Goal: Feedback & Contribution: Submit feedback/report problem

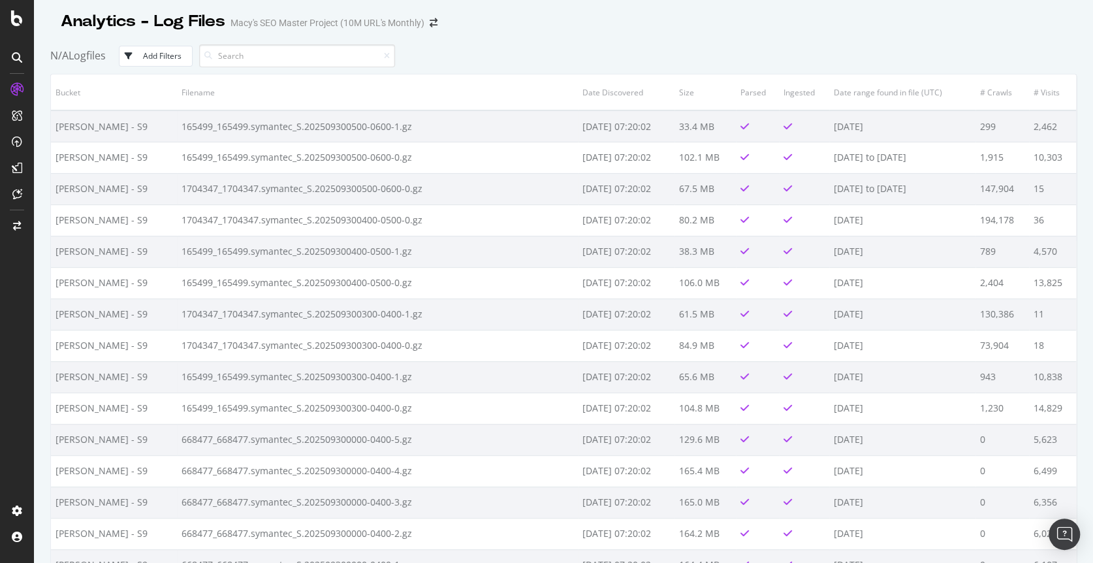
scroll to position [1186, 0]
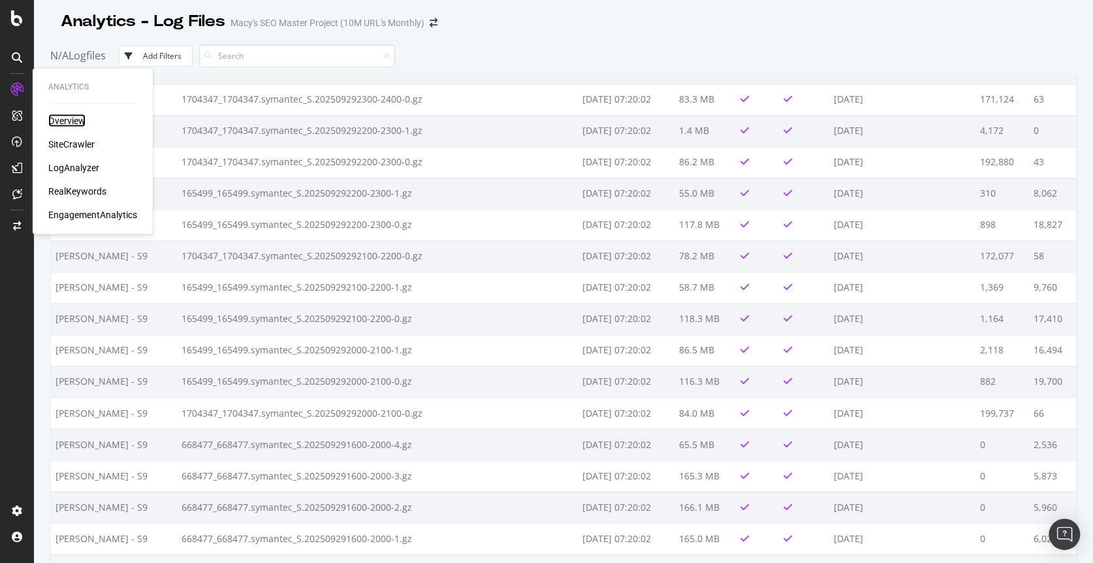
click at [64, 120] on div "Overview" at bounding box center [66, 120] width 37 height 13
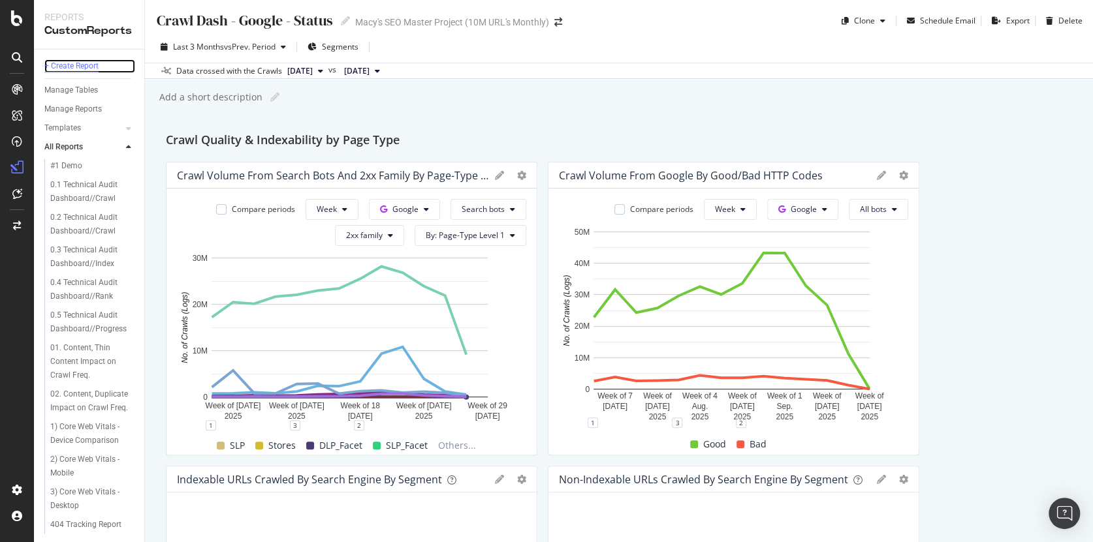
click at [71, 65] on div "+ Create Report" at bounding box center [71, 66] width 54 height 14
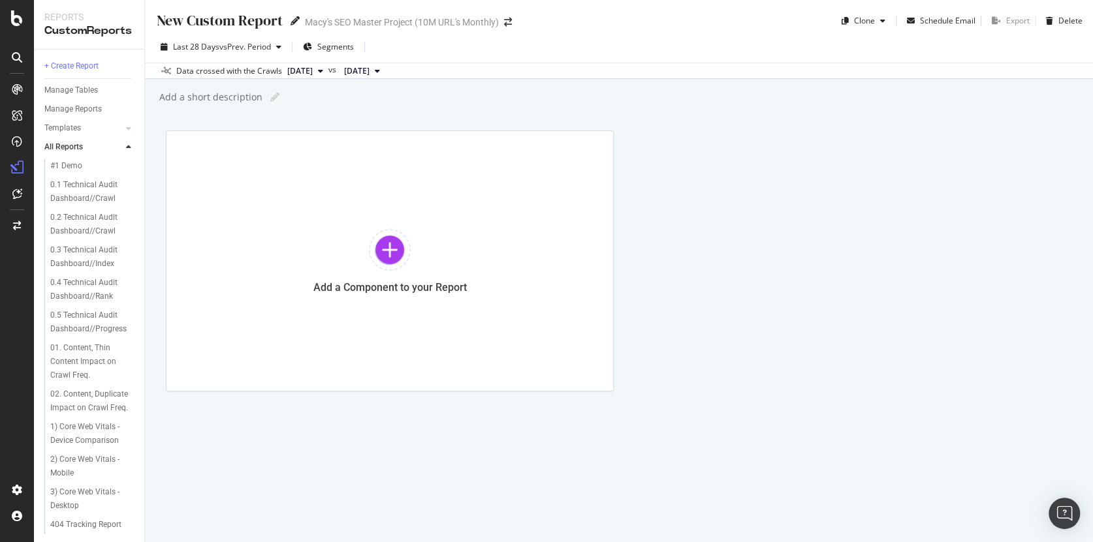
click at [291, 20] on icon at bounding box center [294, 20] width 9 height 9
type input "Health Report V1"
click at [753, 168] on div "Add a Component to your Report" at bounding box center [619, 261] width 906 height 261
click at [287, 114] on div "Health Report V1 Health Report V1 Macy's SEO Master Project (10M URL's Monthly)…" at bounding box center [619, 271] width 948 height 542
click at [230, 93] on div "Add a short description" at bounding box center [210, 97] width 104 height 13
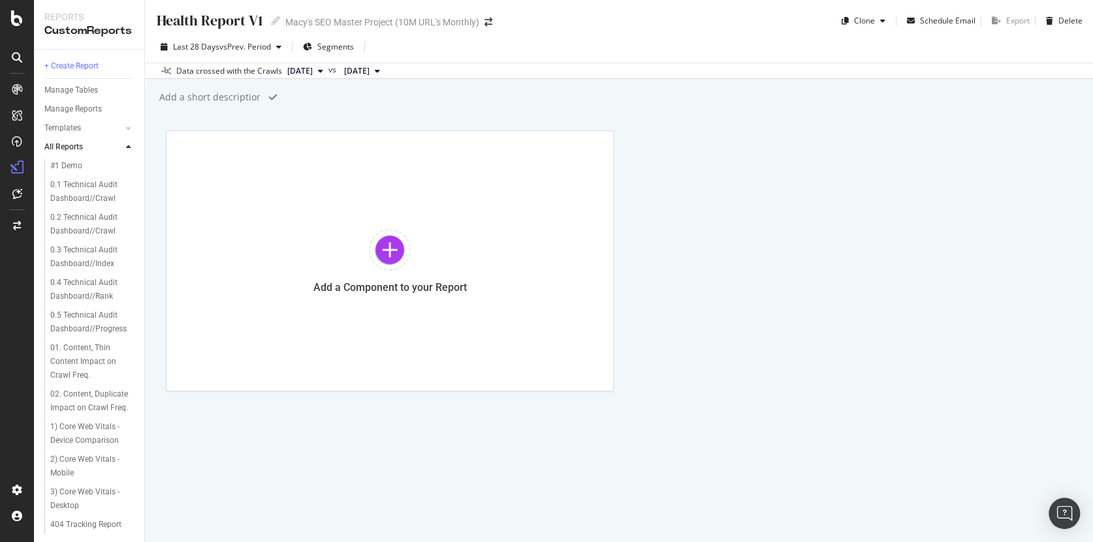
click at [306, 95] on div "Add a short description" at bounding box center [625, 97] width 935 height 20
click at [381, 259] on div at bounding box center [390, 250] width 42 height 42
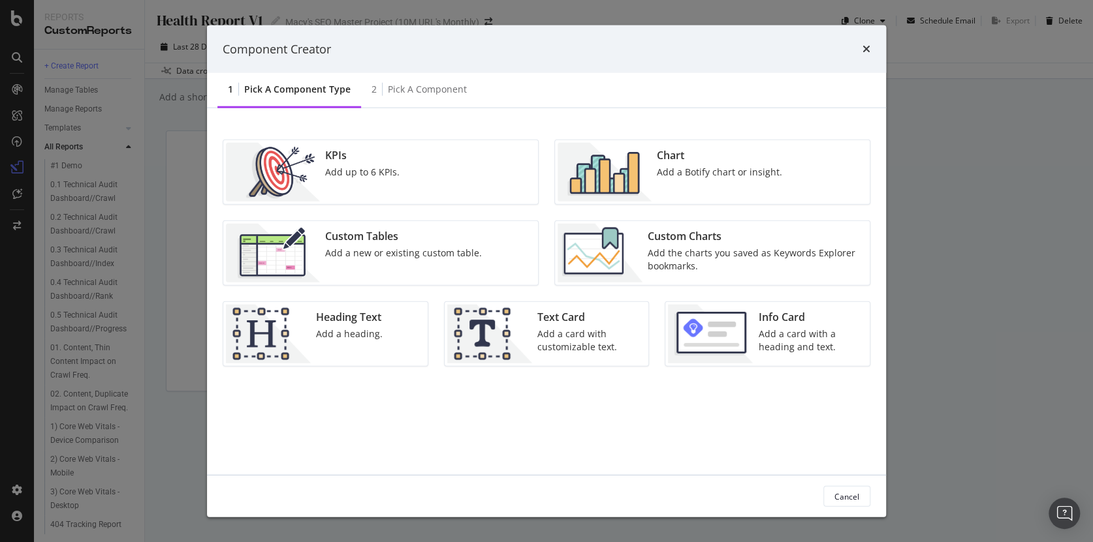
click at [1008, 129] on div "Component Creator 1 Pick a Component type 2 Pick a Component KPIs Add up to 6 K…" at bounding box center [546, 271] width 1093 height 542
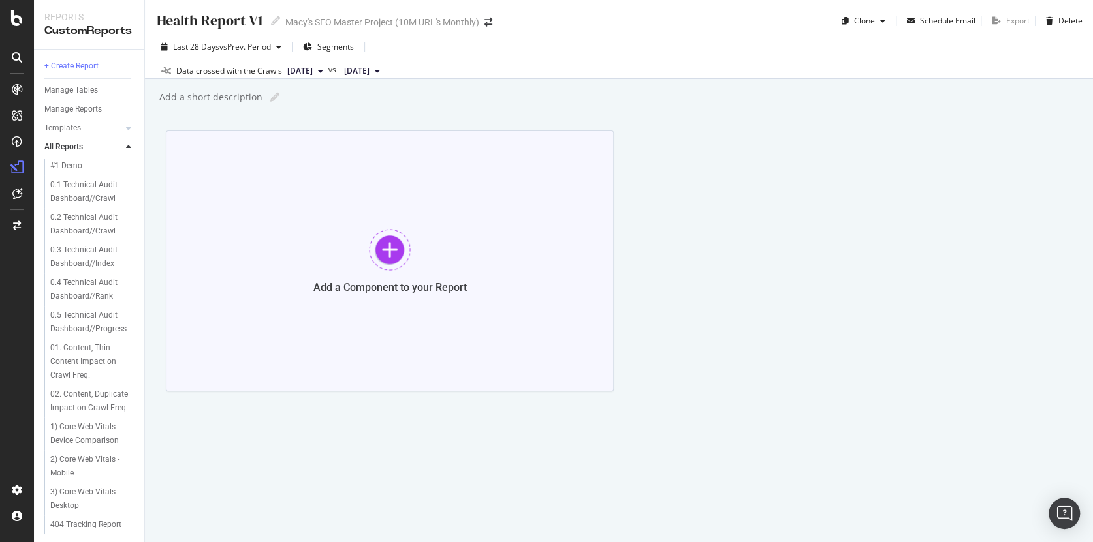
click at [390, 246] on div at bounding box center [390, 250] width 42 height 42
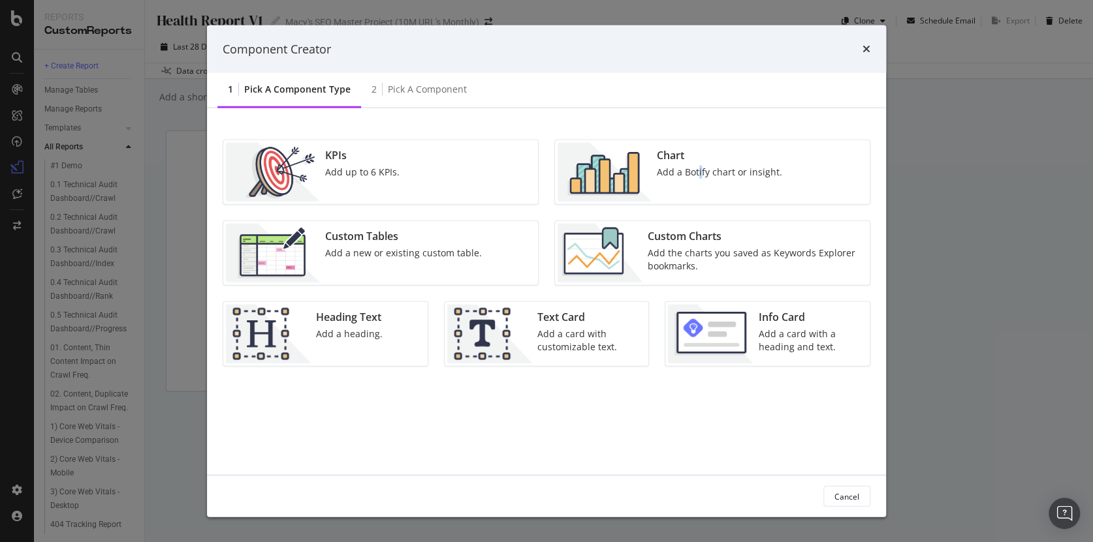
click at [698, 168] on div "Add a Botify chart or insight." at bounding box center [719, 172] width 125 height 13
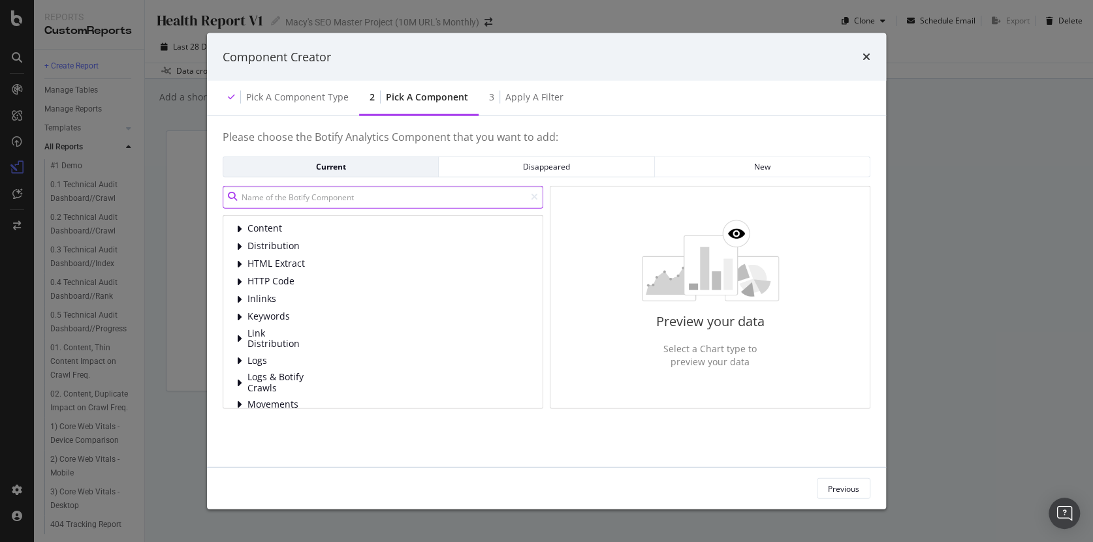
click at [305, 199] on input "modal" at bounding box center [383, 196] width 321 height 23
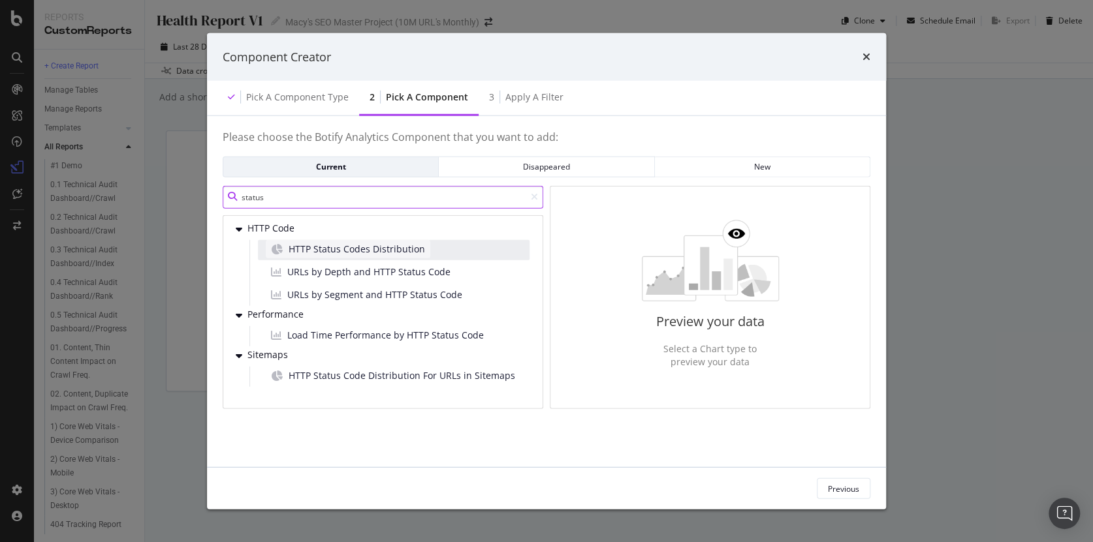
type input "status"
click at [347, 252] on span "HTTP Status Codes Distribution" at bounding box center [357, 248] width 136 height 13
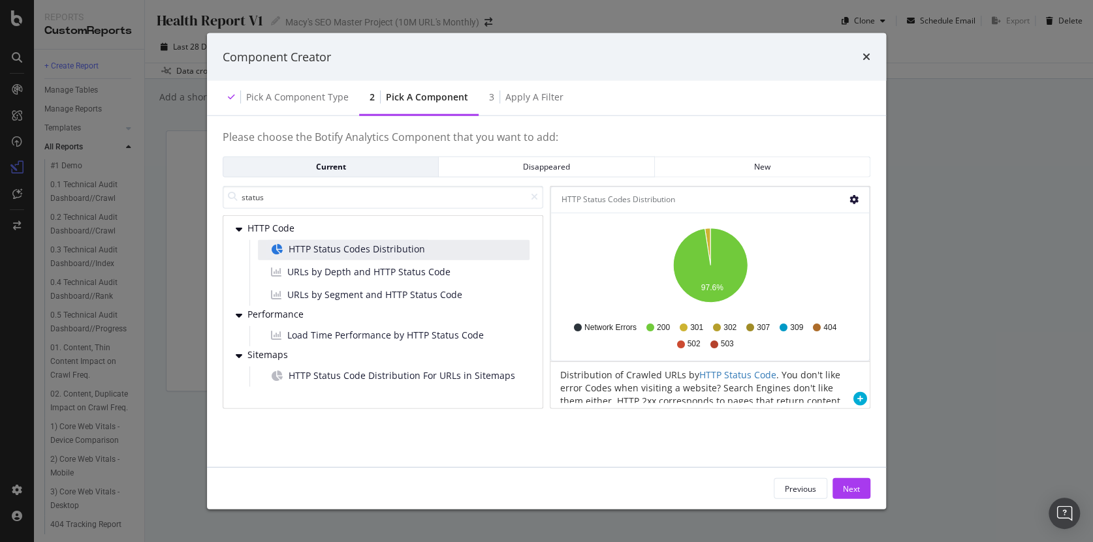
click at [855, 199] on icon "gear" at bounding box center [853, 199] width 9 height 9
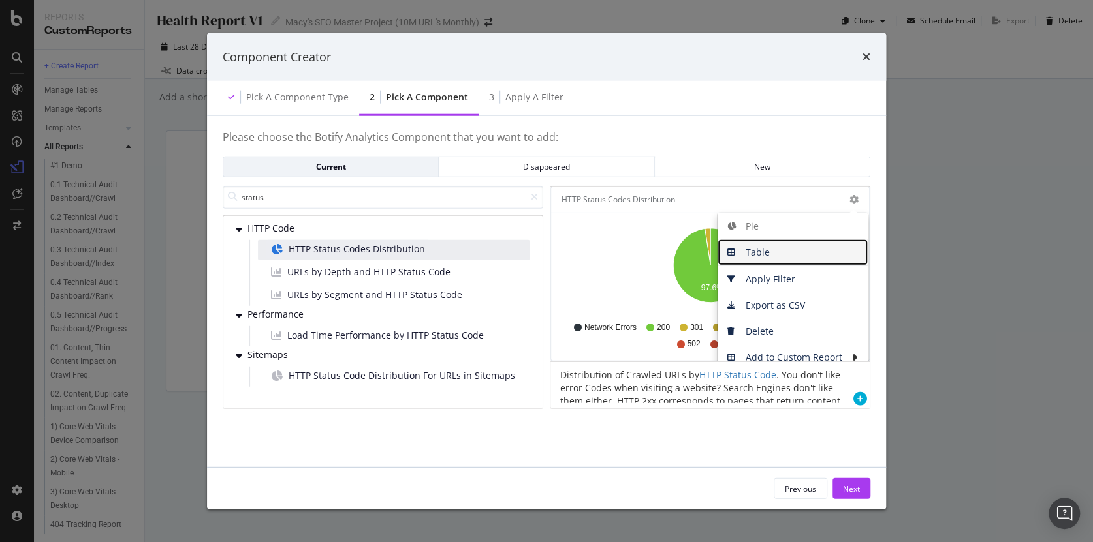
click at [778, 251] on span "Table" at bounding box center [792, 253] width 150 height 20
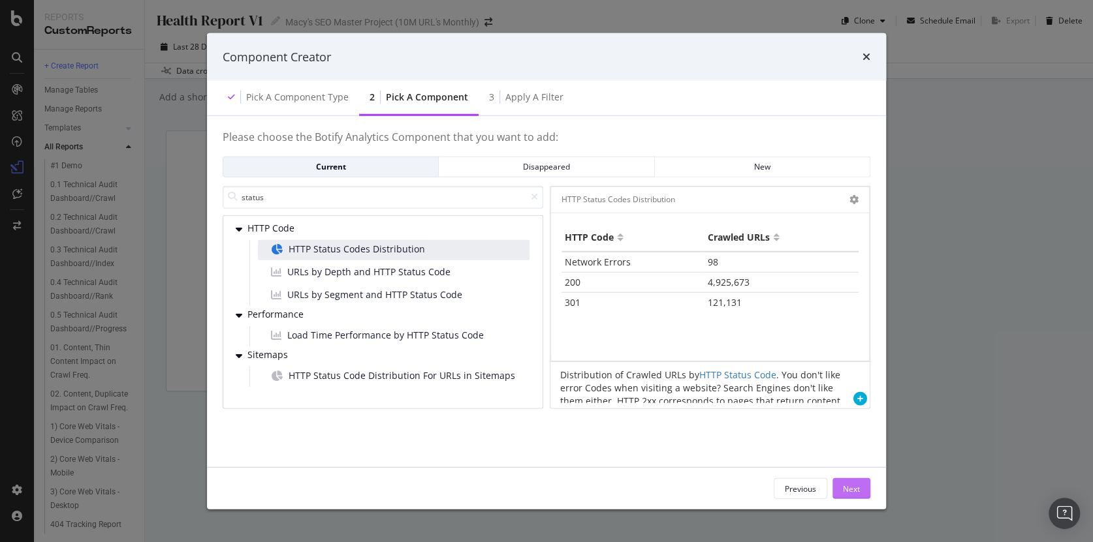
click at [853, 492] on div "Next" at bounding box center [851, 488] width 17 height 11
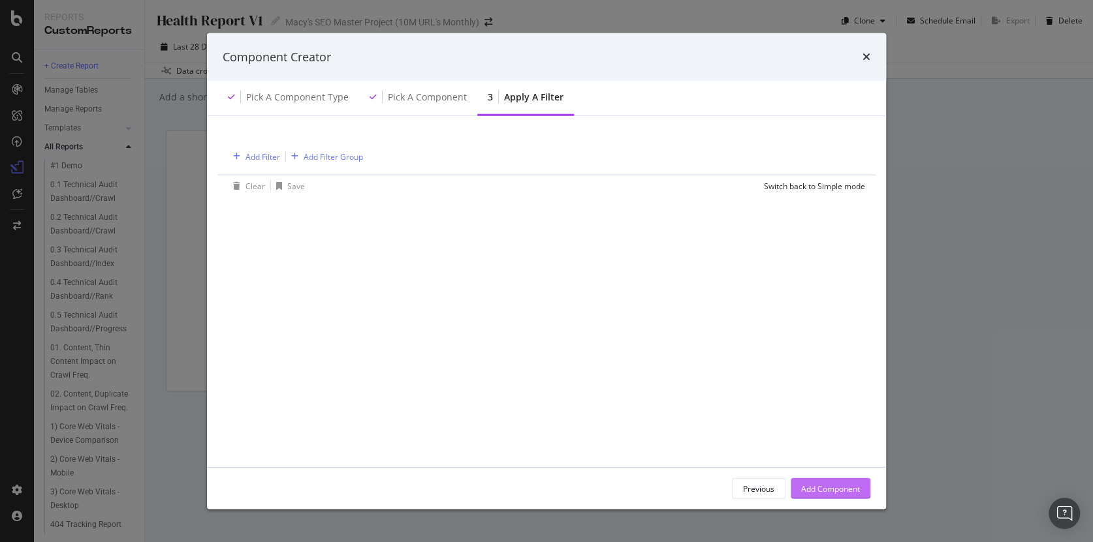
click at [836, 490] on div "Add Component" at bounding box center [830, 488] width 59 height 11
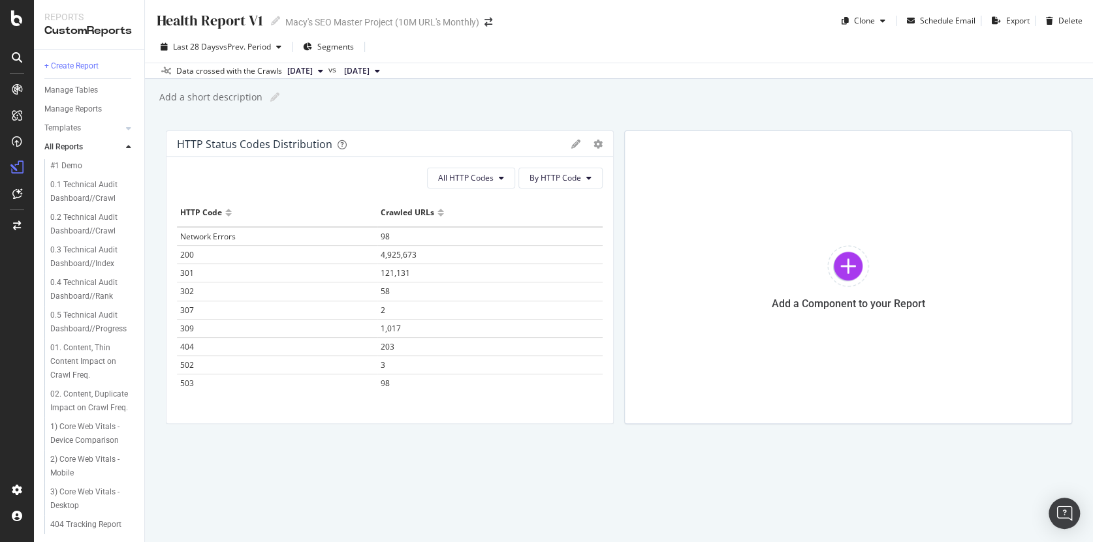
click at [307, 116] on div "Health Report V1 Health Report V1 Macy's SEO Master Project (10M URL's Monthly)…" at bounding box center [619, 271] width 948 height 542
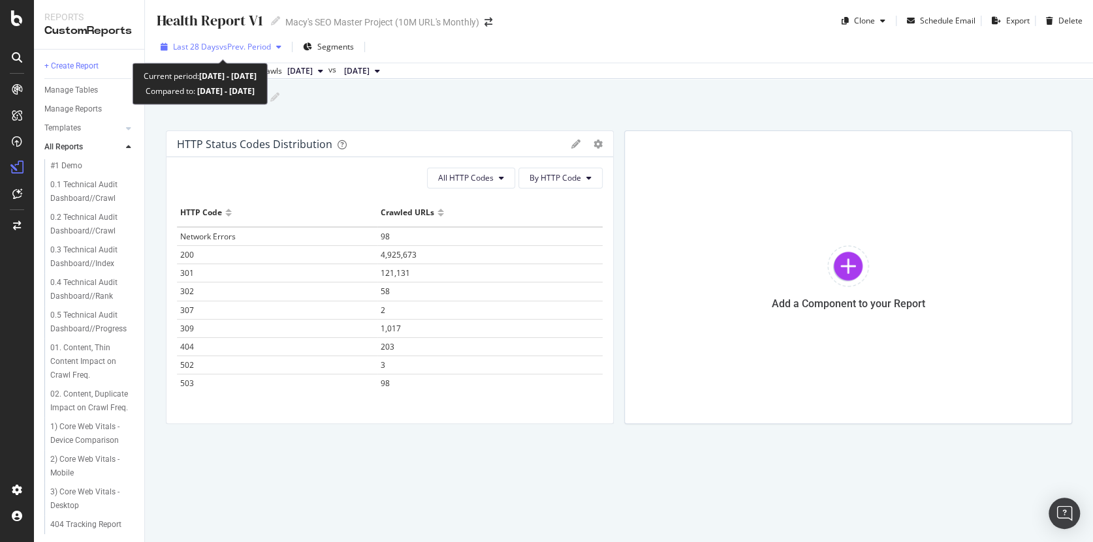
click at [230, 46] on span "vs Prev. Period" at bounding box center [245, 46] width 52 height 11
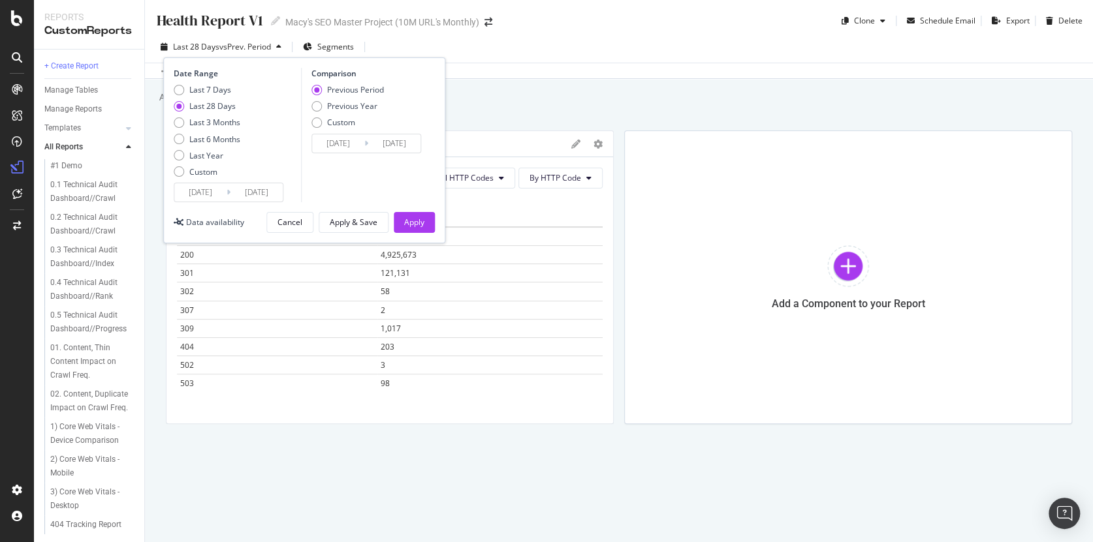
click at [514, 91] on div "Add a short description Add a short description" at bounding box center [625, 97] width 935 height 20
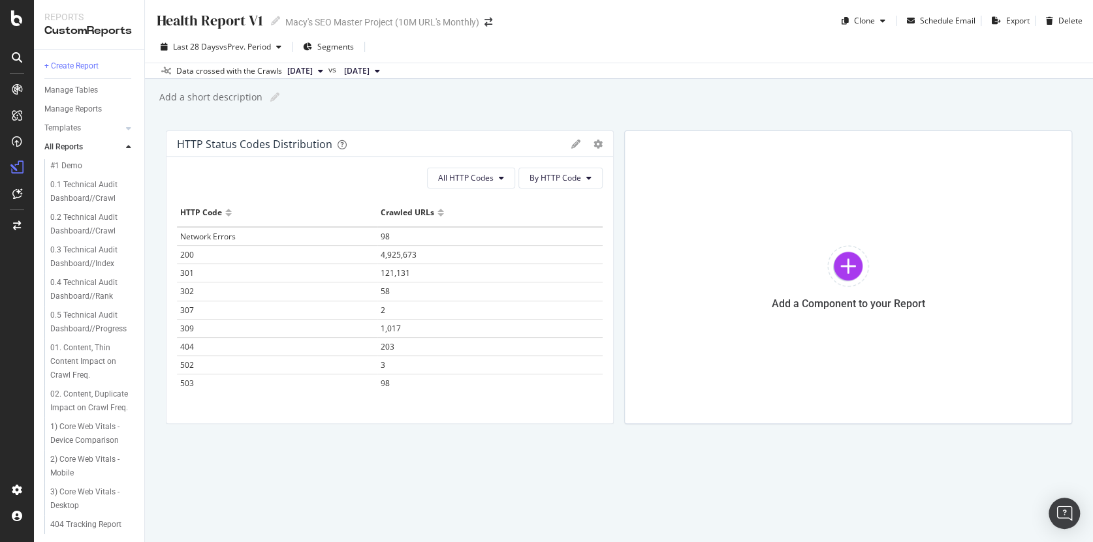
click at [313, 70] on span "[DATE]" at bounding box center [299, 71] width 25 height 12
click at [488, 104] on div "Add a short description Add a short description" at bounding box center [625, 97] width 935 height 20
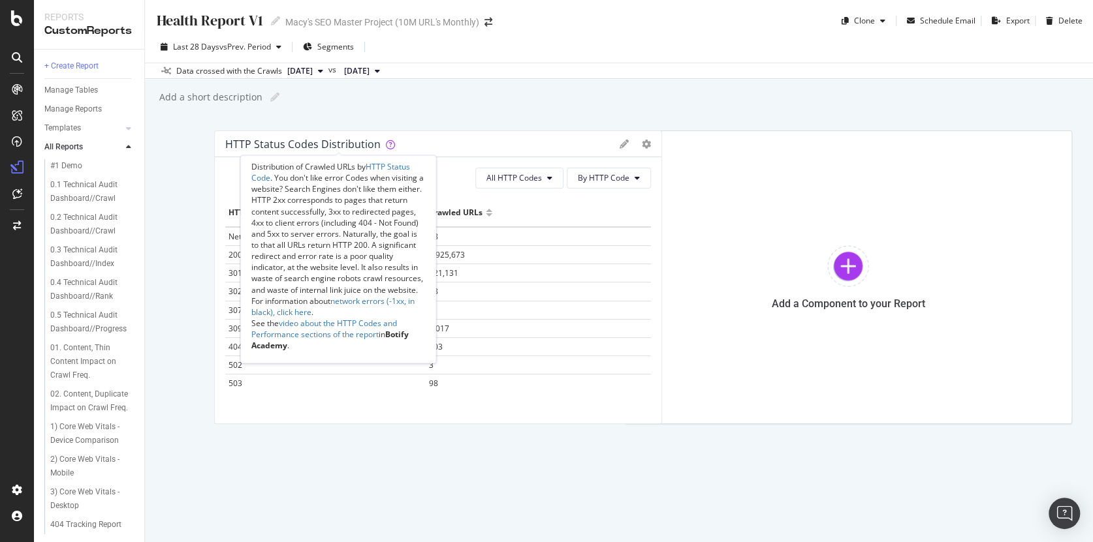
drag, startPoint x: 341, startPoint y: 180, endPoint x: 388, endPoint y: 193, distance: 48.8
click at [388, 193] on div "Distribution of Crawled URLs by HTTP Status Code . You don't like error Codes w…" at bounding box center [338, 259] width 174 height 196
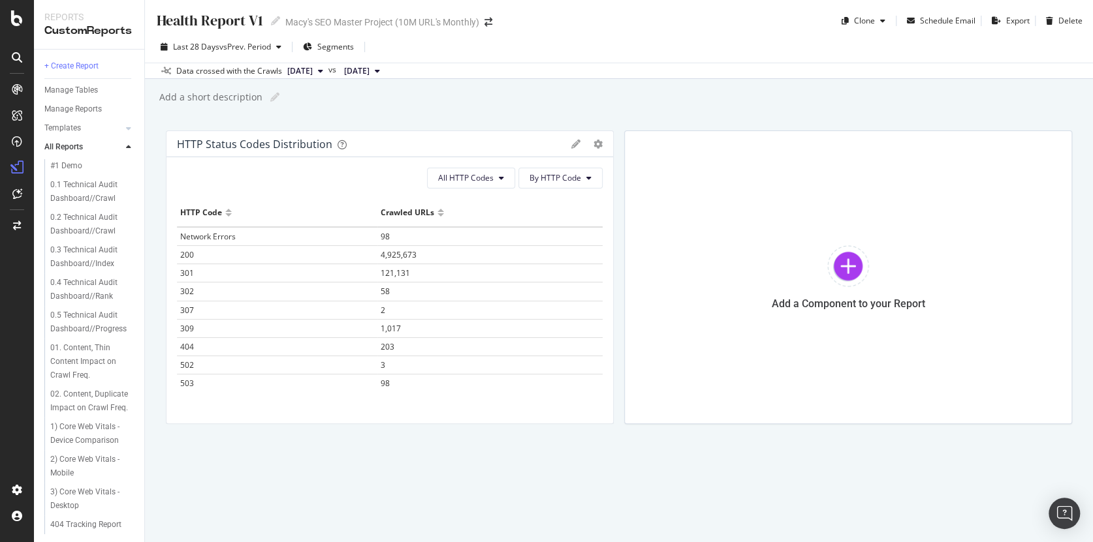
click at [478, 101] on div "Add a short description Add a short description" at bounding box center [625, 97] width 935 height 20
click at [178, 141] on div "HTTP Status Codes Distribution" at bounding box center [254, 144] width 155 height 13
click at [179, 140] on div "HTTP Status Codes Distribution" at bounding box center [254, 144] width 155 height 13
click at [180, 140] on div "HTTP Status Codes Distribution" at bounding box center [254, 144] width 155 height 13
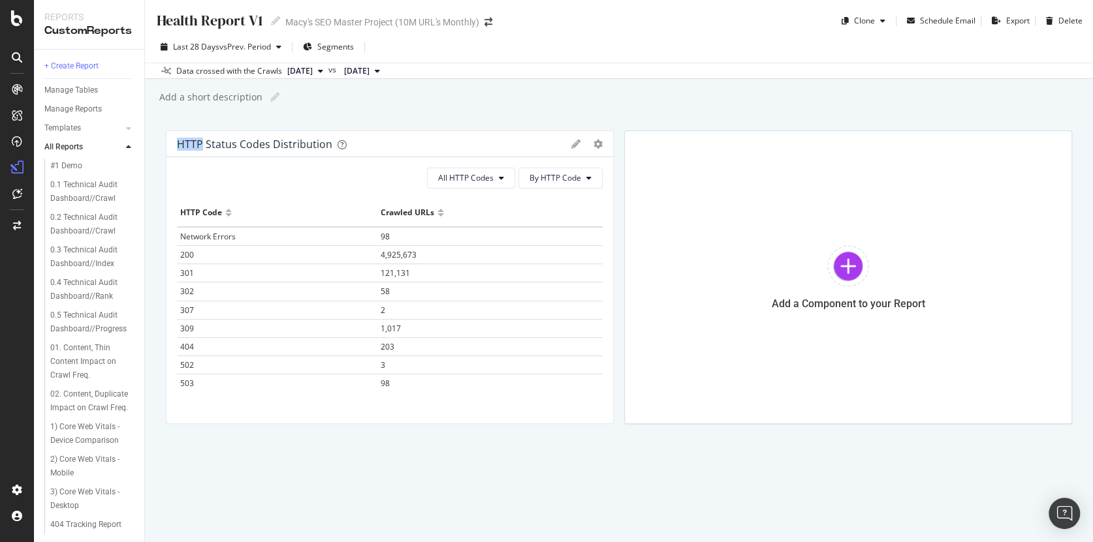
click at [180, 140] on div "HTTP Status Codes Distribution" at bounding box center [254, 144] width 155 height 13
copy div "HTTP Status Codes Distribution Pie Table Apply Filter Export as CSV Delete Add …"
click at [509, 495] on div "Health Report V1 Health Report V1 Macy's SEO Master Project (10M URL's Monthly)…" at bounding box center [619, 271] width 948 height 542
click at [848, 261] on div at bounding box center [848, 266] width 42 height 42
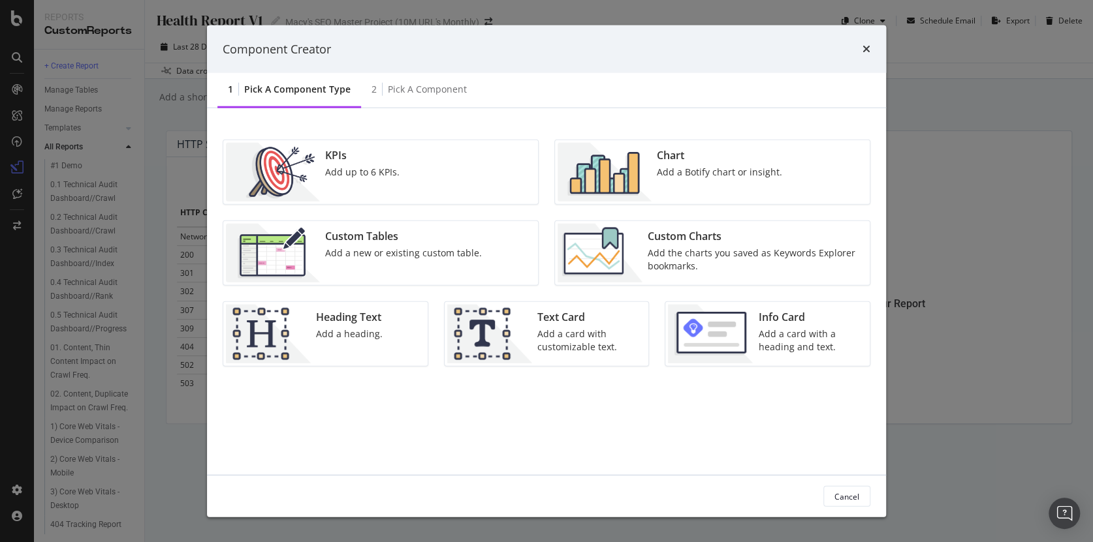
click at [691, 176] on div "Add a Botify chart or insight." at bounding box center [719, 172] width 125 height 13
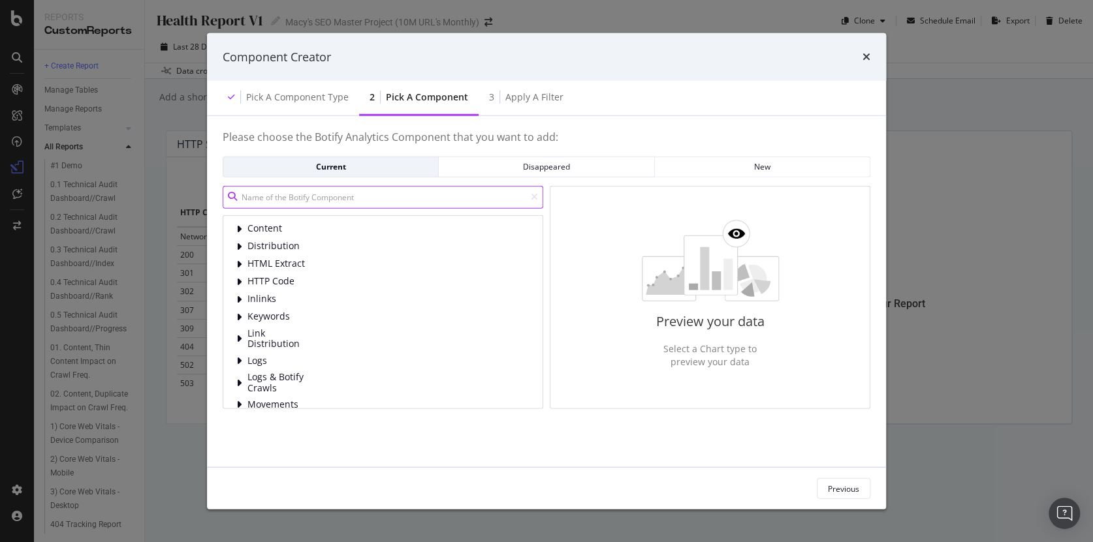
click at [326, 201] on input "modal" at bounding box center [383, 196] width 321 height 23
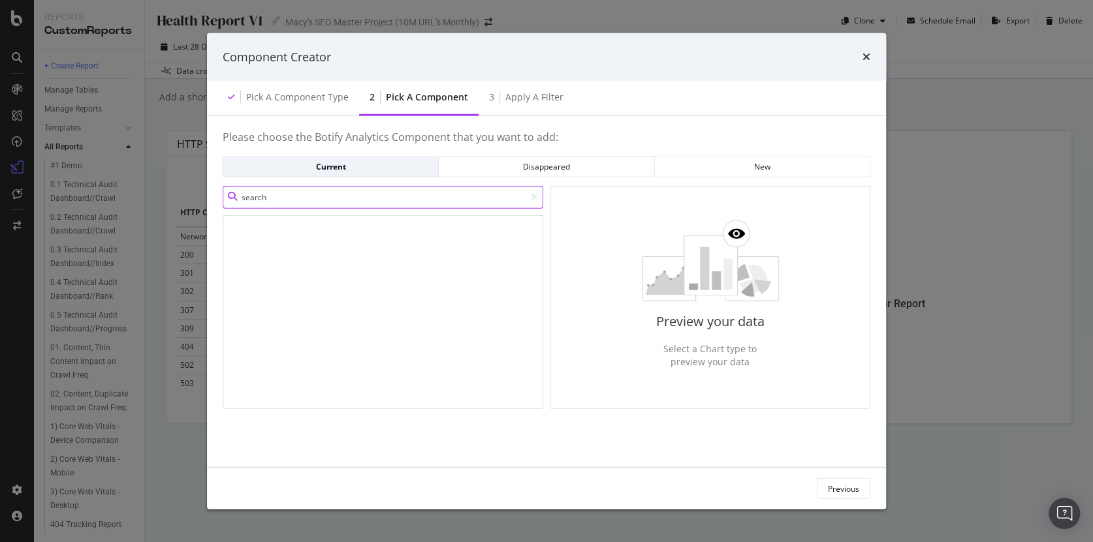
type input "search"
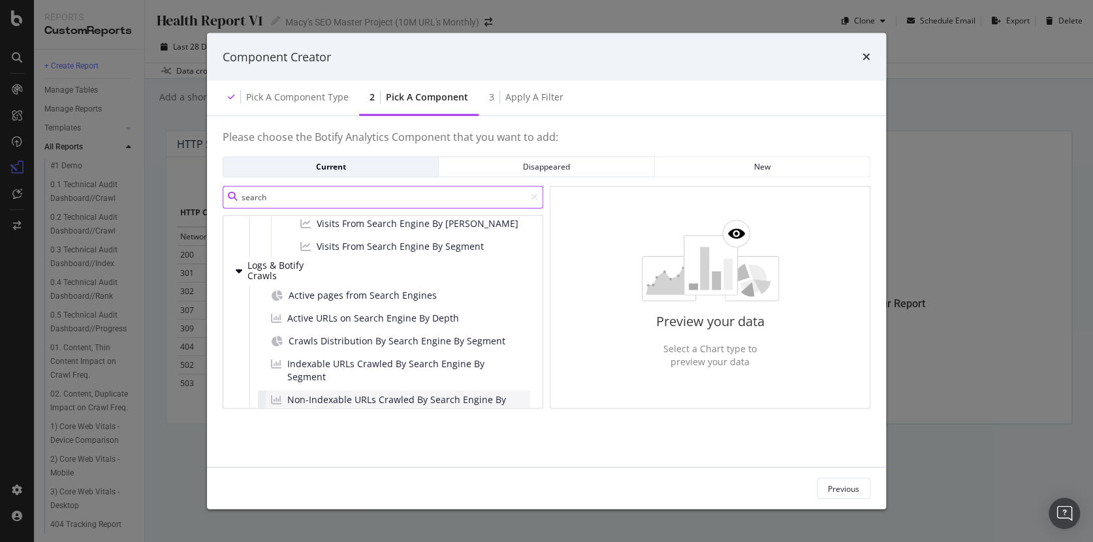
scroll to position [377, 0]
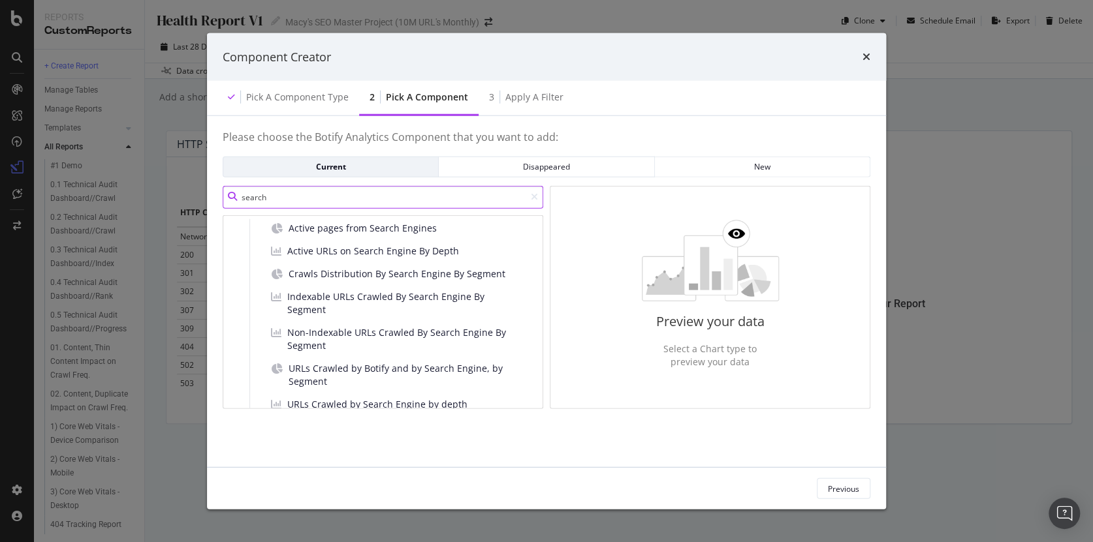
click at [328, 198] on input "search" at bounding box center [383, 196] width 321 height 23
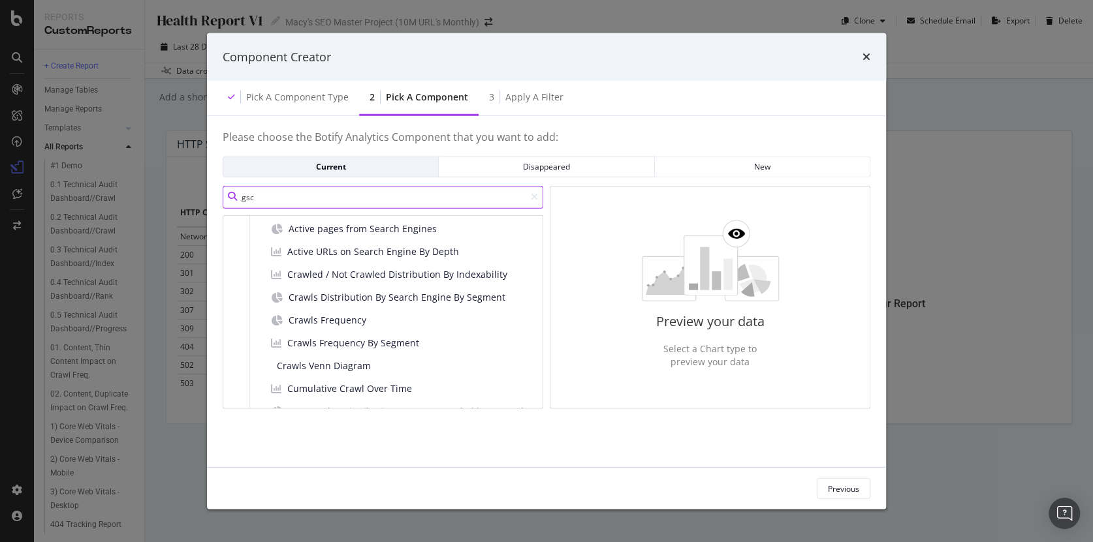
scroll to position [0, 0]
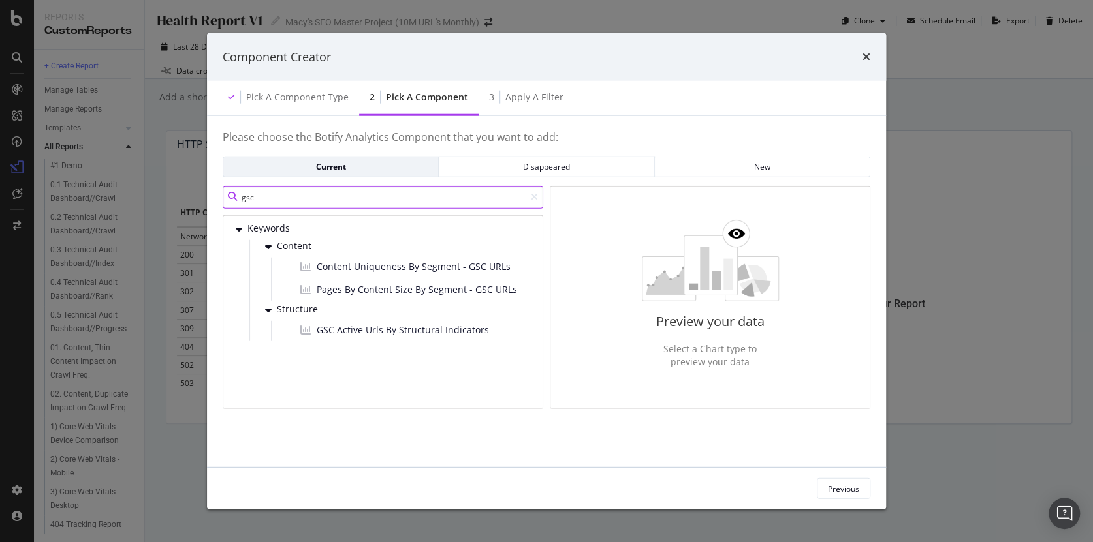
type input "gsc"
click at [554, 159] on div "Disappeared" at bounding box center [546, 166] width 194 height 18
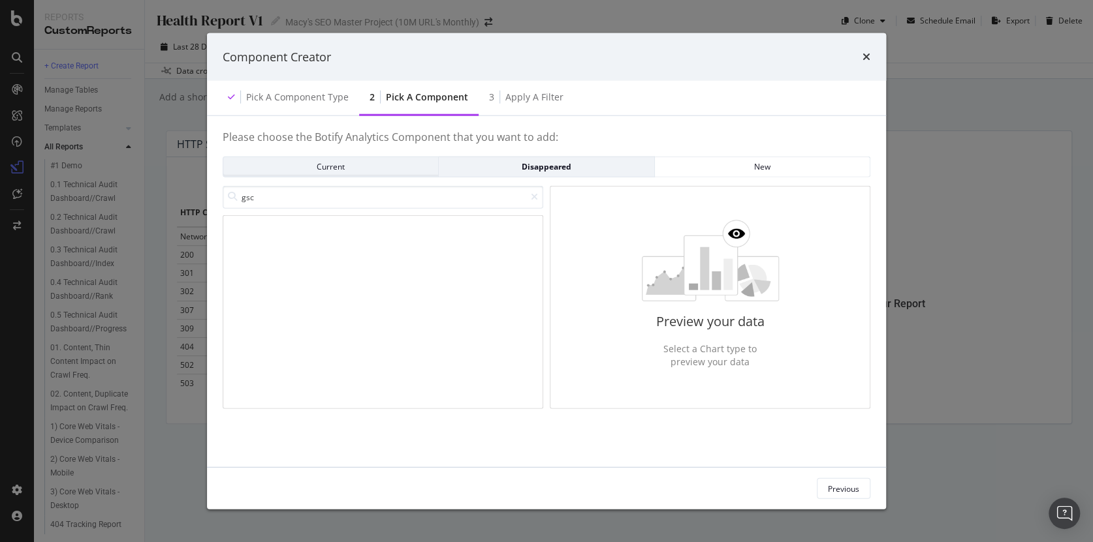
click at [358, 167] on div "Current" at bounding box center [331, 166] width 194 height 11
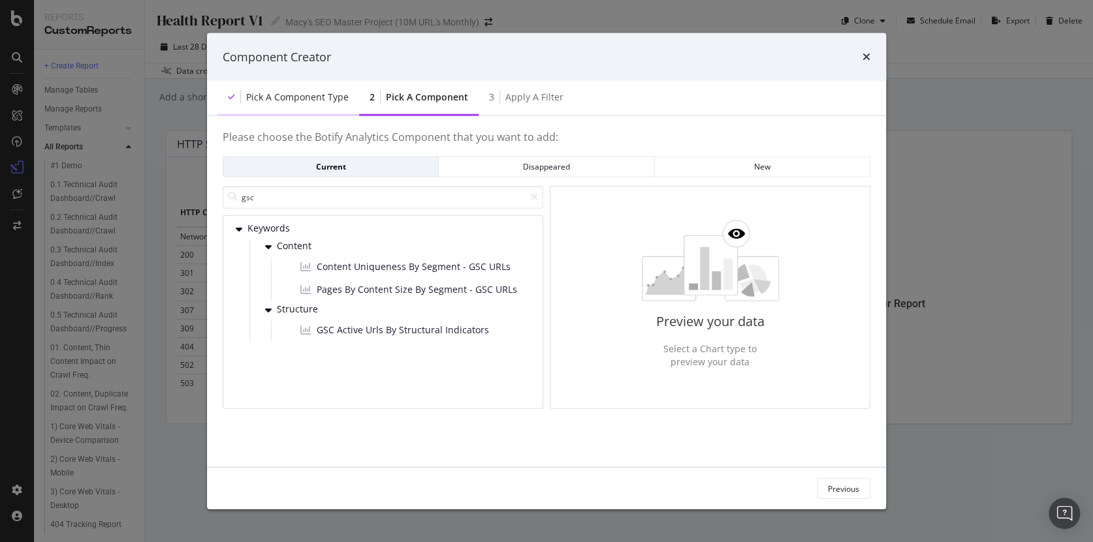
click at [292, 97] on div "Pick a Component type" at bounding box center [297, 97] width 102 height 13
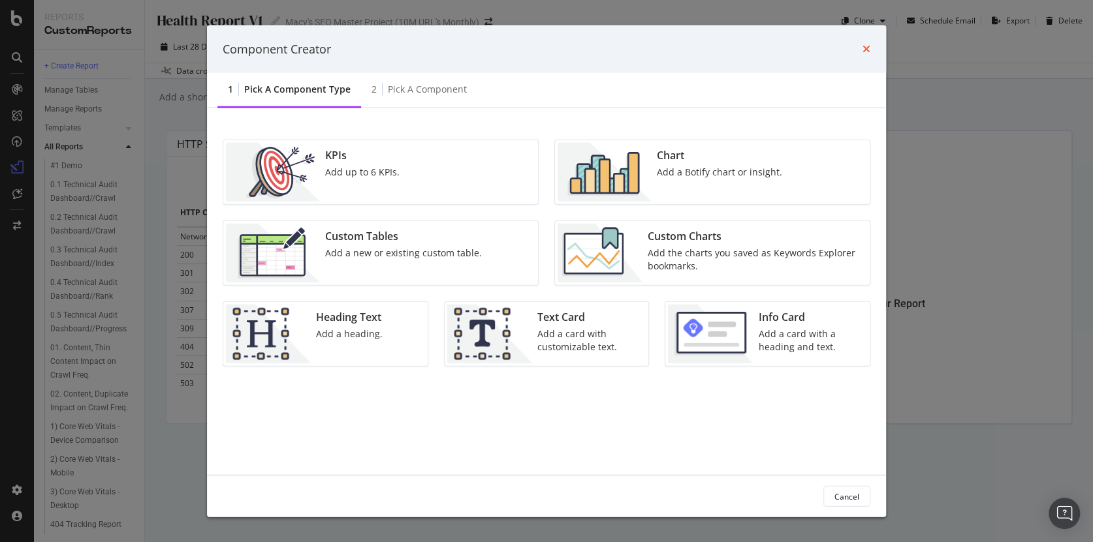
click at [870, 50] on icon "times" at bounding box center [866, 49] width 8 height 10
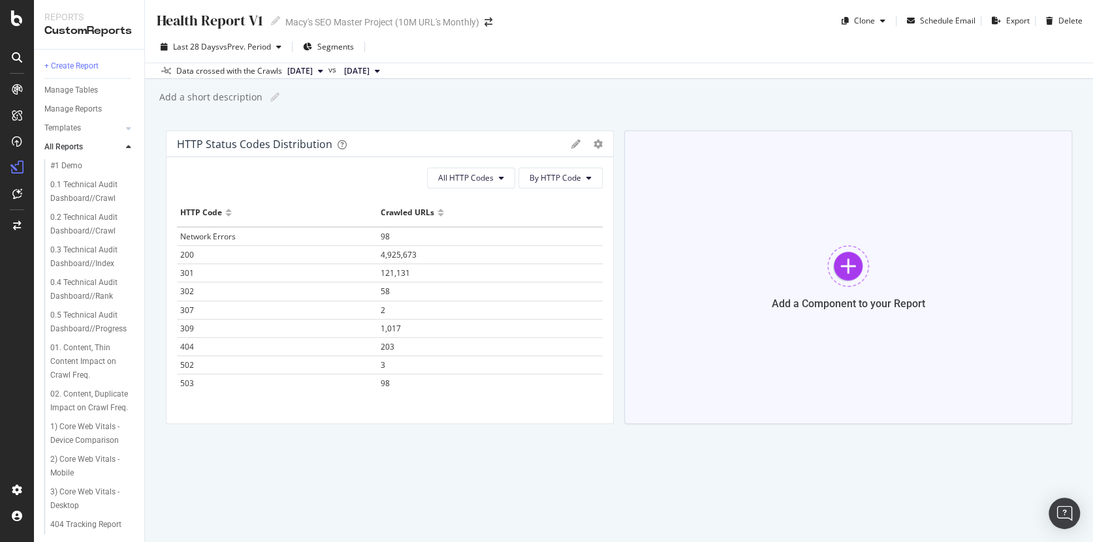
click at [850, 268] on div at bounding box center [848, 266] width 42 height 42
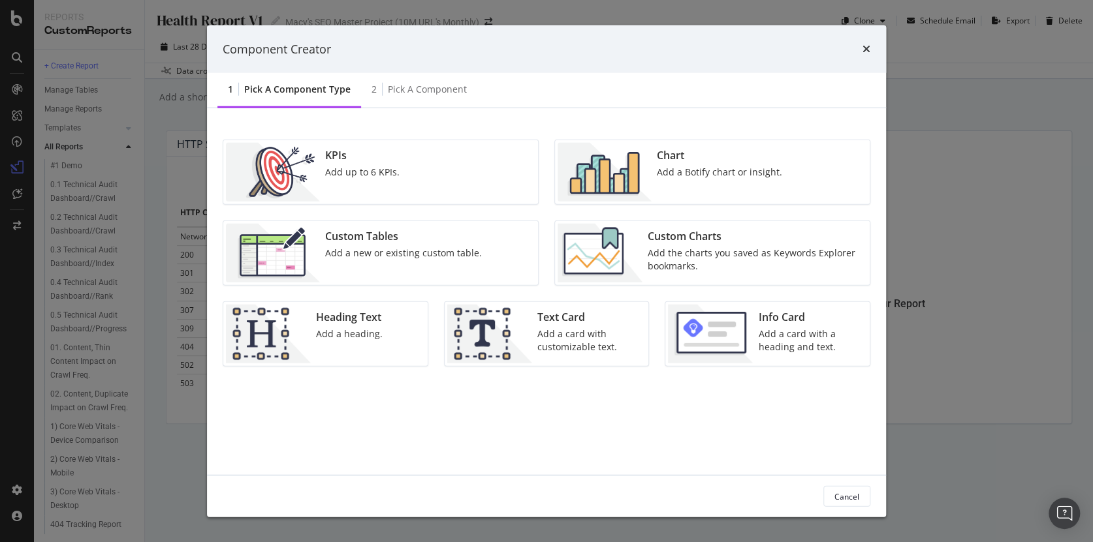
click at [685, 168] on div "Add a Botify chart or insight." at bounding box center [719, 172] width 125 height 13
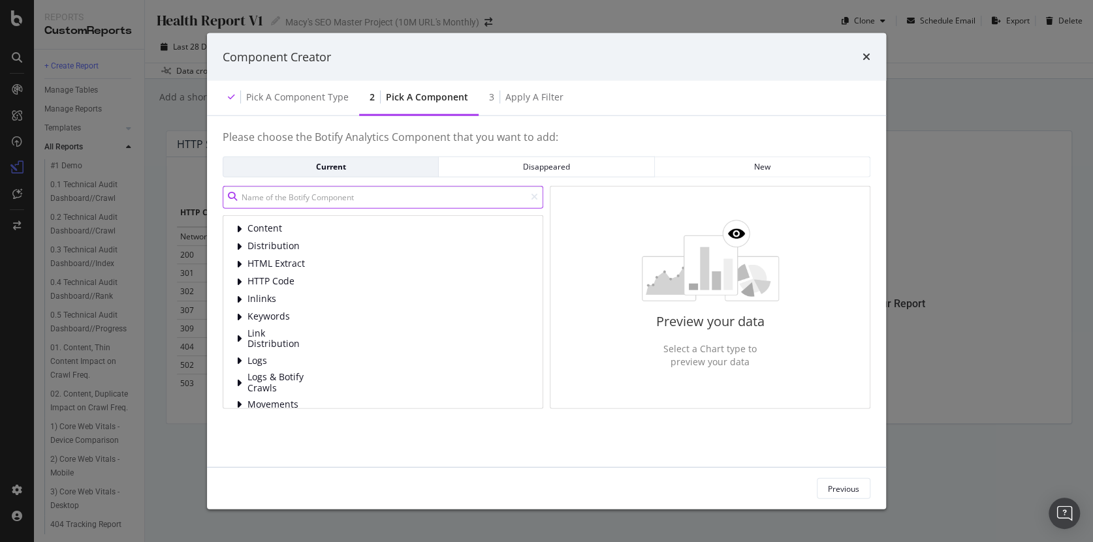
click at [339, 192] on input "modal" at bounding box center [383, 196] width 321 height 23
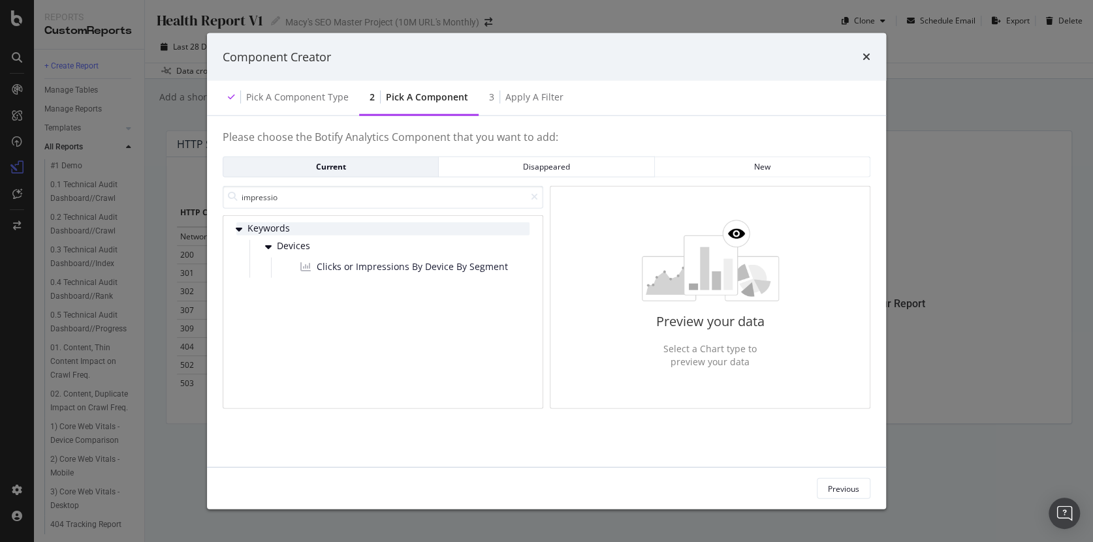
click at [238, 228] on icon "modal" at bounding box center [239, 228] width 7 height 10
drag, startPoint x: 280, startPoint y: 198, endPoint x: 251, endPoint y: 197, distance: 28.8
click at [253, 198] on input "impressio" at bounding box center [383, 196] width 321 height 23
type input "i"
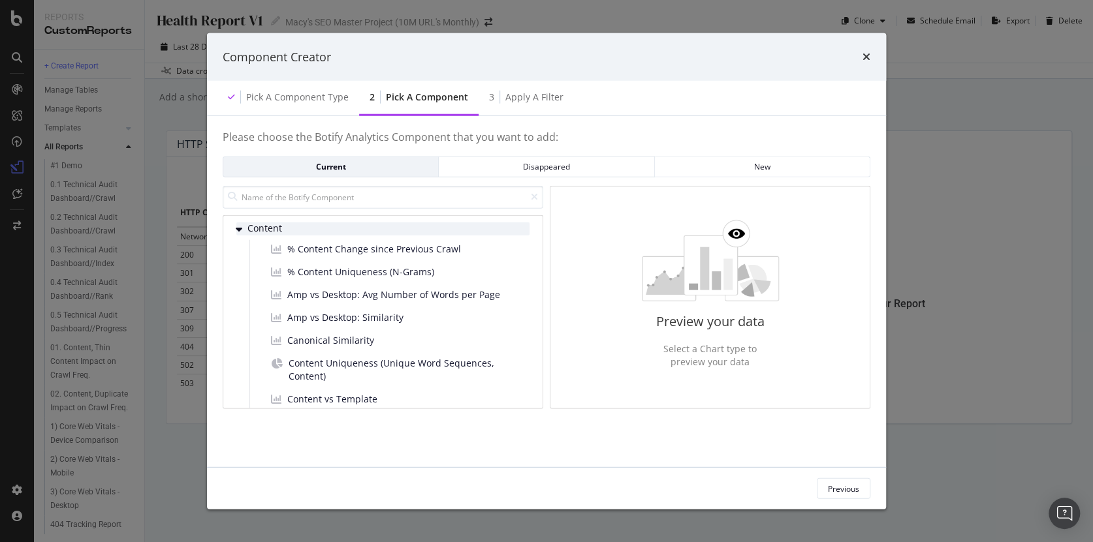
click at [240, 226] on icon "modal" at bounding box center [239, 228] width 7 height 10
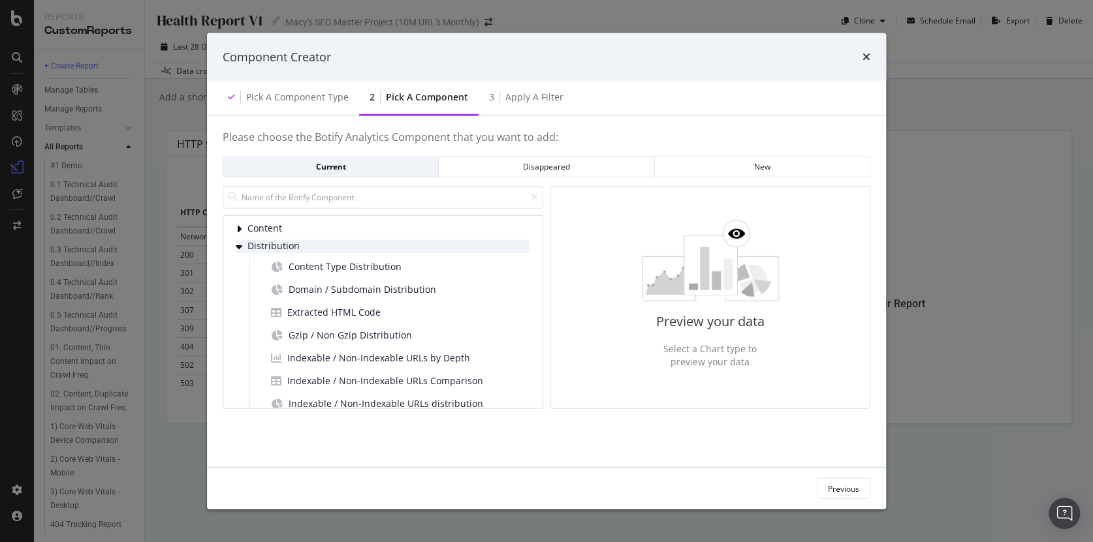
click at [240, 243] on icon "modal" at bounding box center [239, 246] width 7 height 10
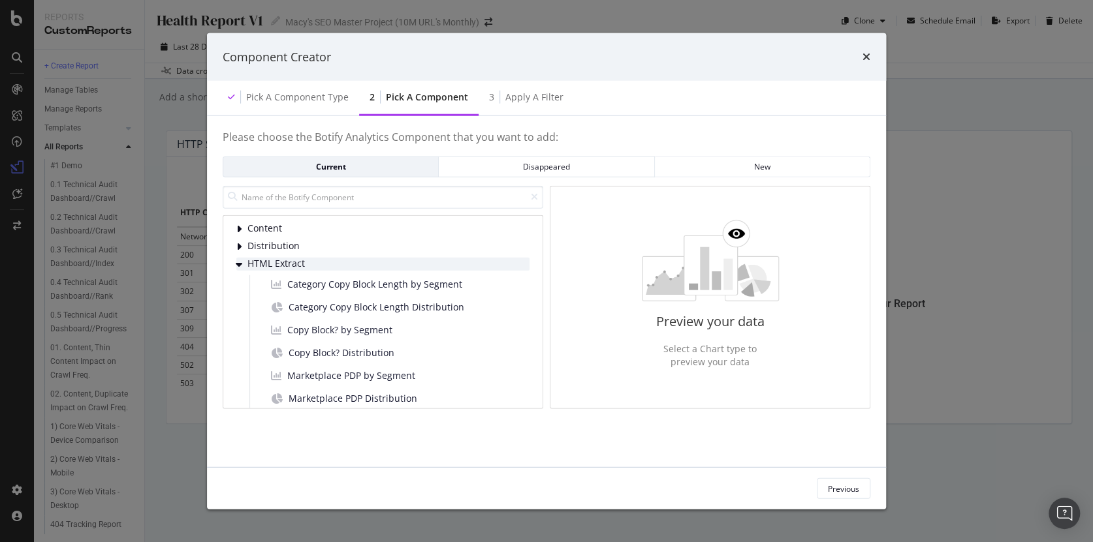
click at [240, 264] on icon "modal" at bounding box center [239, 264] width 7 height 10
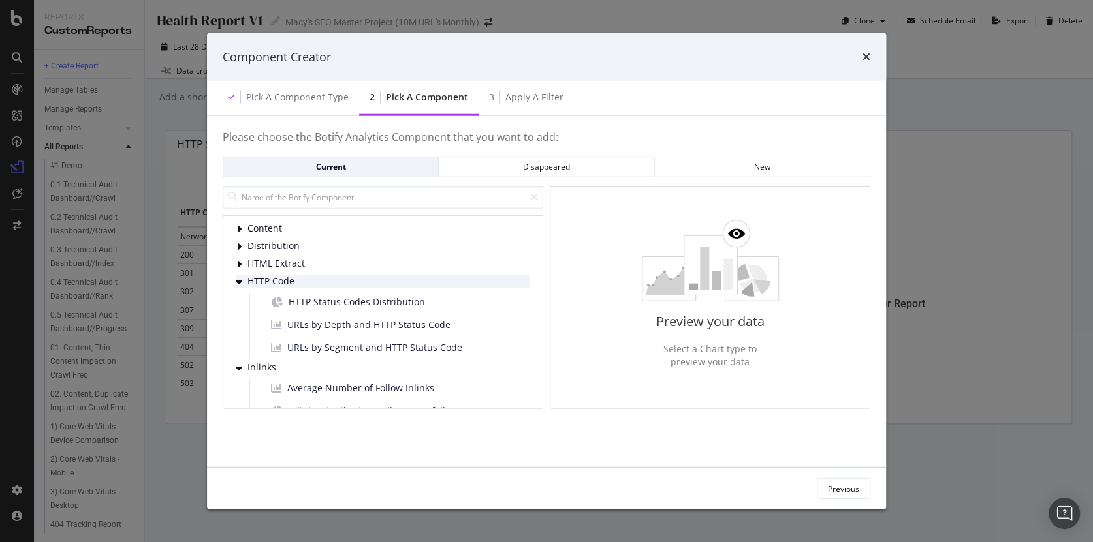
click at [239, 280] on icon "modal" at bounding box center [239, 281] width 7 height 10
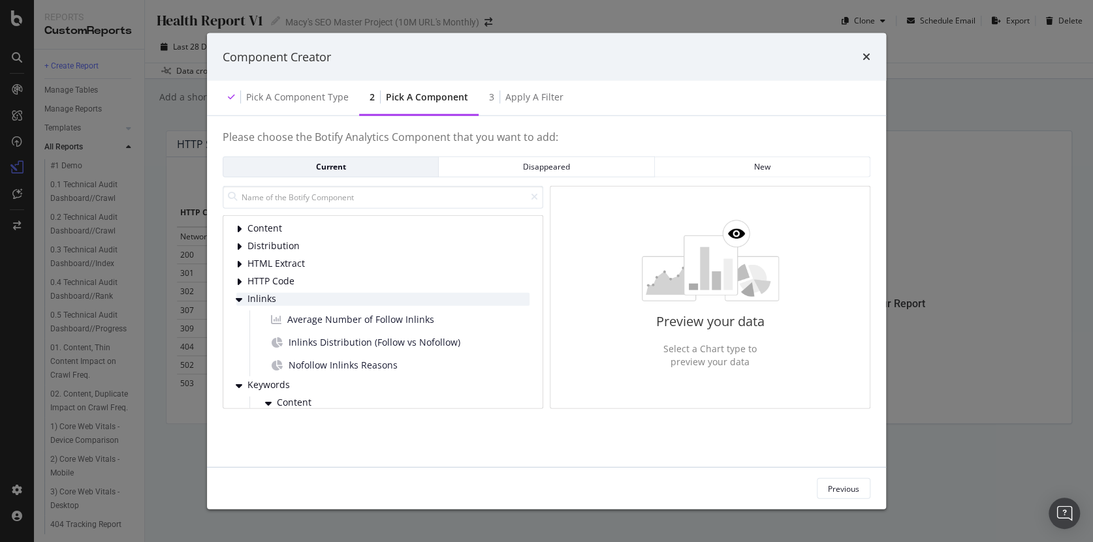
click at [241, 296] on icon "modal" at bounding box center [239, 299] width 7 height 10
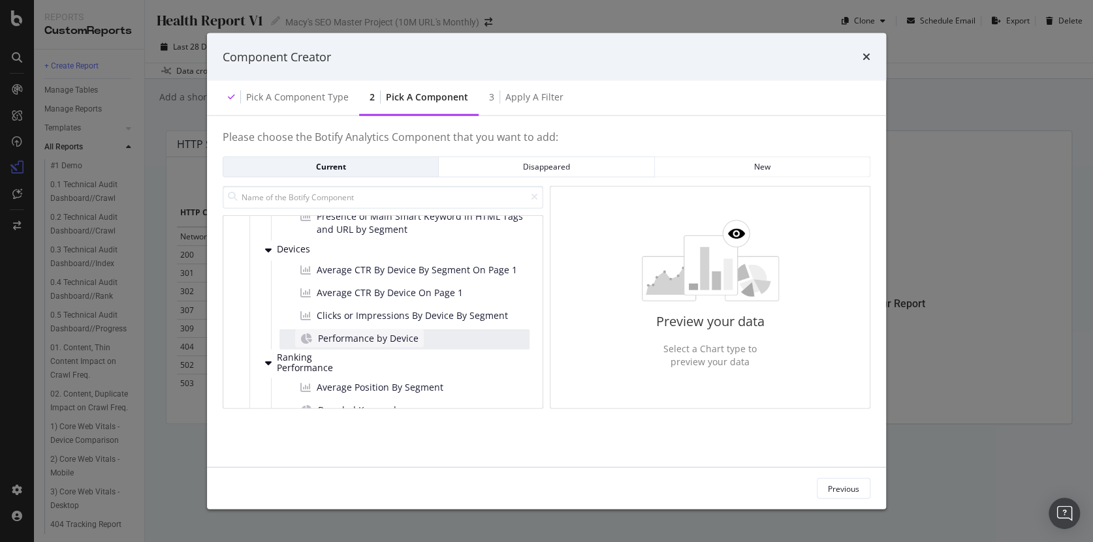
scroll to position [249, 0]
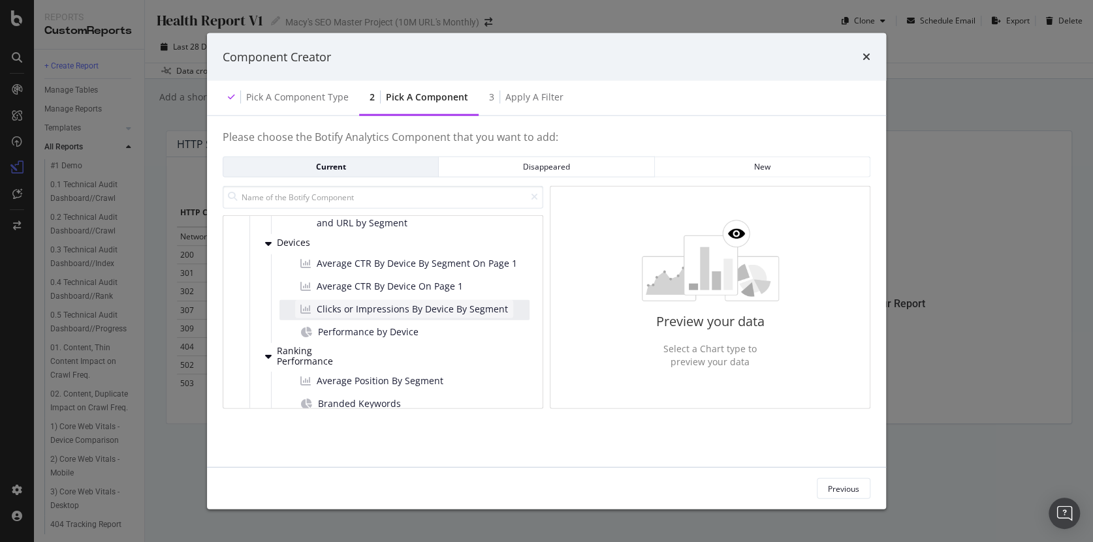
click at [380, 306] on span "Clicks or Impressions By Device By Segment" at bounding box center [412, 308] width 191 height 13
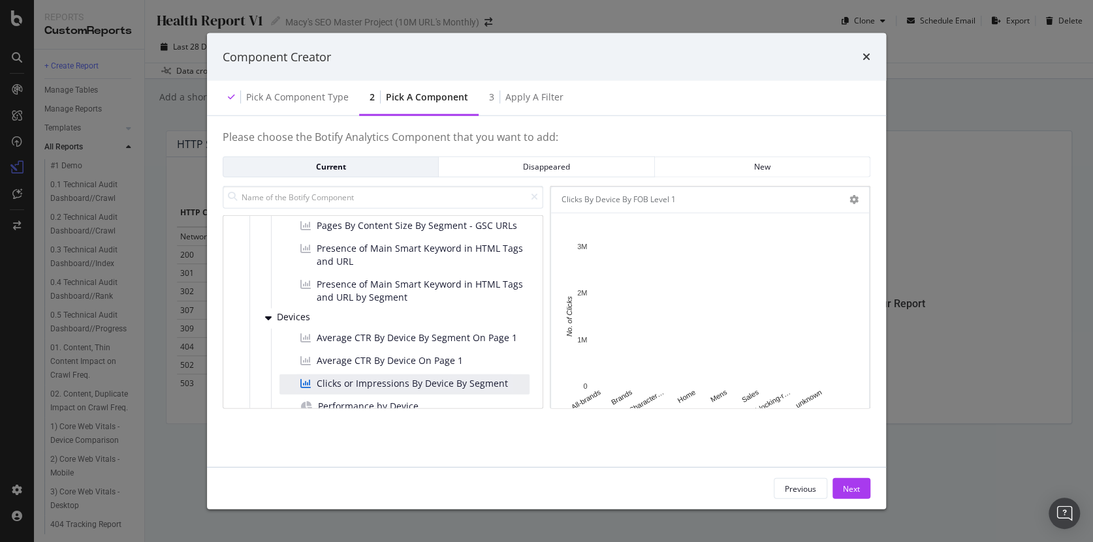
scroll to position [177, 0]
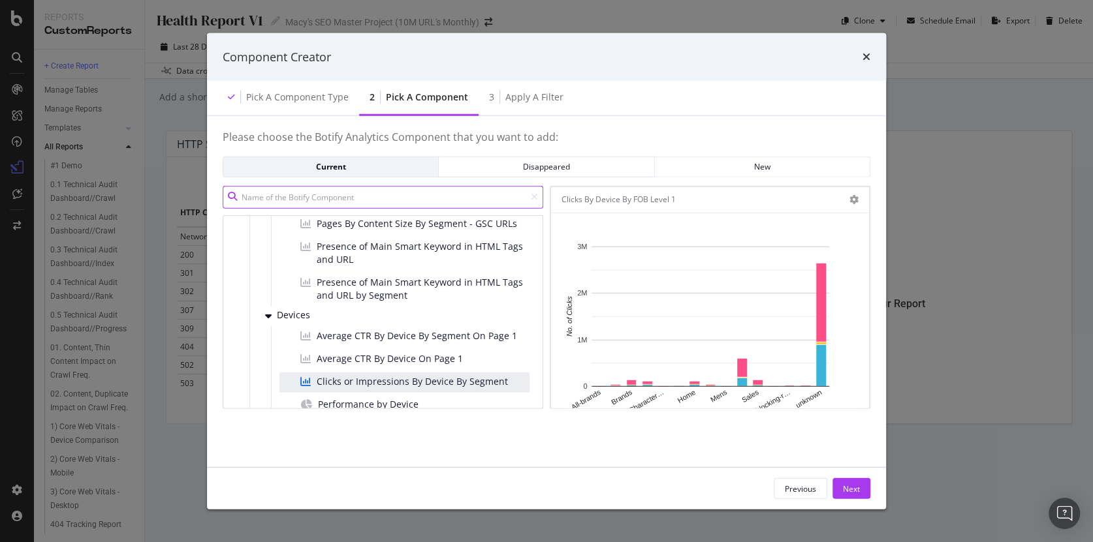
click at [314, 202] on input "modal" at bounding box center [383, 196] width 321 height 23
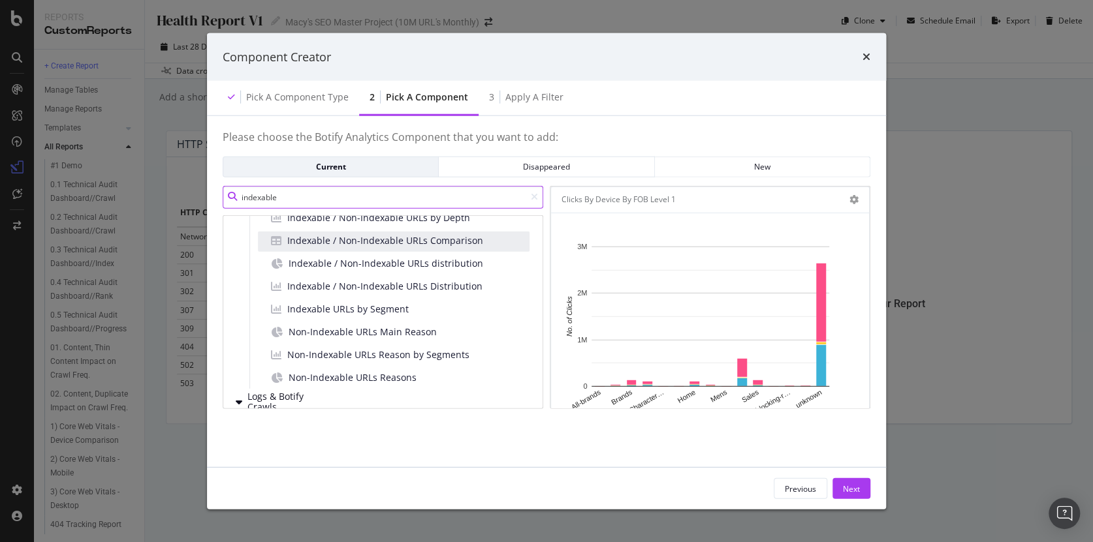
scroll to position [128, 0]
type input "indexable"
click at [330, 240] on span "Indexable / Non-Indexable URLs Comparison" at bounding box center [385, 242] width 196 height 13
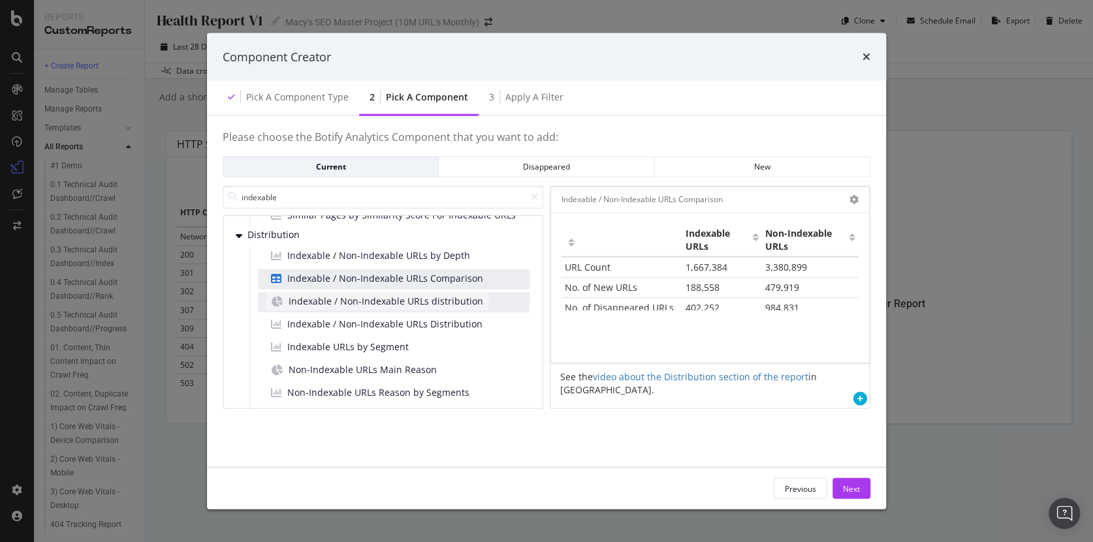
scroll to position [77, 0]
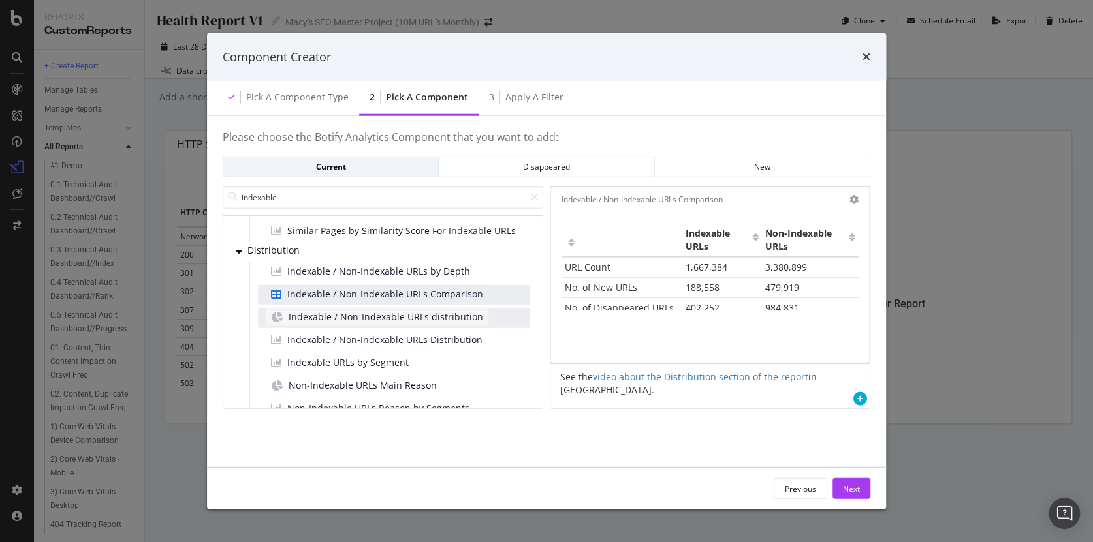
click at [398, 317] on span "Indexable / Non-Indexable URLs distribution" at bounding box center [386, 316] width 195 height 13
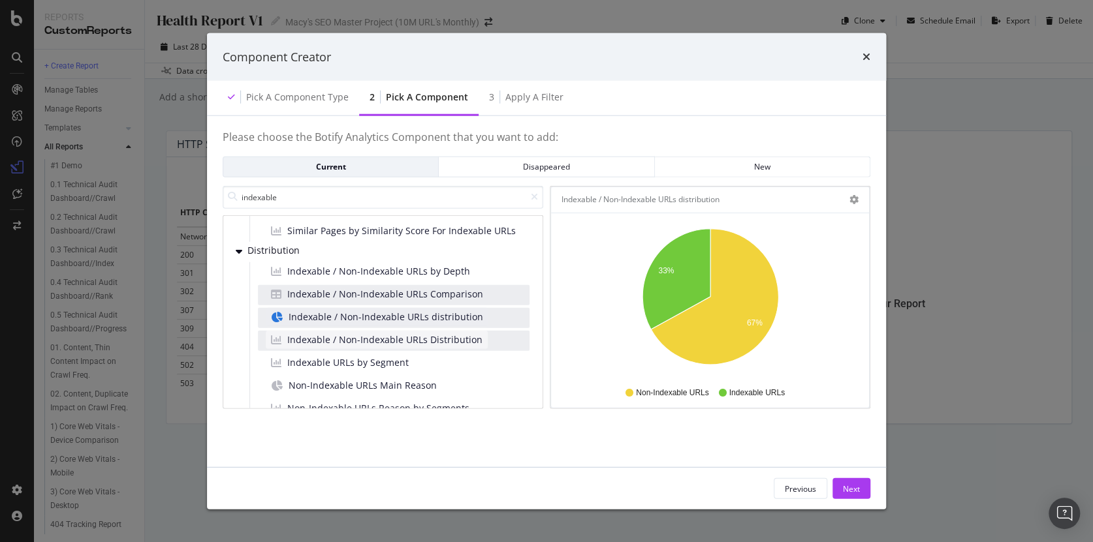
click at [408, 334] on span "Indexable / Non-Indexable URLs Distribution" at bounding box center [384, 339] width 195 height 13
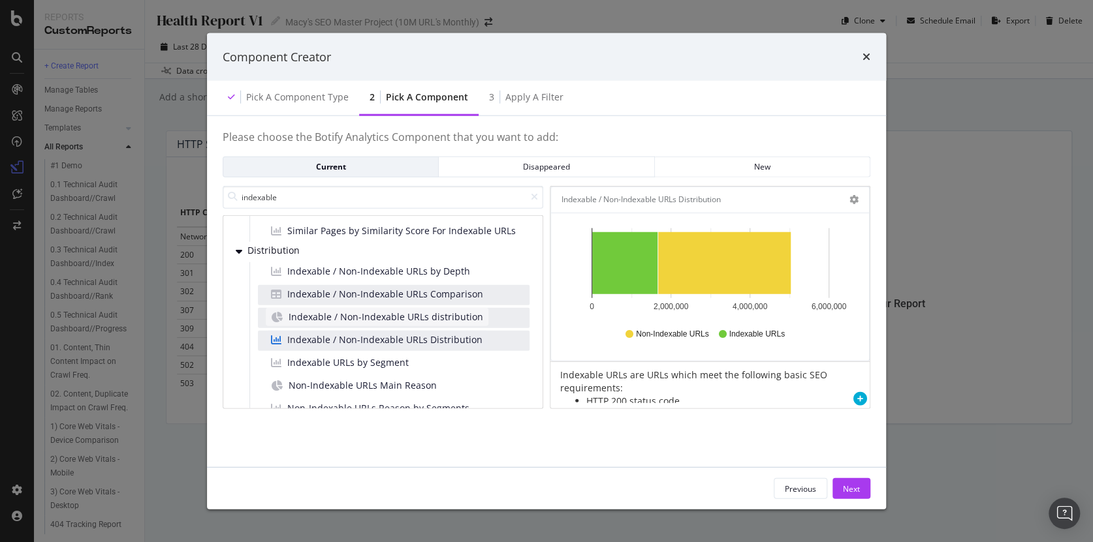
click at [418, 317] on span "Indexable / Non-Indexable URLs distribution" at bounding box center [386, 316] width 195 height 13
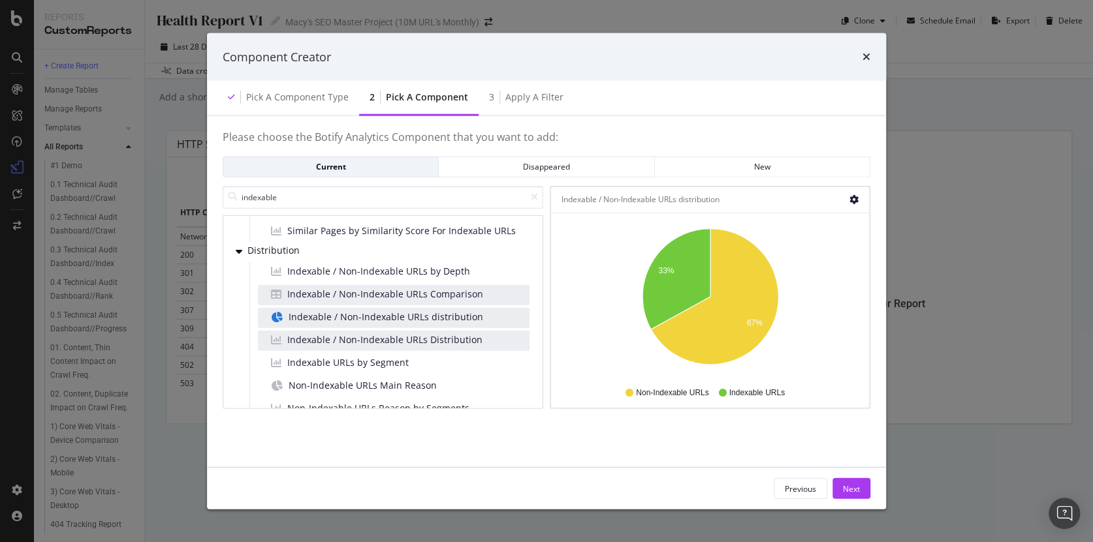
click at [853, 199] on icon "gear" at bounding box center [853, 199] width 9 height 9
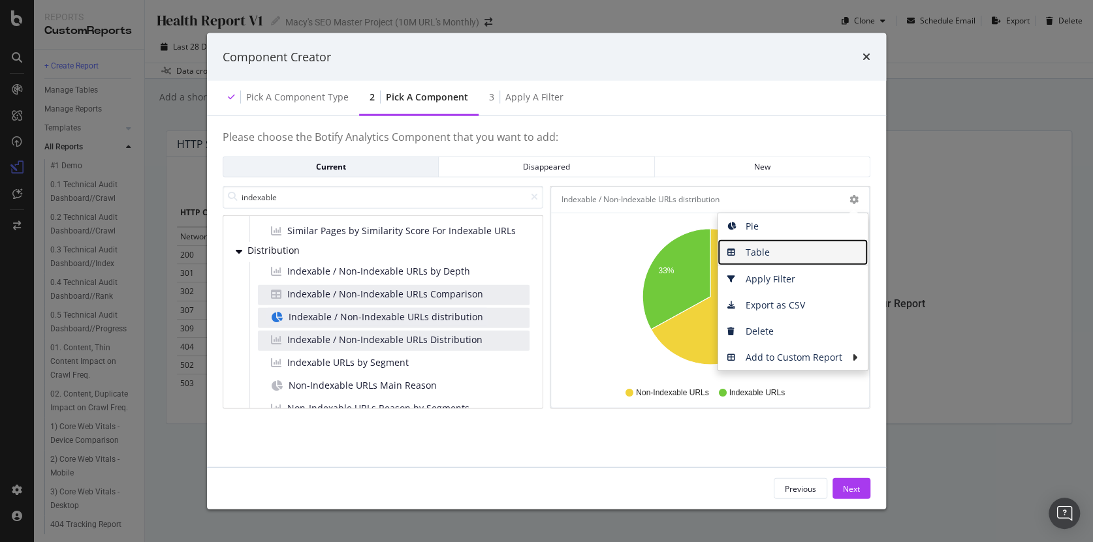
click at [765, 246] on span "Table" at bounding box center [792, 253] width 150 height 20
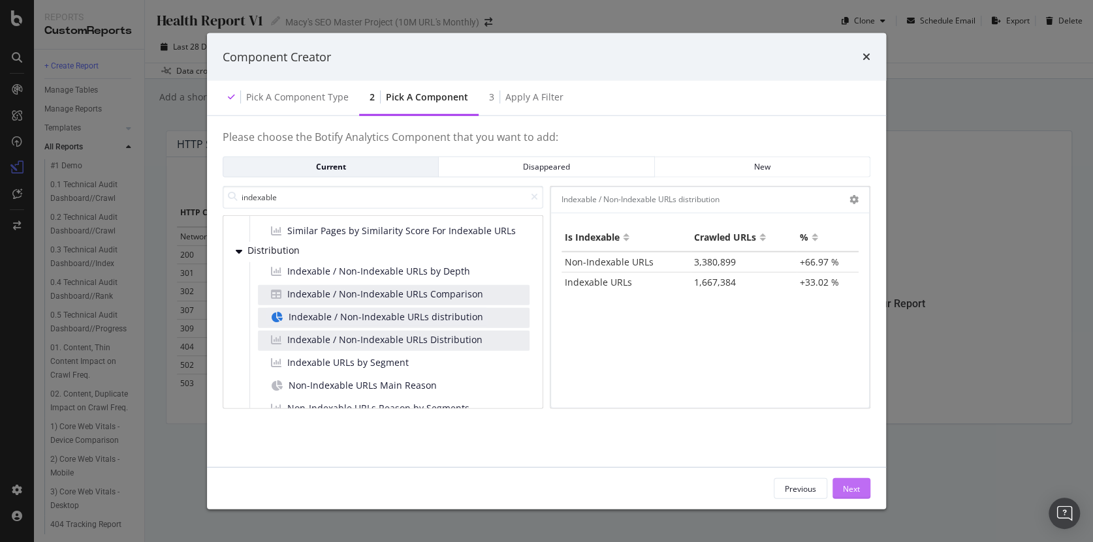
click at [851, 489] on div "Next" at bounding box center [851, 488] width 17 height 11
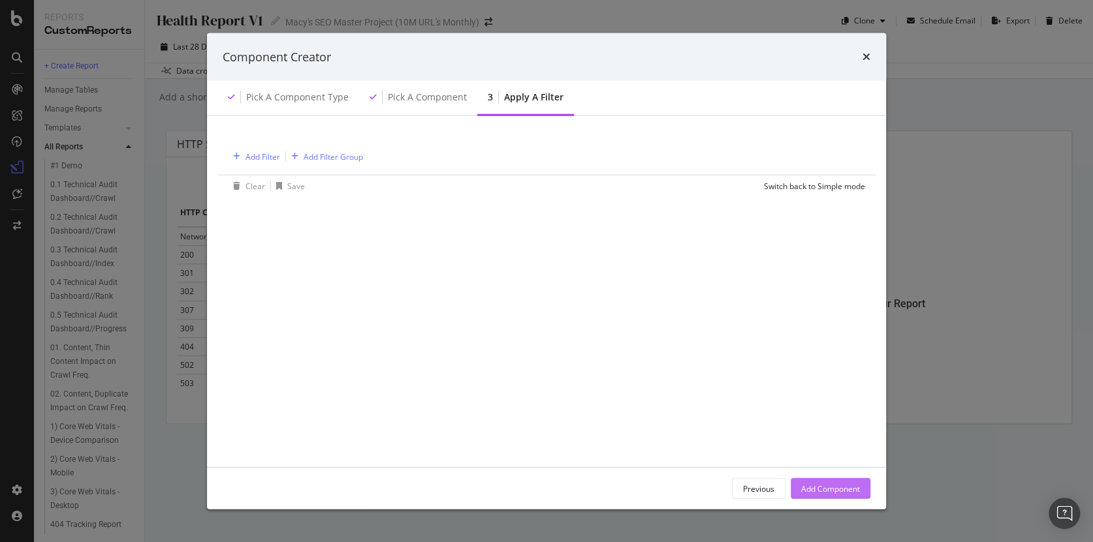
click at [847, 488] on div "Add Component" at bounding box center [830, 488] width 59 height 11
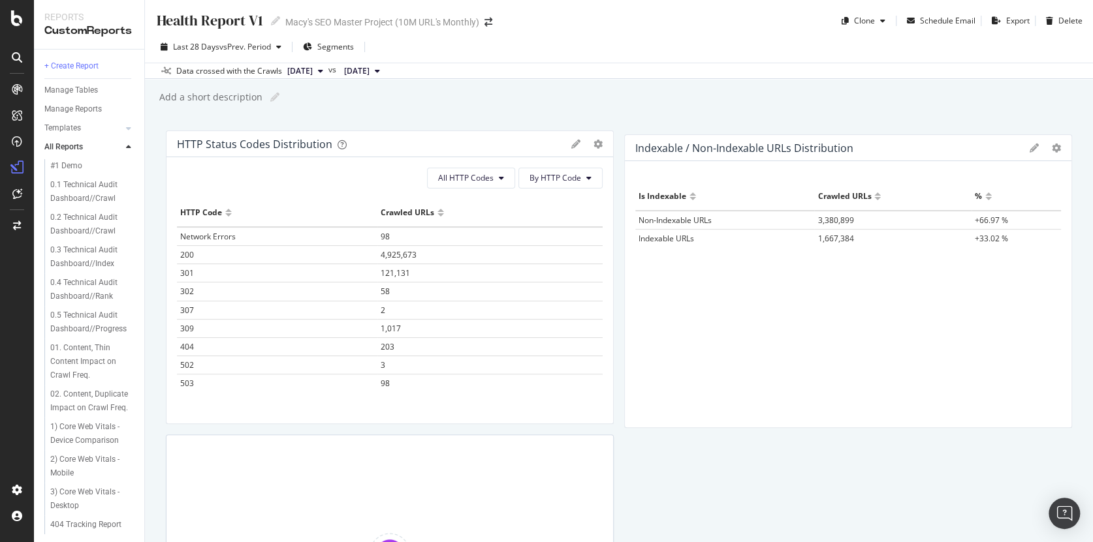
drag, startPoint x: 629, startPoint y: 142, endPoint x: 815, endPoint y: 148, distance: 185.5
click at [811, 148] on div "Indexable / Non-Indexable URLs distribution Pie Table Apply Filter Export as CS…" at bounding box center [848, 148] width 447 height 26
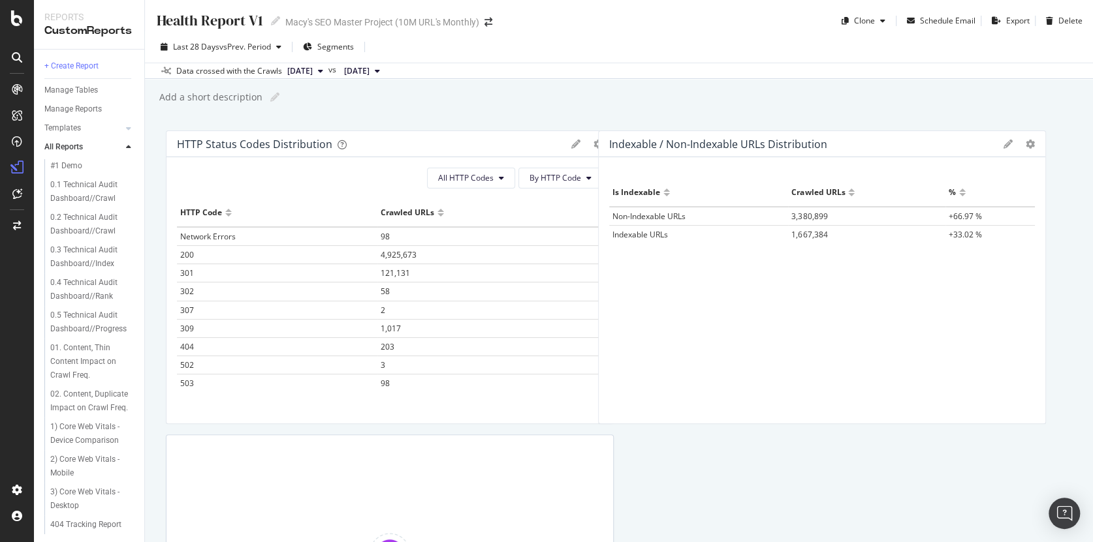
drag, startPoint x: 862, startPoint y: 147, endPoint x: 883, endPoint y: 141, distance: 22.3
click at [851, 141] on div "Indexable / Non-Indexable URLs distribution" at bounding box center [803, 144] width 388 height 13
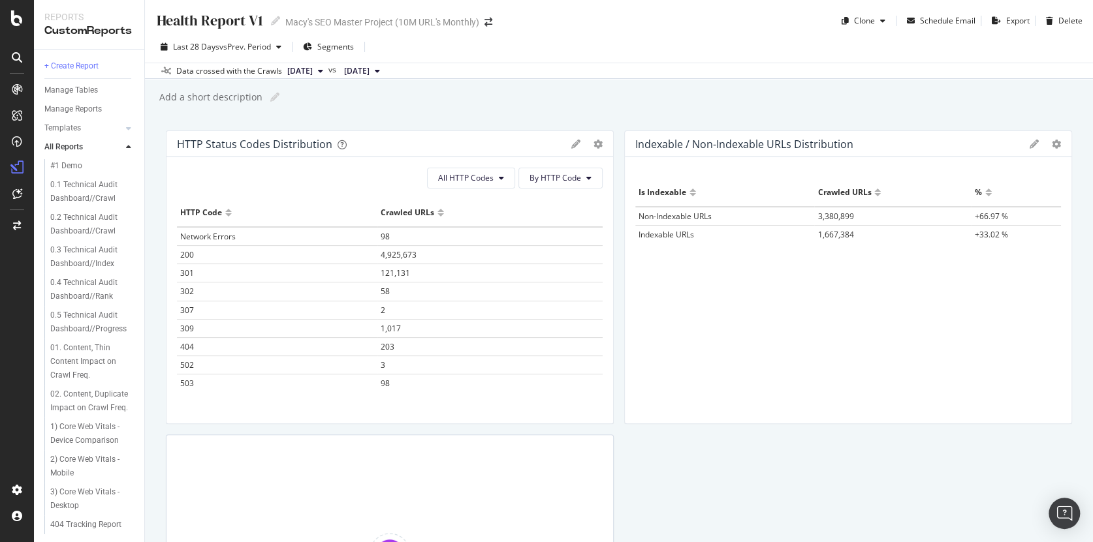
click at [827, 142] on div "Indexable / Non-Indexable URLs distribution" at bounding box center [744, 144] width 218 height 13
click at [826, 142] on div "Indexable / Non-Indexable URLs distribution" at bounding box center [744, 144] width 218 height 13
copy div "Indexable / Non-Indexable URLs distribution Pie Table Apply Filter Export as CS…"
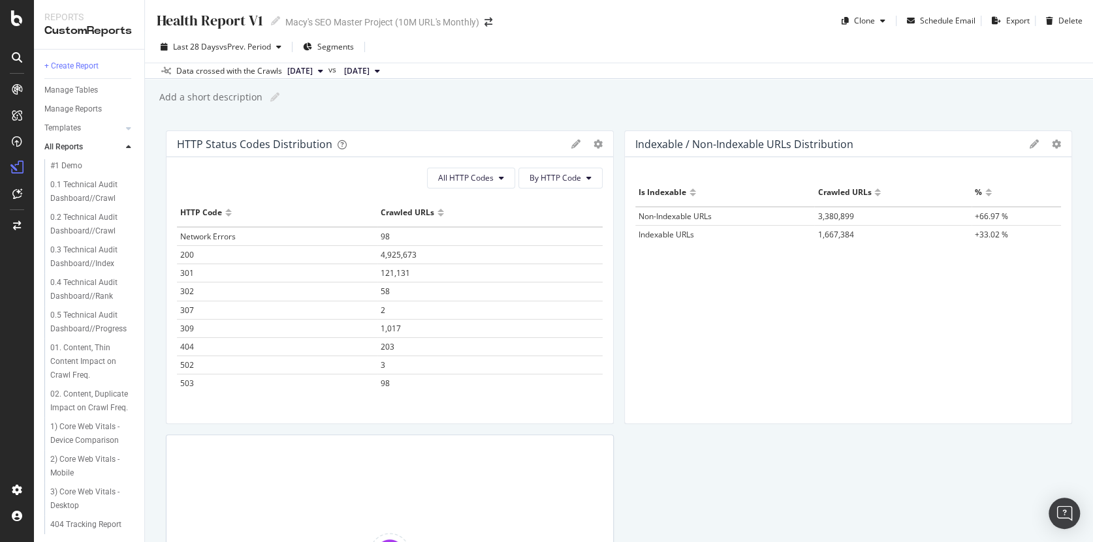
click at [719, 489] on div "HTTP Status Codes Distribution Pie Table Apply Filter Export as CSV Delete Add …" at bounding box center [619, 413] width 906 height 565
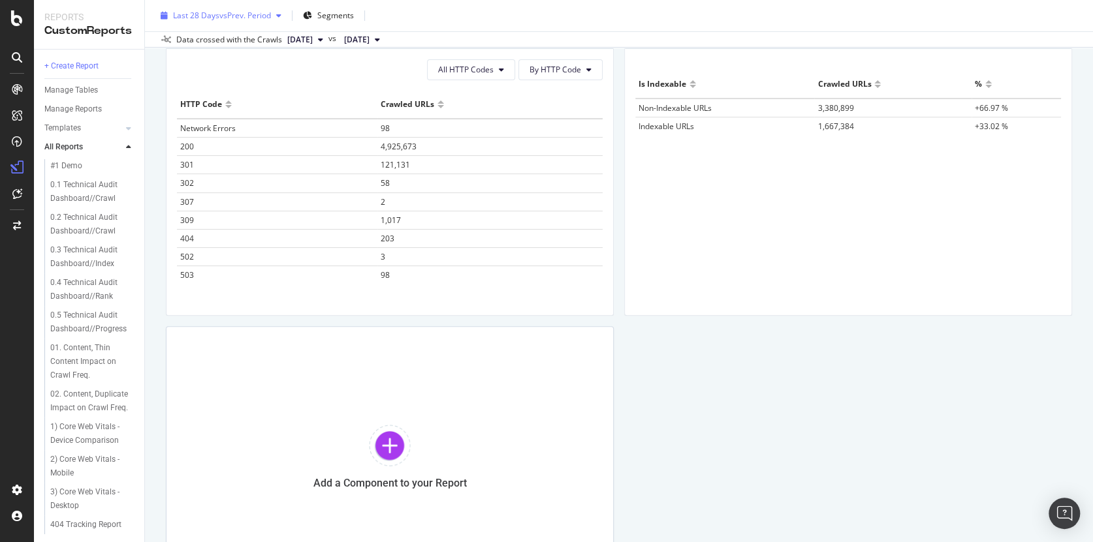
scroll to position [133, 0]
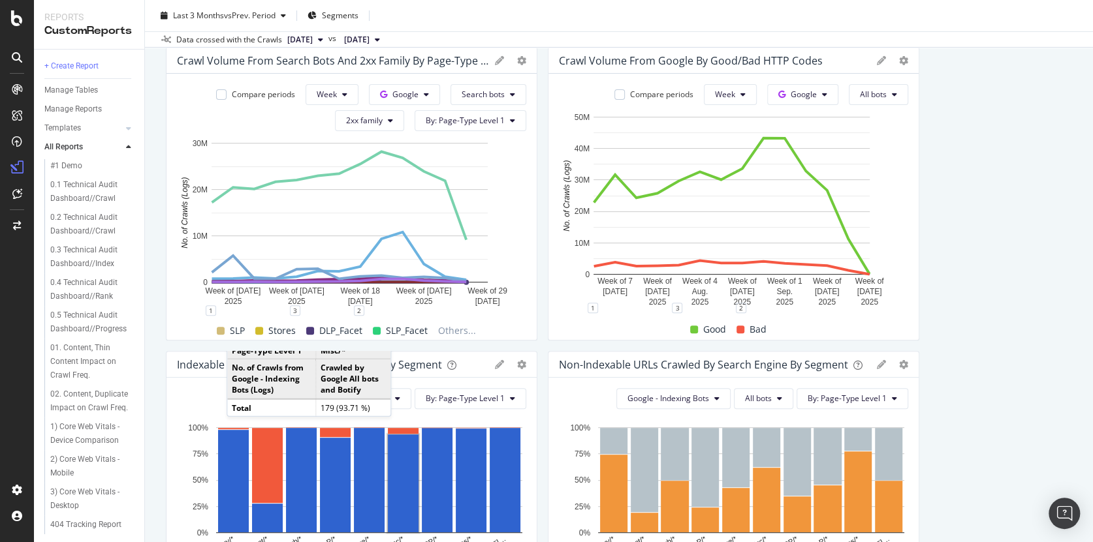
scroll to position [60, 0]
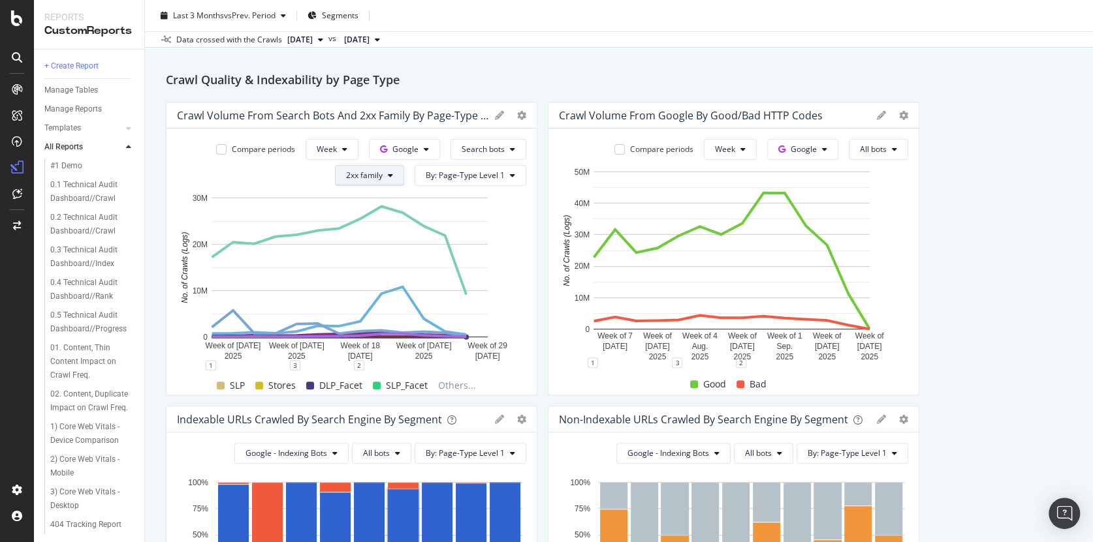
click at [388, 173] on icon at bounding box center [390, 176] width 5 height 8
click at [274, 171] on div "Compare periods Week Google Search bots 2xx family By: Page-Type Level 1" at bounding box center [351, 162] width 349 height 47
click at [531, 235] on div at bounding box center [530, 249] width 13 height 294
click at [488, 175] on span "By: Page-Type Level 1" at bounding box center [465, 175] width 79 height 11
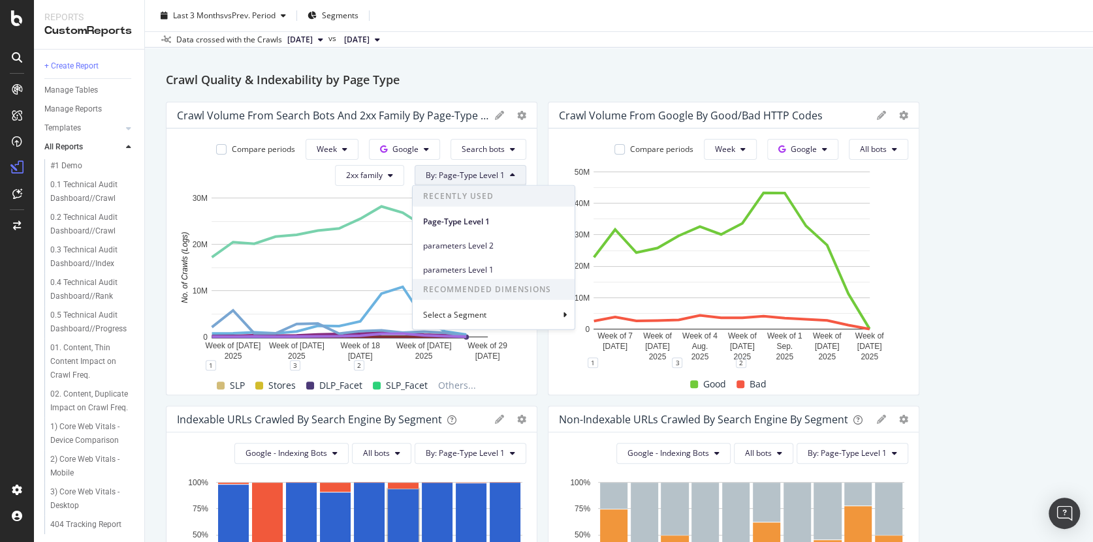
click at [473, 314] on div "Select a Segment" at bounding box center [456, 314] width 66 height 11
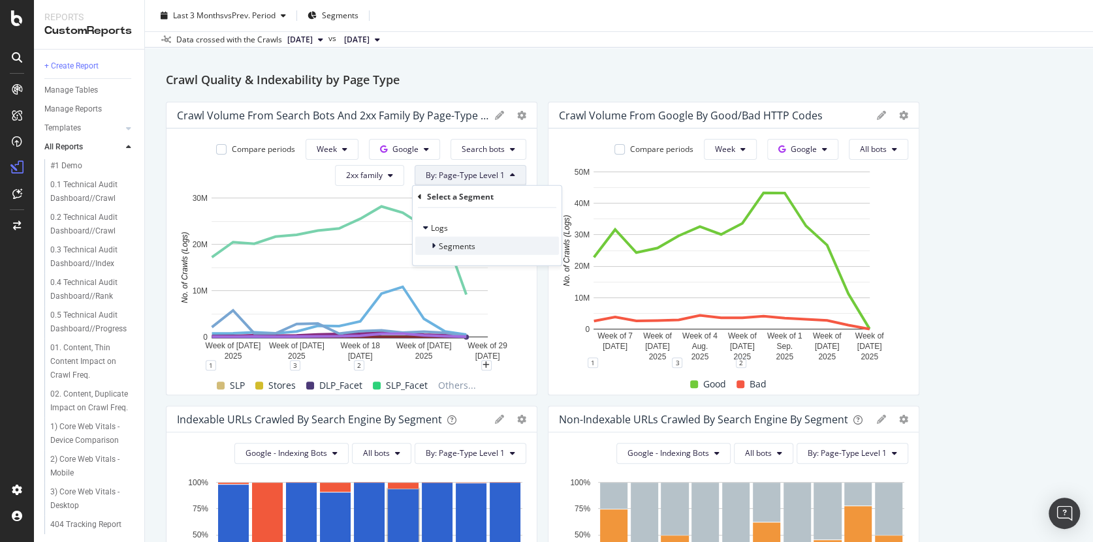
click at [439, 247] on span "Segments" at bounding box center [457, 245] width 37 height 11
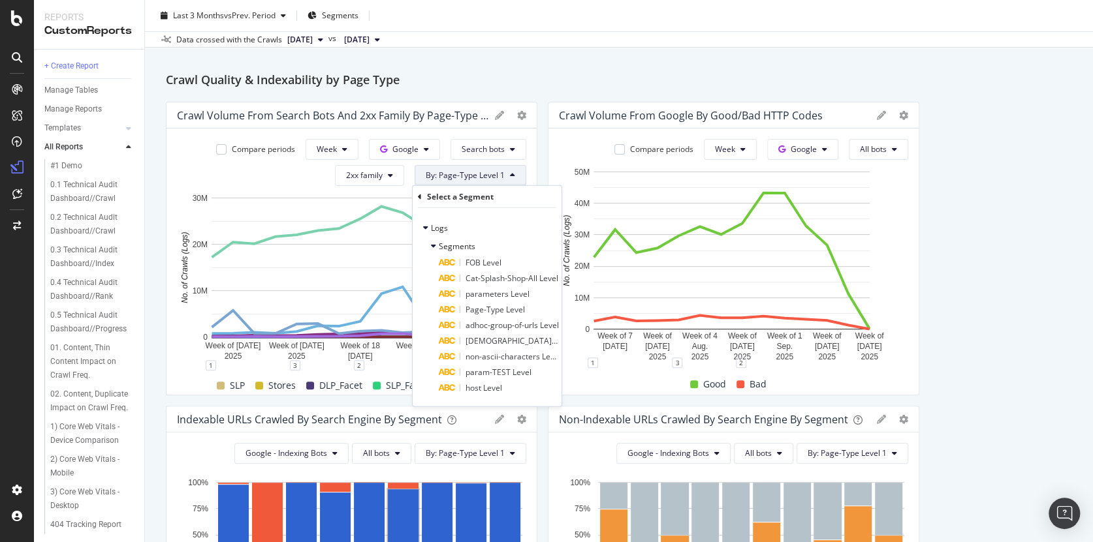
click at [563, 53] on div "Crawl Dash - Google - Status Crawl Dash - Google - Status Macy's SEO Master Pro…" at bounding box center [619, 271] width 948 height 542
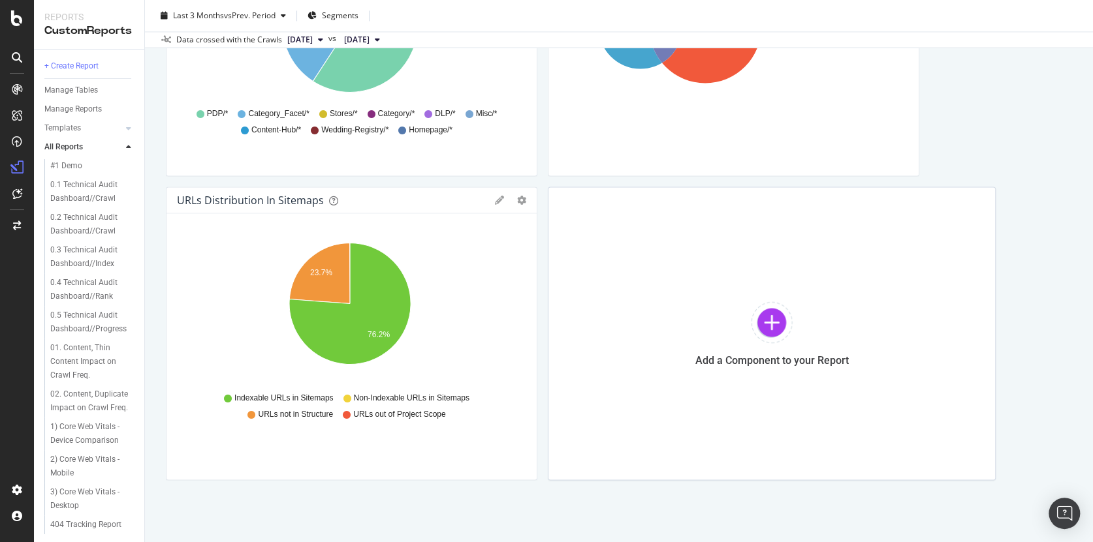
scroll to position [1227, 0]
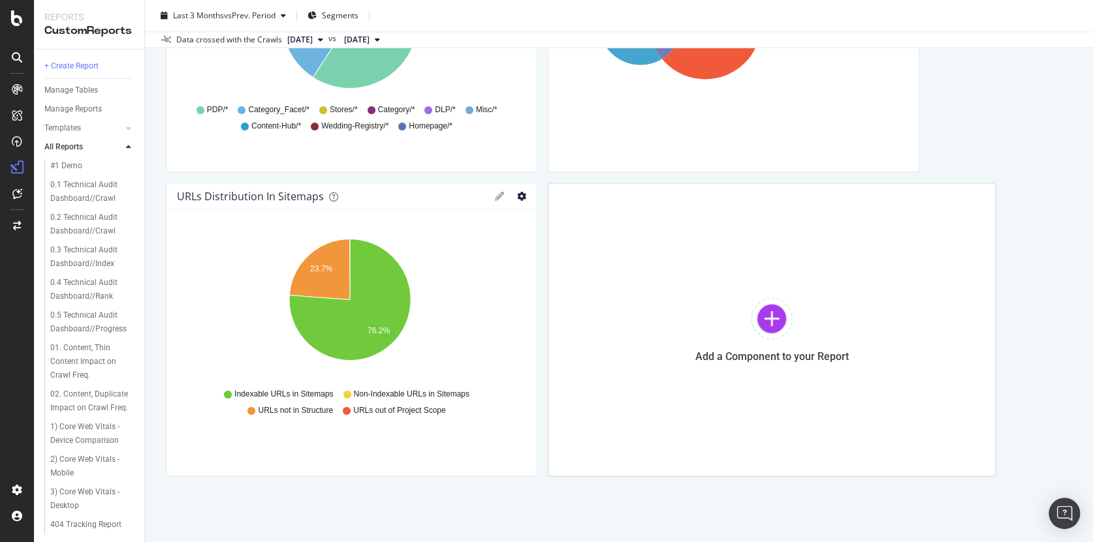
click at [517, 196] on icon "gear" at bounding box center [521, 196] width 9 height 9
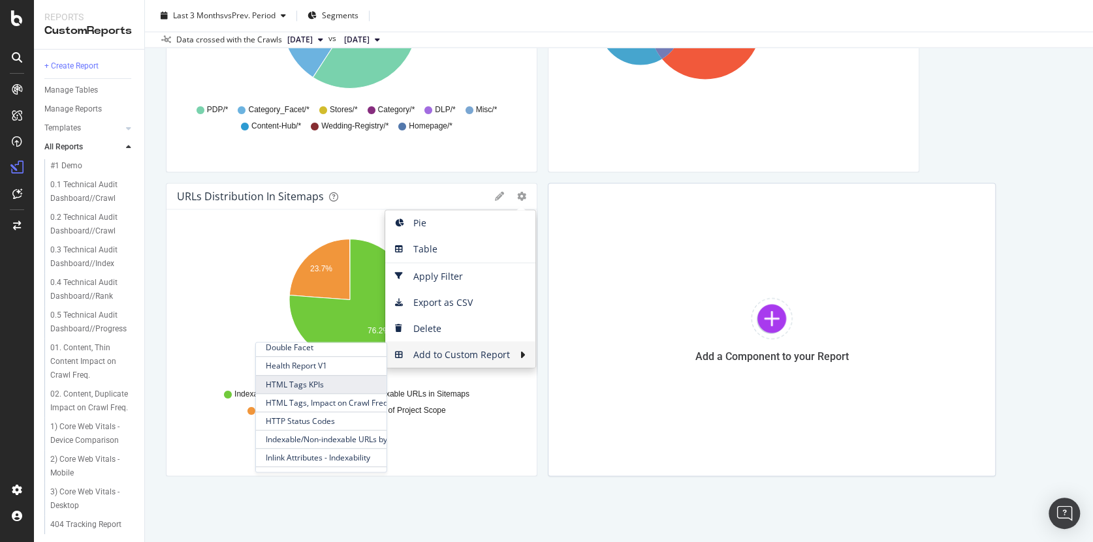
scroll to position [619, 0]
click at [307, 376] on span "Health Report V1" at bounding box center [321, 375] width 131 height 18
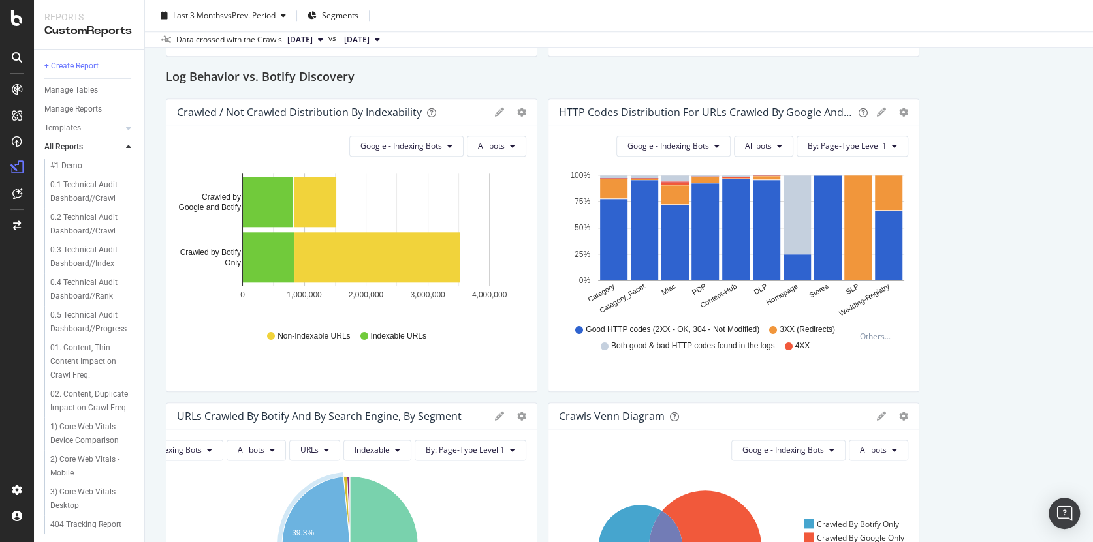
scroll to position [104, 0]
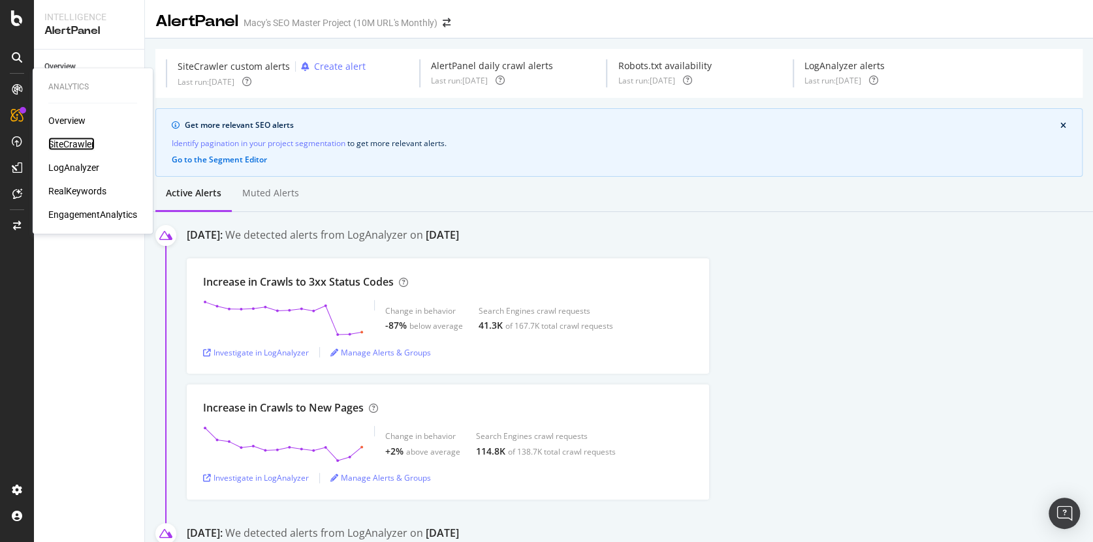
click at [73, 148] on div "SiteCrawler" at bounding box center [71, 144] width 46 height 13
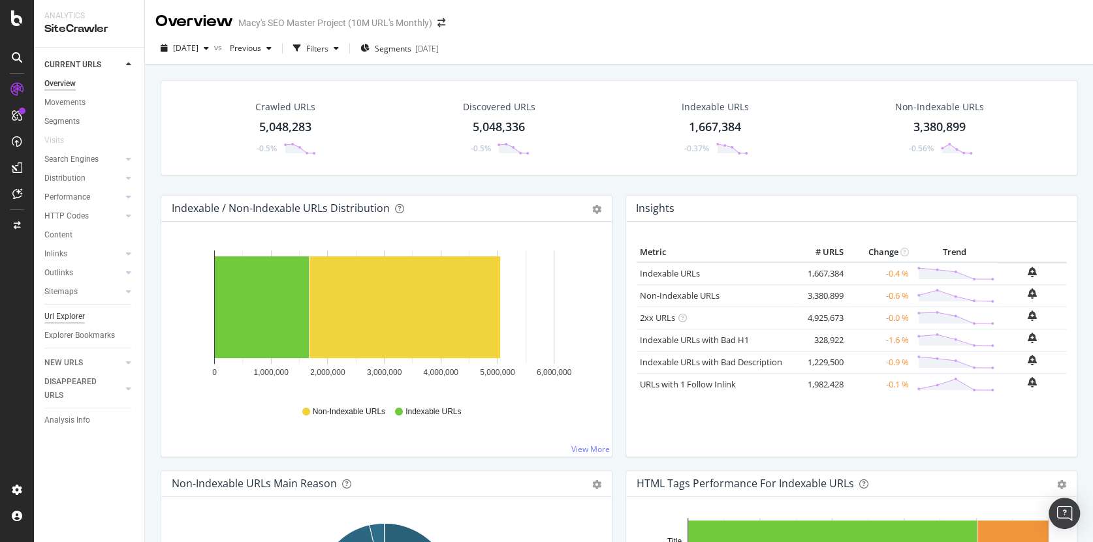
click at [78, 320] on div "Url Explorer" at bounding box center [64, 317] width 40 height 14
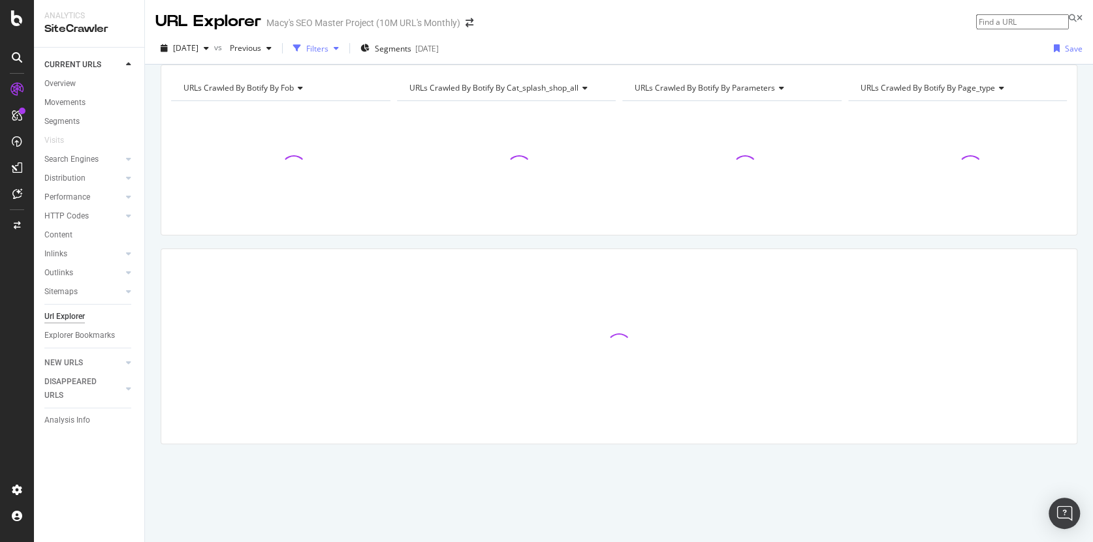
click at [328, 49] on div "Filters" at bounding box center [317, 48] width 22 height 11
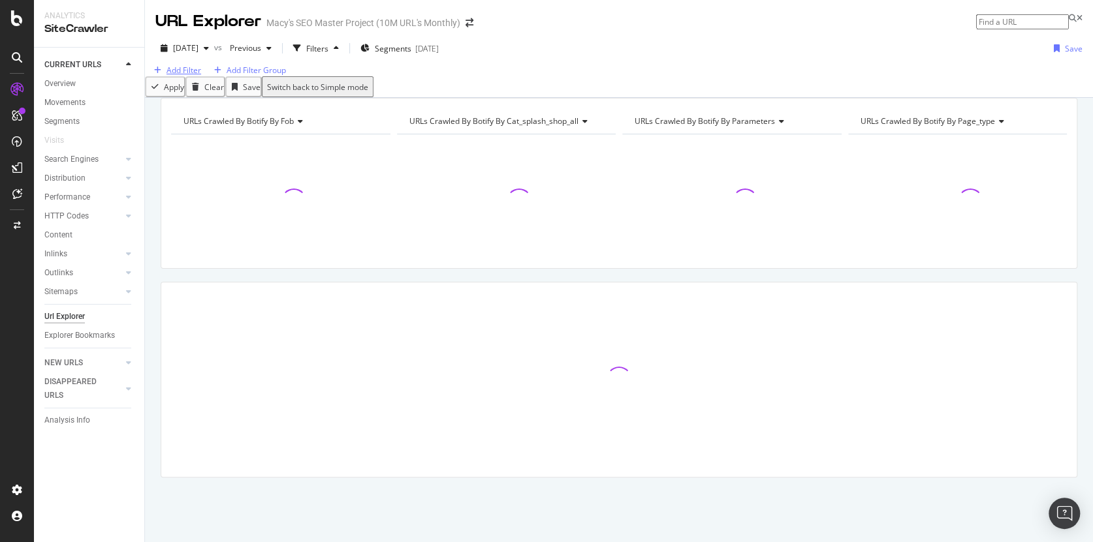
click at [183, 76] on div "Add Filter" at bounding box center [183, 70] width 35 height 11
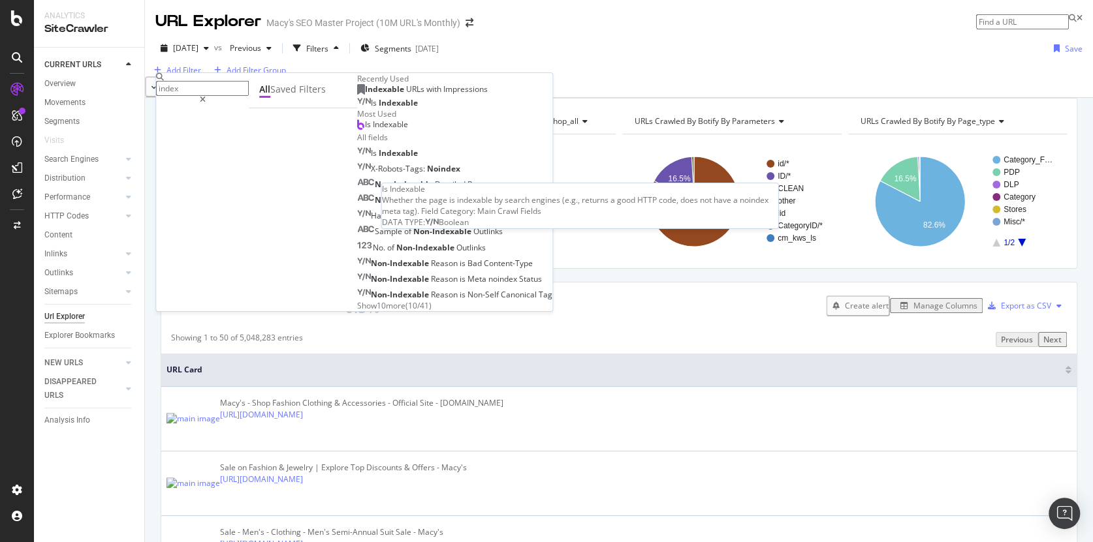
type input "index"
click at [379, 108] on span "Indexable" at bounding box center [398, 102] width 39 height 11
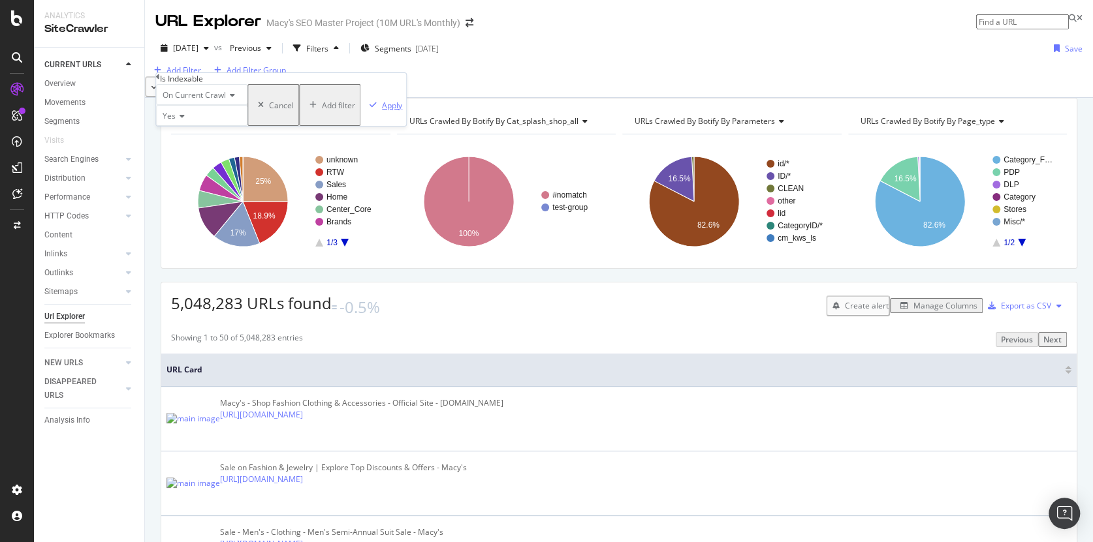
click at [382, 110] on div "Apply" at bounding box center [392, 104] width 20 height 11
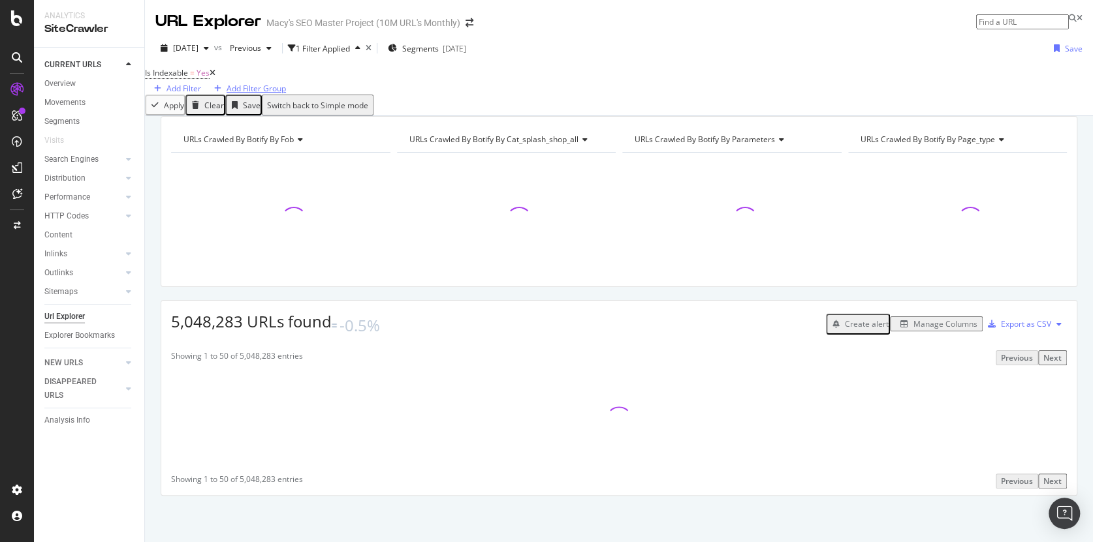
click at [286, 87] on div "Add Filter Group" at bounding box center [256, 88] width 59 height 11
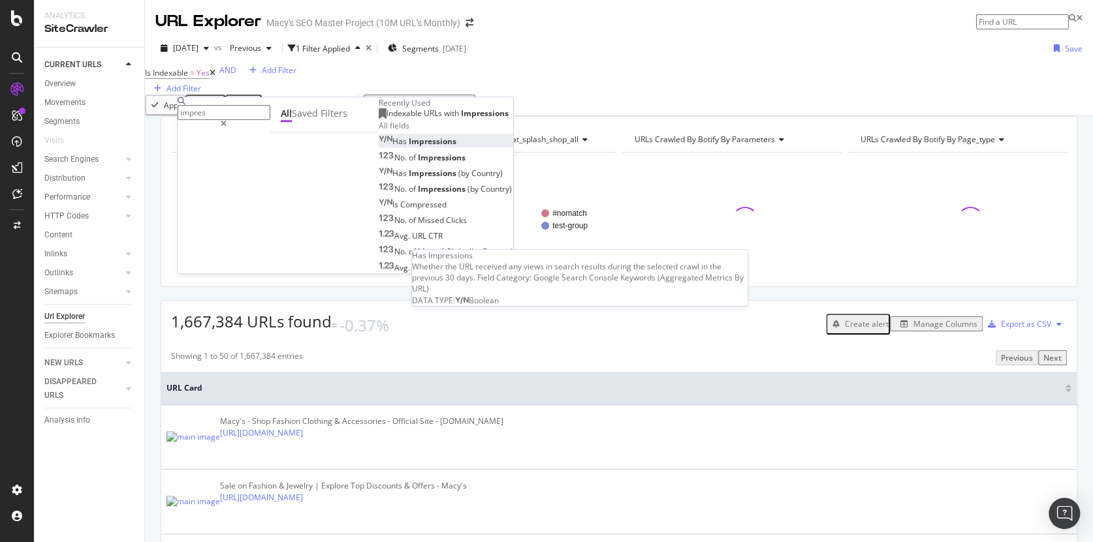
type input "impres"
click at [409, 148] on span "Impressions" at bounding box center [433, 141] width 48 height 11
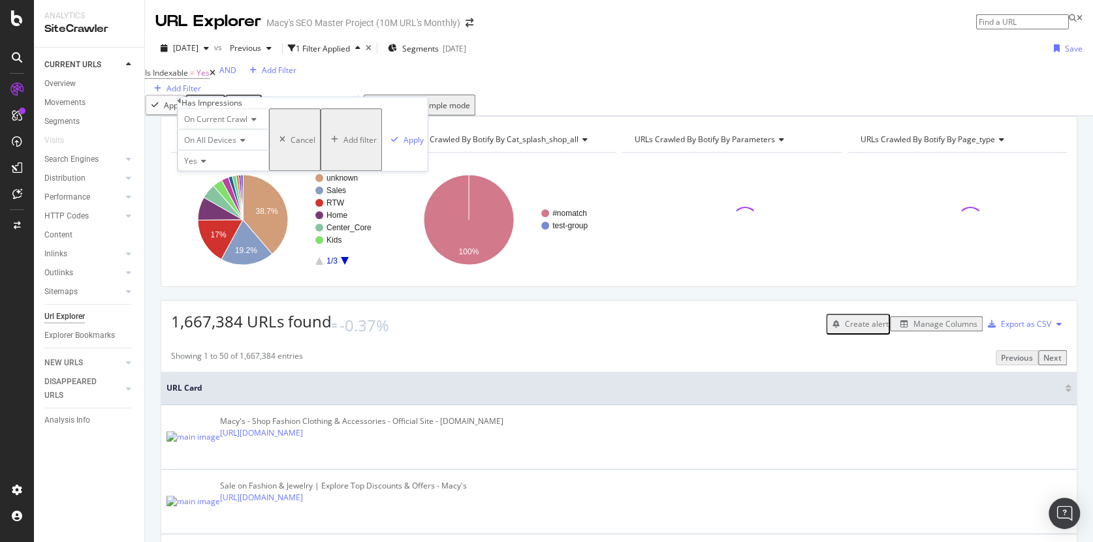
click at [274, 144] on div "button" at bounding box center [282, 140] width 16 height 8
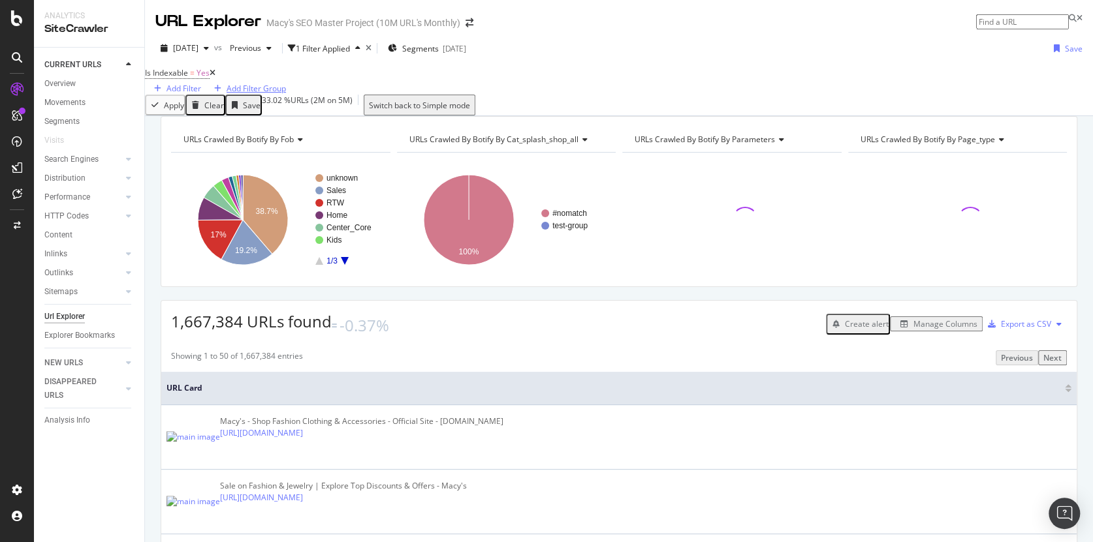
click at [286, 84] on div "Add Filter Group" at bounding box center [256, 88] width 59 height 11
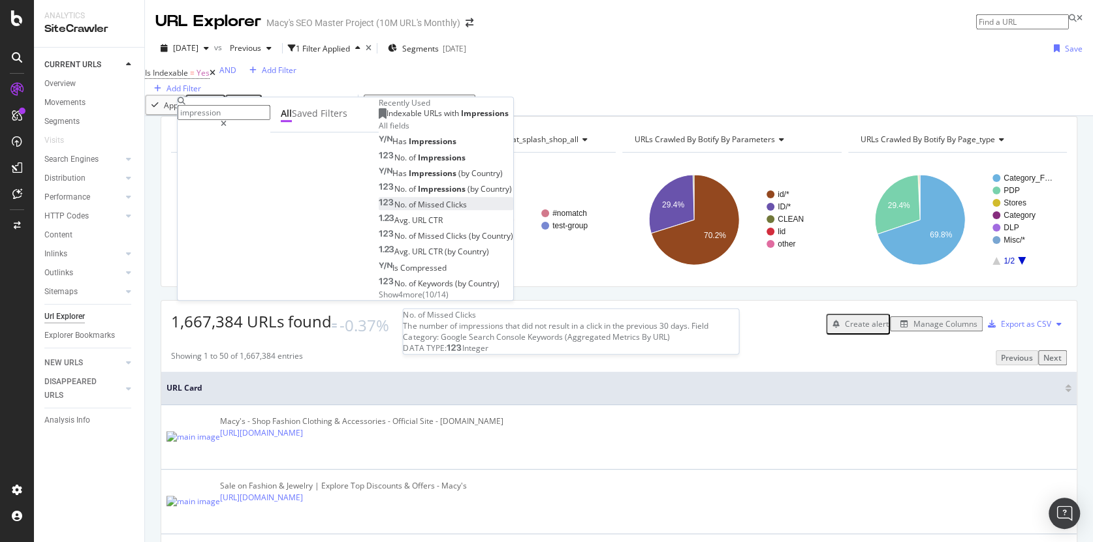
scroll to position [5, 0]
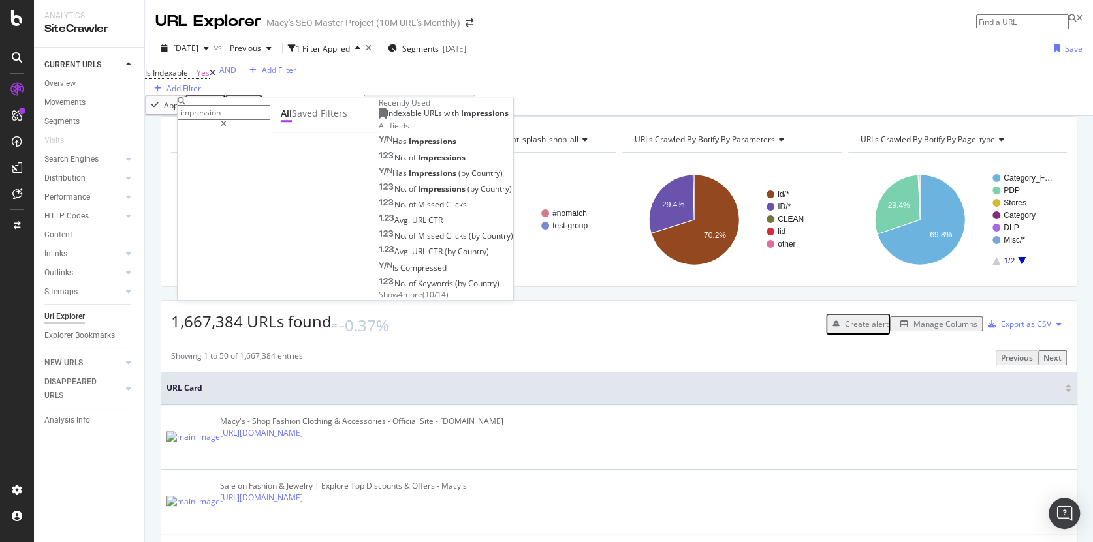
type input "impression"
click at [379, 300] on span "Show 4 more" at bounding box center [401, 294] width 44 height 11
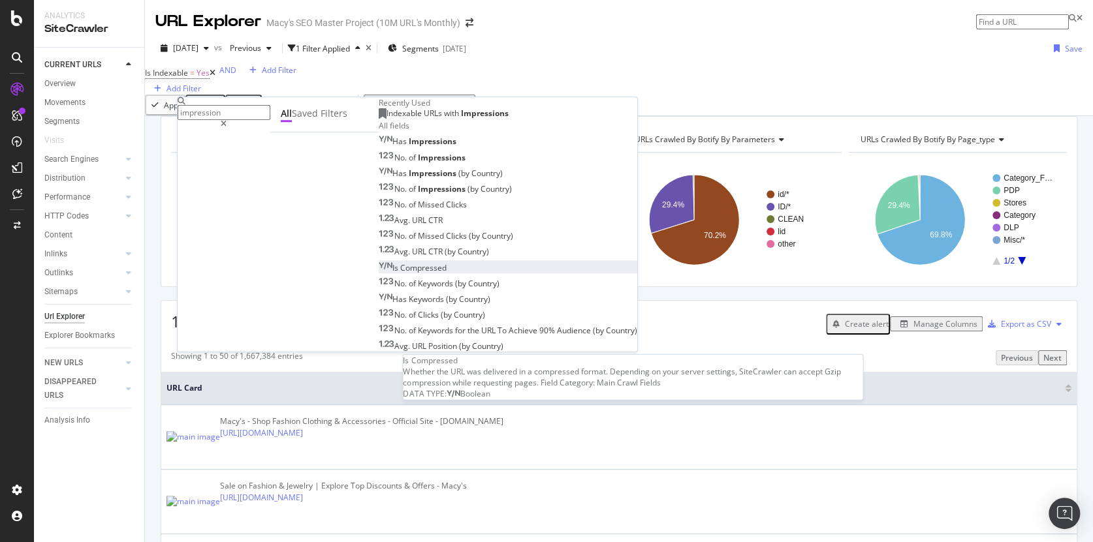
scroll to position [52, 0]
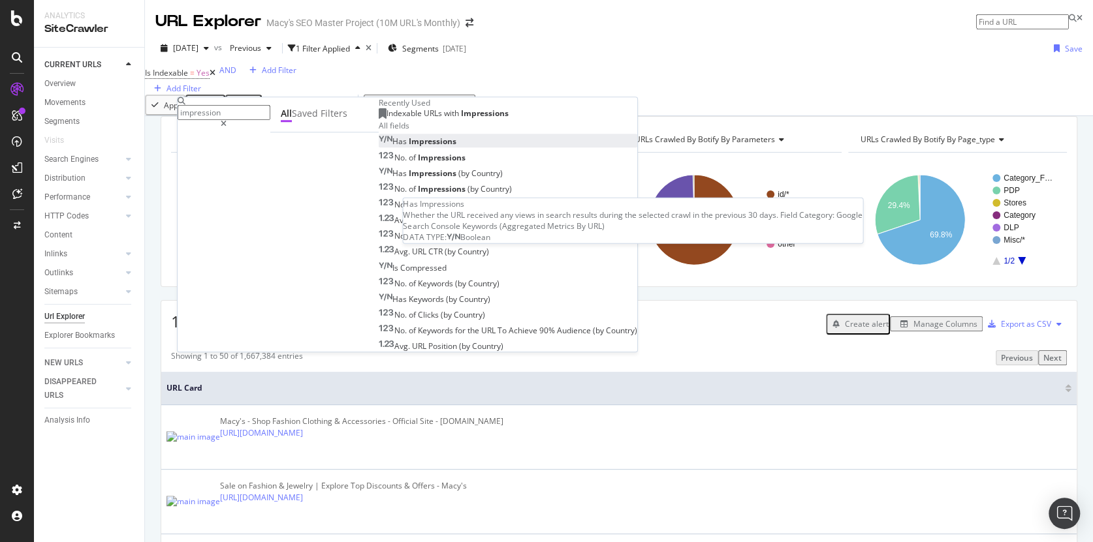
click at [409, 148] on span "Impressions" at bounding box center [433, 141] width 48 height 11
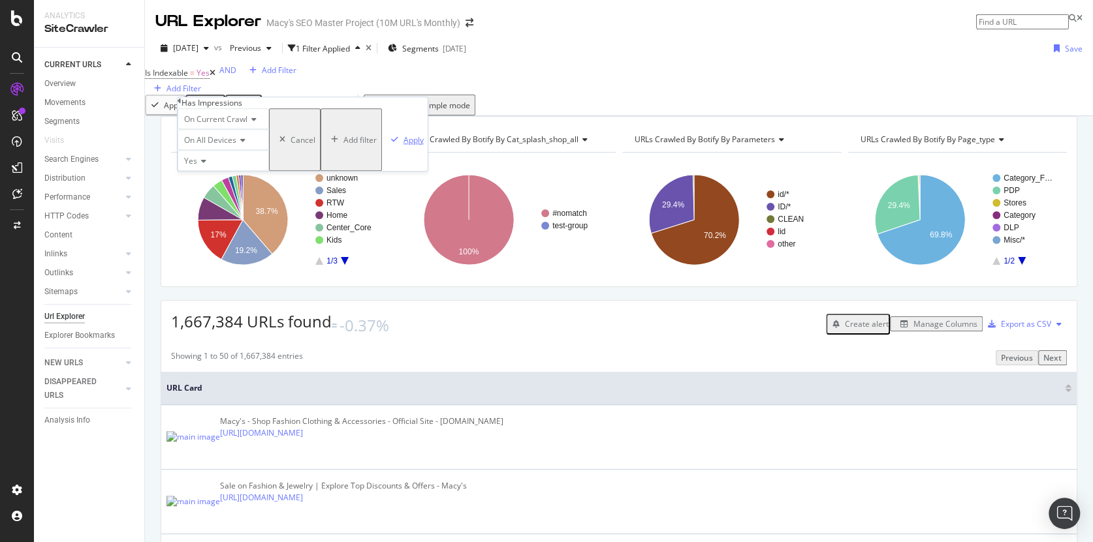
click at [403, 146] on div "Apply" at bounding box center [413, 139] width 20 height 11
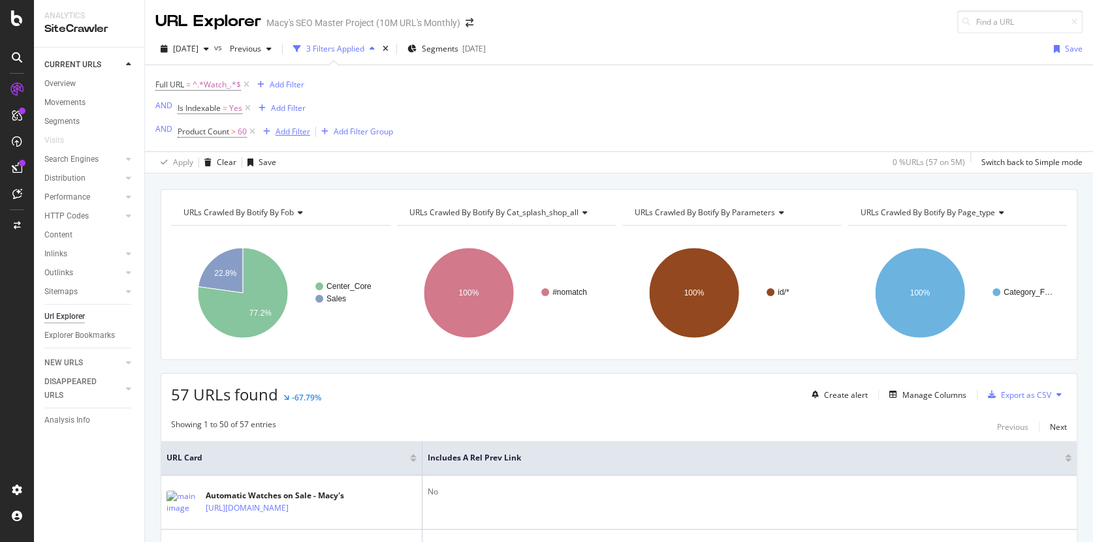
click at [259, 134] on div "button" at bounding box center [267, 132] width 18 height 8
drag, startPoint x: 249, startPoint y: 106, endPoint x: 249, endPoint y: 120, distance: 13.7
click at [248, 106] on icon at bounding box center [247, 108] width 11 height 13
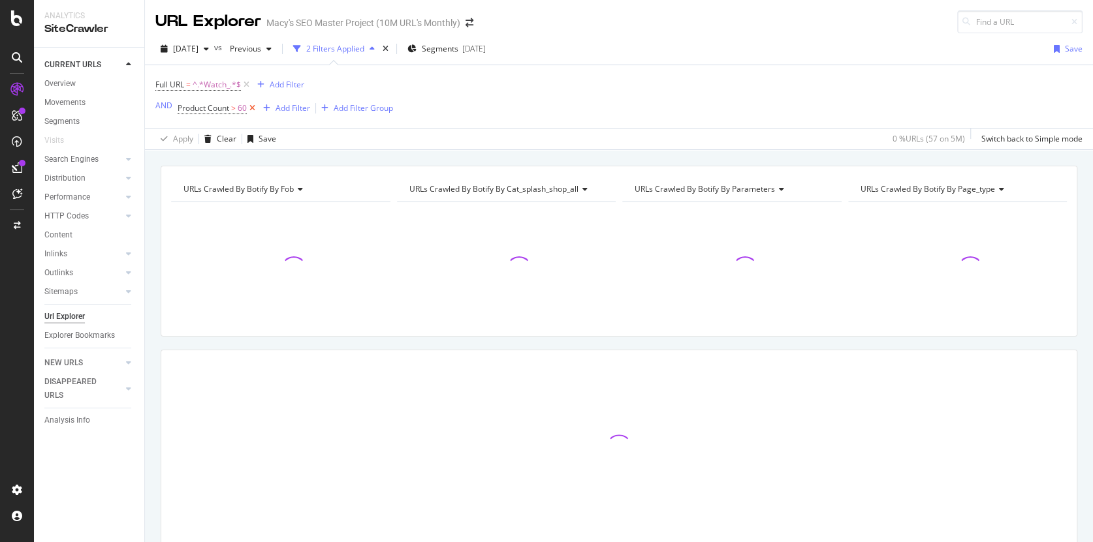
click at [251, 110] on icon at bounding box center [252, 108] width 11 height 13
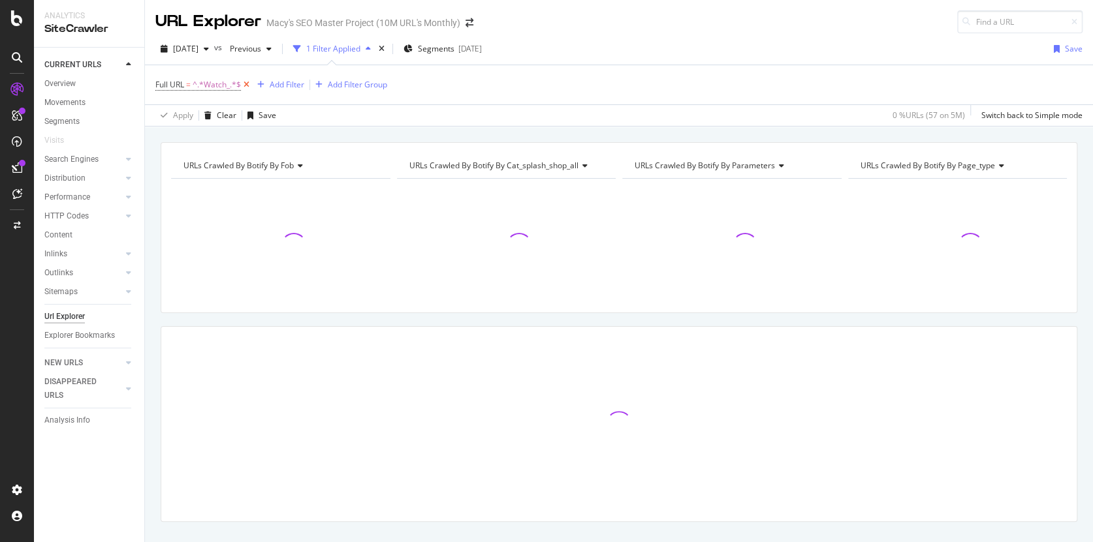
click at [247, 82] on icon at bounding box center [246, 84] width 11 height 13
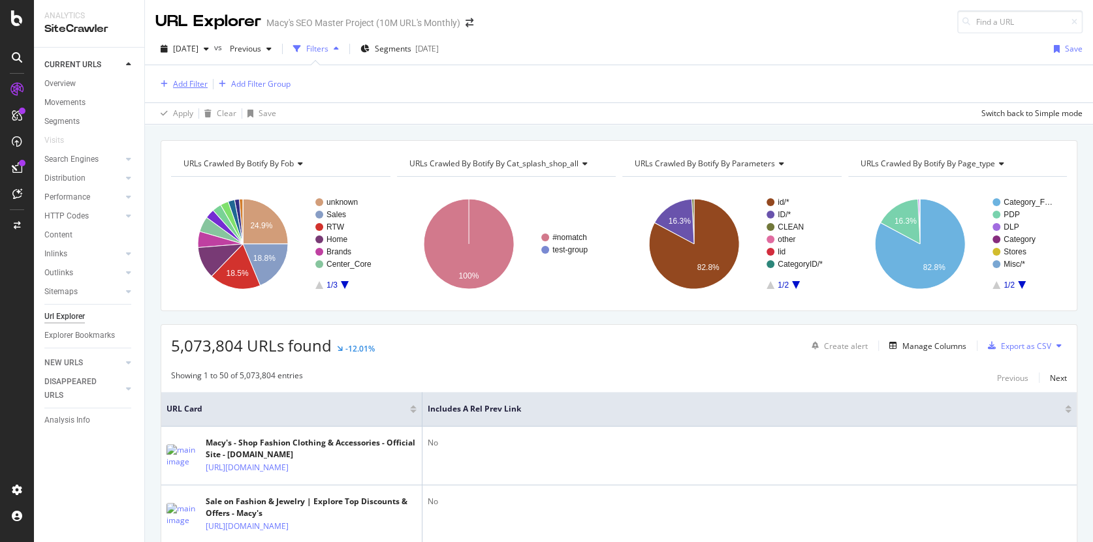
click at [200, 83] on div "Add Filter" at bounding box center [190, 83] width 35 height 11
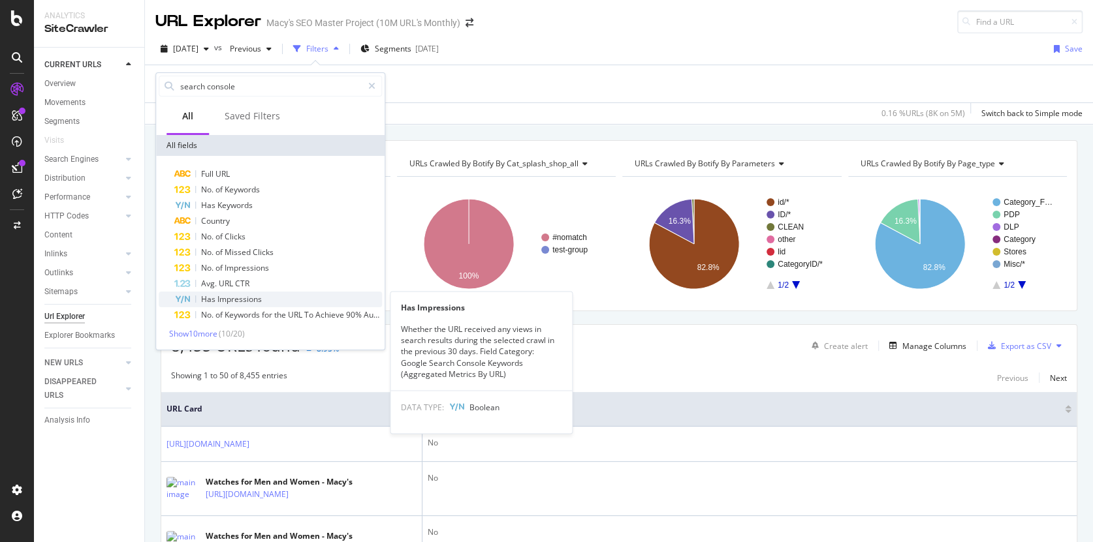
type input "search console"
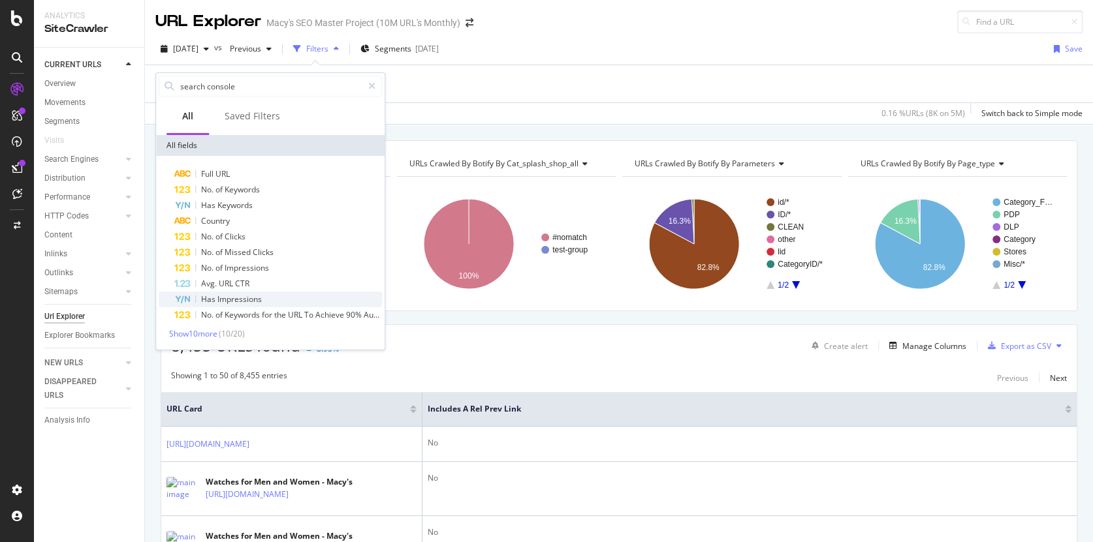
click at [239, 300] on span "Impressions" at bounding box center [239, 299] width 44 height 11
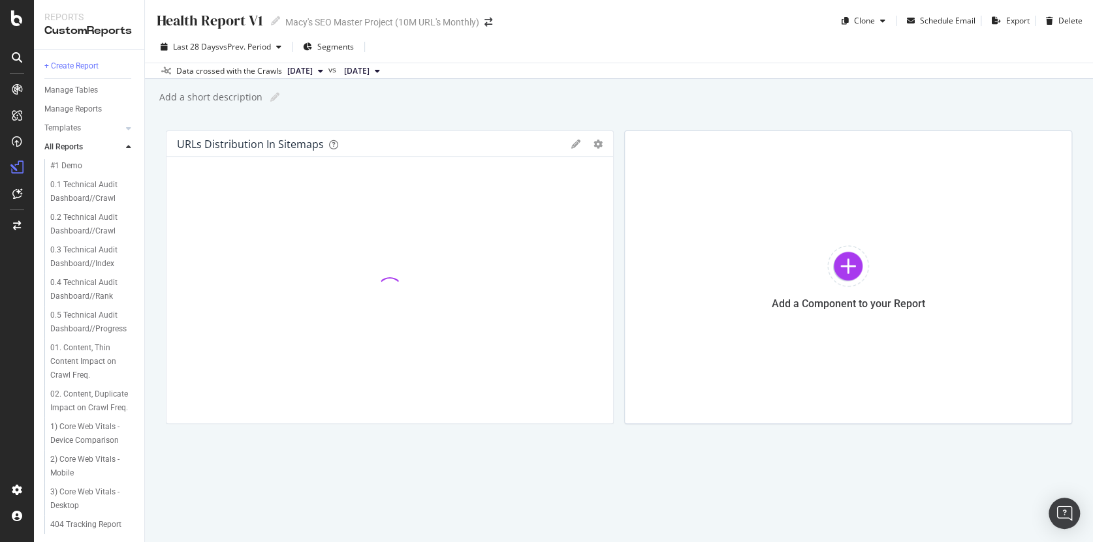
click at [385, 115] on div "Health Report V1 Health Report V1 Macy's SEO Master Project (10M URL's Monthly)…" at bounding box center [619, 271] width 948 height 542
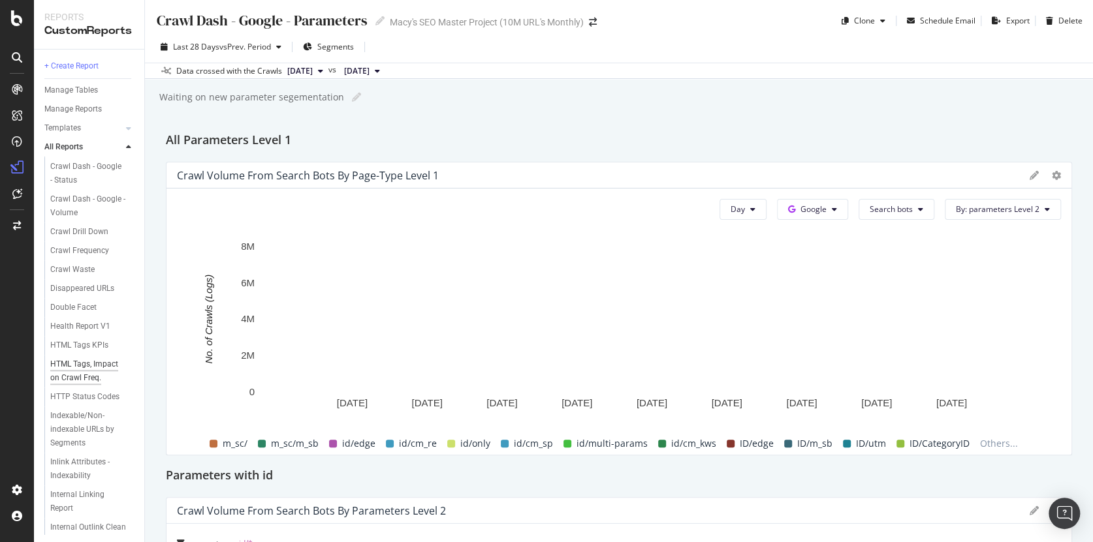
scroll to position [833, 0]
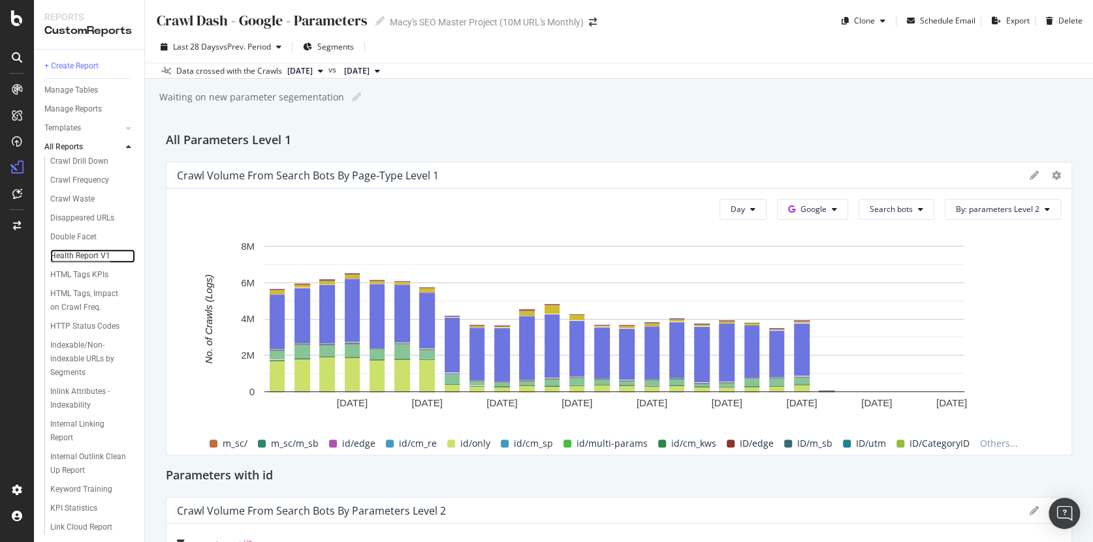
click at [85, 263] on div "Health Report V1" at bounding box center [80, 256] width 60 height 14
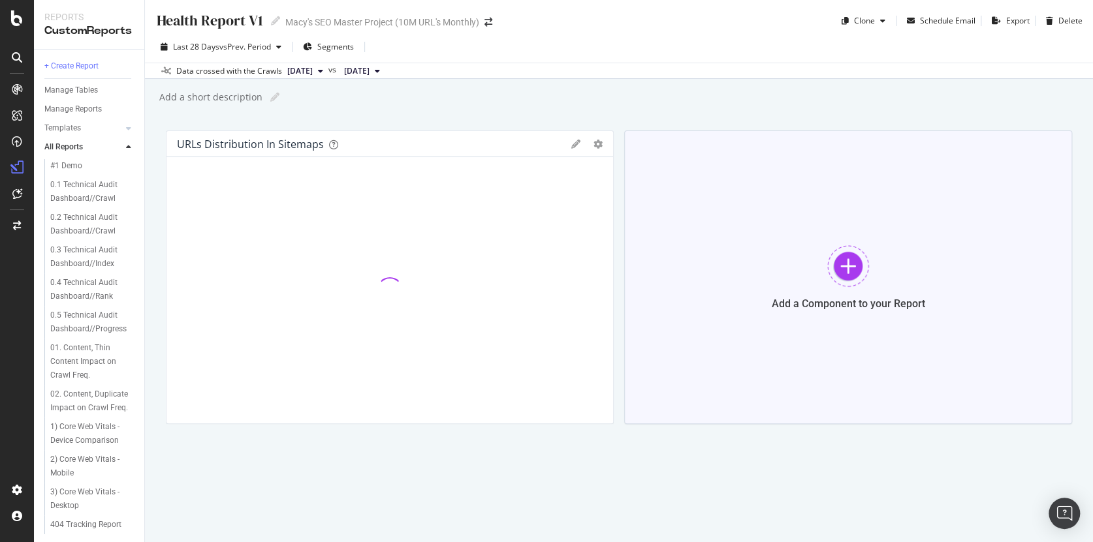
click at [843, 261] on div at bounding box center [848, 266] width 42 height 42
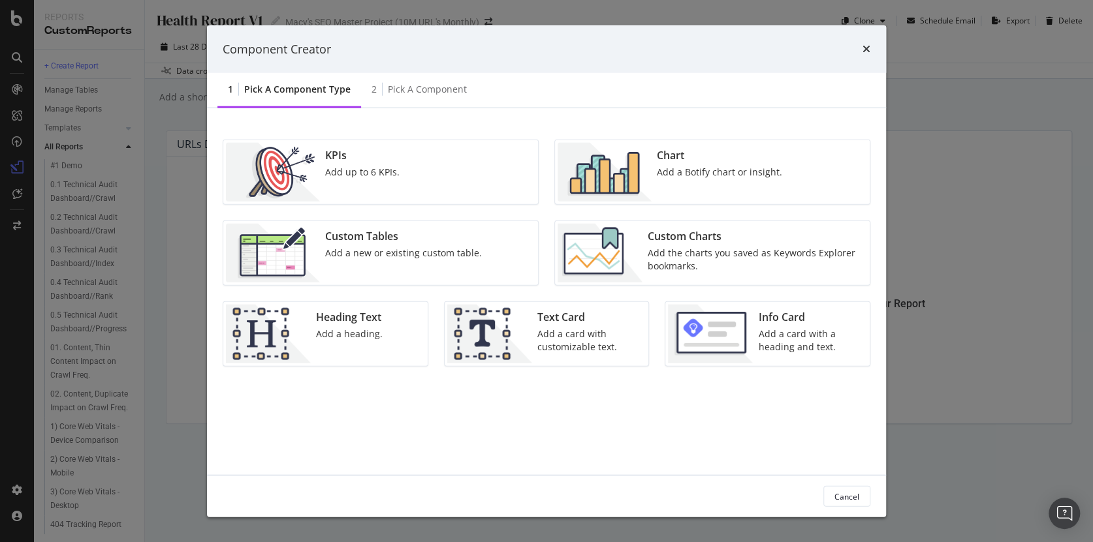
click at [689, 166] on div "Add a Botify chart or insight." at bounding box center [719, 172] width 125 height 13
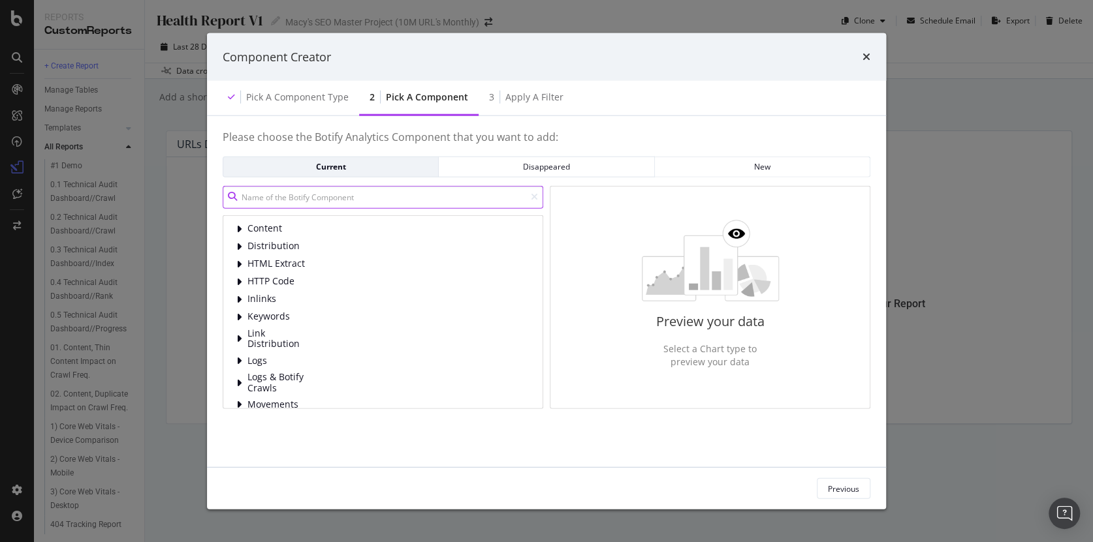
click at [321, 200] on input "modal" at bounding box center [383, 196] width 321 height 23
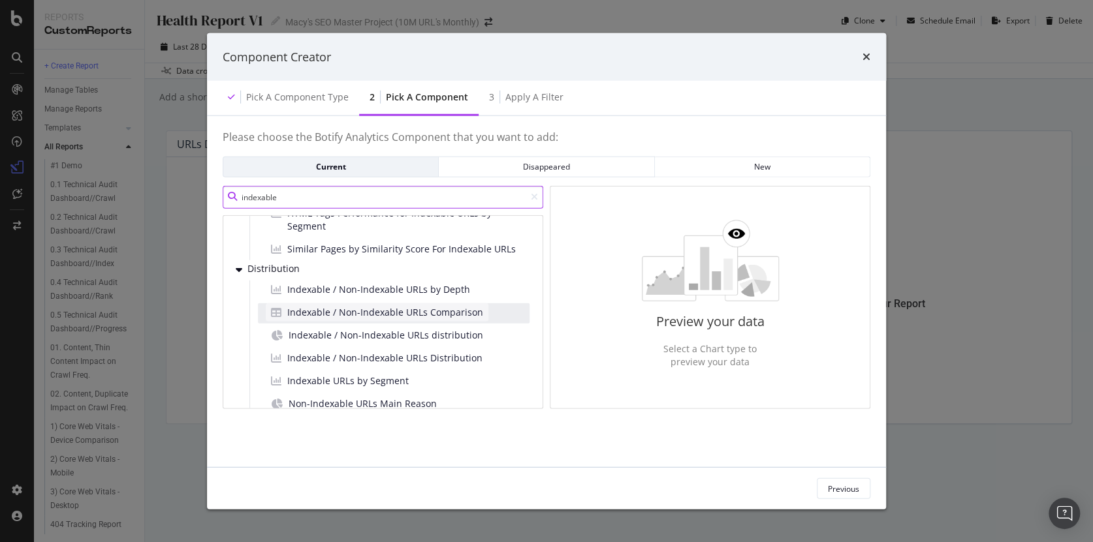
scroll to position [112, 0]
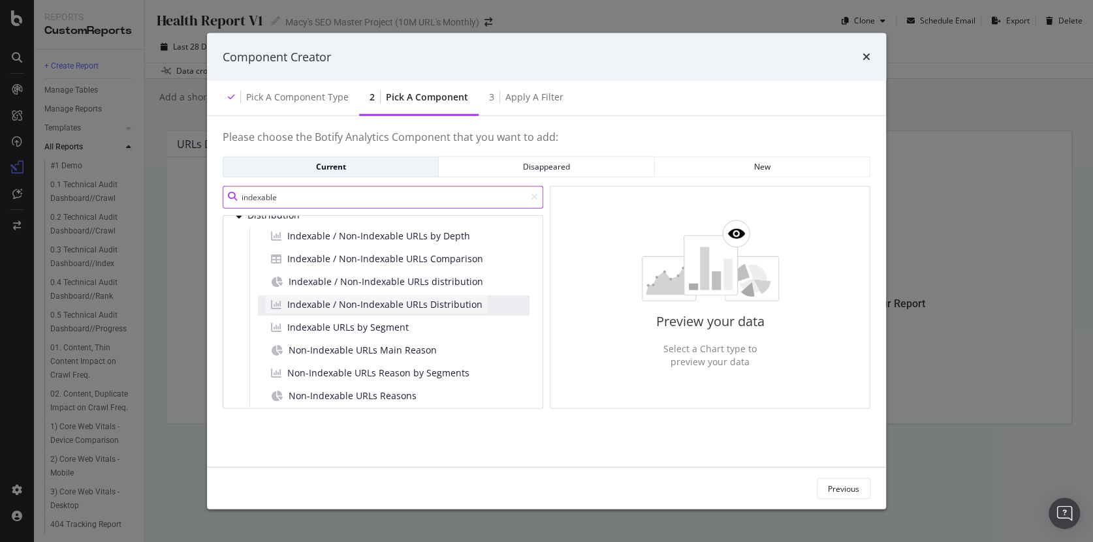
type input "indexable"
click at [336, 302] on span "Indexable / Non-Indexable URLs Distribution" at bounding box center [384, 304] width 195 height 13
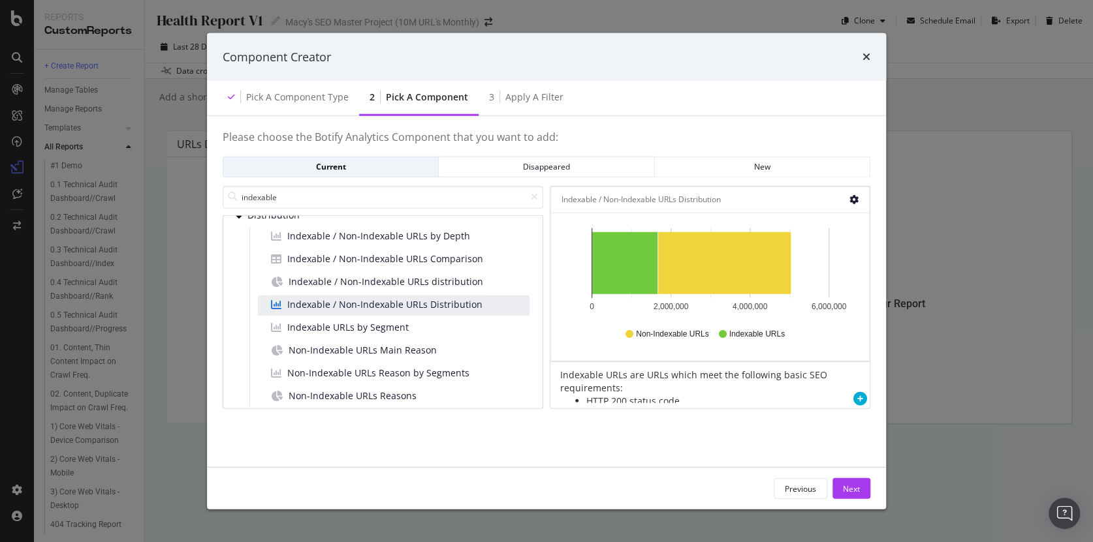
click at [858, 198] on icon "gear" at bounding box center [853, 199] width 9 height 9
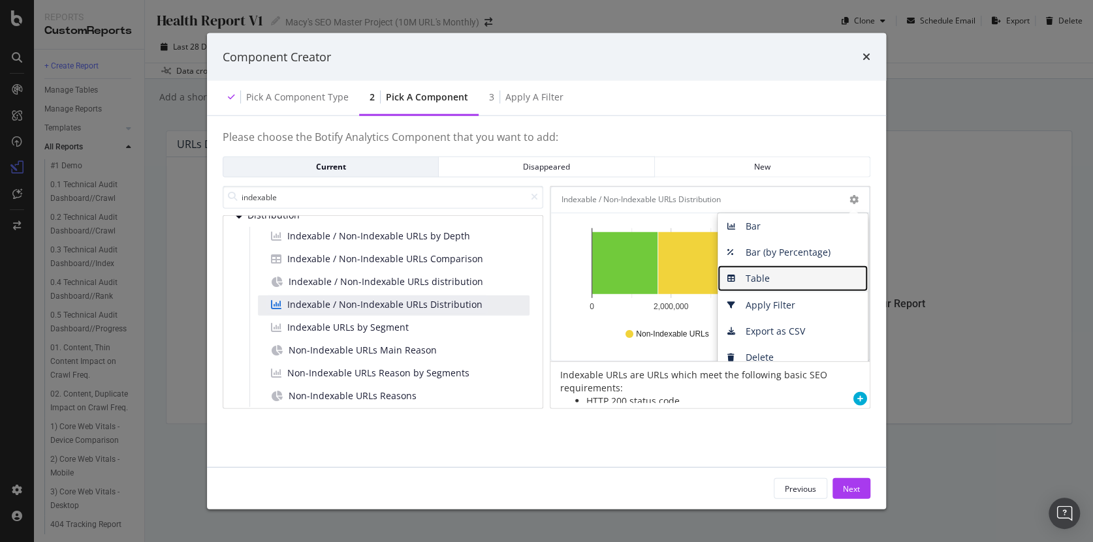
click at [759, 277] on span "Table" at bounding box center [792, 279] width 150 height 20
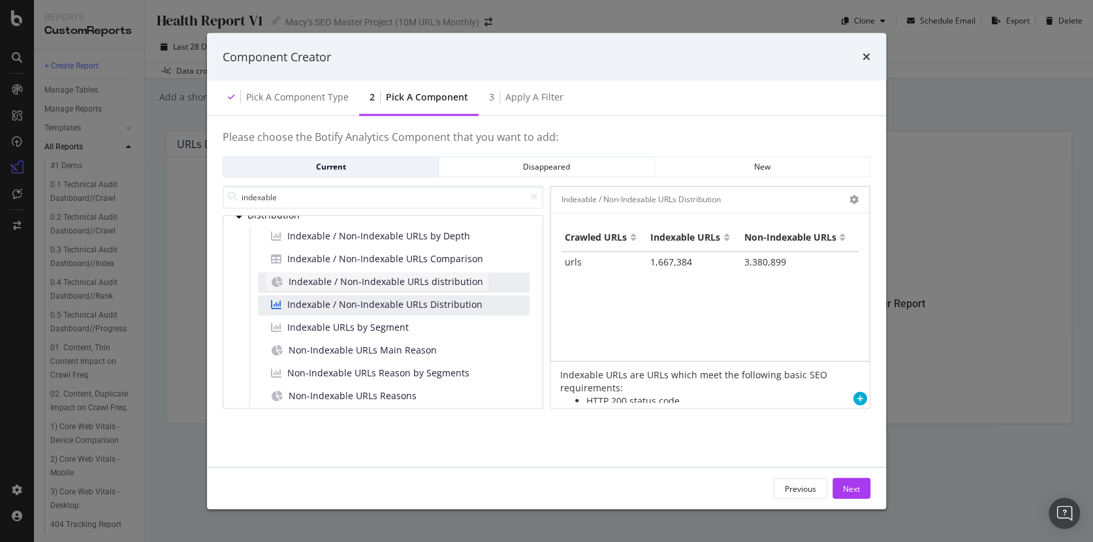
click at [393, 280] on span "Indexable / Non-Indexable URLs distribution" at bounding box center [386, 281] width 195 height 13
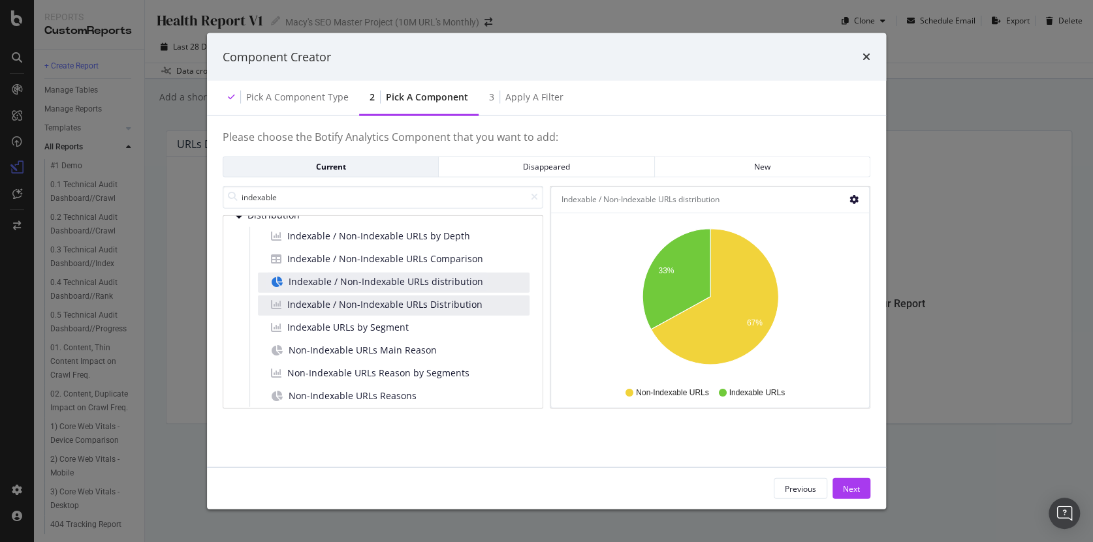
click at [850, 200] on icon "gear" at bounding box center [853, 199] width 9 height 9
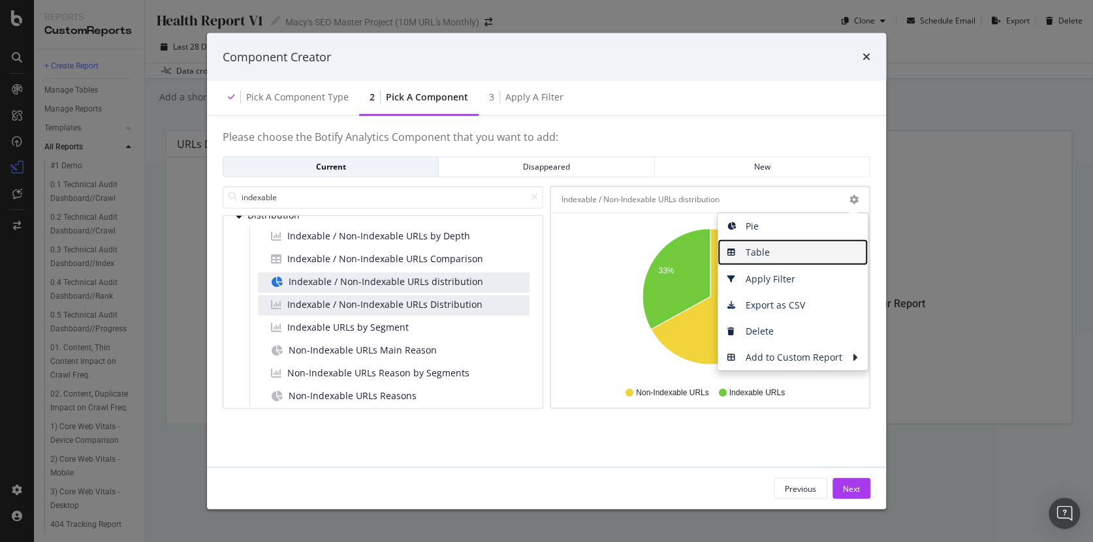
click at [786, 248] on span "Table" at bounding box center [792, 253] width 150 height 20
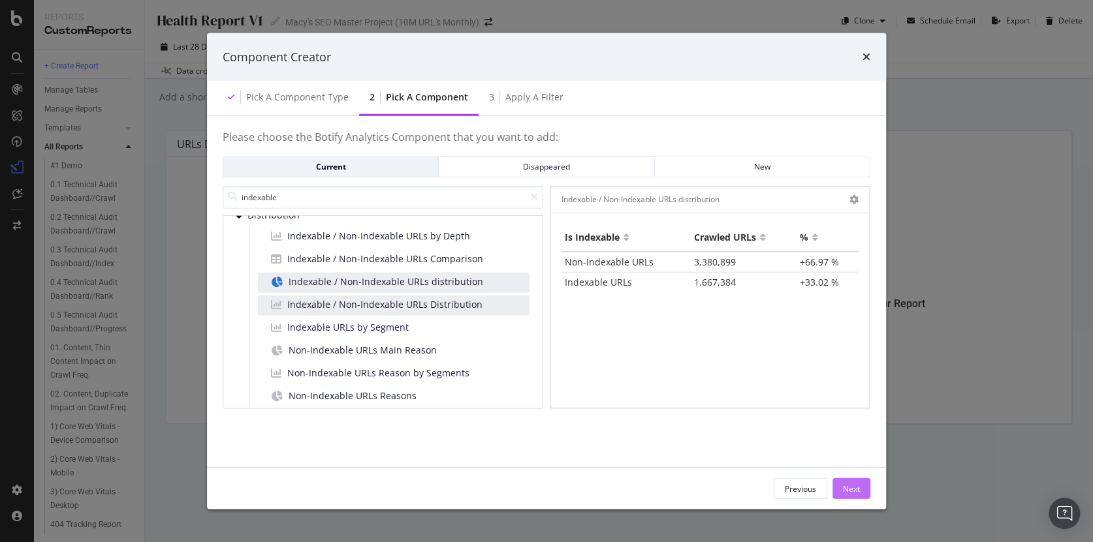
click at [847, 487] on div "Next" at bounding box center [851, 488] width 17 height 11
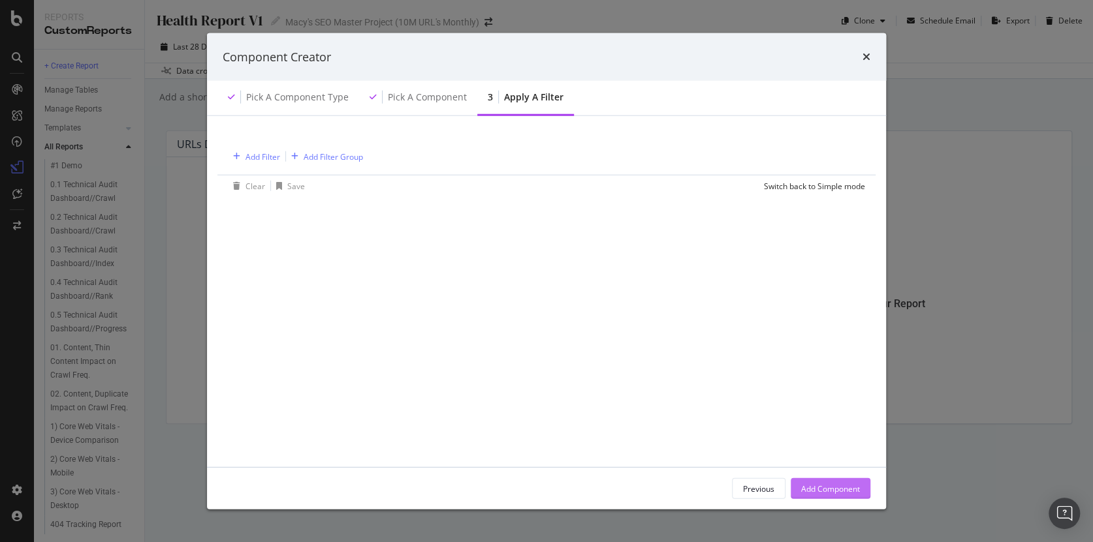
click at [841, 491] on div "Add Component" at bounding box center [830, 488] width 59 height 11
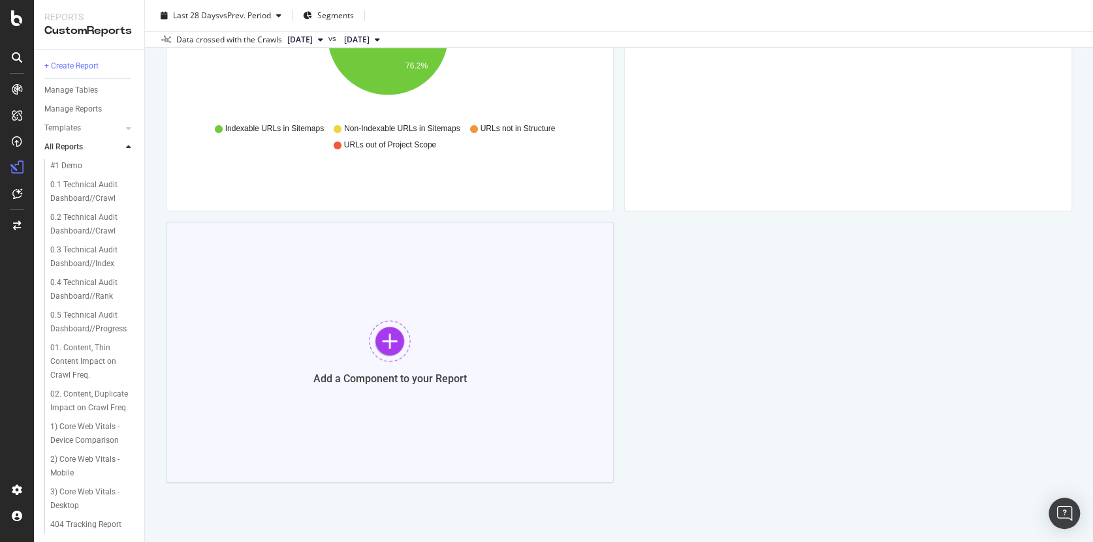
scroll to position [220, 0]
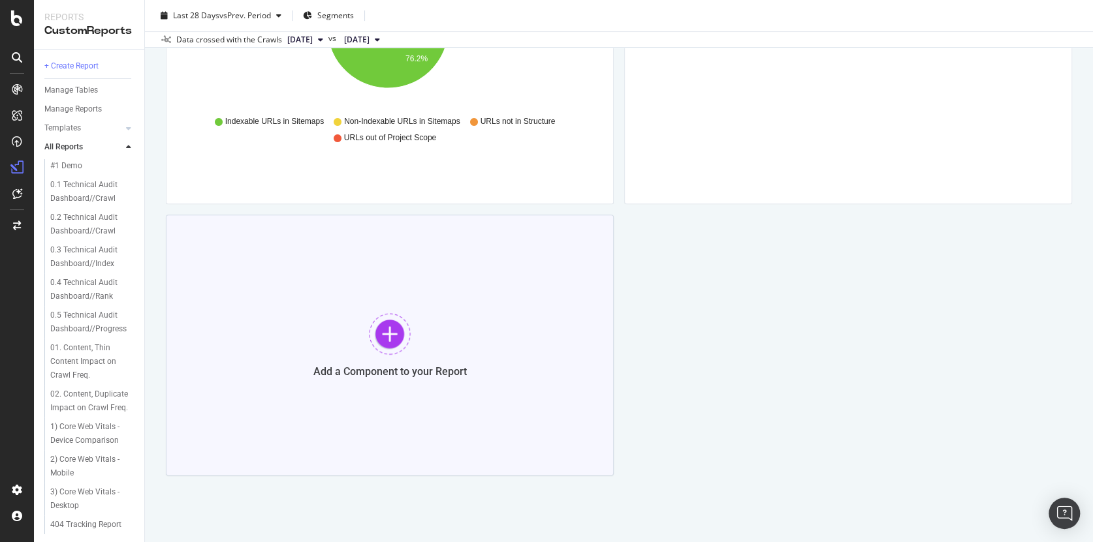
click at [398, 334] on div at bounding box center [390, 334] width 42 height 42
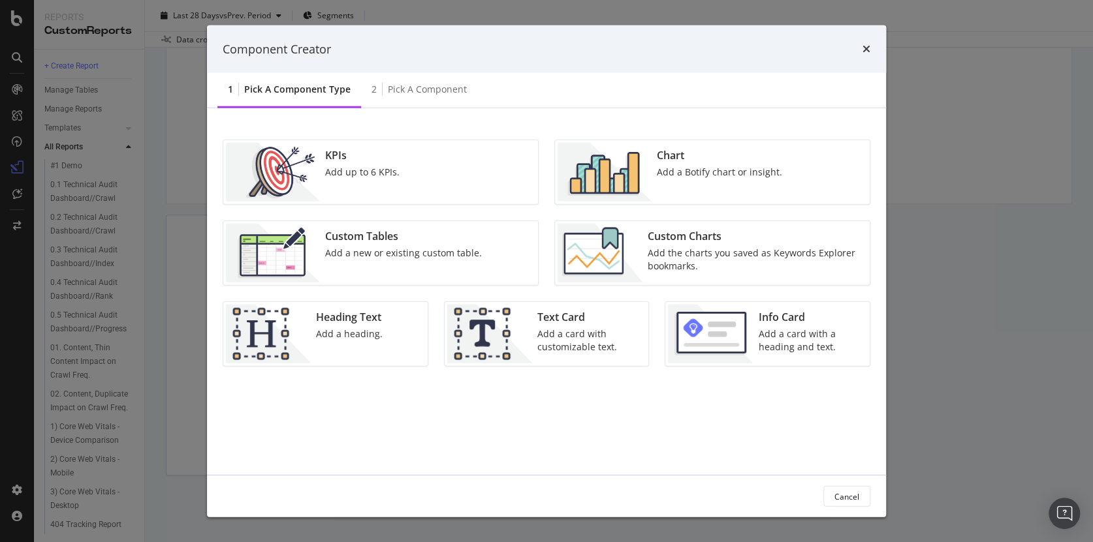
click at [694, 168] on div "Add a Botify chart or insight." at bounding box center [719, 172] width 125 height 13
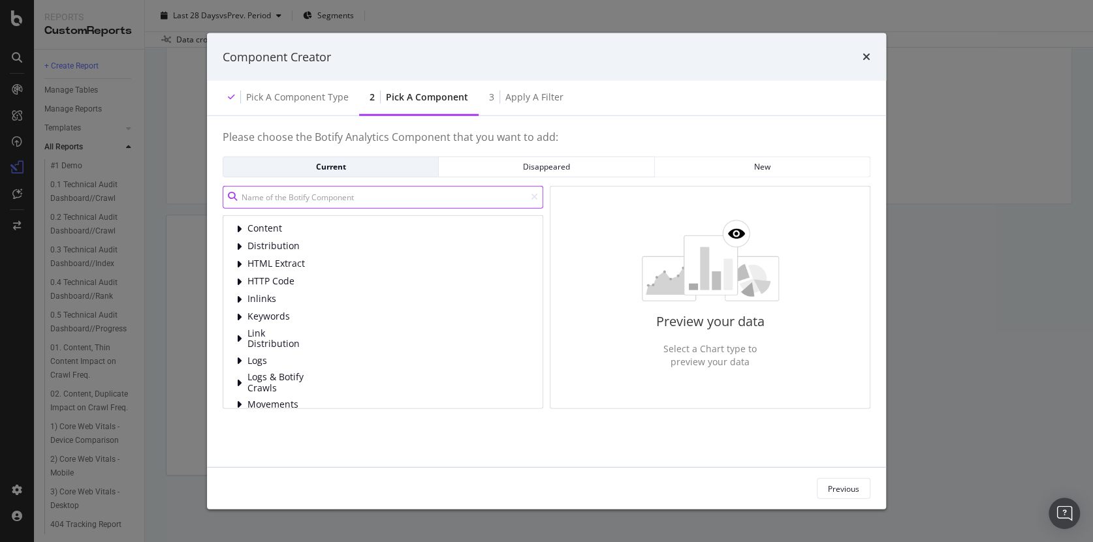
click at [319, 197] on input "modal" at bounding box center [383, 196] width 321 height 23
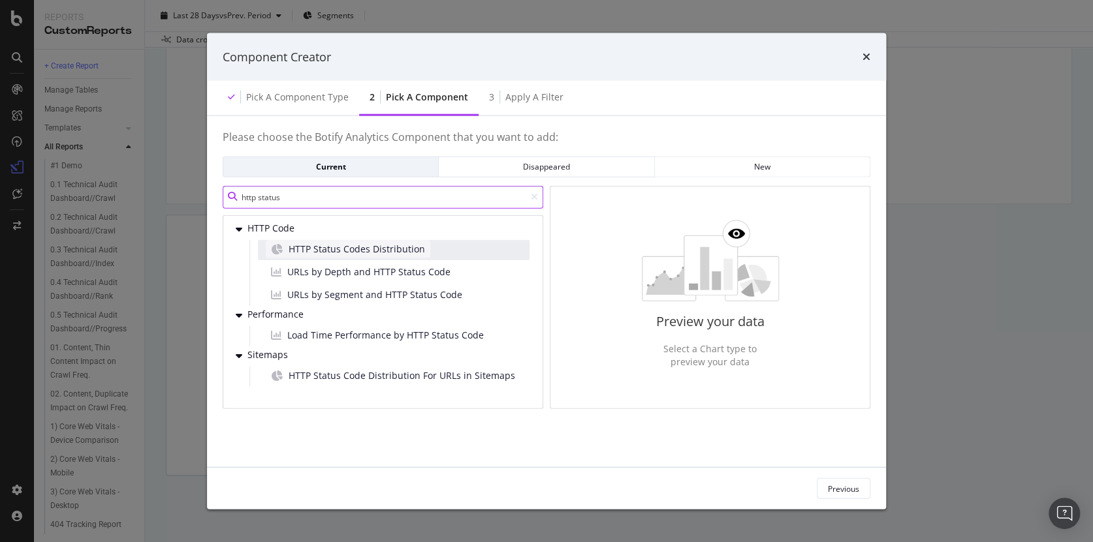
type input "http status"
click at [350, 245] on span "HTTP Status Codes Distribution" at bounding box center [357, 248] width 136 height 13
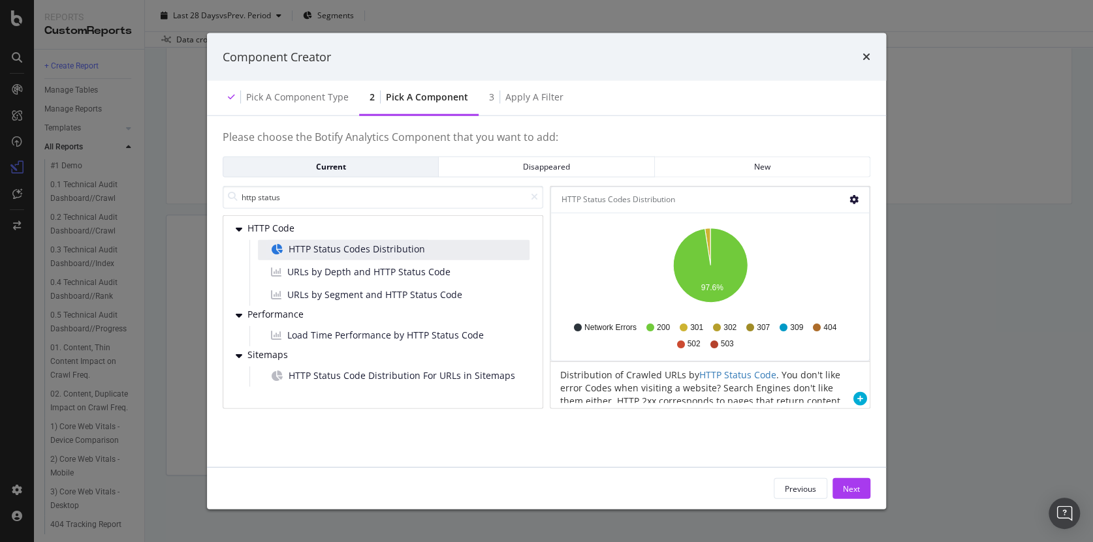
click at [855, 198] on icon "gear" at bounding box center [853, 199] width 9 height 9
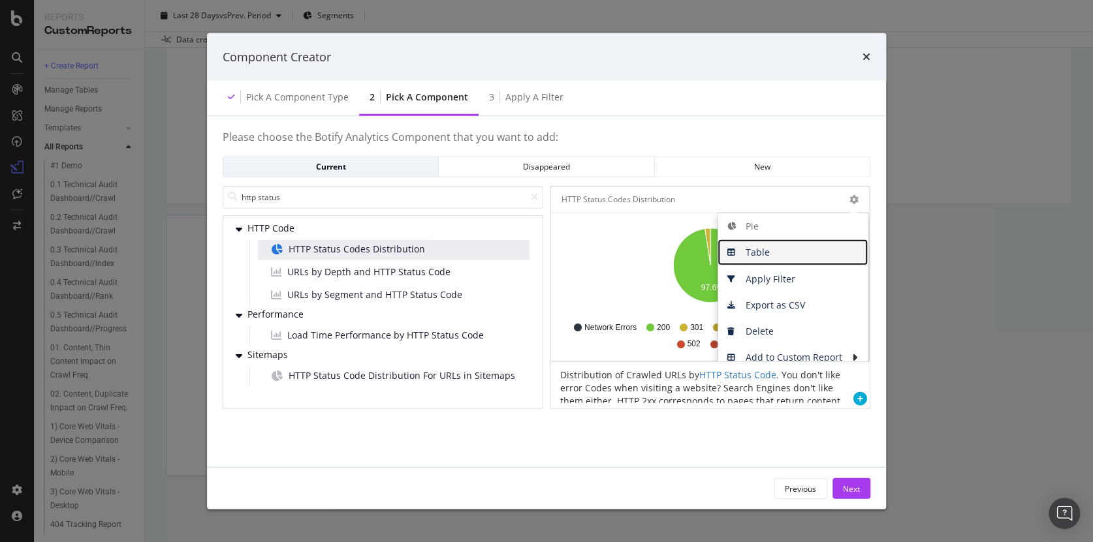
click at [771, 249] on span "Table" at bounding box center [792, 253] width 150 height 20
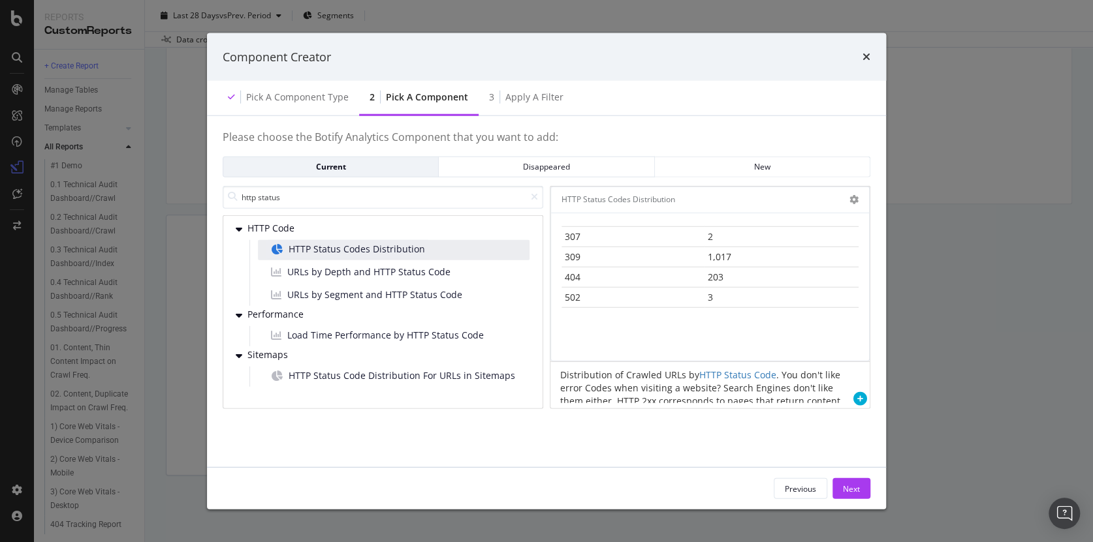
scroll to position [124, 0]
click at [854, 488] on div "Next" at bounding box center [851, 488] width 17 height 11
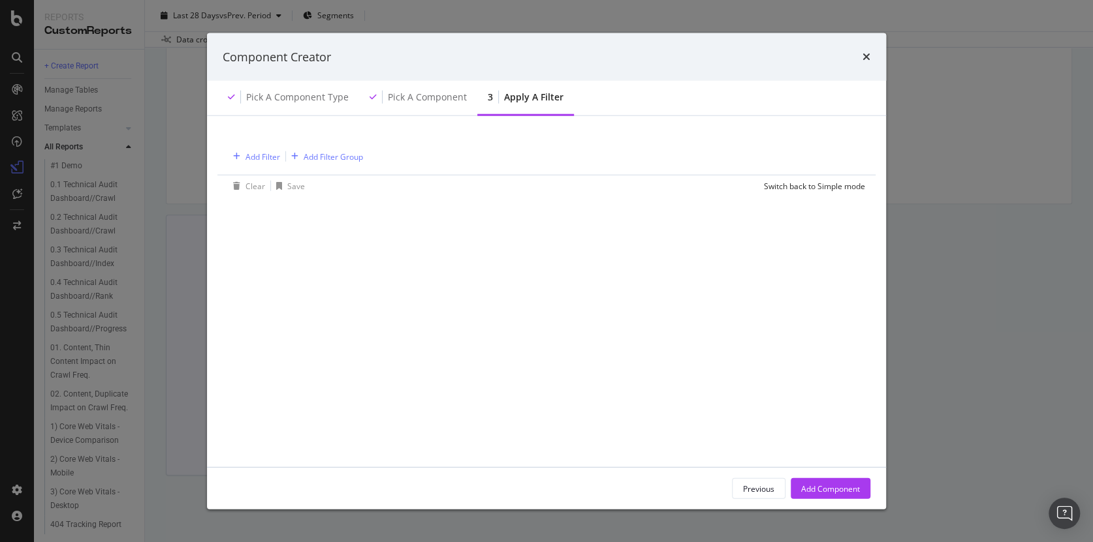
click at [826, 486] on div "Add Component" at bounding box center [830, 488] width 59 height 11
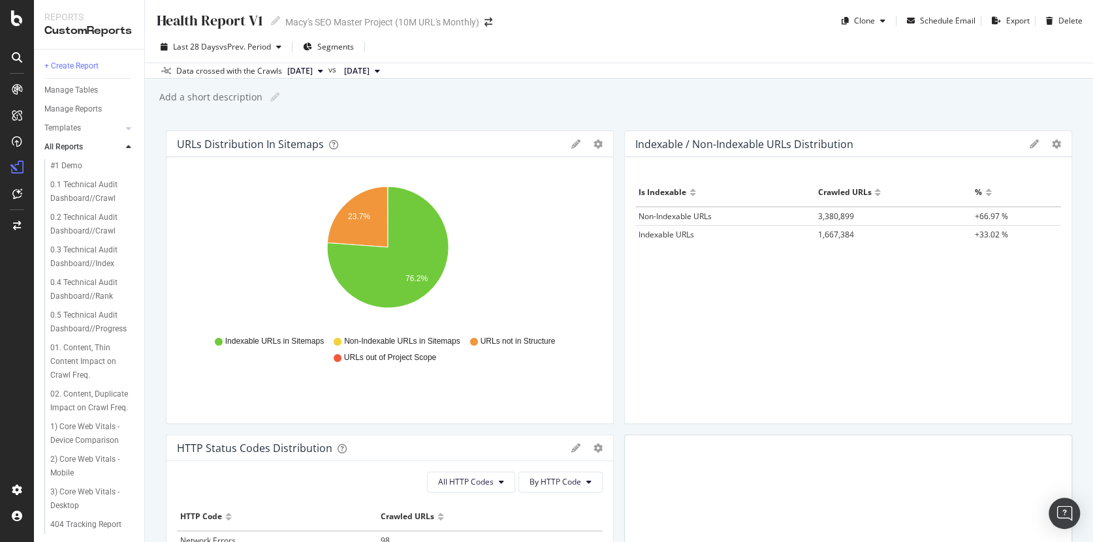
scroll to position [223, 0]
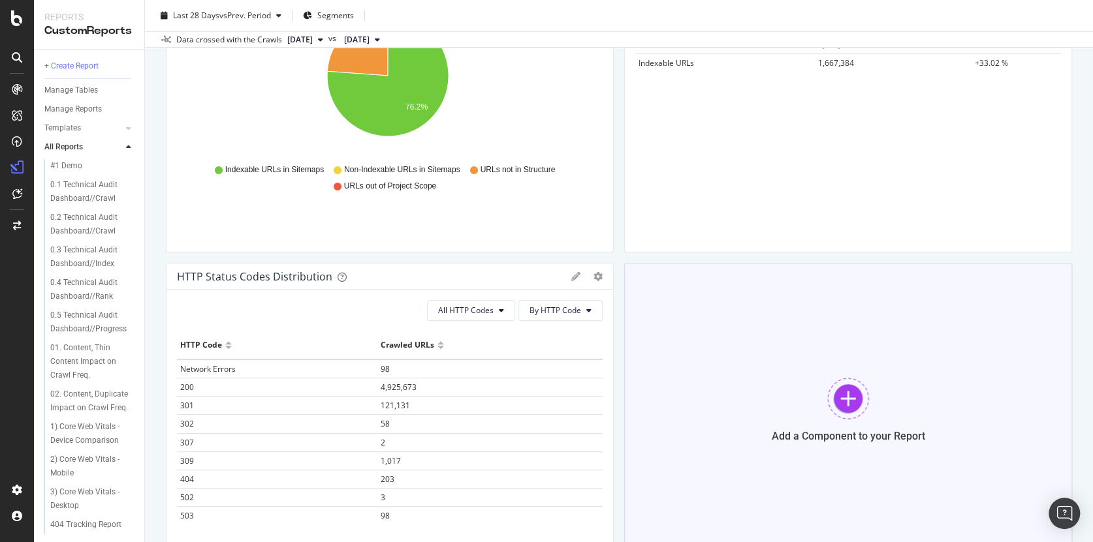
scroll to position [253, 0]
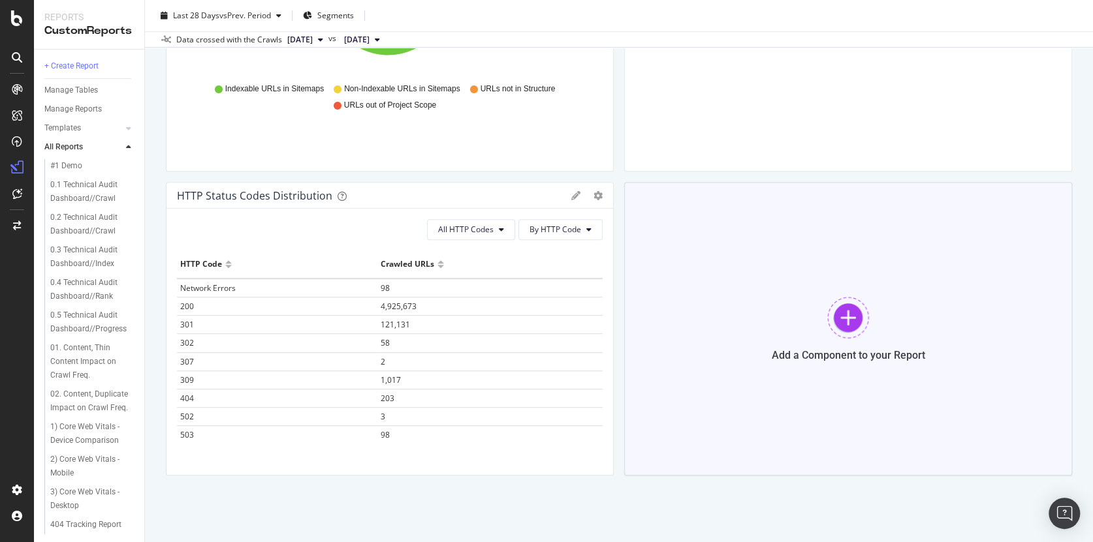
click at [851, 319] on div at bounding box center [848, 318] width 42 height 42
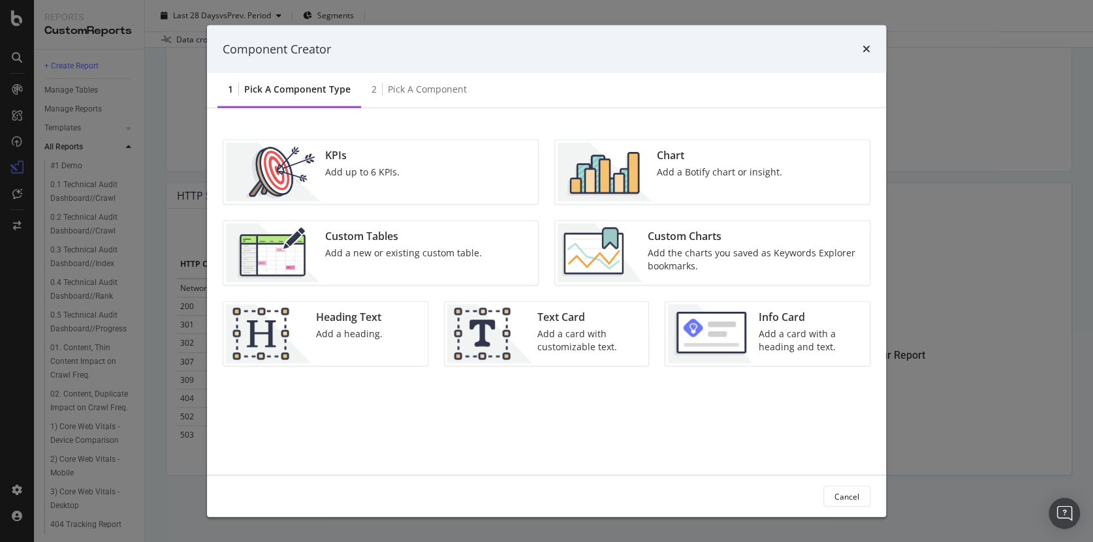
click at [337, 323] on div "Heading Text" at bounding box center [349, 317] width 67 height 15
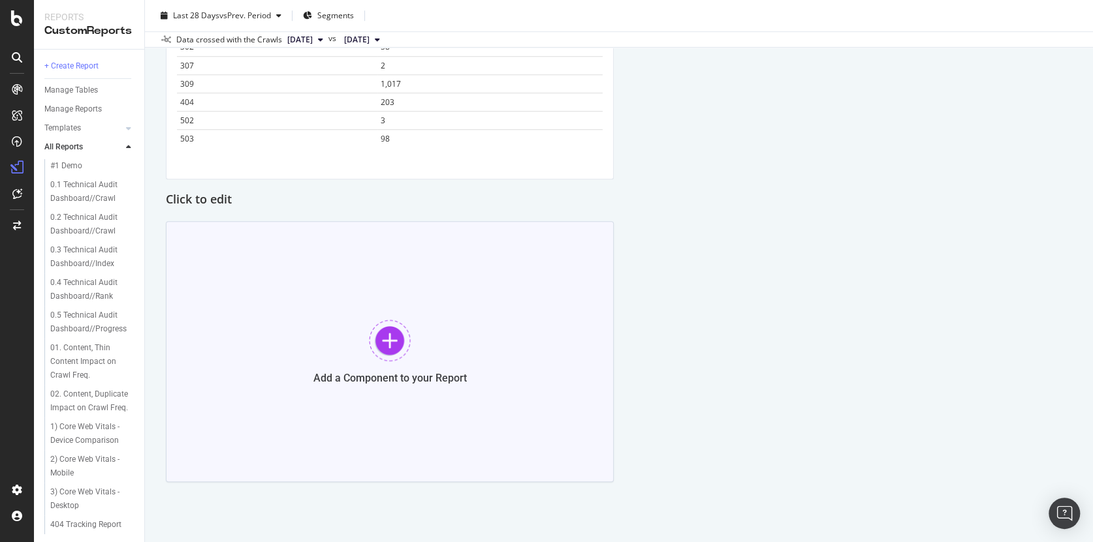
scroll to position [535, 0]
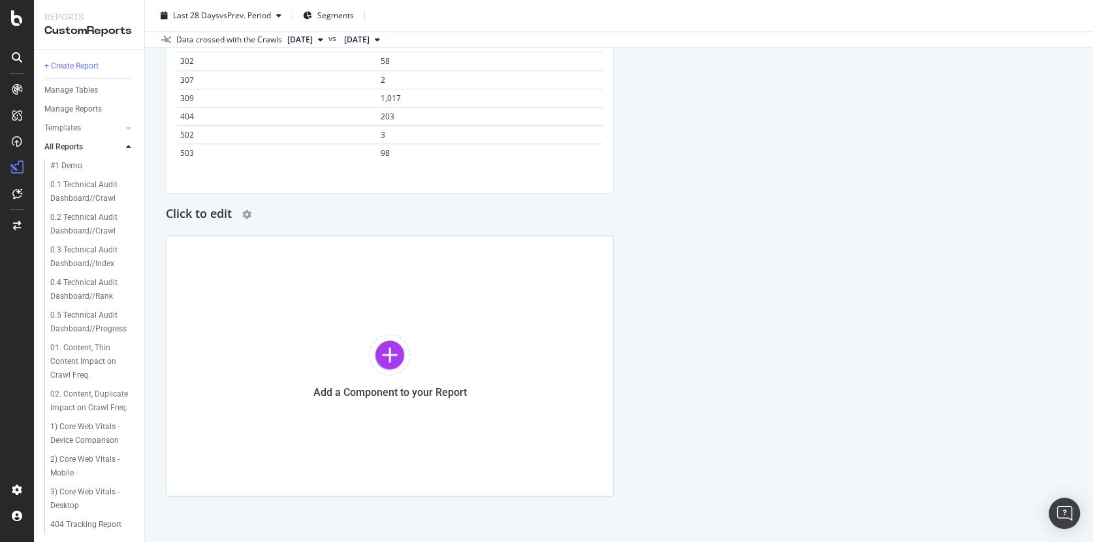
click at [219, 219] on h2 "Click to edit" at bounding box center [199, 214] width 66 height 21
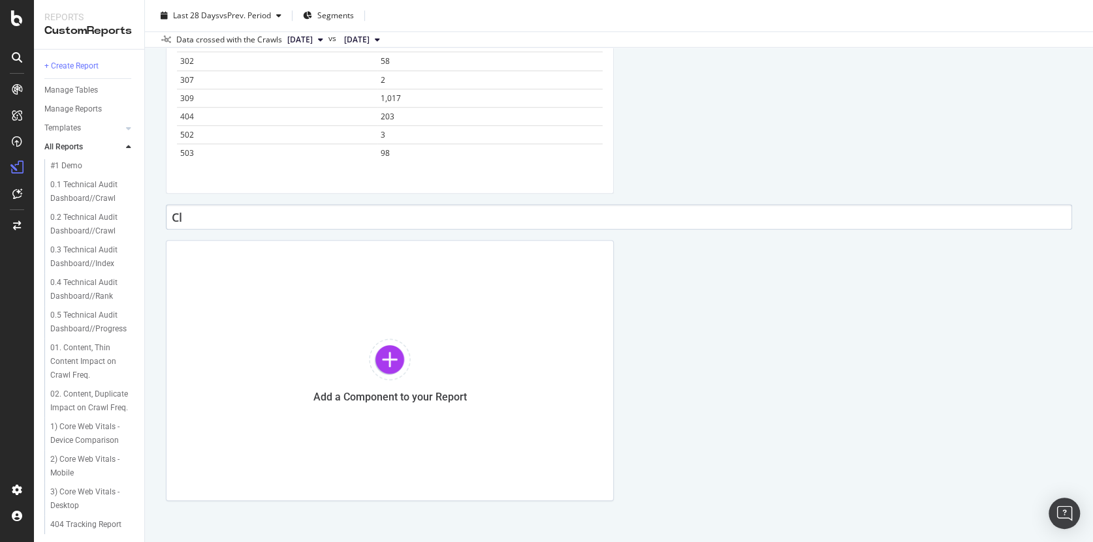
type input "C"
type input "Indexability"
click at [516, 232] on div "URLs Distribution in Sitemaps Pie Table Apply Filter Export as CSV Delete Add t…" at bounding box center [619, 48] width 906 height 905
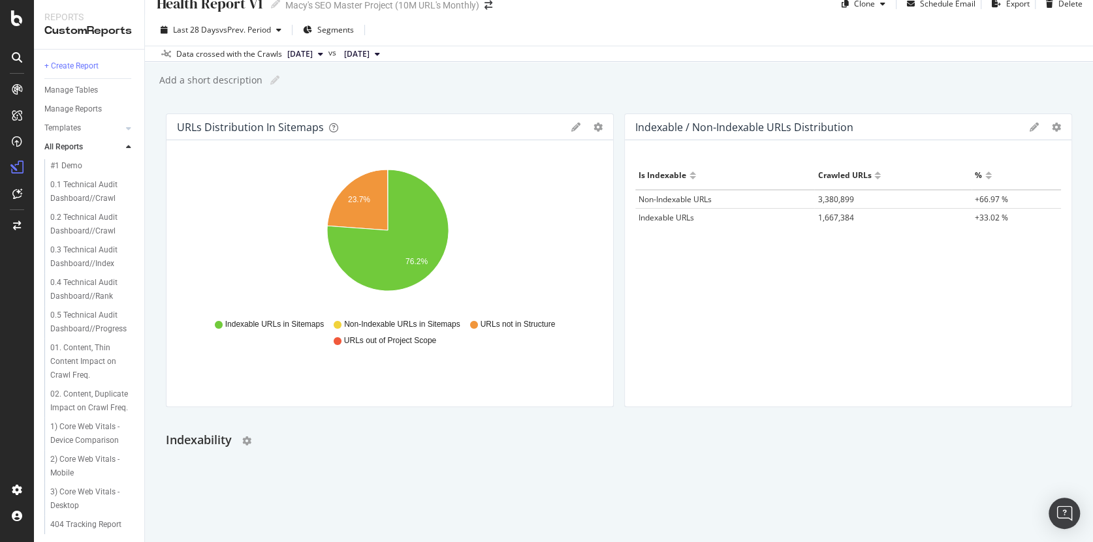
scroll to position [18, 0]
drag, startPoint x: 204, startPoint y: 214, endPoint x: 277, endPoint y: 417, distance: 215.6
click at [277, 417] on div "Indexability" at bounding box center [619, 417] width 906 height 21
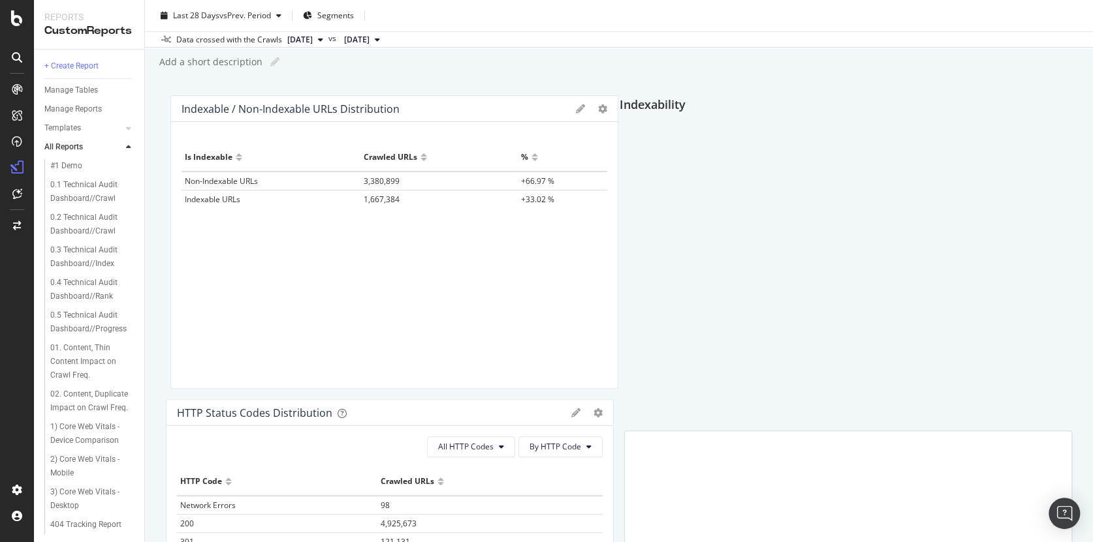
scroll to position [104, 0]
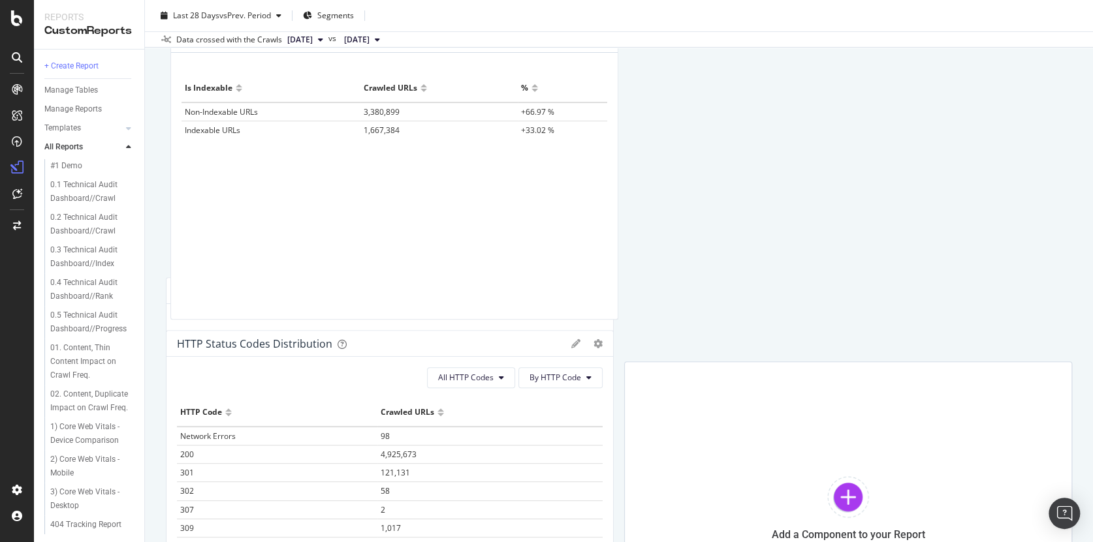
drag, startPoint x: 411, startPoint y: 146, endPoint x: 388, endPoint y: 292, distance: 147.9
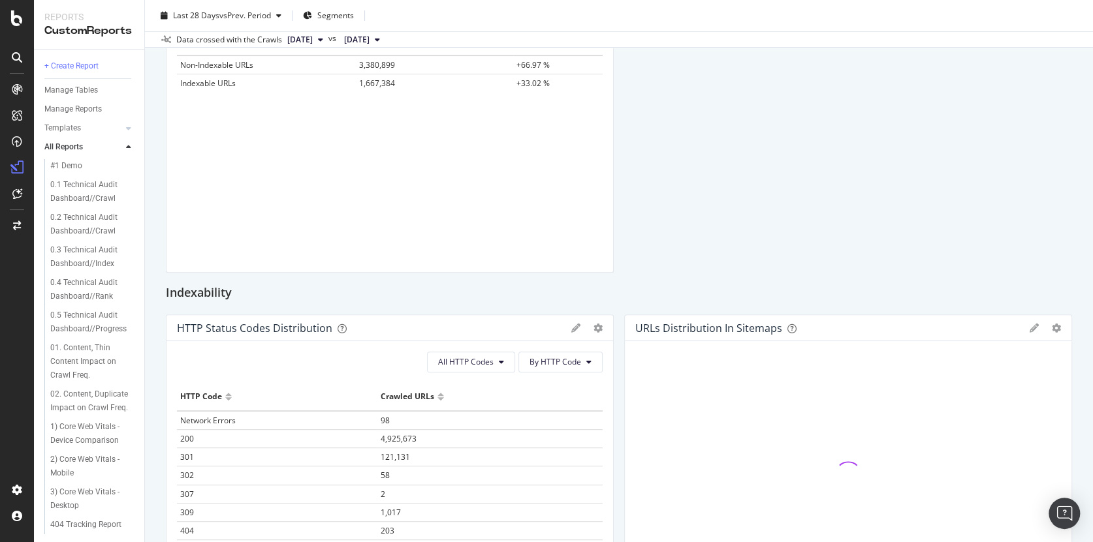
scroll to position [0, 0]
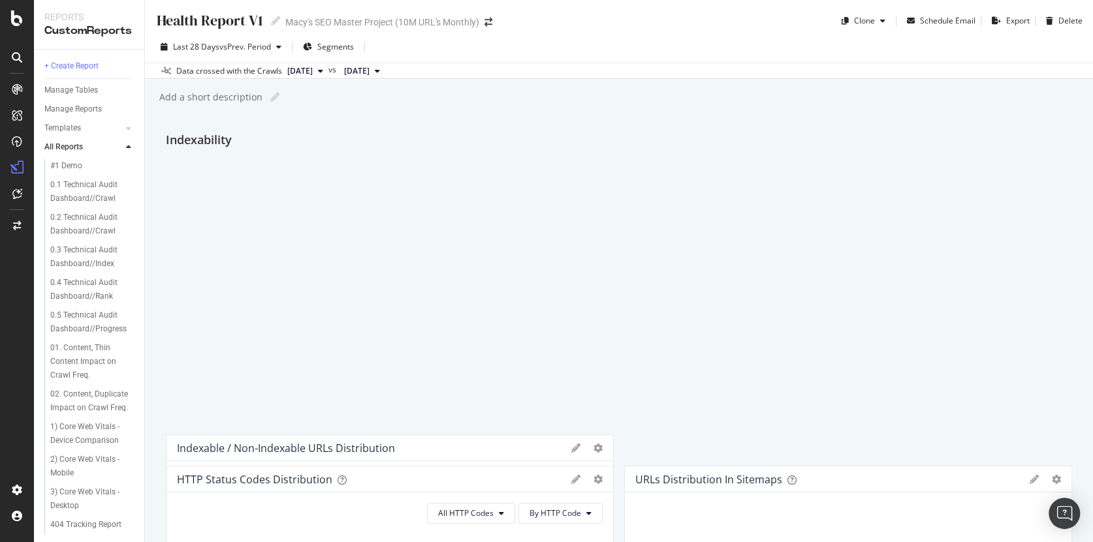
drag, startPoint x: 203, startPoint y: 443, endPoint x: 292, endPoint y: 111, distance: 343.9
click at [292, 111] on div "Health Report V1 Health Report V1 Macy's SEO Master Project (10M URL's Monthly)…" at bounding box center [619, 271] width 948 height 542
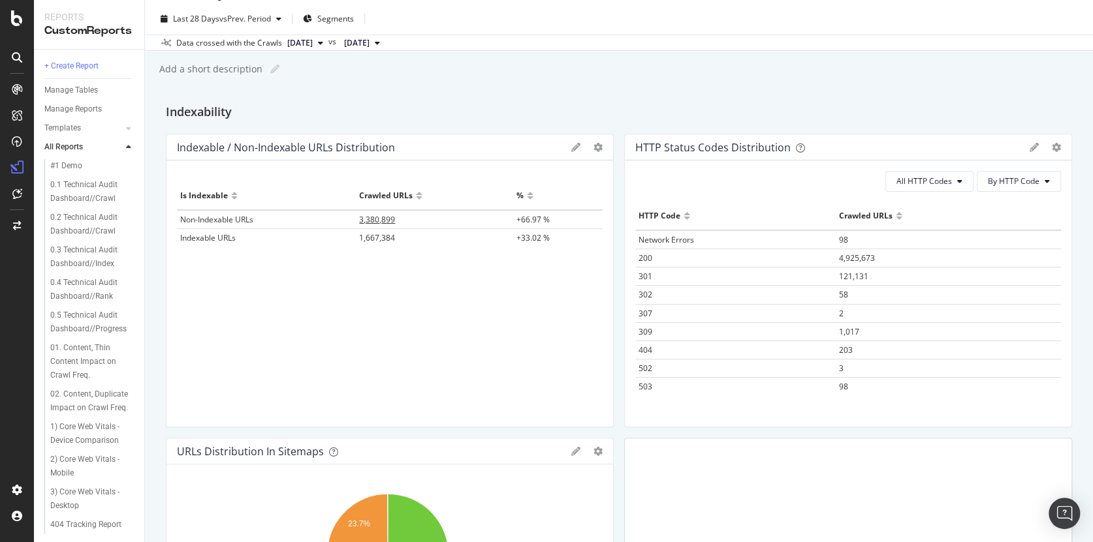
scroll to position [29, 0]
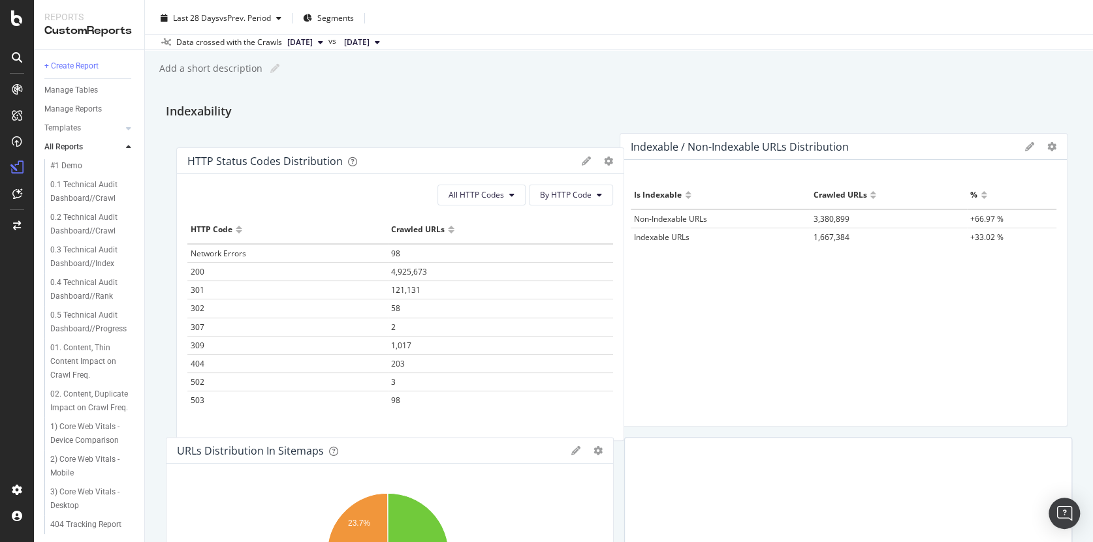
drag, startPoint x: 878, startPoint y: 144, endPoint x: 428, endPoint y: 159, distance: 450.0
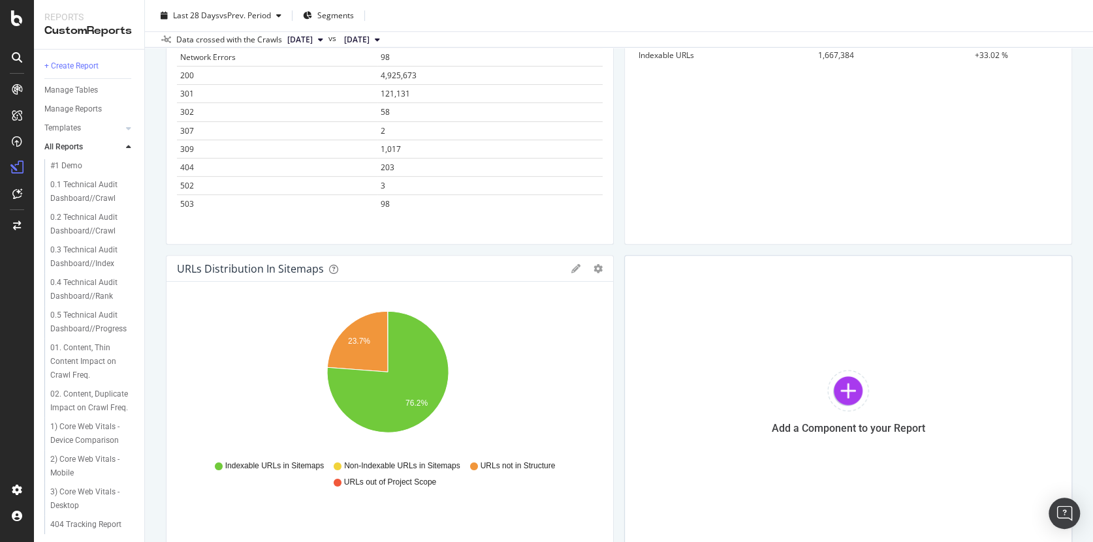
scroll to position [279, 0]
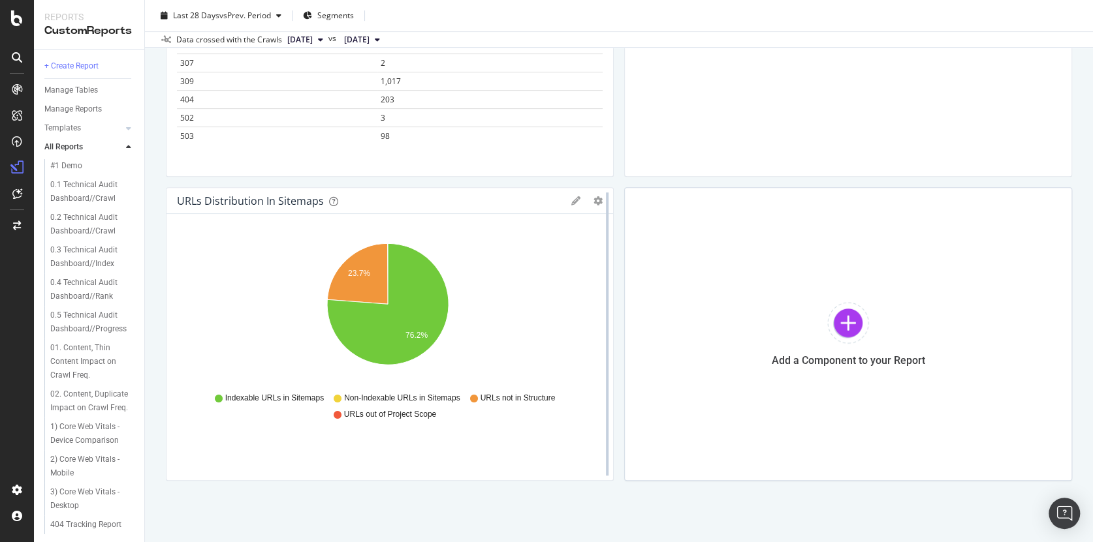
click at [601, 198] on div at bounding box center [607, 334] width 13 height 294
click at [593, 202] on icon "gear" at bounding box center [597, 200] width 9 height 9
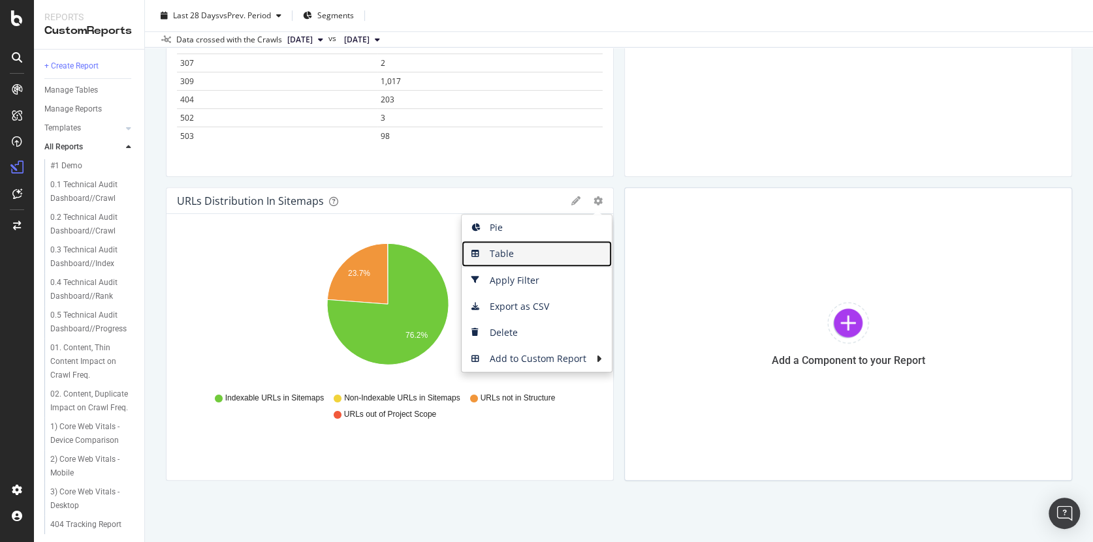
click at [511, 253] on span "Table" at bounding box center [537, 254] width 150 height 20
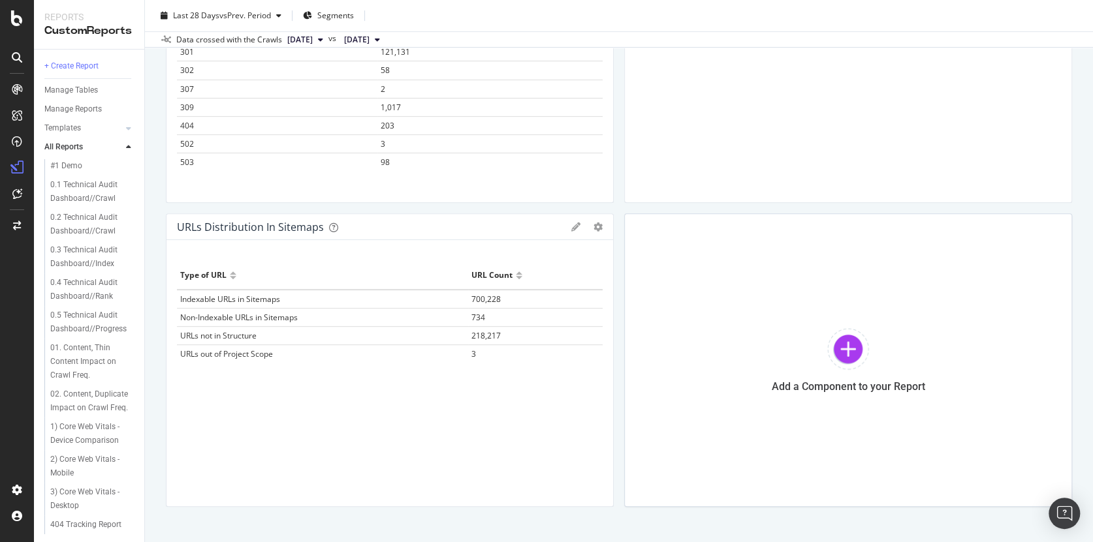
scroll to position [253, 0]
drag, startPoint x: 503, startPoint y: 336, endPoint x: 465, endPoint y: 336, distance: 37.9
click at [465, 336] on tr "URLs not in Structure 218,217" at bounding box center [390, 335] width 426 height 18
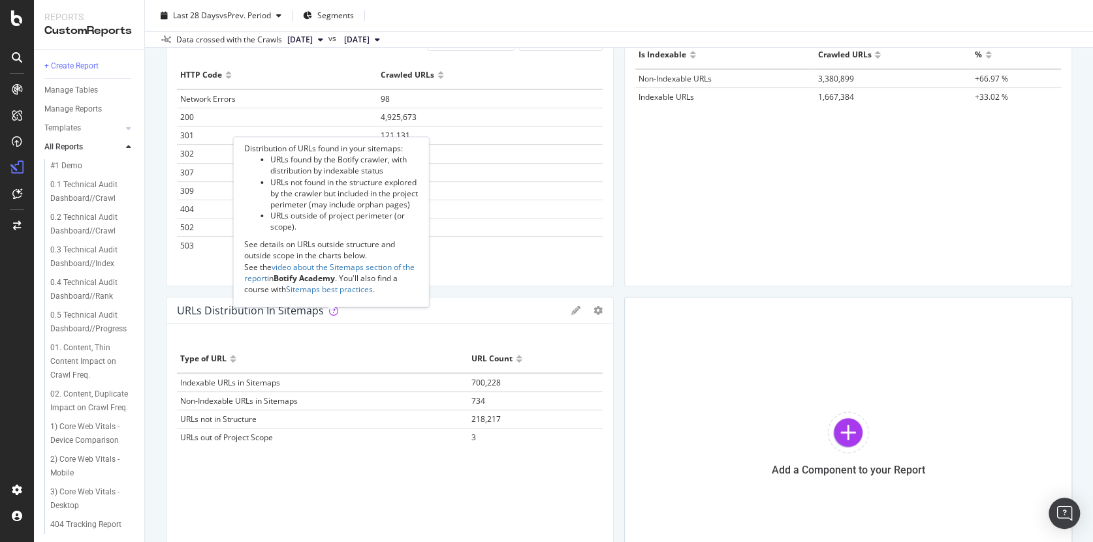
scroll to position [159, 0]
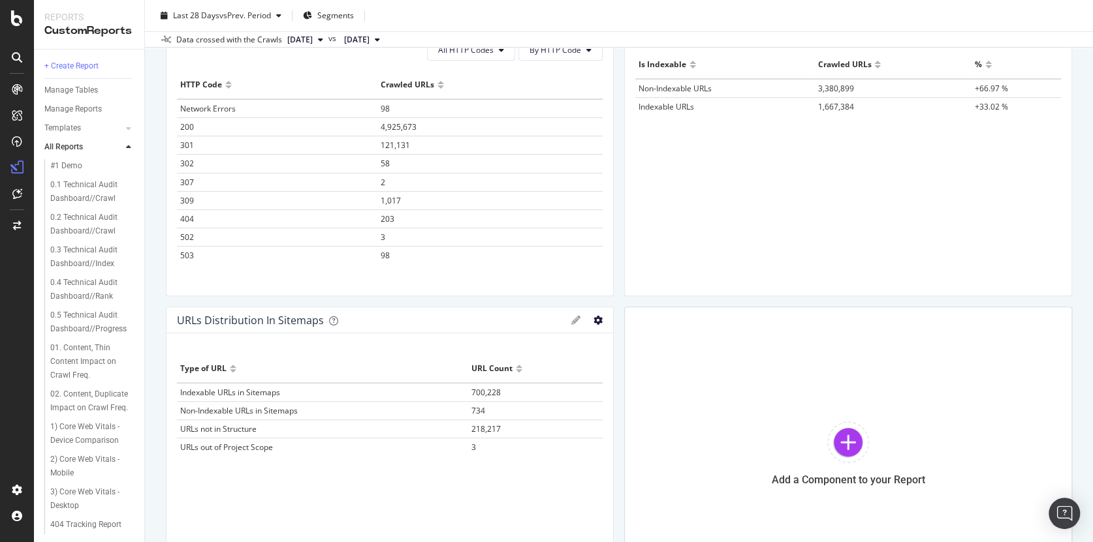
click at [593, 319] on icon "gear" at bounding box center [597, 320] width 9 height 9
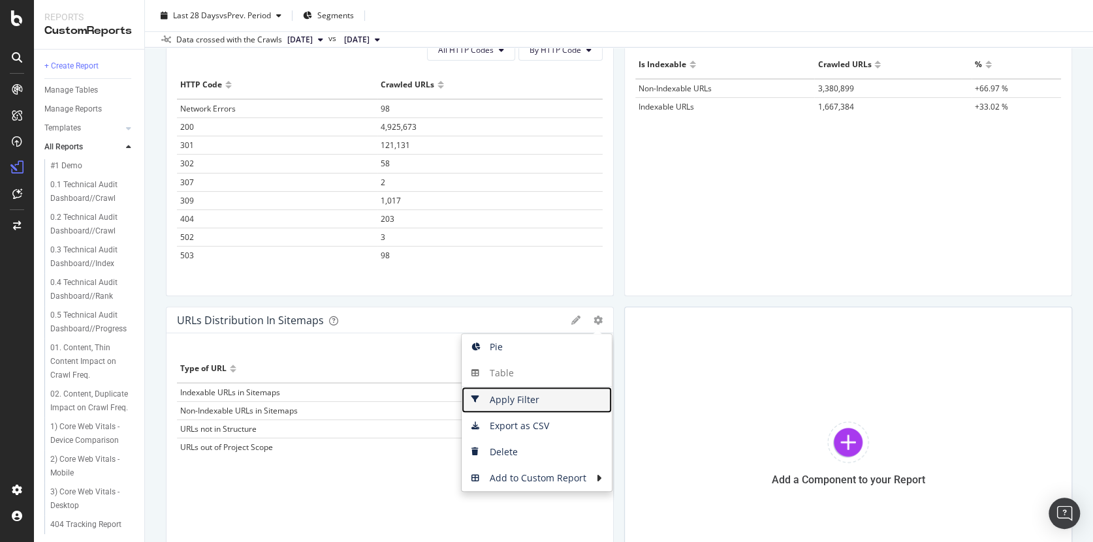
click at [512, 402] on span "Apply Filter" at bounding box center [537, 400] width 150 height 20
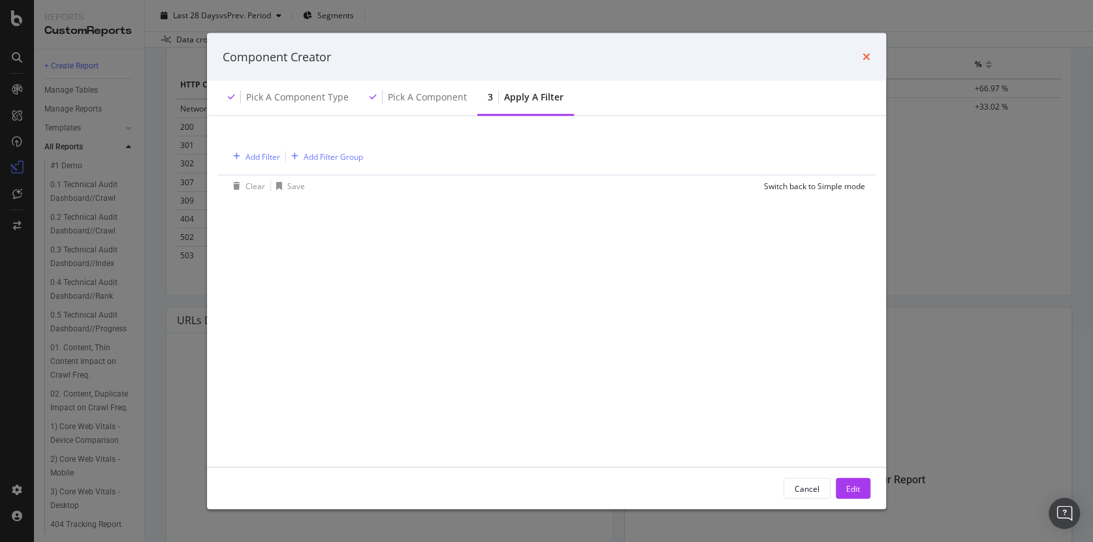
click at [866, 57] on icon "times" at bounding box center [866, 57] width 8 height 10
drag, startPoint x: 811, startPoint y: 488, endPoint x: 846, endPoint y: 535, distance: 58.8
click at [811, 488] on div "Cancel" at bounding box center [806, 488] width 25 height 11
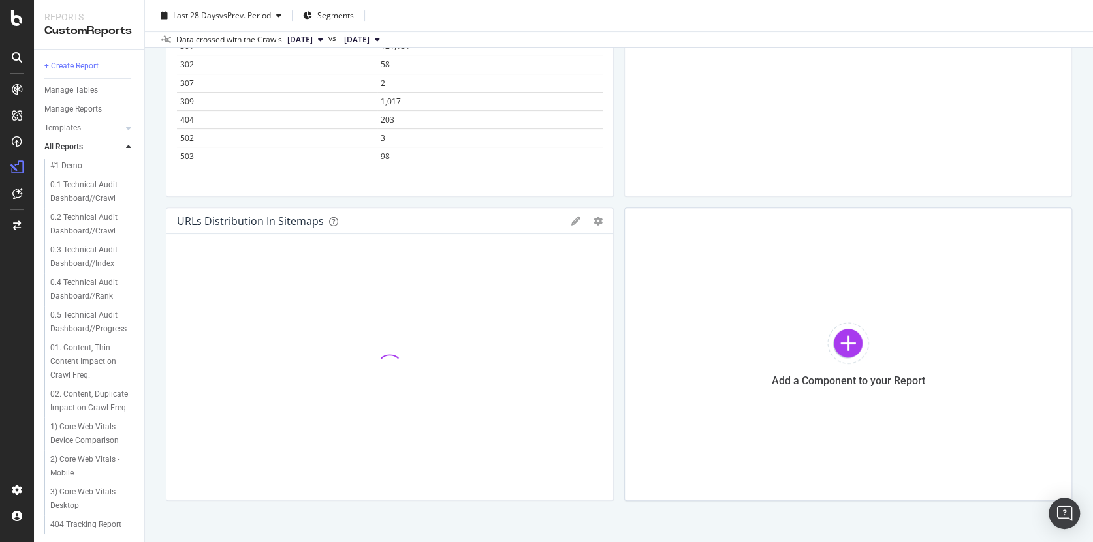
scroll to position [270, 0]
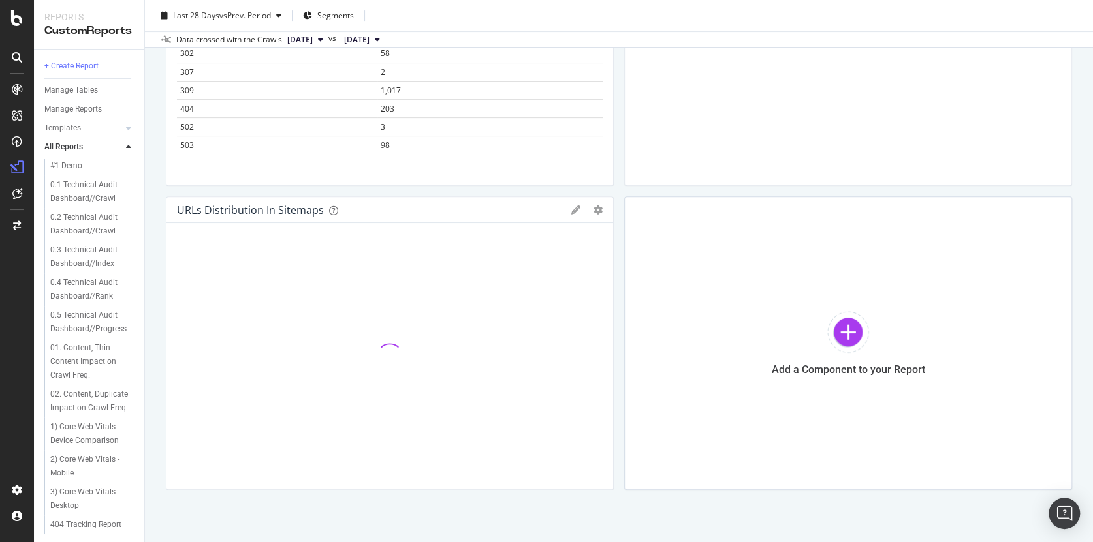
click at [576, 206] on div "Pie Table Apply Filter Delete Add to Custom Report" at bounding box center [586, 210] width 31 height 9
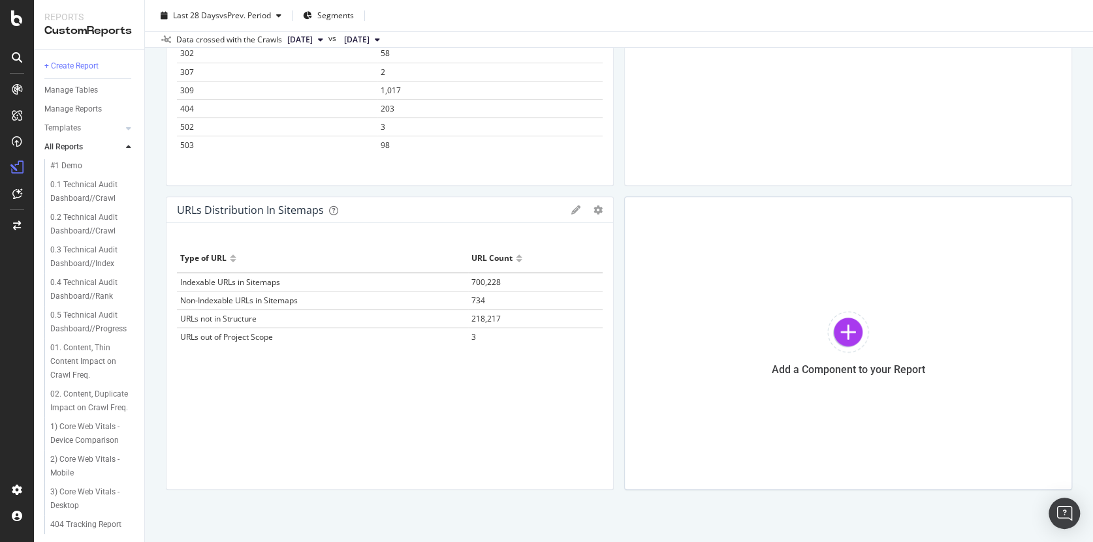
click at [571, 210] on icon at bounding box center [575, 210] width 9 height 9
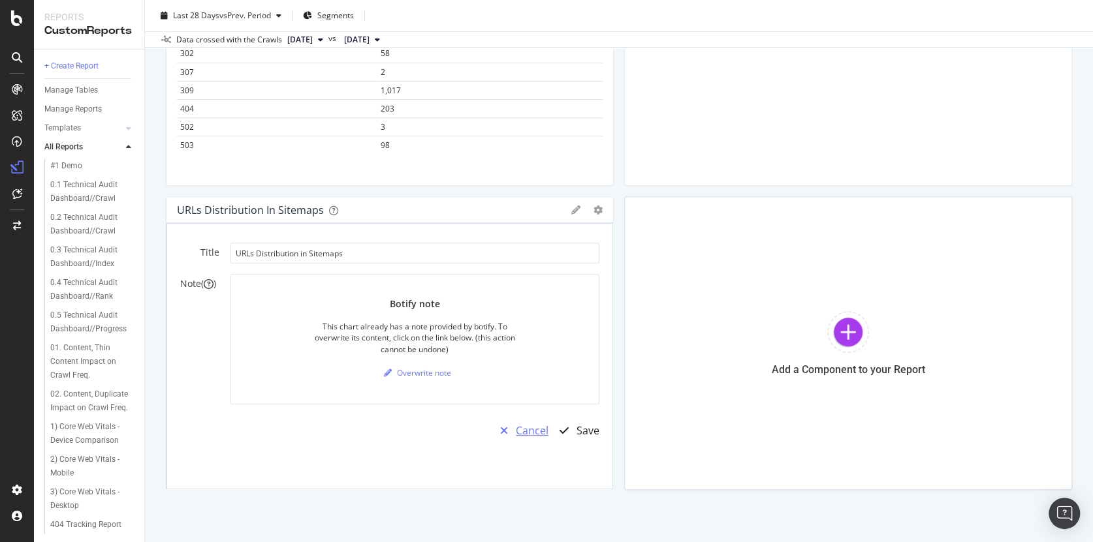
click at [522, 432] on div "Cancel" at bounding box center [532, 431] width 33 height 15
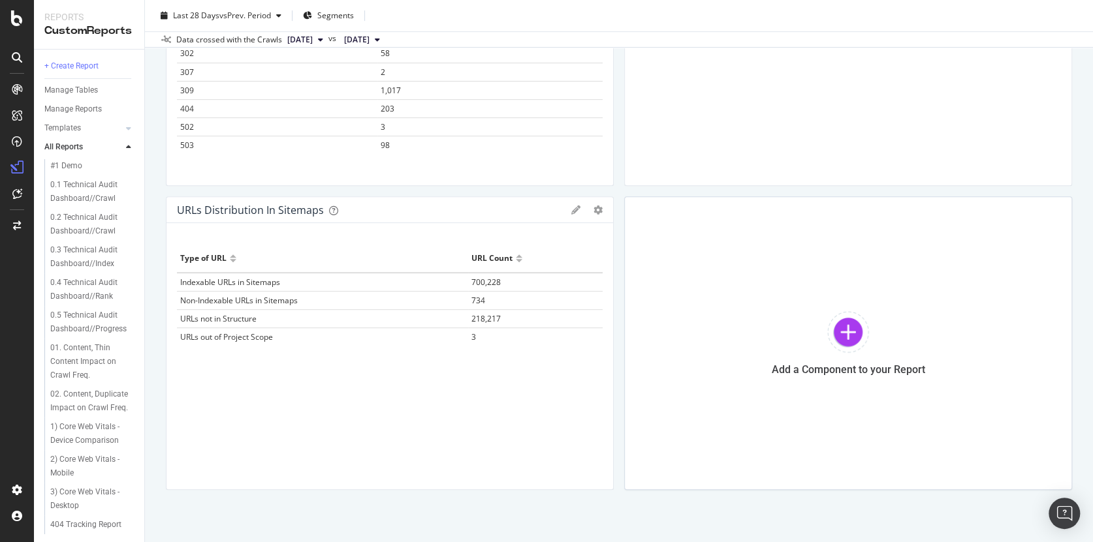
click at [290, 210] on div "URLs Distribution in Sitemaps" at bounding box center [250, 210] width 147 height 13
click at [841, 334] on div at bounding box center [848, 332] width 42 height 42
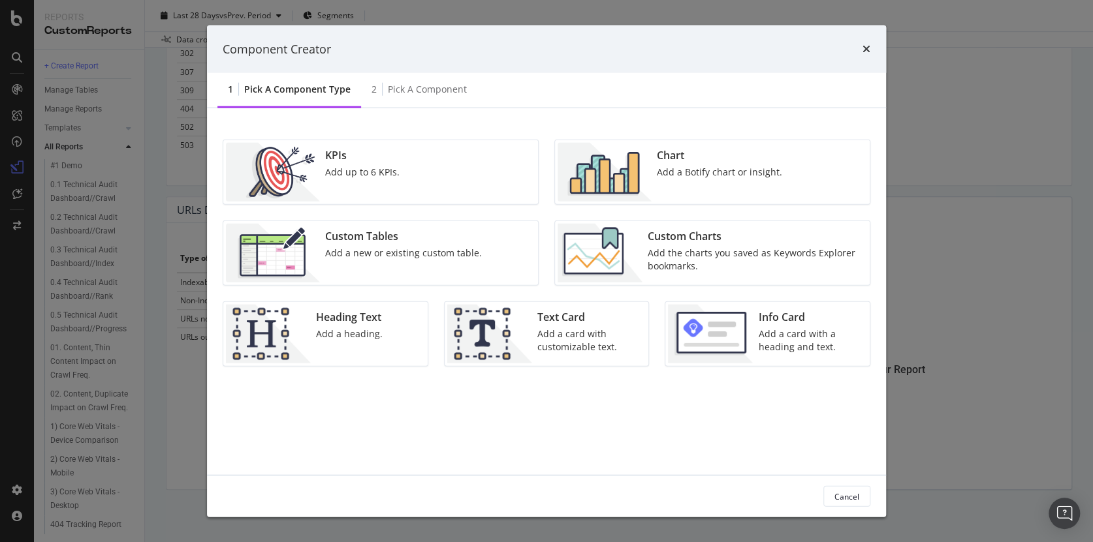
click at [672, 171] on div "Add a Botify chart or insight." at bounding box center [719, 172] width 125 height 13
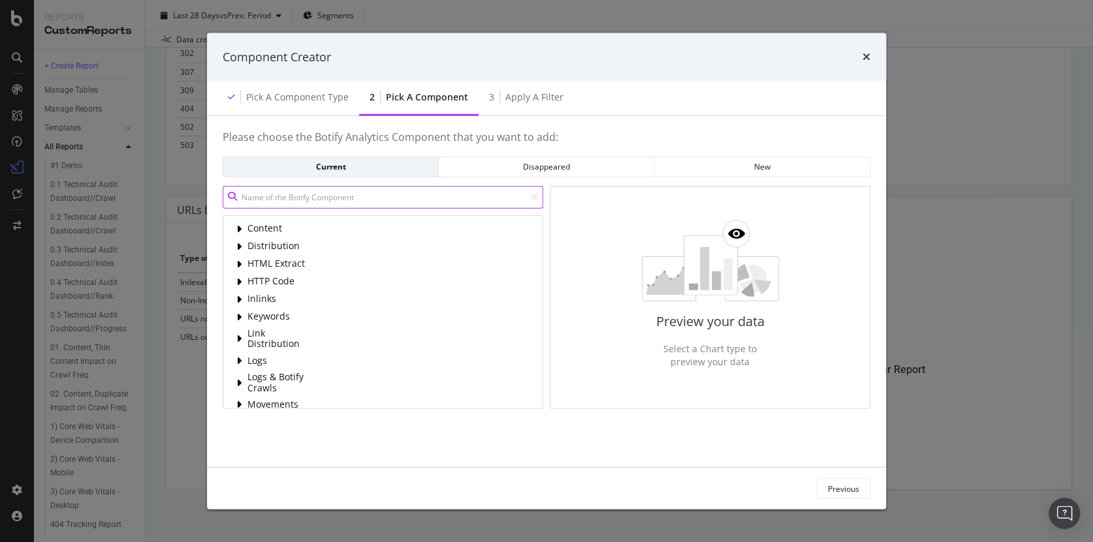
click at [331, 198] on input "modal" at bounding box center [383, 196] width 321 height 23
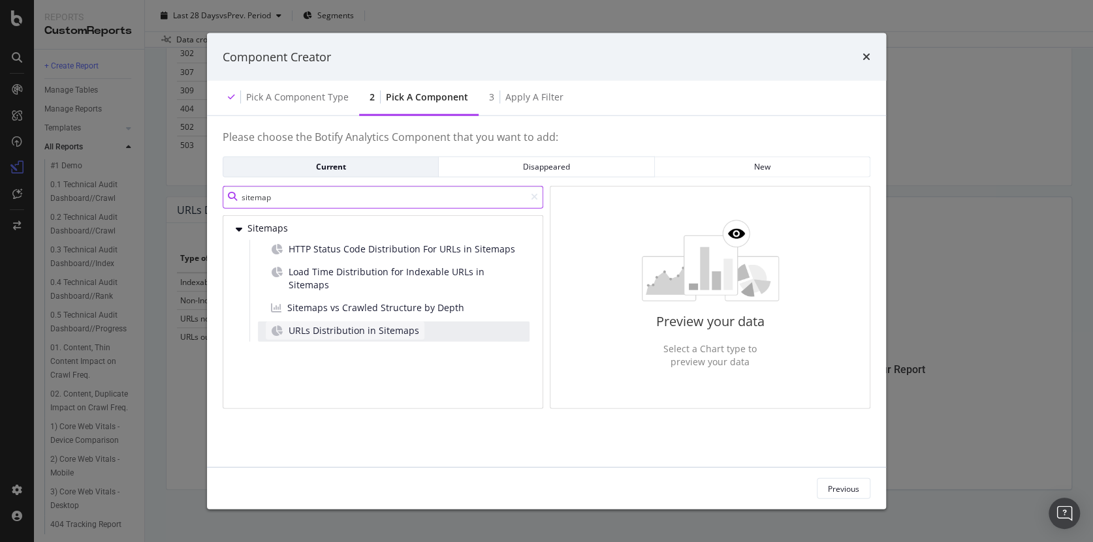
type input "sitemap"
click at [358, 324] on span "URLs Distribution in Sitemaps" at bounding box center [354, 330] width 131 height 13
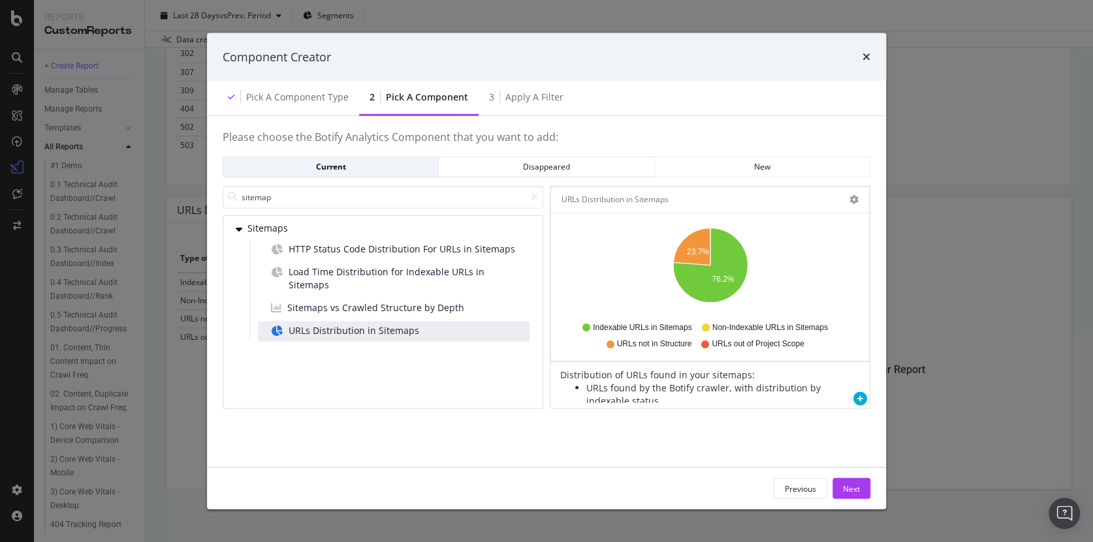
click at [636, 345] on span "URLs not in Structure" at bounding box center [653, 344] width 75 height 11
click at [848, 196] on div "Pie Table Apply Filter Export as CSV Delete Add to Custom Report" at bounding box center [847, 199] width 22 height 9
click at [852, 198] on icon "gear" at bounding box center [853, 199] width 9 height 9
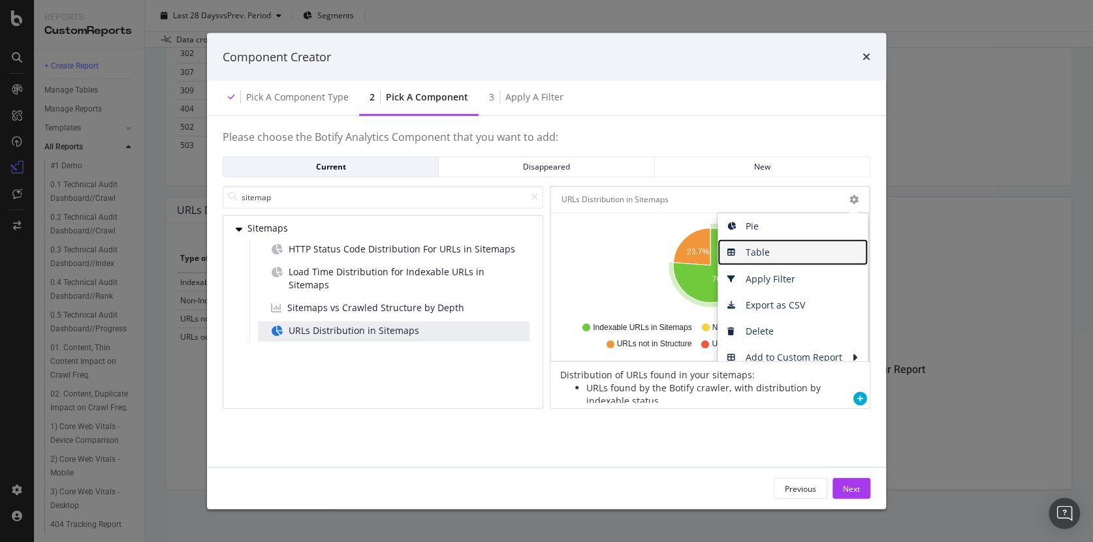
click at [774, 250] on span "Table" at bounding box center [792, 253] width 150 height 20
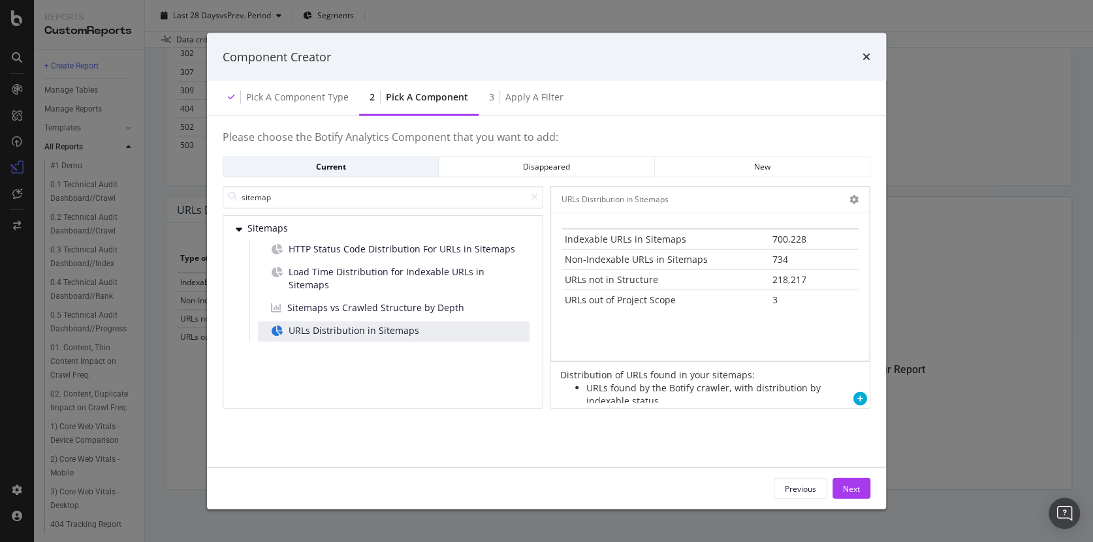
scroll to position [0, 0]
click at [866, 57] on icon "times" at bounding box center [866, 57] width 8 height 10
click at [865, 55] on icon "times" at bounding box center [866, 57] width 8 height 10
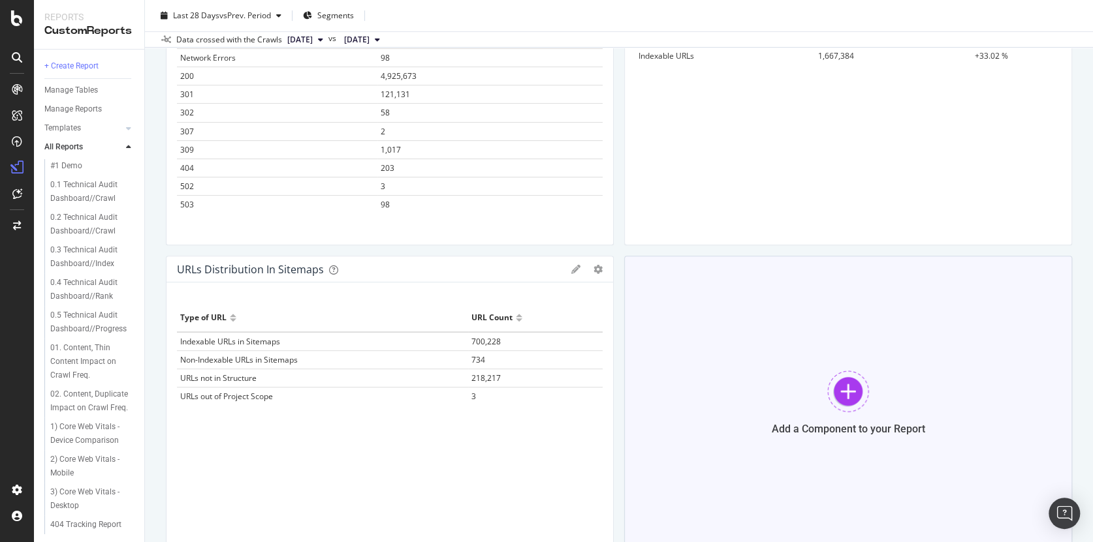
scroll to position [213, 0]
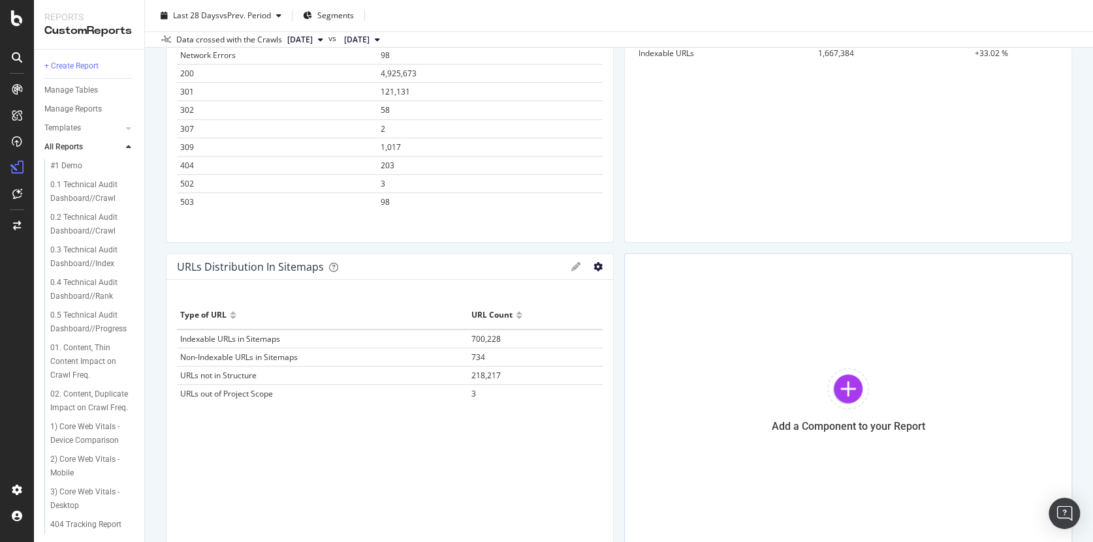
click at [593, 265] on icon "gear" at bounding box center [597, 266] width 9 height 9
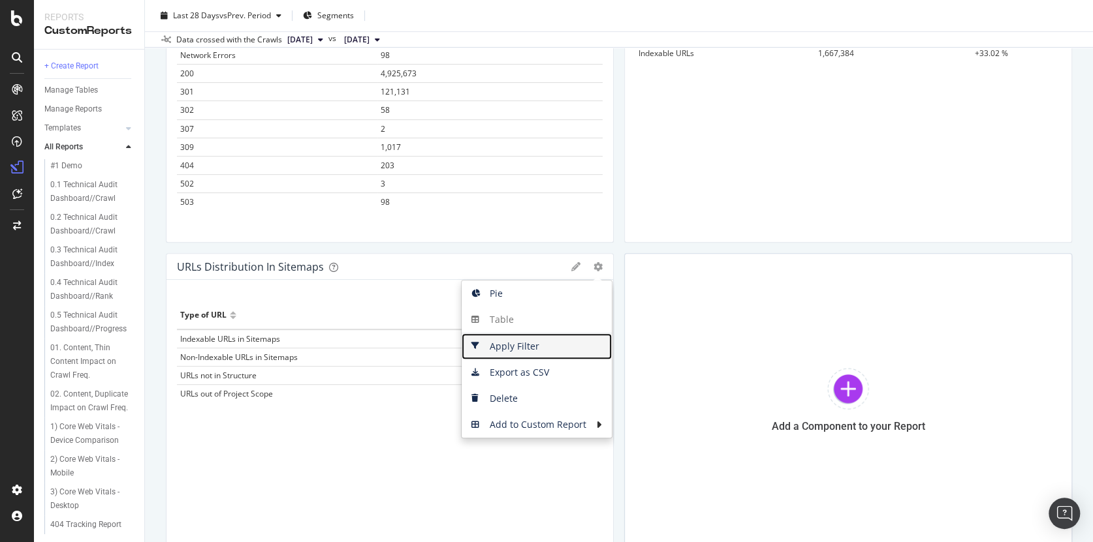
click at [497, 344] on span "Apply Filter" at bounding box center [537, 347] width 150 height 20
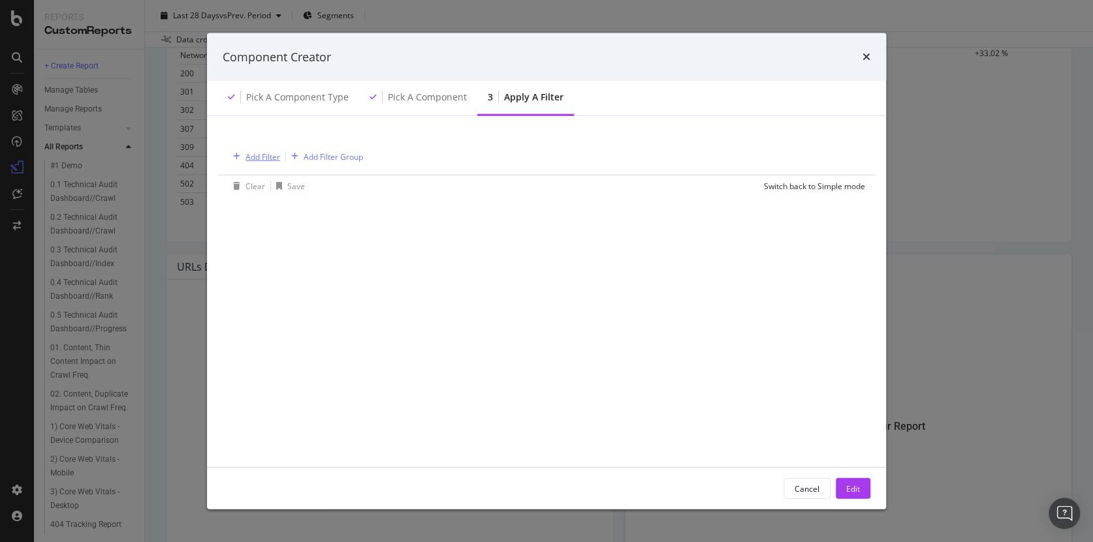
click at [255, 158] on div "Add Filter" at bounding box center [262, 156] width 35 height 11
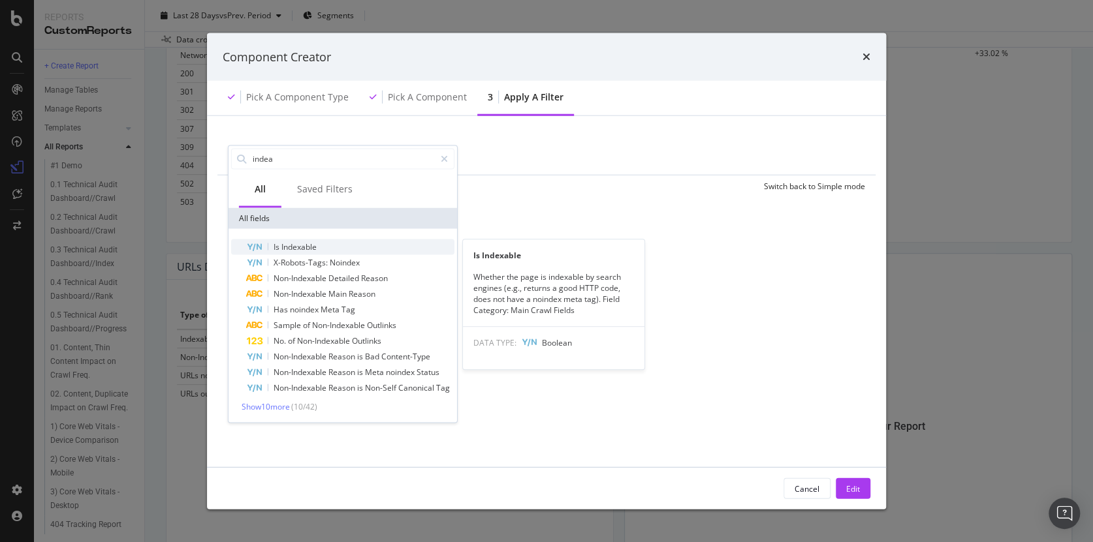
type input "indea"
click at [292, 244] on span "Indexable" at bounding box center [298, 246] width 35 height 11
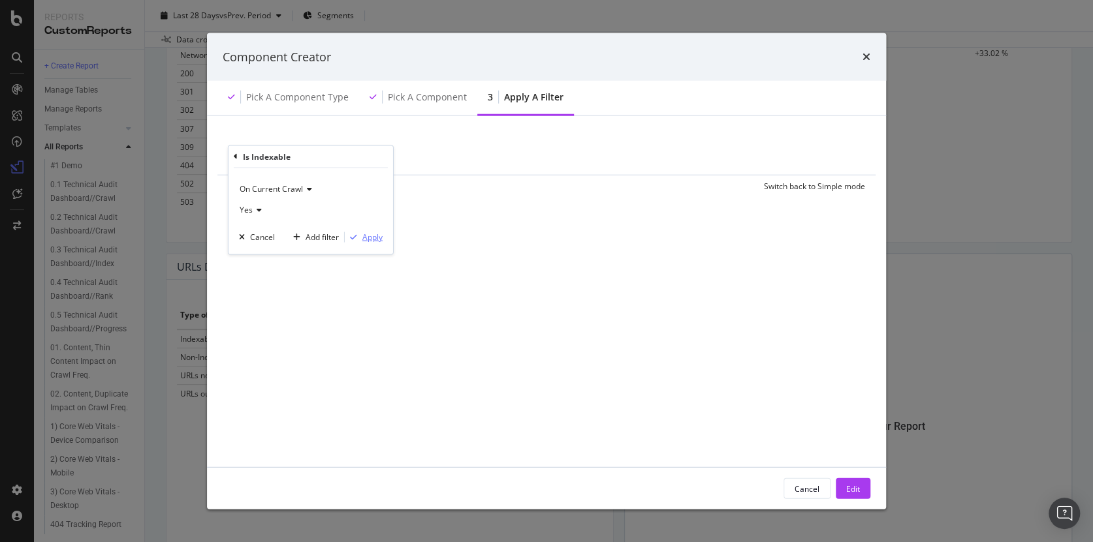
click at [374, 236] on div "Apply" at bounding box center [372, 237] width 20 height 11
click at [290, 189] on div "Save" at bounding box center [296, 186] width 18 height 11
type input "Is indexable"
click at [250, 268] on div "Save" at bounding box center [253, 264] width 18 height 11
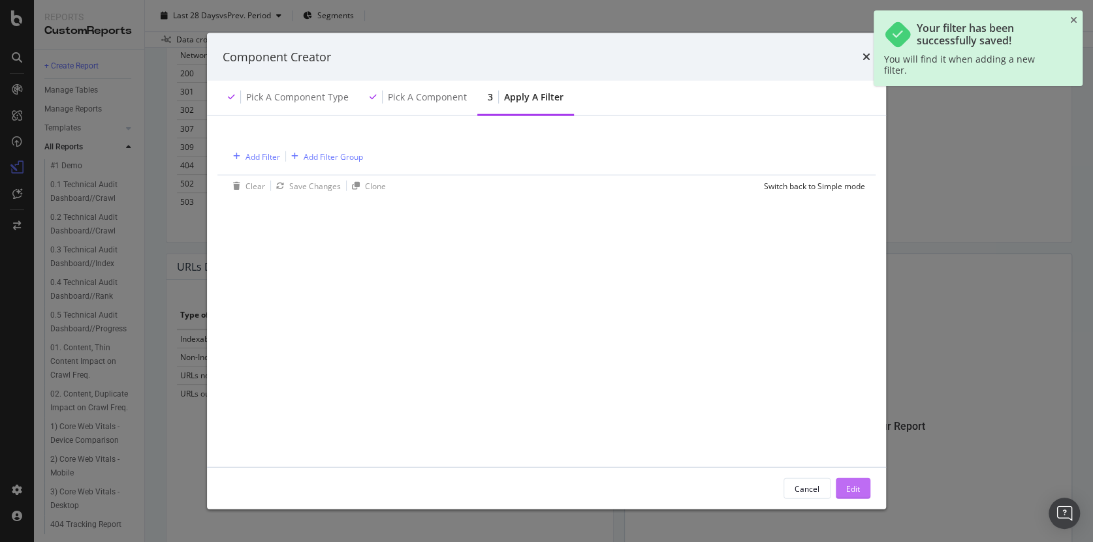
click at [853, 484] on div "Edit" at bounding box center [853, 488] width 14 height 11
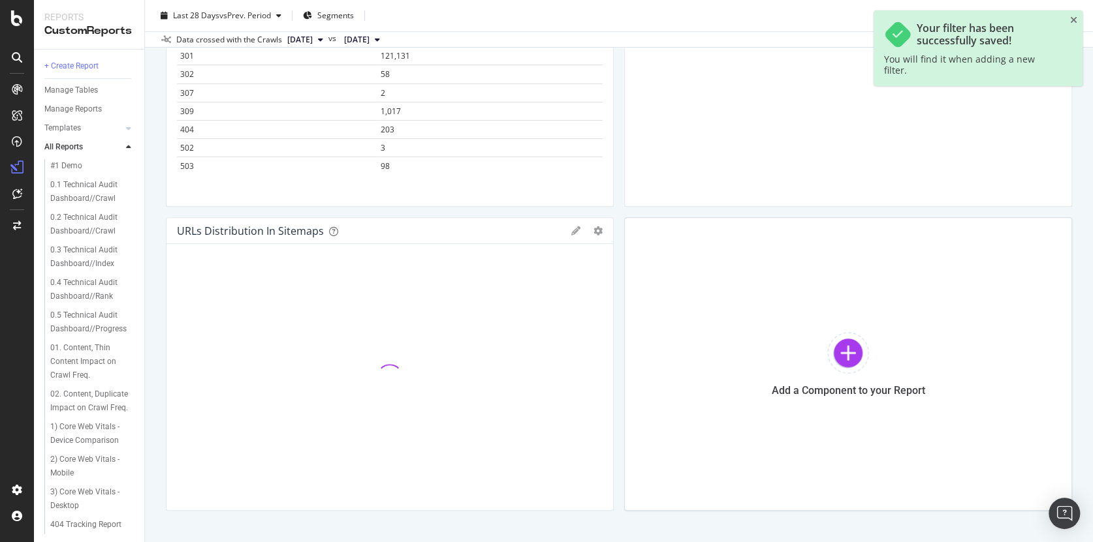
scroll to position [283, 0]
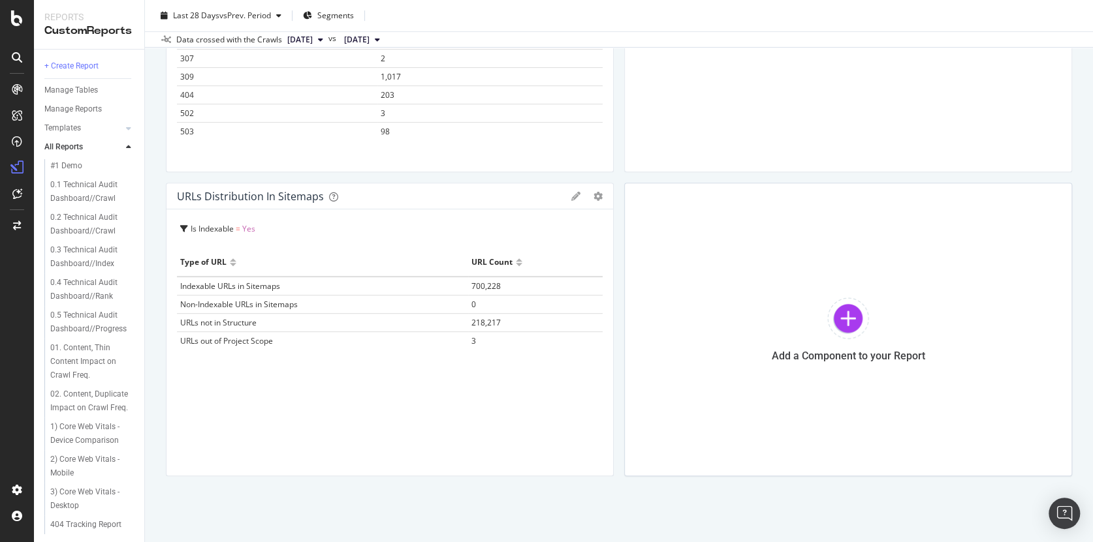
click at [572, 197] on icon at bounding box center [575, 196] width 9 height 9
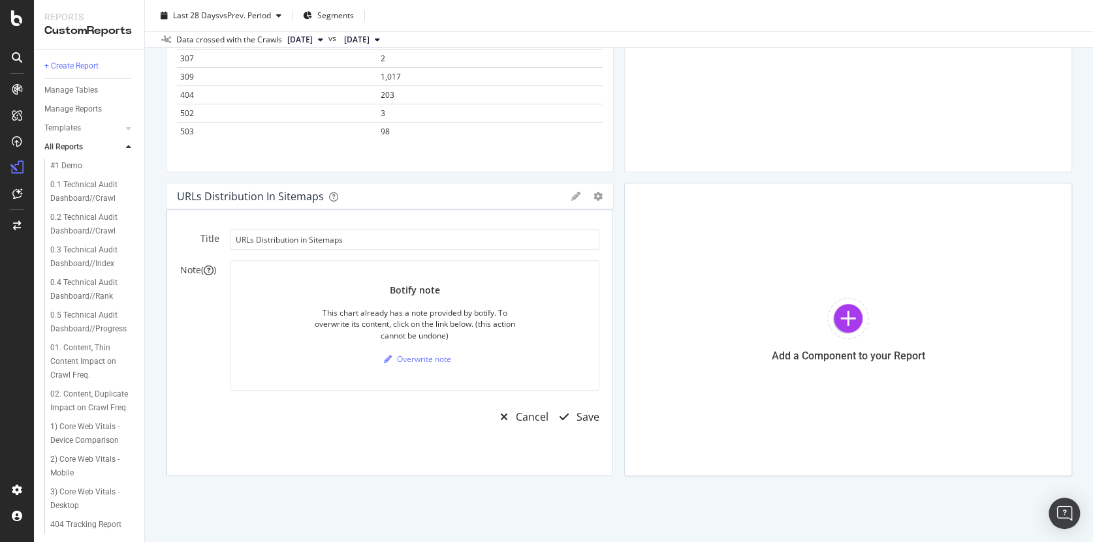
click at [425, 413] on div "Cancel Save" at bounding box center [414, 416] width 369 height 31
click at [593, 195] on icon "gear" at bounding box center [597, 196] width 9 height 9
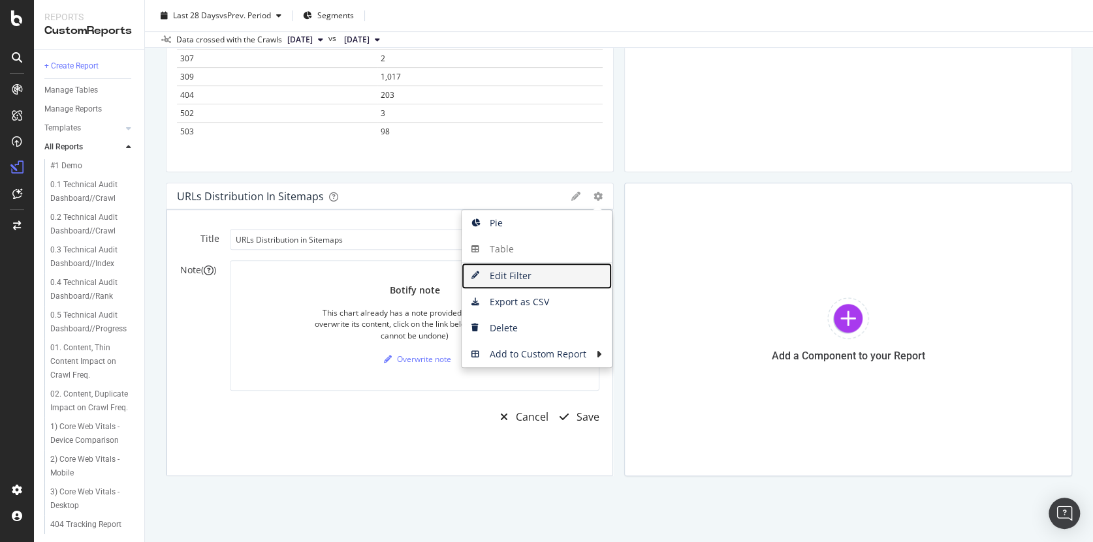
click at [495, 274] on span "Edit Filter" at bounding box center [537, 276] width 150 height 20
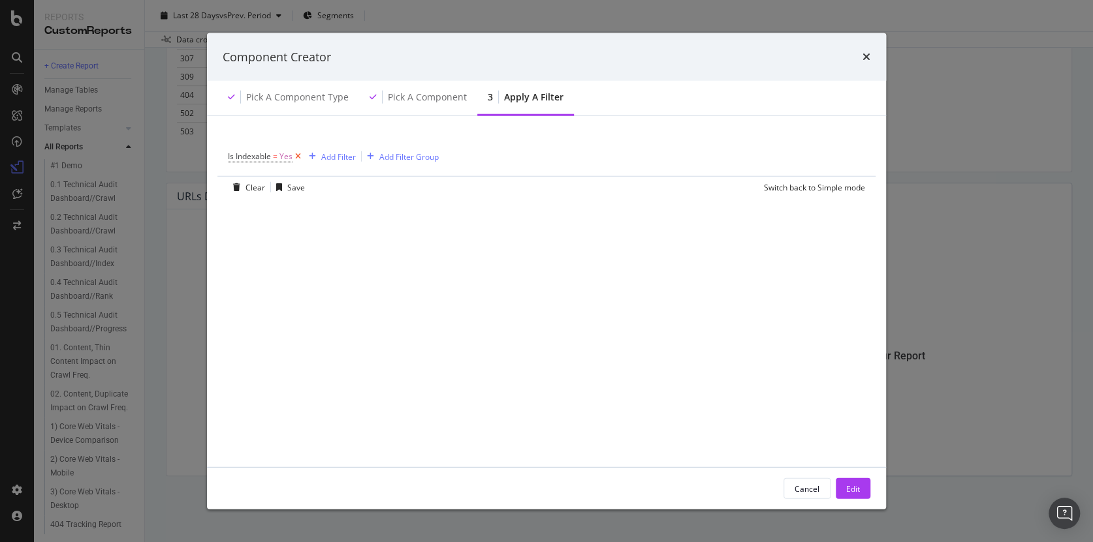
click at [298, 155] on icon "modal" at bounding box center [297, 156] width 11 height 13
click at [853, 492] on div "Edit" at bounding box center [853, 488] width 14 height 11
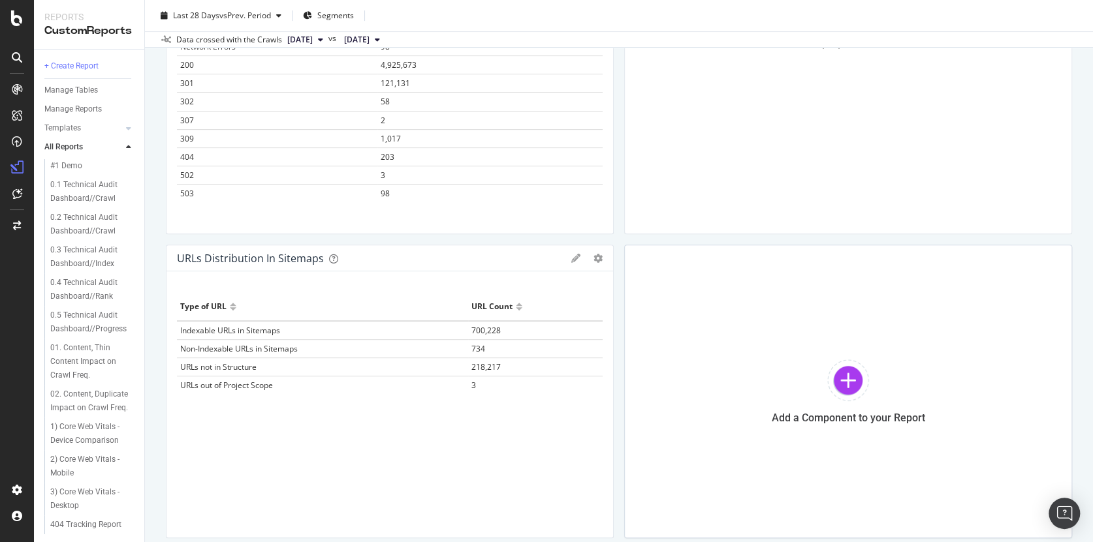
scroll to position [280, 0]
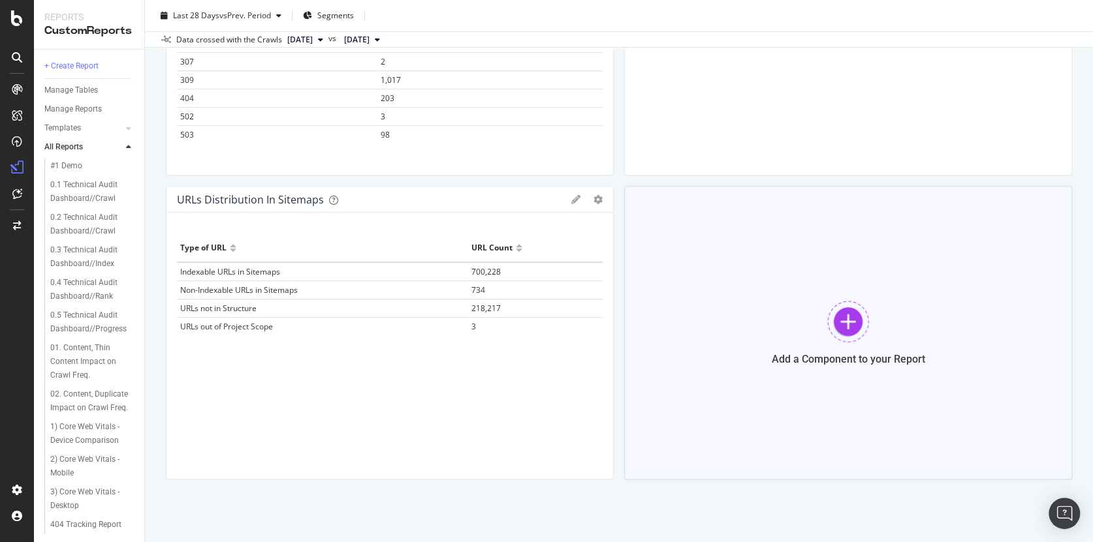
click at [844, 322] on div at bounding box center [848, 322] width 42 height 42
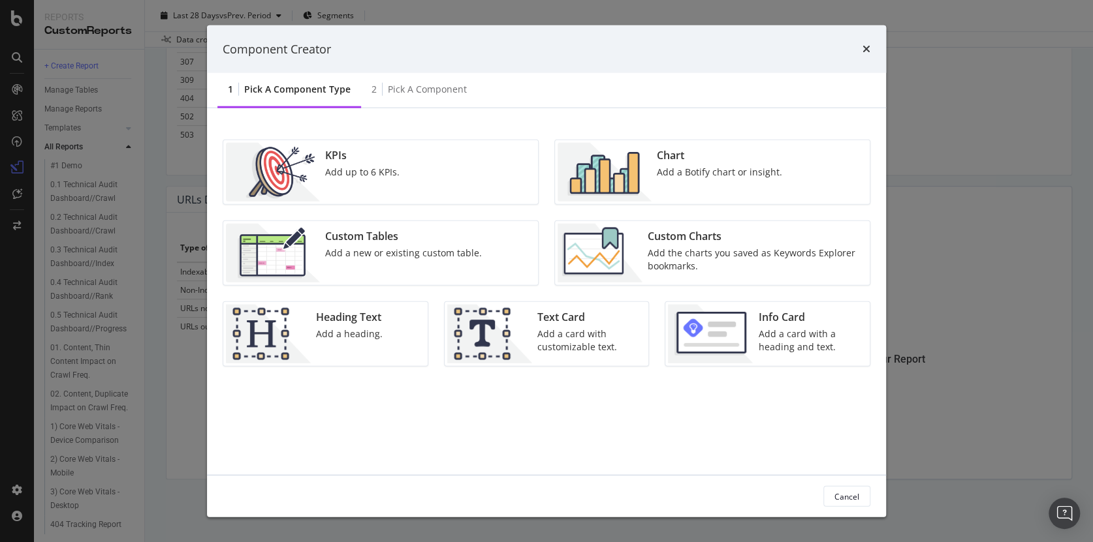
click at [356, 239] on div "Custom Tables" at bounding box center [403, 236] width 157 height 15
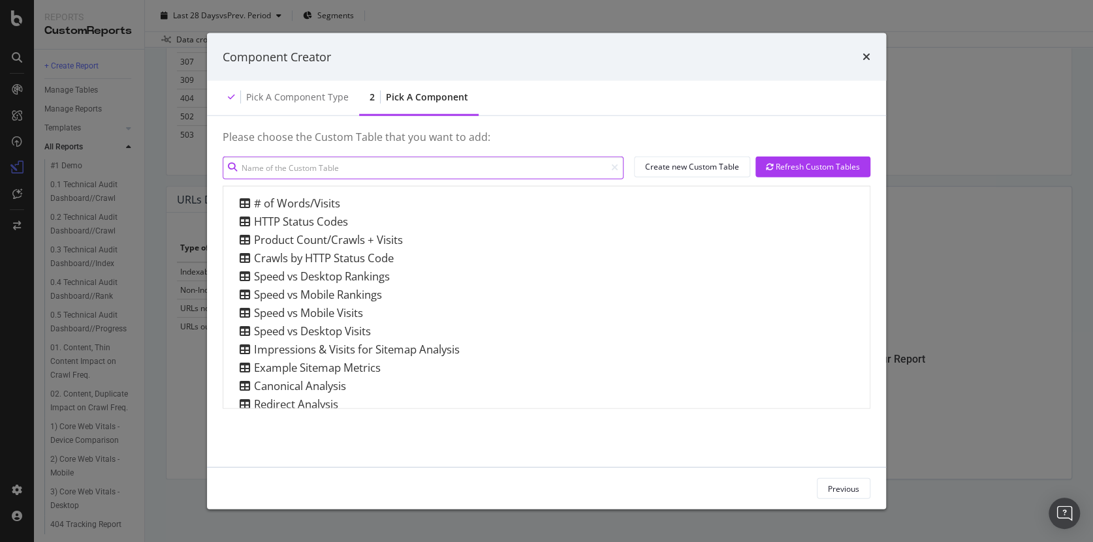
click at [364, 168] on input "modal" at bounding box center [423, 167] width 401 height 23
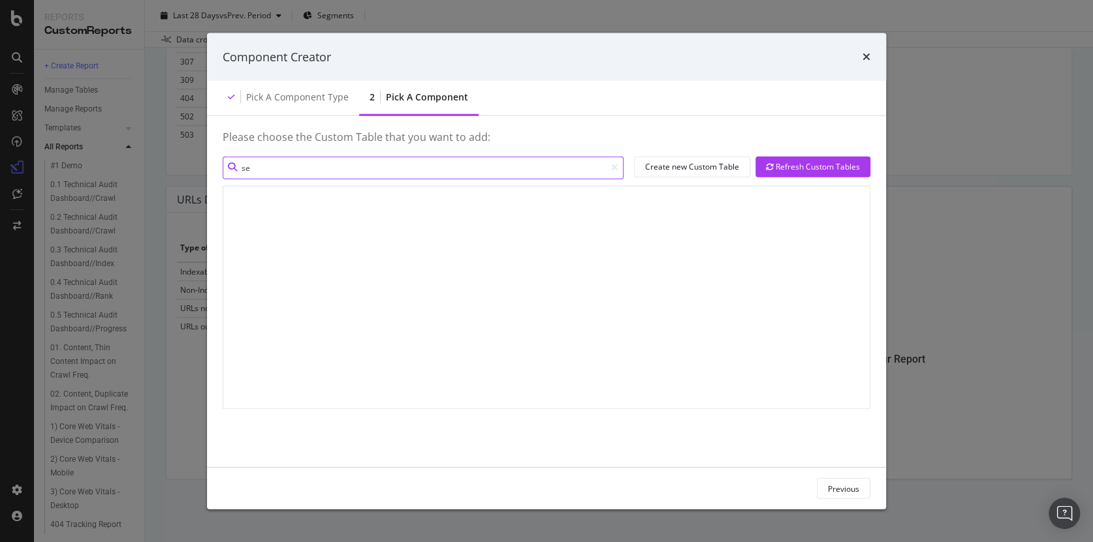
type input "s"
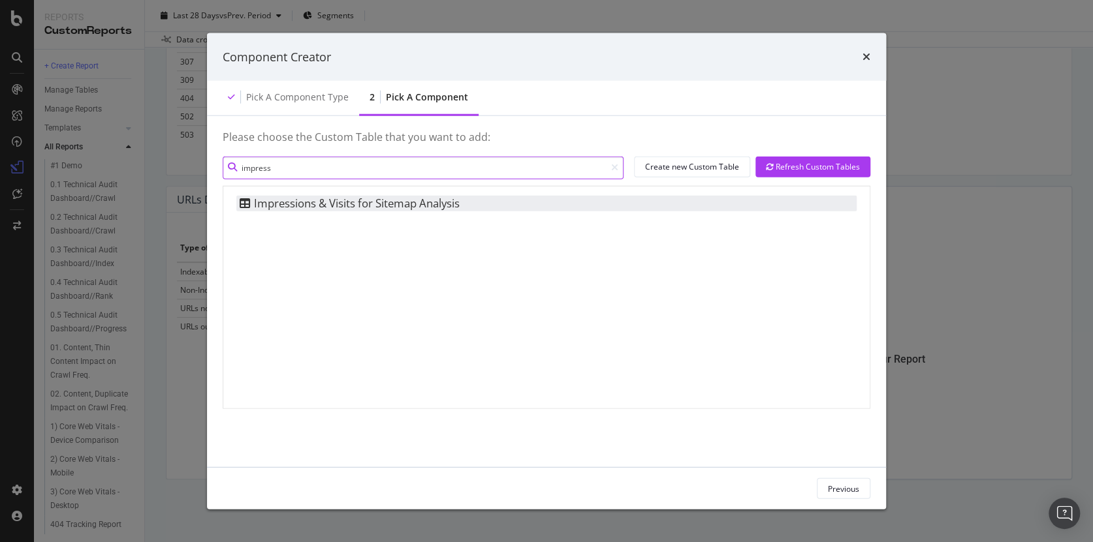
type input "impress"
click at [381, 204] on div "Impressions & Visits for Sitemap Analysis" at bounding box center [347, 203] width 223 height 16
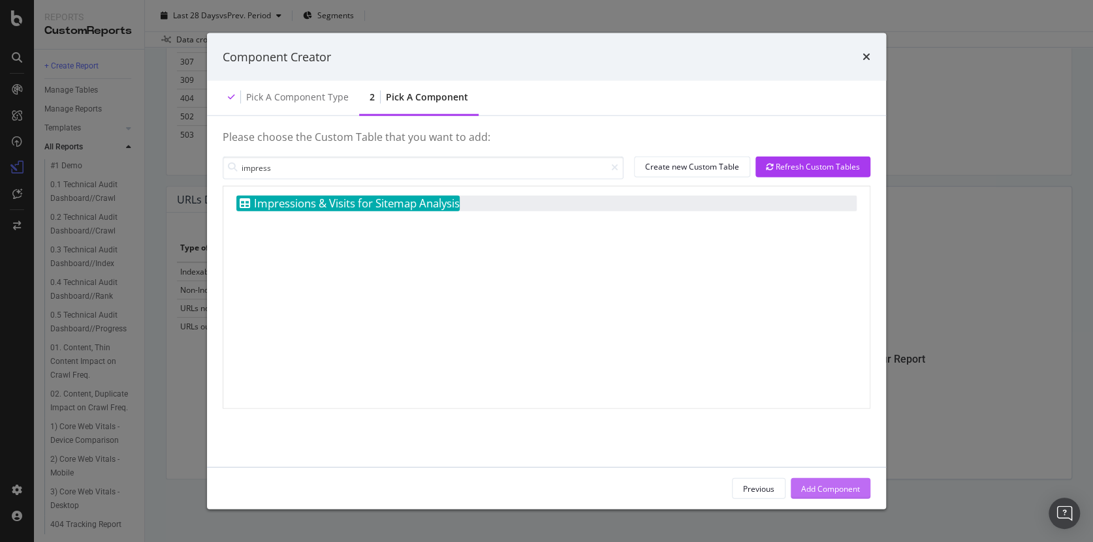
click at [833, 488] on div "Add Component" at bounding box center [830, 488] width 59 height 11
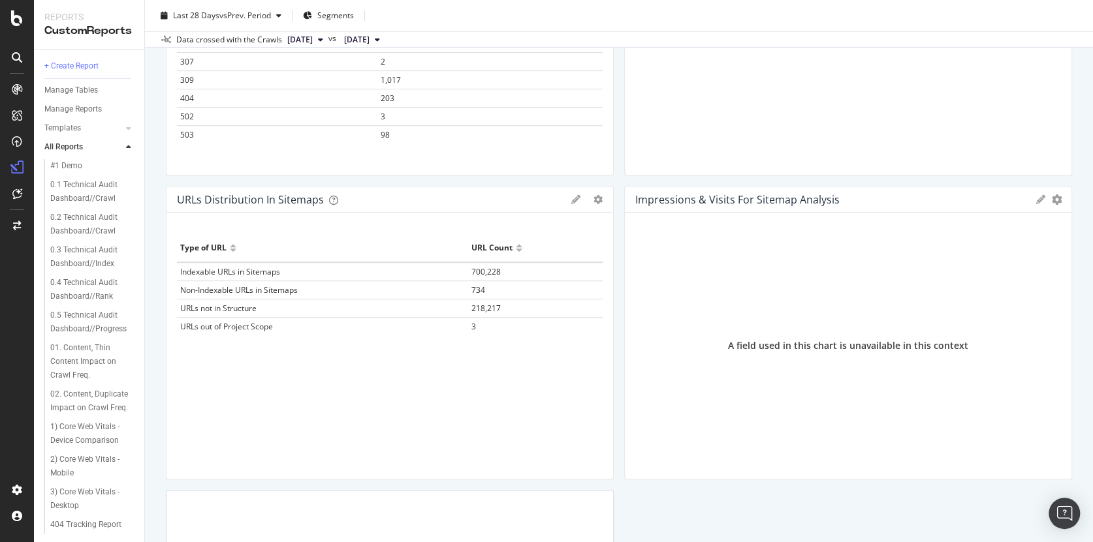
click at [836, 345] on div "A field used in this chart is unavailable in this context" at bounding box center [848, 345] width 240 height 13
click at [1036, 199] on icon at bounding box center [1040, 199] width 9 height 9
click at [974, 319] on div "Cancel" at bounding box center [990, 311] width 33 height 15
click at [1059, 198] on div at bounding box center [1065, 333] width 13 height 294
click at [1052, 198] on icon "gear" at bounding box center [1057, 200] width 10 height 10
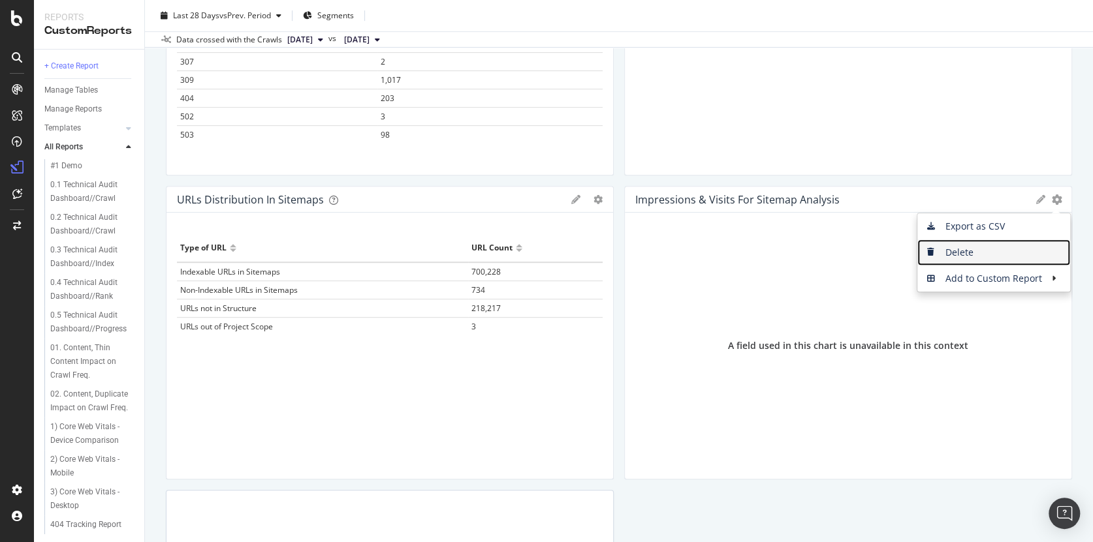
click at [956, 256] on span "Delete" at bounding box center [993, 253] width 153 height 20
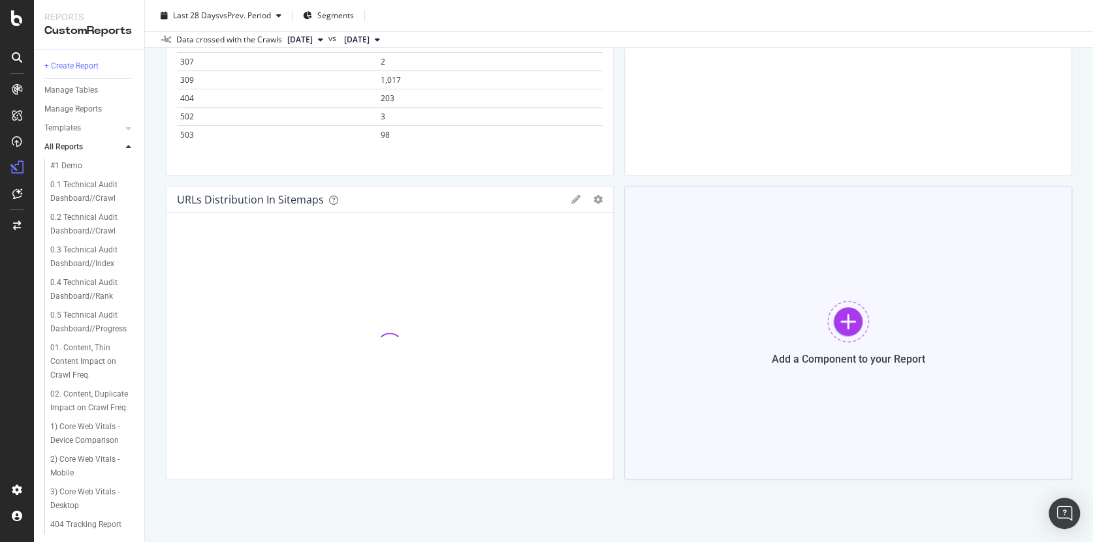
click at [844, 327] on div at bounding box center [848, 322] width 42 height 42
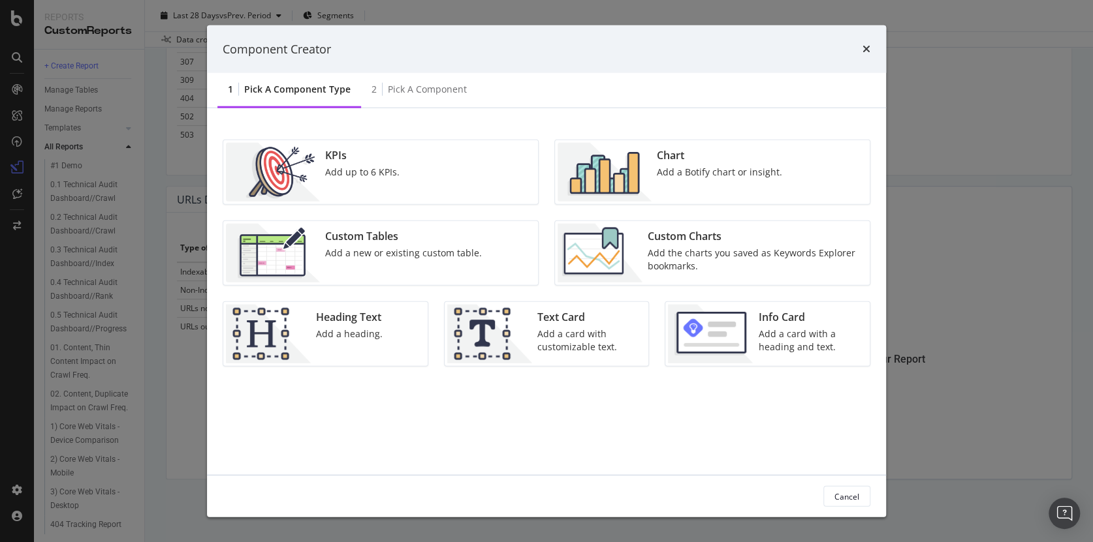
click at [681, 168] on div "Add a Botify chart or insight." at bounding box center [719, 172] width 125 height 13
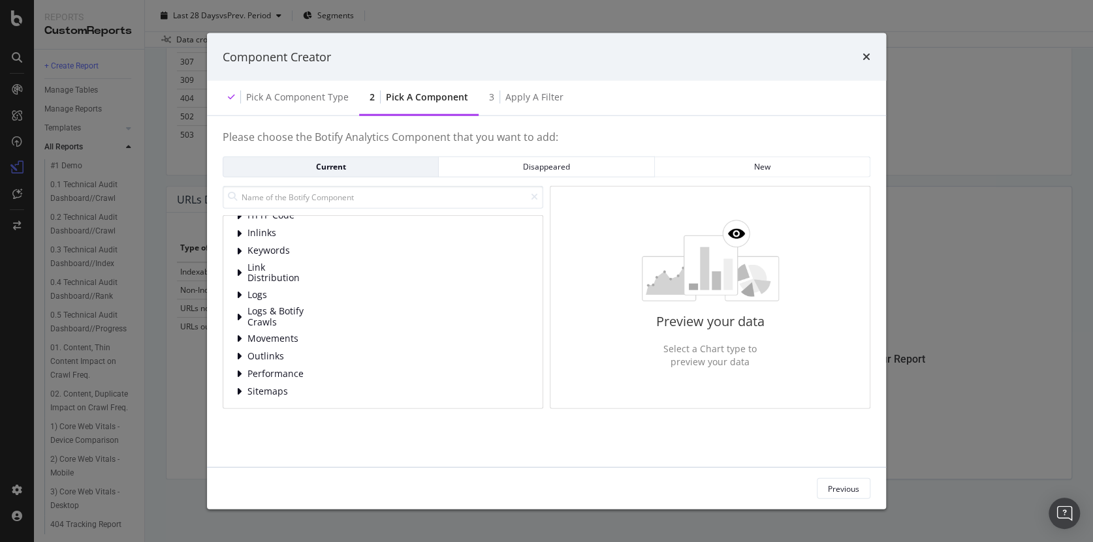
scroll to position [0, 0]
click at [319, 196] on input "modal" at bounding box center [383, 196] width 321 height 23
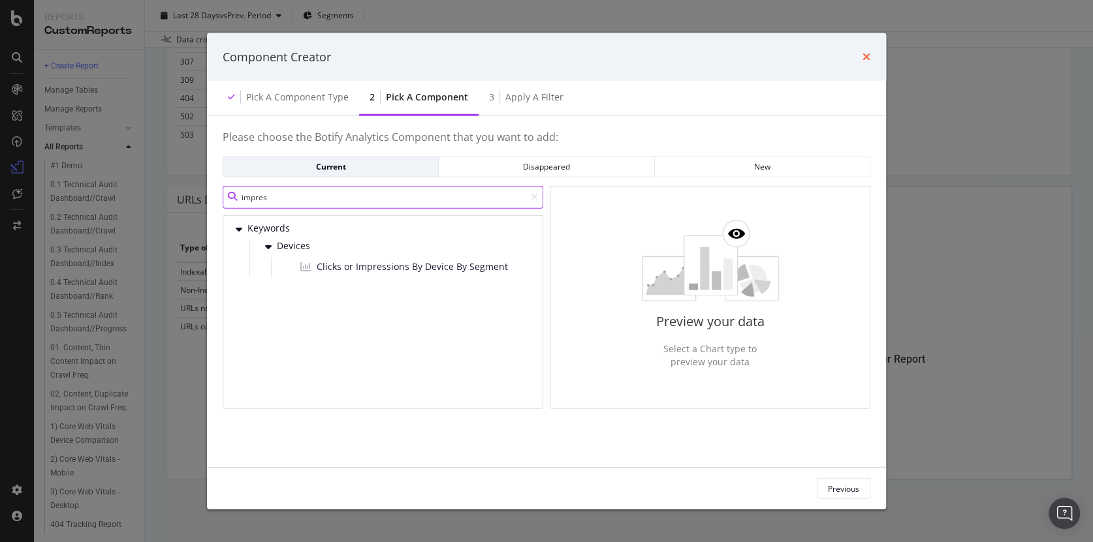
type input "impres"
click at [867, 55] on icon "times" at bounding box center [866, 57] width 8 height 10
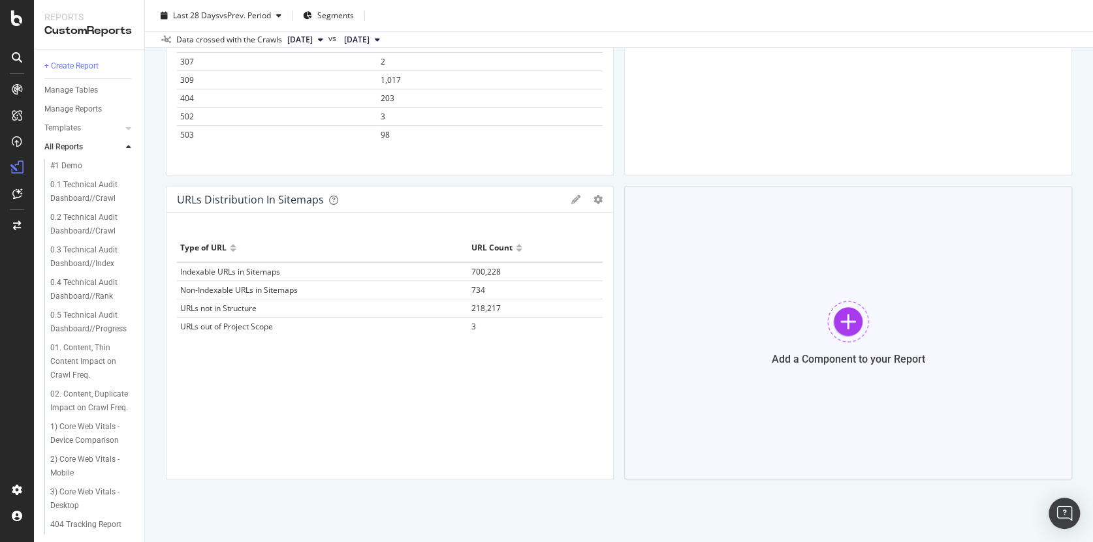
click at [845, 326] on div at bounding box center [848, 322] width 42 height 42
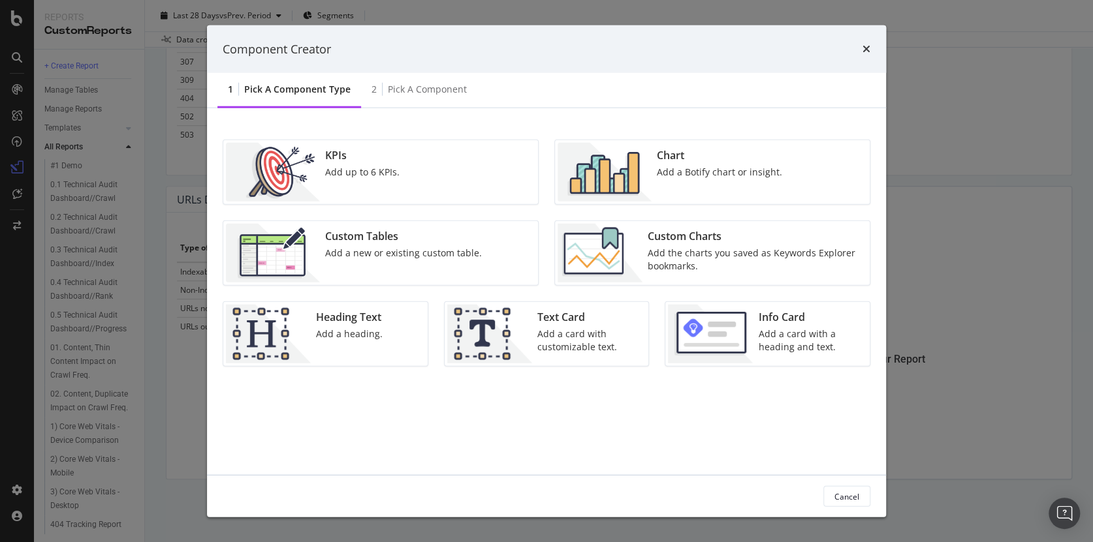
click at [681, 256] on div "Add the charts you saved as Keywords Explorer bookmarks." at bounding box center [755, 260] width 214 height 26
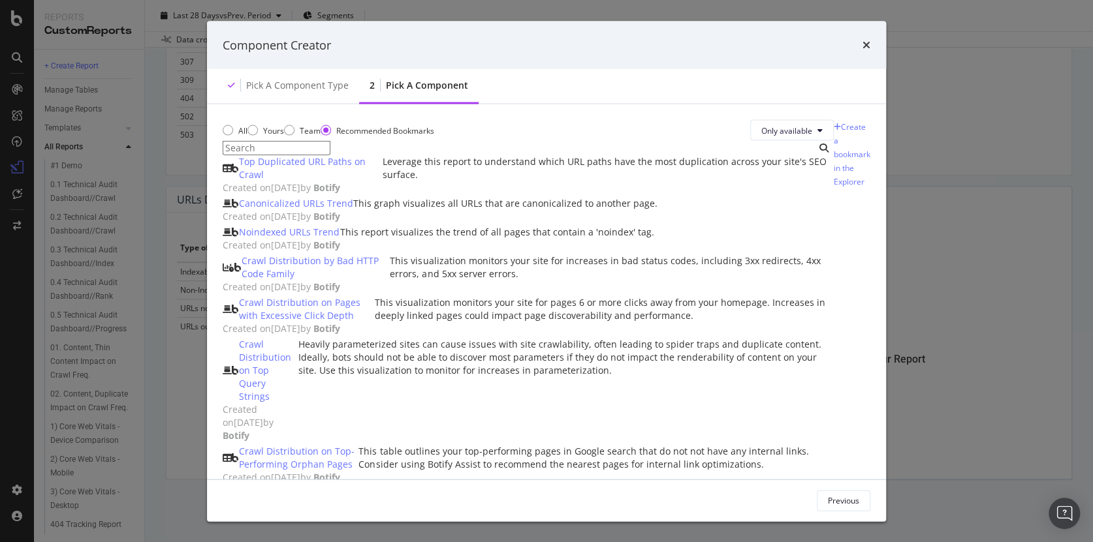
click at [319, 155] on input "modal" at bounding box center [277, 148] width 108 height 14
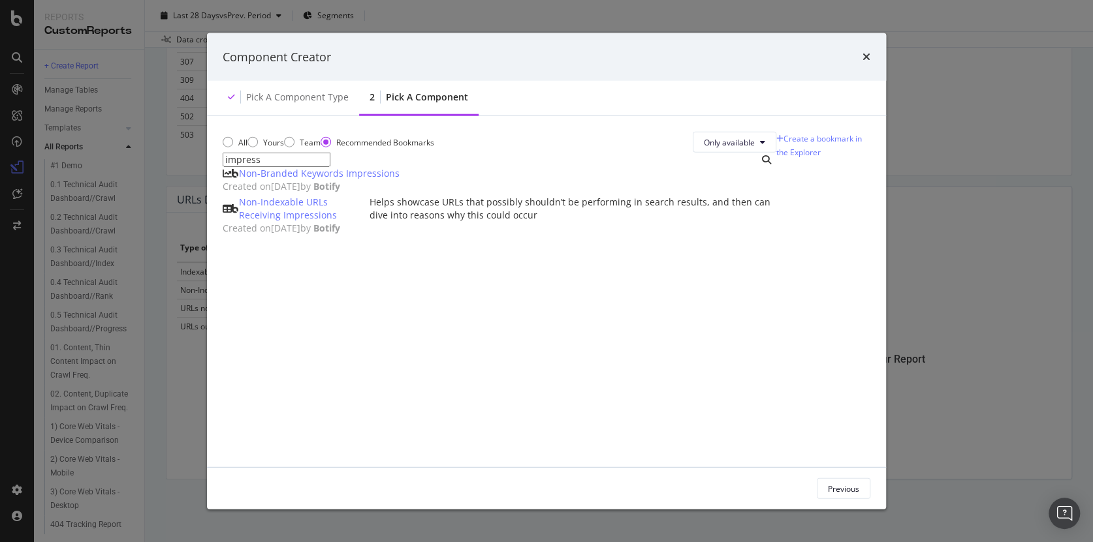
type input "impress"
click at [369, 222] on div "Non-Indexable URLs Receiving Impressions" at bounding box center [304, 209] width 130 height 26
click at [836, 492] on div "Add Component" at bounding box center [830, 488] width 59 height 11
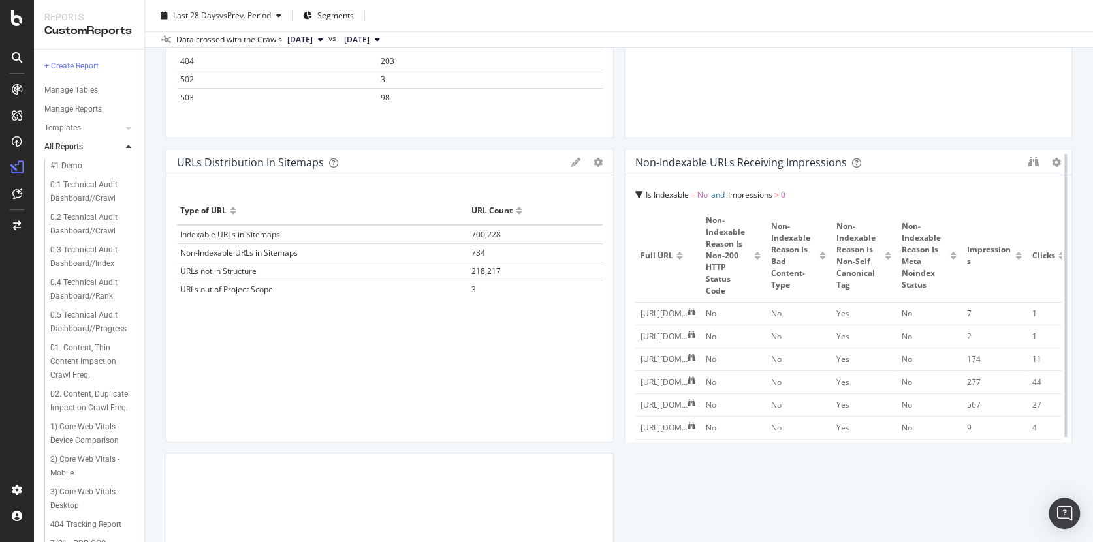
click at [1059, 162] on div at bounding box center [1065, 296] width 13 height 294
click at [1052, 160] on icon at bounding box center [1056, 162] width 9 height 9
click at [1014, 158] on span "Delete" at bounding box center [1019, 162] width 24 height 12
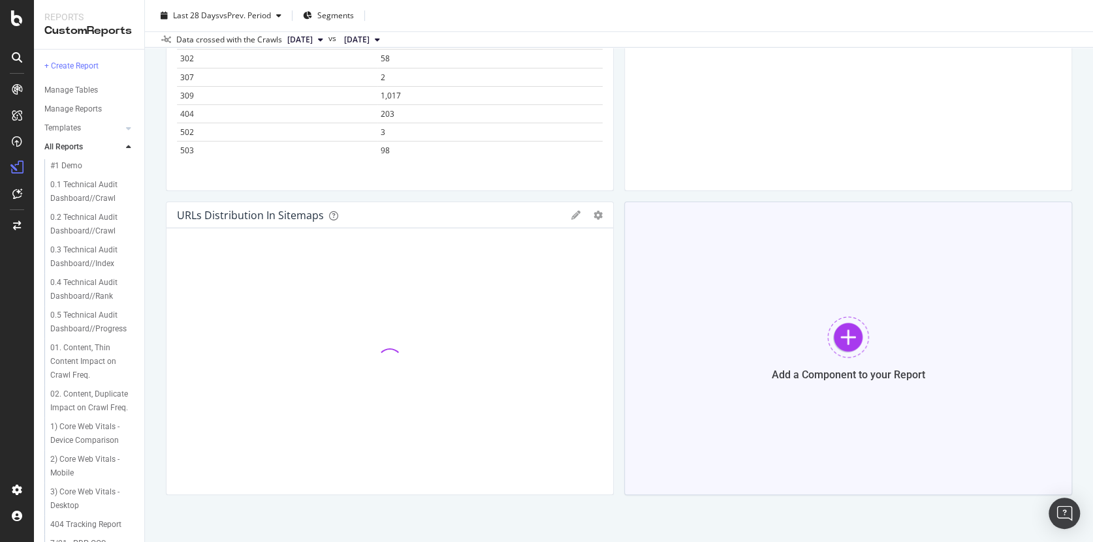
scroll to position [283, 0]
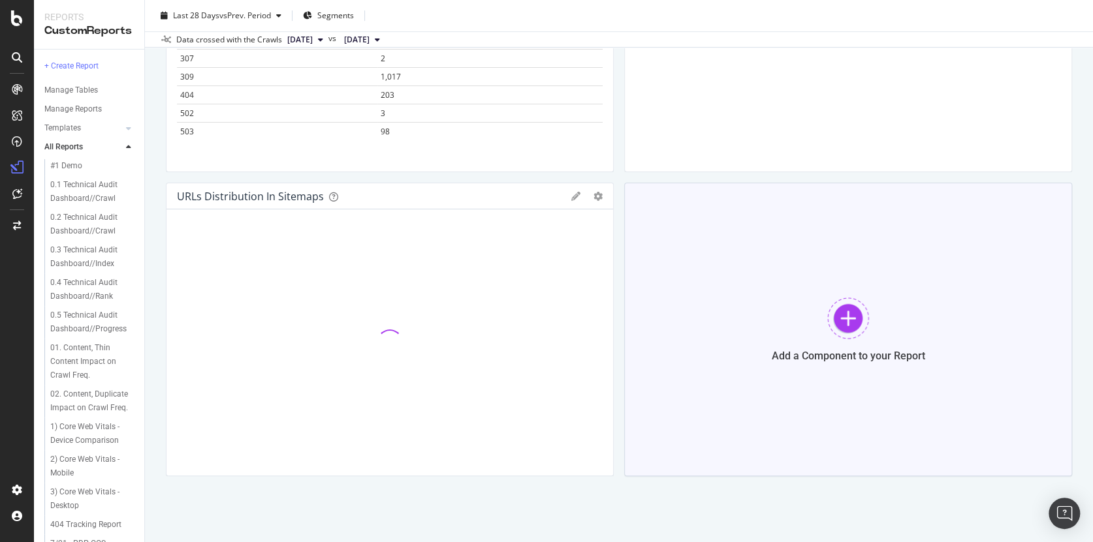
click at [848, 326] on div at bounding box center [848, 319] width 42 height 42
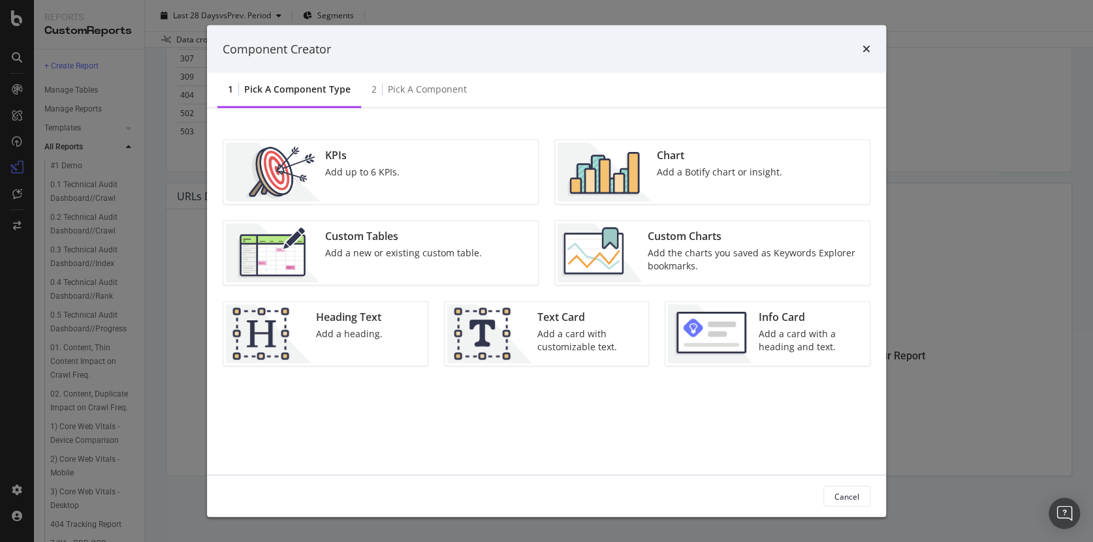
click at [365, 237] on div "Custom Tables" at bounding box center [403, 236] width 157 height 15
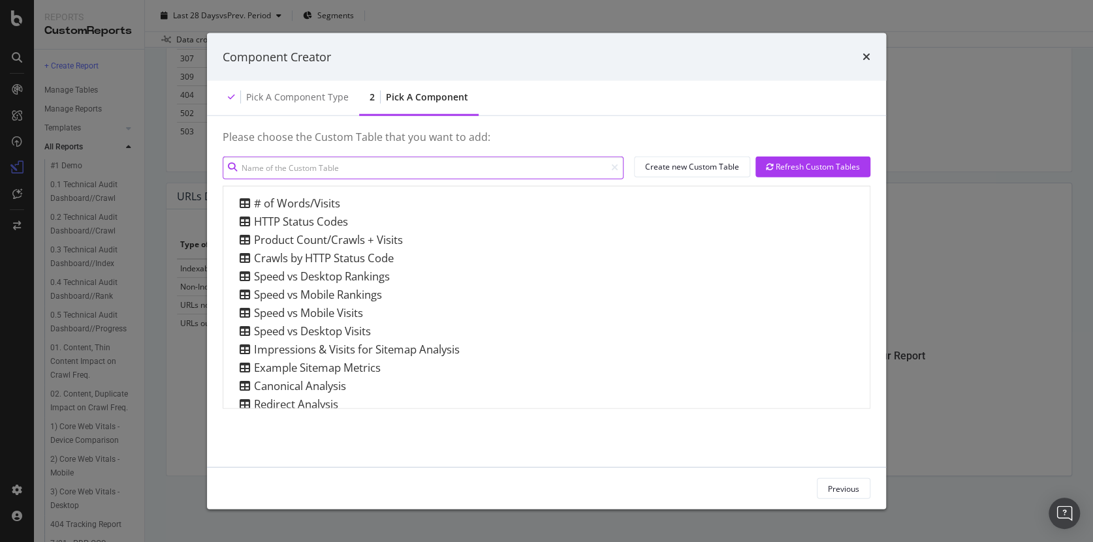
click at [332, 170] on input "modal" at bounding box center [423, 167] width 401 height 23
click at [665, 166] on div "Create new Custom Table" at bounding box center [692, 166] width 94 height 11
click at [428, 169] on input "modal" at bounding box center [423, 167] width 401 height 23
click at [871, 54] on div "Component Creator" at bounding box center [546, 57] width 679 height 48
click at [868, 56] on icon "times" at bounding box center [866, 57] width 8 height 10
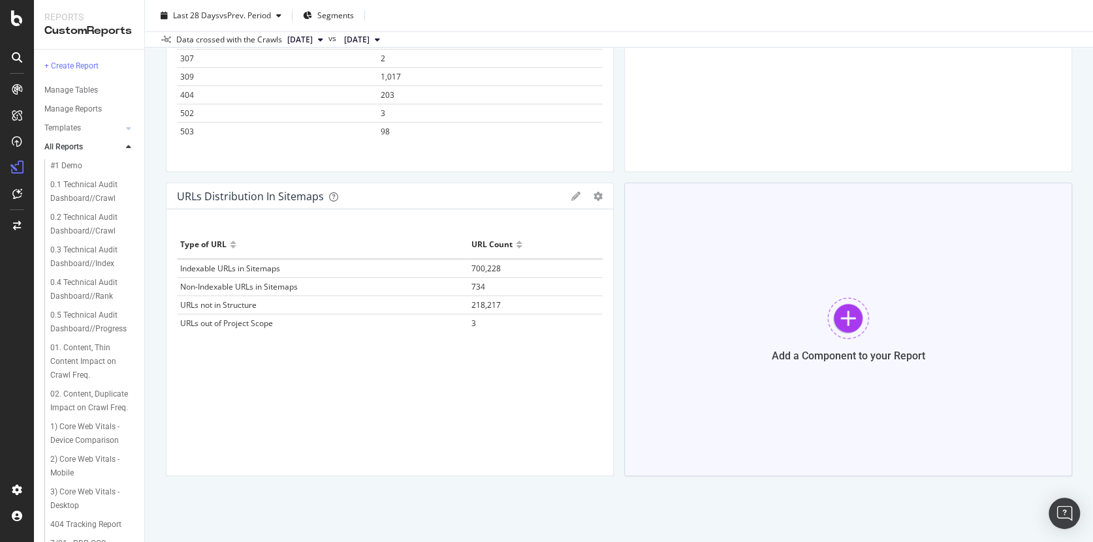
click at [836, 317] on div at bounding box center [848, 319] width 42 height 42
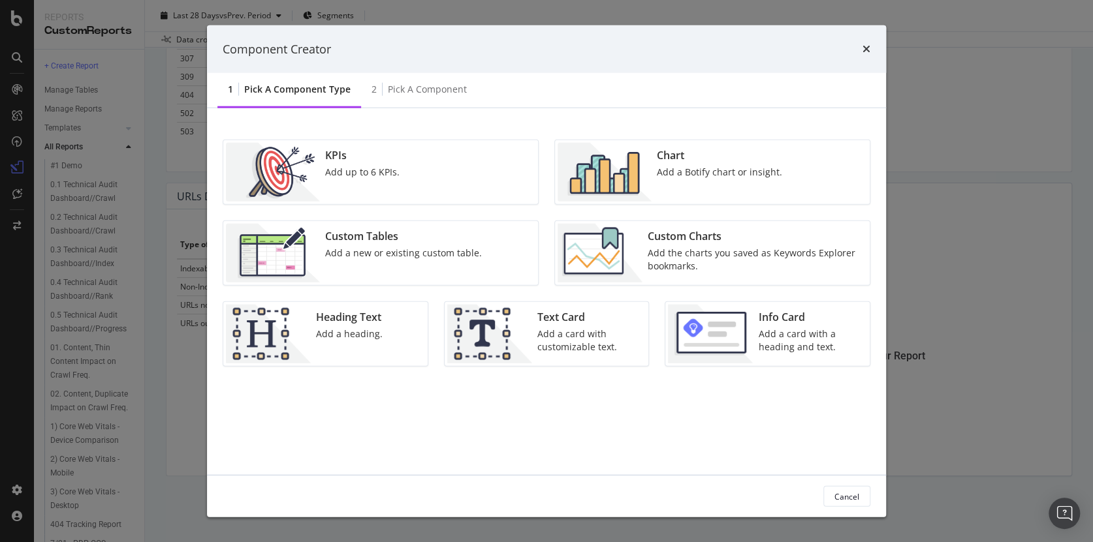
click at [405, 249] on div "Add a new or existing custom table." at bounding box center [403, 253] width 157 height 13
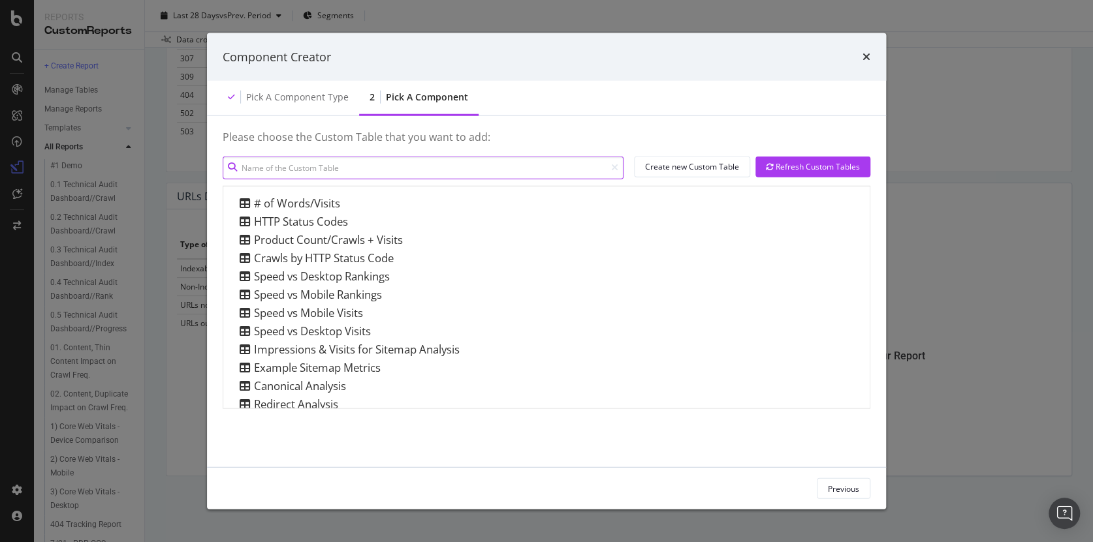
click at [348, 168] on input "modal" at bounding box center [423, 167] width 401 height 23
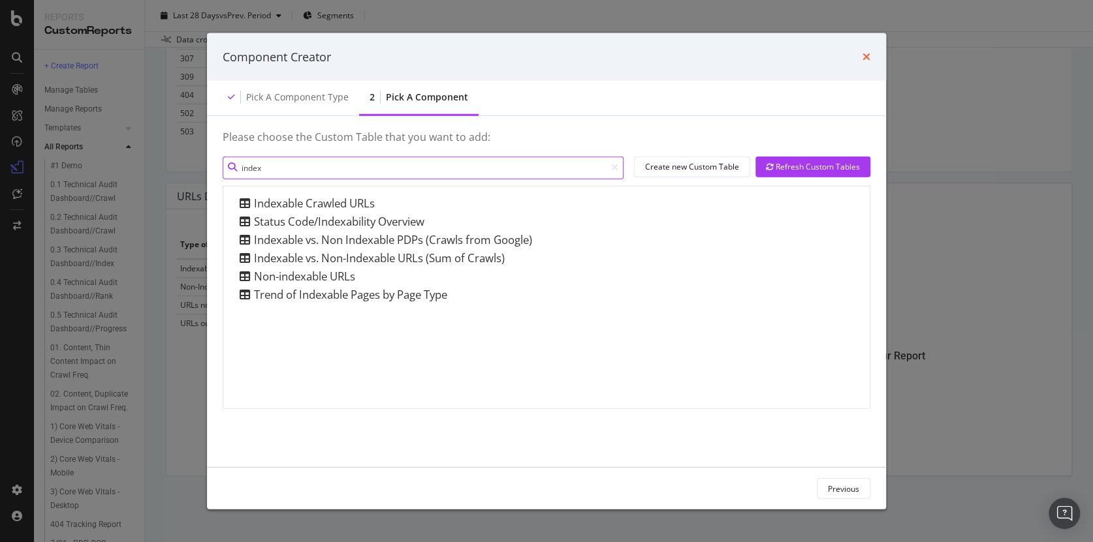
type input "index"
click at [867, 57] on icon "times" at bounding box center [866, 57] width 8 height 10
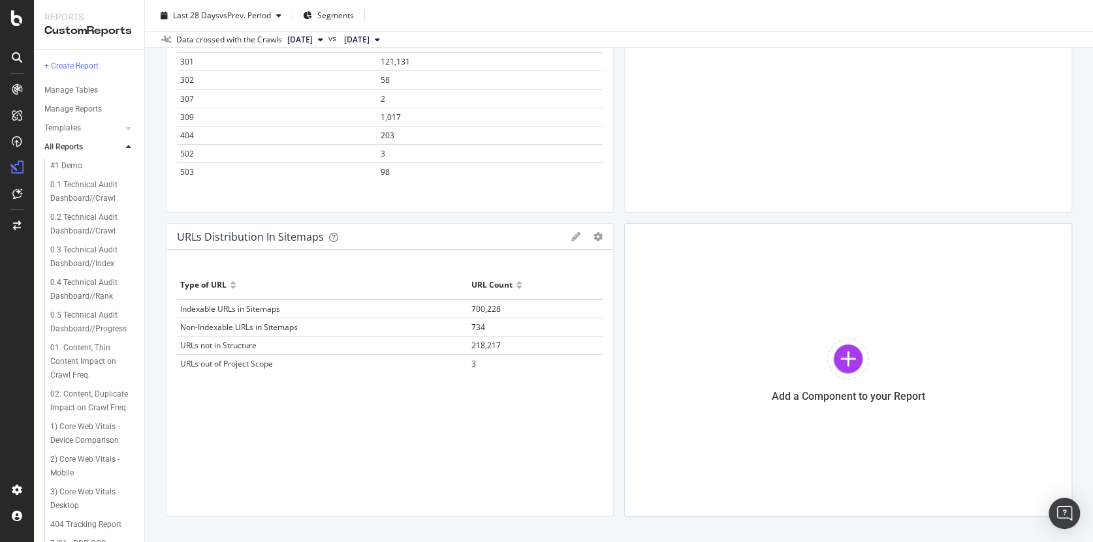
scroll to position [204, 0]
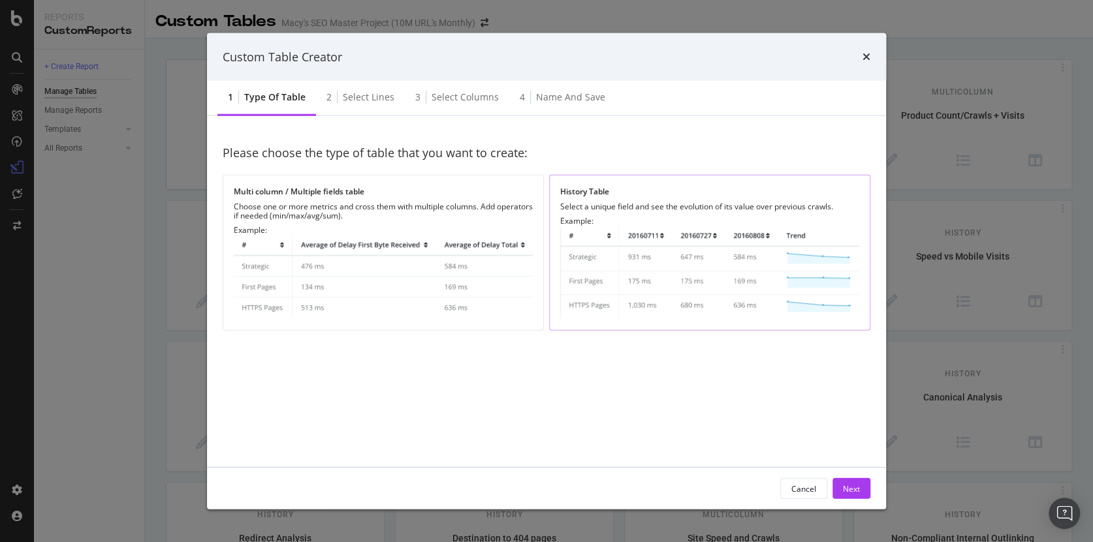
click at [707, 272] on img "modal" at bounding box center [709, 272] width 299 height 93
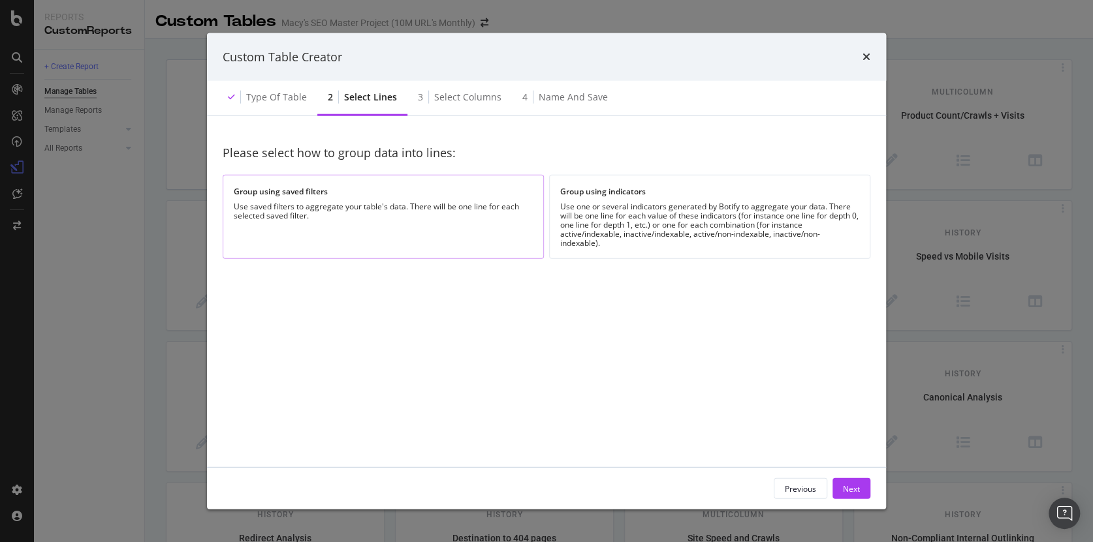
click at [349, 204] on div "Use saved filters to aggregate your table's data. There will be one line for ea…" at bounding box center [383, 211] width 299 height 18
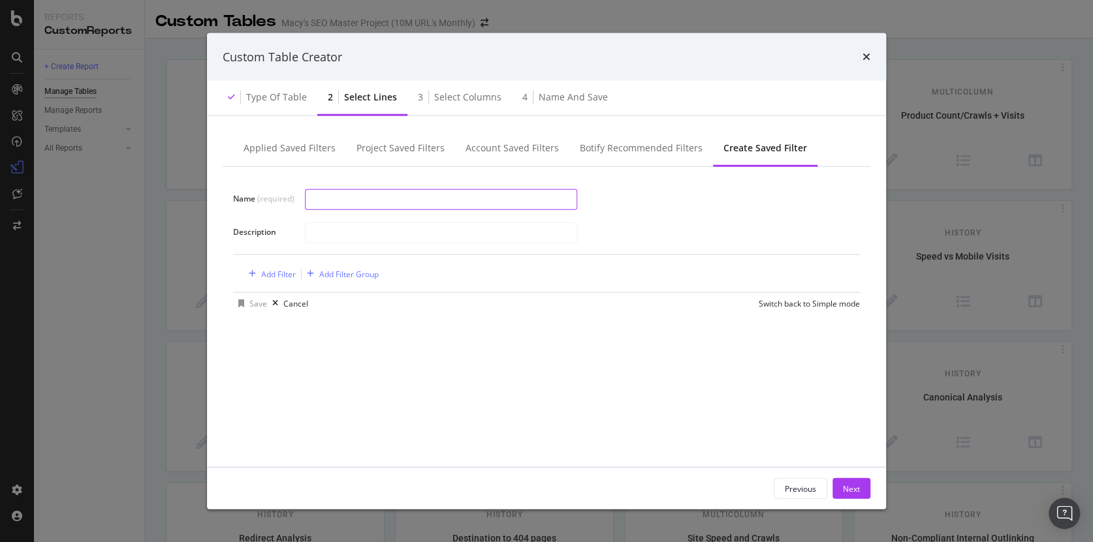
click at [385, 200] on input "modal" at bounding box center [441, 199] width 271 height 20
type input "I"
type input "kdjf"
click at [262, 275] on div "Add Filter" at bounding box center [278, 273] width 35 height 11
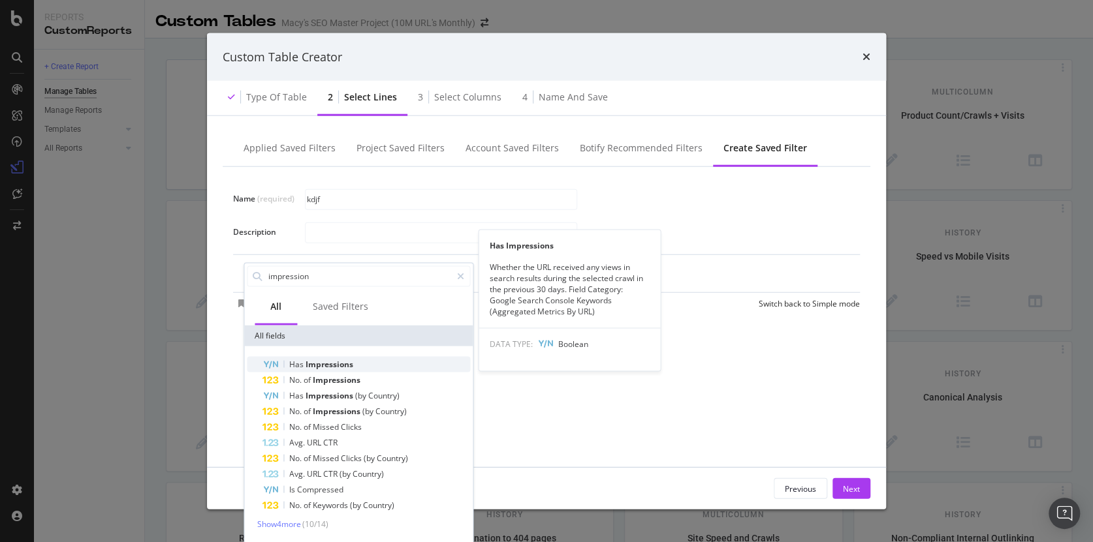
type input "impression"
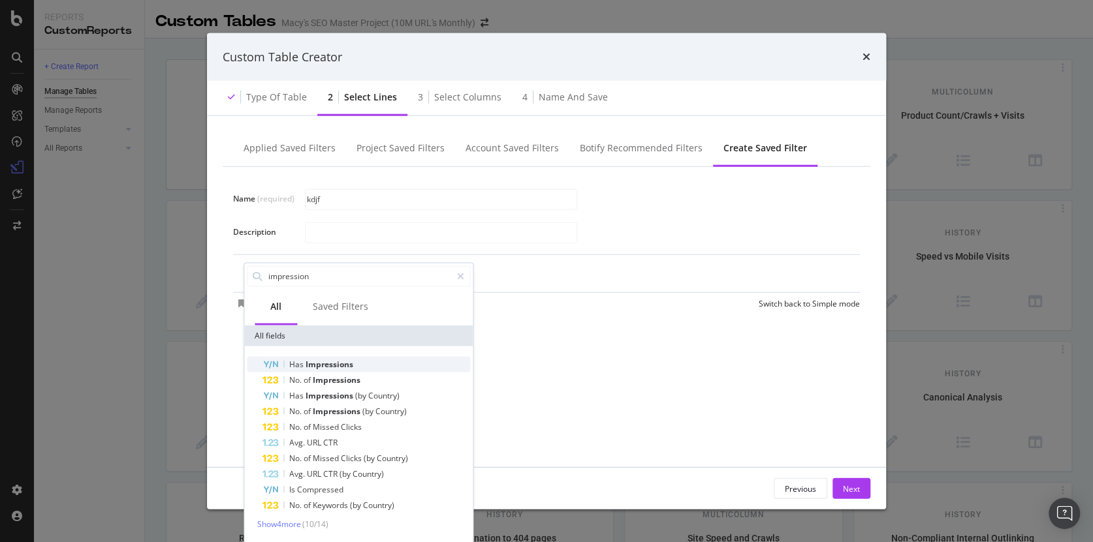
click at [328, 363] on span "Impressions" at bounding box center [330, 363] width 48 height 11
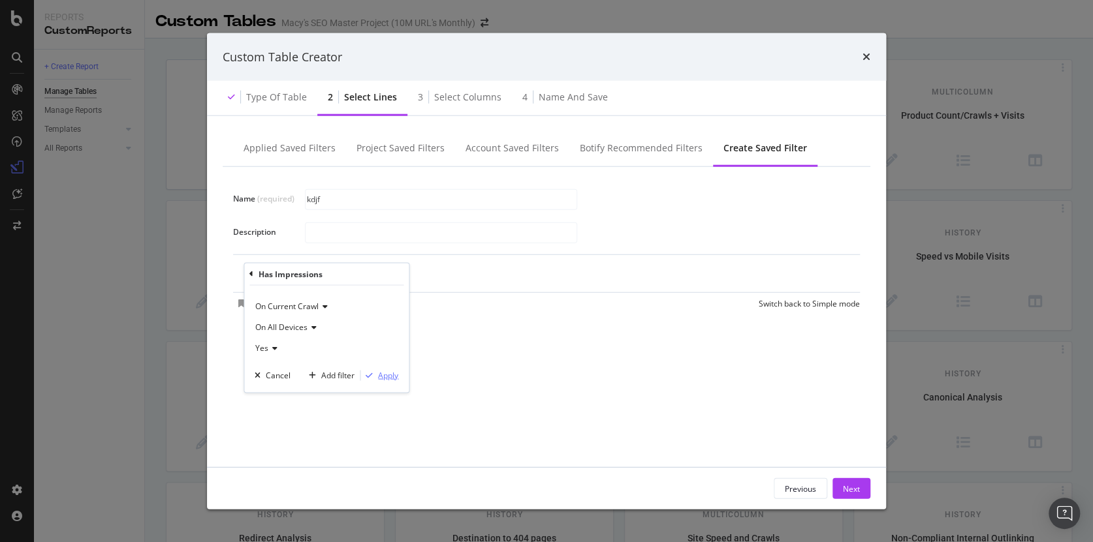
click at [386, 375] on div "Apply" at bounding box center [388, 375] width 20 height 11
click at [435, 275] on div "Add Filter" at bounding box center [426, 274] width 35 height 11
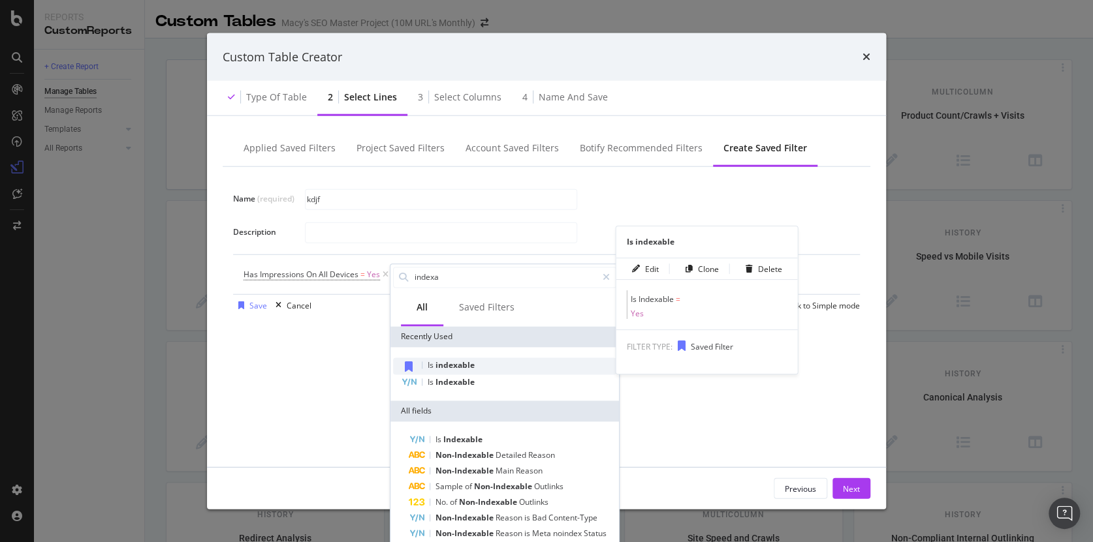
type input "indexa"
click at [471, 364] on span "indexable" at bounding box center [454, 365] width 39 height 11
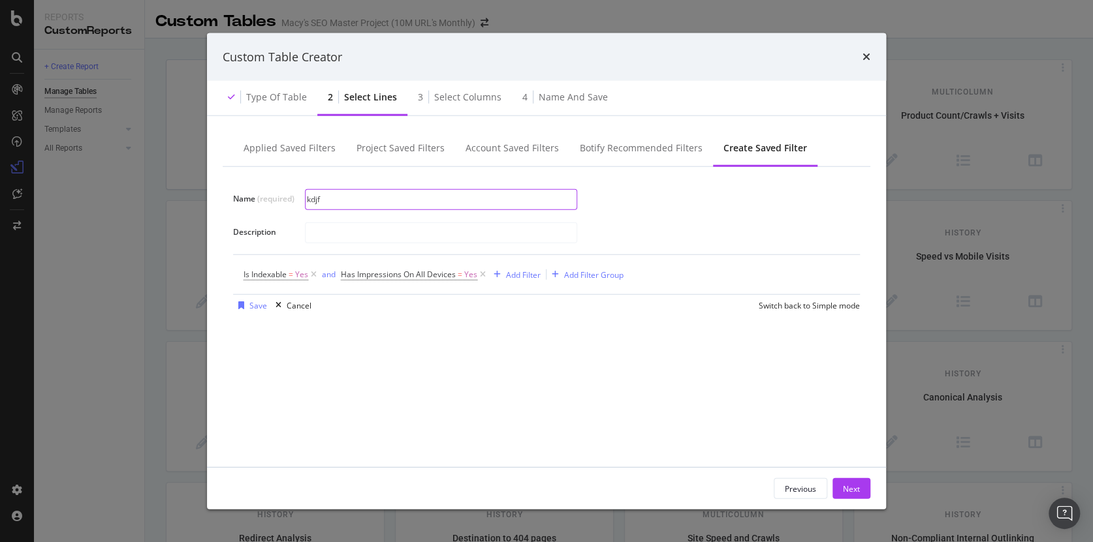
click at [334, 202] on input "kdjf" at bounding box center [441, 199] width 271 height 20
type input "Indexable URLs with Impressions"
click at [704, 225] on div "modal" at bounding box center [577, 232] width 544 height 23
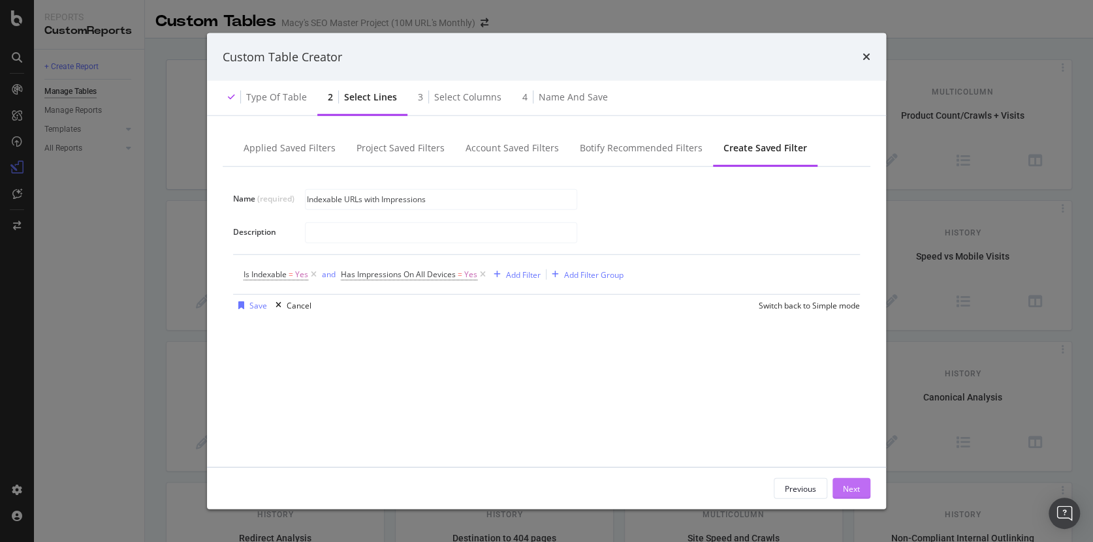
click at [860, 486] on button "Next" at bounding box center [851, 488] width 38 height 21
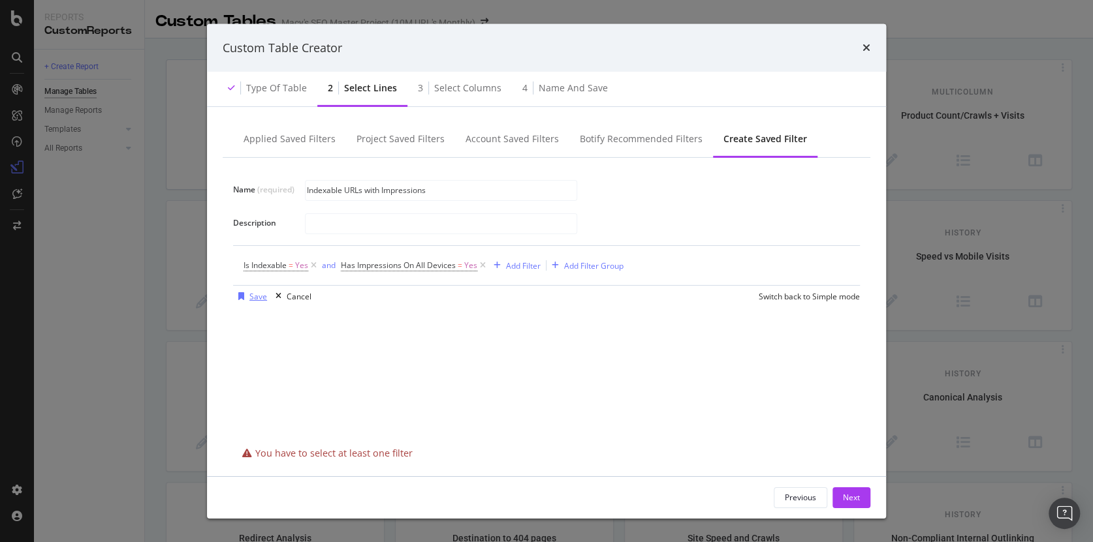
click at [256, 296] on div "Save" at bounding box center [258, 295] width 18 height 11
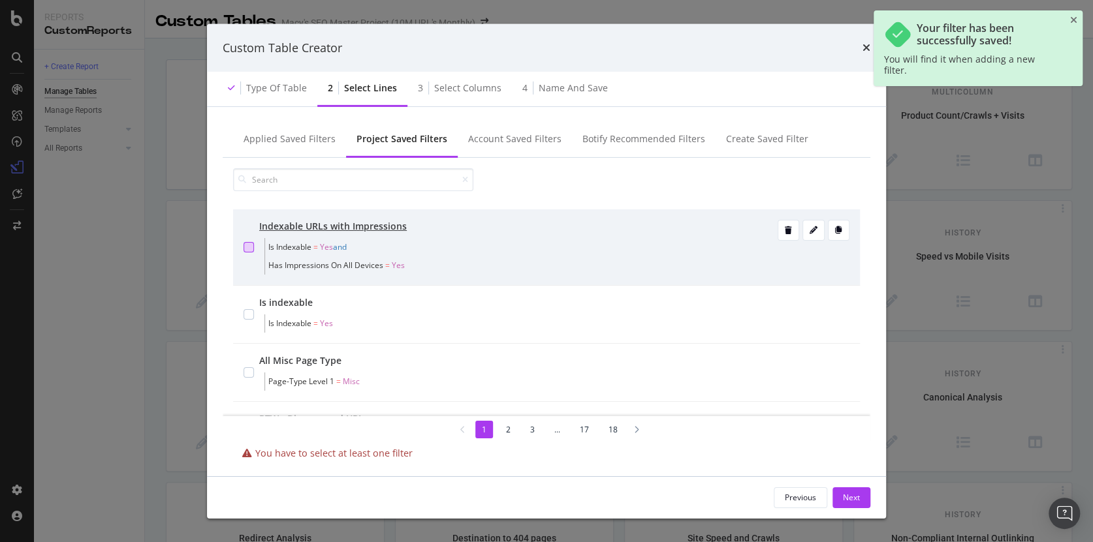
click at [249, 245] on div "modal" at bounding box center [248, 247] width 10 height 10
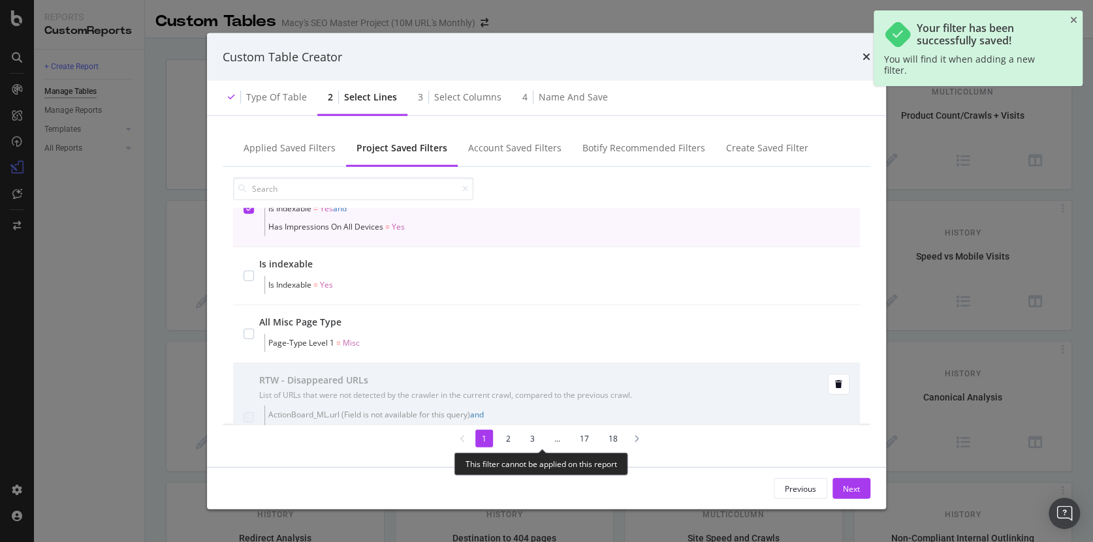
scroll to position [62, 0]
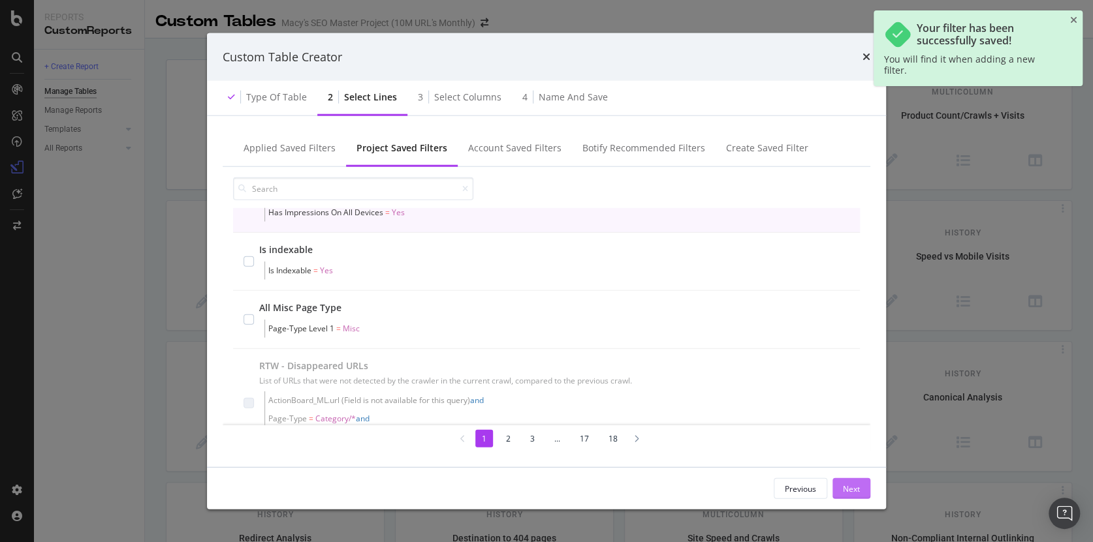
click at [851, 486] on div "Next" at bounding box center [851, 488] width 17 height 11
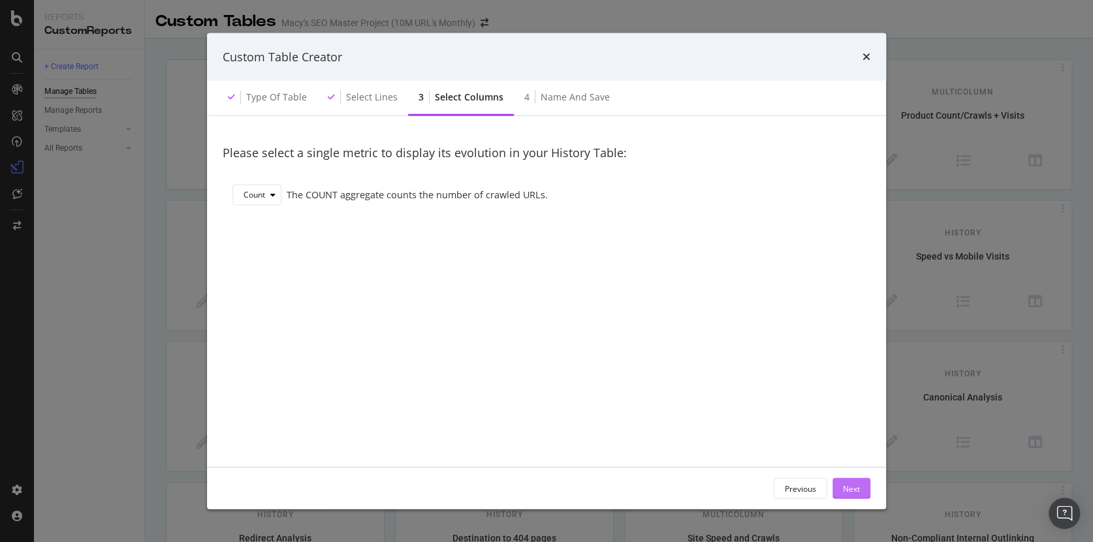
click at [852, 486] on div "Next" at bounding box center [851, 488] width 17 height 11
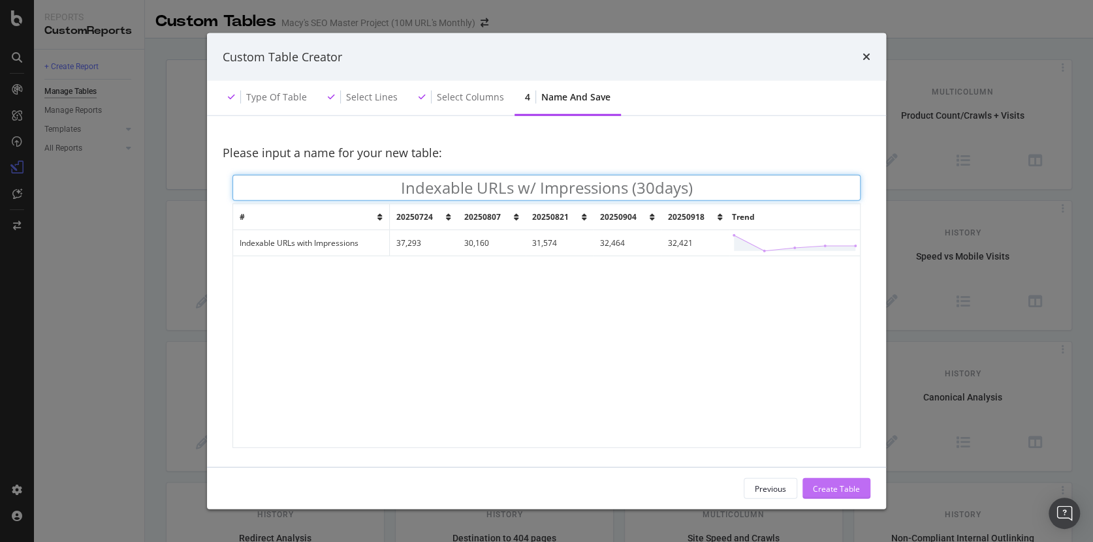
type input "Indexable URLs w/ Impressions (30days)"
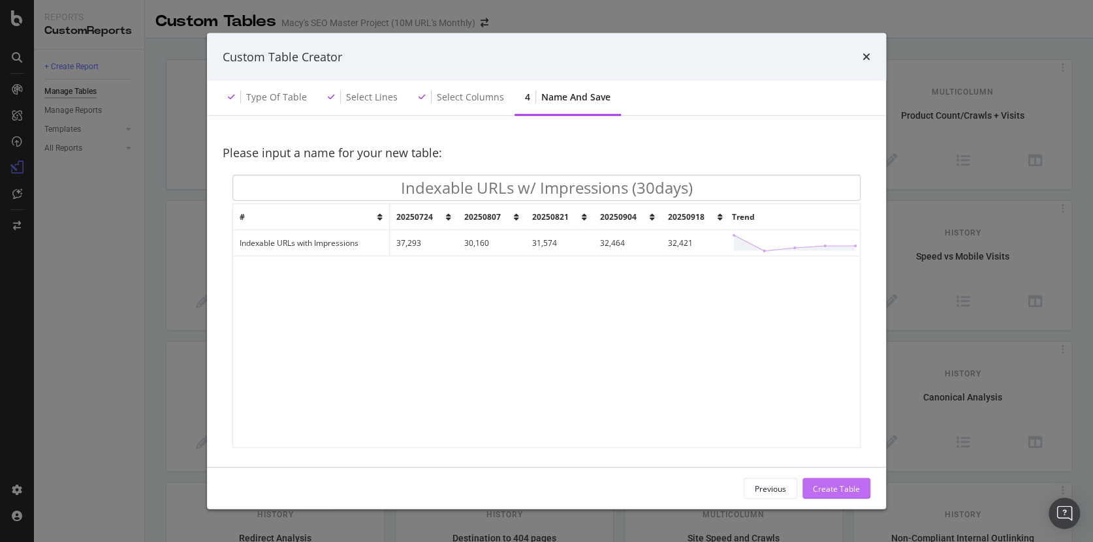
click at [838, 488] on div "Create Table" at bounding box center [836, 488] width 47 height 11
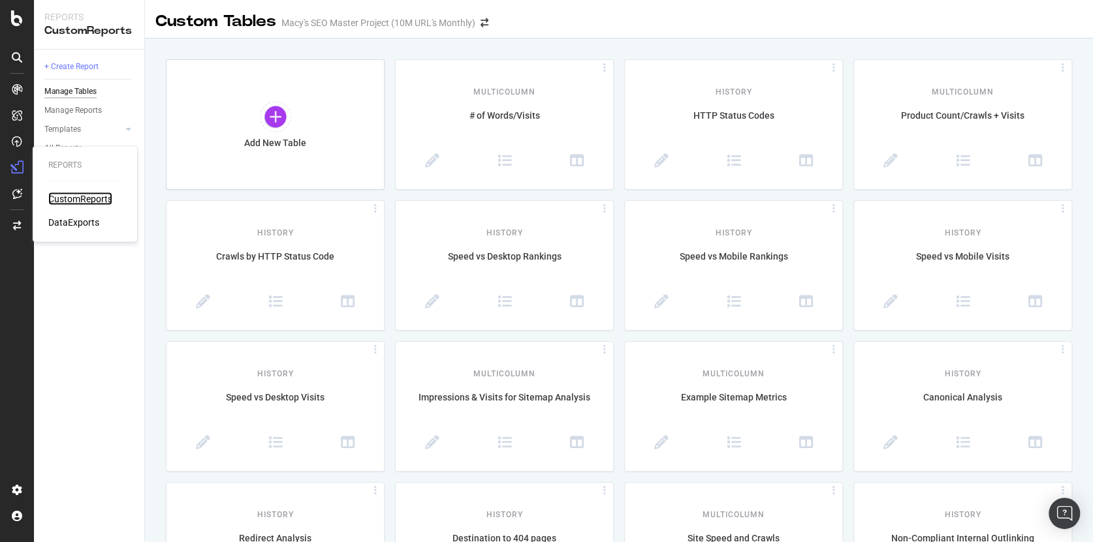
click at [82, 196] on div "CustomReports" at bounding box center [80, 199] width 64 height 13
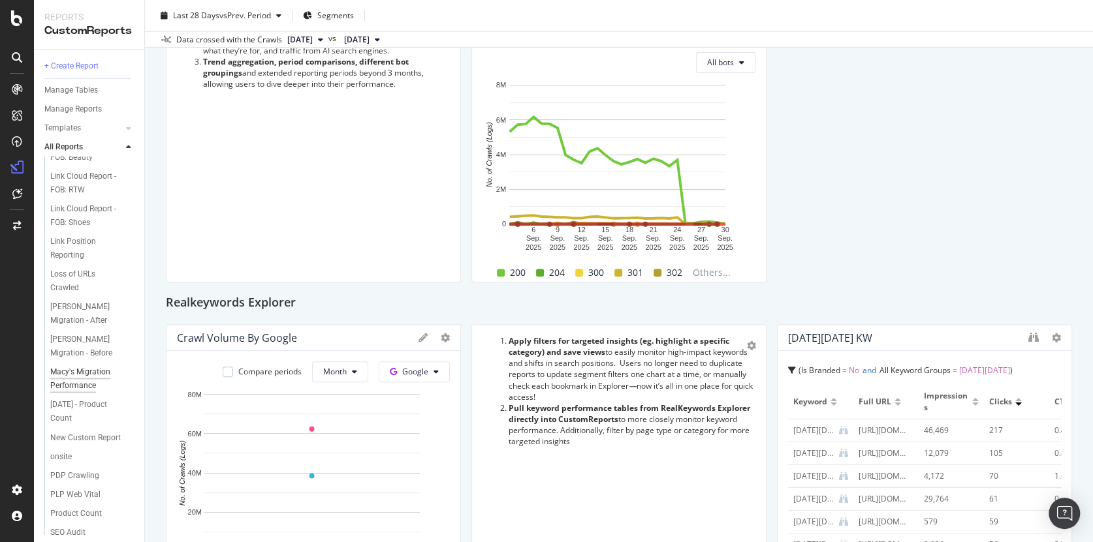
scroll to position [1627, 0]
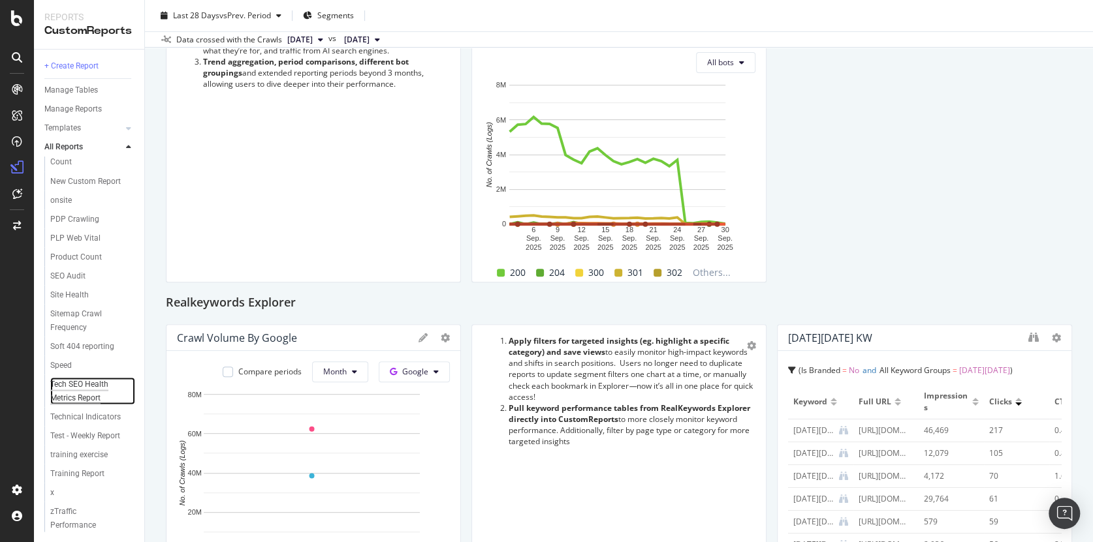
click at [79, 377] on div "Tech SEO Health Metrics Report" at bounding box center [88, 390] width 76 height 27
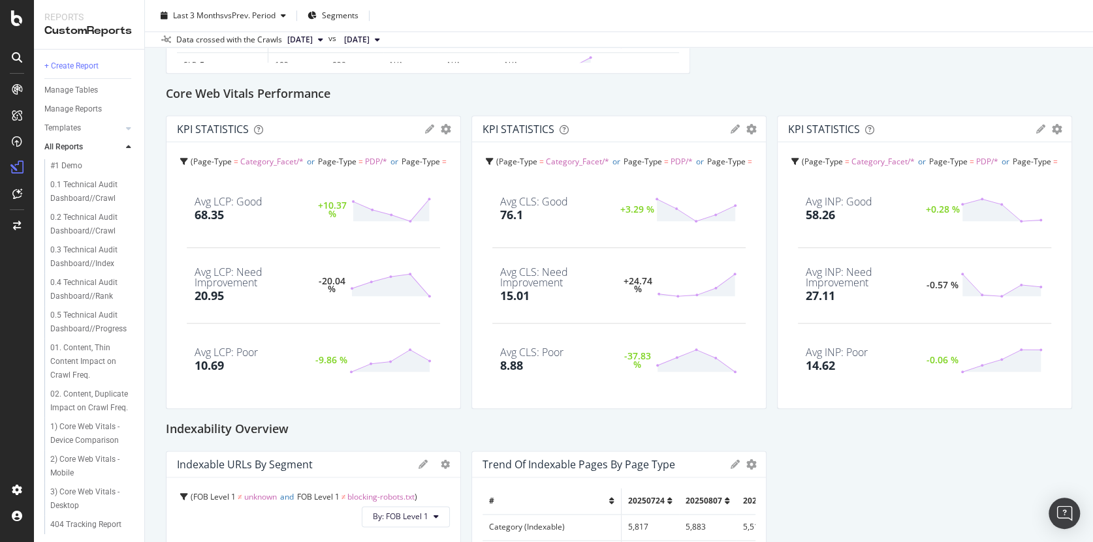
scroll to position [680, 0]
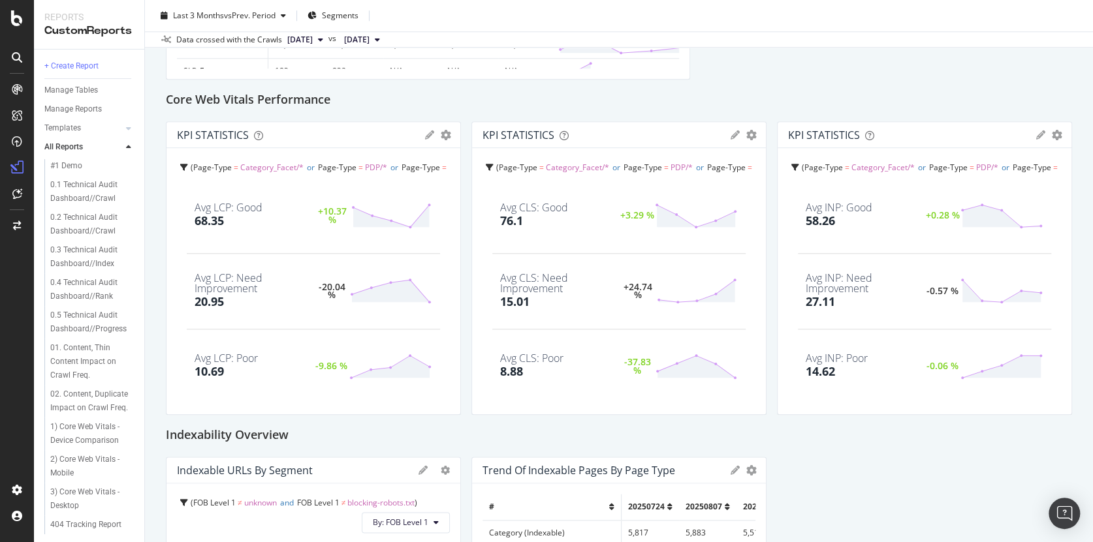
click at [426, 136] on icon at bounding box center [429, 135] width 9 height 9
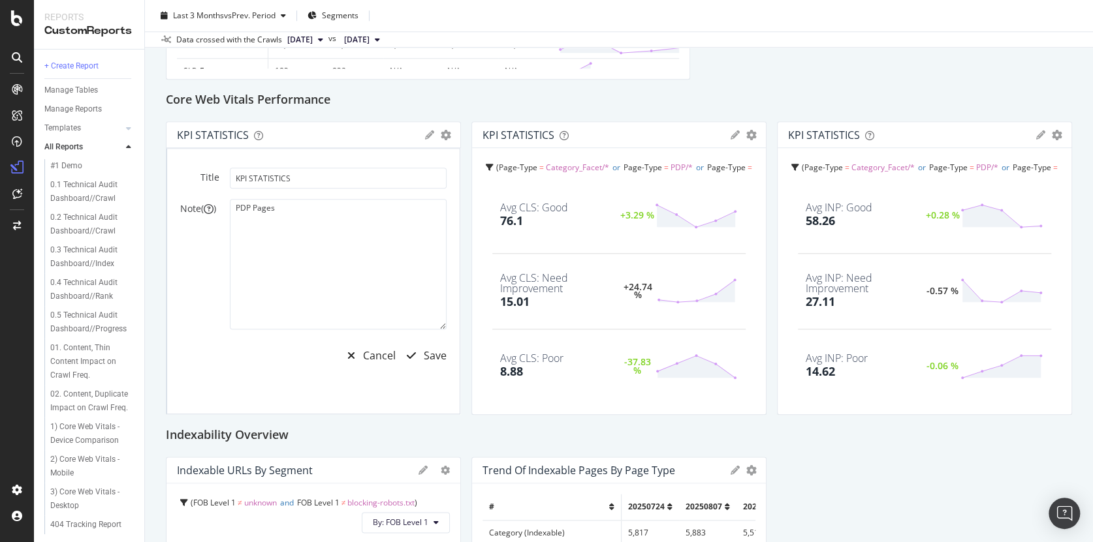
click at [403, 130] on div "KPI STATISTICS" at bounding box center [298, 135] width 242 height 13
click at [442, 135] on icon "gear" at bounding box center [446, 135] width 10 height 10
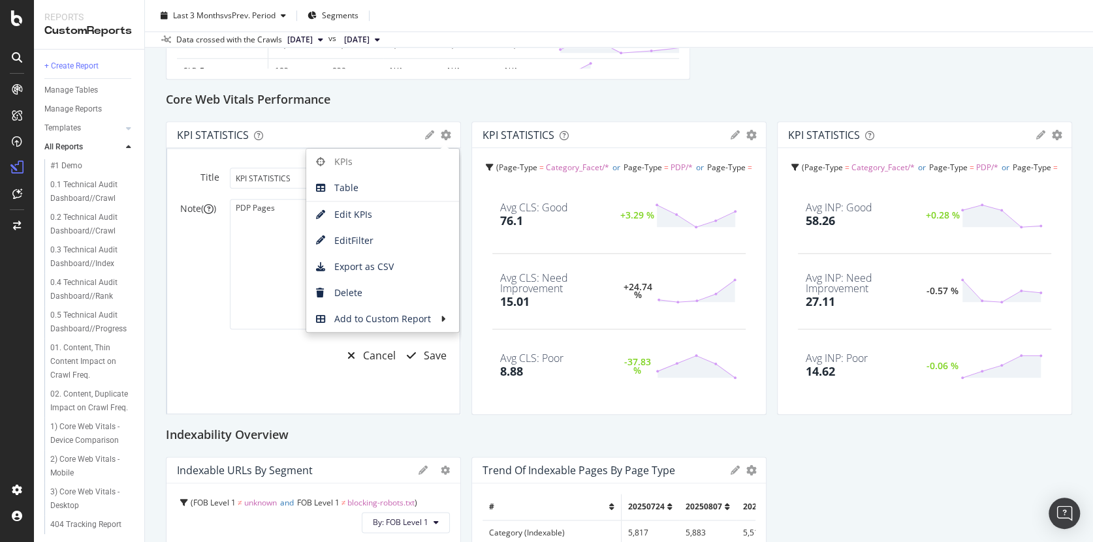
click at [323, 129] on div "KPI STATISTICS" at bounding box center [298, 135] width 242 height 13
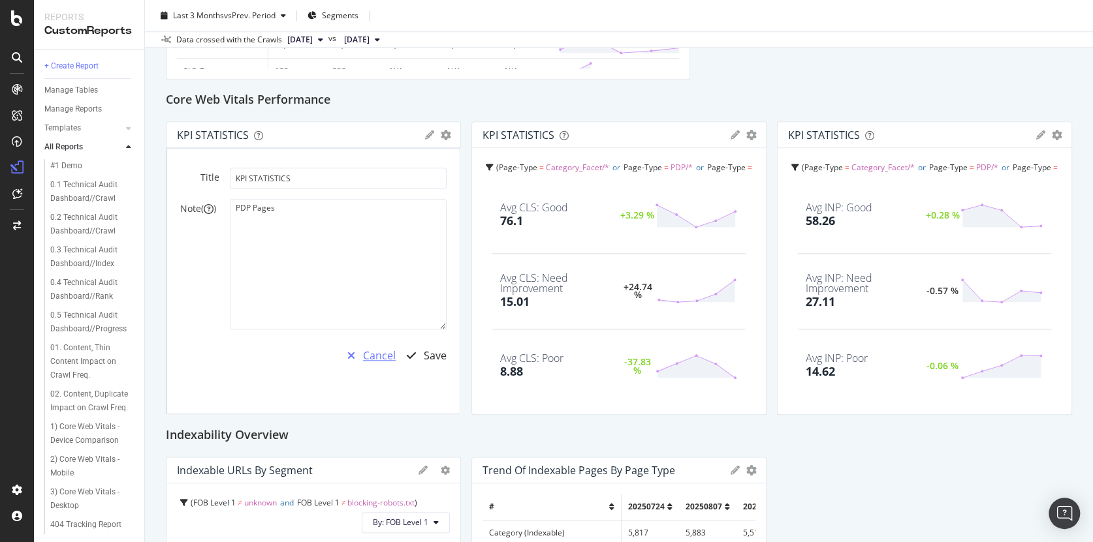
click at [374, 354] on div "Cancel" at bounding box center [379, 356] width 33 height 15
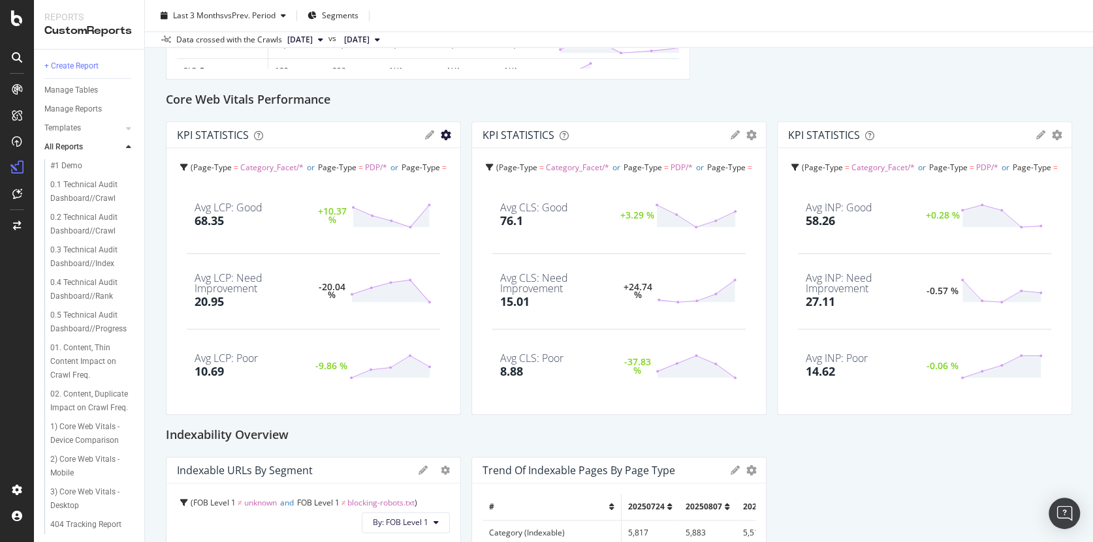
click at [443, 134] on icon "gear" at bounding box center [446, 135] width 10 height 10
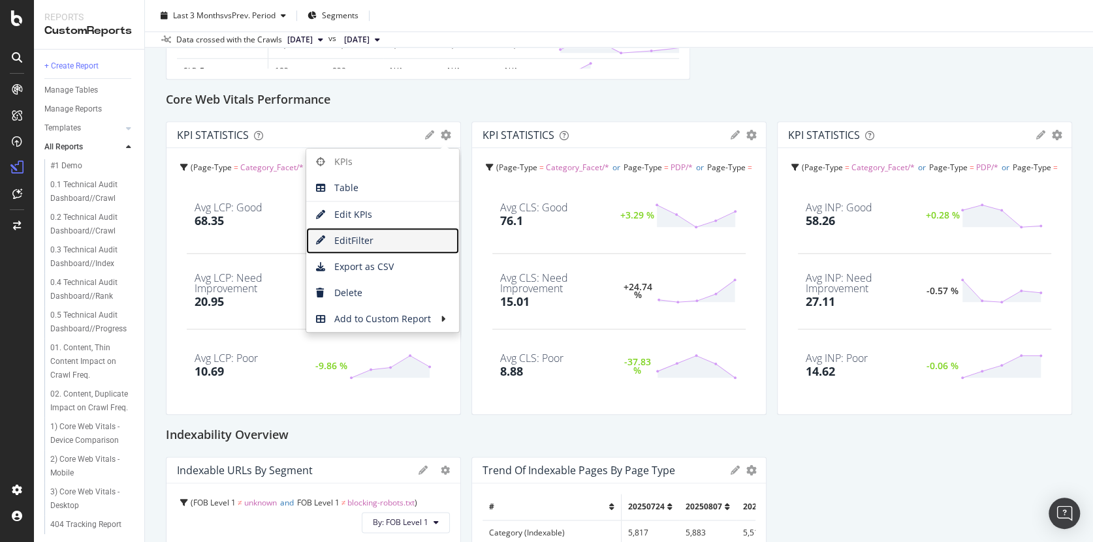
click at [360, 235] on span "Edit Filter" at bounding box center [382, 241] width 153 height 20
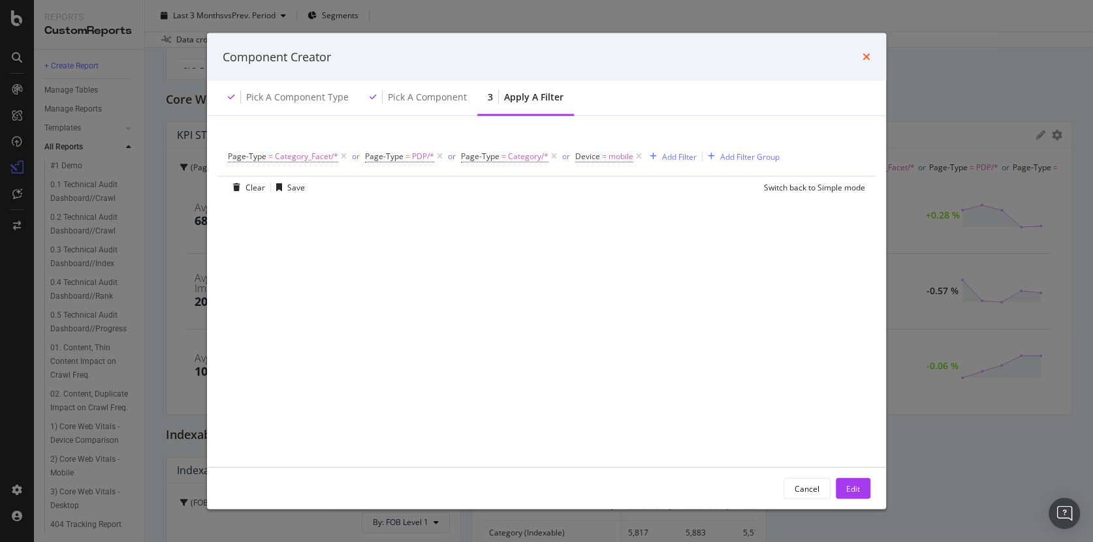
click at [868, 56] on icon "times" at bounding box center [866, 57] width 8 height 10
click at [866, 56] on icon "times" at bounding box center [866, 57] width 8 height 10
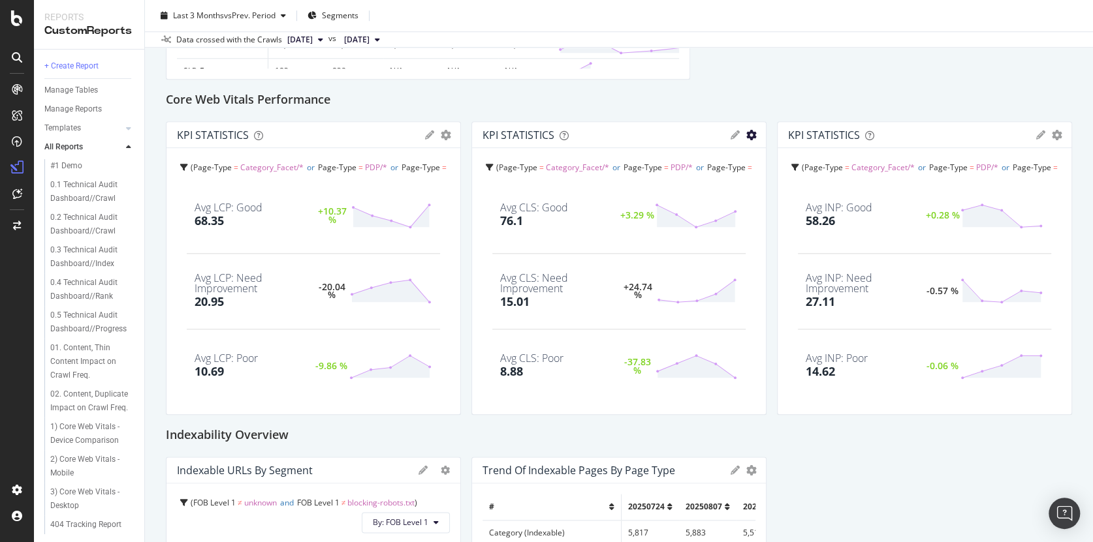
click at [746, 134] on icon "gear" at bounding box center [751, 135] width 10 height 10
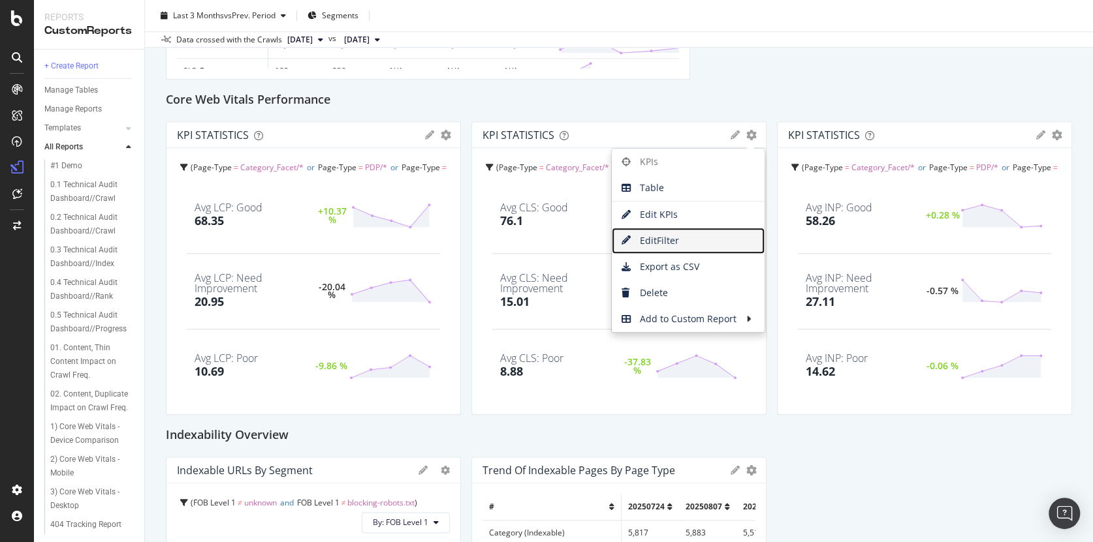
click at [661, 239] on span "Edit Filter" at bounding box center [688, 241] width 153 height 20
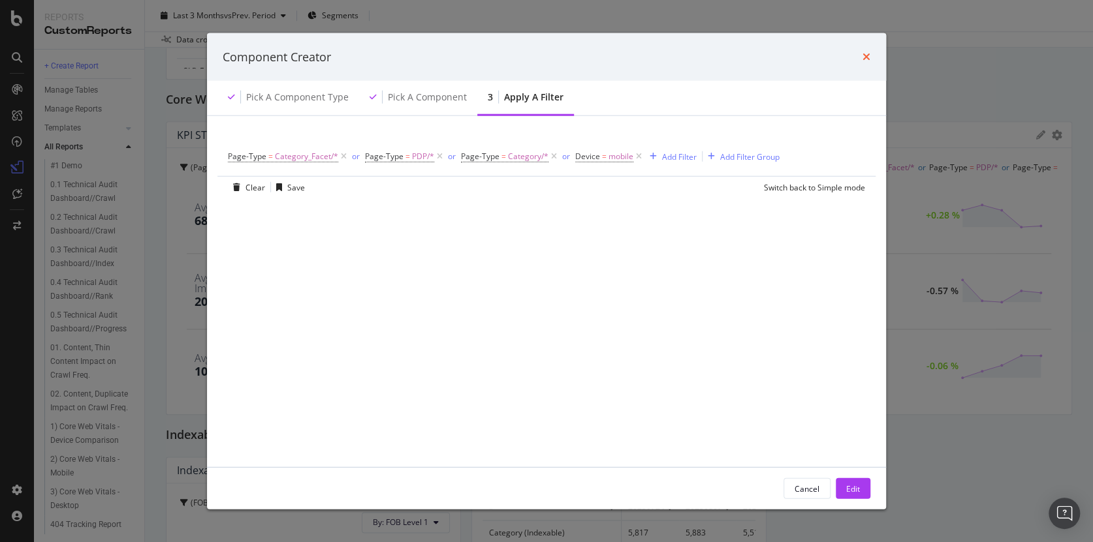
click at [867, 53] on icon "times" at bounding box center [866, 57] width 8 height 10
click at [865, 55] on icon "times" at bounding box center [866, 57] width 8 height 10
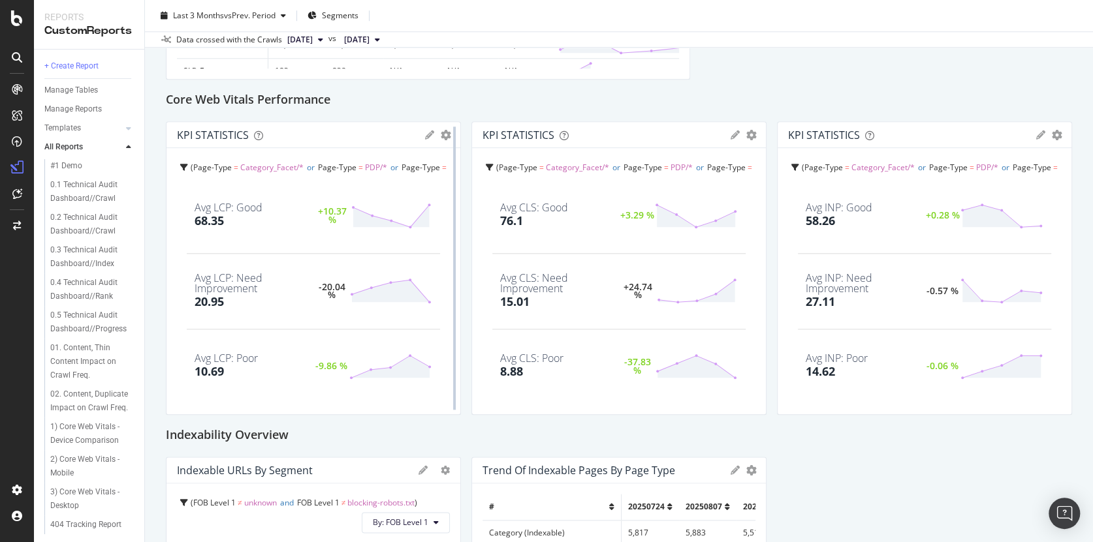
click at [448, 136] on div at bounding box center [454, 268] width 13 height 294
click at [443, 134] on icon "gear" at bounding box center [446, 135] width 10 height 10
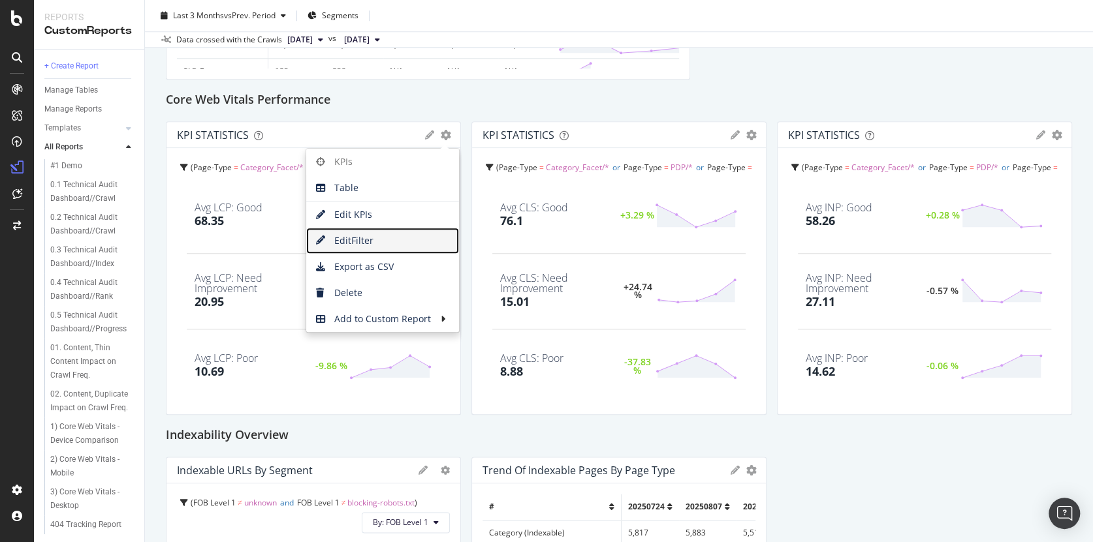
click at [353, 238] on span "Edit Filter" at bounding box center [382, 241] width 153 height 20
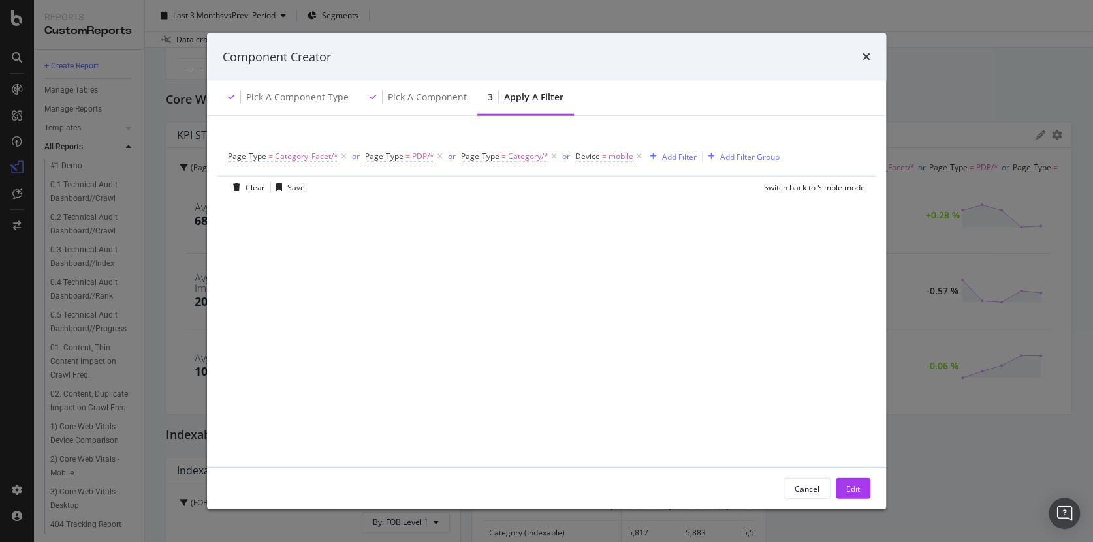
drag, startPoint x: 864, startPoint y: 58, endPoint x: 645, endPoint y: 55, distance: 219.4
click at [864, 58] on icon "times" at bounding box center [866, 57] width 8 height 10
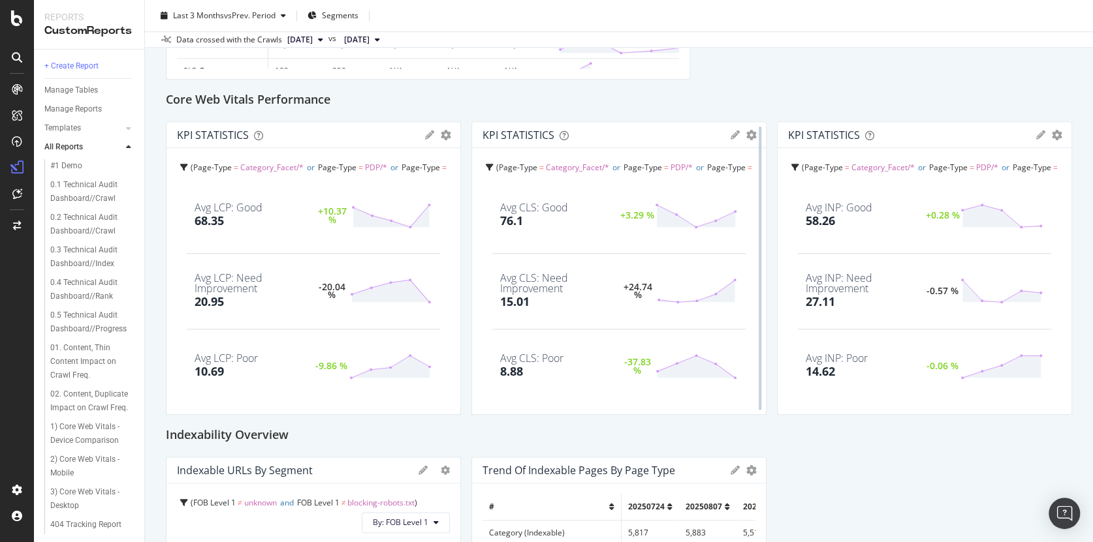
click at [753, 134] on div at bounding box center [759, 268] width 13 height 294
click at [746, 136] on icon "gear" at bounding box center [751, 135] width 10 height 10
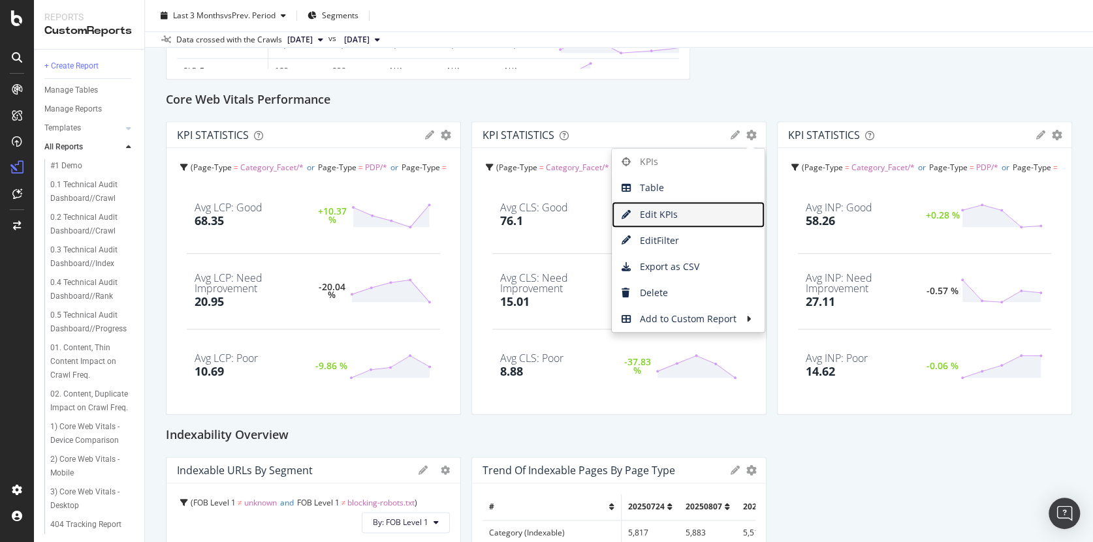
click at [666, 212] on span "Edit KPIs" at bounding box center [688, 215] width 153 height 20
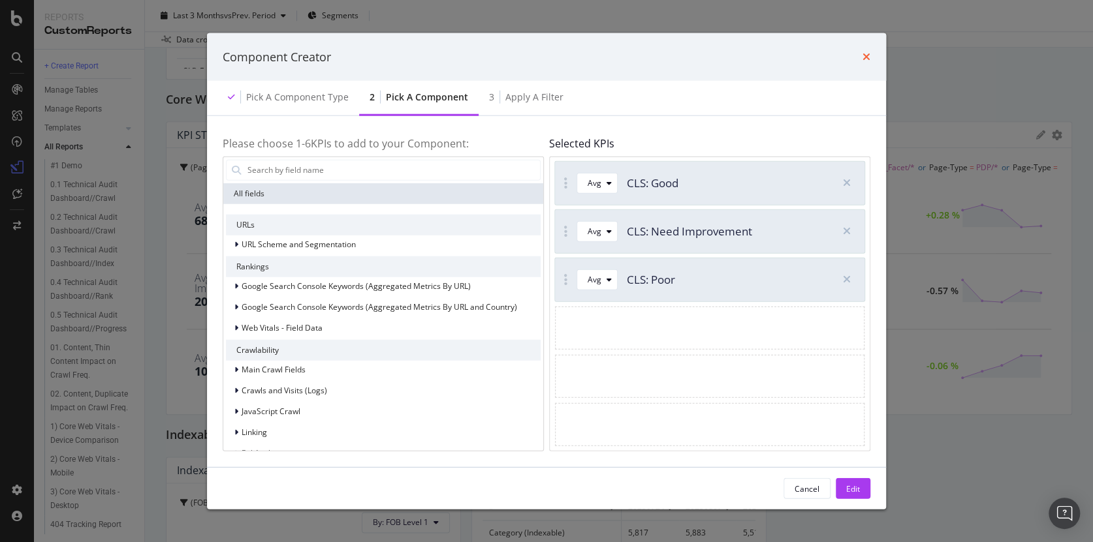
click at [868, 56] on icon "times" at bounding box center [866, 57] width 8 height 10
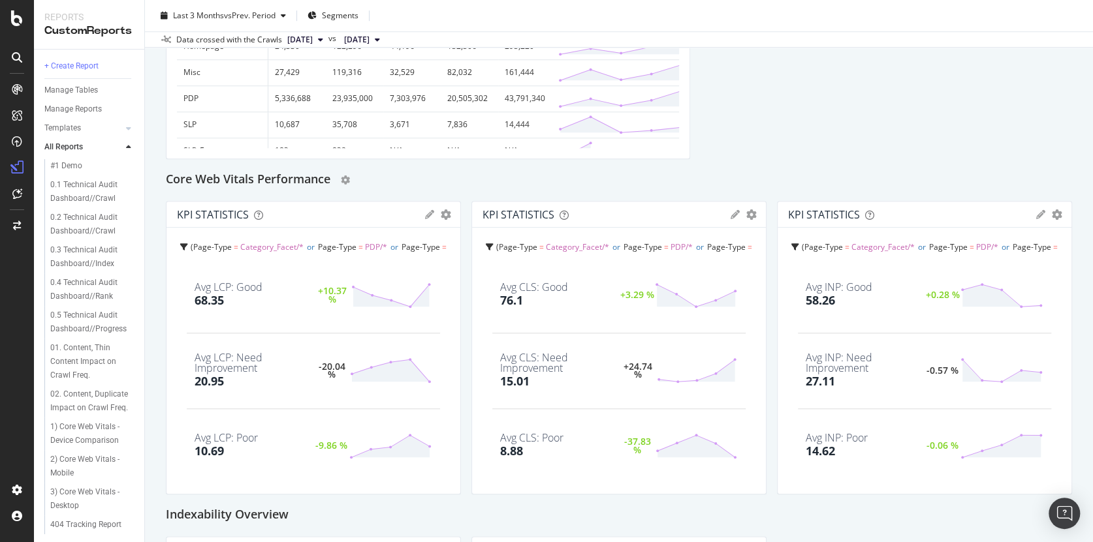
scroll to position [651, 0]
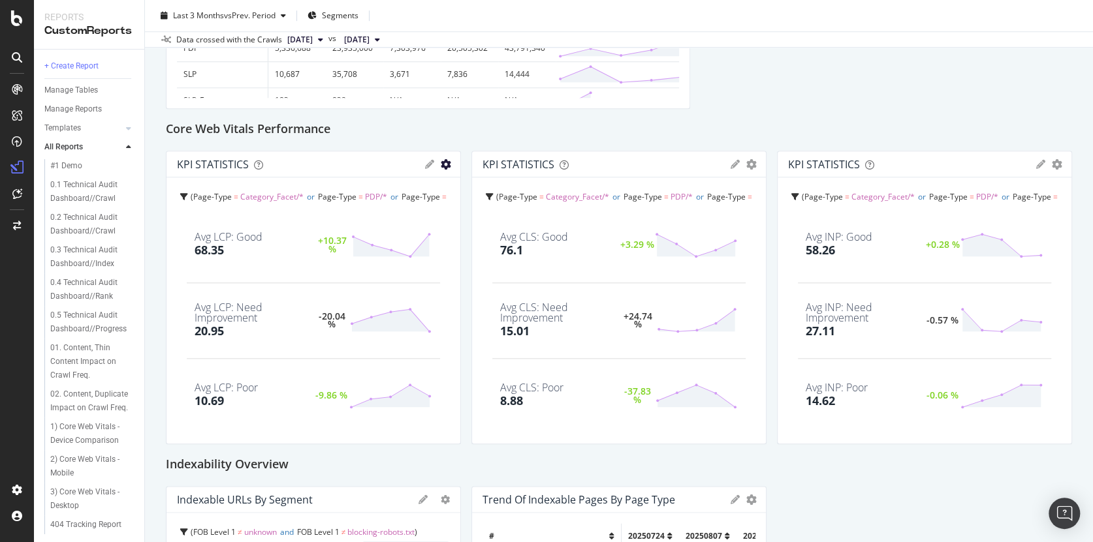
click at [441, 163] on icon "gear" at bounding box center [446, 164] width 10 height 10
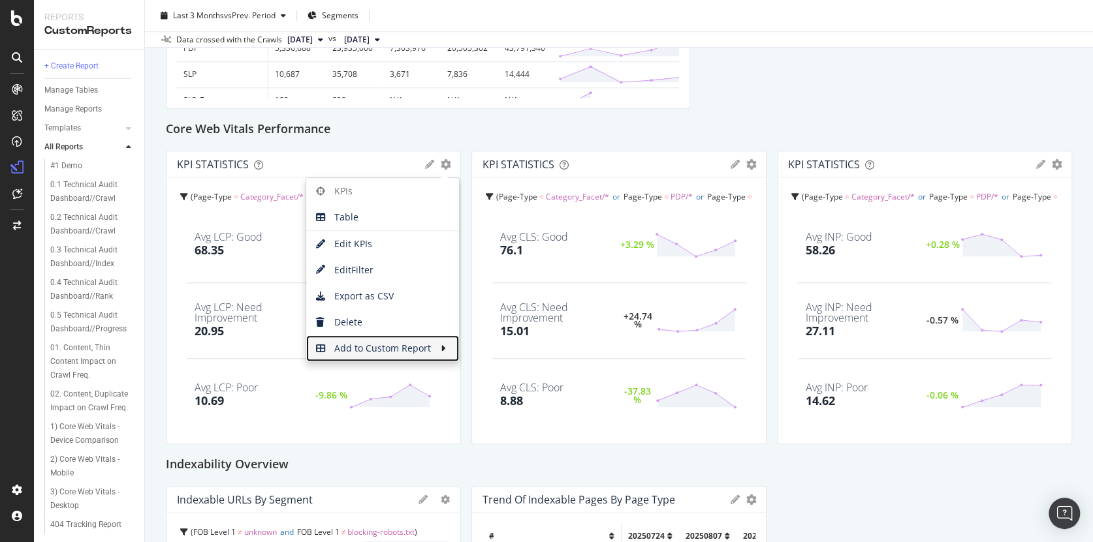
click at [410, 351] on span "Add to Custom Report" at bounding box center [373, 349] width 134 height 20
click at [338, 348] on span "Add to Custom Report" at bounding box center [373, 349] width 134 height 20
click at [433, 125] on div "Core Web Vitals Performance" at bounding box center [619, 129] width 906 height 21
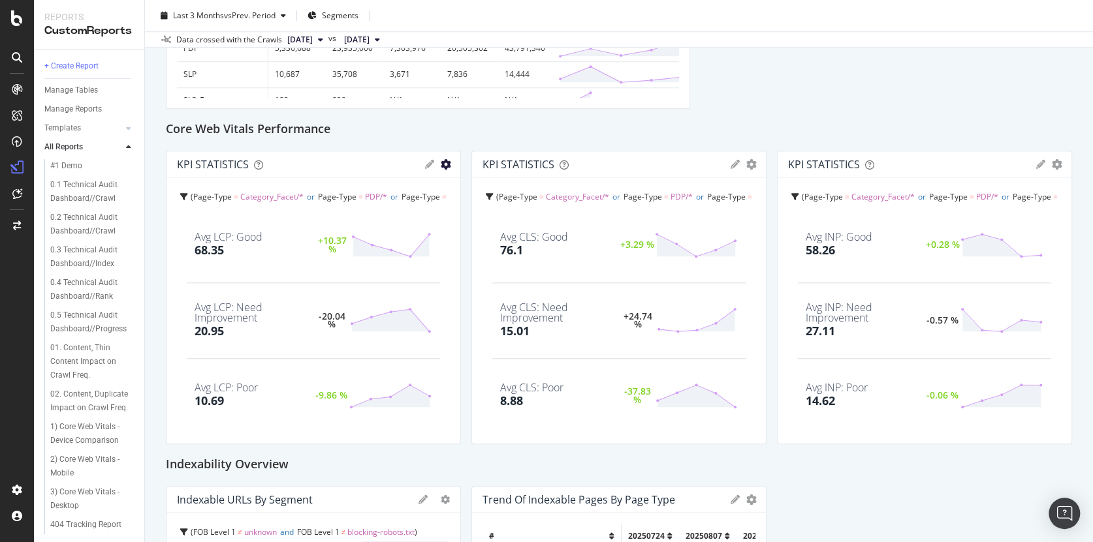
click at [442, 164] on icon "gear" at bounding box center [446, 164] width 10 height 10
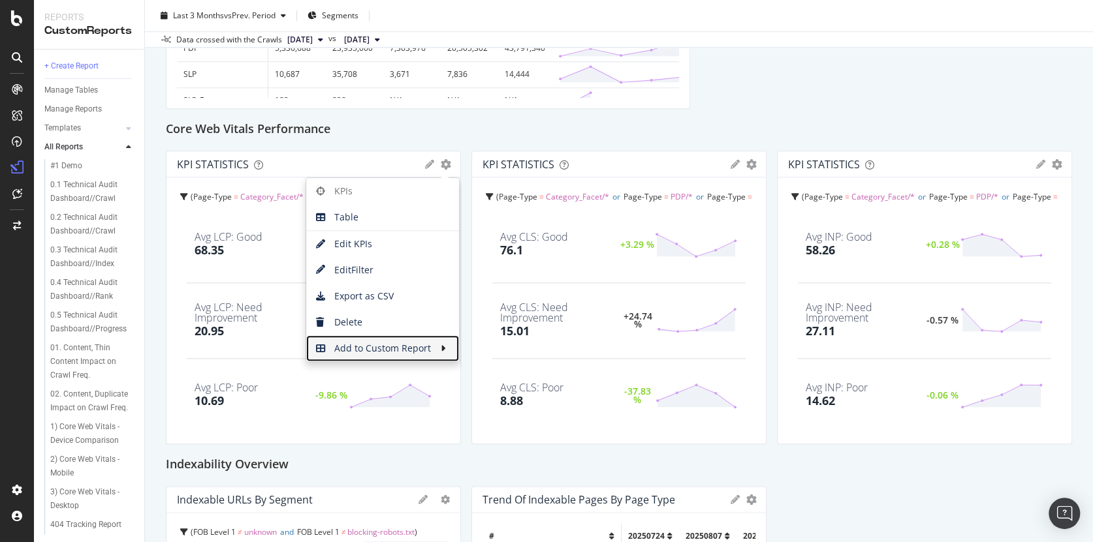
click at [322, 347] on icon at bounding box center [321, 348] width 10 height 9
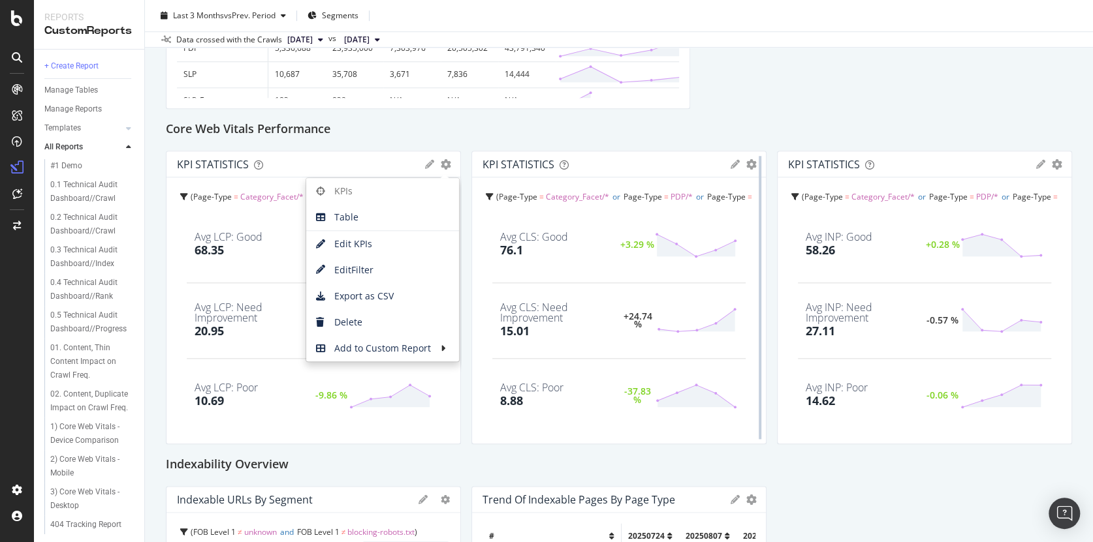
click at [753, 163] on div at bounding box center [759, 298] width 13 height 294
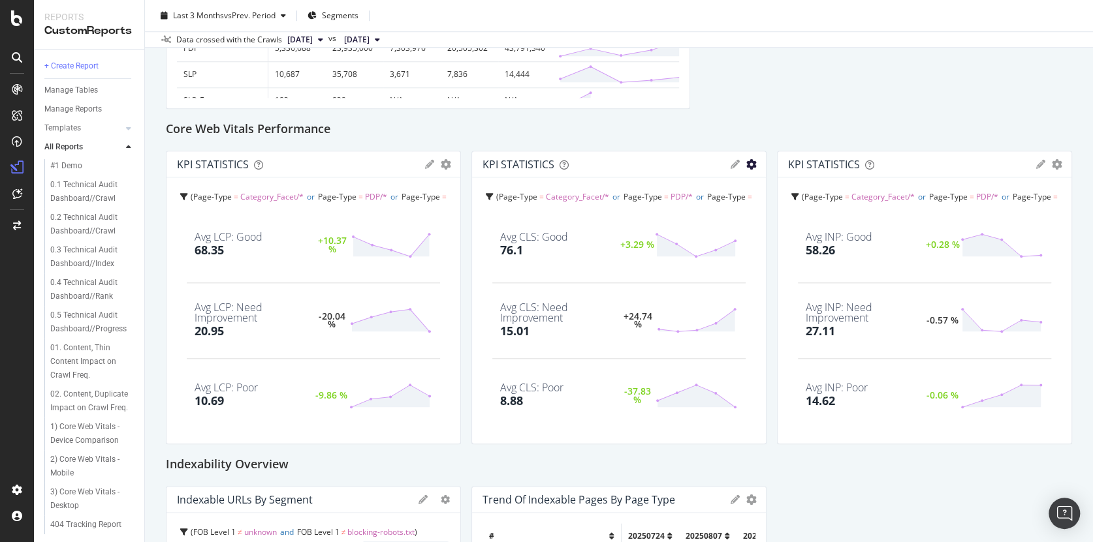
click at [746, 164] on icon "gear" at bounding box center [751, 164] width 10 height 10
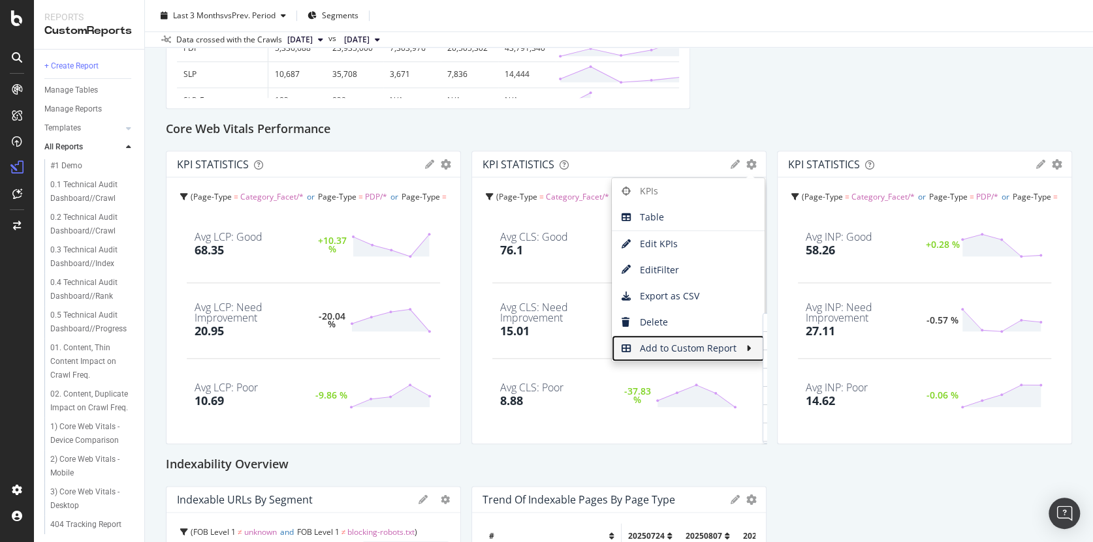
click at [698, 342] on span "Add to Custom Report" at bounding box center [679, 349] width 134 height 20
click at [746, 345] on icon at bounding box center [751, 348] width 10 height 9
click at [746, 348] on icon at bounding box center [751, 348] width 10 height 9
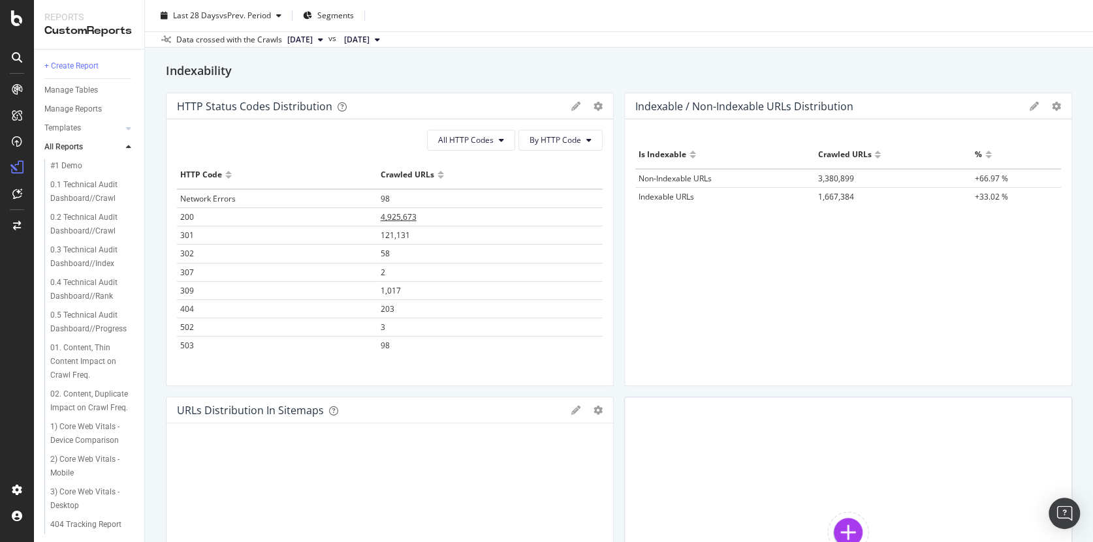
scroll to position [283, 0]
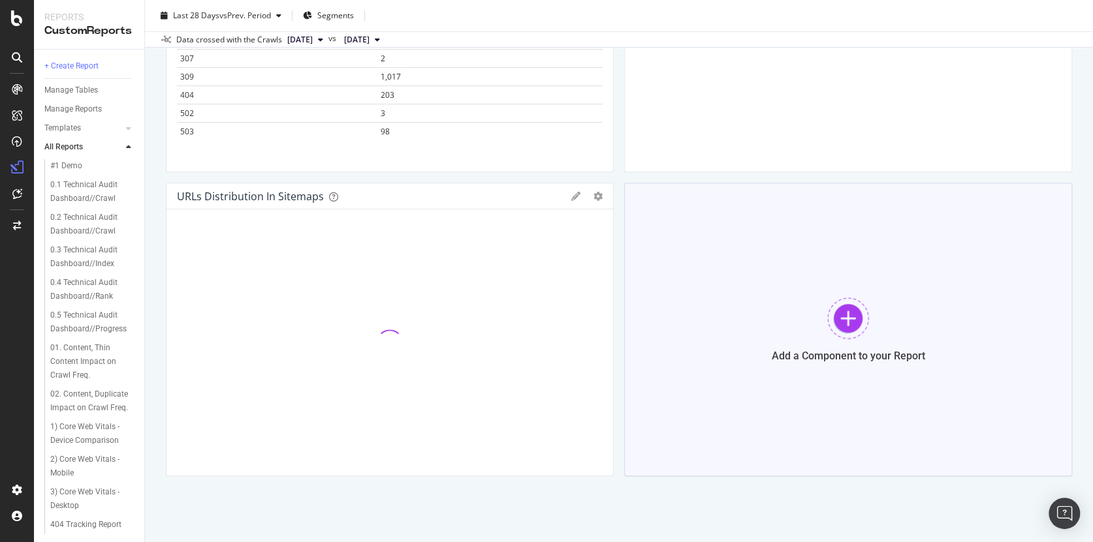
click at [844, 327] on div at bounding box center [848, 319] width 42 height 42
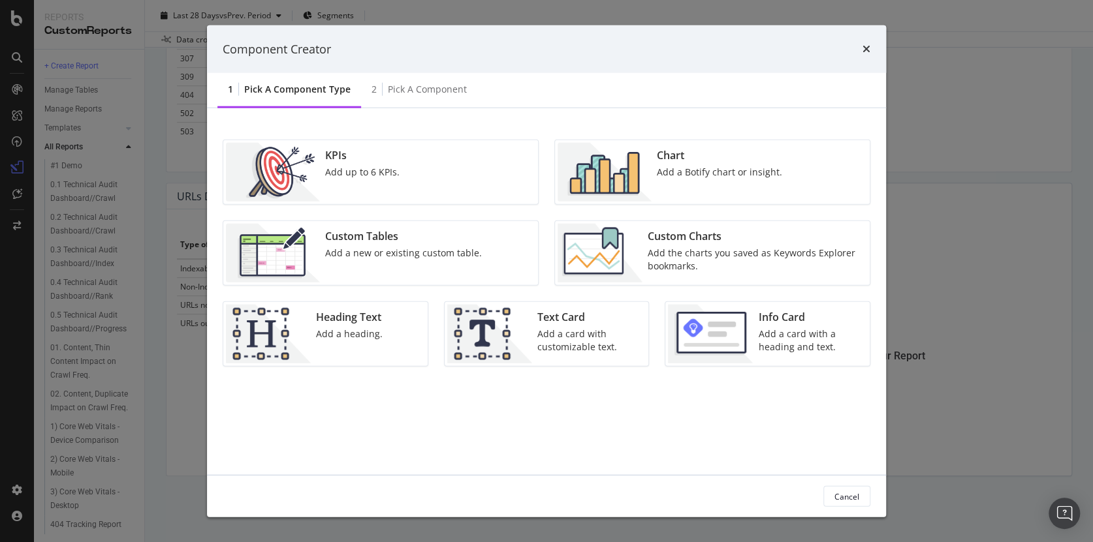
click at [386, 242] on div "Custom Tables" at bounding box center [403, 236] width 157 height 15
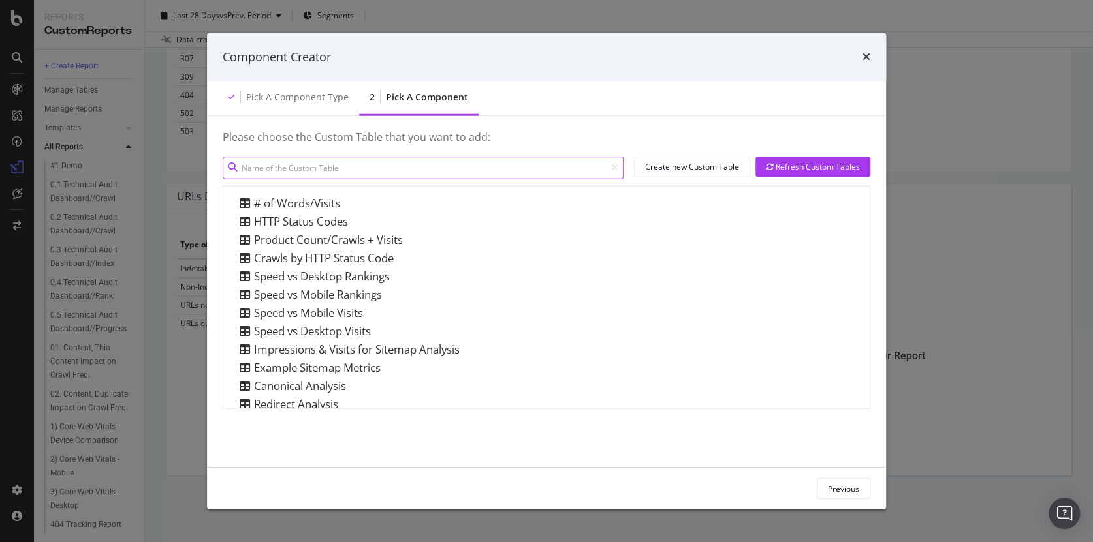
click at [327, 172] on input "modal" at bounding box center [423, 167] width 401 height 23
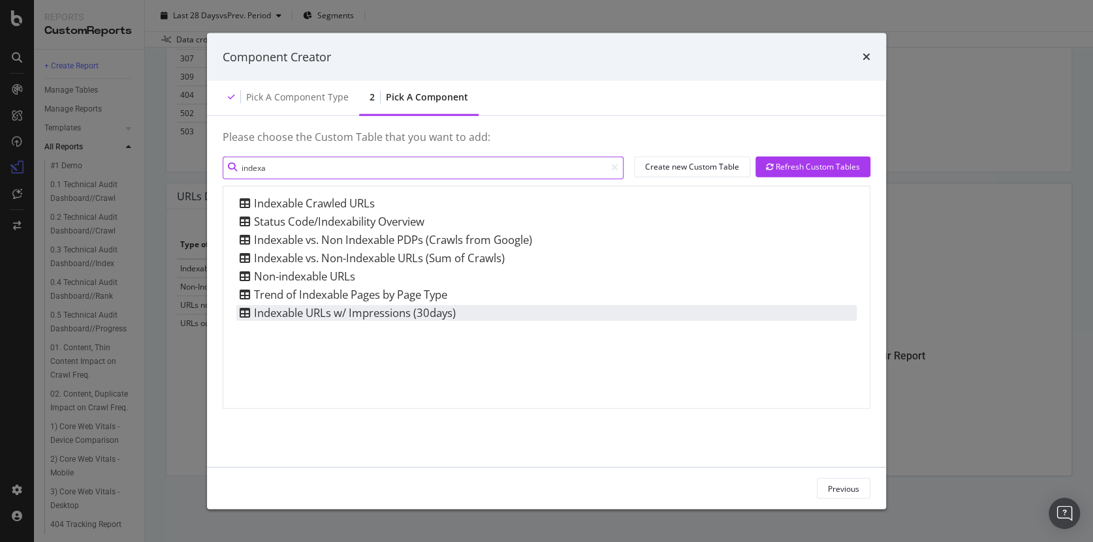
type input "indexa"
click at [300, 314] on div "Indexable URLs w/ Impressions (30days)" at bounding box center [345, 313] width 219 height 16
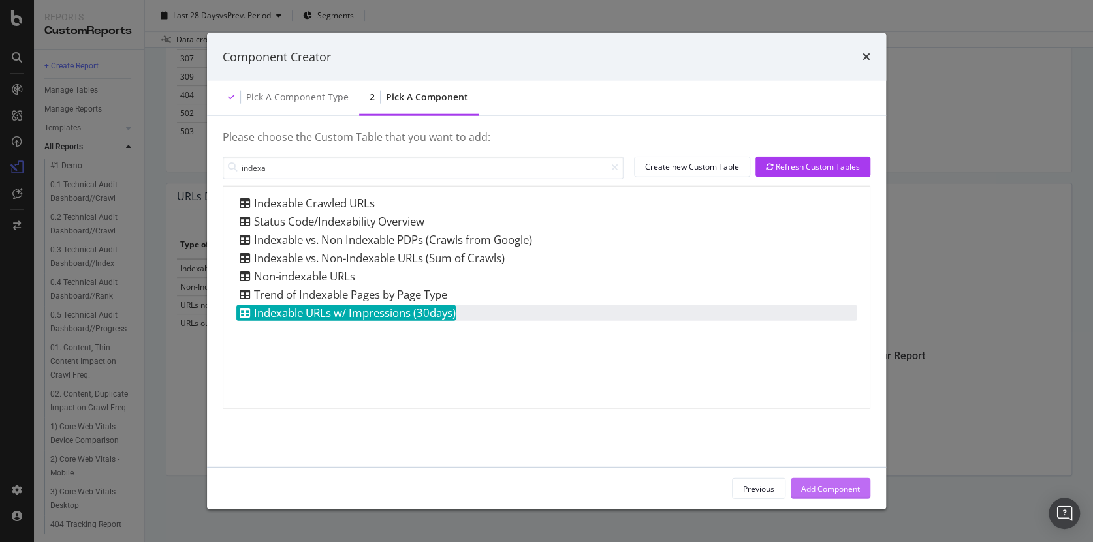
click at [832, 488] on div "Add Component" at bounding box center [830, 488] width 59 height 11
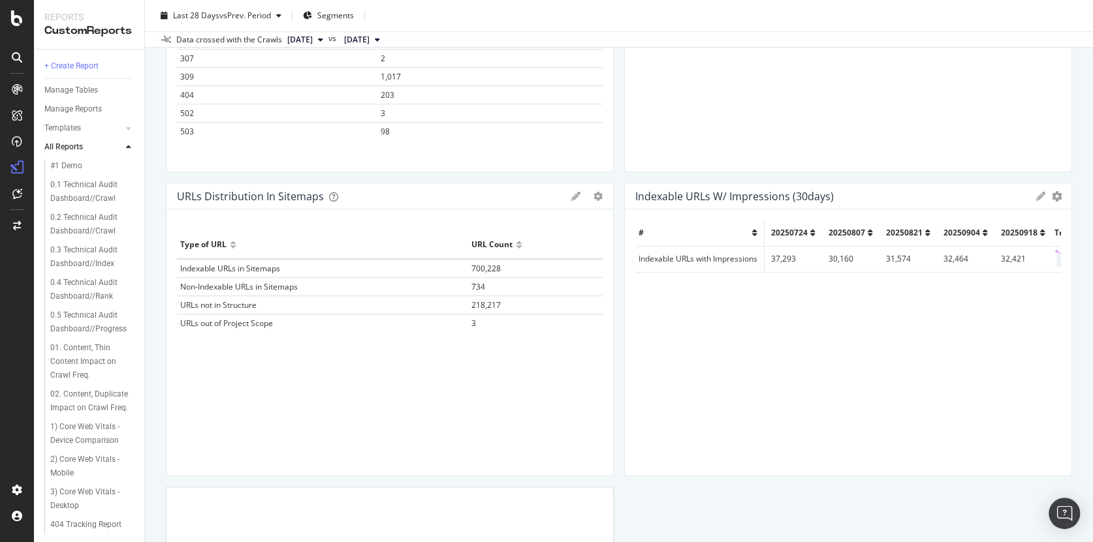
scroll to position [0, 0]
click at [764, 385] on div "# 20250724 20250807 20250821 20250904 20250918 Trend Indexable URLs with Impres…" at bounding box center [848, 342] width 426 height 245
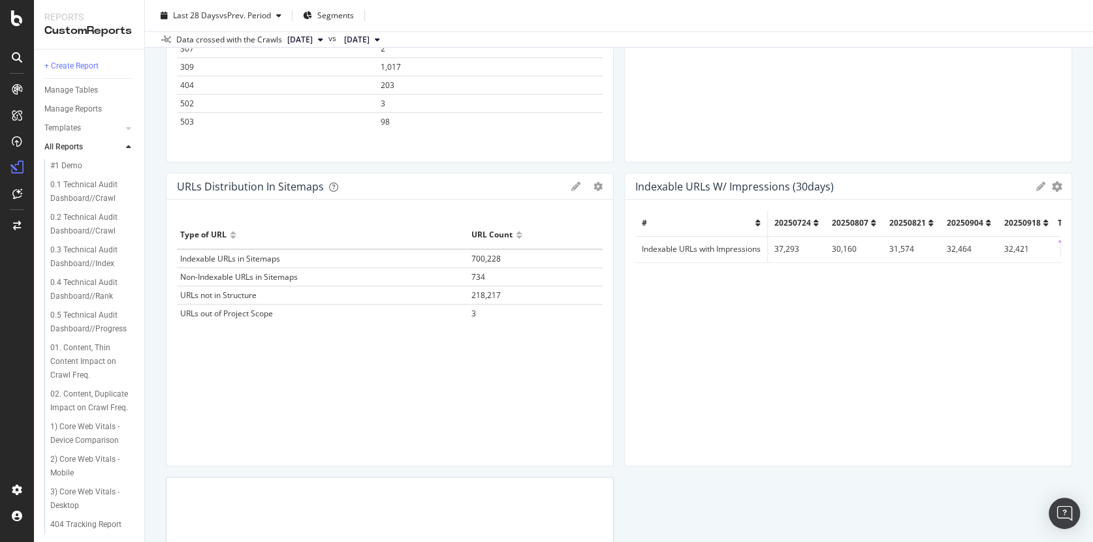
click at [1036, 187] on icon at bounding box center [1040, 186] width 9 height 9
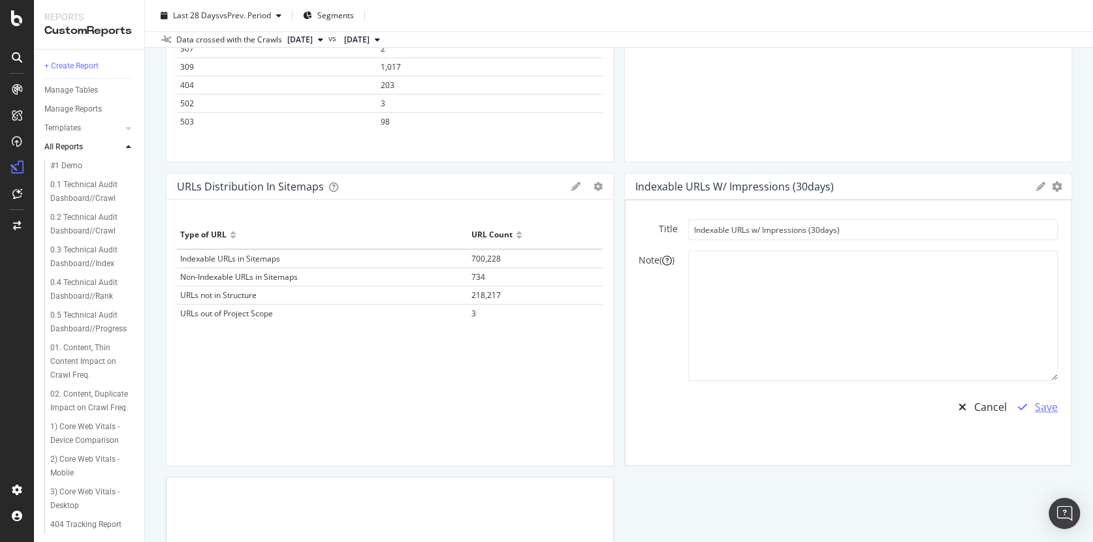
click at [1035, 405] on div "Save" at bounding box center [1046, 407] width 23 height 15
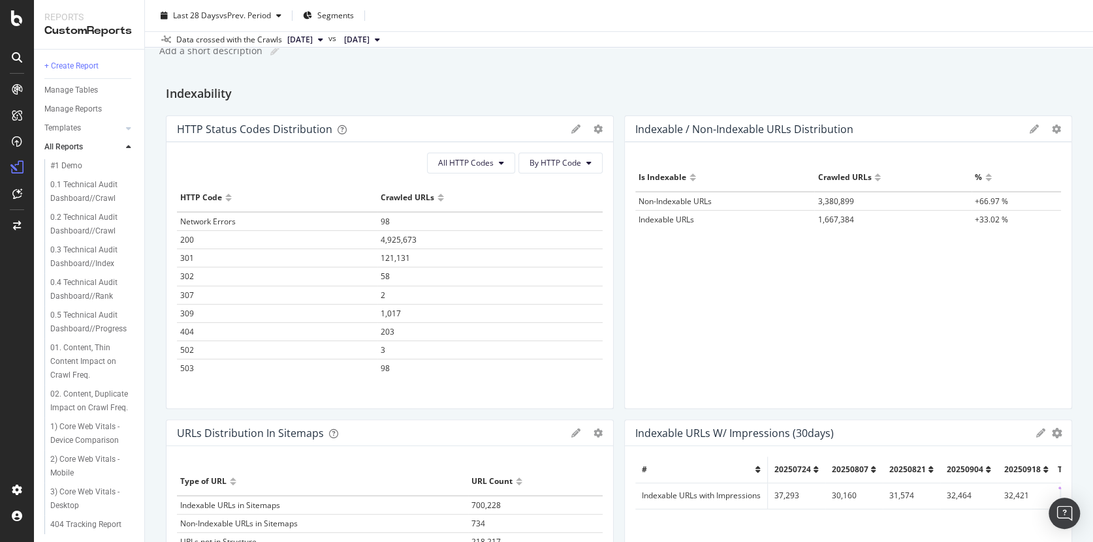
scroll to position [0, 0]
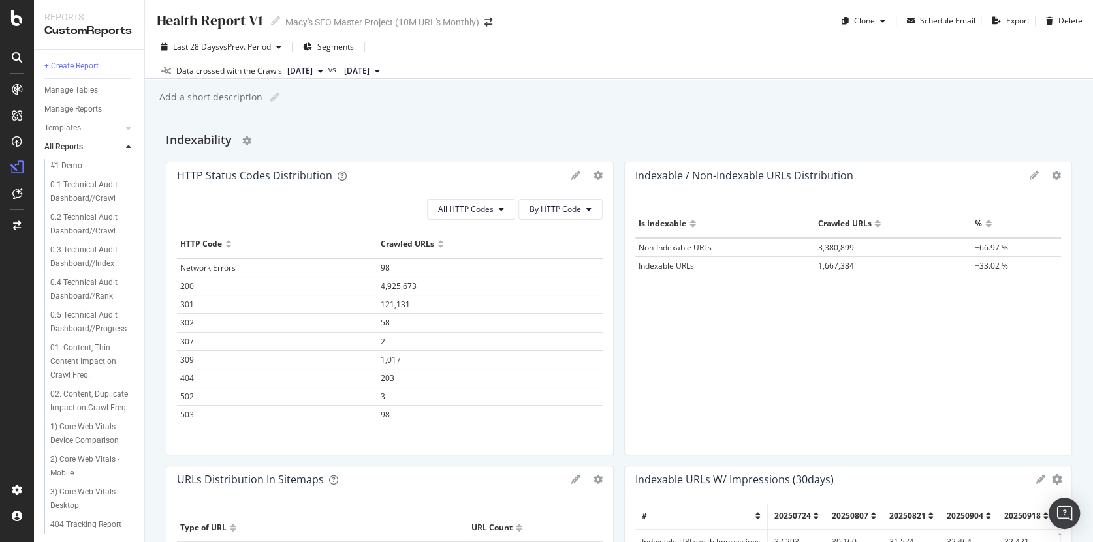
click at [227, 139] on h2 "Indexability" at bounding box center [199, 141] width 66 height 21
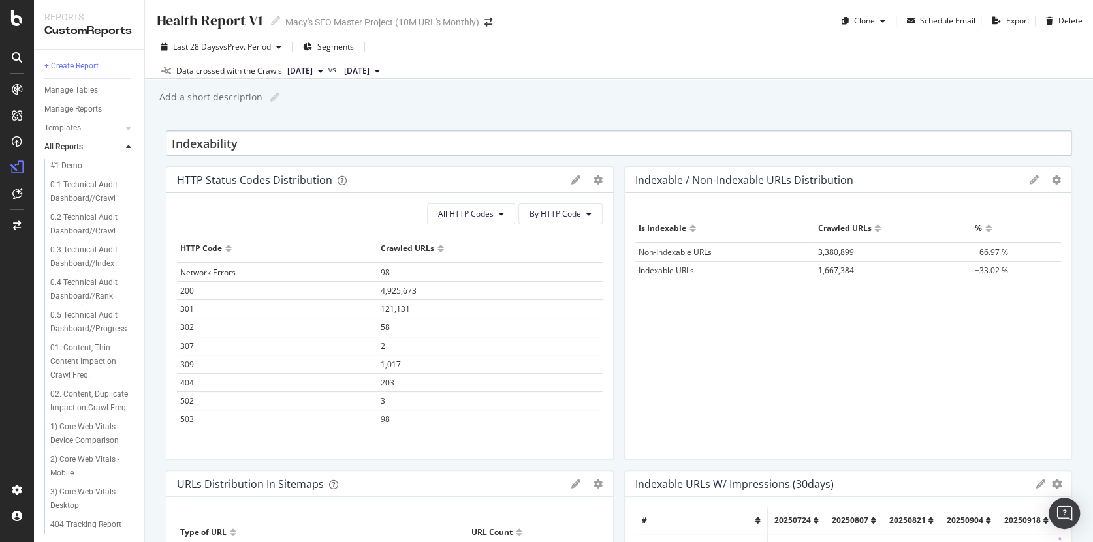
drag, startPoint x: 244, startPoint y: 142, endPoint x: 199, endPoint y: 140, distance: 45.1
click at [198, 139] on input "Indexability" at bounding box center [619, 143] width 906 height 25
click at [239, 143] on input "Indexability" at bounding box center [619, 143] width 906 height 25
click at [240, 143] on input "Indexability" at bounding box center [619, 143] width 906 height 25
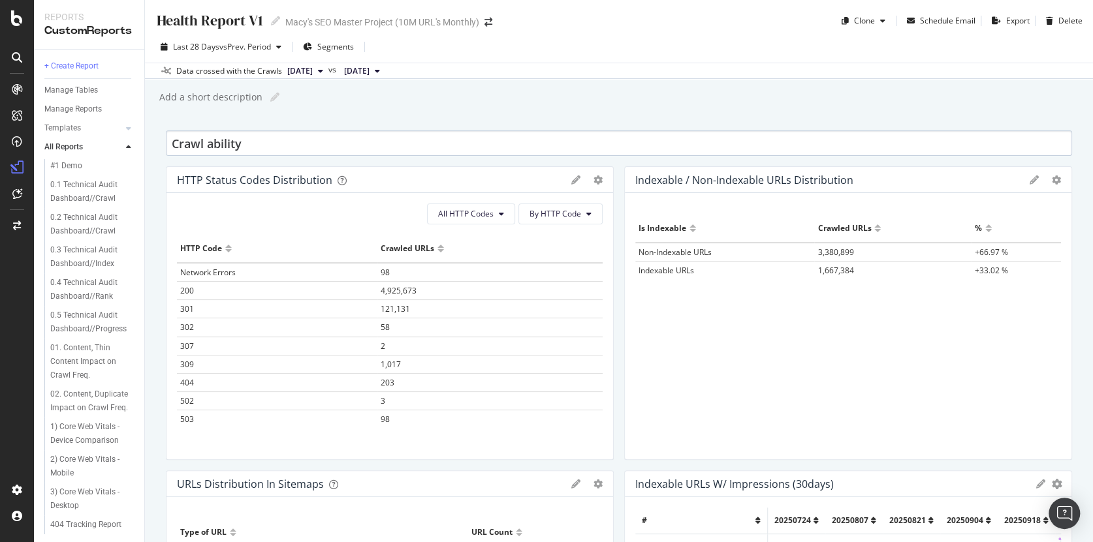
drag, startPoint x: 208, startPoint y: 142, endPoint x: 212, endPoint y: 136, distance: 7.1
click at [208, 142] on input "Crawl ability" at bounding box center [619, 143] width 906 height 25
type input "Crawlability"
click at [419, 120] on div "Health Report V1 Health Report V1 Macy's SEO Master Project (10M URL's Monthly)…" at bounding box center [619, 271] width 948 height 542
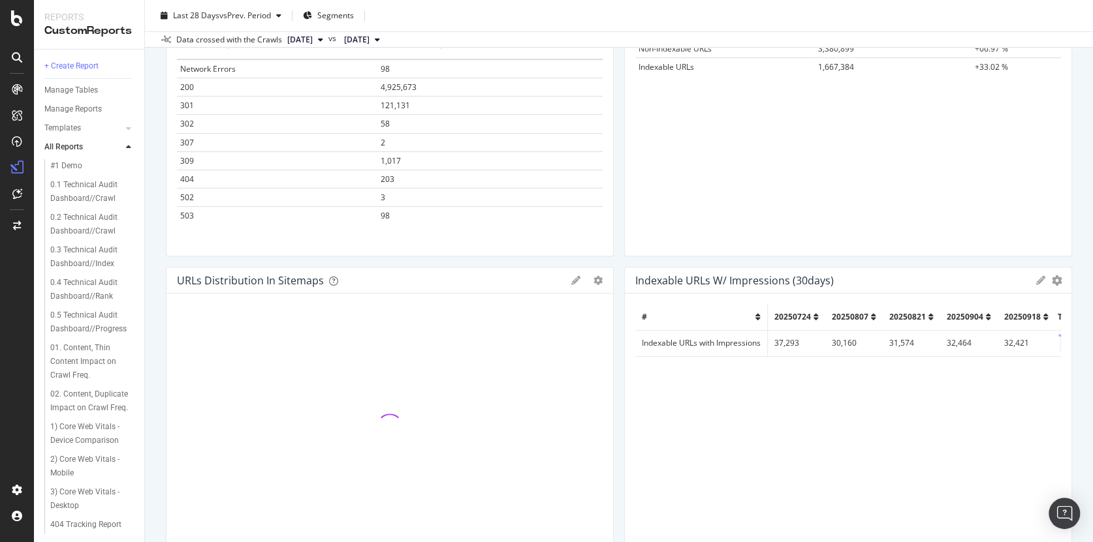
scroll to position [503, 0]
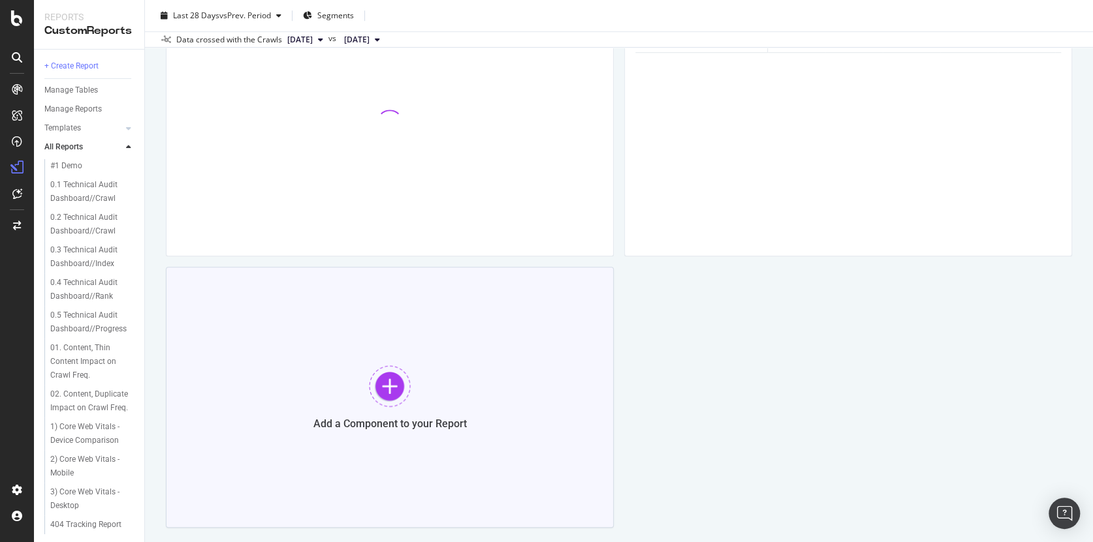
click at [386, 392] on div at bounding box center [390, 387] width 42 height 42
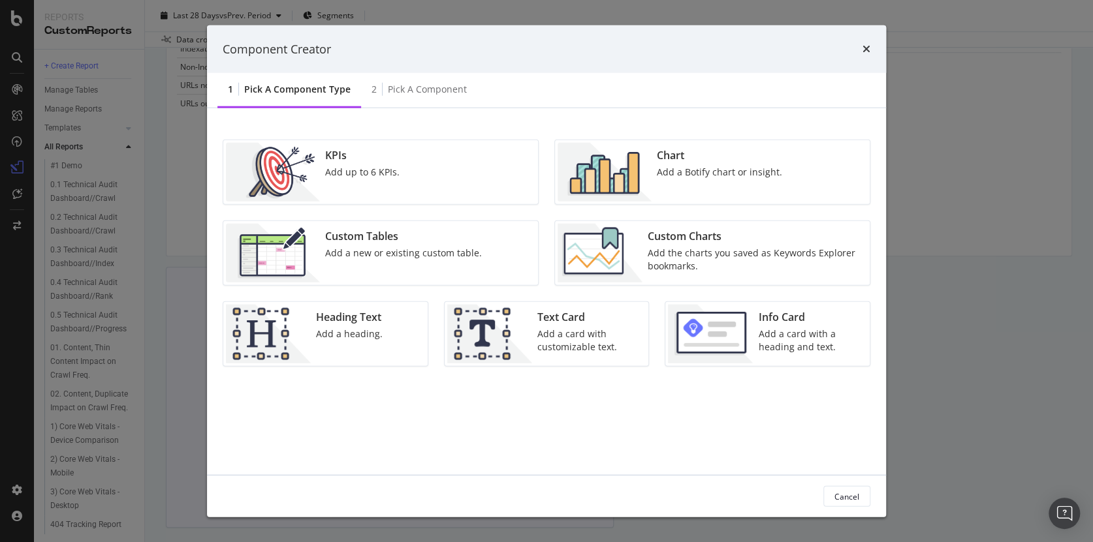
click at [359, 320] on div "Heading Text" at bounding box center [349, 317] width 67 height 15
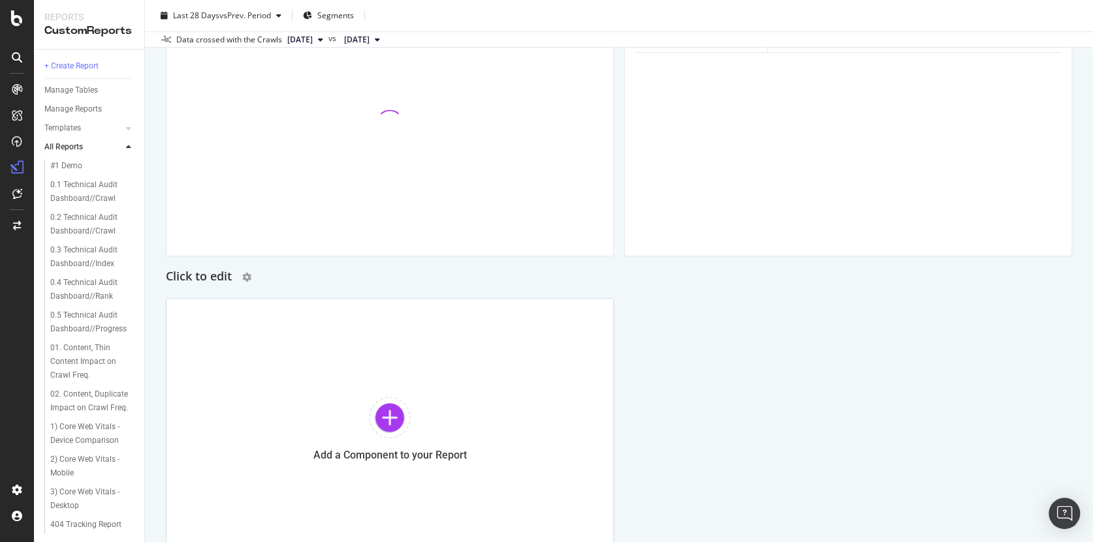
click at [219, 278] on h2 "Click to edit" at bounding box center [199, 277] width 66 height 21
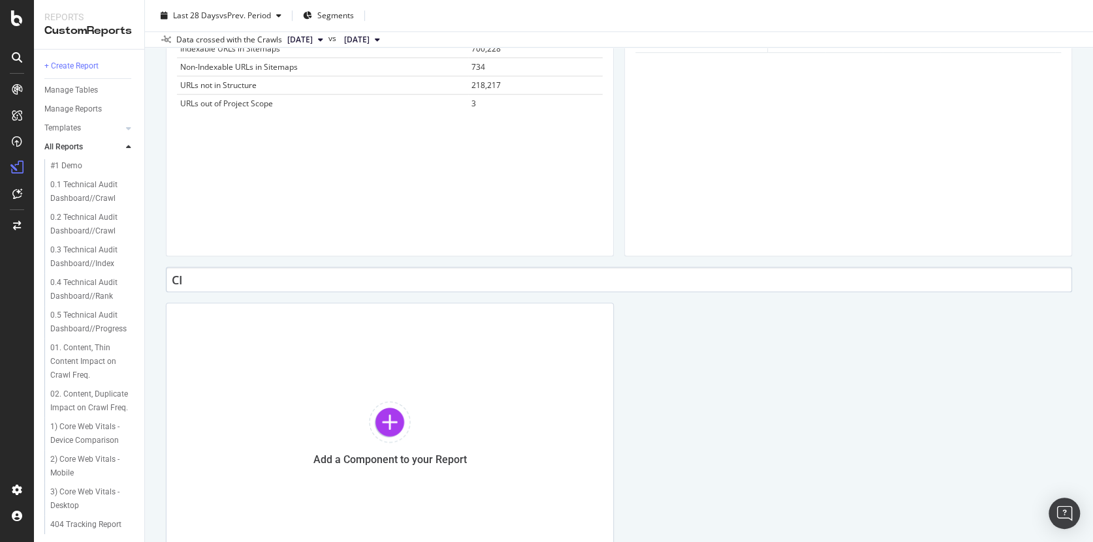
type input "C"
type input "Indexing"
click at [748, 360] on div "Crawlability HTTP Status Codes Distribution Pie Table Apply Filter Export as CS…" at bounding box center [619, 95] width 906 height 937
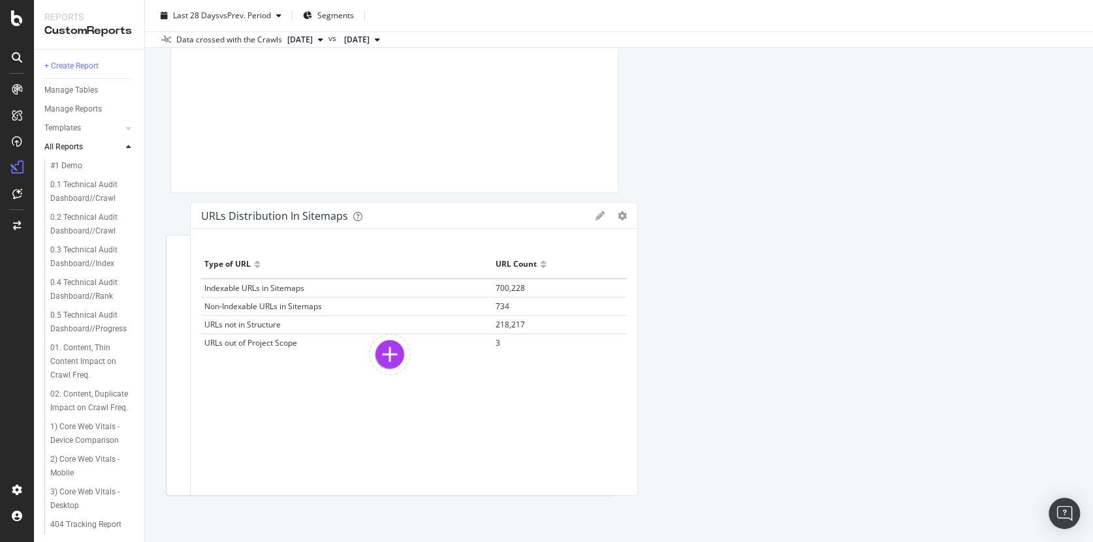
scroll to position [595, 0]
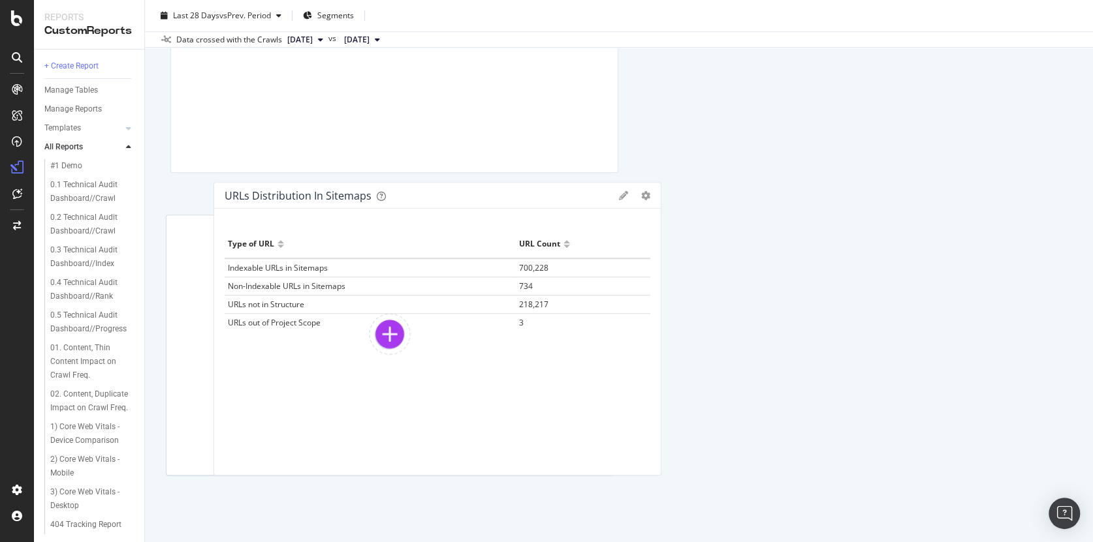
drag, startPoint x: 384, startPoint y: 264, endPoint x: 426, endPoint y: 209, distance: 69.9
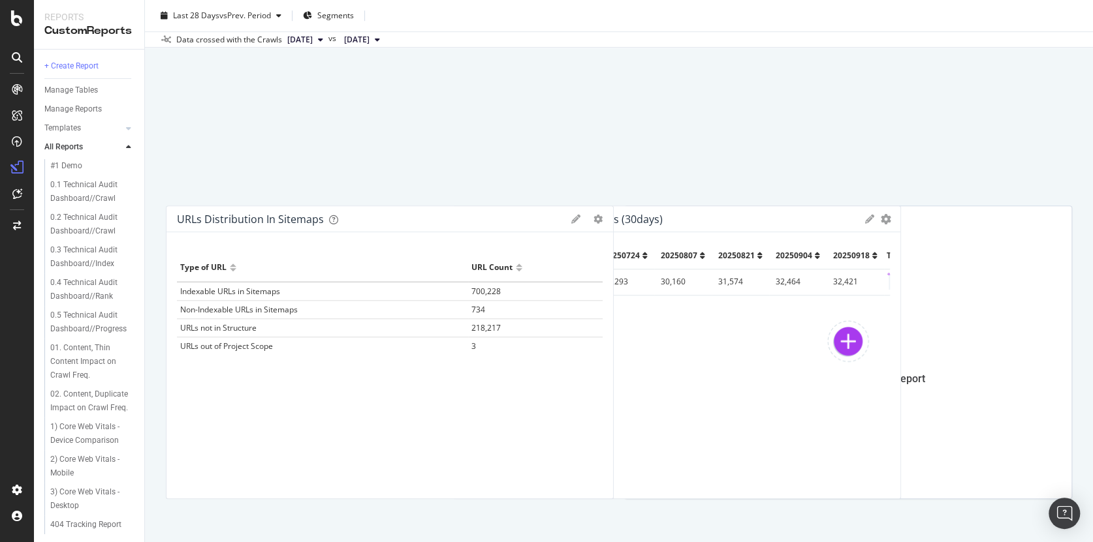
scroll to position [619, 0]
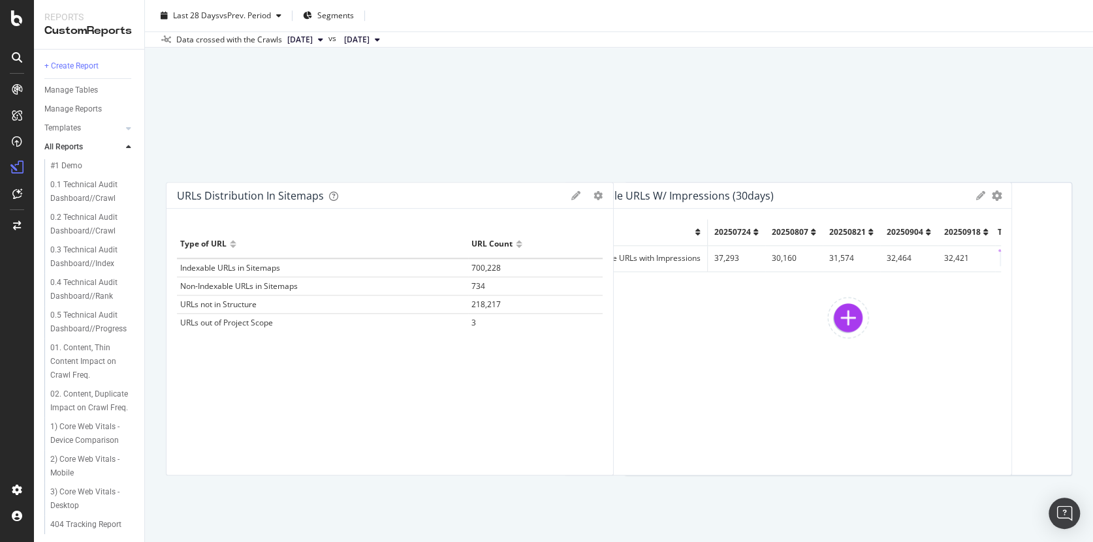
drag, startPoint x: 255, startPoint y: 95, endPoint x: 652, endPoint y: 436, distance: 523.6
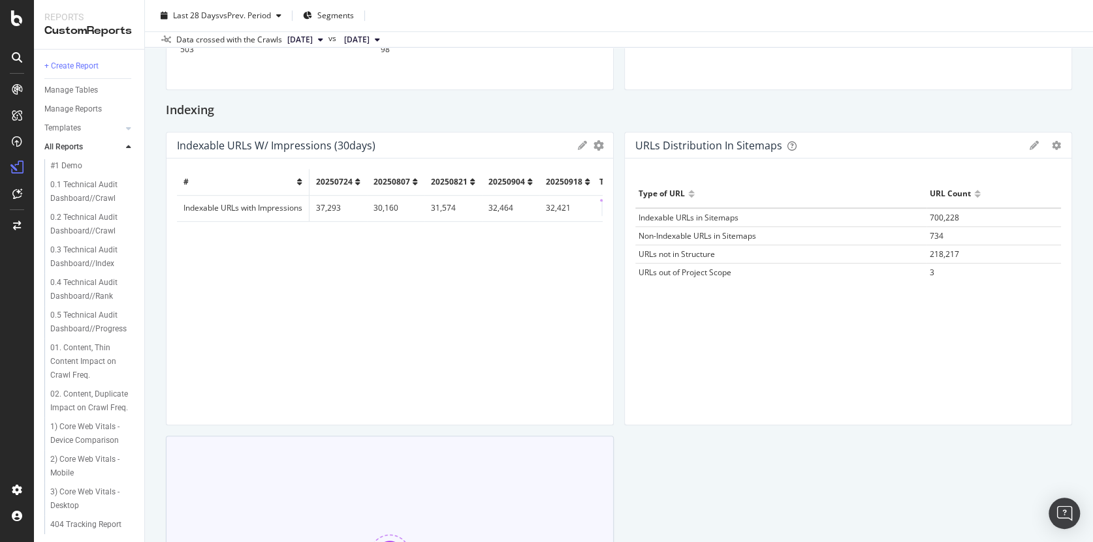
scroll to position [552, 0]
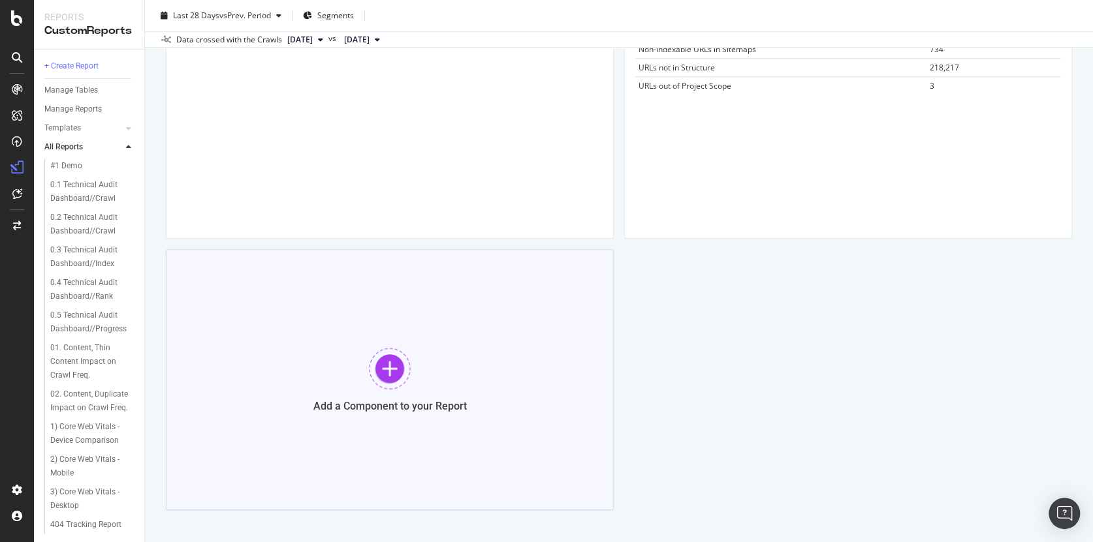
click at [393, 372] on div at bounding box center [390, 369] width 42 height 42
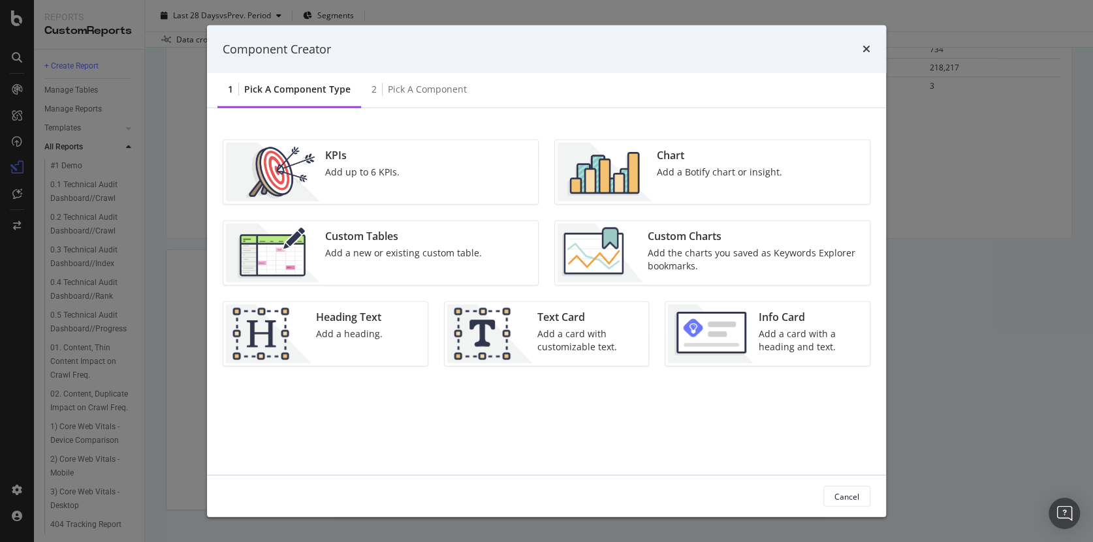
click at [364, 325] on div "Heading Text Add a heading." at bounding box center [349, 334] width 77 height 59
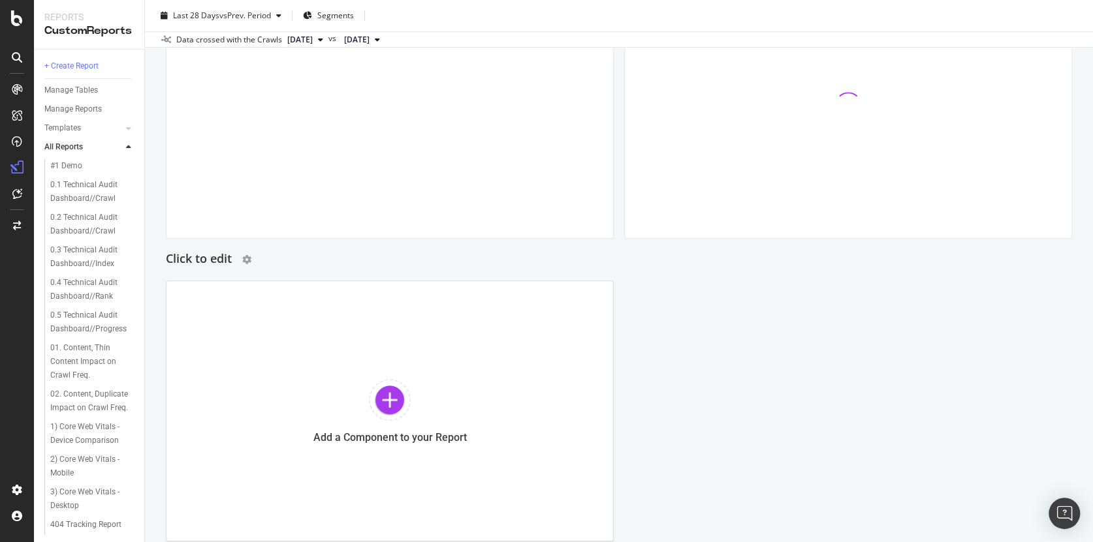
click at [226, 258] on h2 "Click to edit" at bounding box center [199, 259] width 66 height 21
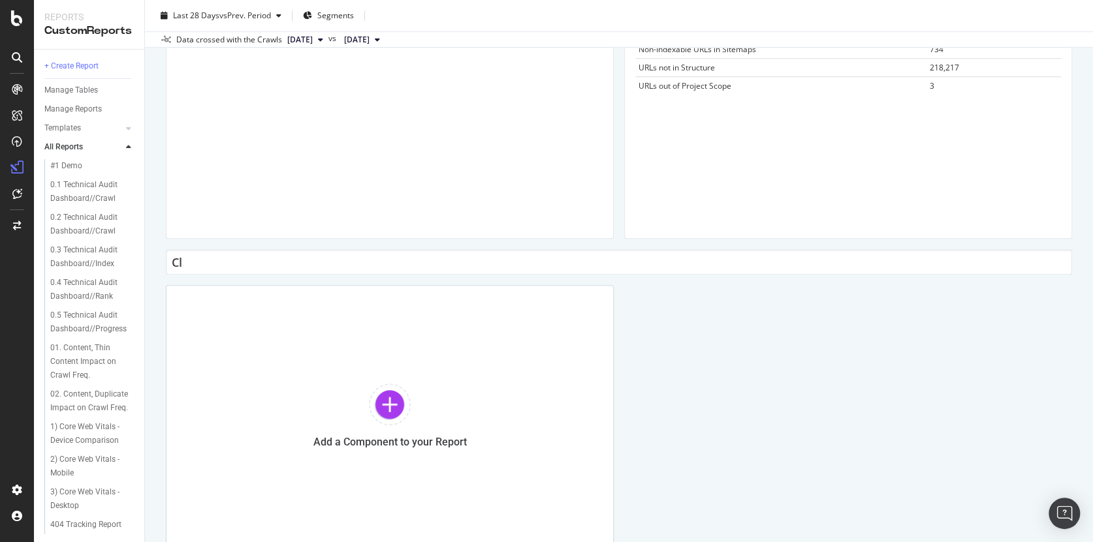
type input "C"
type input "Site Speed"
click at [664, 320] on div "Crawlability HTTP Status Codes Distribution Pie Table Apply Filter Export as CS…" at bounding box center [619, 62] width 906 height 968
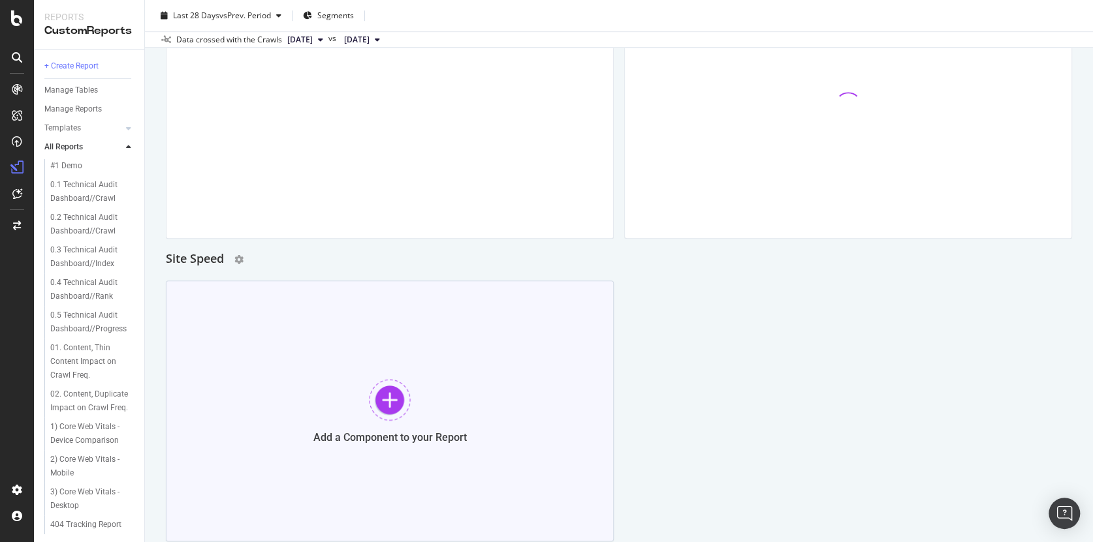
click at [390, 400] on div at bounding box center [390, 400] width 42 height 42
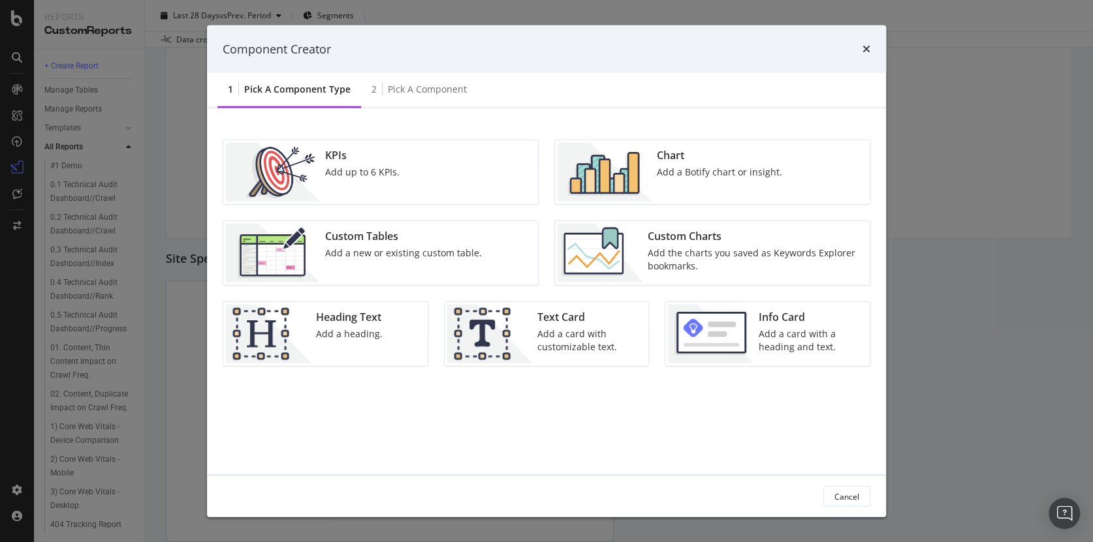
click at [695, 185] on div "Chart Add a Botify chart or insight." at bounding box center [719, 172] width 136 height 59
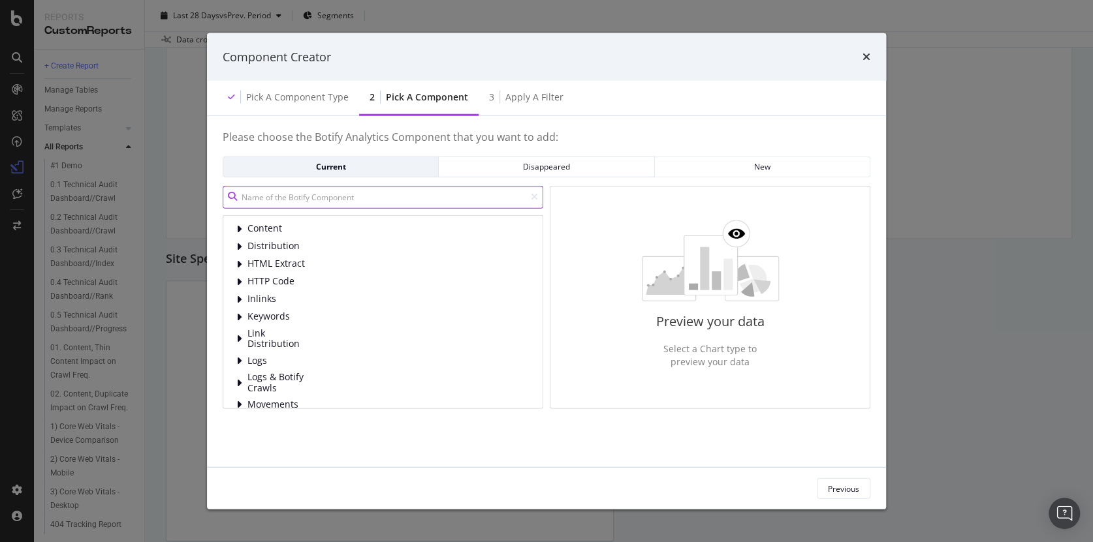
click at [308, 198] on input "modal" at bounding box center [383, 196] width 321 height 23
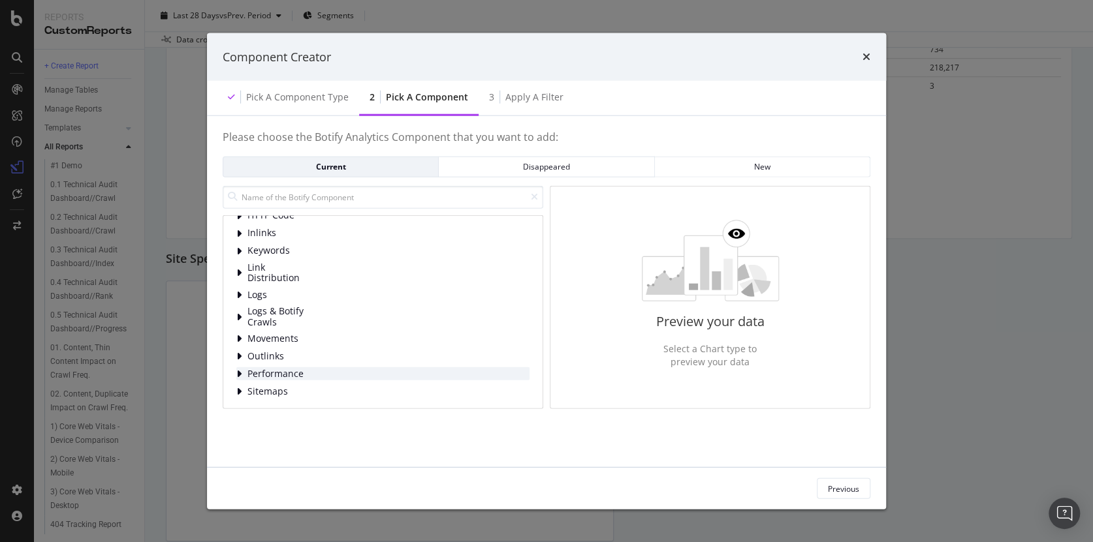
click at [240, 370] on icon "modal" at bounding box center [238, 374] width 5 height 10
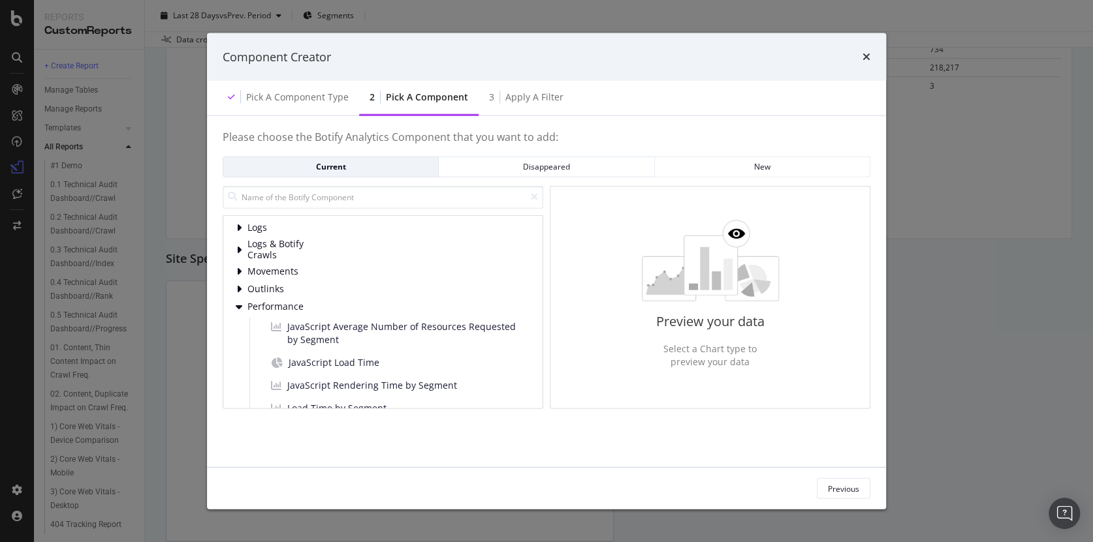
scroll to position [131, 0]
click at [240, 291] on icon "modal" at bounding box center [238, 292] width 5 height 10
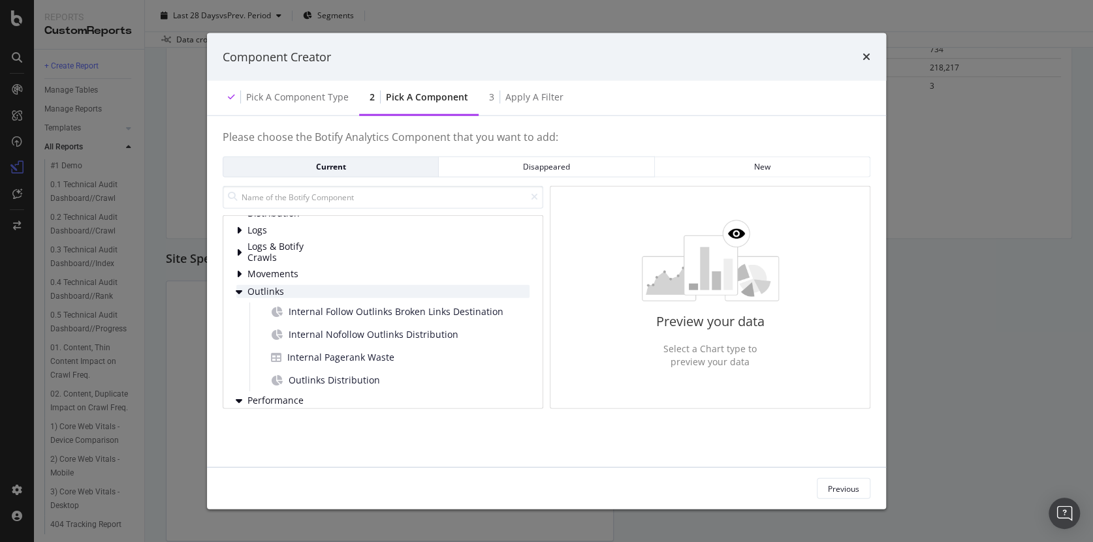
click at [240, 290] on icon "modal" at bounding box center [239, 292] width 7 height 10
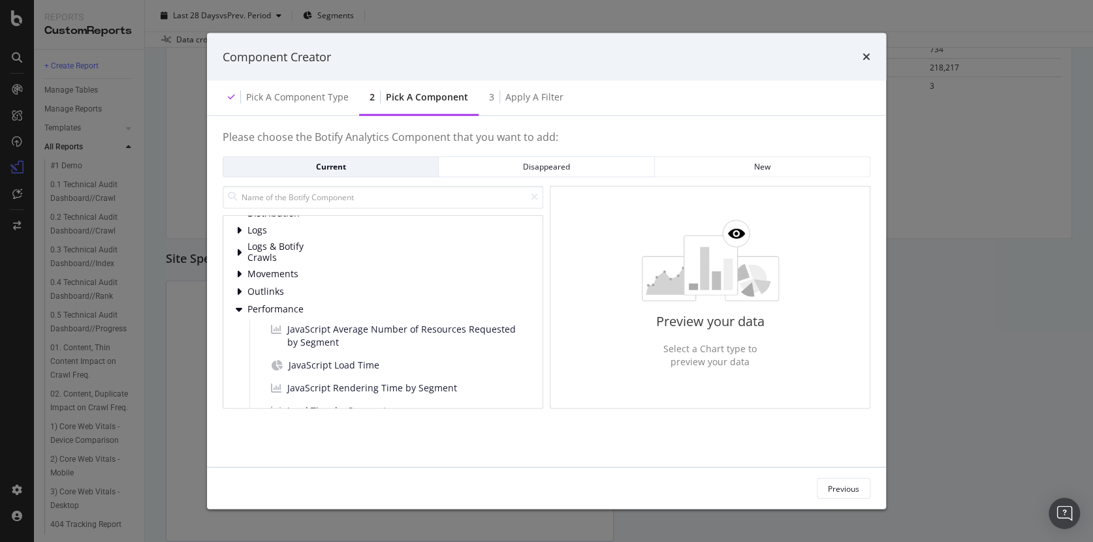
click at [240, 306] on icon "modal" at bounding box center [239, 309] width 7 height 10
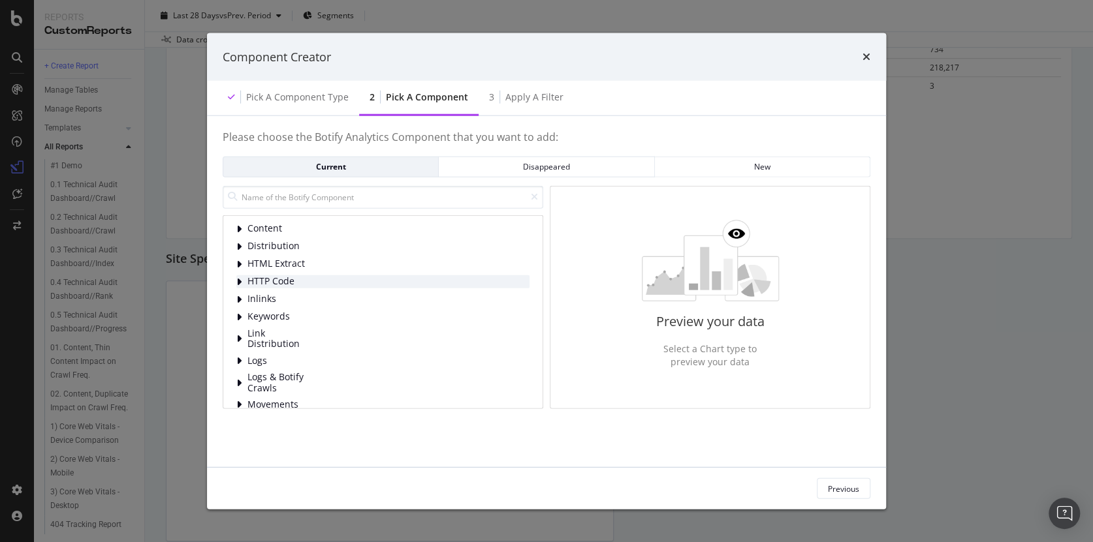
scroll to position [0, 0]
click at [294, 200] on input "modal" at bounding box center [383, 196] width 321 height 23
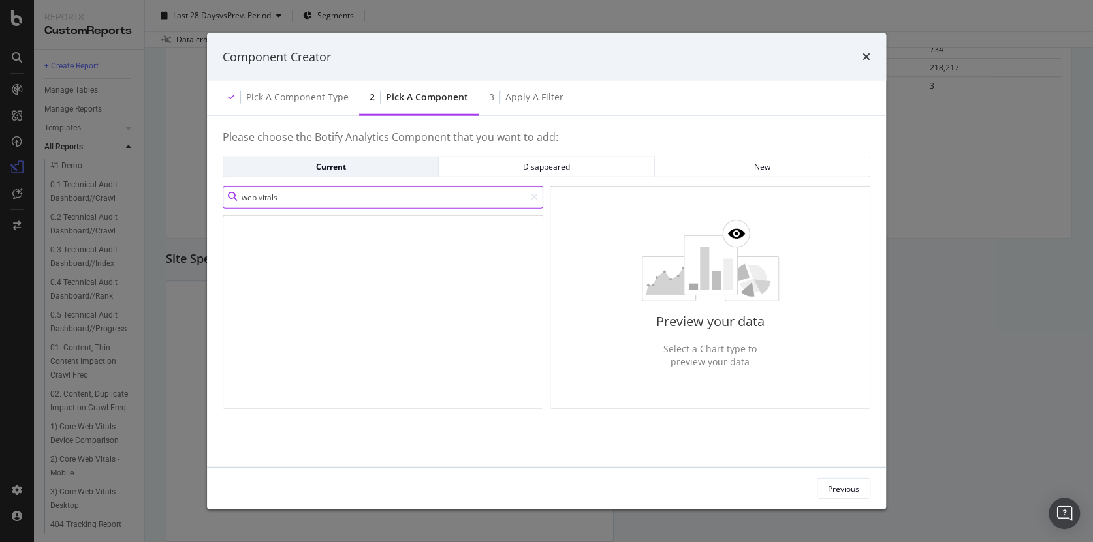
type input "web vitals"
click at [377, 270] on div "modal" at bounding box center [383, 312] width 321 height 194
click at [866, 57] on icon "times" at bounding box center [866, 57] width 8 height 10
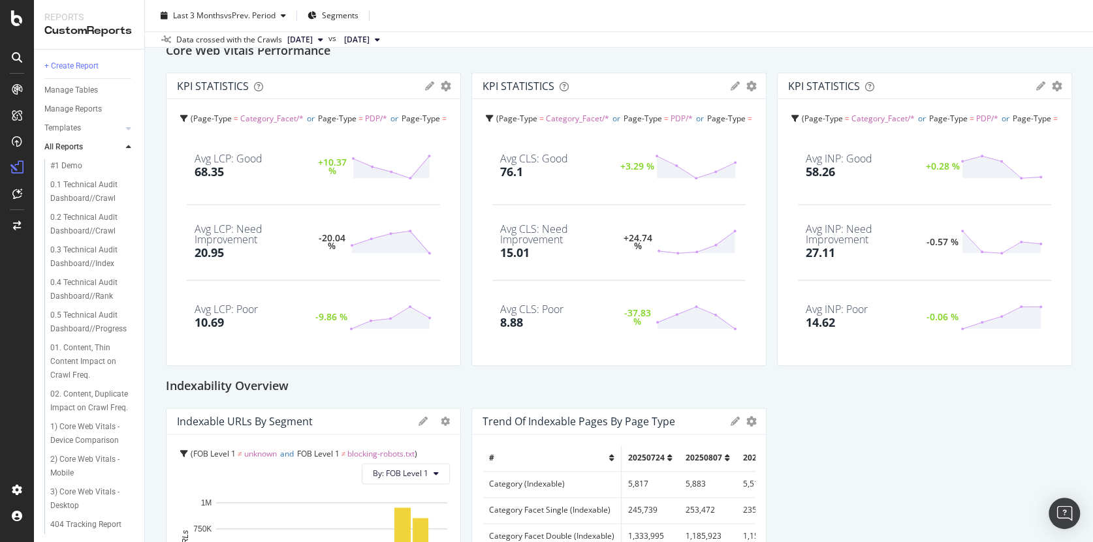
scroll to position [562, 0]
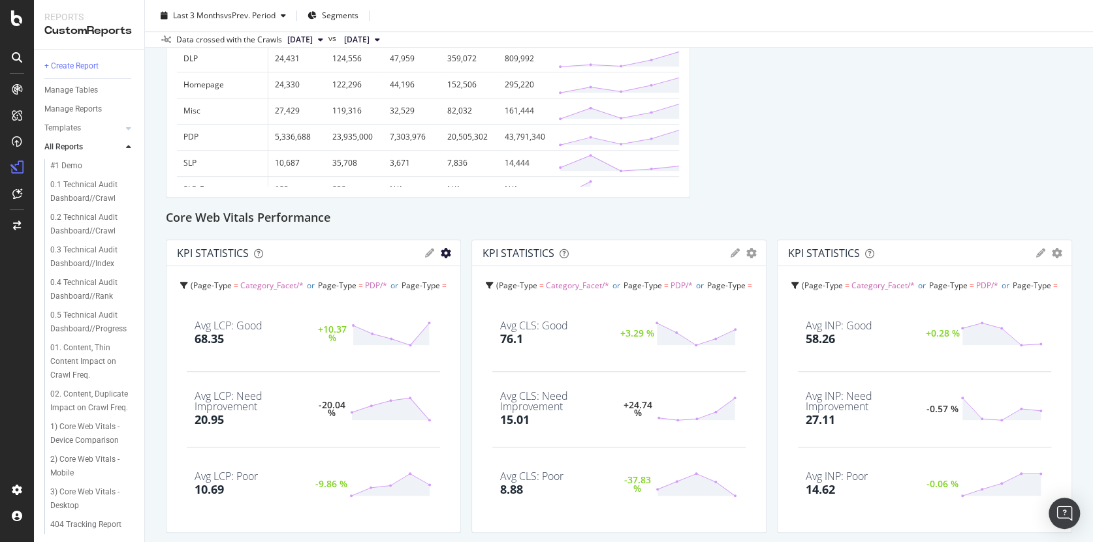
click at [442, 251] on icon "gear" at bounding box center [446, 253] width 10 height 10
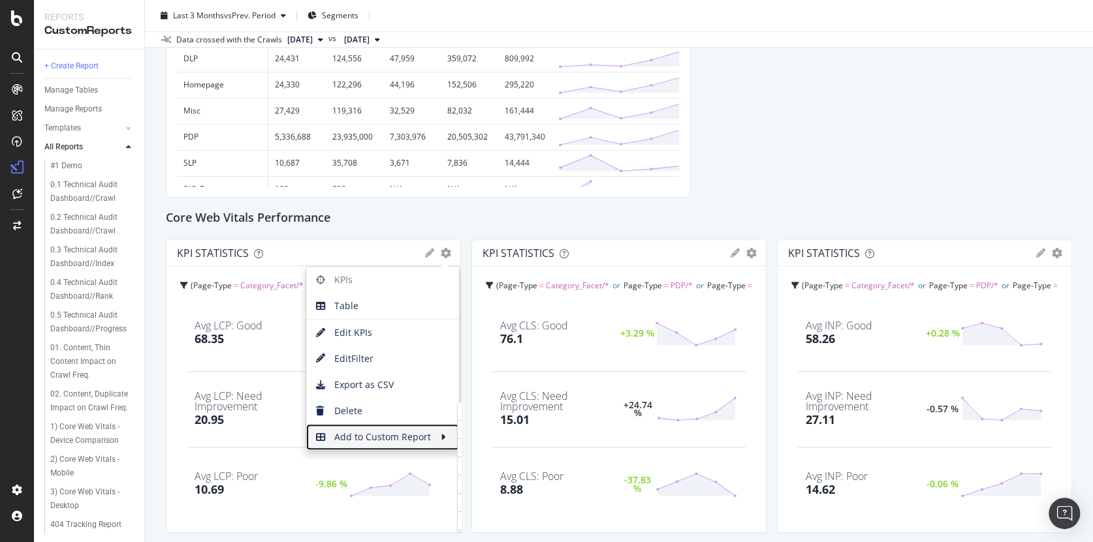
click at [441, 434] on icon at bounding box center [446, 437] width 10 height 9
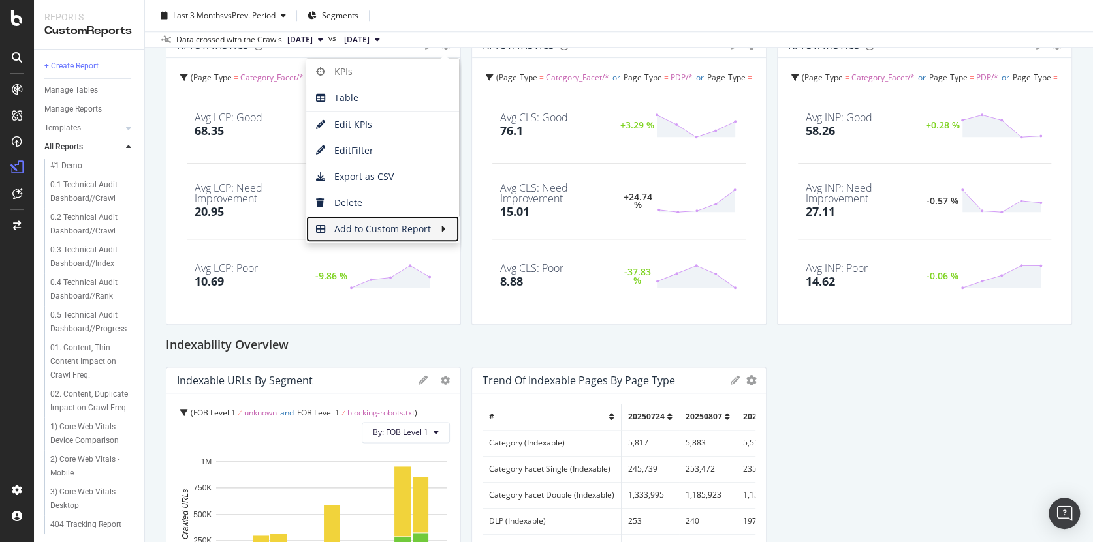
scroll to position [828, 0]
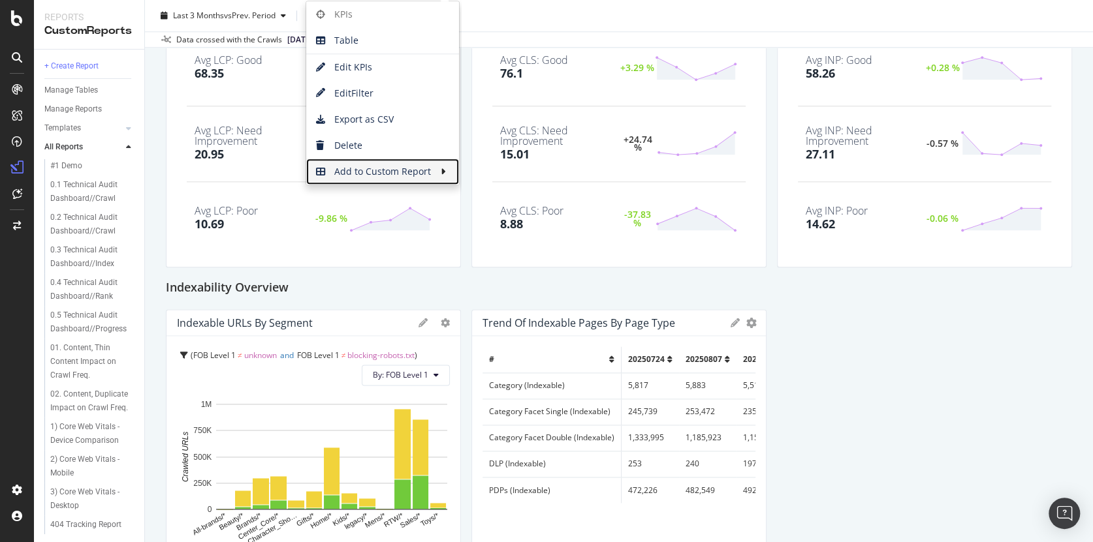
click at [441, 170] on icon at bounding box center [446, 171] width 10 height 9
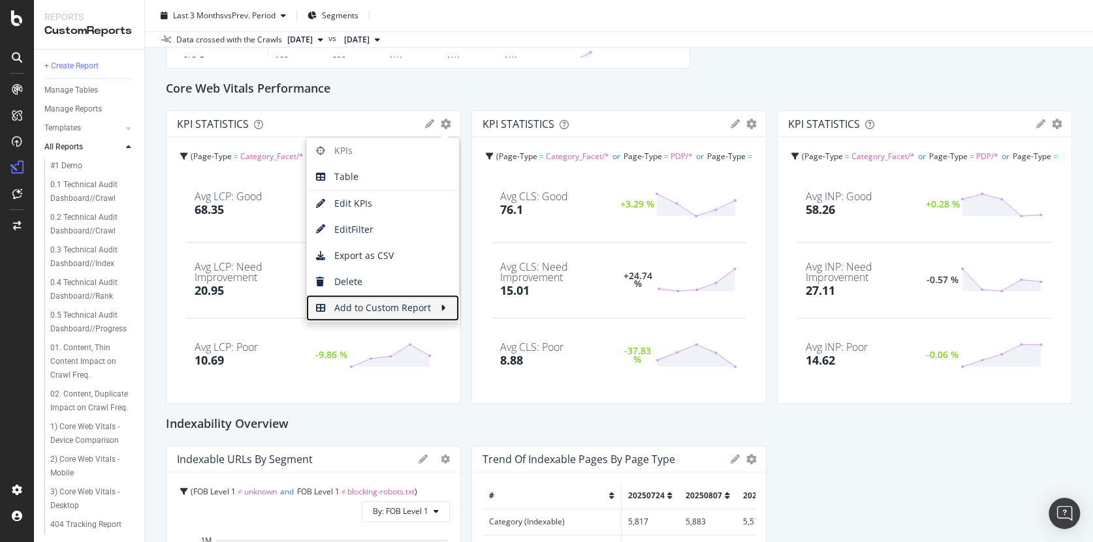
scroll to position [689, 0]
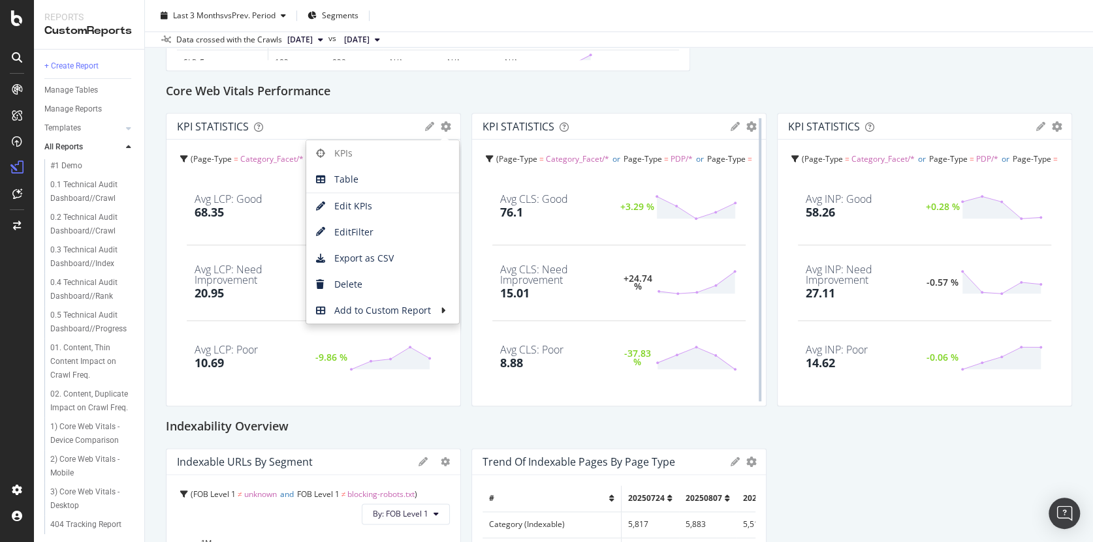
click at [753, 126] on div at bounding box center [759, 260] width 13 height 294
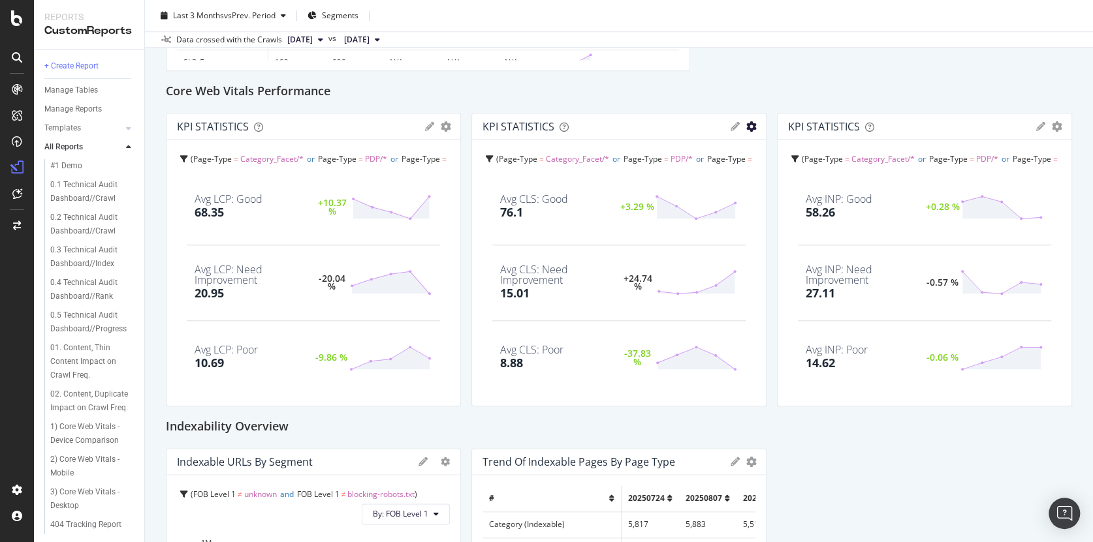
click at [746, 127] on icon "gear" at bounding box center [751, 126] width 10 height 10
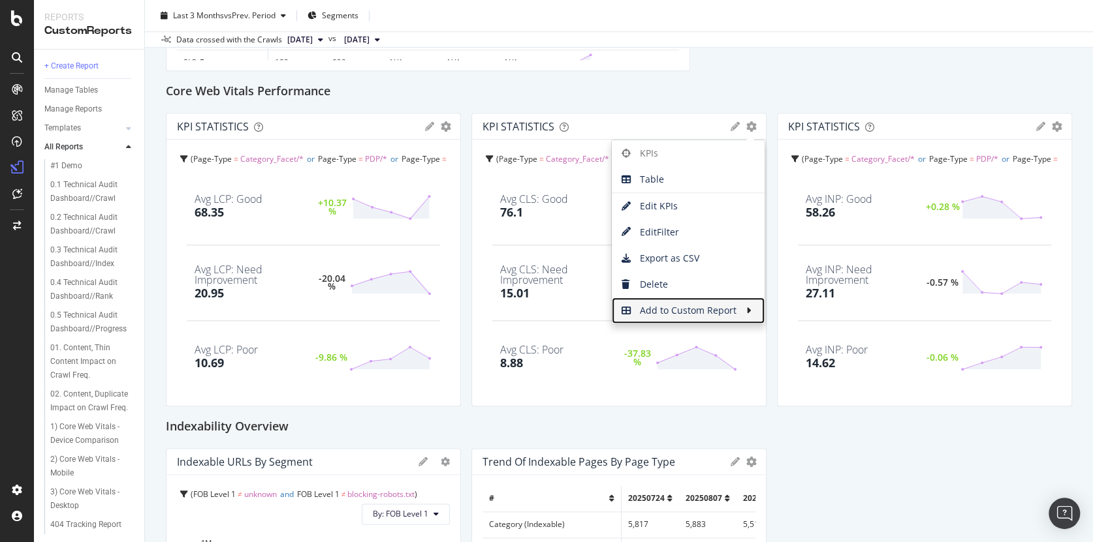
click at [704, 311] on span "Add to Custom Report" at bounding box center [679, 311] width 134 height 20
click at [723, 311] on span "Add to Custom Report" at bounding box center [679, 311] width 134 height 20
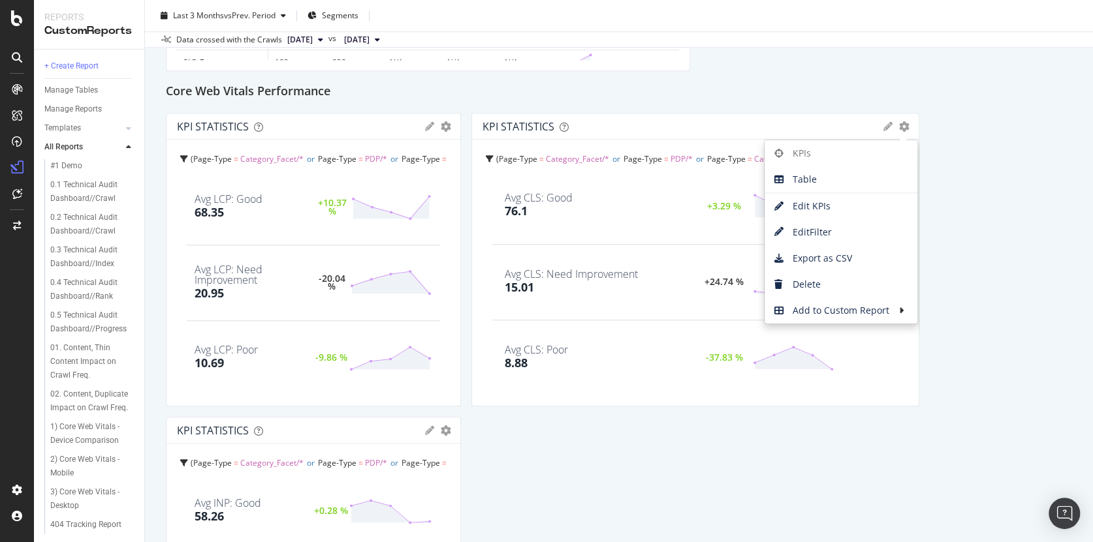
drag, startPoint x: 759, startPoint y: 230, endPoint x: 914, endPoint y: 231, distance: 155.4
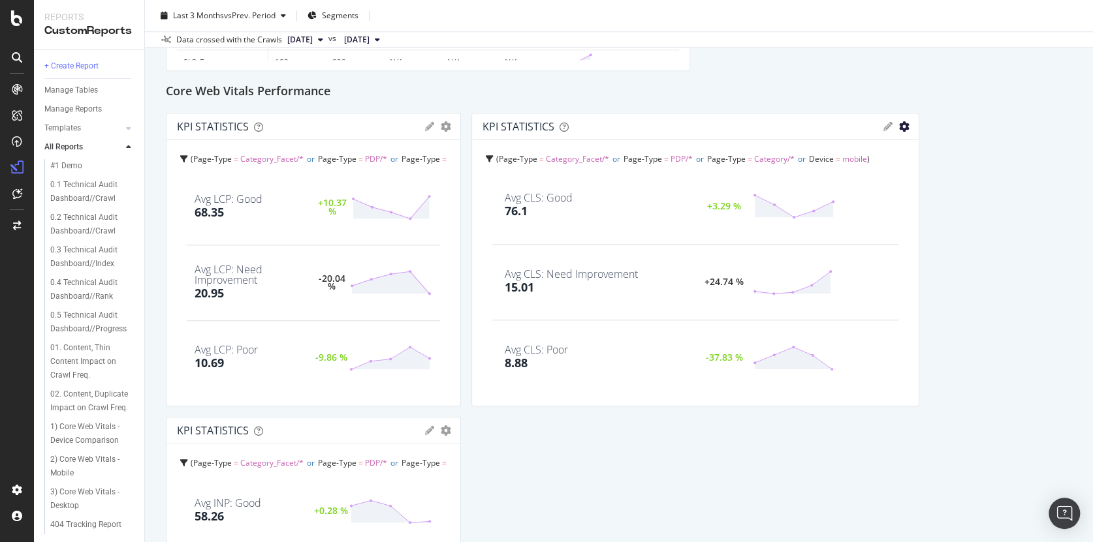
click at [899, 126] on icon "gear" at bounding box center [904, 126] width 10 height 10
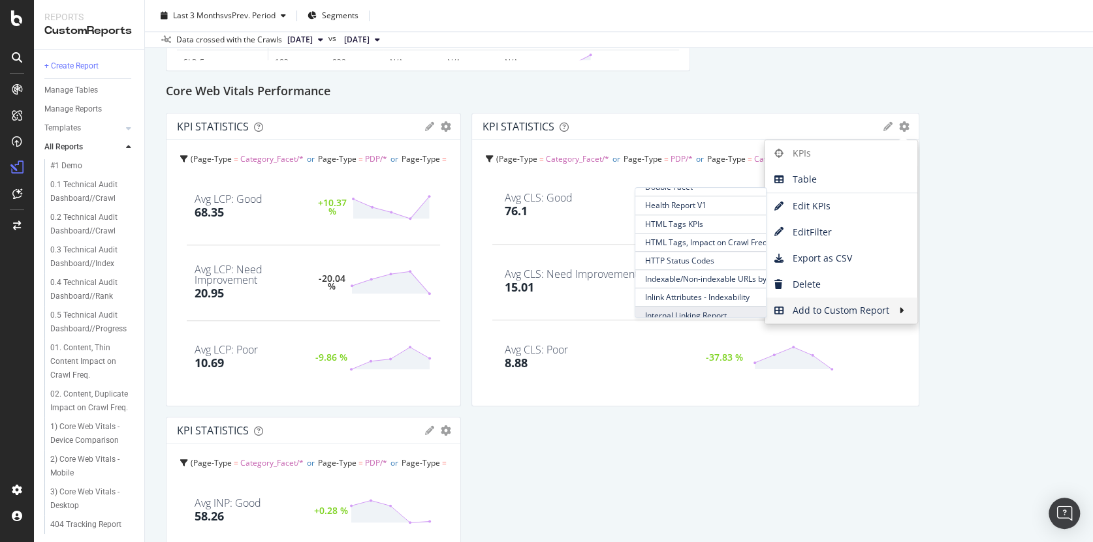
scroll to position [615, 0]
click at [694, 218] on span "Health Report V1" at bounding box center [700, 224] width 131 height 18
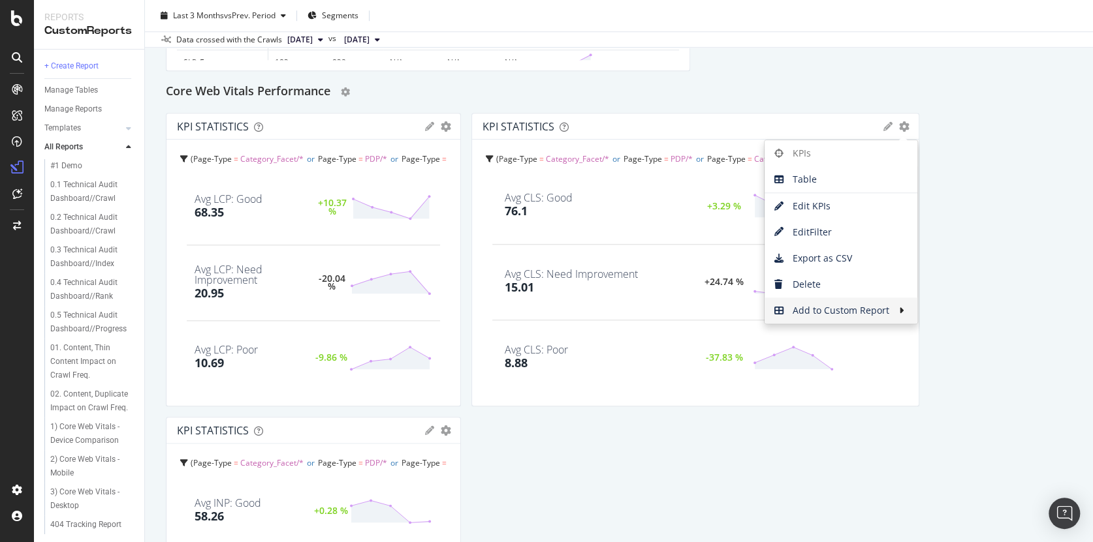
click at [624, 90] on div "Core Web Vitals Performance" at bounding box center [619, 92] width 906 height 21
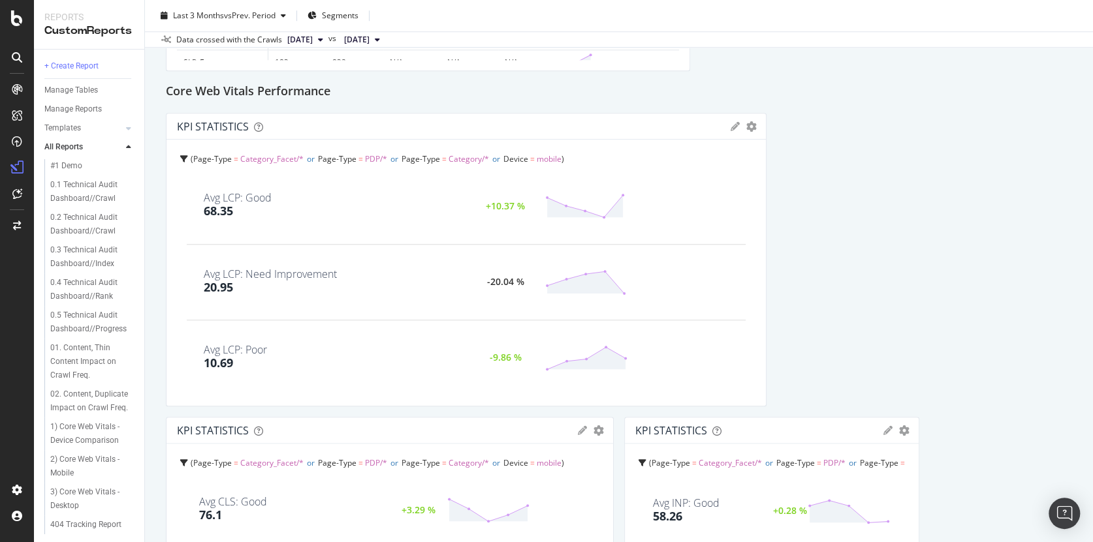
drag, startPoint x: 454, startPoint y: 215, endPoint x: 737, endPoint y: 221, distance: 282.7
click at [737, 221] on div "KPI STATISTICS KPIs Table Edit KPIs Edit Filter Export as CSV Delete Add to Cus…" at bounding box center [466, 260] width 601 height 294
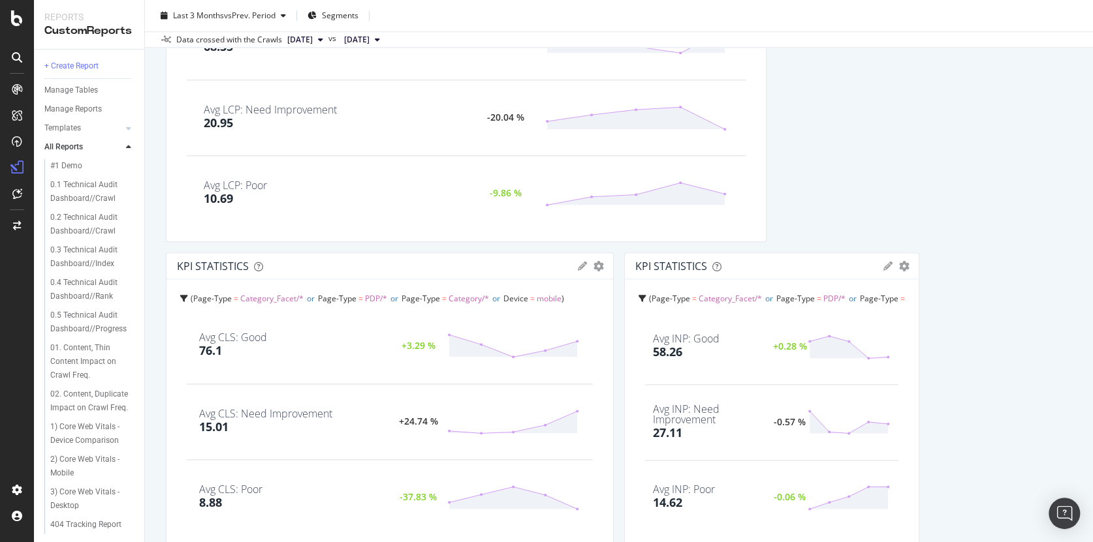
scroll to position [864, 0]
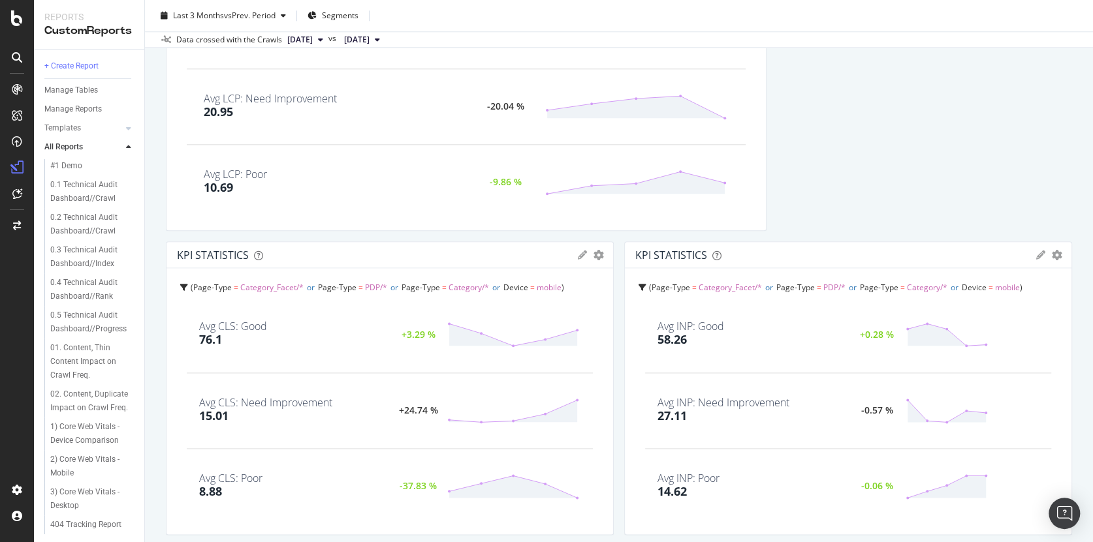
drag, startPoint x: 913, startPoint y: 389, endPoint x: 1103, endPoint y: 390, distance: 189.3
click at [1092, 390] on html "Reports CustomReports + Create Report Manage Tables Manage Reports Templates AI…" at bounding box center [546, 271] width 1093 height 542
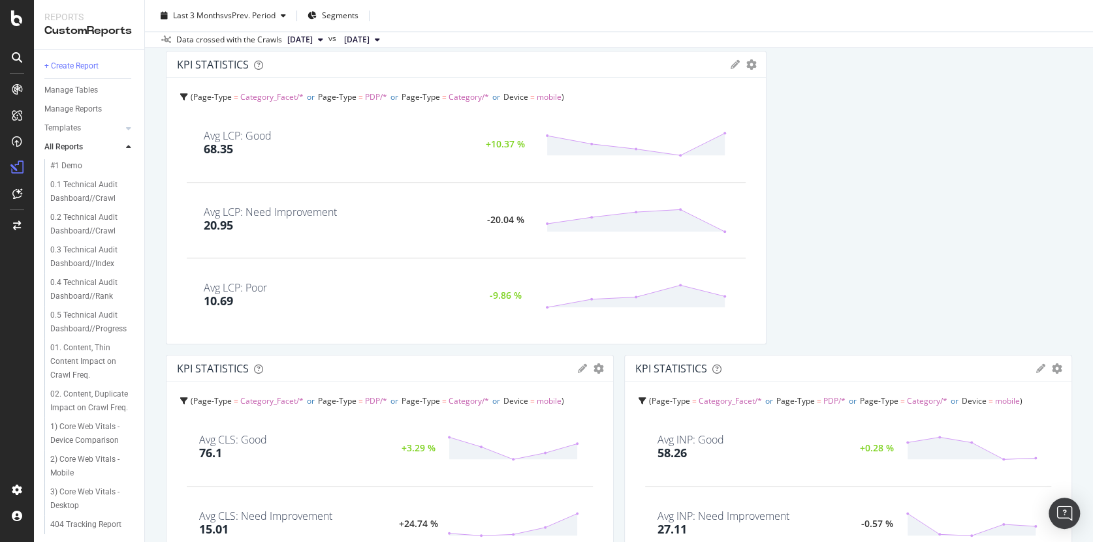
scroll to position [685, 0]
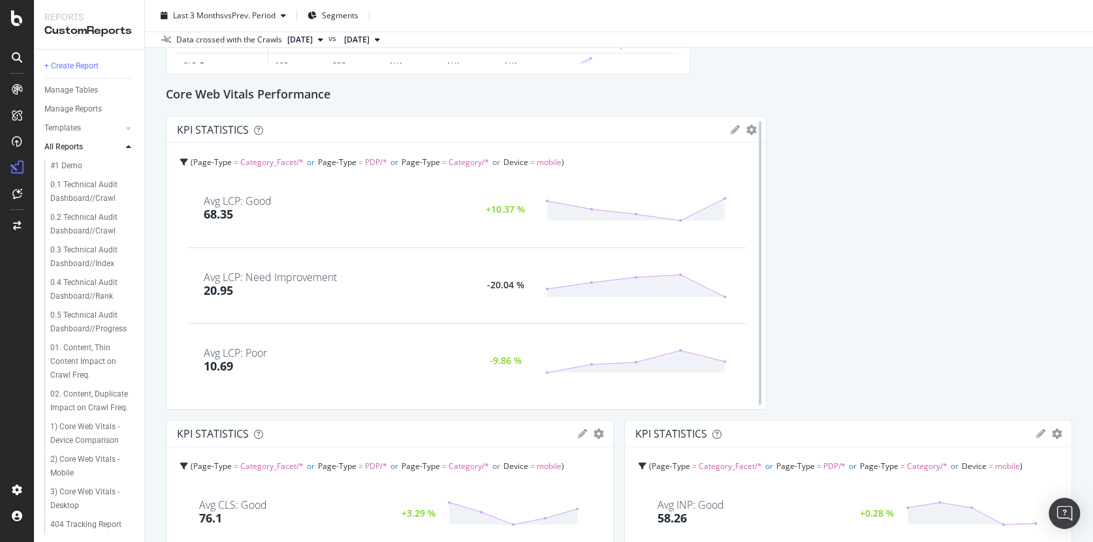
click at [753, 129] on div at bounding box center [759, 263] width 13 height 294
click at [753, 131] on div at bounding box center [759, 263] width 13 height 294
click at [746, 131] on icon "gear" at bounding box center [751, 130] width 10 height 10
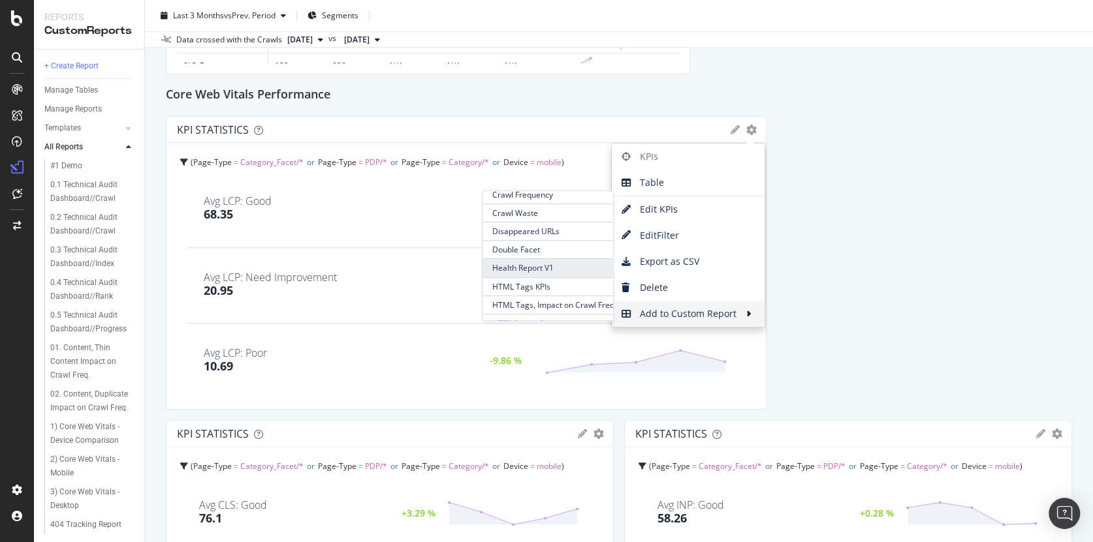
scroll to position [574, 0]
click at [524, 263] on span "Health Report V1" at bounding box center [547, 268] width 131 height 18
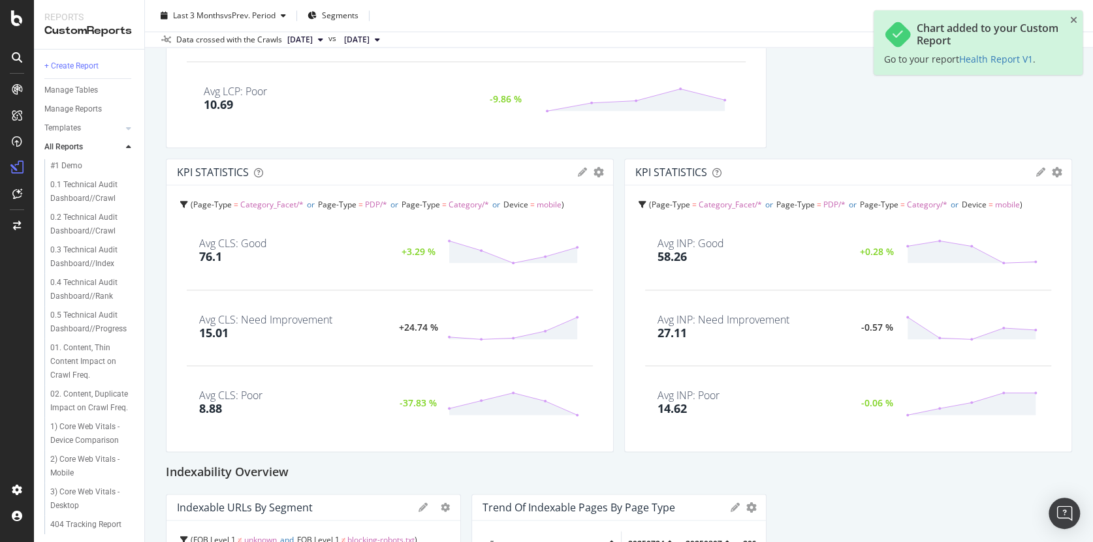
scroll to position [948, 0]
click at [1052, 171] on icon "gear" at bounding box center [1057, 171] width 10 height 10
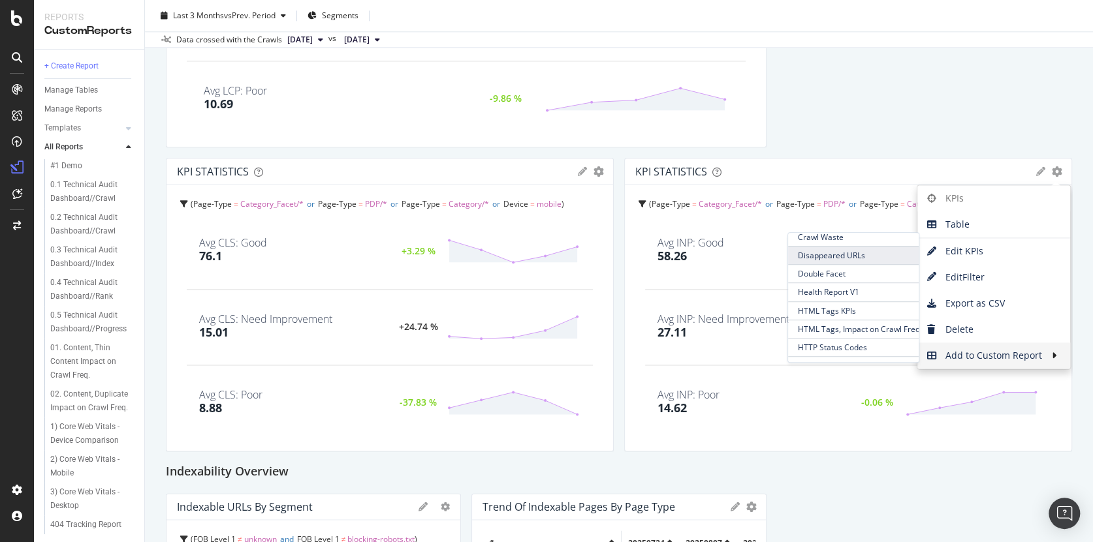
scroll to position [614, 0]
click at [834, 268] on span "Health Report V1" at bounding box center [853, 271] width 131 height 18
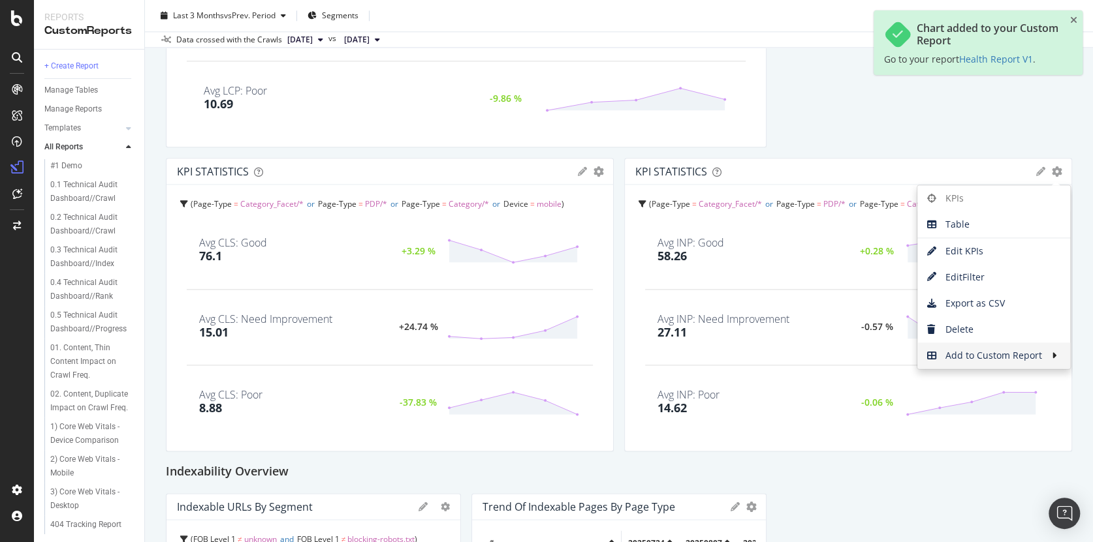
click at [830, 134] on div "Crawling Coverage by Page Type Crawl Volume from Search bots by Page-Type Level…" at bounding box center [619, 473] width 906 height 2580
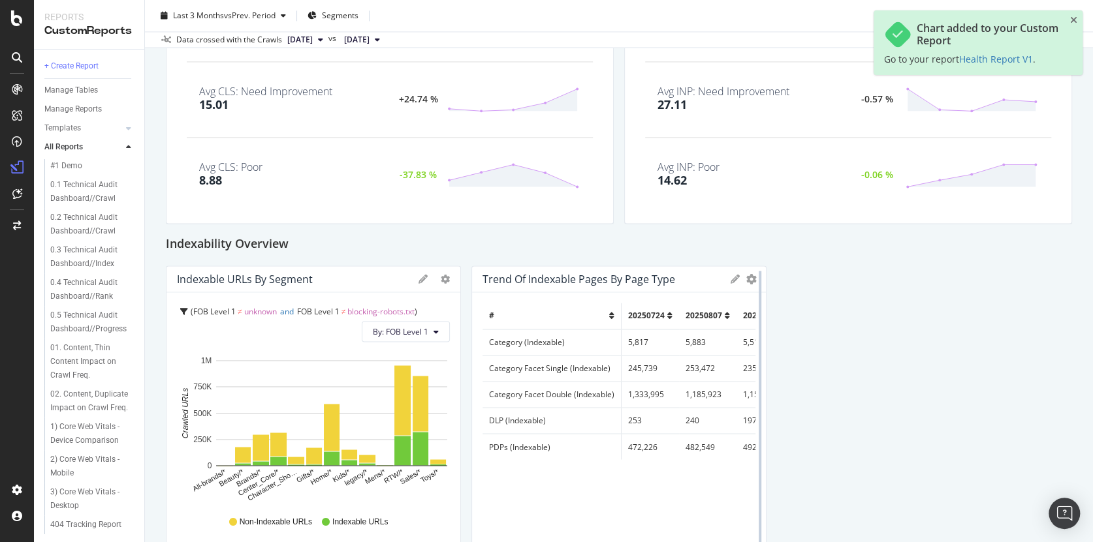
scroll to position [1255, 0]
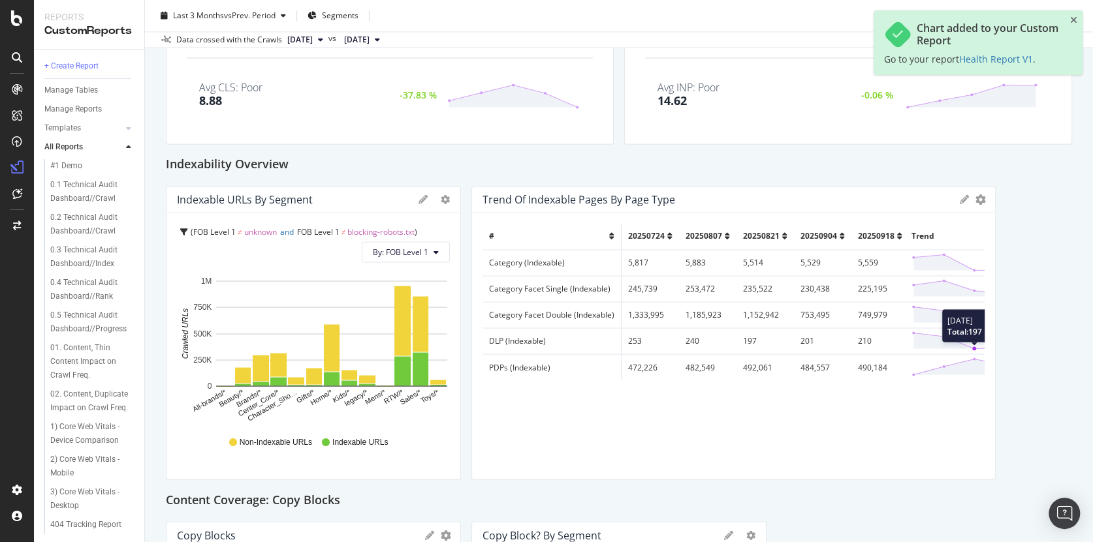
drag, startPoint x: 759, startPoint y: 338, endPoint x: 969, endPoint y: 341, distance: 210.2
click at [969, 341] on div "Trend of Indexable Pages by Page Type Export as CSV Delete Add to Custom Report…" at bounding box center [733, 333] width 524 height 294
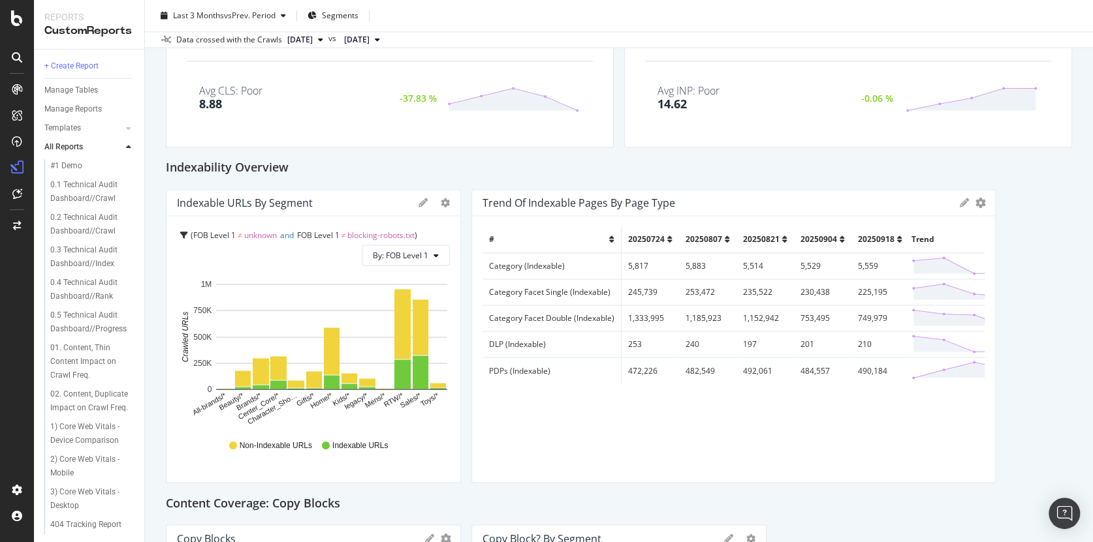
scroll to position [1251, 0]
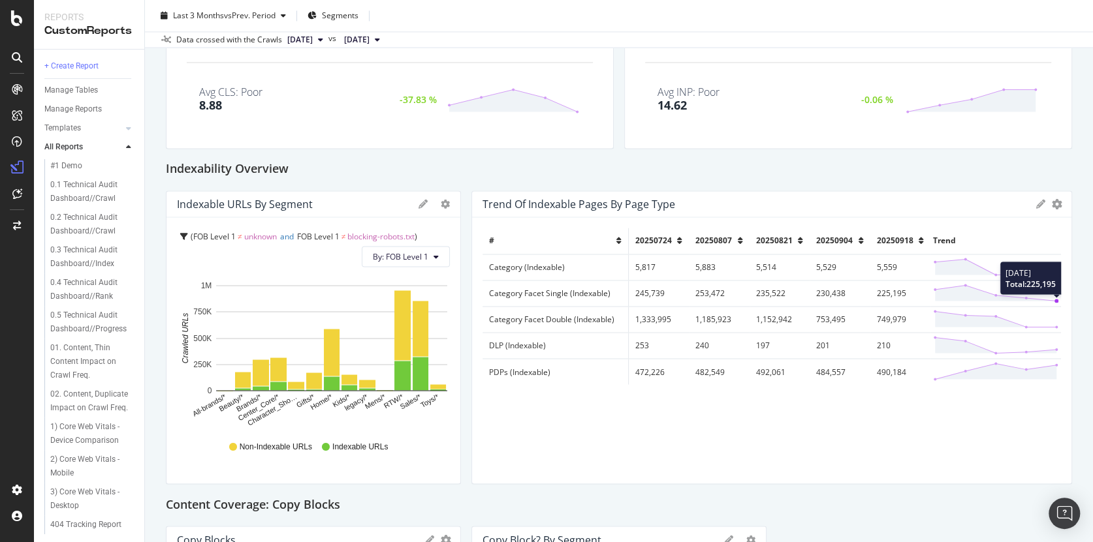
drag, startPoint x: 987, startPoint y: 282, endPoint x: 1042, endPoint y: 287, distance: 55.1
click at [1042, 287] on div "Trend of Indexable Pages by Page Type Export as CSV Delete Add to Custom Report…" at bounding box center [771, 338] width 601 height 294
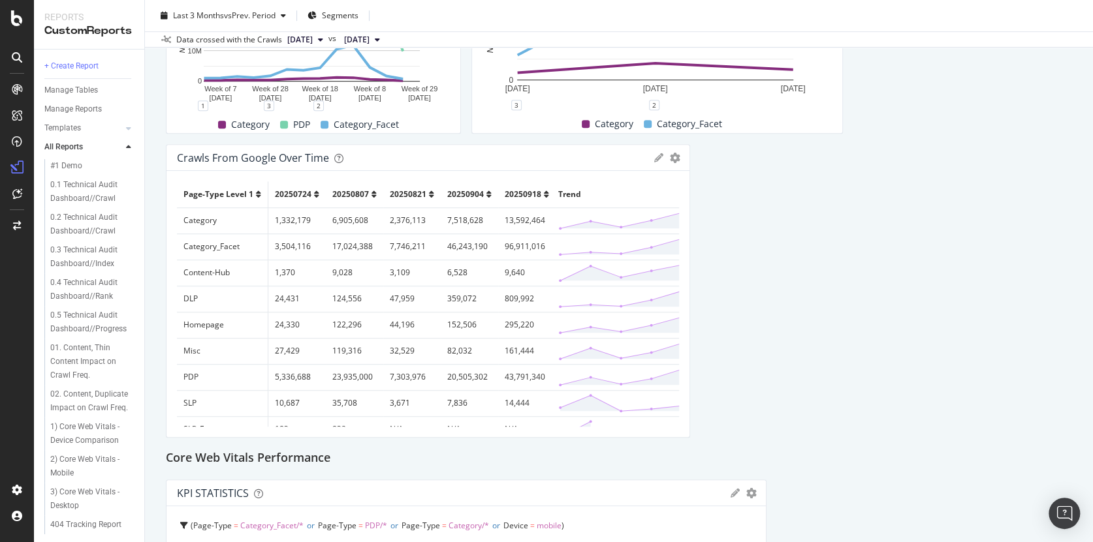
scroll to position [0, 0]
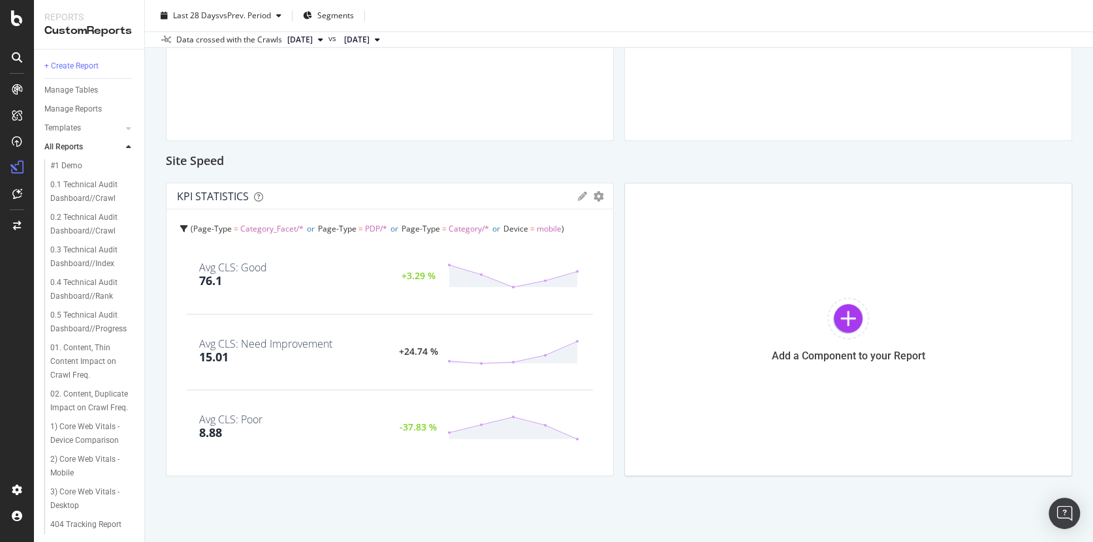
scroll to position [651, 0]
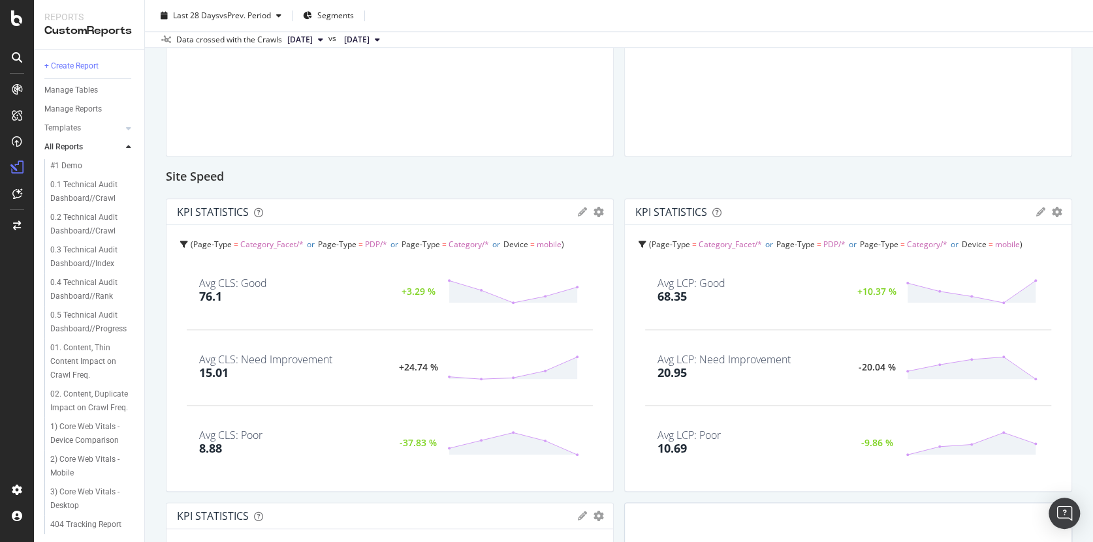
scroll to position [630, 0]
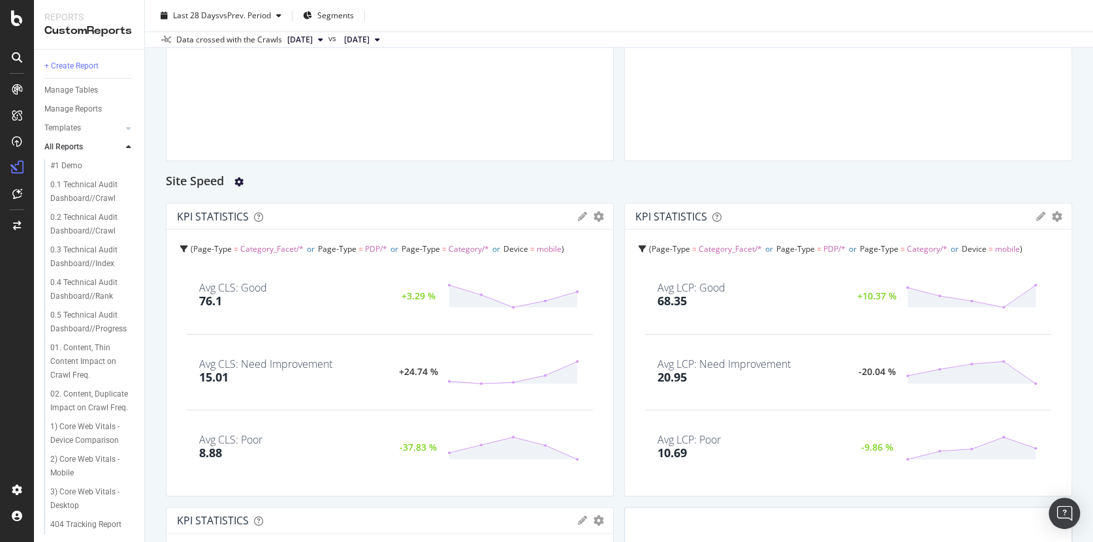
click at [241, 181] on icon "gear" at bounding box center [238, 182] width 9 height 9
click at [417, 175] on div "Site Speed" at bounding box center [619, 182] width 906 height 21
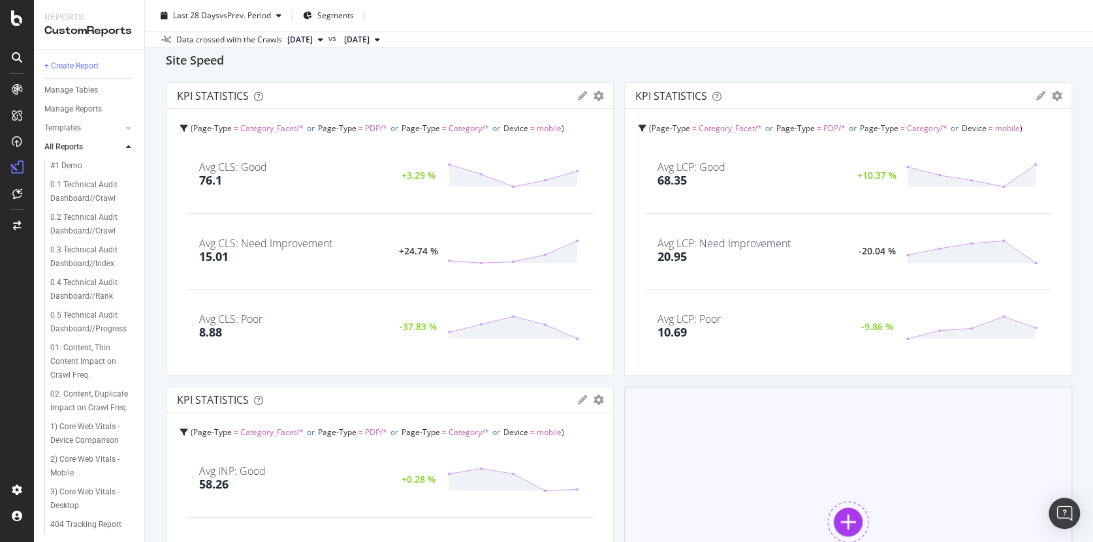
scroll to position [954, 0]
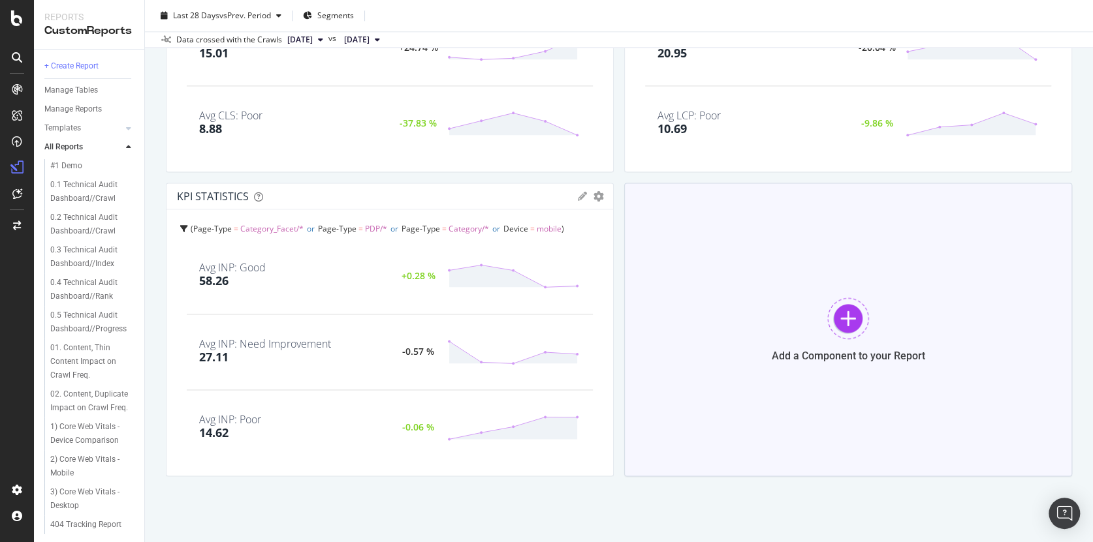
click at [835, 332] on div at bounding box center [848, 319] width 42 height 42
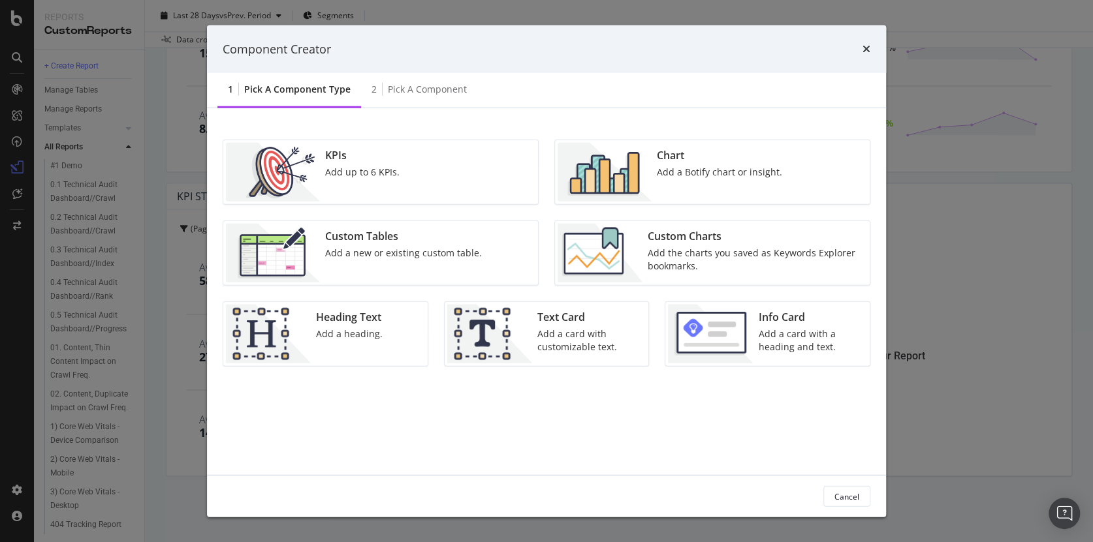
click at [559, 328] on div "Add a card with customizable text." at bounding box center [589, 341] width 104 height 26
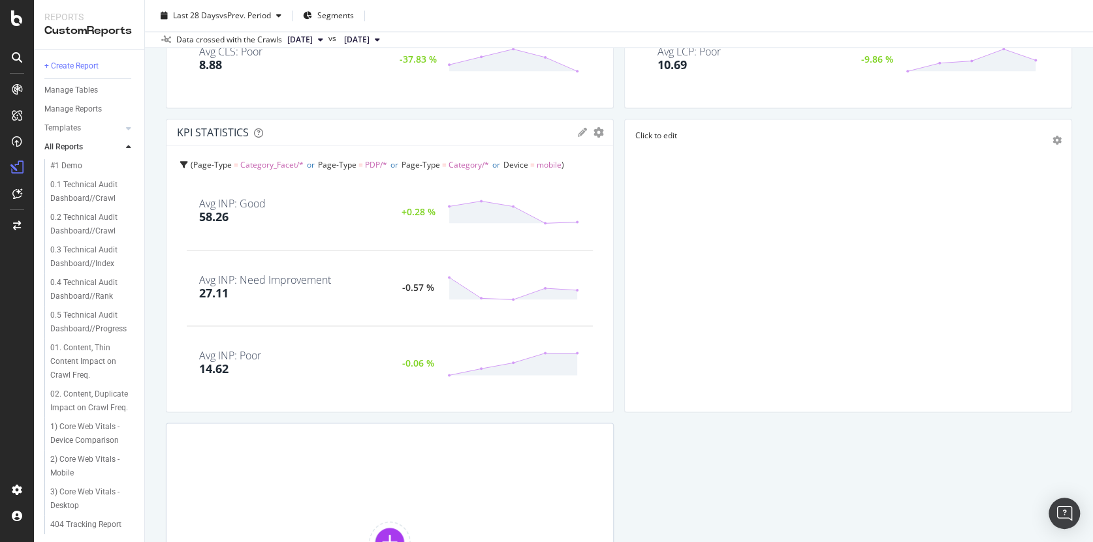
scroll to position [938, 0]
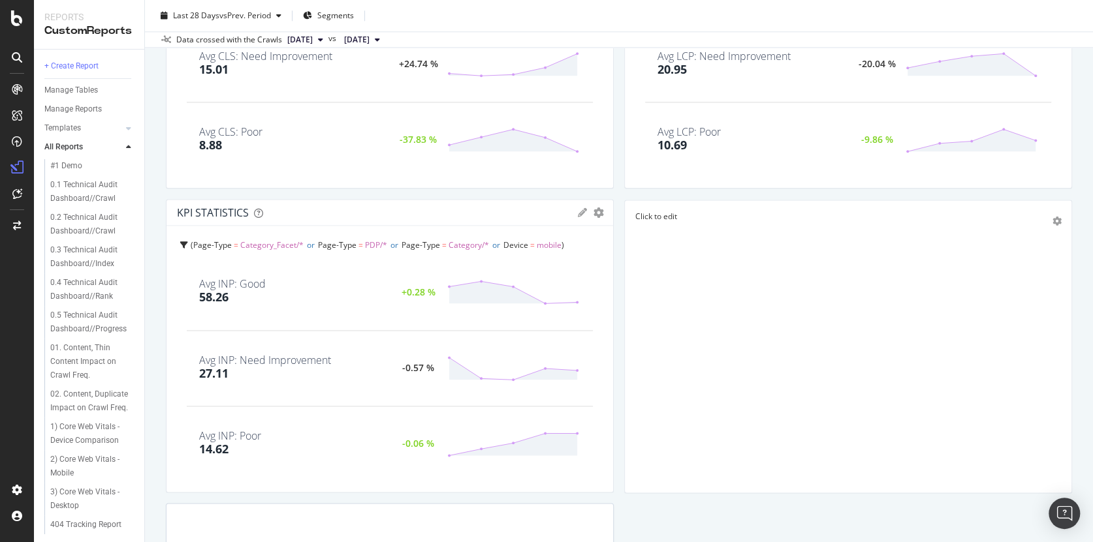
drag, startPoint x: 824, startPoint y: 279, endPoint x: 879, endPoint y: 280, distance: 54.8
click at [879, 280] on div "Click to edit" at bounding box center [848, 347] width 426 height 272
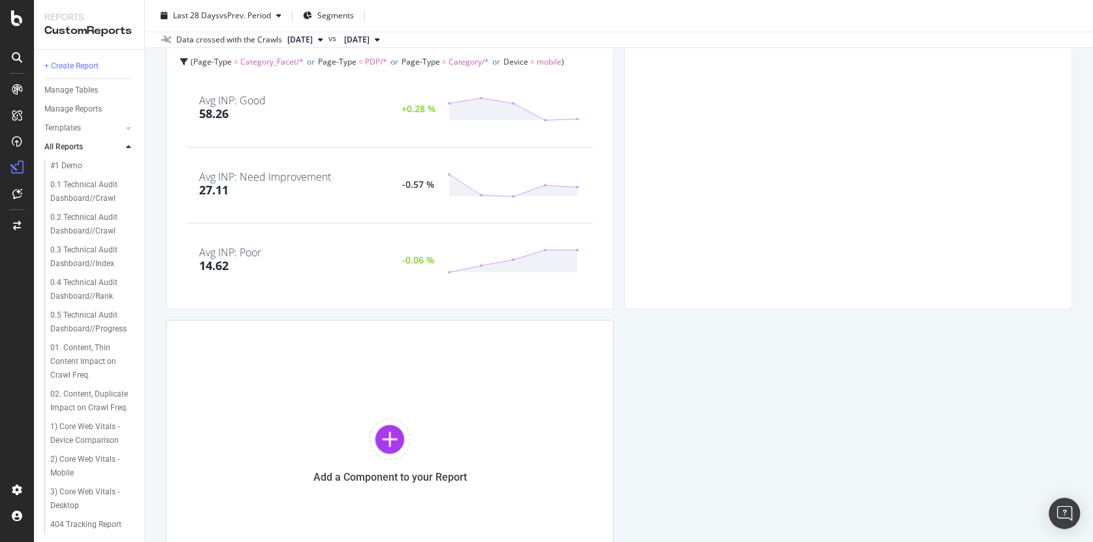
scroll to position [1161, 0]
click at [814, 260] on div "Click to edit" at bounding box center [848, 161] width 426 height 272
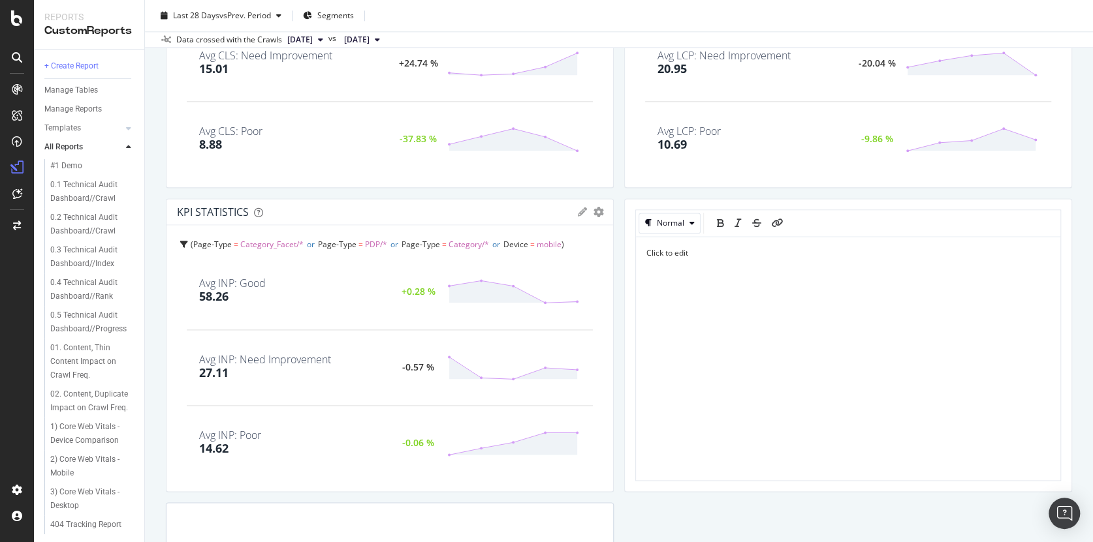
scroll to position [928, 0]
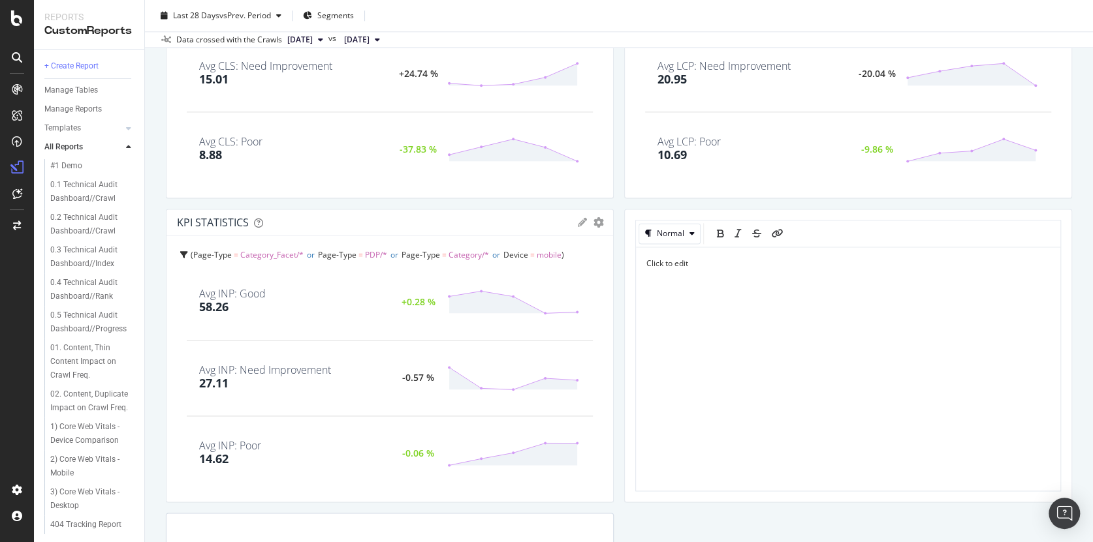
click at [746, 301] on div "Click to edit" at bounding box center [847, 307] width 403 height 98
click at [709, 292] on div "Click to edit" at bounding box center [847, 307] width 403 height 98
click at [770, 313] on div "Click to edittertret" at bounding box center [847, 307] width 403 height 98
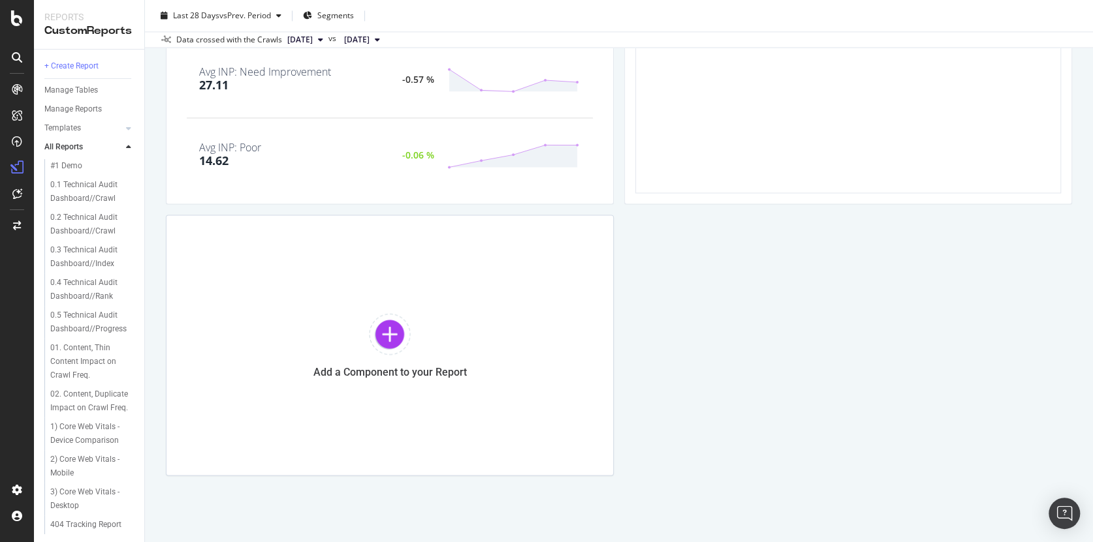
drag, startPoint x: 767, startPoint y: 383, endPoint x: 770, endPoint y: 312, distance: 70.6
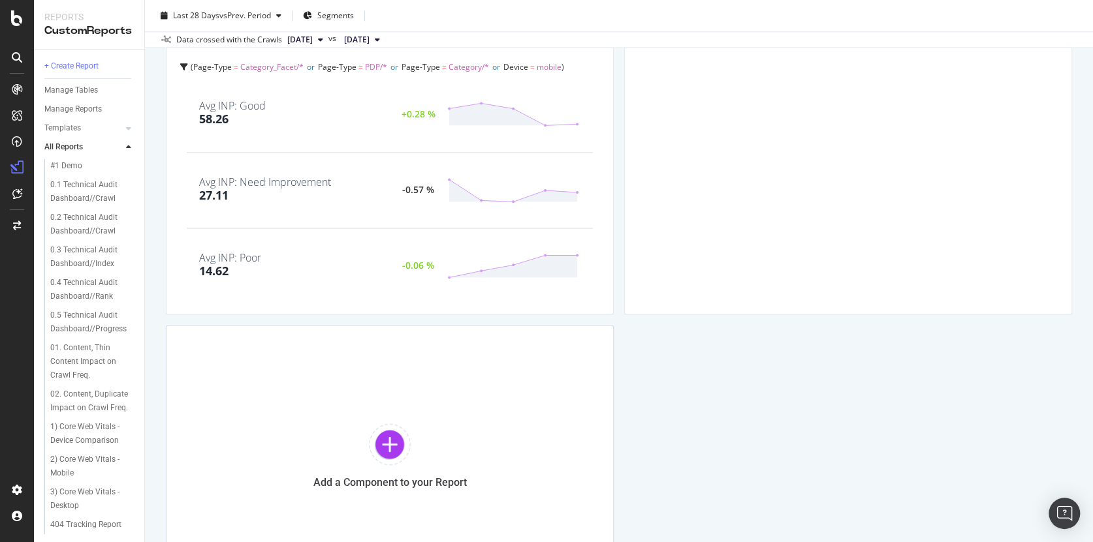
scroll to position [862, 0]
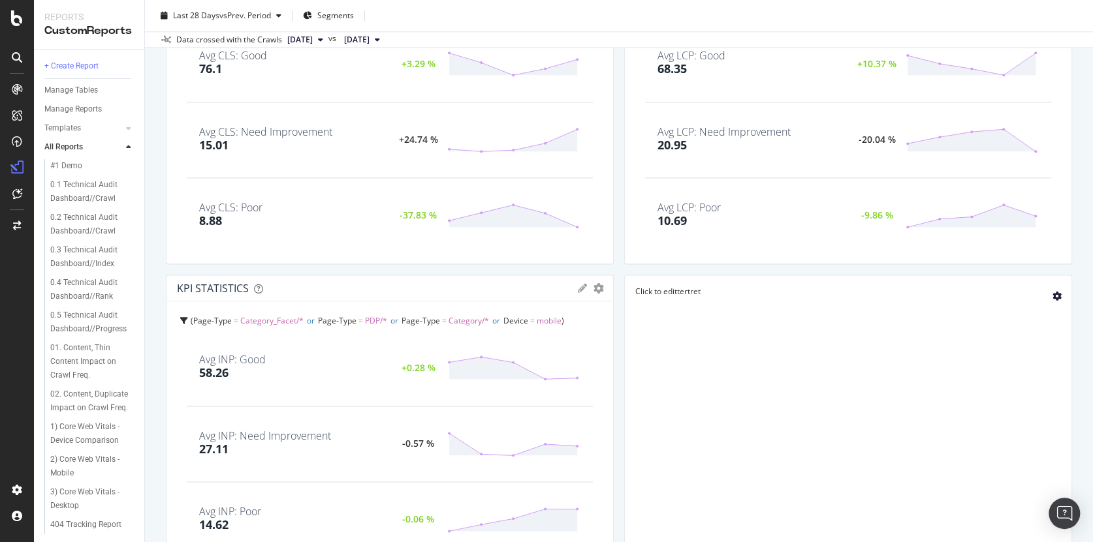
click at [1052, 292] on icon "gear" at bounding box center [1056, 296] width 9 height 9
click at [1014, 303] on div "Delete" at bounding box center [1026, 301] width 24 height 11
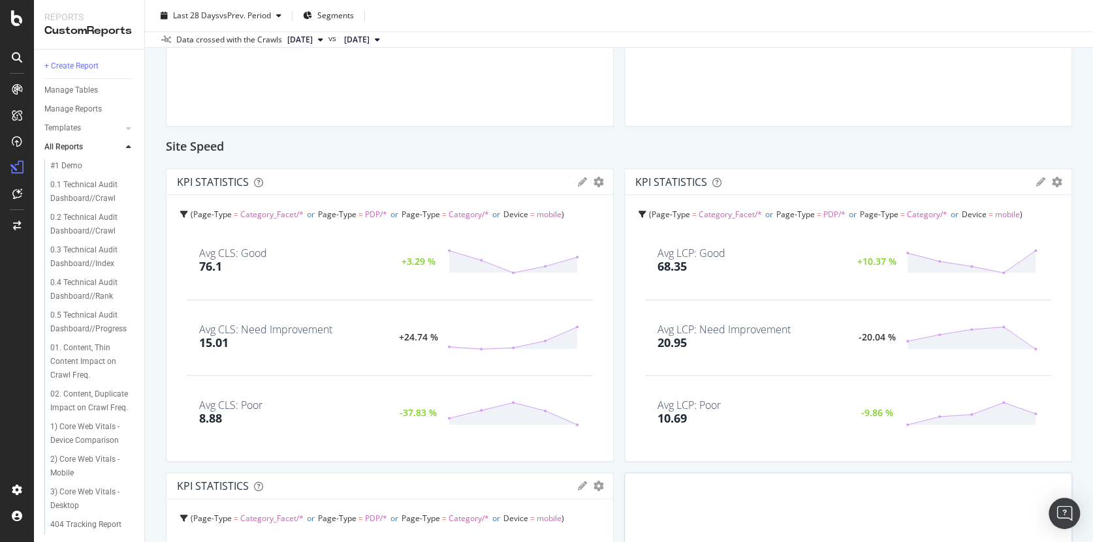
scroll to position [590, 0]
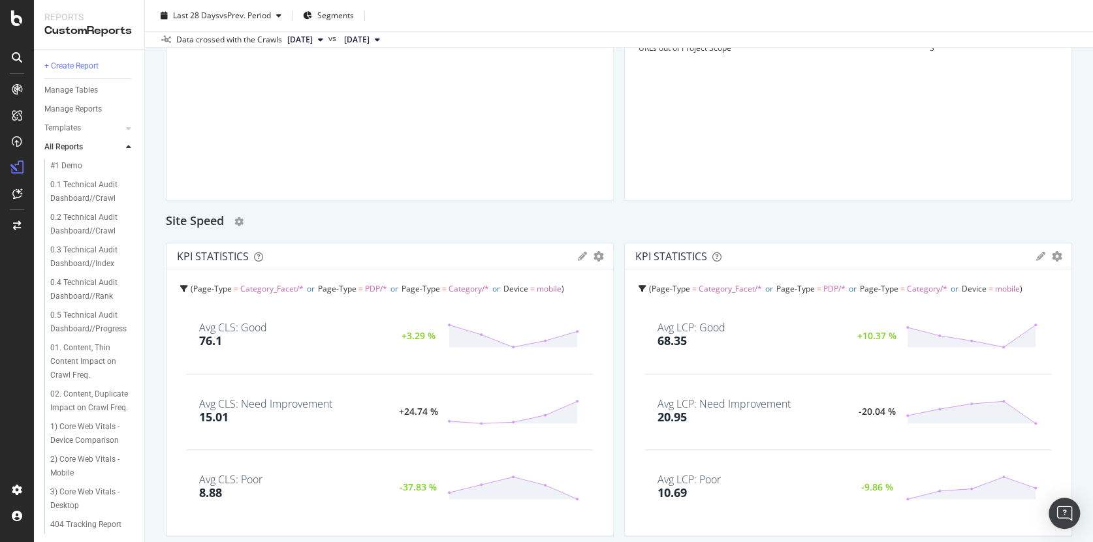
click at [208, 222] on h2 "Site Speed" at bounding box center [195, 222] width 58 height 21
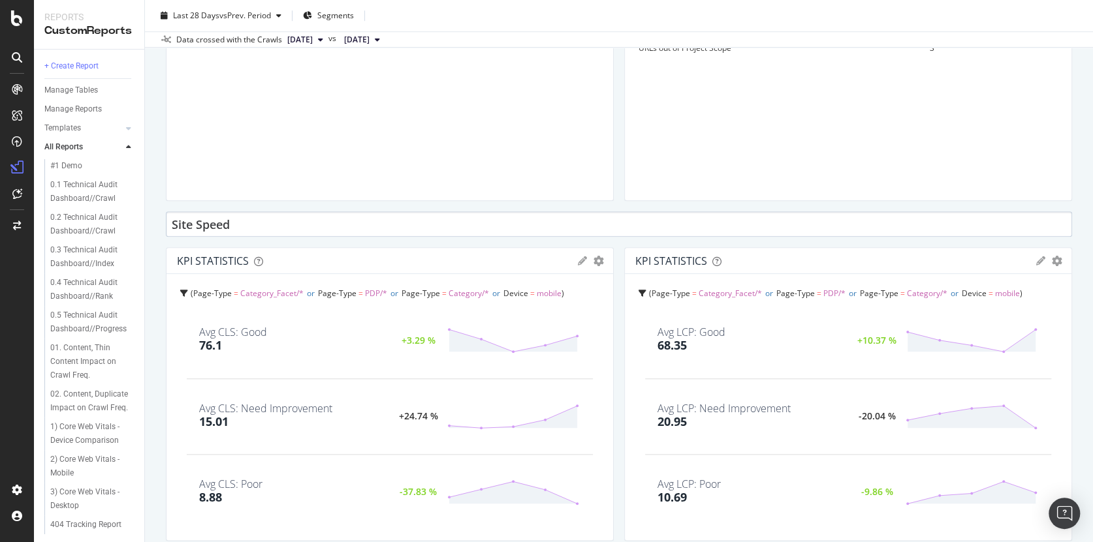
click at [277, 225] on input "Site Speed" at bounding box center [619, 224] width 906 height 25
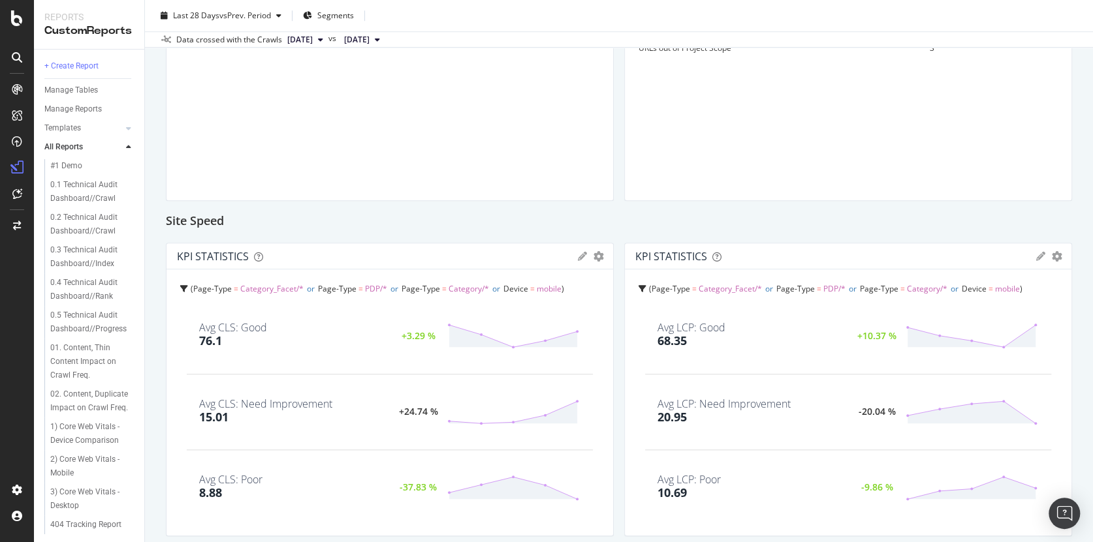
click at [386, 240] on div "Crawlability HTTP Status Codes Distribution Pie Table Apply Filter Export as CS…" at bounding box center [619, 190] width 906 height 1300
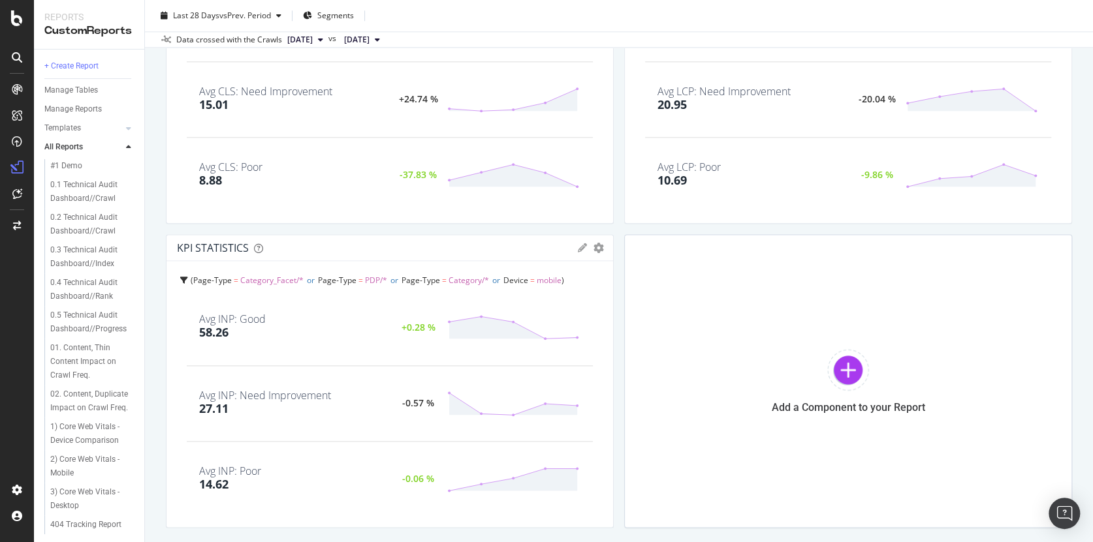
scroll to position [907, 0]
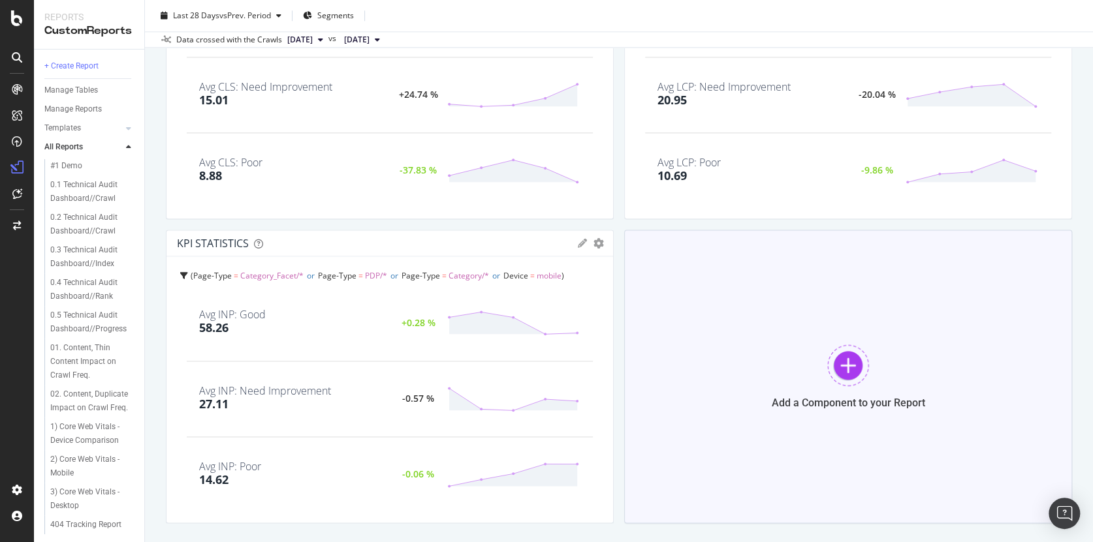
click at [834, 383] on div at bounding box center [848, 366] width 42 height 42
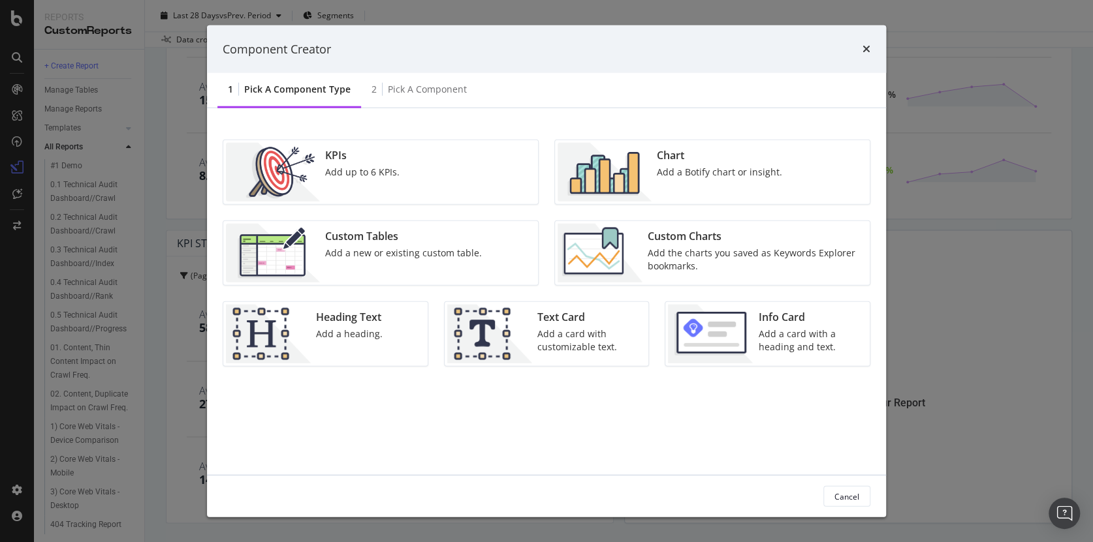
click at [798, 333] on div "Add a card with a heading and text." at bounding box center [810, 341] width 104 height 26
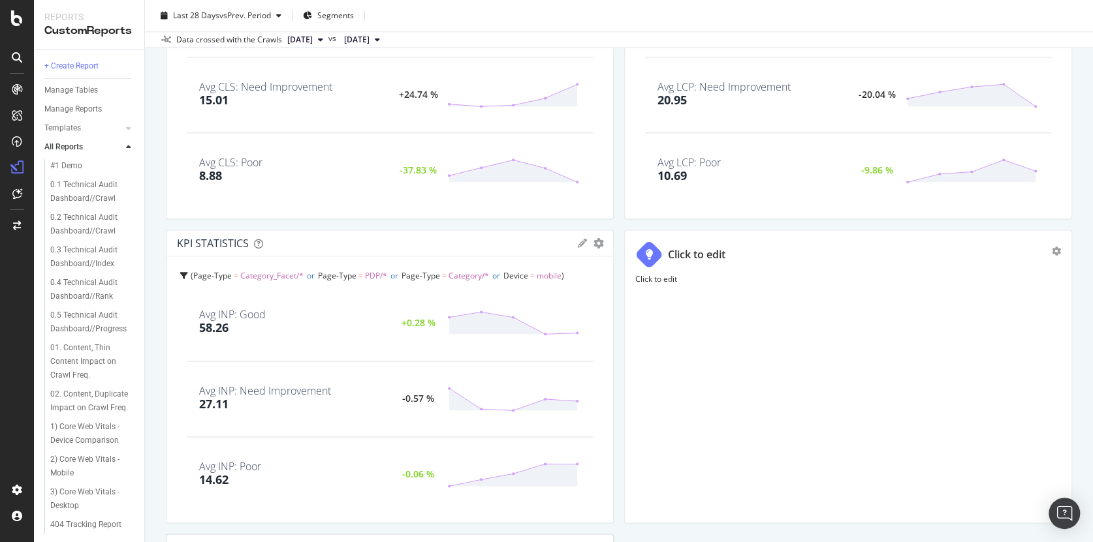
click at [757, 332] on div "Click to edit" at bounding box center [848, 393] width 426 height 239
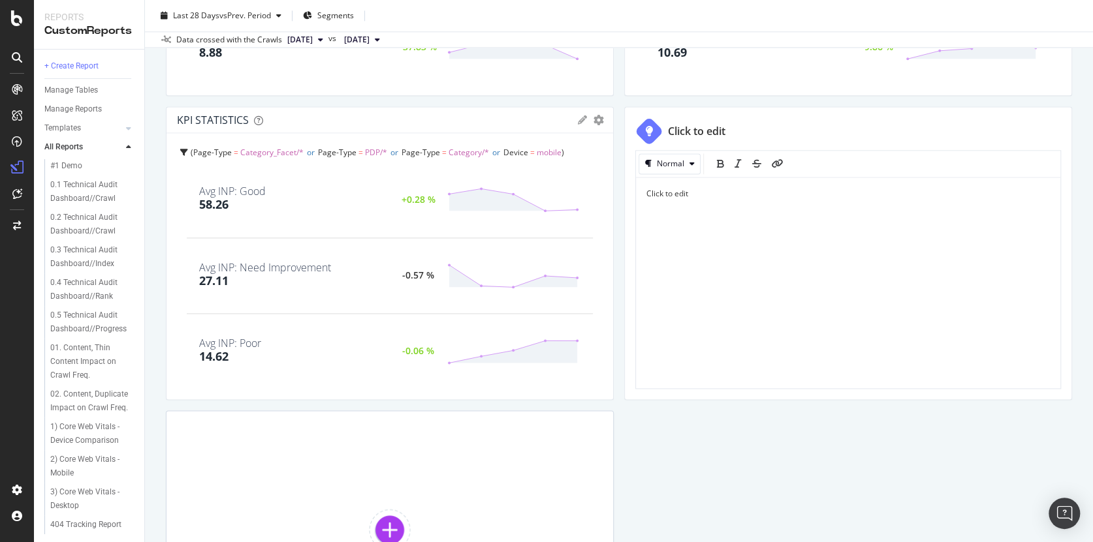
scroll to position [1075, 0]
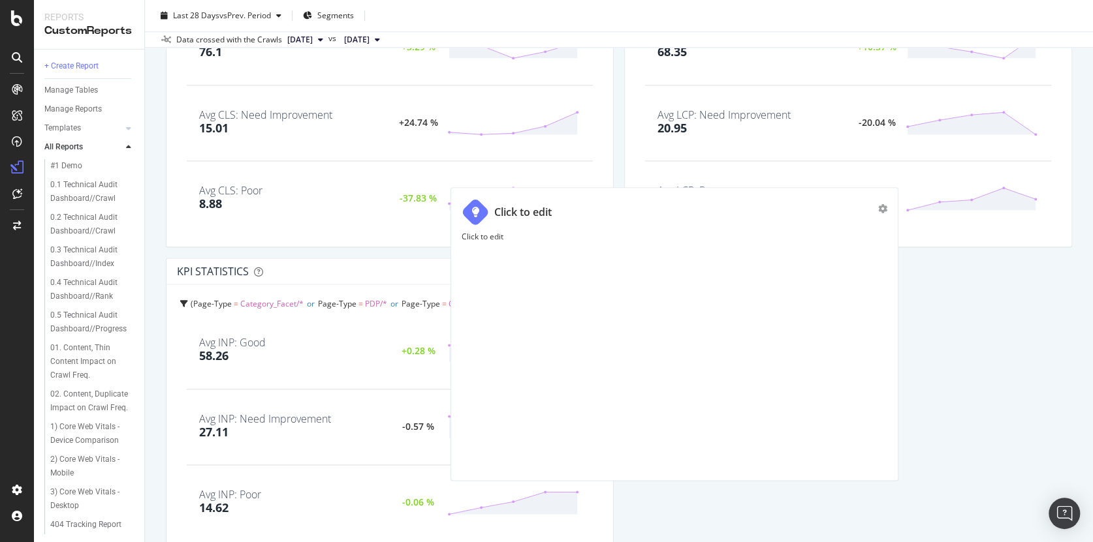
scroll to position [732, 0]
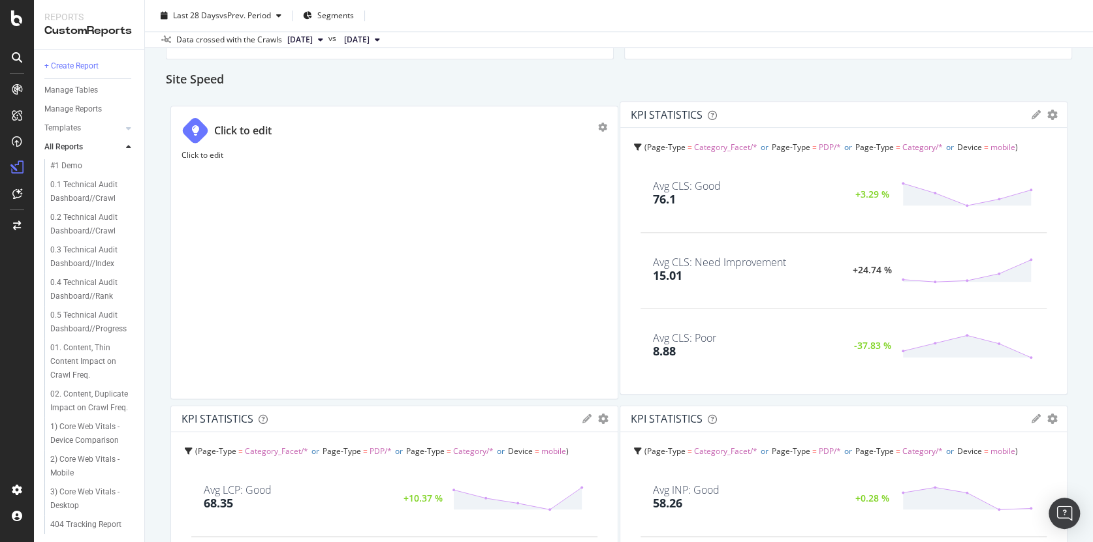
drag, startPoint x: 804, startPoint y: 301, endPoint x: 346, endPoint y: 336, distance: 459.6
click at [345, 337] on div "Click to edit" at bounding box center [394, 268] width 426 height 239
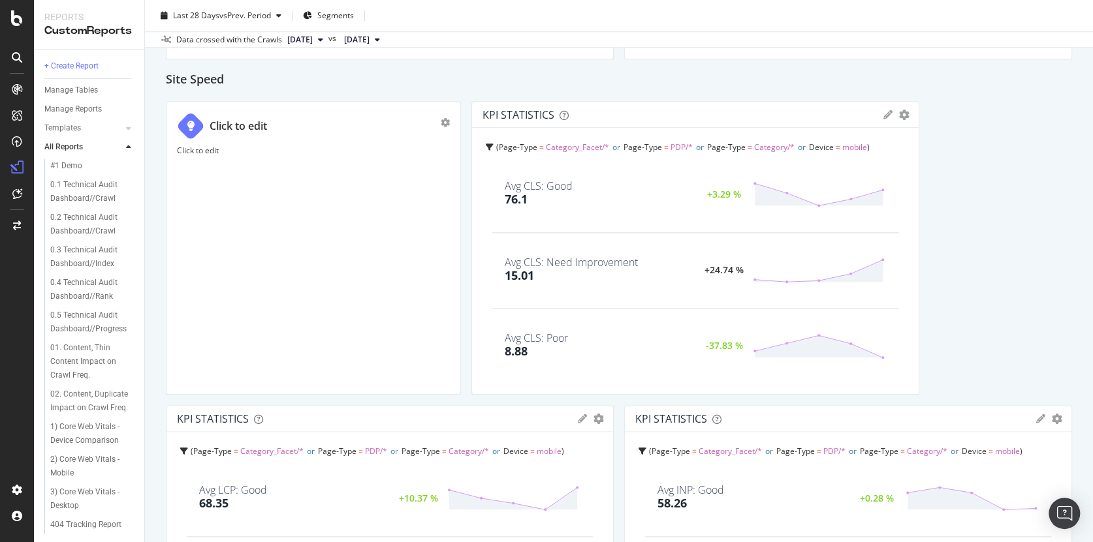
drag, startPoint x: 603, startPoint y: 243, endPoint x: 283, endPoint y: 349, distance: 336.9
click at [285, 270] on div "Click to edit Click to edit" at bounding box center [313, 248] width 295 height 294
click at [309, 389] on div "Click to edit Click to edit" at bounding box center [313, 248] width 295 height 294
click at [312, 394] on div "Crawlability HTTP Status Codes Distribution Pie Table Apply Filter Export as CS…" at bounding box center [619, 185] width 906 height 1572
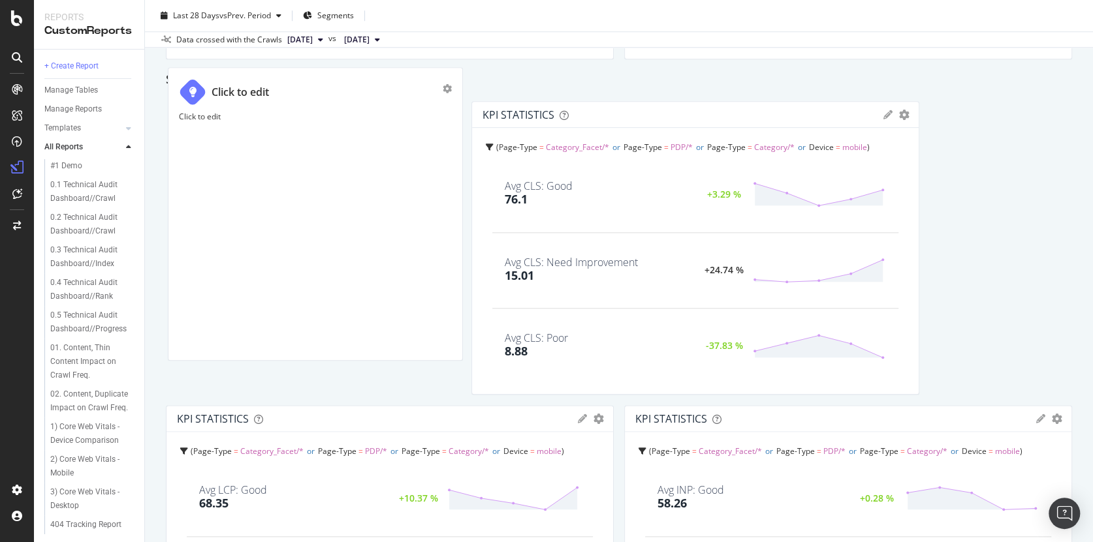
drag, startPoint x: 315, startPoint y: 392, endPoint x: 322, endPoint y: 329, distance: 63.8
click at [321, 330] on div "Click to edit Click to edit" at bounding box center [315, 214] width 295 height 294
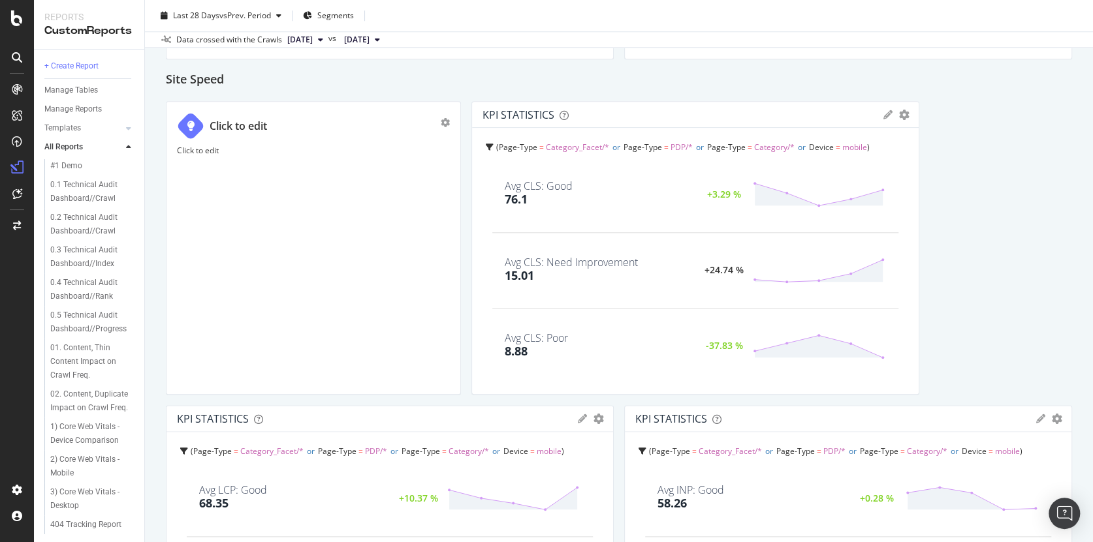
drag, startPoint x: 455, startPoint y: 294, endPoint x: 406, endPoint y: 270, distance: 54.6
click at [403, 290] on div "Click to edit Click to edit" at bounding box center [313, 248] width 295 height 294
click at [353, 142] on div "Click to edit" at bounding box center [313, 128] width 273 height 33
click at [243, 150] on p "Click to edit" at bounding box center [313, 150] width 273 height 11
click at [268, 228] on div "Click to edit" at bounding box center [313, 232] width 251 height 98
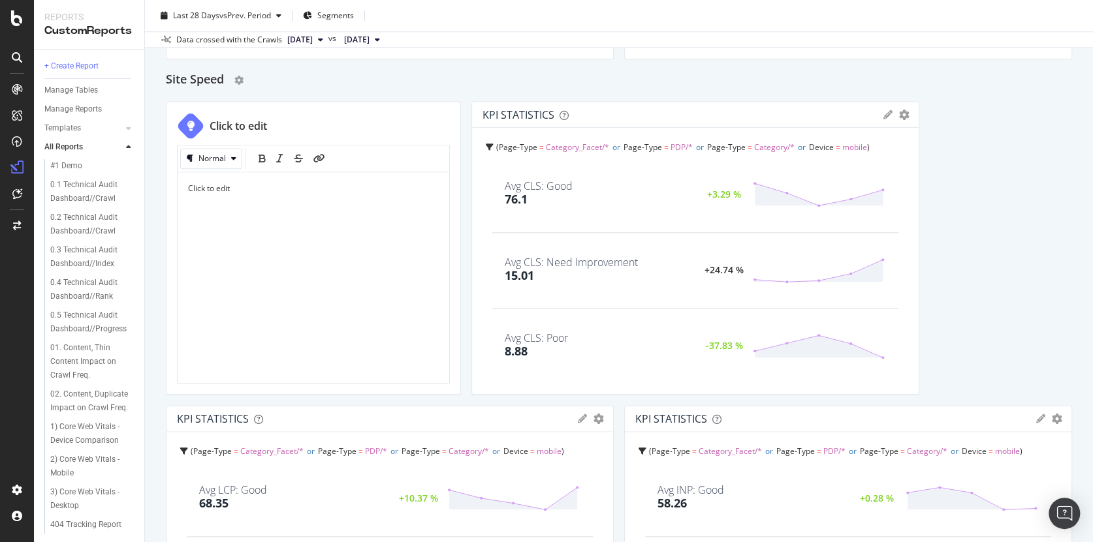
click at [375, 89] on div "Crawlability HTTP Status Codes Distribution Pie Table Apply Filter Export as CS…" at bounding box center [619, 185] width 906 height 1572
click at [373, 80] on div "Site Speed" at bounding box center [619, 80] width 906 height 21
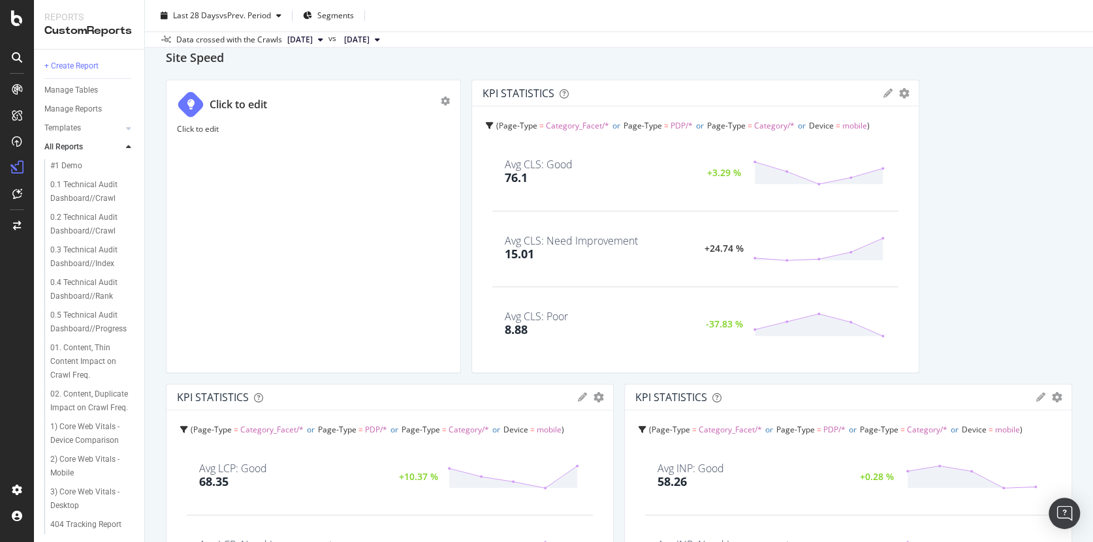
scroll to position [751, 0]
click at [296, 211] on div "Click to edit" at bounding box center [313, 245] width 273 height 239
click at [230, 171] on p "Click to edit" at bounding box center [313, 169] width 251 height 11
click at [234, 172] on p "Click to edit" at bounding box center [313, 169] width 251 height 11
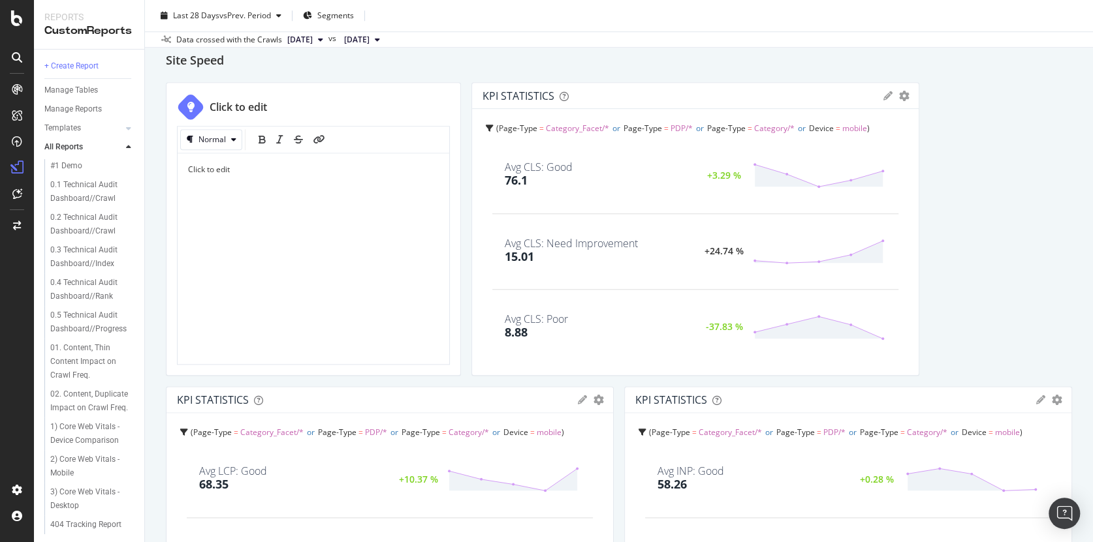
click at [234, 172] on p "Click to edit" at bounding box center [313, 169] width 251 height 11
click at [304, 232] on div "These charts take our most productive pages (Categories, Facets + PDP) and comb…" at bounding box center [313, 213] width 251 height 98
click at [466, 59] on div "Site Speed" at bounding box center [619, 61] width 906 height 21
click at [441, 101] on icon "gear" at bounding box center [445, 103] width 9 height 9
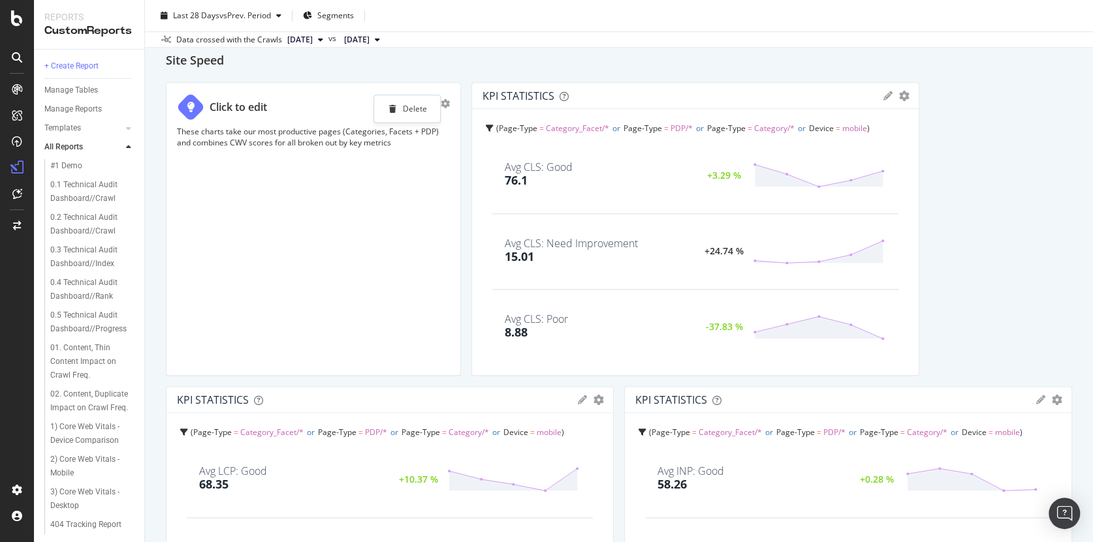
click at [334, 151] on div "These charts take our most productive pages (Categories, Facets + PDP) and comb…" at bounding box center [313, 245] width 273 height 239
click at [328, 142] on p "These charts take our most productive pages (Categories, Facets + PDP) and comb…" at bounding box center [313, 137] width 273 height 22
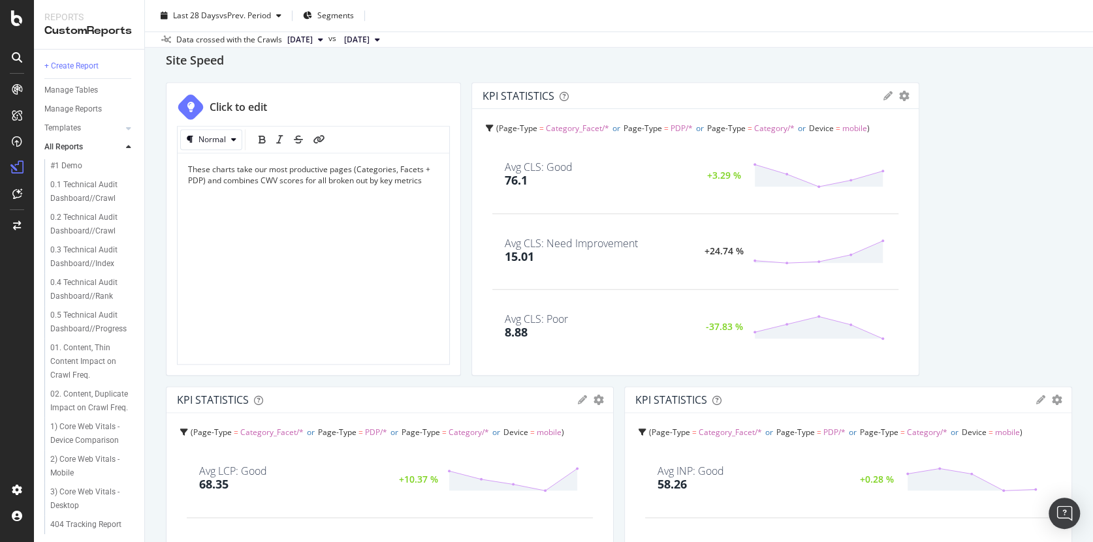
click at [324, 180] on span "These charts take our most productive pages (Categories, Facets + PDP) and comb…" at bounding box center [310, 175] width 244 height 22
click at [328, 180] on span "These charts take our most productive pages (Categories, Facets + PDP) and comb…" at bounding box center [310, 175] width 244 height 22
click at [334, 181] on span "These charts take our most productive pages (Categories, Facets + PDP) and comb…" at bounding box center [310, 175] width 244 height 22
click at [392, 186] on div "These charts take our most productive pages (Categories, Facets + PDP) and comb…" at bounding box center [313, 213] width 251 height 98
click at [431, 68] on div "Site Speed" at bounding box center [619, 61] width 906 height 21
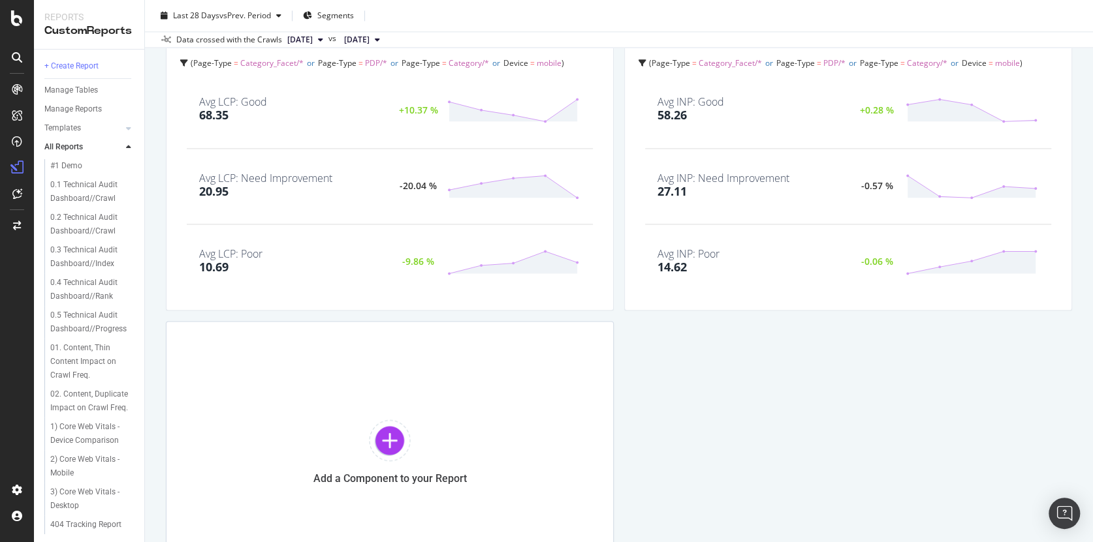
scroll to position [1227, 0]
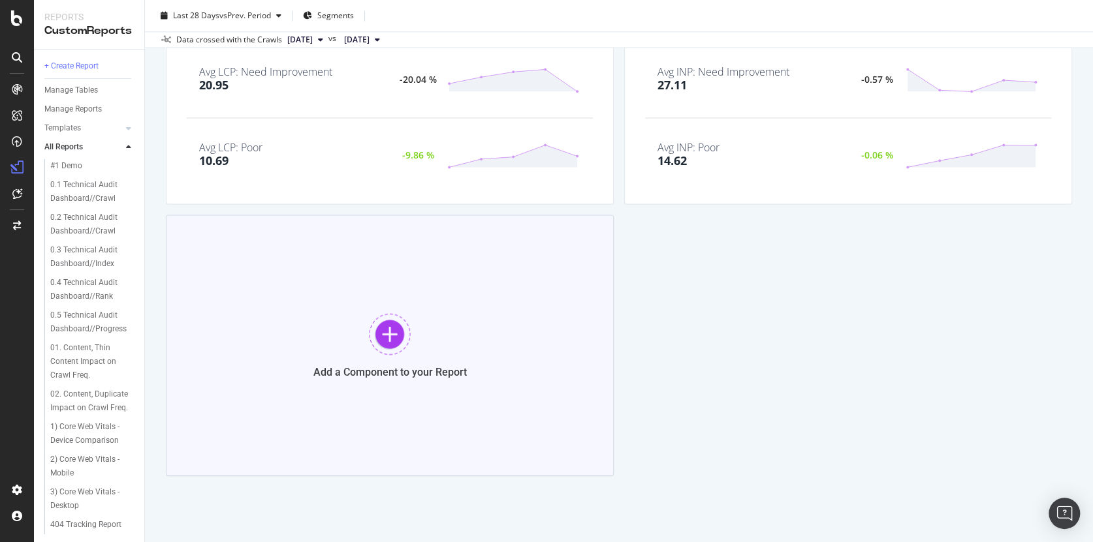
click at [387, 334] on div at bounding box center [390, 334] width 42 height 42
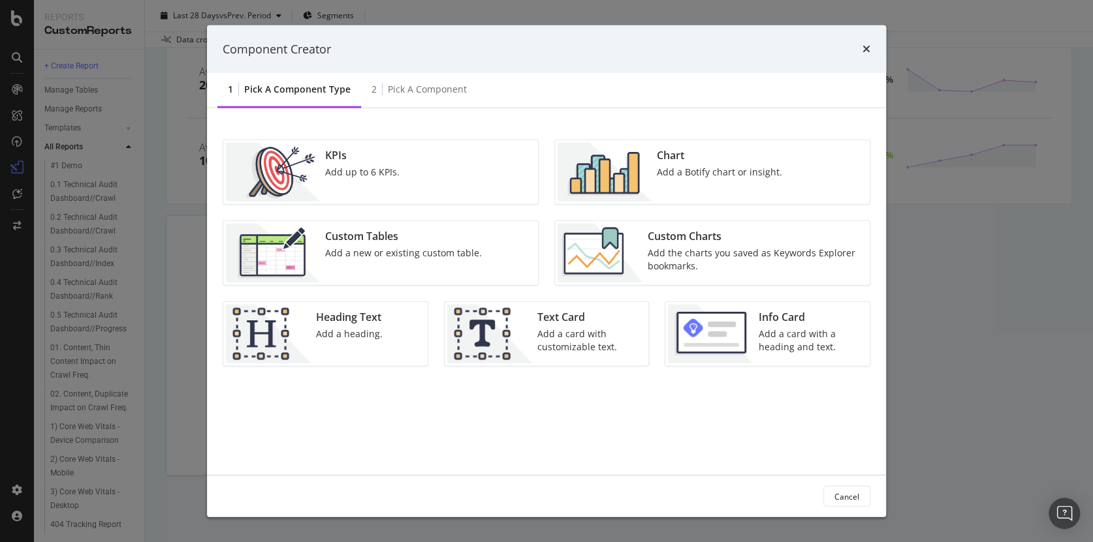
click at [689, 187] on div "Chart Add a Botify chart or insight." at bounding box center [719, 172] width 136 height 59
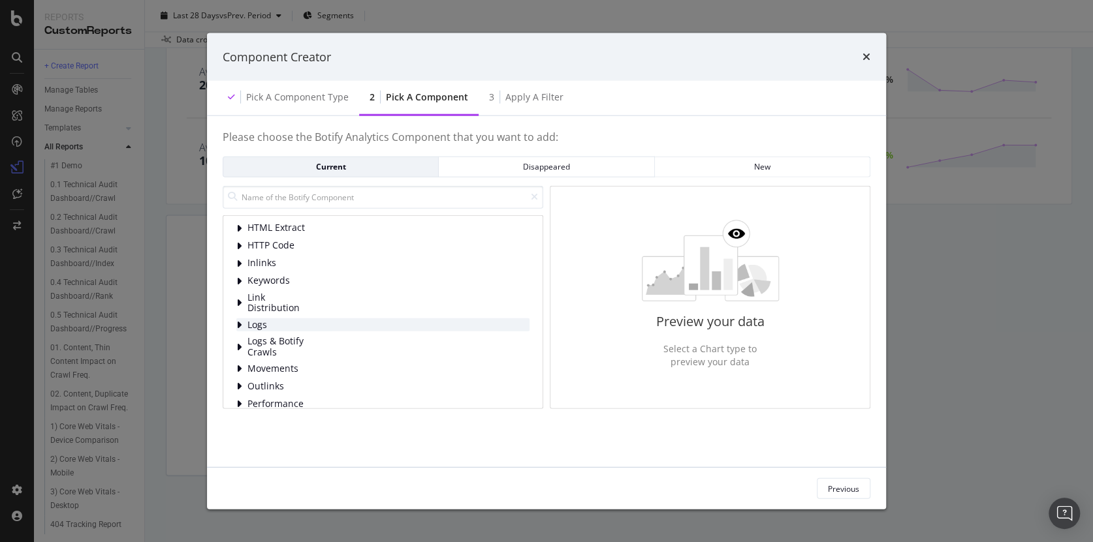
scroll to position [66, 0]
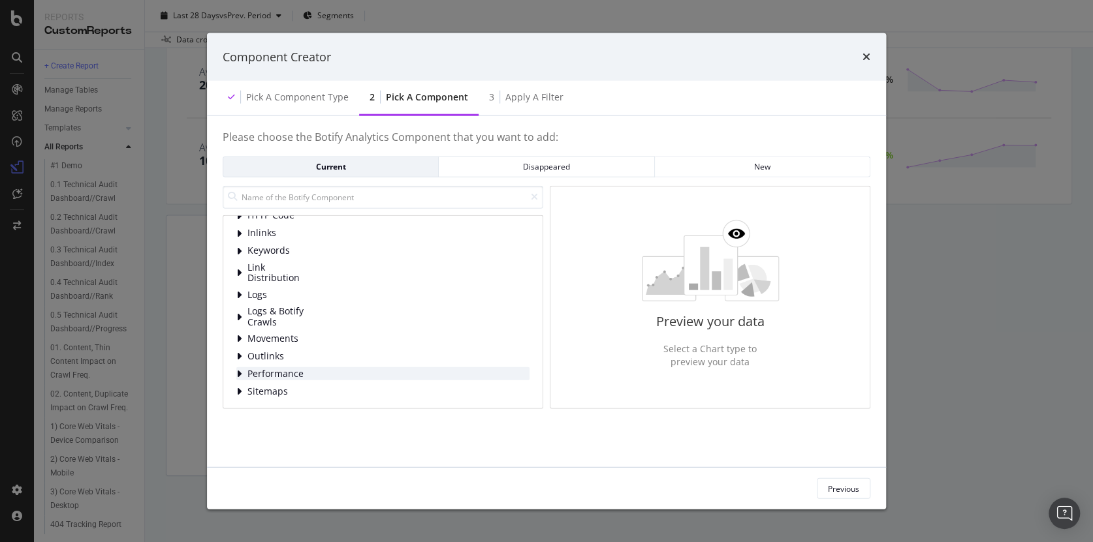
click at [239, 374] on icon "modal" at bounding box center [238, 374] width 5 height 10
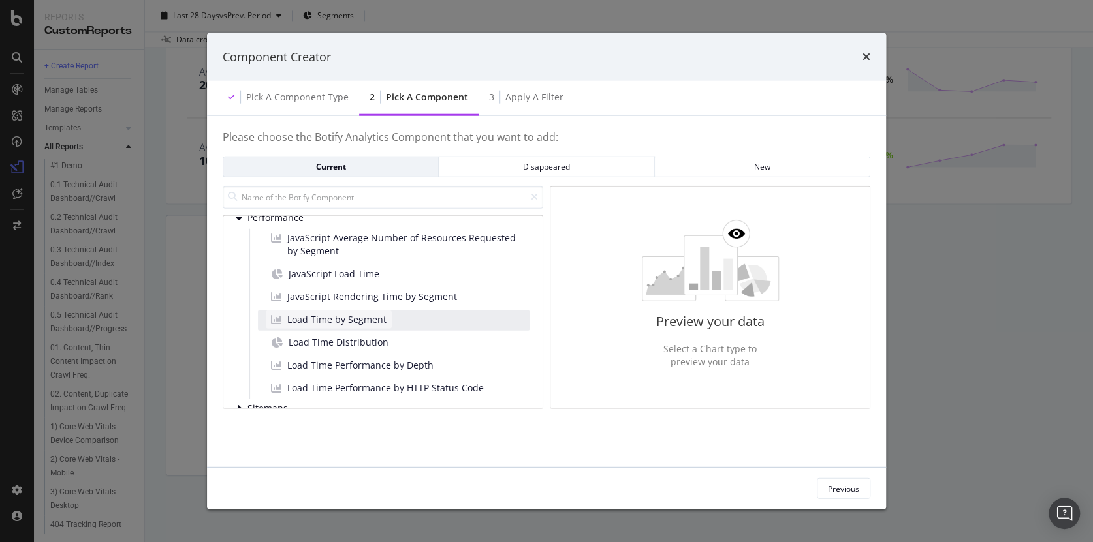
scroll to position [240, 0]
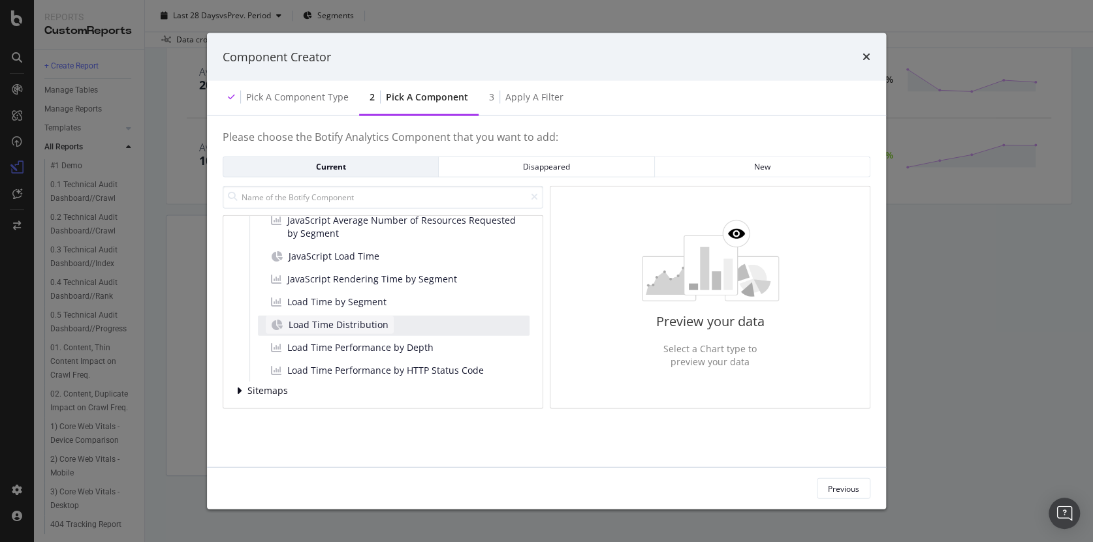
click at [330, 326] on span "Load Time Distribution" at bounding box center [339, 325] width 100 height 13
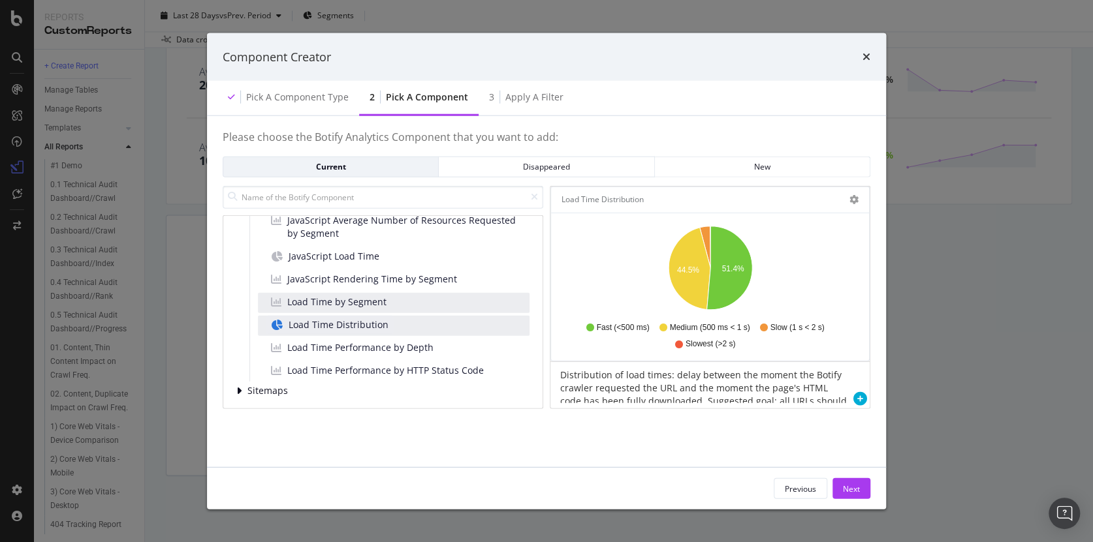
scroll to position [215, 0]
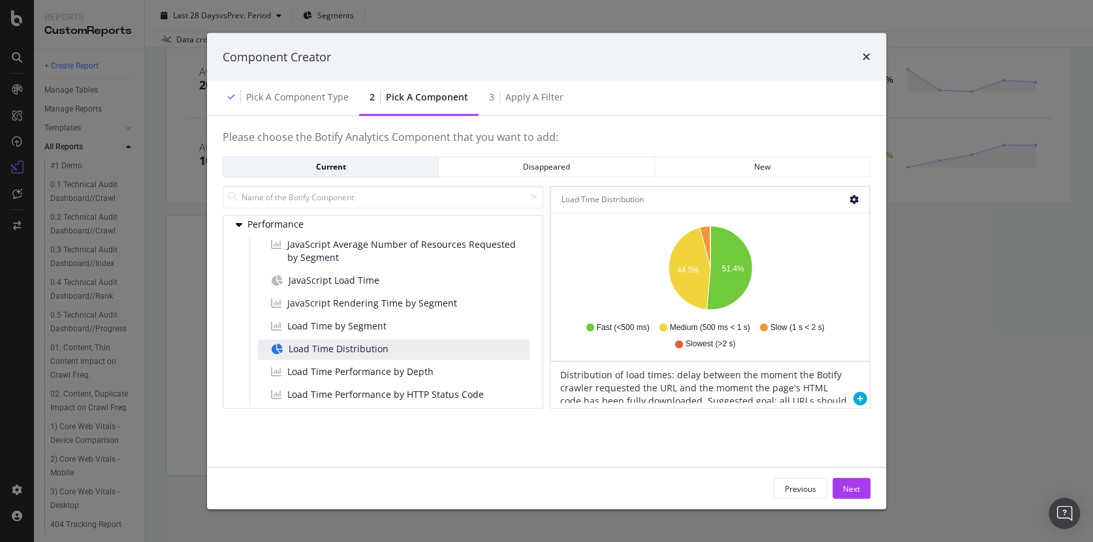
click at [854, 198] on icon "gear" at bounding box center [853, 199] width 9 height 9
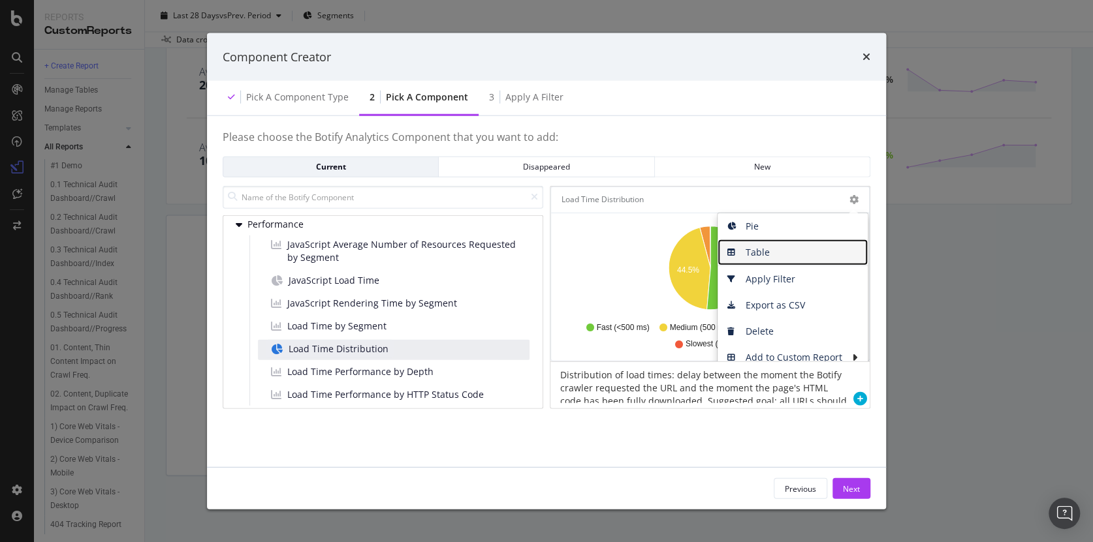
click at [768, 252] on span "Table" at bounding box center [792, 253] width 150 height 20
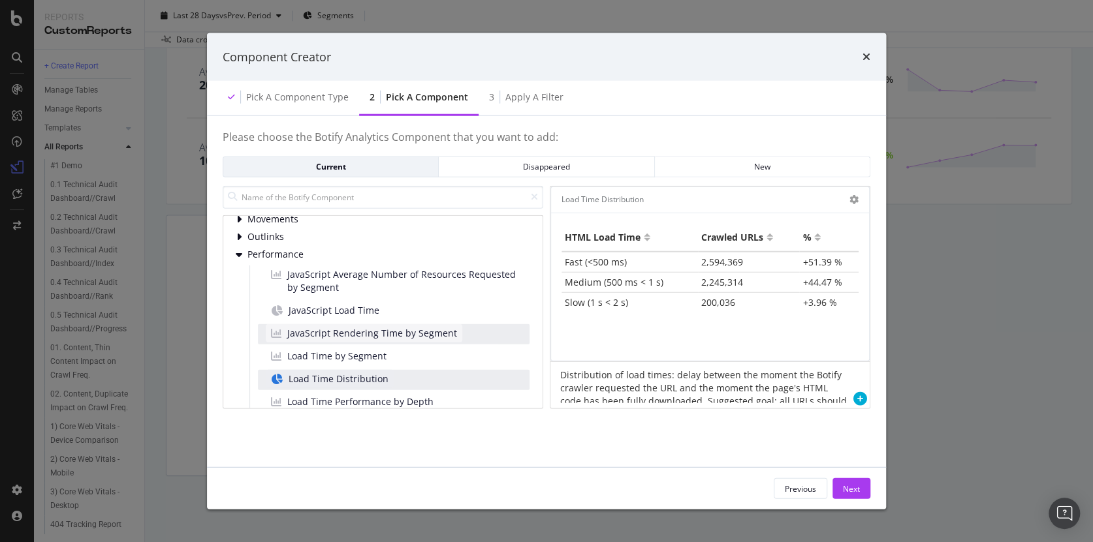
scroll to position [174, 0]
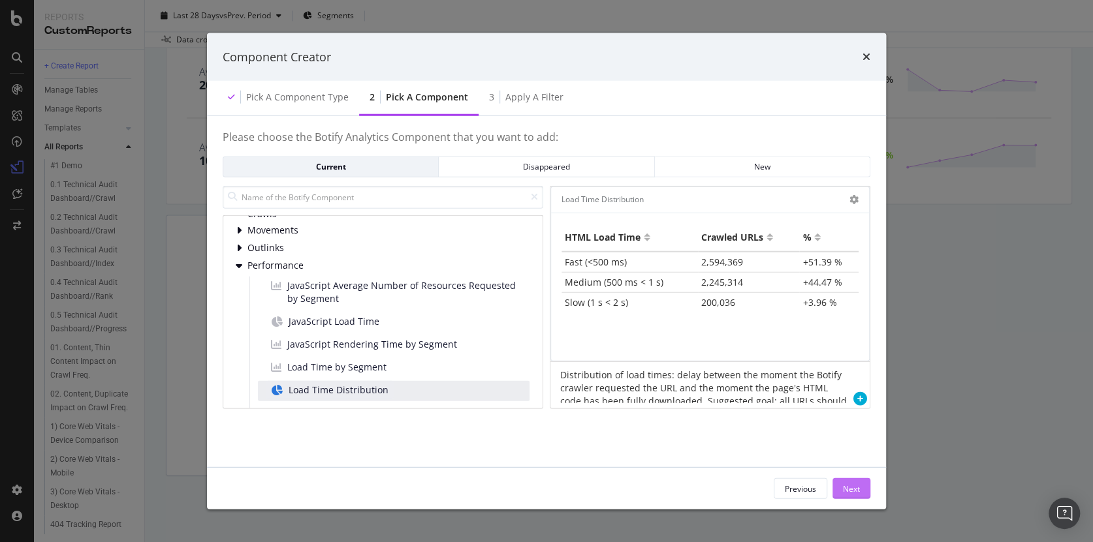
click at [858, 488] on div "Next" at bounding box center [851, 488] width 17 height 11
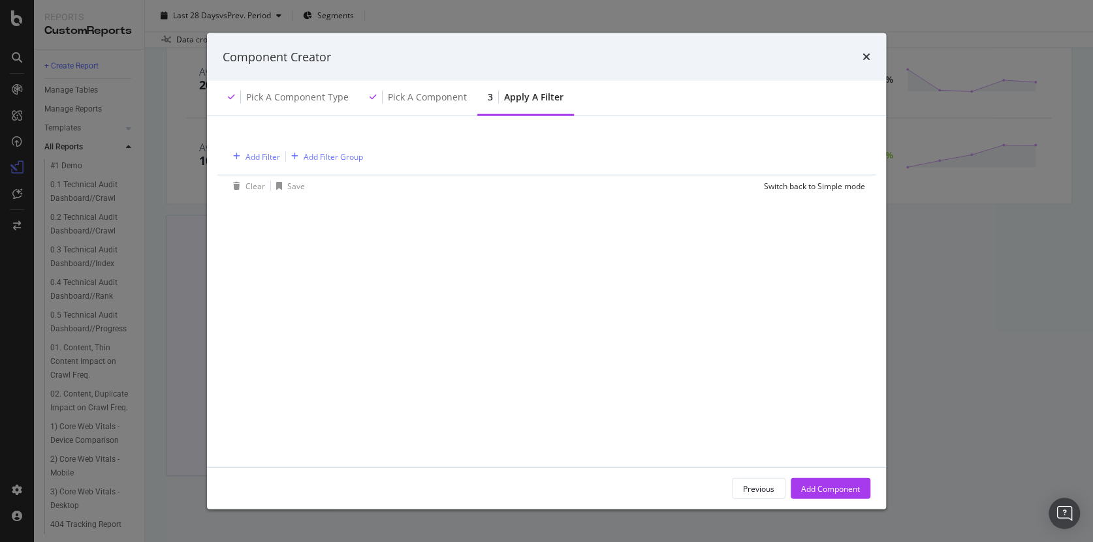
click at [850, 489] on div "Add Component" at bounding box center [830, 488] width 59 height 11
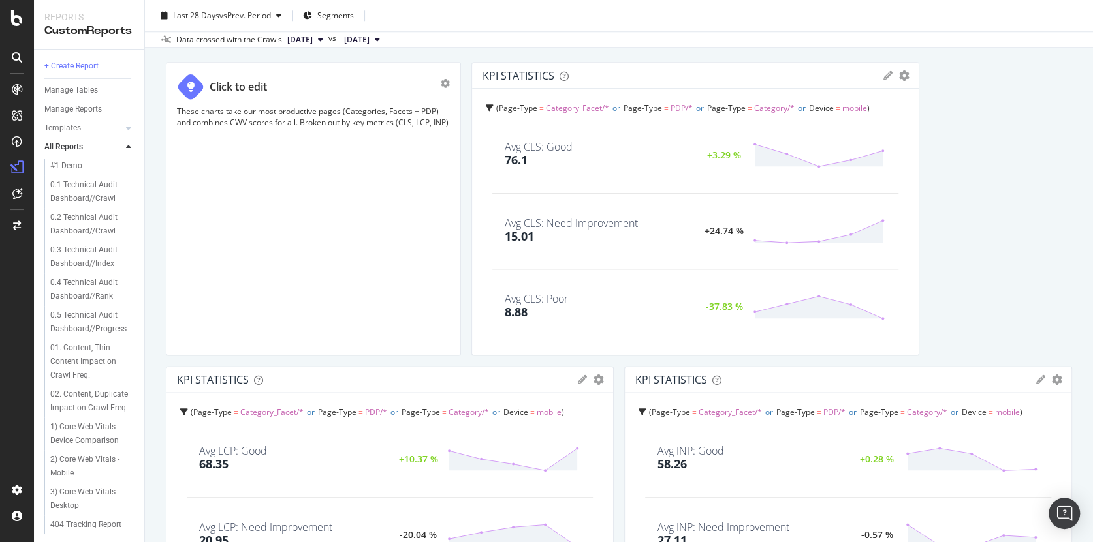
scroll to position [773, 0]
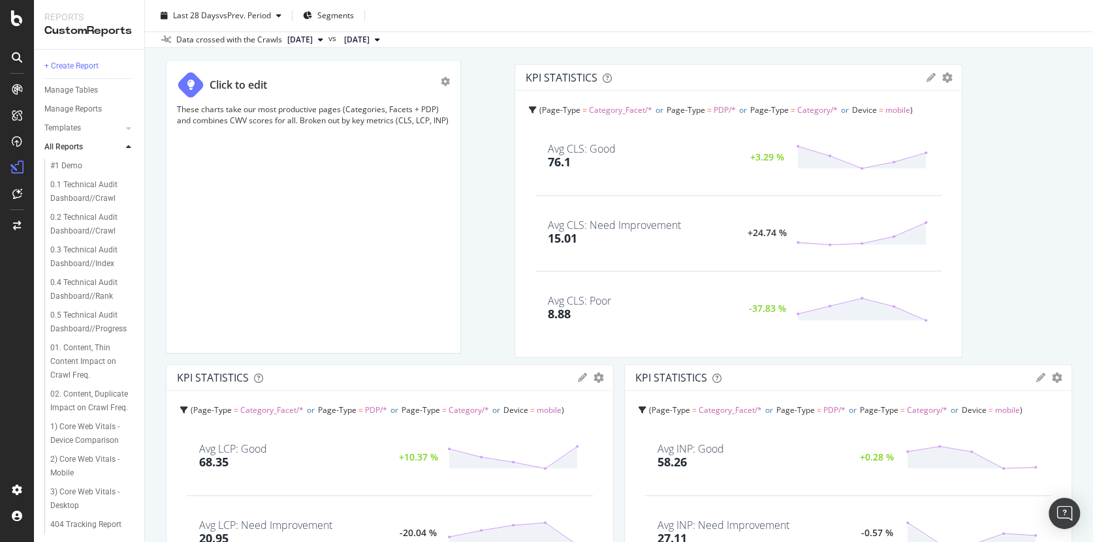
drag, startPoint x: 480, startPoint y: 71, endPoint x: 507, endPoint y: 75, distance: 26.4
click at [525, 76] on div "KPI STATISTICS" at bounding box center [561, 77] width 72 height 13
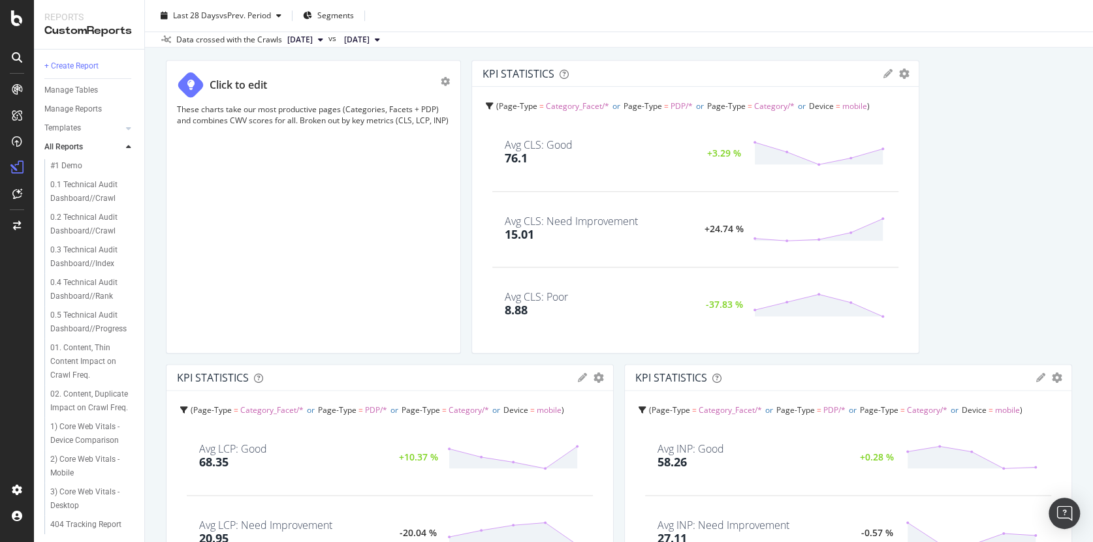
click at [518, 73] on div "KPI STATISTICS" at bounding box center [518, 73] width 72 height 13
click at [518, 72] on div "KPI STATISTICS" at bounding box center [518, 73] width 72 height 13
copy div "KPI STATISTICS KPIs Table Edit KPIs Edit Filter Export as CSV Delete Add to Cus…"
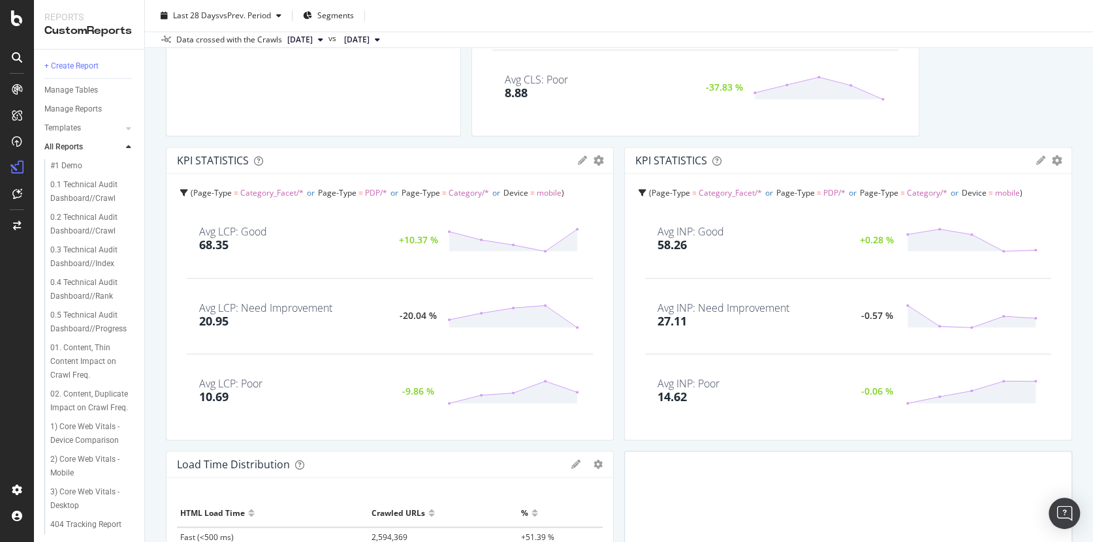
scroll to position [1131, 0]
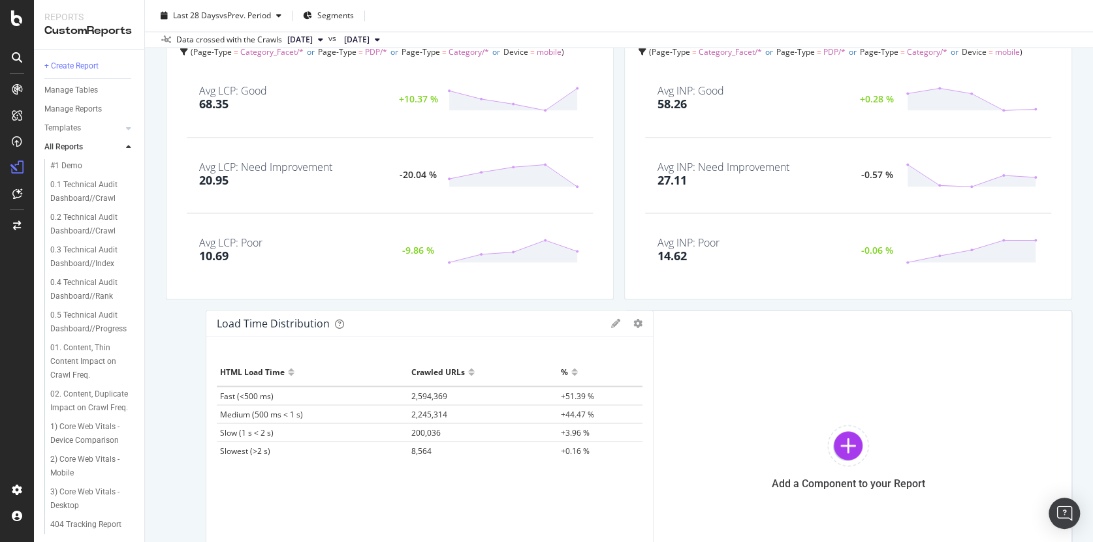
drag, startPoint x: 174, startPoint y: 322, endPoint x: 223, endPoint y: 327, distance: 49.9
click at [214, 328] on div "Load Time Distribution Pie Table Apply Filter Export as CSV Delete Add to Custo…" at bounding box center [429, 324] width 447 height 26
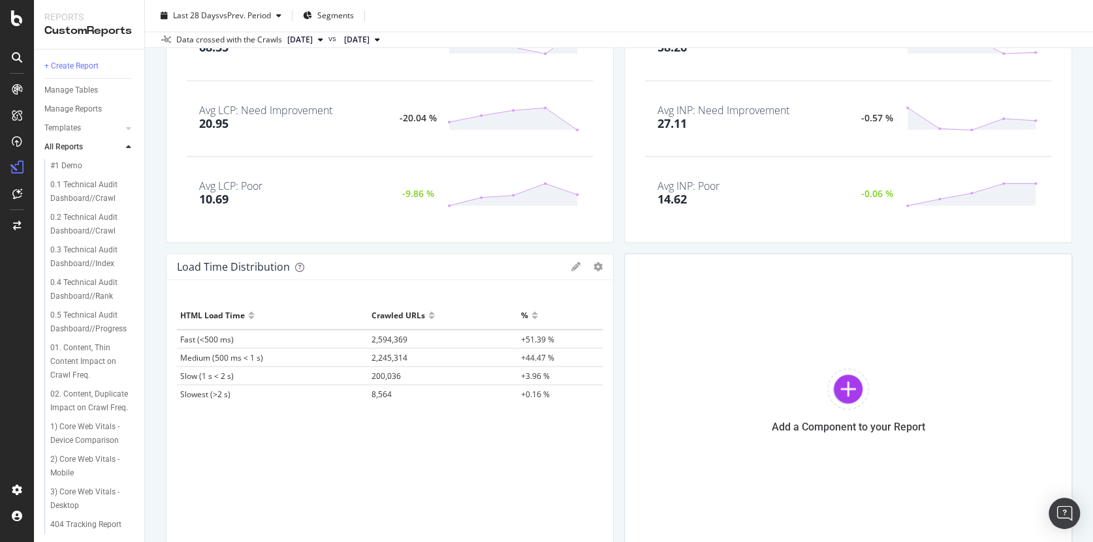
scroll to position [1259, 0]
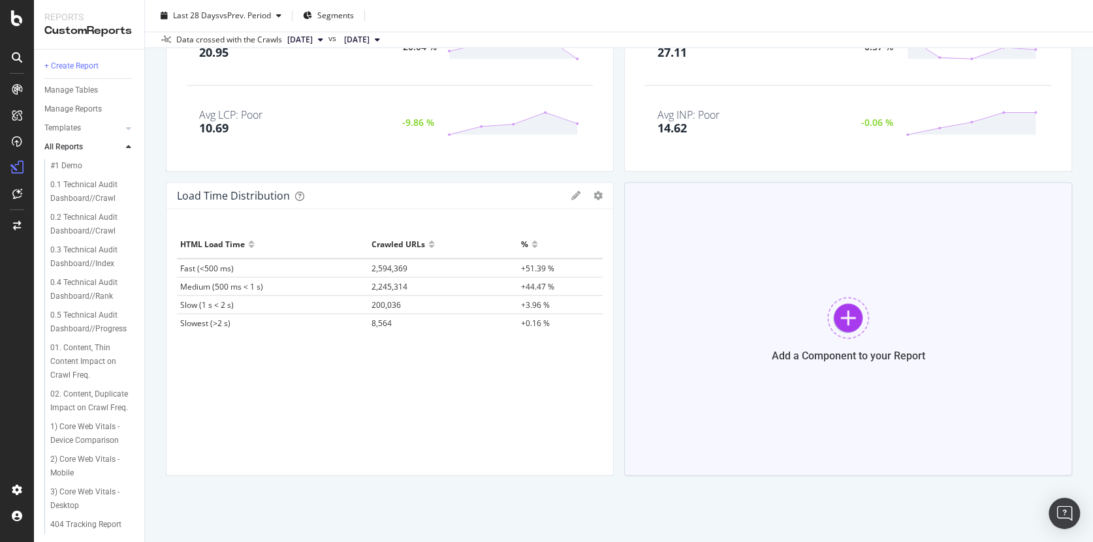
click at [842, 318] on div at bounding box center [848, 318] width 42 height 42
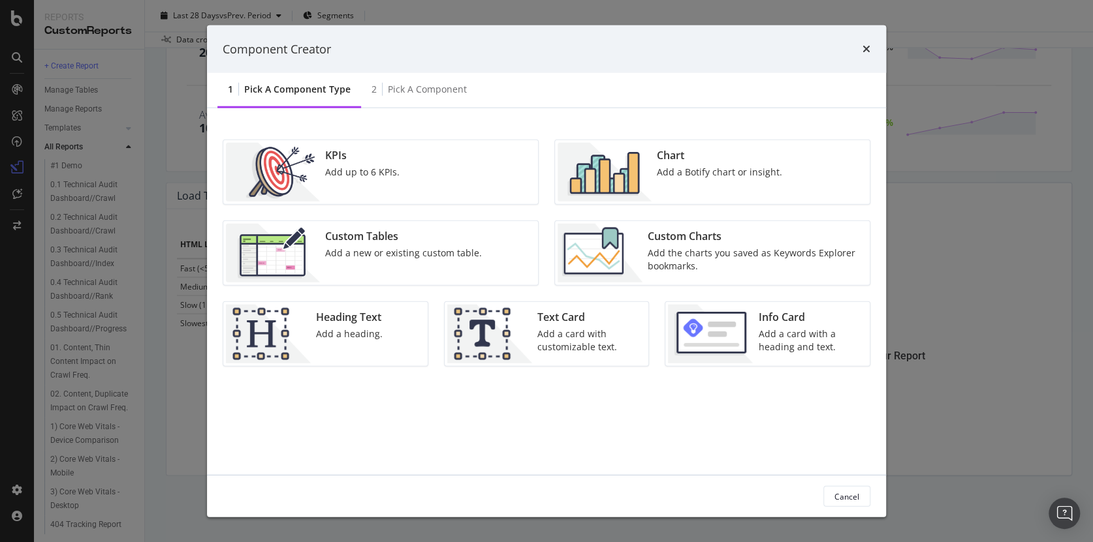
click at [698, 178] on div "Chart Add a Botify chart or insight." at bounding box center [719, 172] width 136 height 59
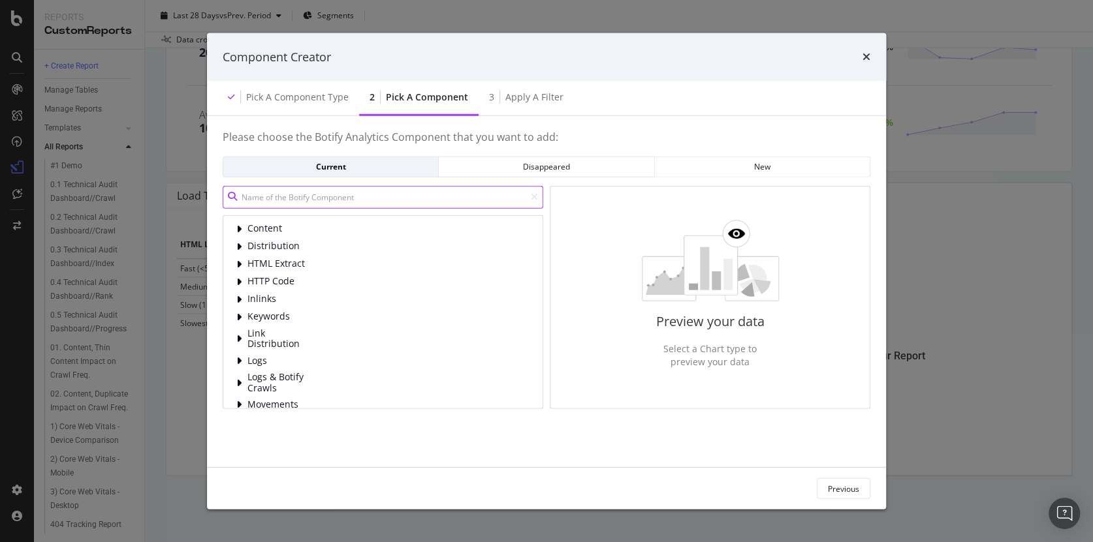
click at [352, 200] on input "modal" at bounding box center [383, 196] width 321 height 23
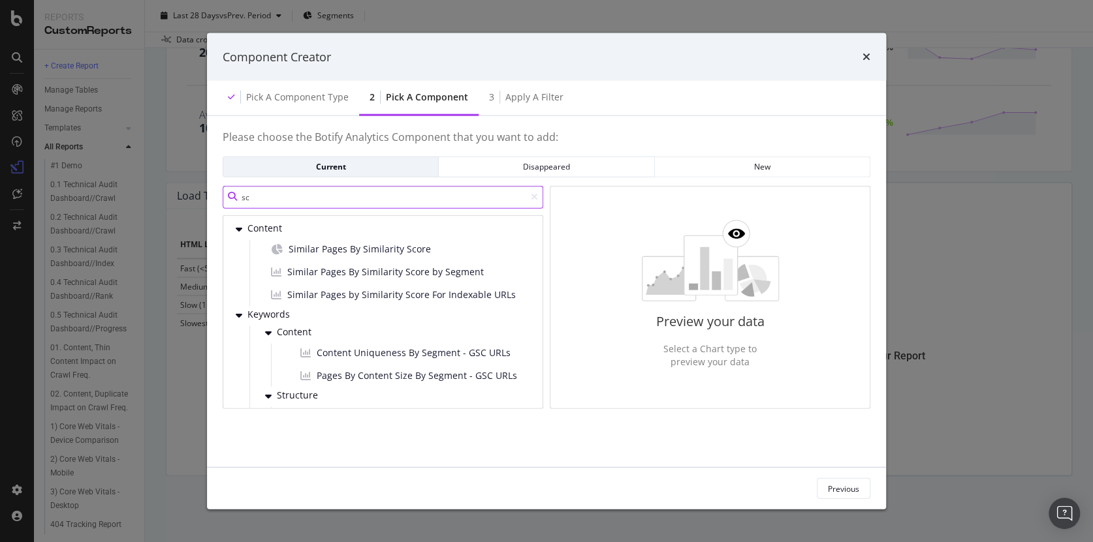
type input "s"
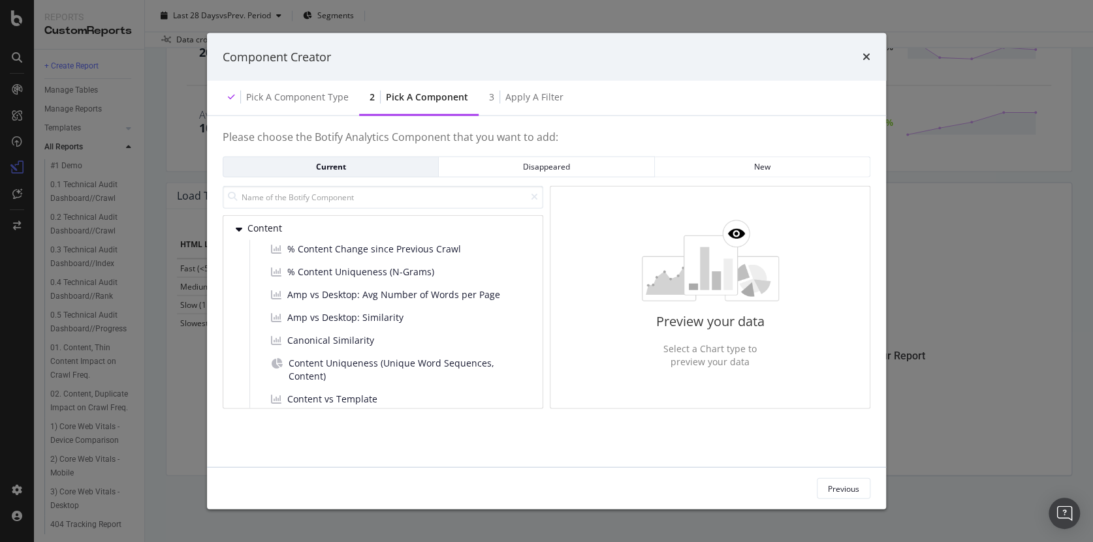
click at [866, 57] on icon "times" at bounding box center [866, 57] width 8 height 10
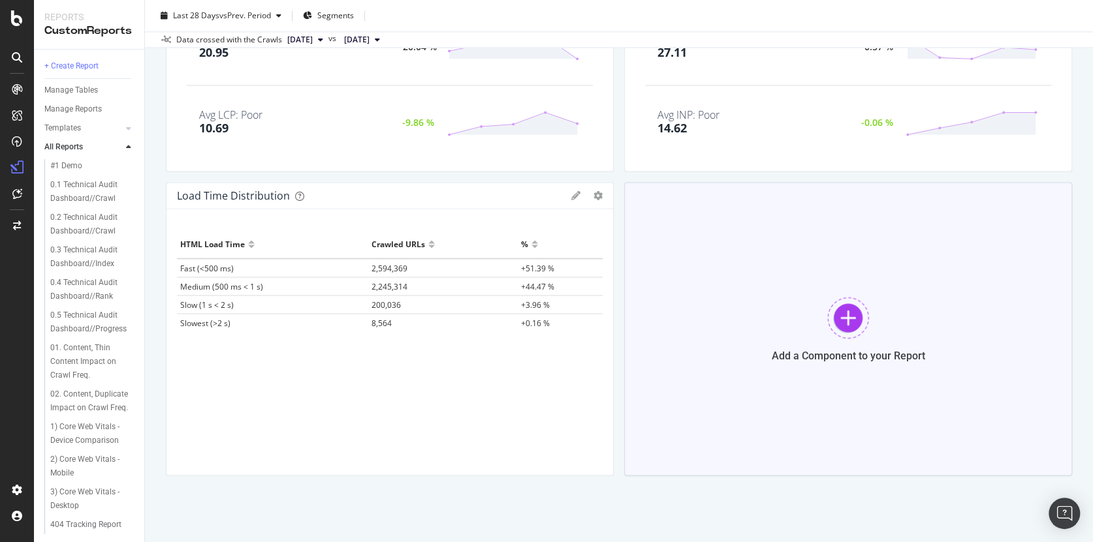
click at [835, 336] on div at bounding box center [848, 318] width 42 height 42
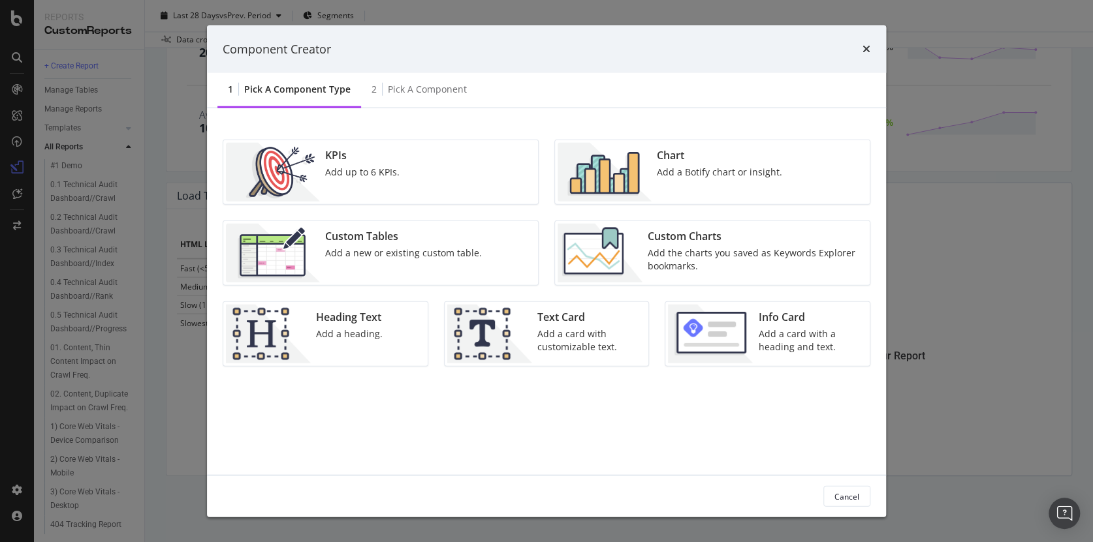
click at [347, 328] on div "Add a heading." at bounding box center [349, 334] width 67 height 13
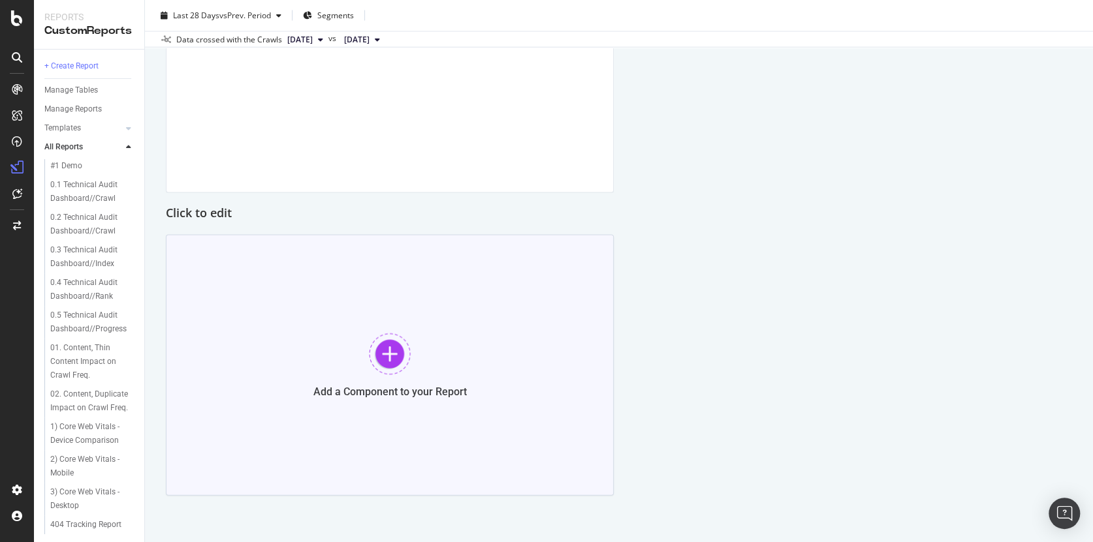
scroll to position [1561, 0]
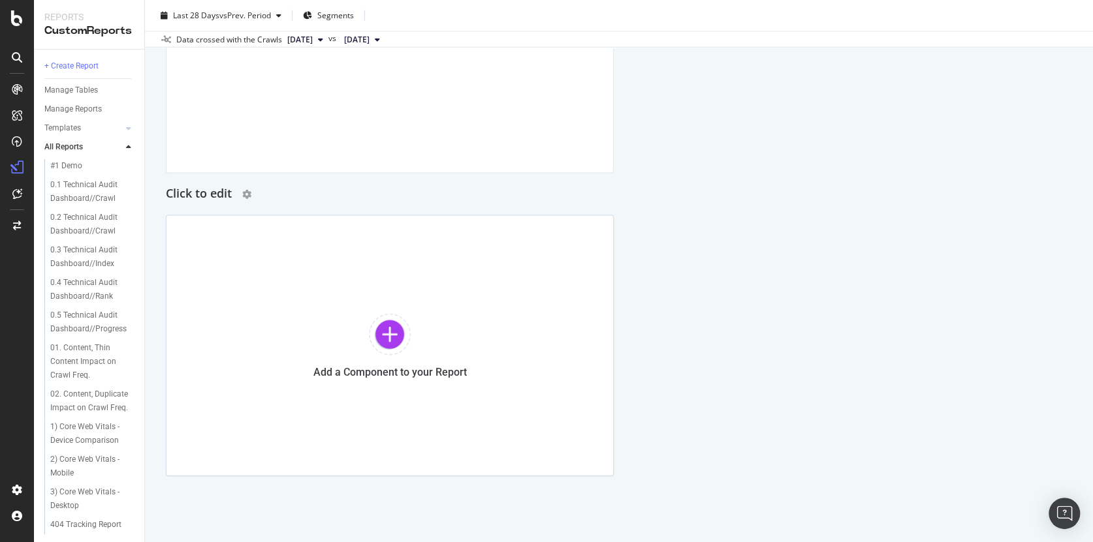
click at [227, 193] on h2 "Click to edit" at bounding box center [199, 194] width 66 height 21
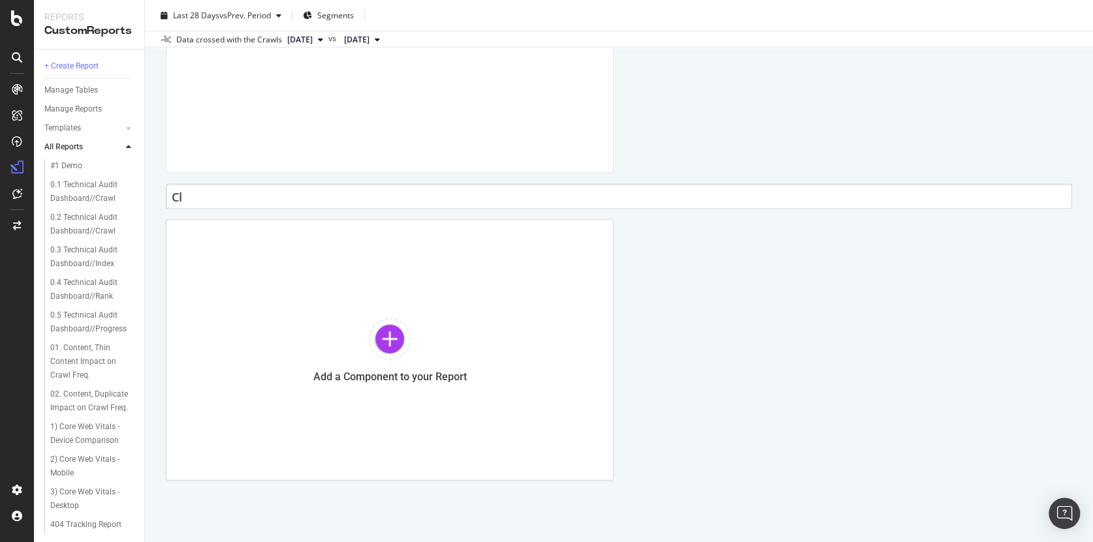
type input "C"
type input "Internal Linking"
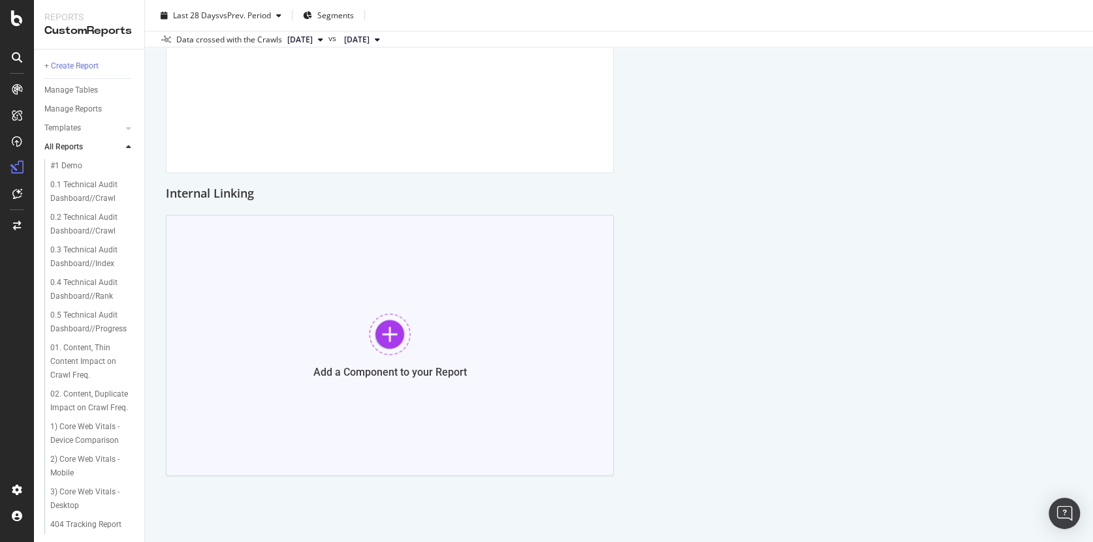
click at [390, 334] on div at bounding box center [390, 335] width 42 height 42
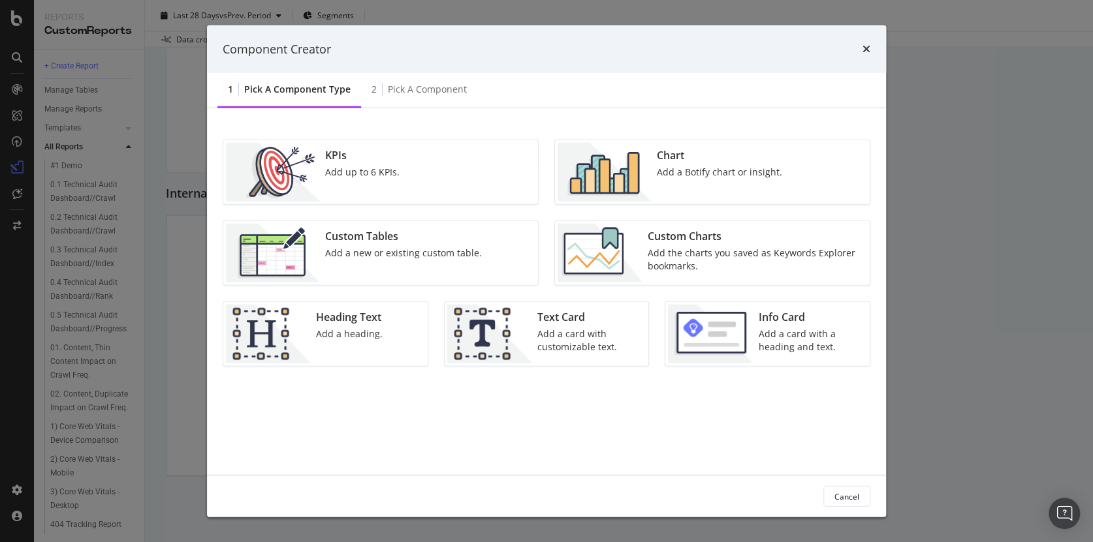
click at [717, 166] on div "Add a Botify chart or insight." at bounding box center [719, 172] width 125 height 13
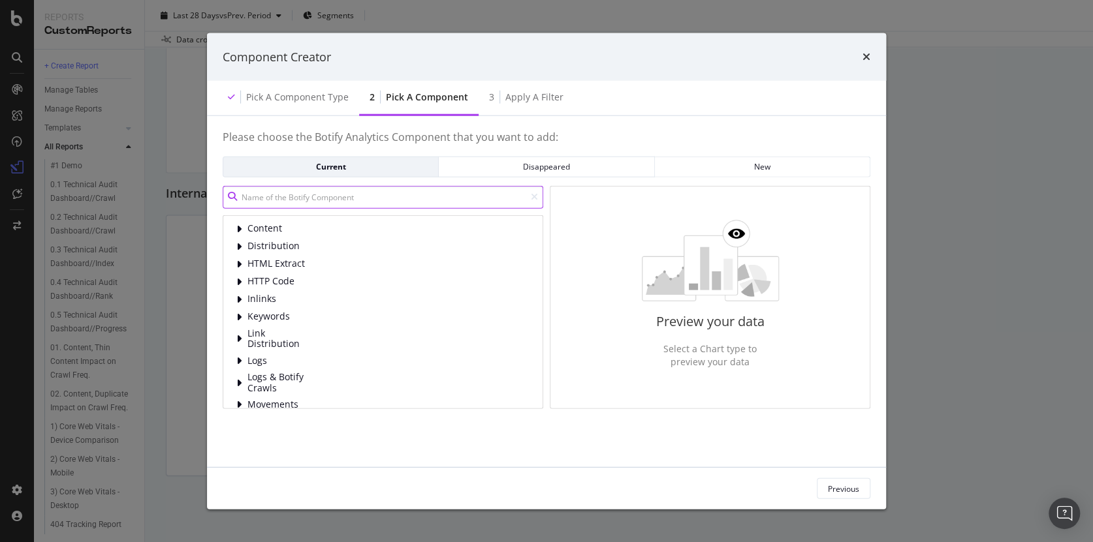
click at [322, 201] on input "modal" at bounding box center [383, 196] width 321 height 23
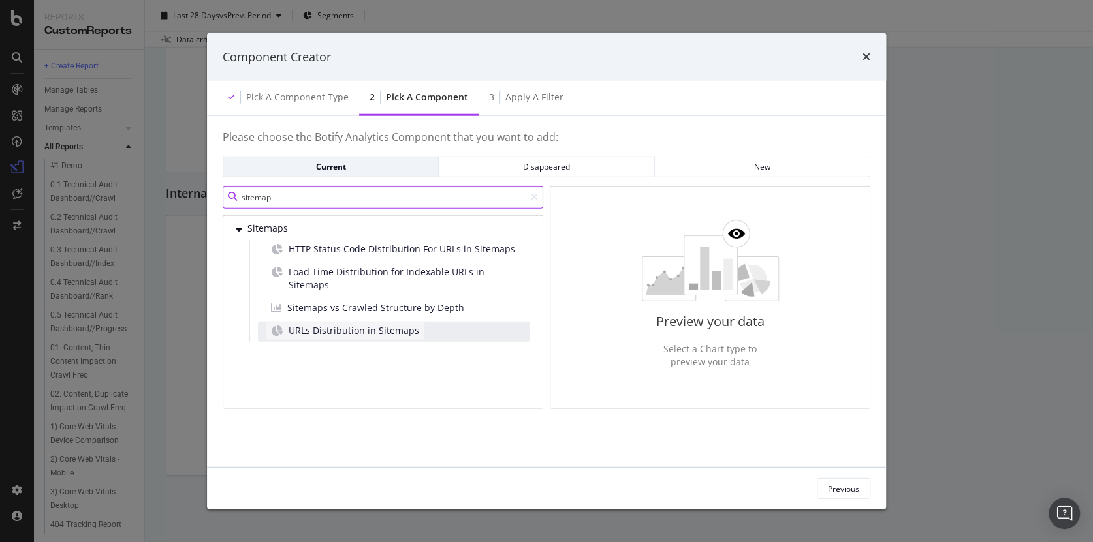
type input "sitemap"
click at [375, 324] on span "URLs Distribution in Sitemaps" at bounding box center [354, 330] width 131 height 13
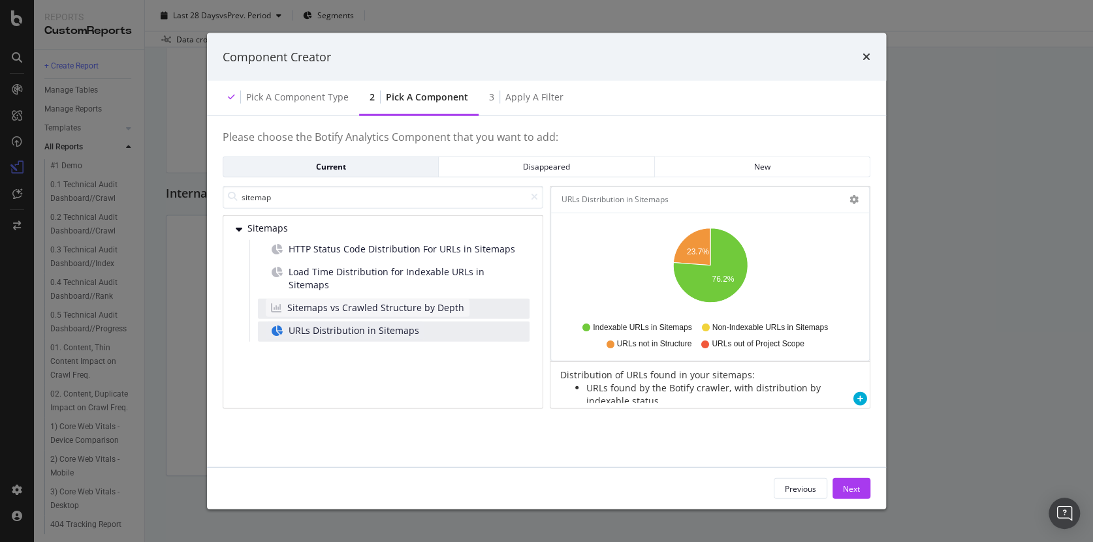
click at [313, 301] on span "Sitemaps vs Crawled Structure by Depth" at bounding box center [375, 307] width 177 height 13
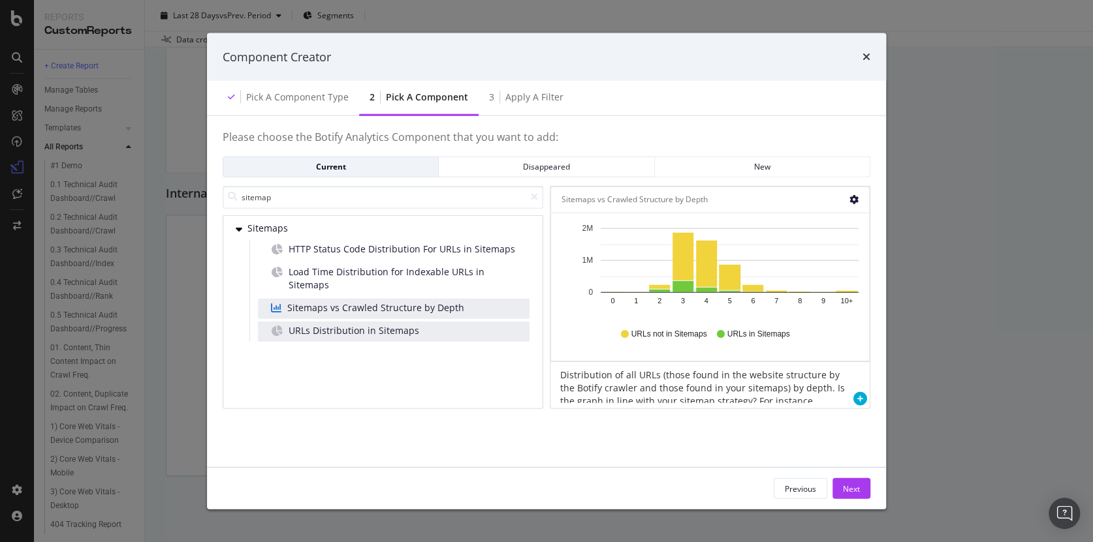
click at [851, 200] on icon "gear" at bounding box center [853, 199] width 9 height 9
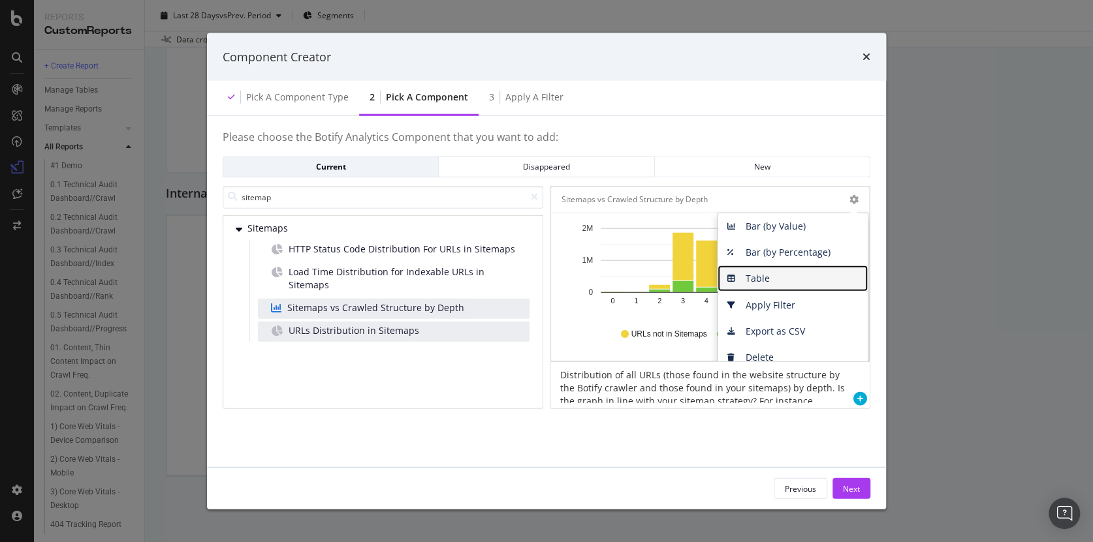
click at [768, 274] on span "Table" at bounding box center [792, 279] width 150 height 20
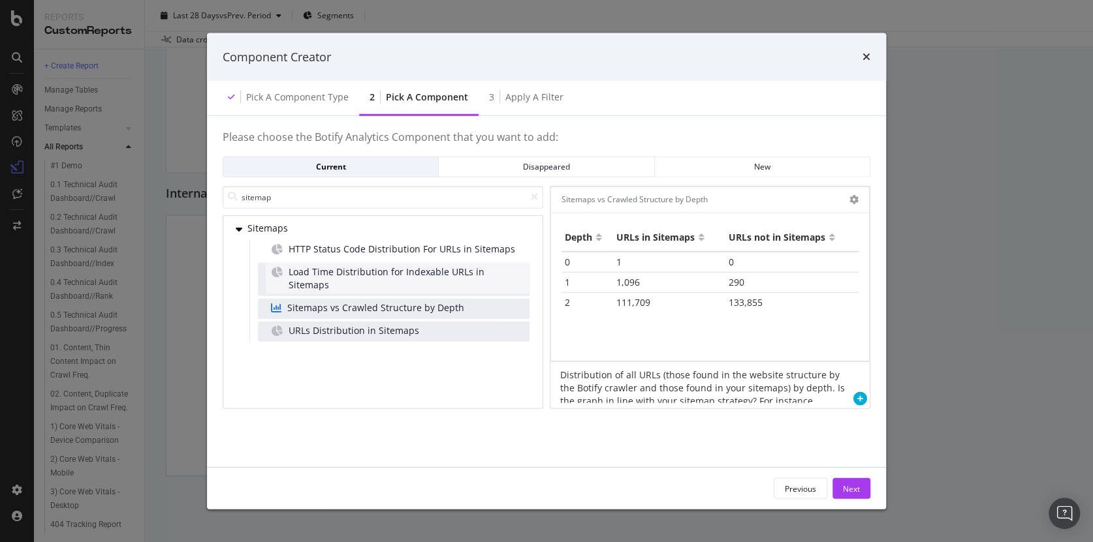
click at [368, 267] on span "Load Time Distribution for Indexable URLs in Sitemaps" at bounding box center [407, 278] width 236 height 26
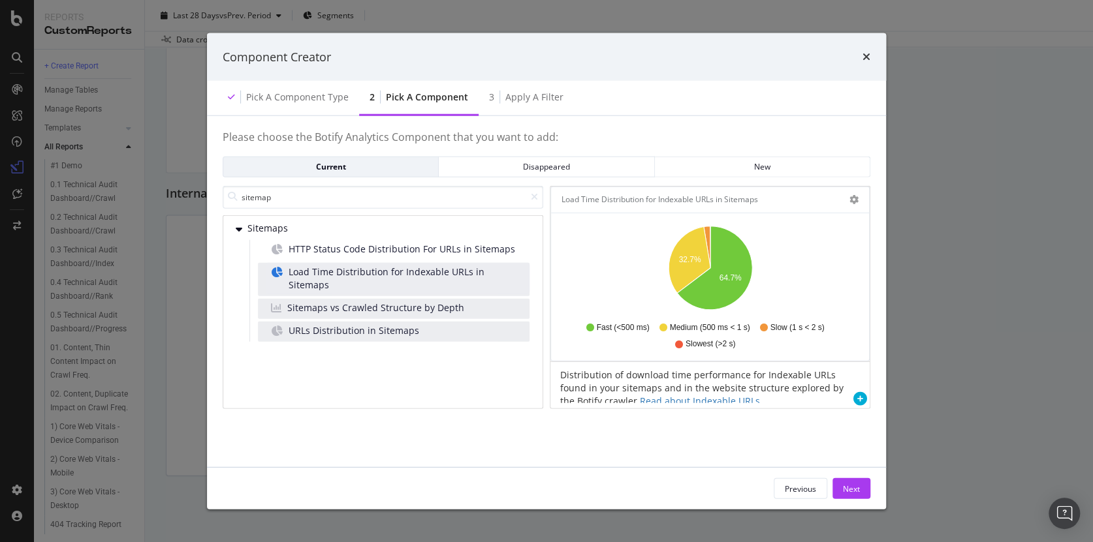
click at [860, 202] on div "Load Time Distribution for Indexable URLs in Sitemaps Pie Table Apply Filter Ex…" at bounding box center [710, 200] width 318 height 26
click at [854, 200] on icon "gear" at bounding box center [853, 199] width 9 height 9
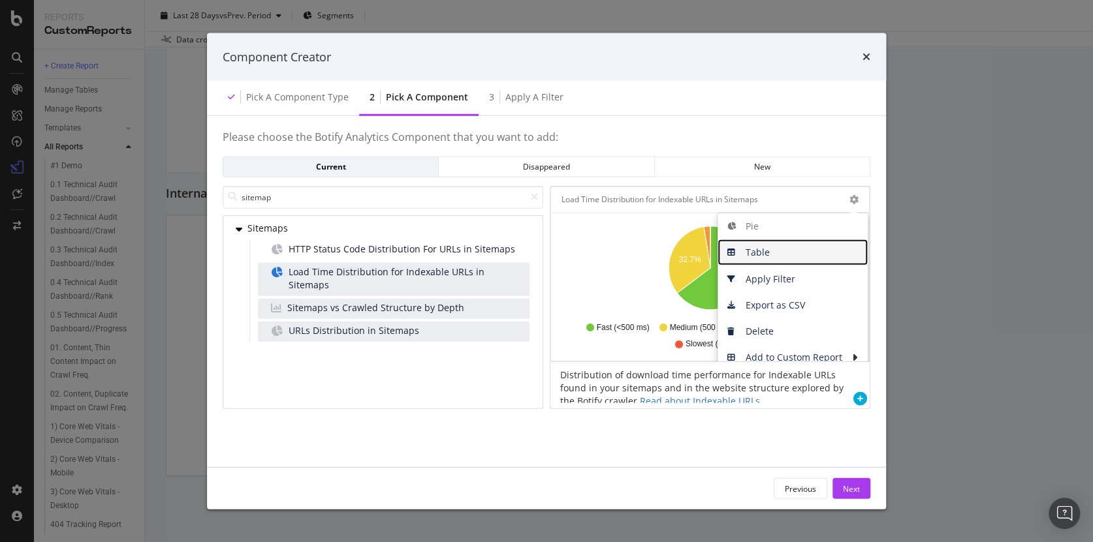
click at [767, 251] on span "Table" at bounding box center [792, 253] width 150 height 20
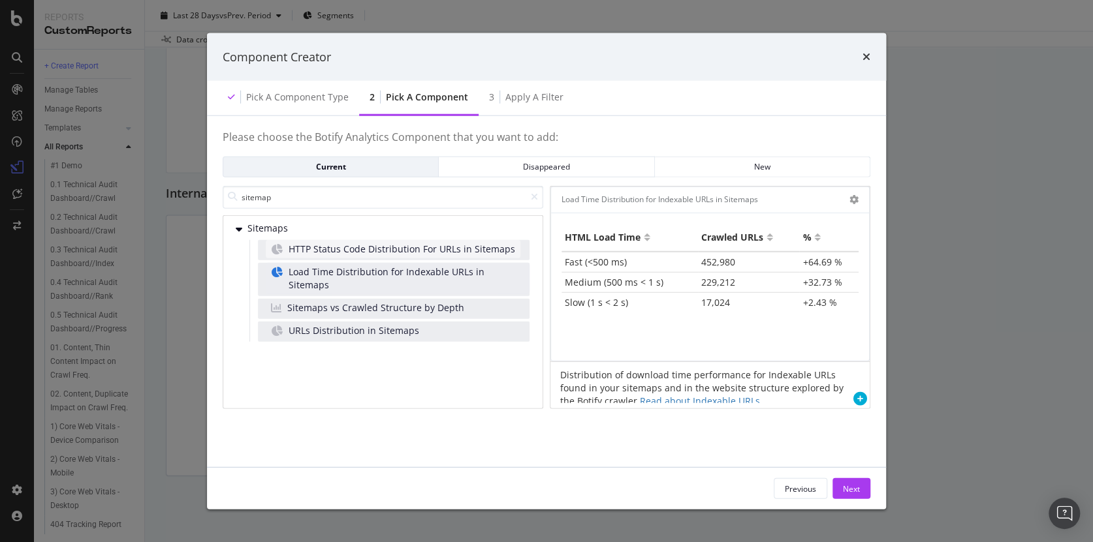
click at [409, 246] on span "HTTP Status Code Distribution For URLs in Sitemaps" at bounding box center [402, 248] width 227 height 13
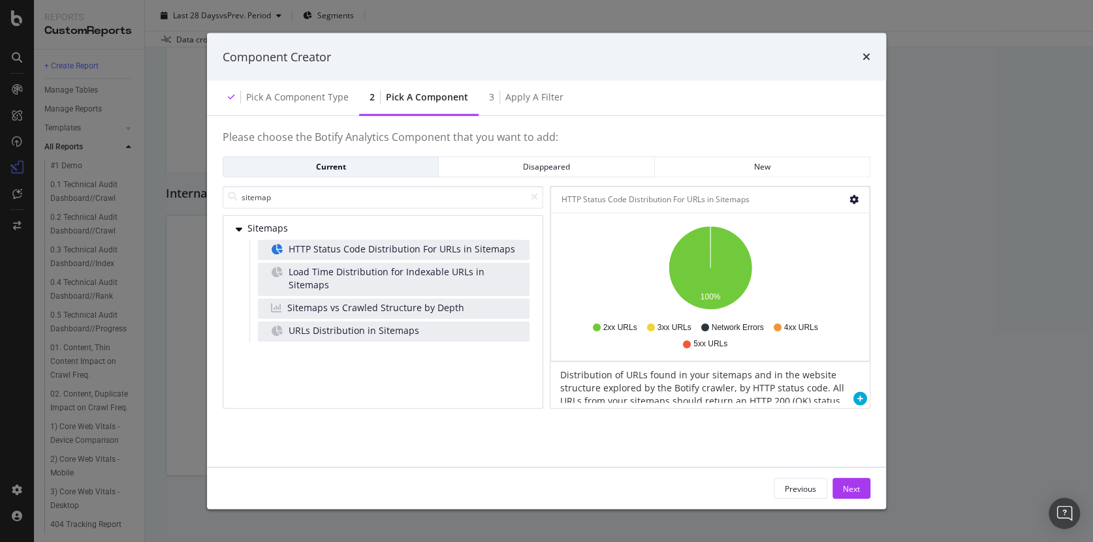
click at [851, 201] on icon "gear" at bounding box center [853, 199] width 9 height 9
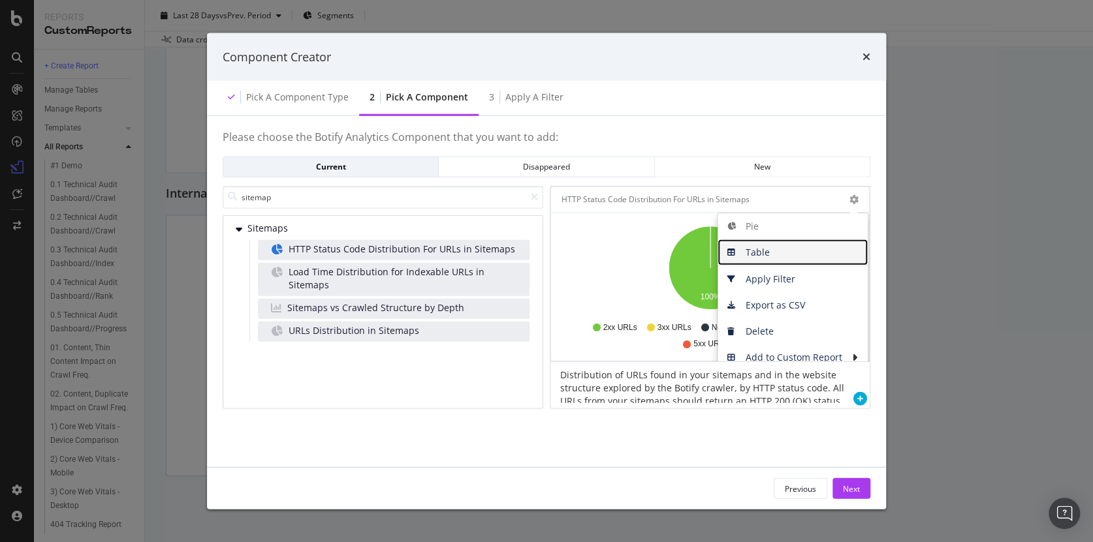
click at [765, 250] on span "Table" at bounding box center [792, 253] width 150 height 20
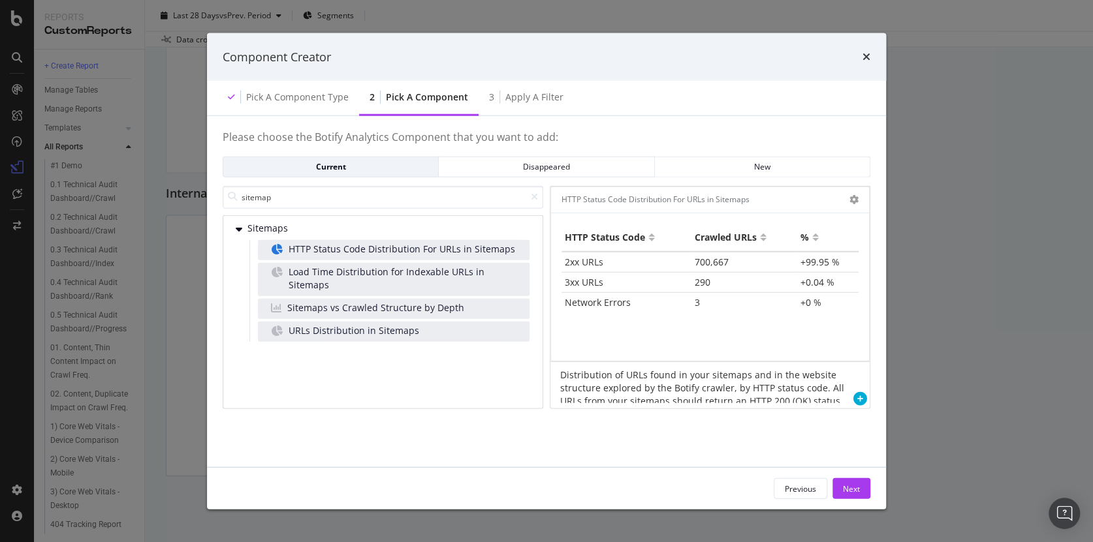
click at [383, 326] on div "URLs Distribution in Sitemaps" at bounding box center [394, 331] width 272 height 20
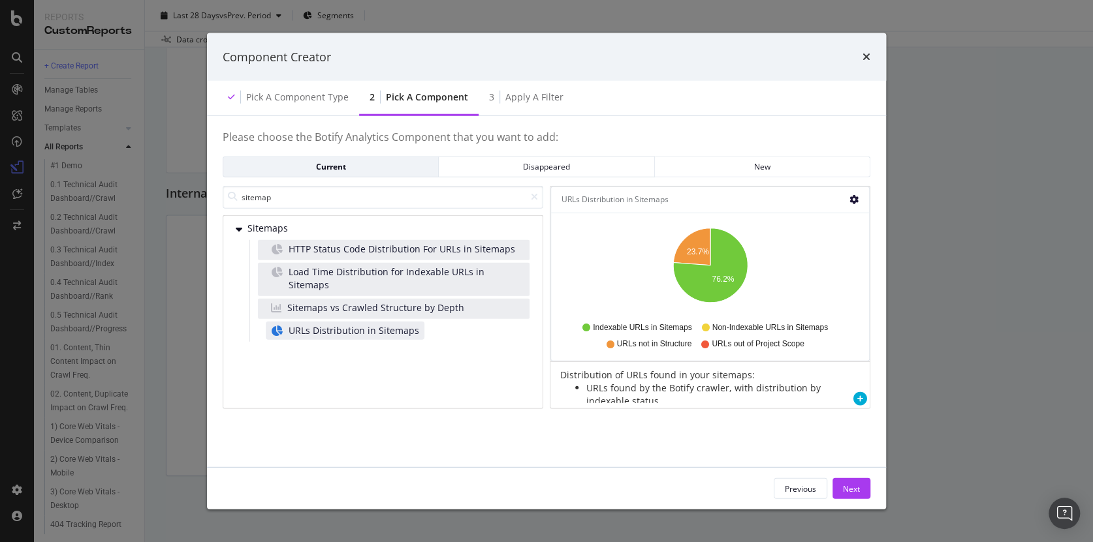
click at [853, 198] on icon "gear" at bounding box center [853, 199] width 9 height 9
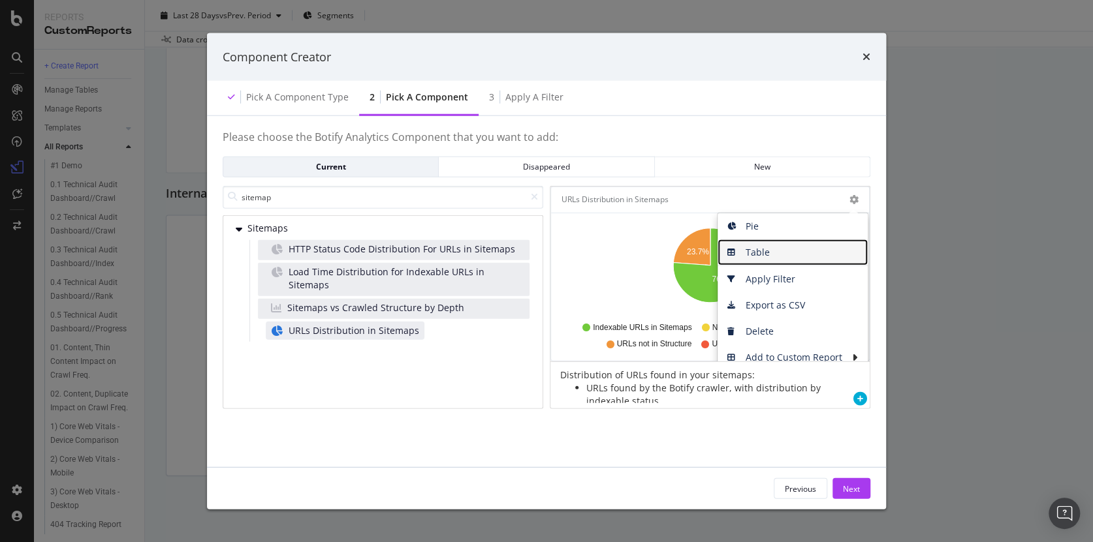
click at [768, 256] on span "Table" at bounding box center [792, 253] width 150 height 20
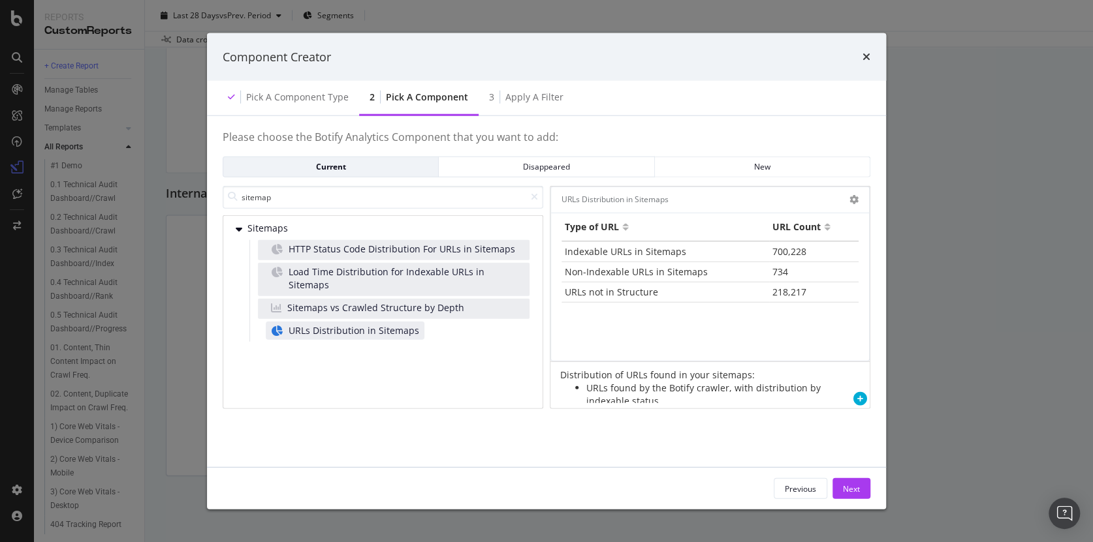
scroll to position [0, 0]
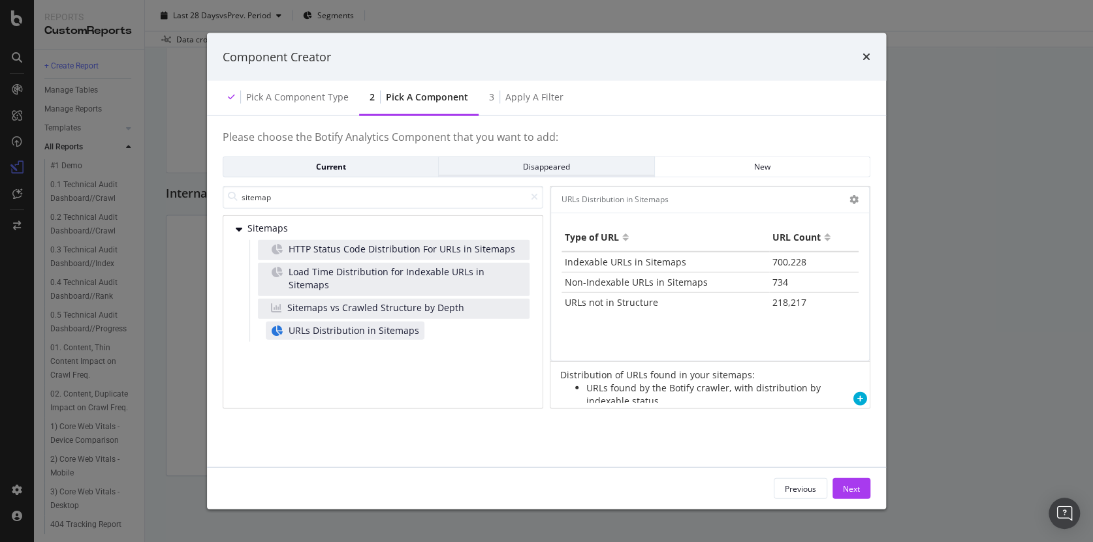
click at [529, 166] on div "Disappeared" at bounding box center [546, 166] width 194 height 11
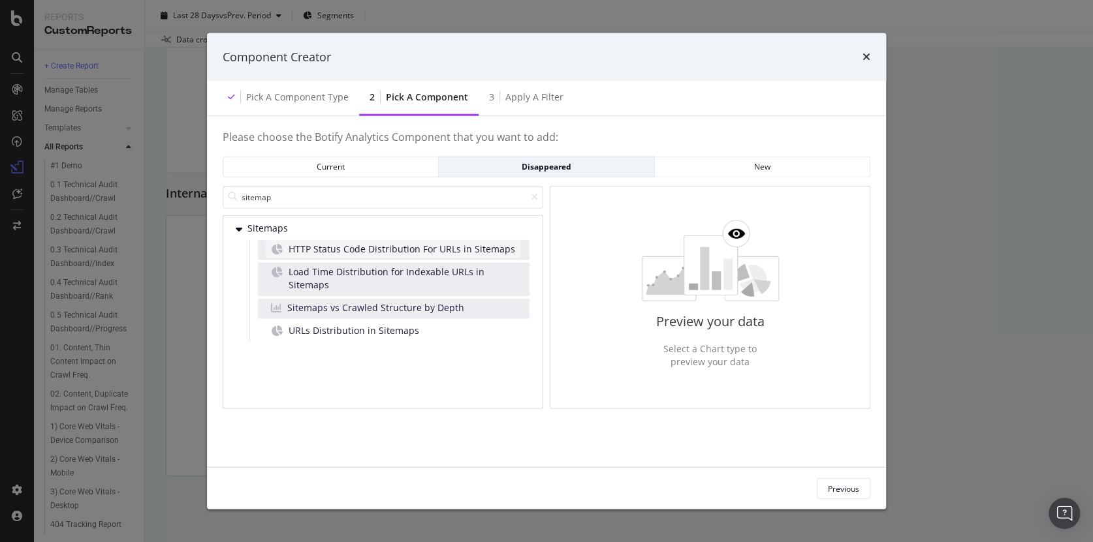
click at [390, 252] on span "HTTP Status Code Distribution For URLs in Sitemaps" at bounding box center [402, 248] width 227 height 13
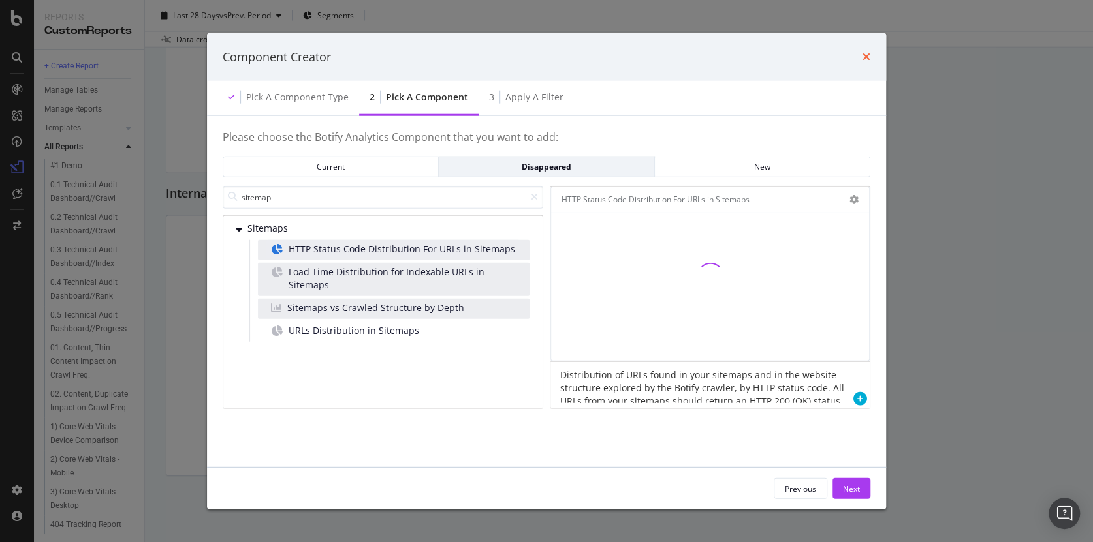
click at [869, 56] on icon "times" at bounding box center [866, 57] width 8 height 10
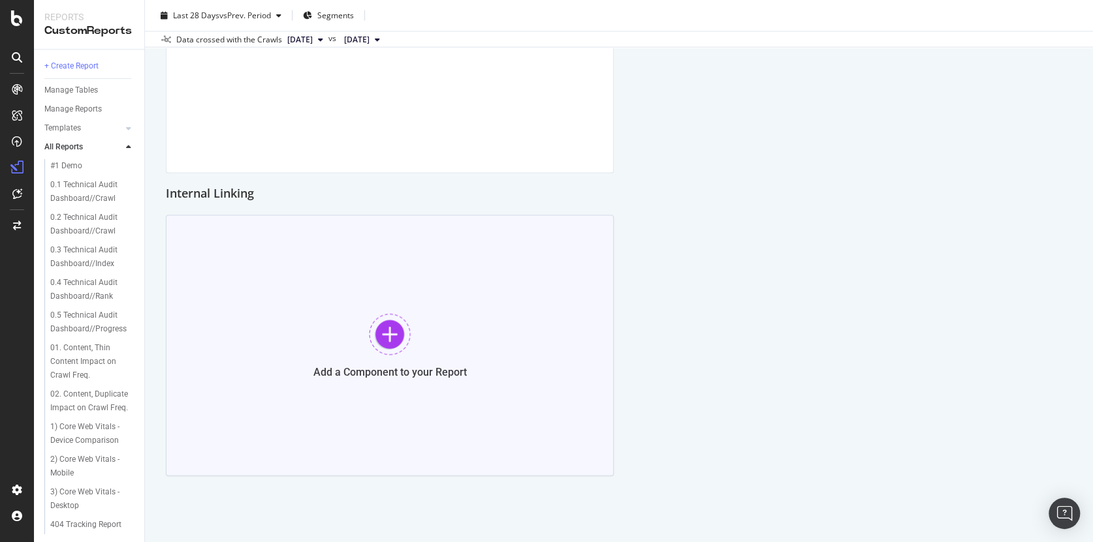
click at [384, 346] on div at bounding box center [390, 335] width 42 height 42
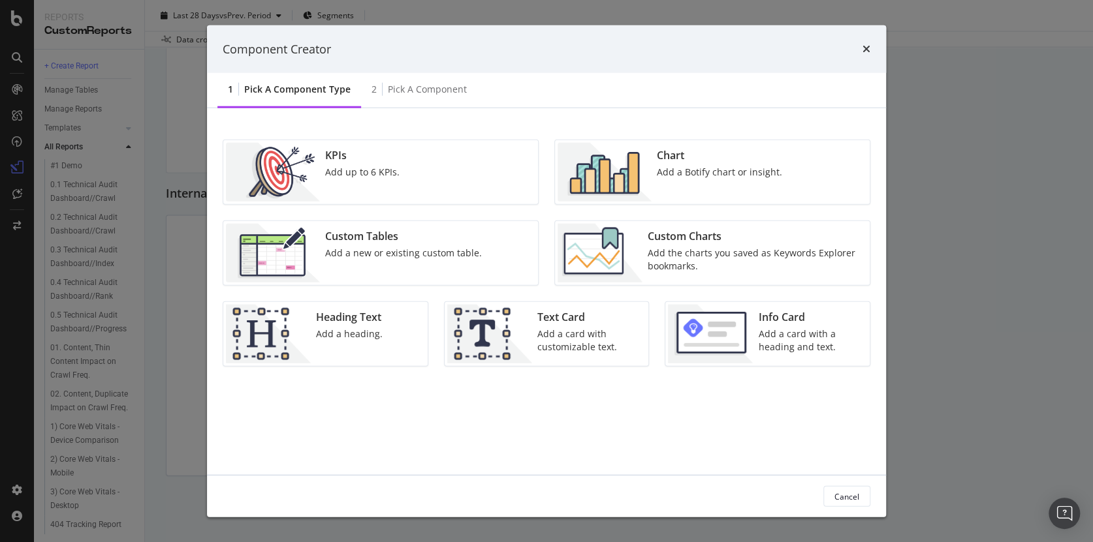
click at [409, 247] on div "Add a new or existing custom table." at bounding box center [403, 253] width 157 height 13
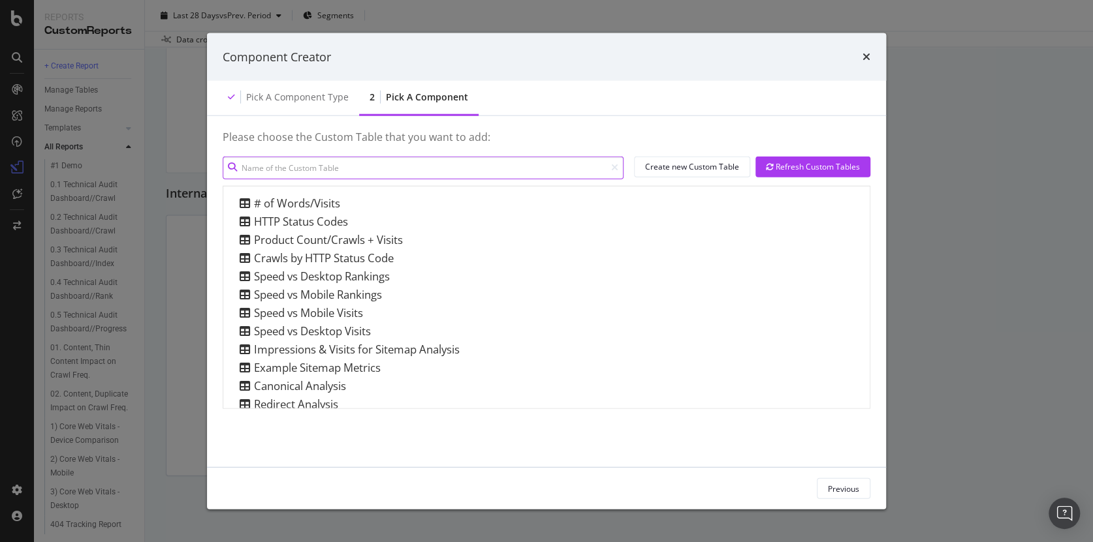
click at [436, 168] on input "modal" at bounding box center [423, 167] width 401 height 23
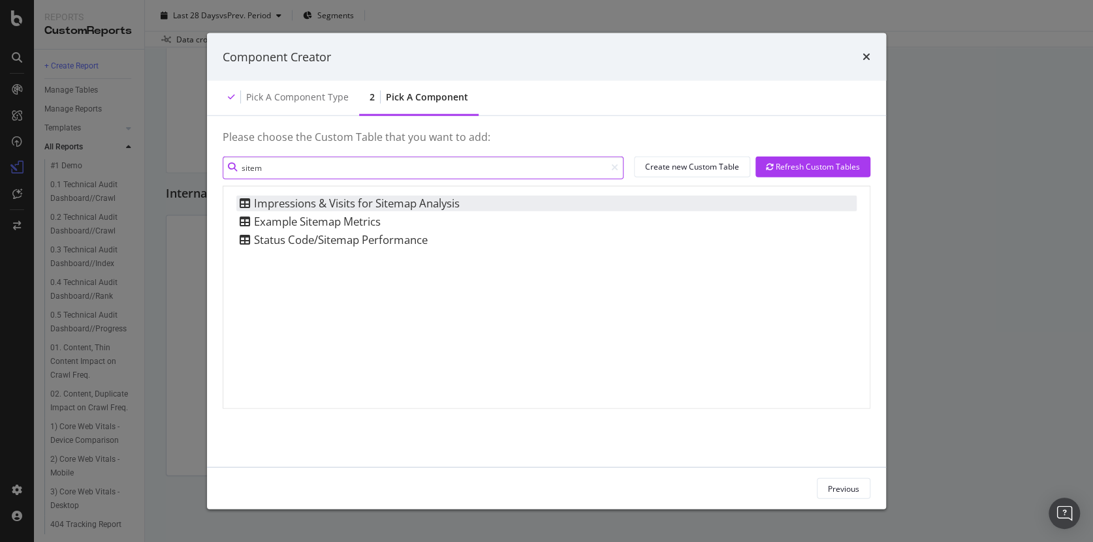
type input "sitem"
click at [354, 203] on div "Impressions & Visits for Sitemap Analysis" at bounding box center [347, 203] width 223 height 16
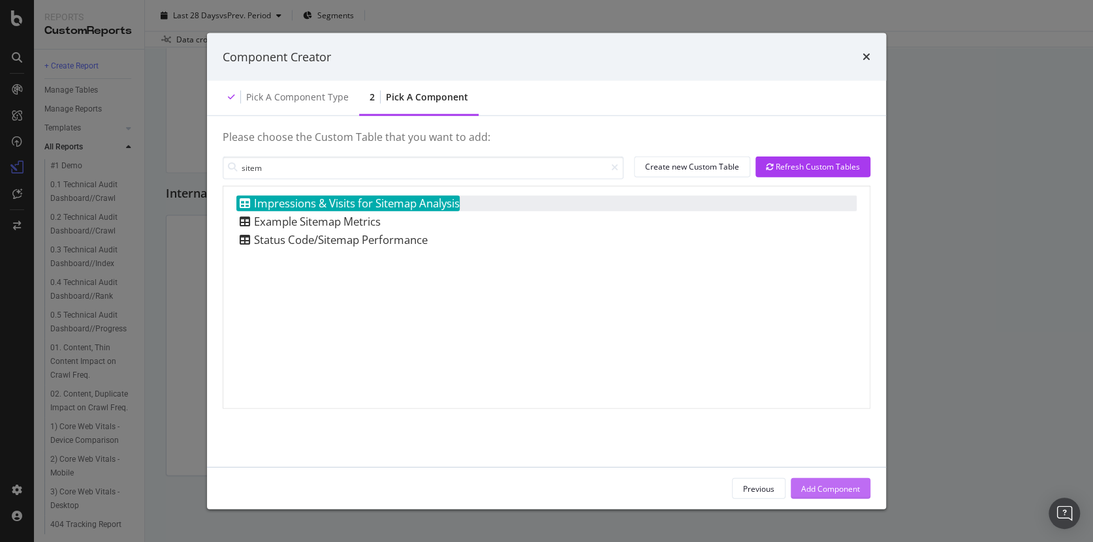
click at [817, 483] on div "Add Component" at bounding box center [830, 488] width 59 height 11
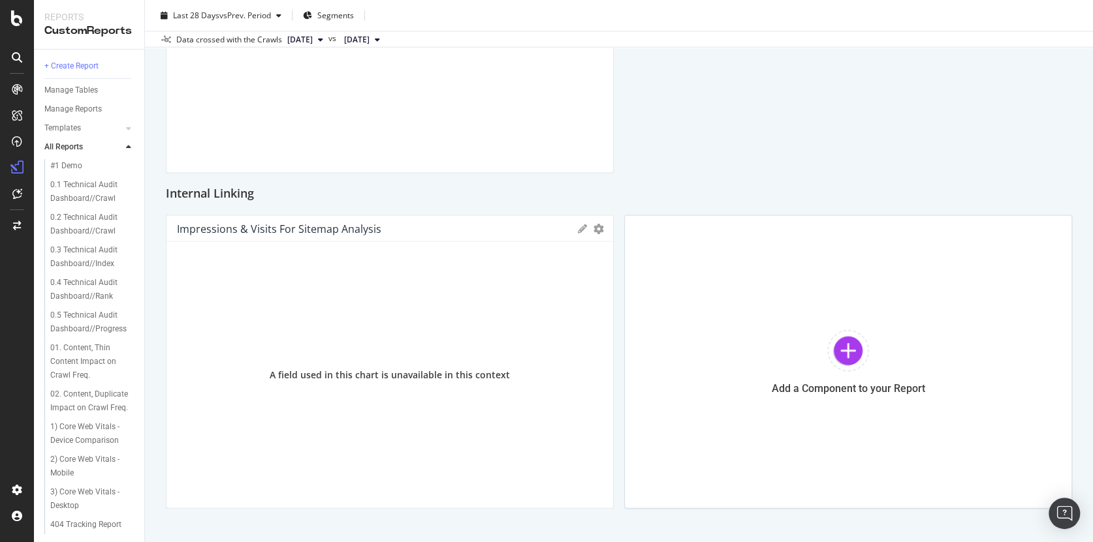
click at [375, 373] on div "A field used in this chart is unavailable in this context" at bounding box center [390, 375] width 240 height 13
click at [601, 229] on div at bounding box center [607, 362] width 13 height 294
click at [594, 230] on icon "gear" at bounding box center [598, 229] width 10 height 10
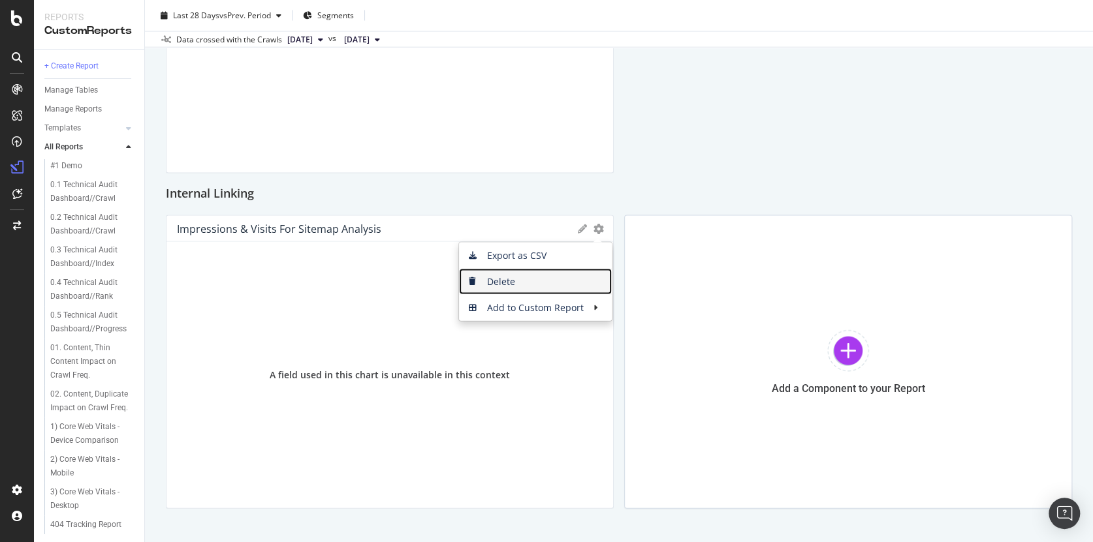
click at [518, 279] on span "Delete" at bounding box center [535, 282] width 153 height 20
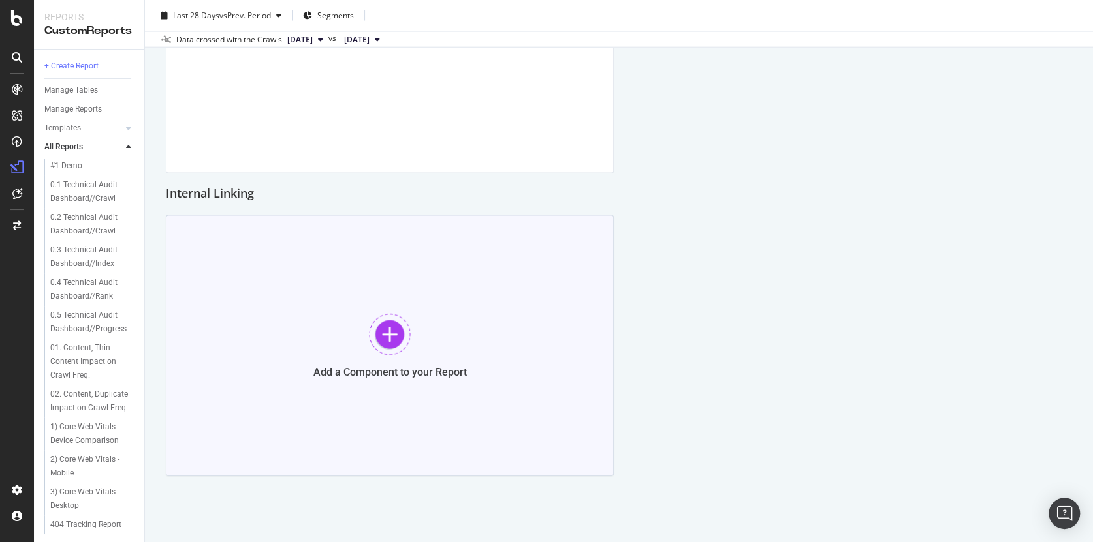
click at [387, 337] on div at bounding box center [390, 335] width 42 height 42
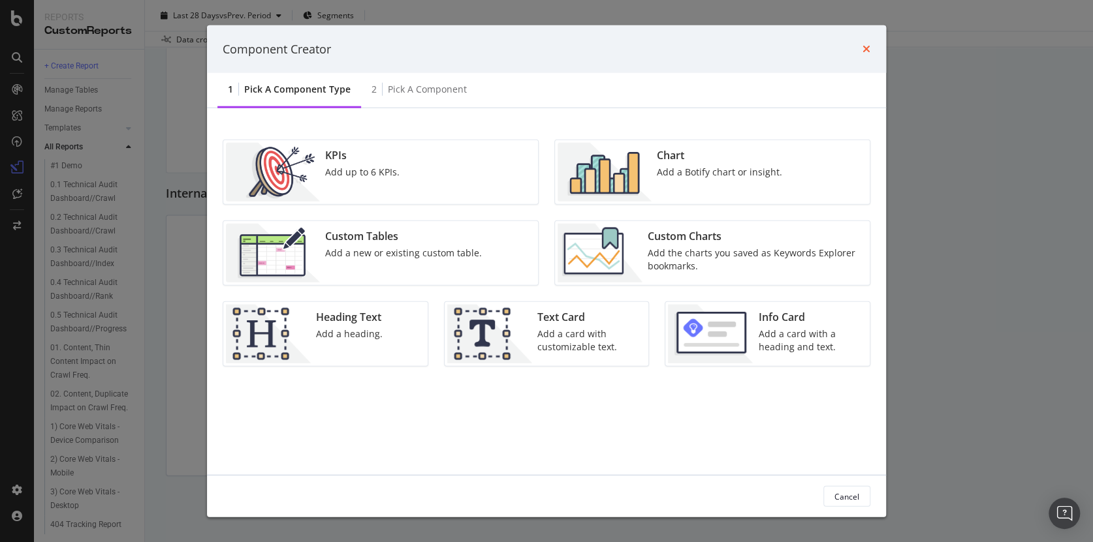
click at [862, 46] on div "Component Creator" at bounding box center [547, 48] width 648 height 17
click at [866, 49] on icon "times" at bounding box center [866, 49] width 8 height 10
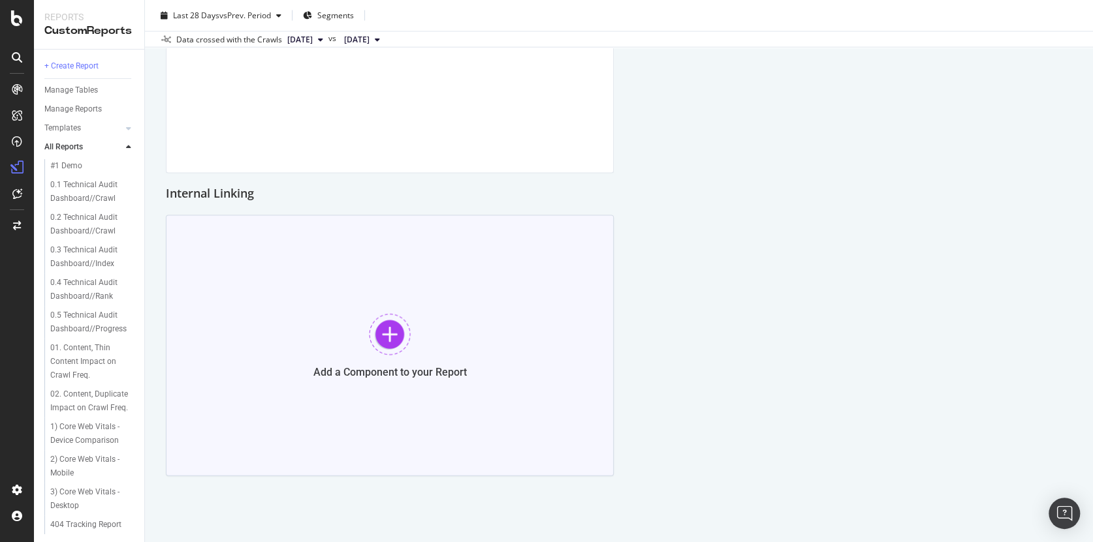
click at [388, 336] on div at bounding box center [390, 335] width 42 height 42
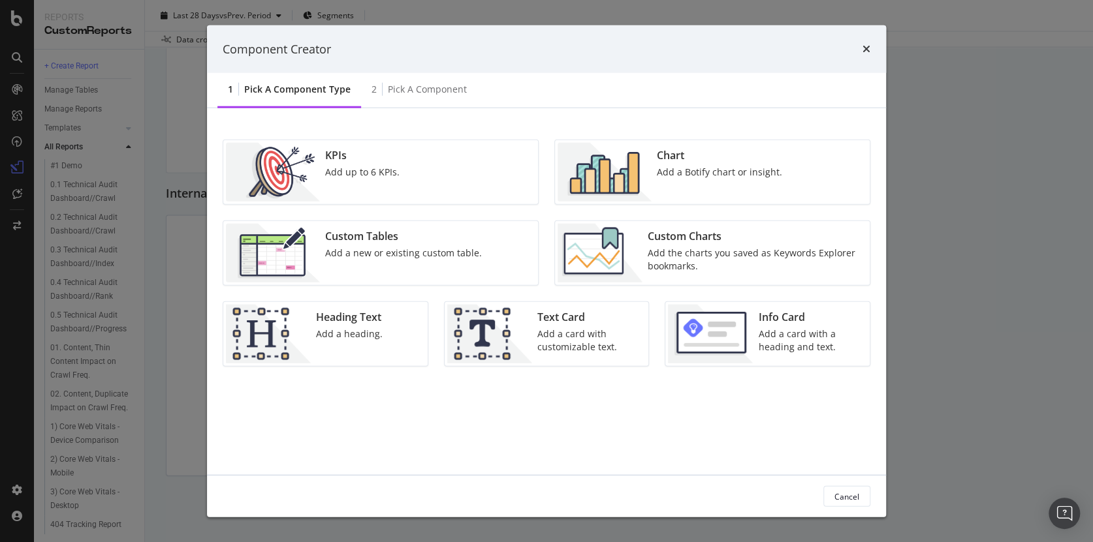
click at [678, 175] on div "Add a Botify chart or insight." at bounding box center [719, 172] width 125 height 13
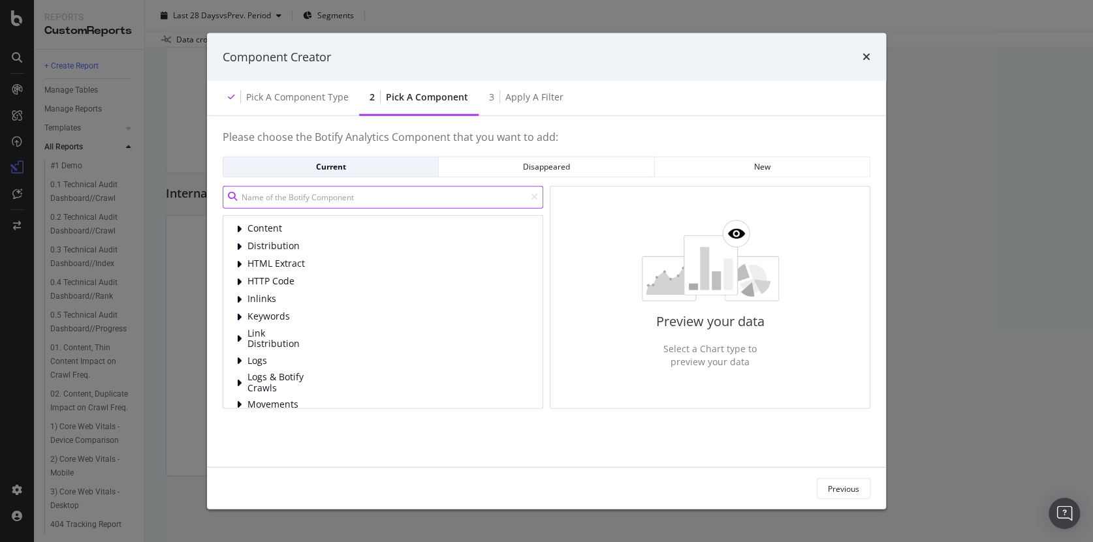
click at [296, 202] on input "modal" at bounding box center [383, 196] width 321 height 23
type input "l"
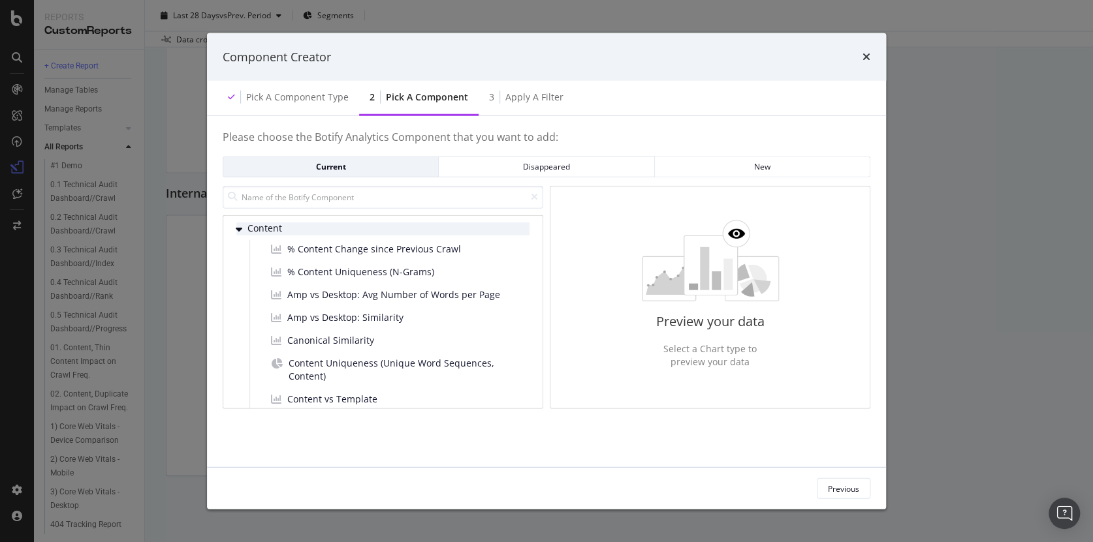
click at [242, 227] on icon "modal" at bounding box center [239, 228] width 7 height 10
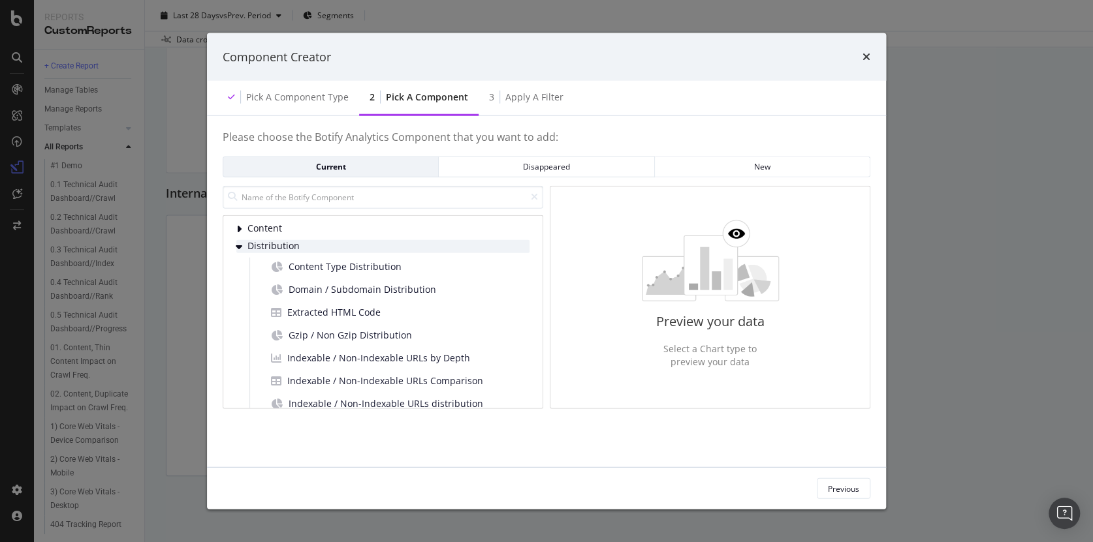
click at [241, 246] on icon "modal" at bounding box center [239, 246] width 7 height 10
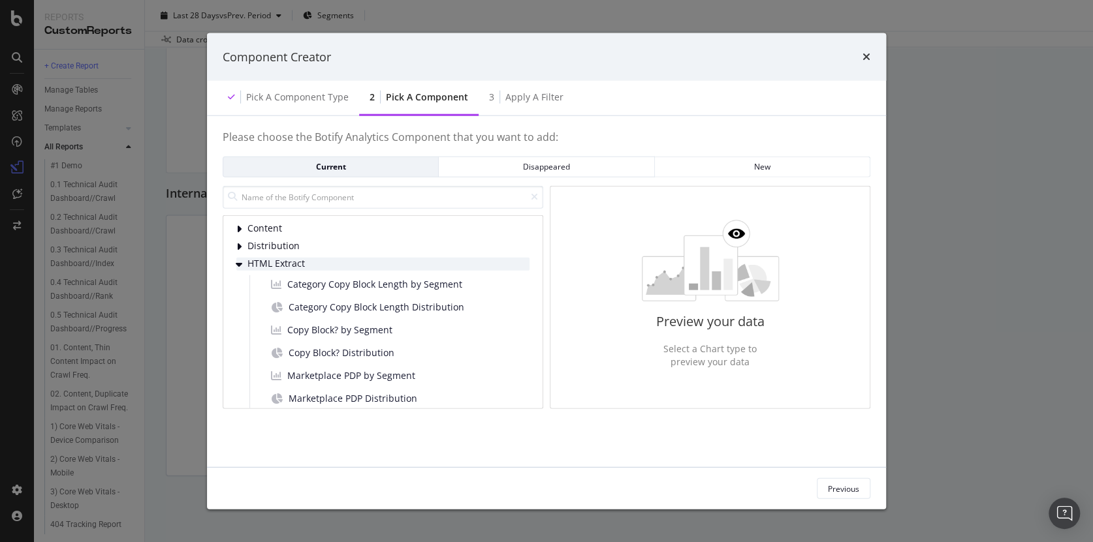
click at [240, 264] on icon "modal" at bounding box center [239, 264] width 7 height 10
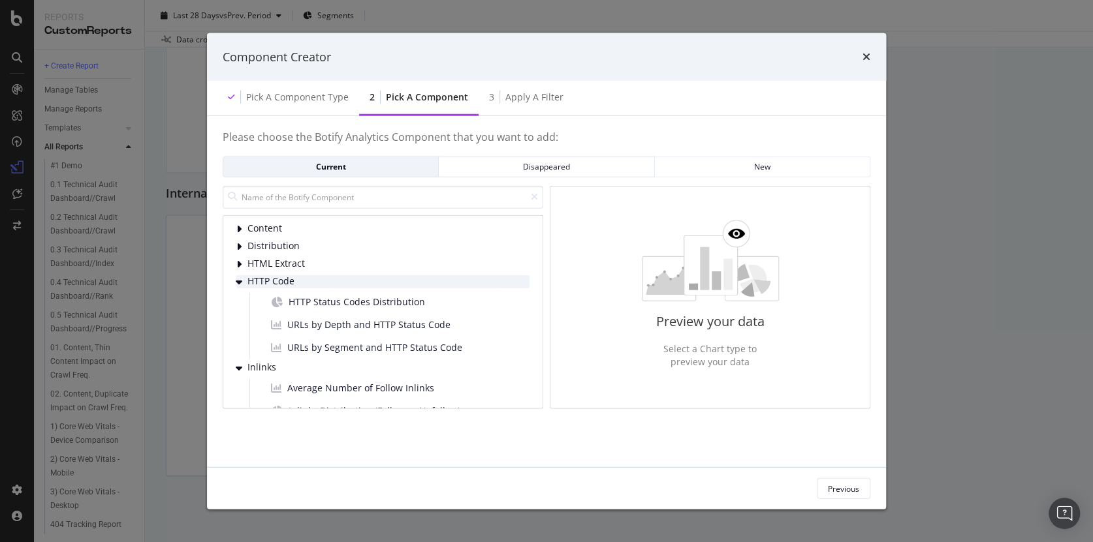
click at [239, 282] on icon "modal" at bounding box center [239, 281] width 7 height 10
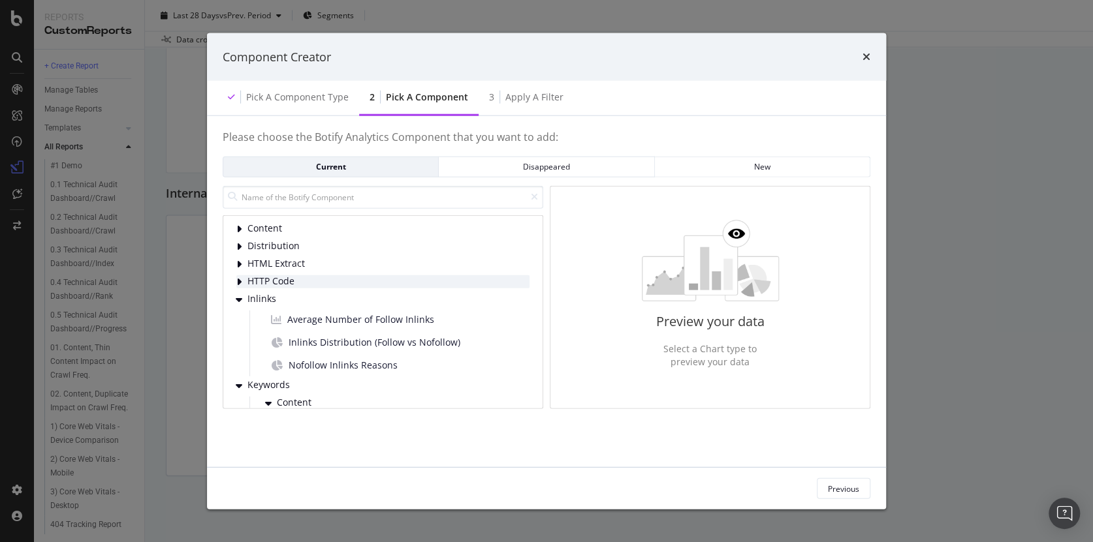
click at [240, 283] on icon "modal" at bounding box center [238, 281] width 5 height 10
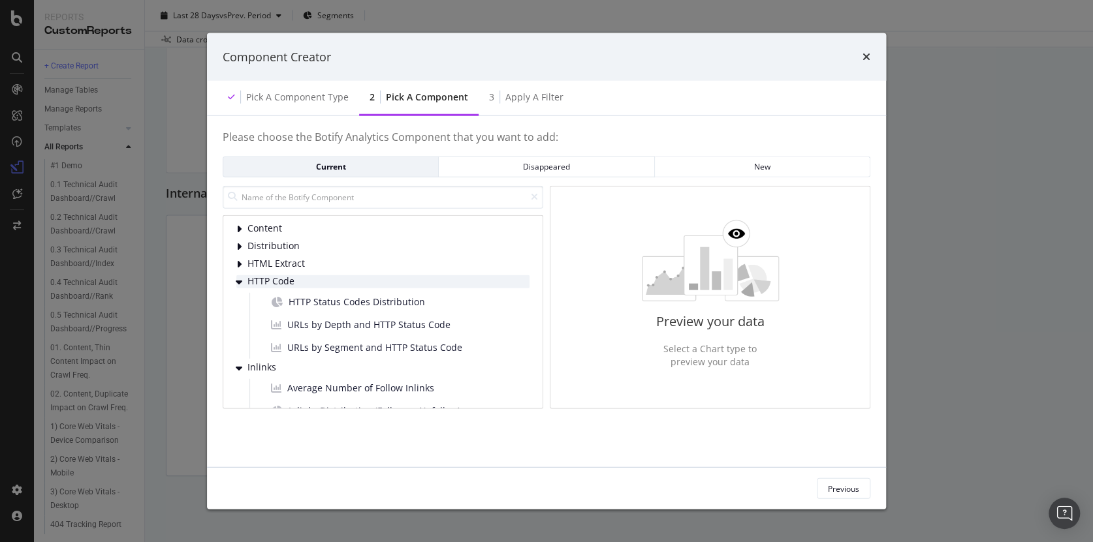
click at [238, 281] on icon "modal" at bounding box center [239, 281] width 7 height 10
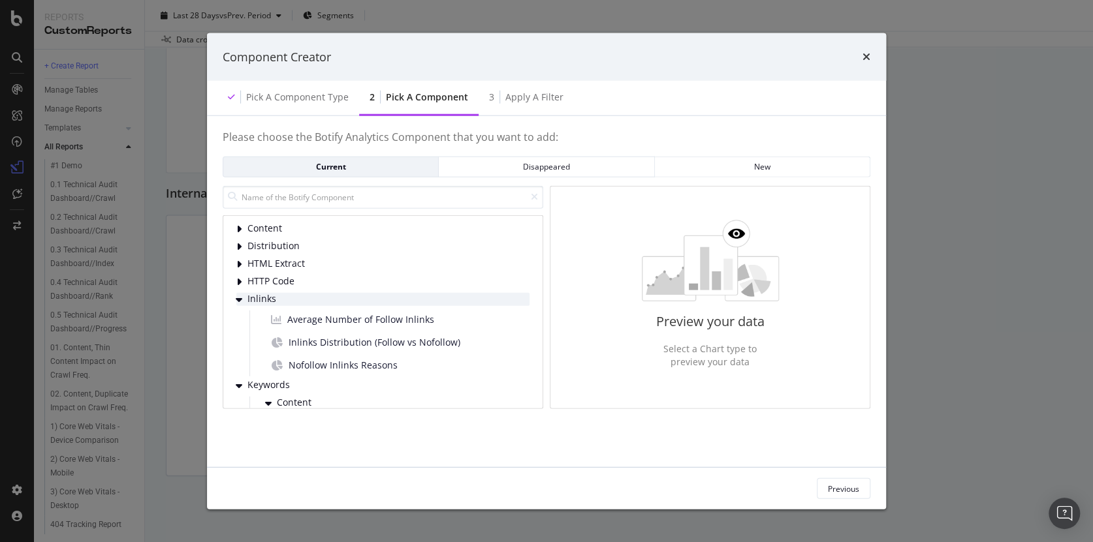
click at [238, 299] on icon "modal" at bounding box center [239, 299] width 7 height 10
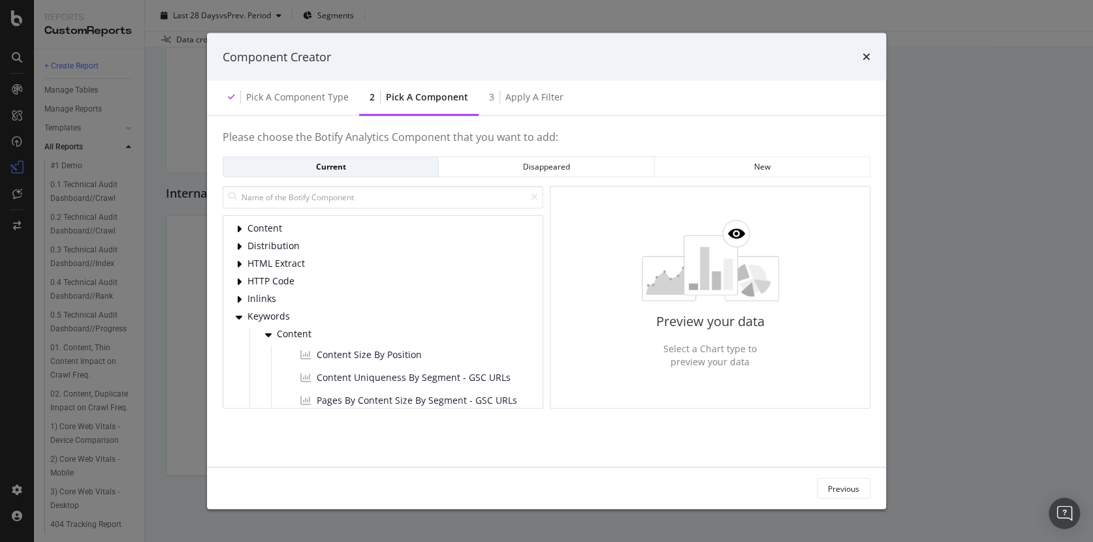
scroll to position [2, 0]
click at [238, 315] on icon "modal" at bounding box center [239, 314] width 7 height 10
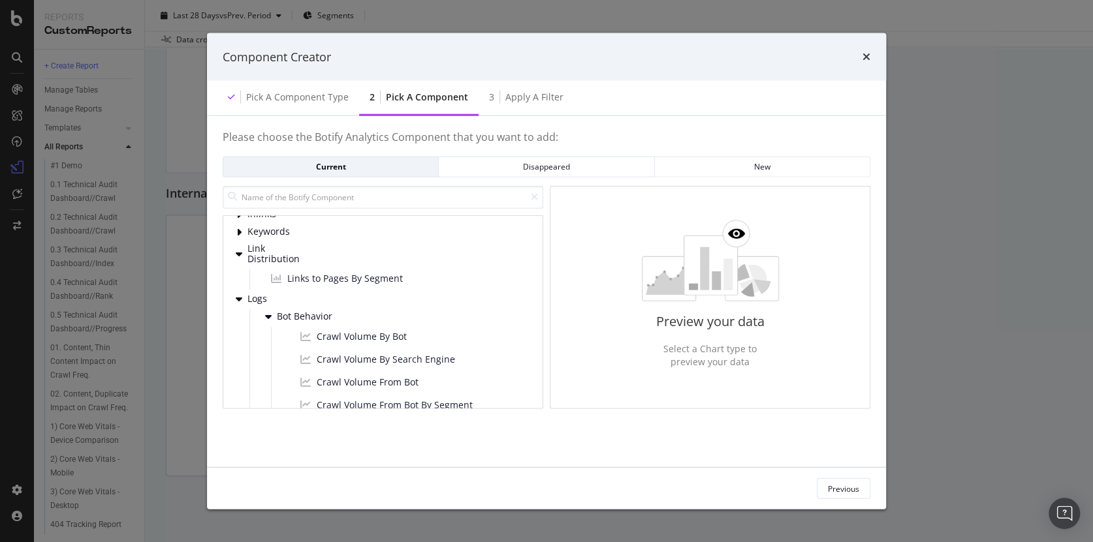
scroll to position [84, 0]
click at [239, 251] on icon "modal" at bounding box center [239, 254] width 7 height 10
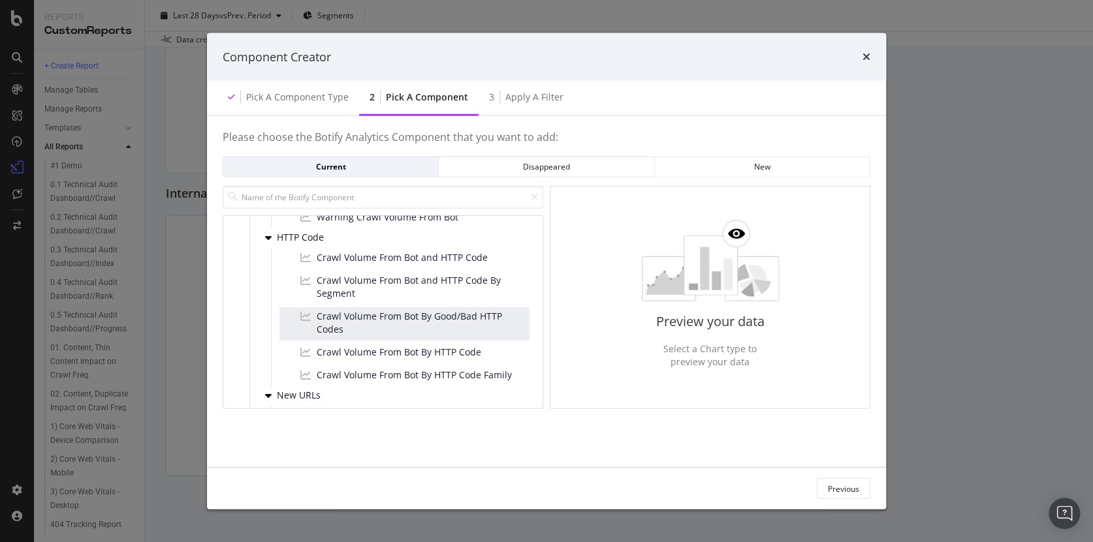
scroll to position [389, 0]
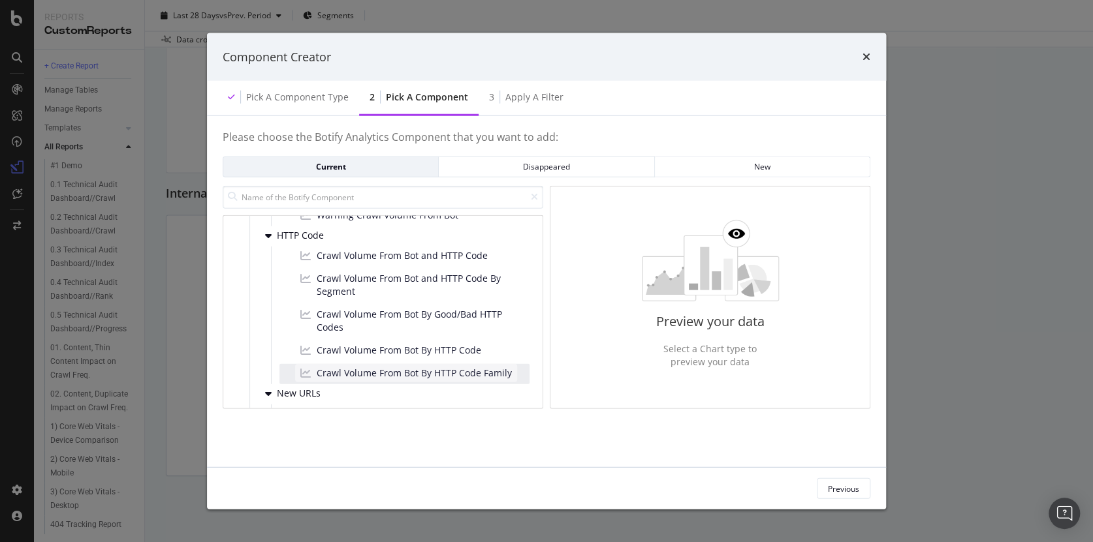
click at [390, 371] on span "Crawl Volume From Bot By HTTP Code Family" at bounding box center [414, 373] width 195 height 13
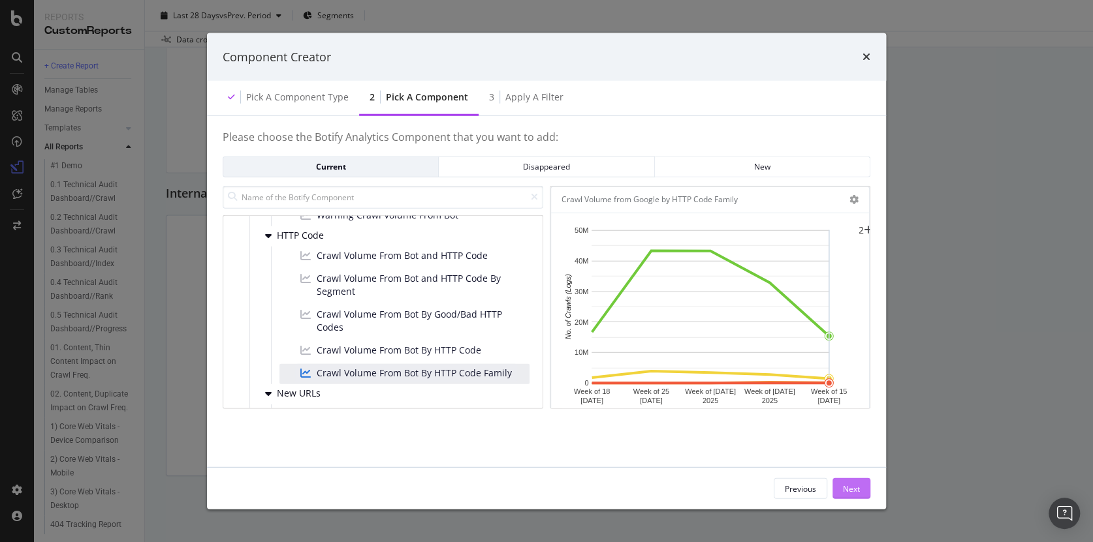
click at [855, 490] on div "Next" at bounding box center [851, 488] width 17 height 11
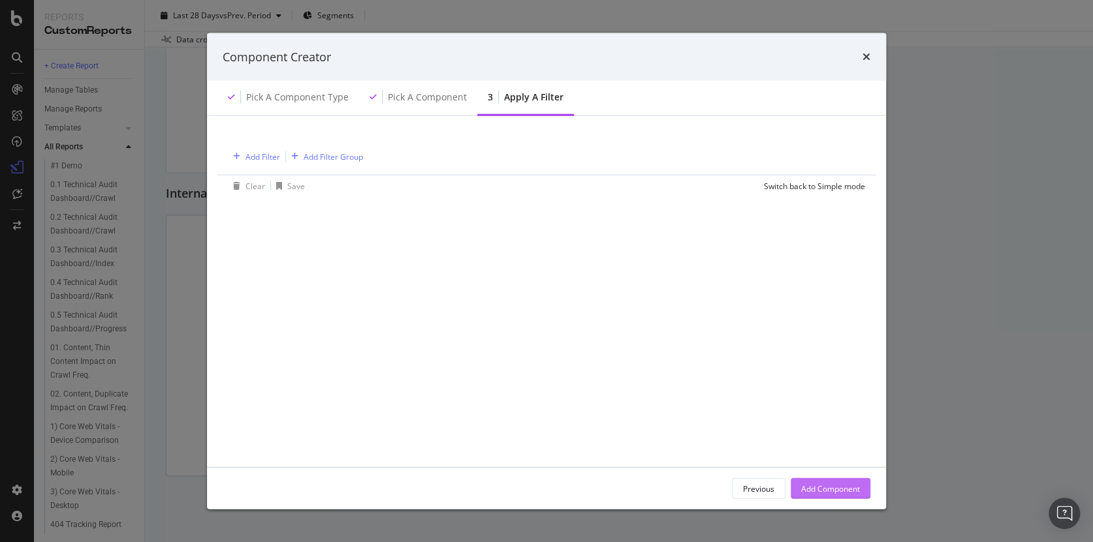
click at [836, 487] on div "Add Component" at bounding box center [830, 488] width 59 height 11
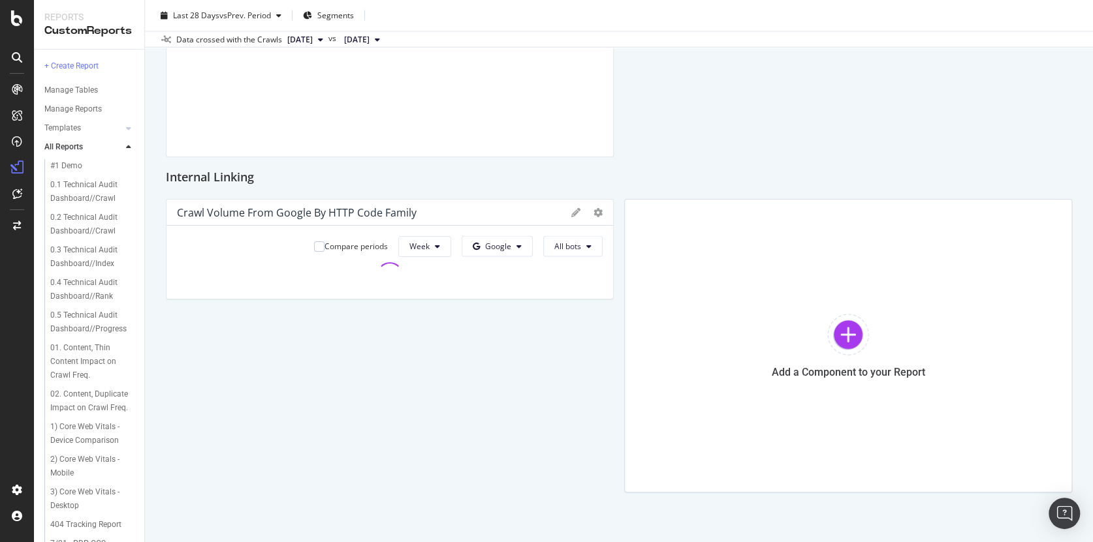
scroll to position [1594, 0]
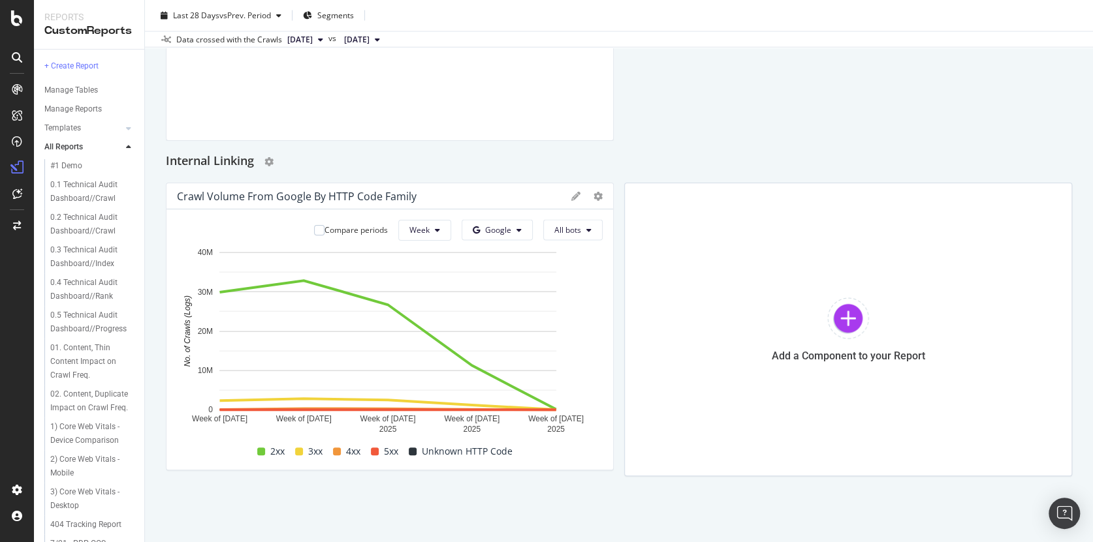
click at [236, 159] on h2 "Internal Linking" at bounding box center [210, 161] width 88 height 21
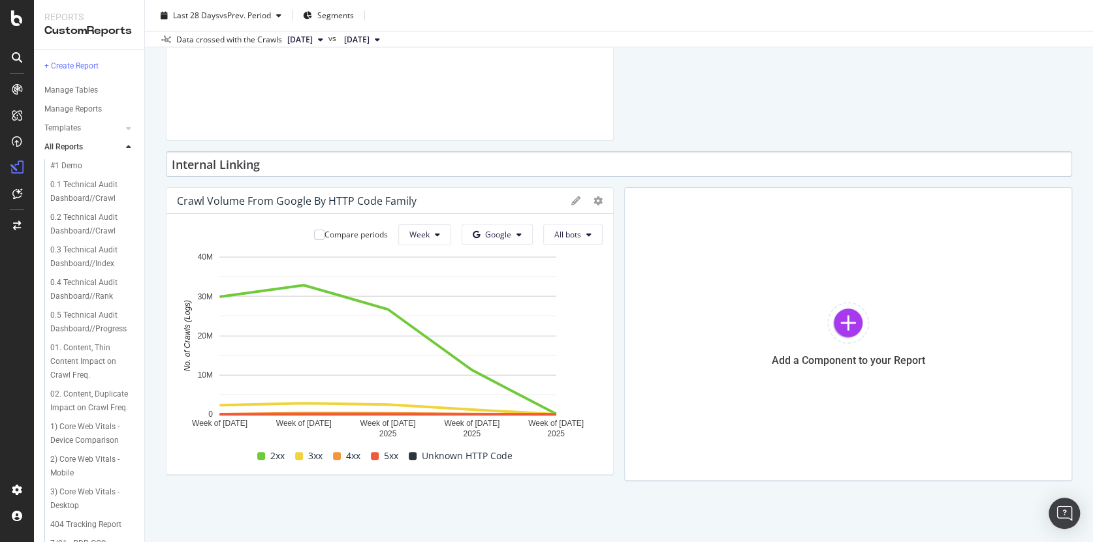
click at [275, 160] on input "Internal Linking" at bounding box center [619, 163] width 906 height 25
drag, startPoint x: 280, startPoint y: 163, endPoint x: 202, endPoint y: 161, distance: 77.7
click at [202, 161] on input "Internal Linking" at bounding box center [619, 161] width 906 height 25
click at [304, 161] on input "Internal Linking" at bounding box center [619, 163] width 906 height 25
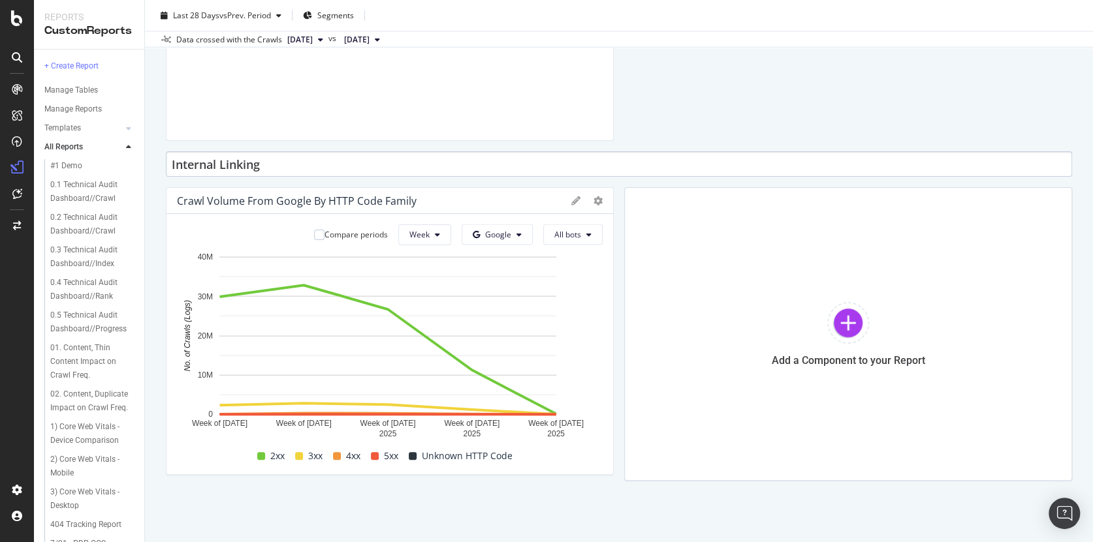
click at [304, 161] on input "Internal Linking" at bounding box center [619, 163] width 906 height 25
type input "Customers"
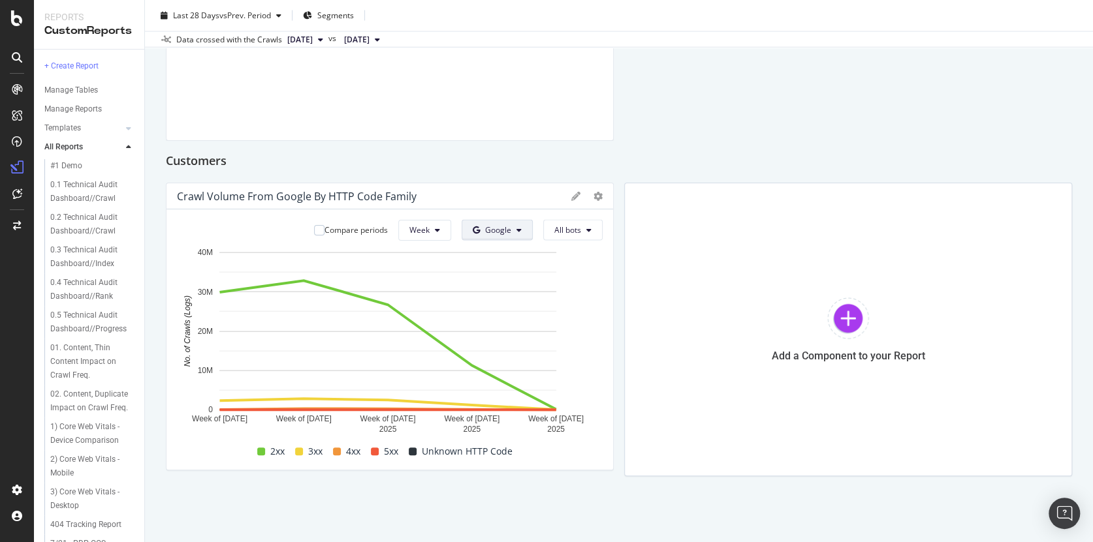
click at [502, 230] on span "Google" at bounding box center [498, 230] width 26 height 11
click at [503, 253] on span "Google" at bounding box center [514, 256] width 48 height 12
click at [519, 203] on div "Crawl Volume from Google by HTTP Code Family" at bounding box center [389, 196] width 447 height 26
click at [557, 230] on span "All bots" at bounding box center [567, 230] width 27 height 11
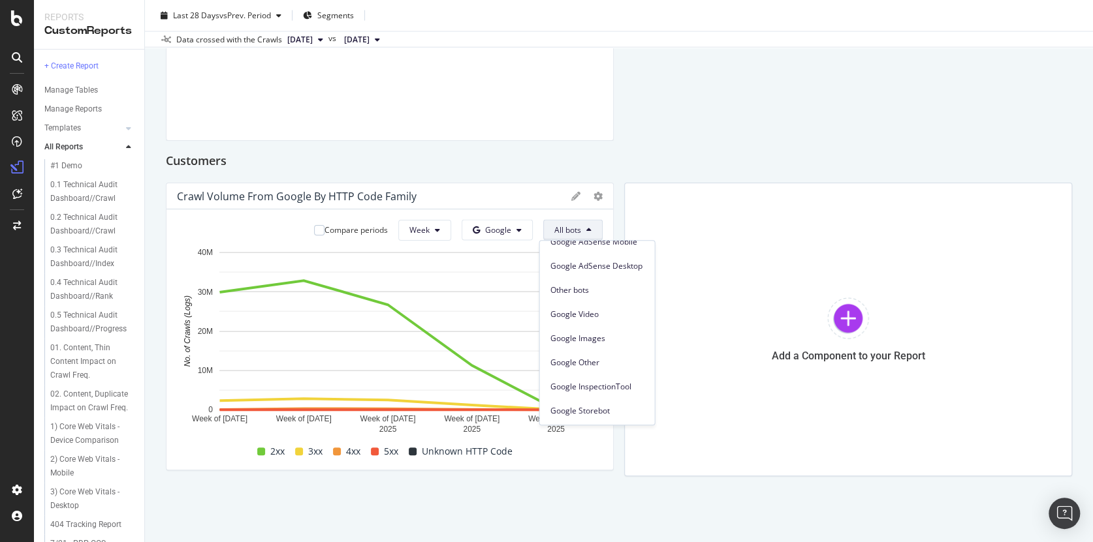
scroll to position [0, 0]
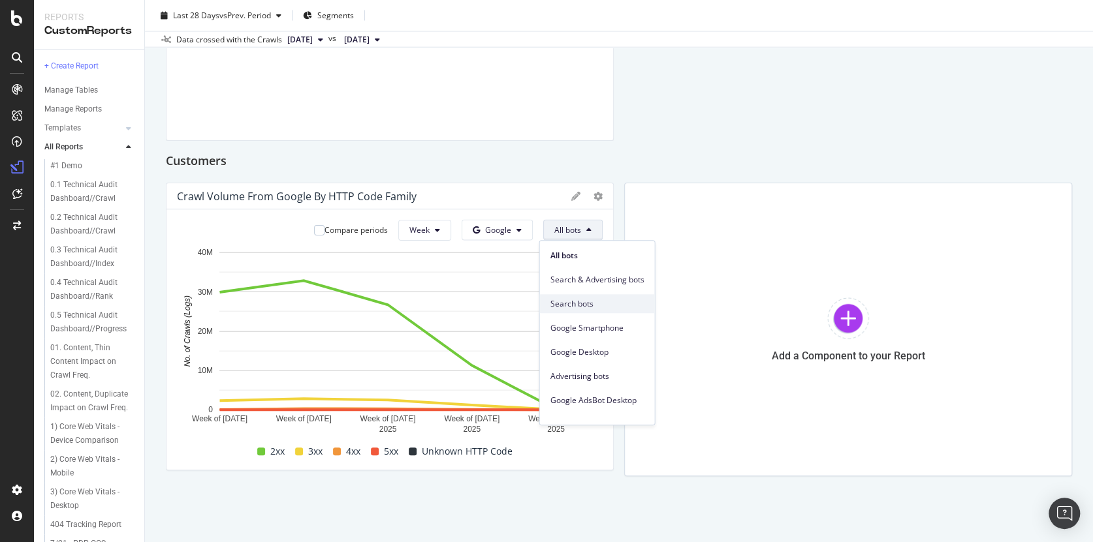
click at [574, 302] on span "Search bots" at bounding box center [597, 304] width 94 height 12
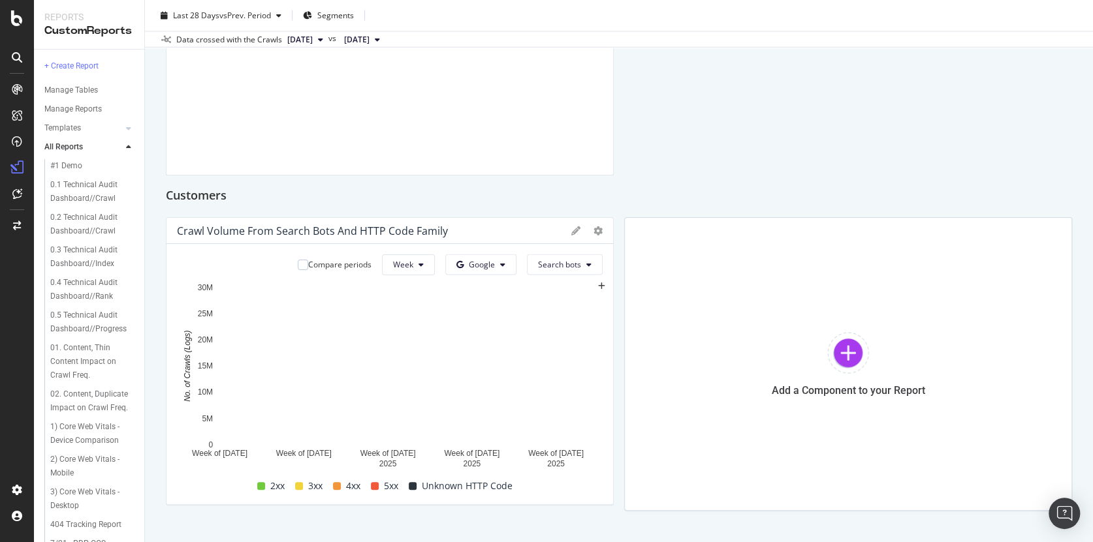
scroll to position [1546, 0]
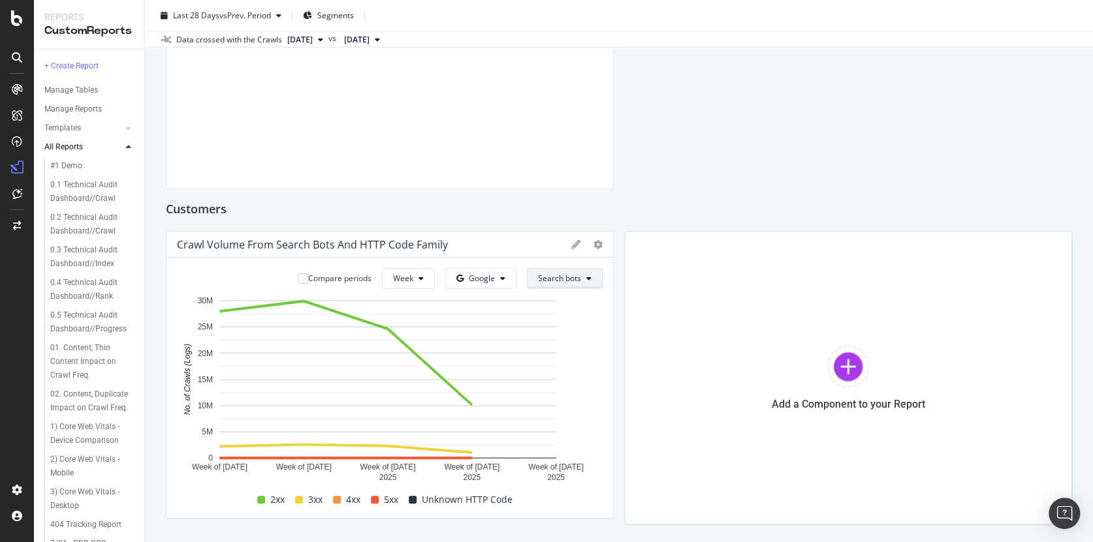
click at [555, 281] on span "Search bots" at bounding box center [559, 278] width 43 height 11
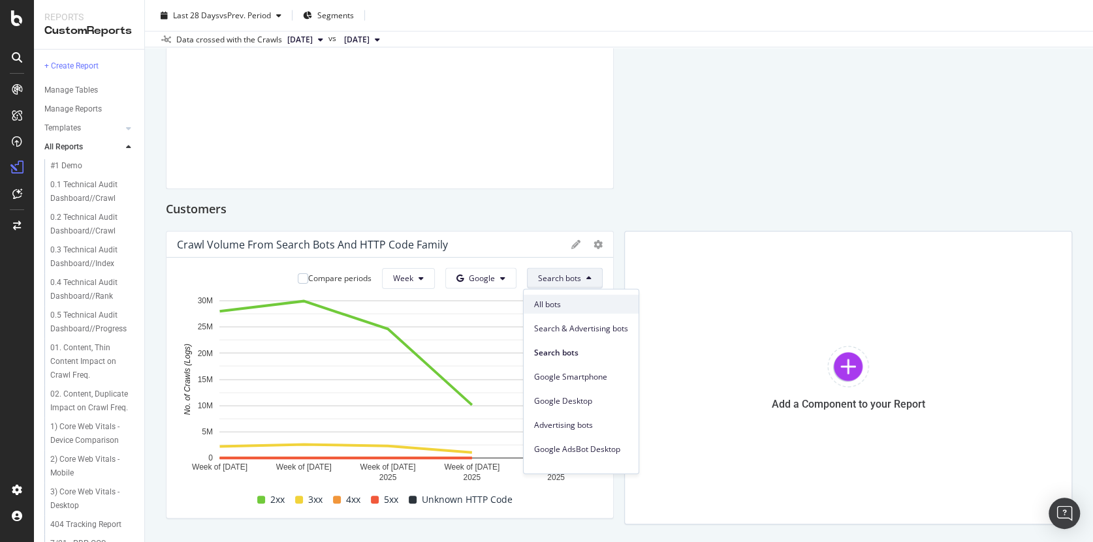
click at [555, 300] on span "All bots" at bounding box center [581, 304] width 94 height 12
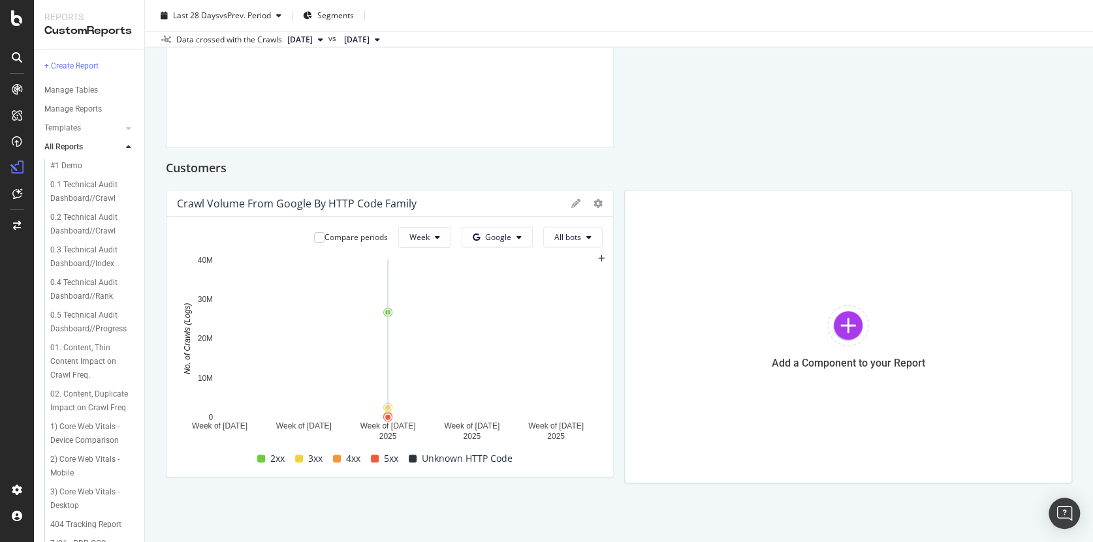
scroll to position [1594, 0]
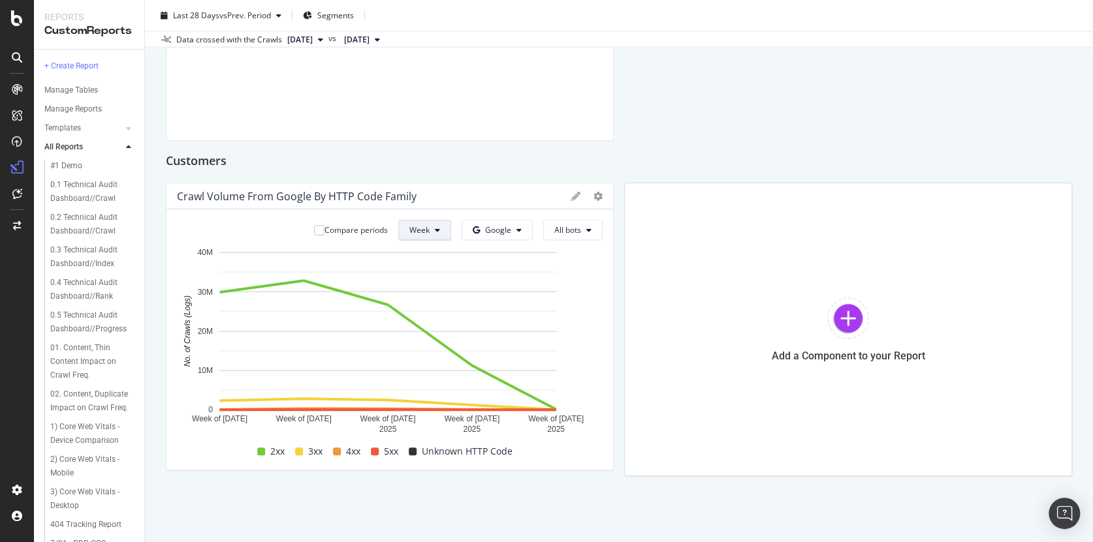
click at [435, 231] on icon at bounding box center [437, 231] width 5 height 8
click at [422, 255] on span "Day" at bounding box center [418, 256] width 24 height 12
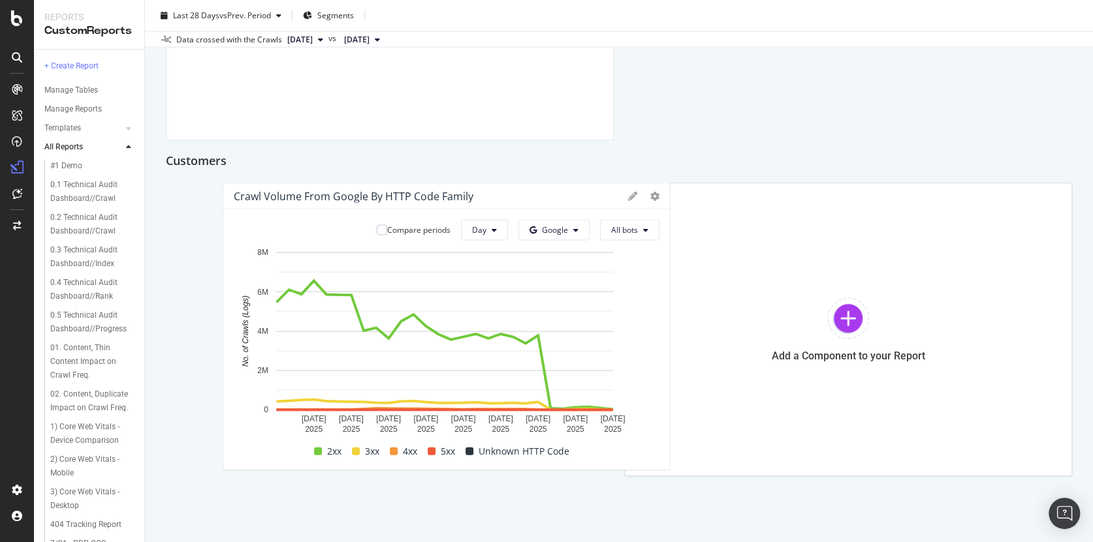
drag, startPoint x: 178, startPoint y: 196, endPoint x: 198, endPoint y: 200, distance: 21.3
click at [234, 200] on div "Crawl Volume from Google by HTTP Code Family" at bounding box center [354, 196] width 240 height 13
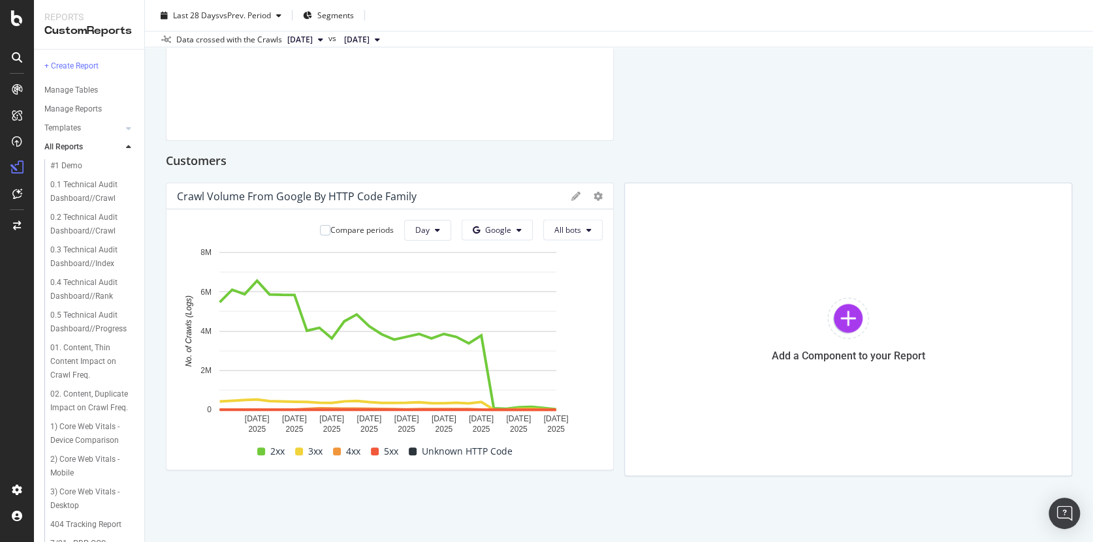
click at [257, 198] on div "Crawl Volume from Google by HTTP Code Family" at bounding box center [297, 196] width 240 height 13
copy div "Crawl Volume from Google by HTTP Code Family"
click at [838, 317] on div at bounding box center [848, 319] width 42 height 42
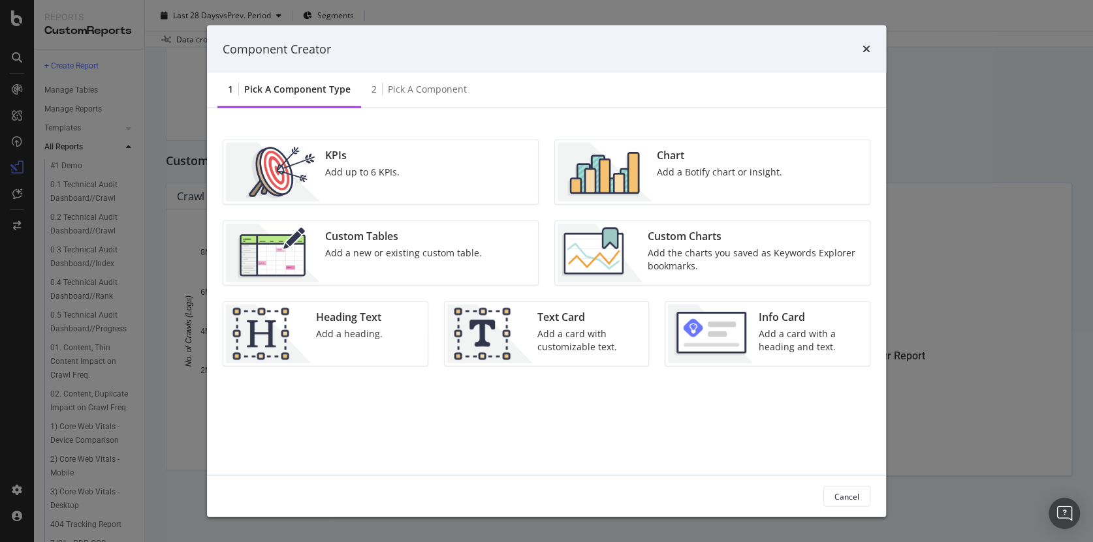
click at [678, 183] on div "Chart Add a Botify chart or insight." at bounding box center [719, 172] width 136 height 59
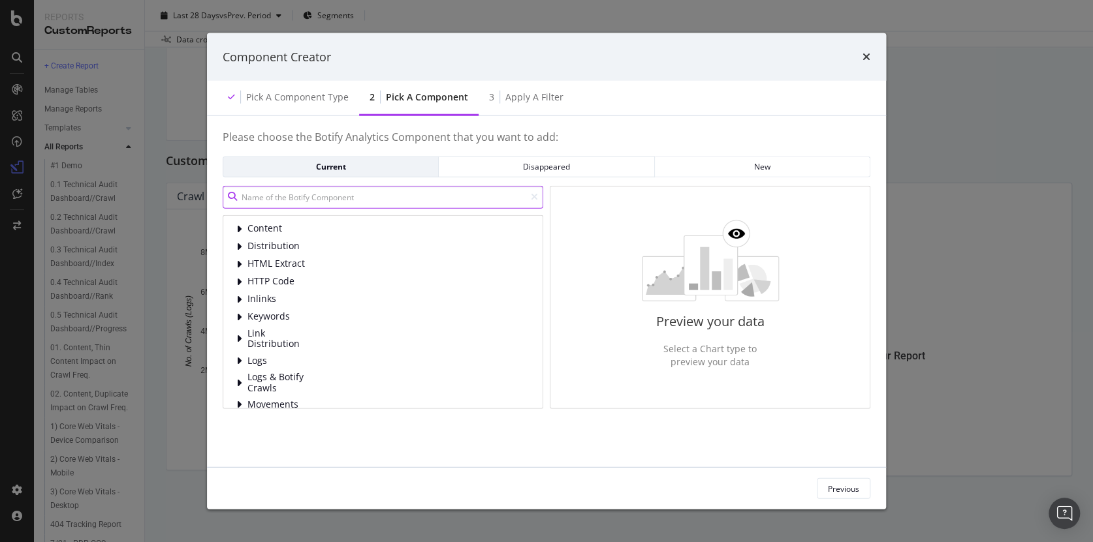
click at [298, 192] on input "modal" at bounding box center [383, 196] width 321 height 23
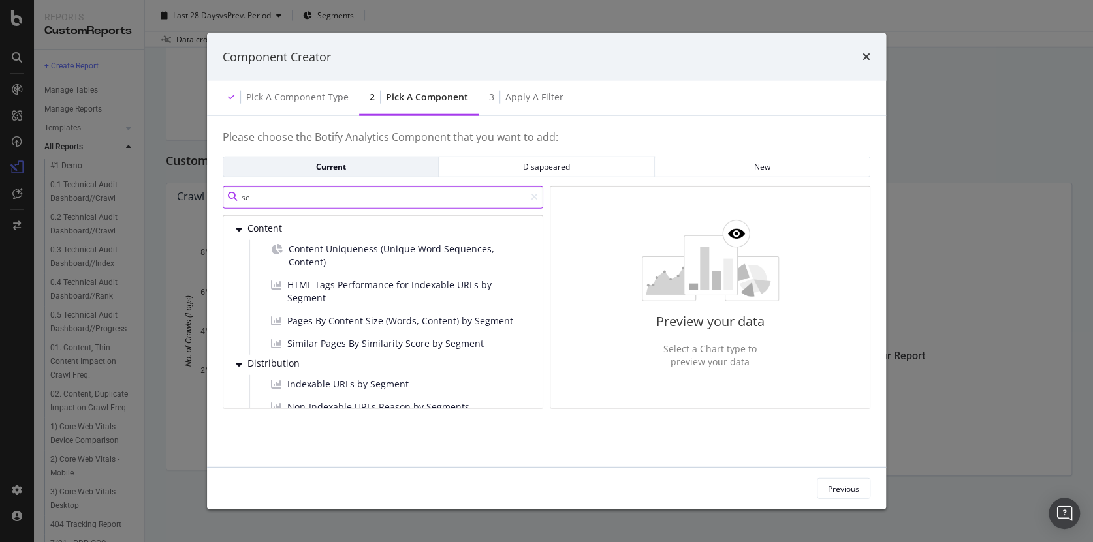
type input "s"
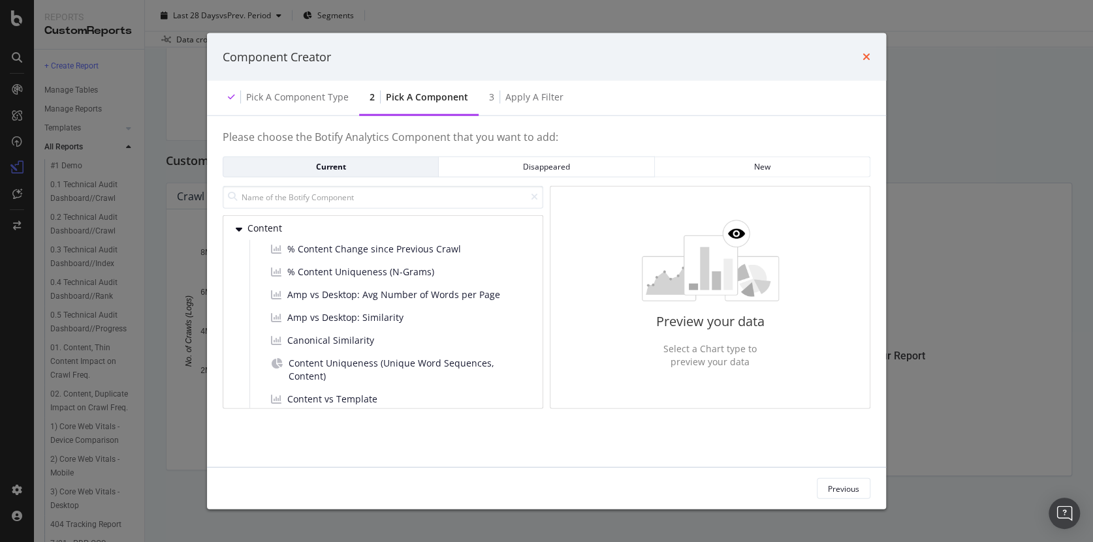
click at [870, 58] on icon "times" at bounding box center [866, 57] width 8 height 10
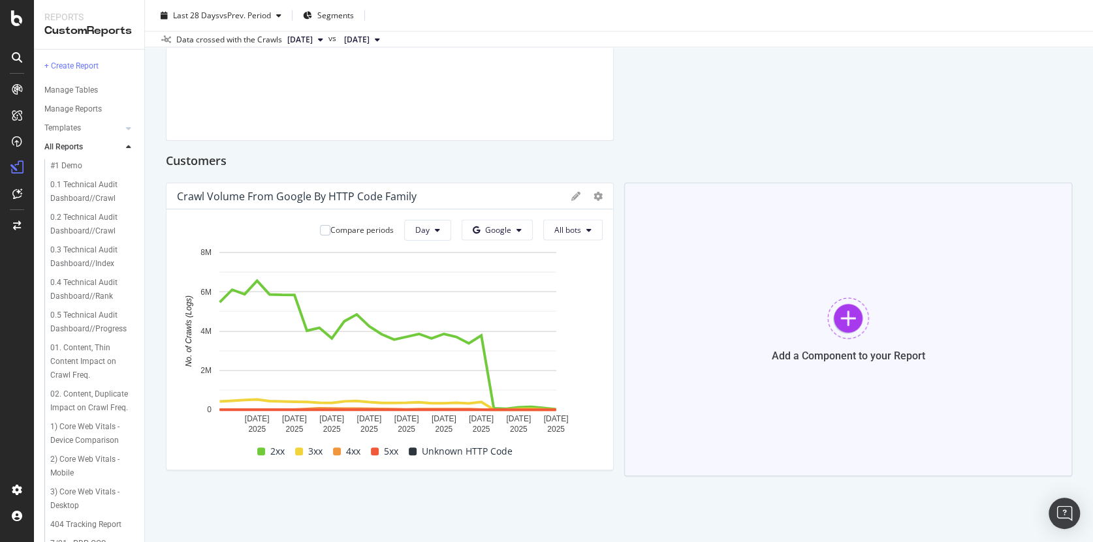
click at [841, 319] on div at bounding box center [848, 319] width 42 height 42
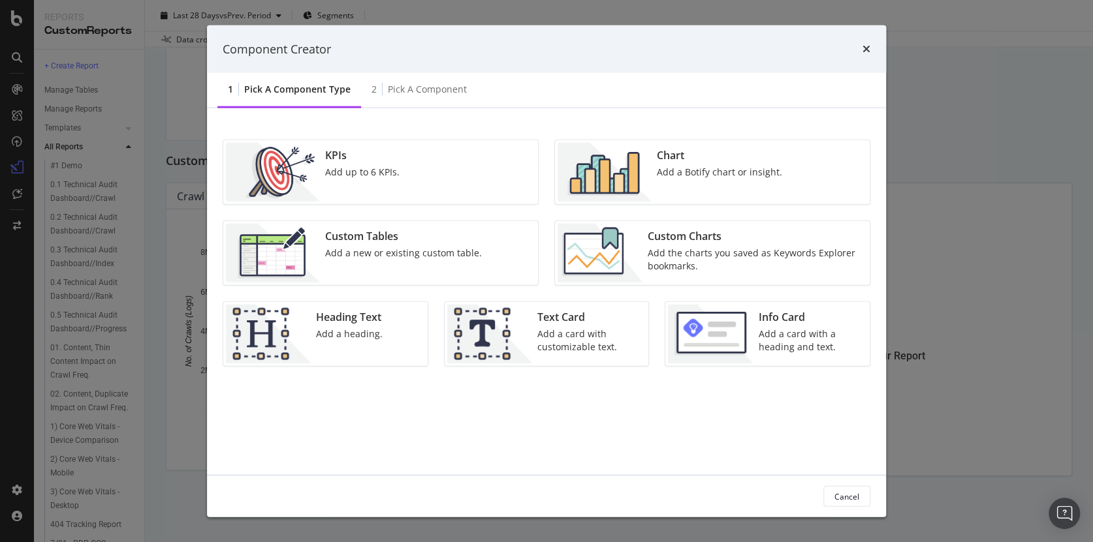
click at [368, 319] on div "Heading Text" at bounding box center [349, 317] width 67 height 15
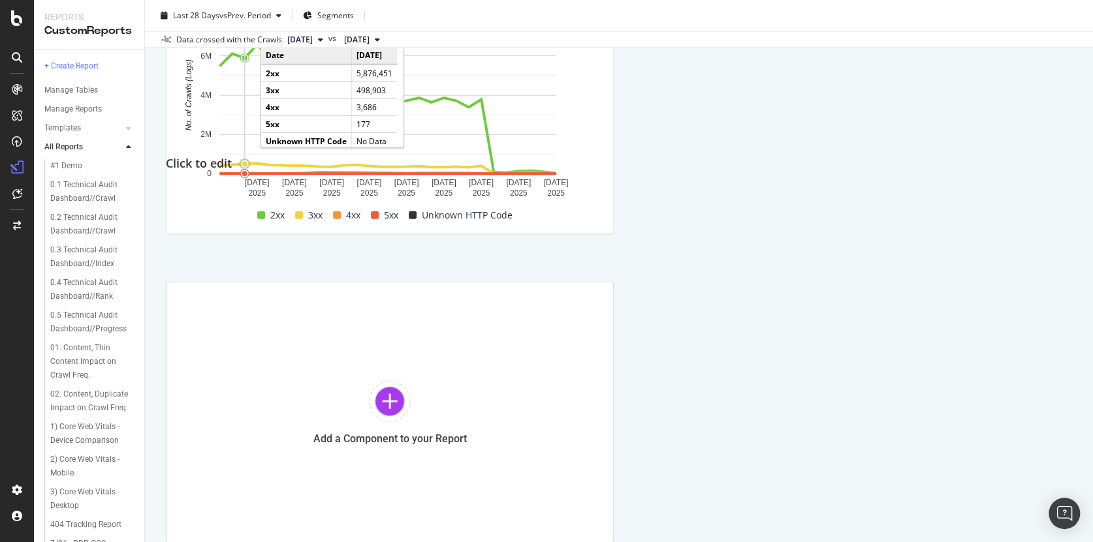
scroll to position [1571, 0]
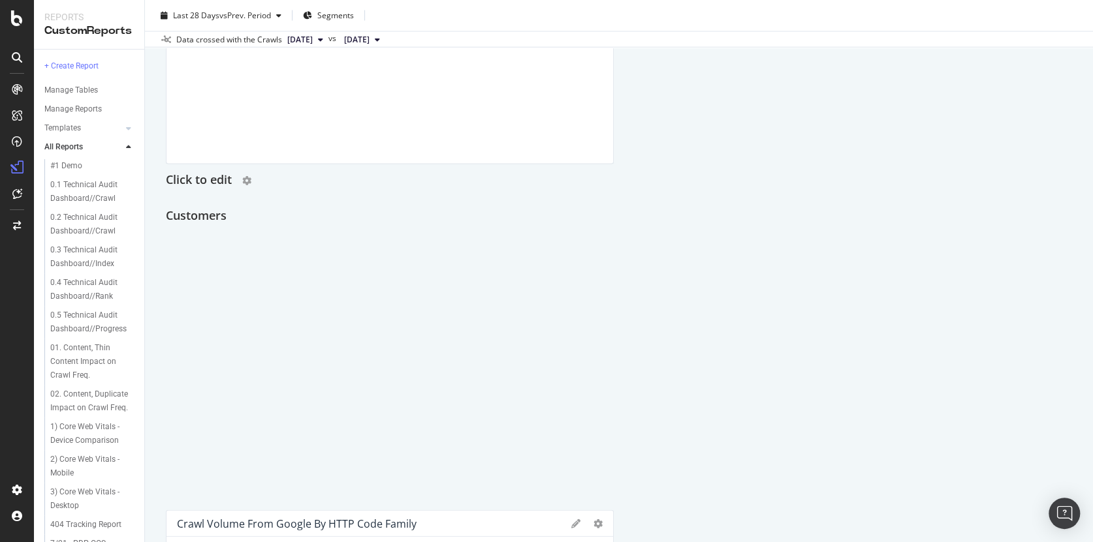
drag, startPoint x: 215, startPoint y: 262, endPoint x: 241, endPoint y: 181, distance: 84.2
click at [241, 181] on div "Click to edit" at bounding box center [619, 180] width 906 height 21
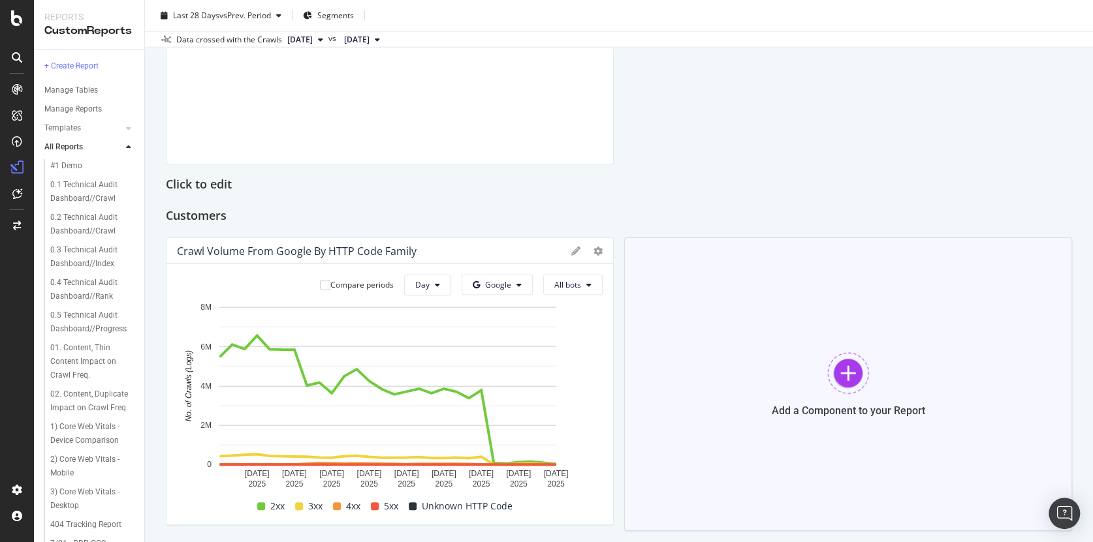
click at [839, 381] on div at bounding box center [848, 374] width 42 height 42
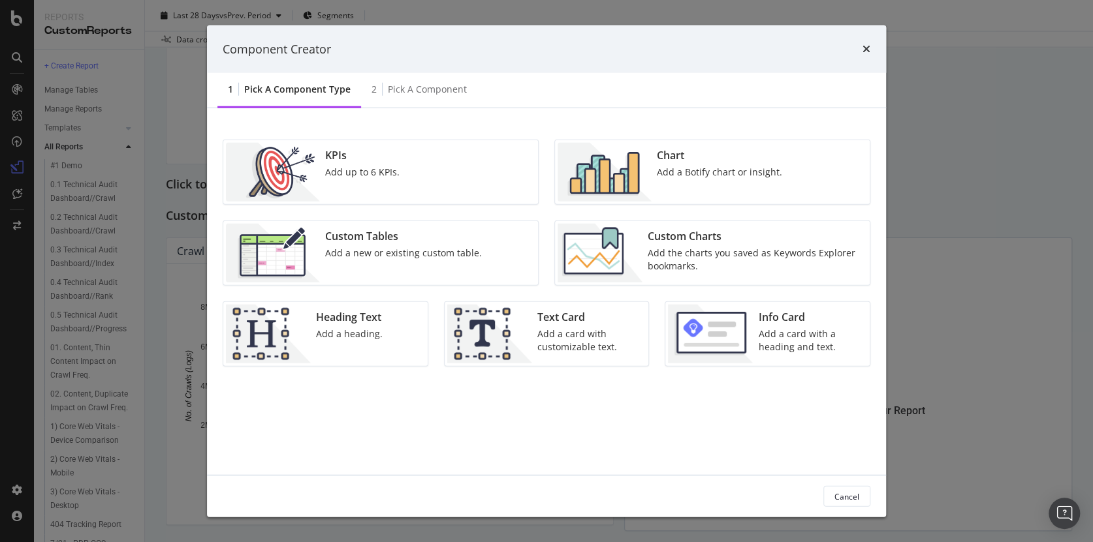
click at [689, 170] on div "Add a Botify chart or insight." at bounding box center [719, 172] width 125 height 13
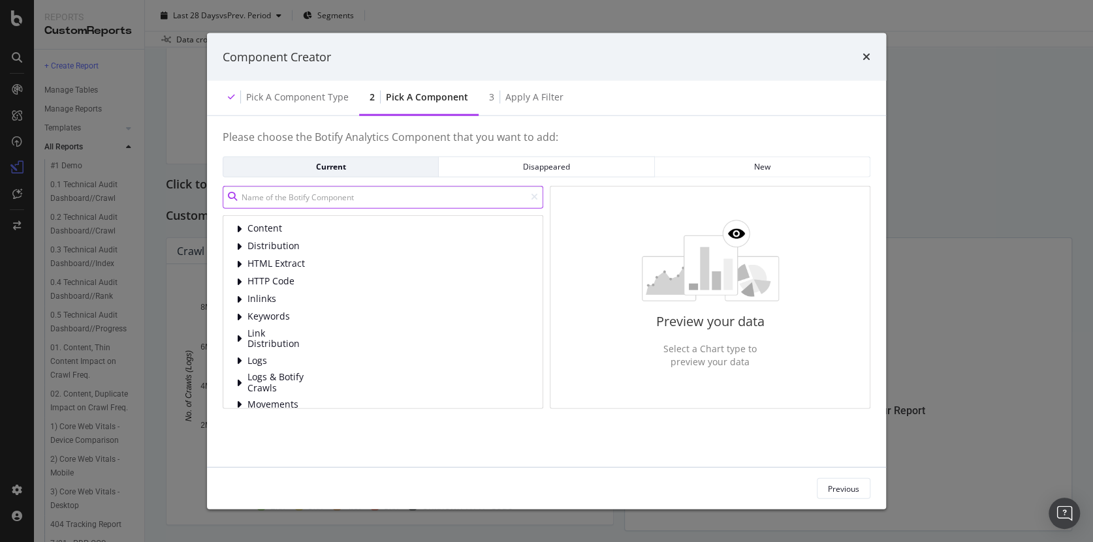
click at [252, 203] on input "modal" at bounding box center [383, 196] width 321 height 23
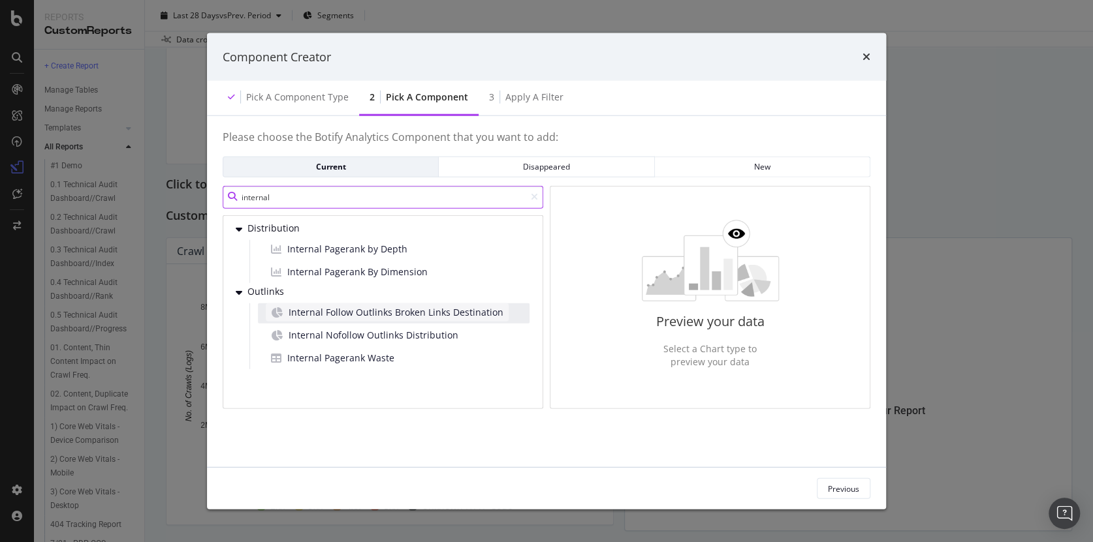
type input "internal"
click at [420, 313] on span "Internal Follow Outlinks Broken Links Destination" at bounding box center [396, 312] width 215 height 13
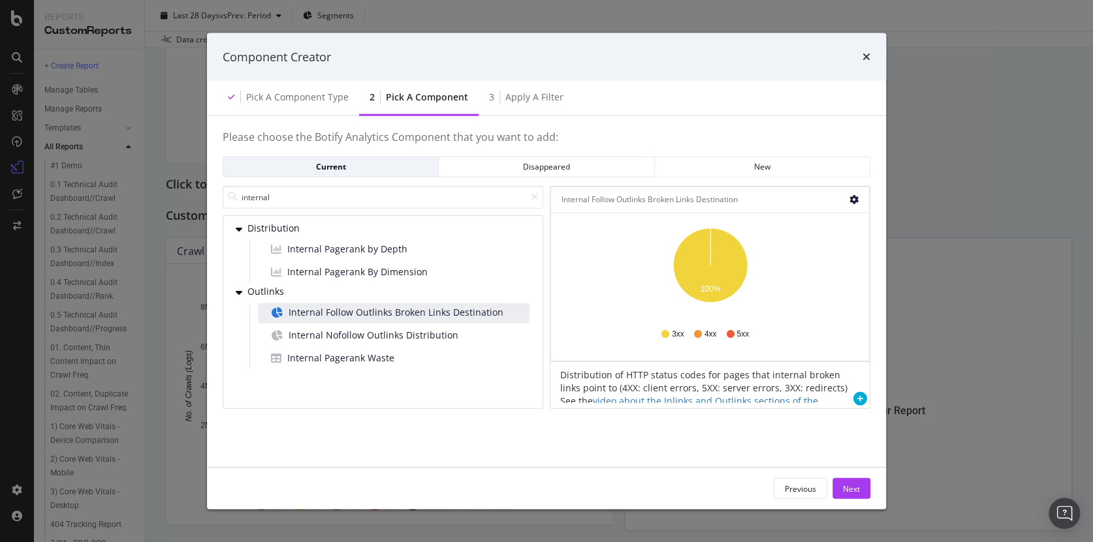
click at [850, 202] on icon "gear" at bounding box center [853, 199] width 9 height 9
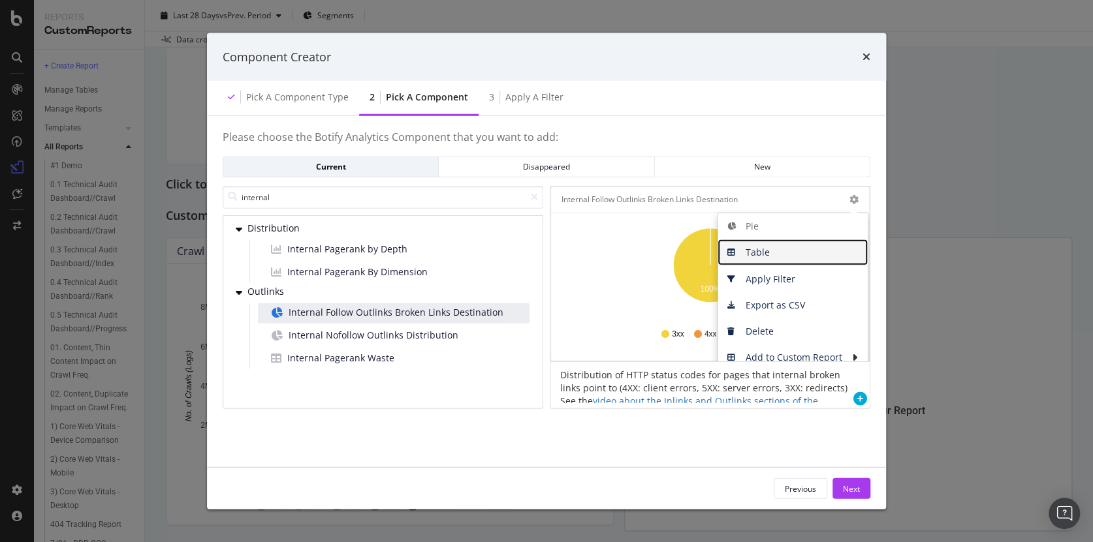
click at [755, 257] on span "Table" at bounding box center [792, 253] width 150 height 20
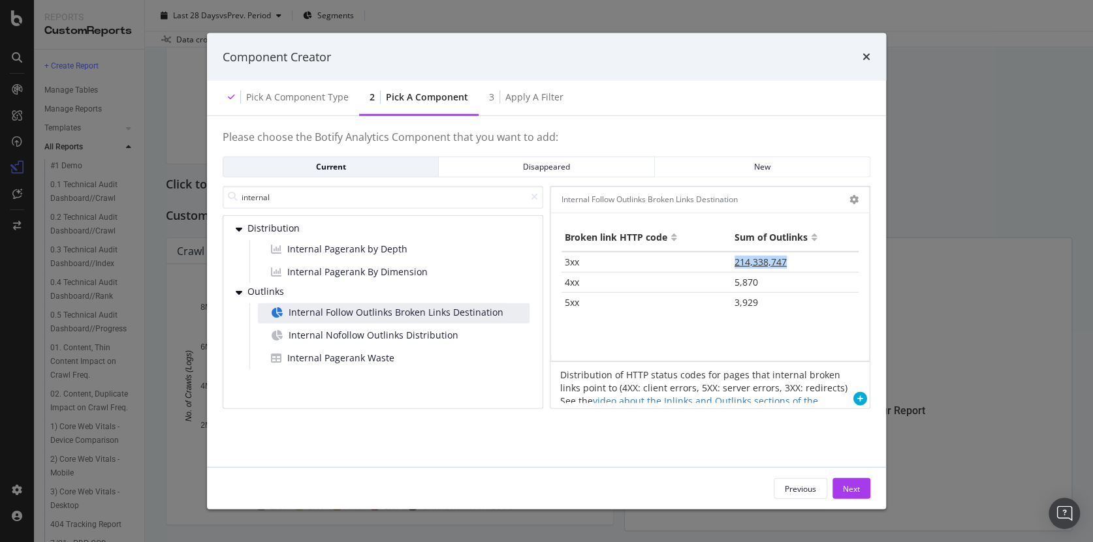
drag, startPoint x: 703, startPoint y: 261, endPoint x: 798, endPoint y: 260, distance: 95.3
click at [798, 260] on tr "3xx 214,338,747" at bounding box center [709, 261] width 297 height 21
click at [657, 343] on div "Hold CMD (⌘) while clicking to filter the report. Broken link HTTP code Sum of …" at bounding box center [710, 287] width 318 height 148
click at [397, 333] on span "Internal Nofollow Outlinks Distribution" at bounding box center [374, 334] width 170 height 13
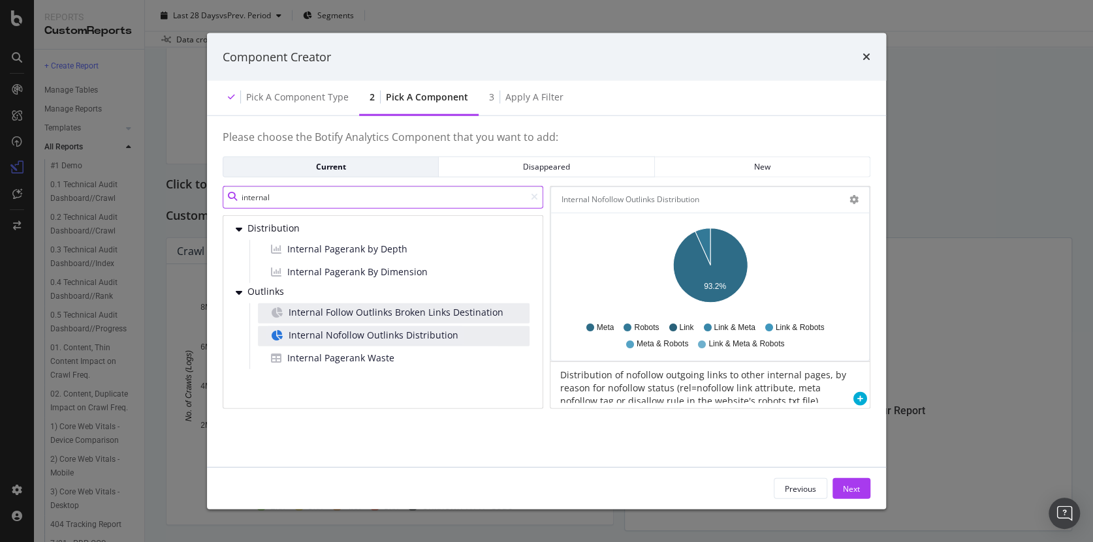
click at [298, 198] on input "internal" at bounding box center [383, 196] width 321 height 23
click at [297, 198] on input "internal" at bounding box center [383, 196] width 321 height 23
click at [296, 199] on input "internal" at bounding box center [383, 196] width 321 height 23
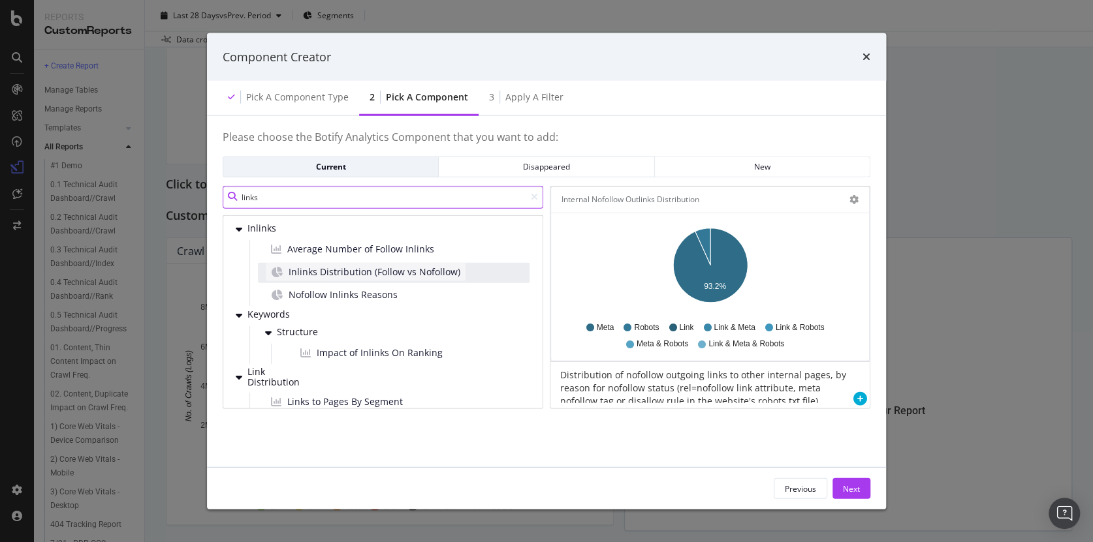
type input "links"
click at [362, 274] on span "Inlinks Distribution (Follow vs Nofollow)" at bounding box center [375, 271] width 172 height 13
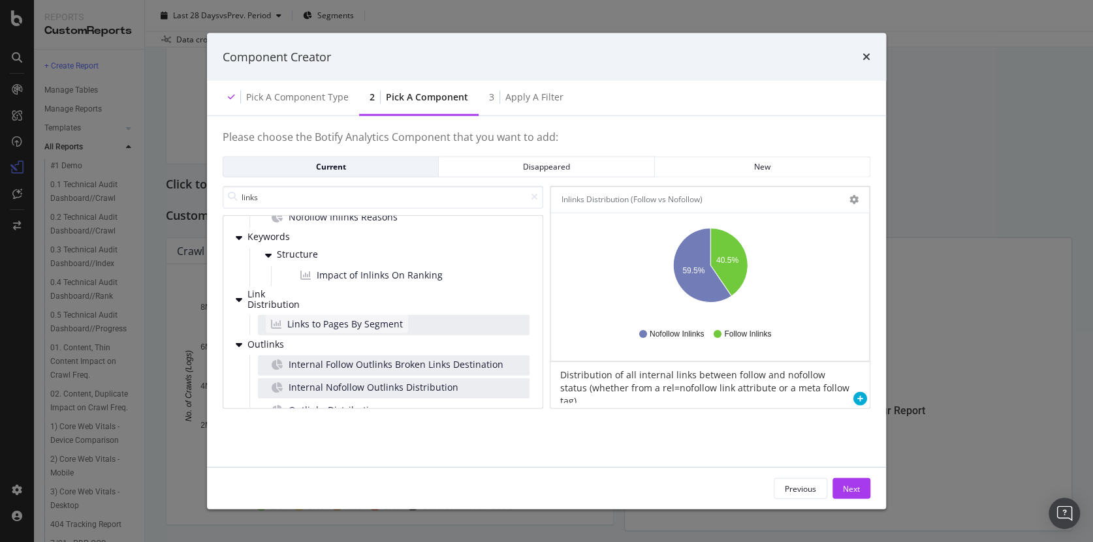
scroll to position [78, 0]
click at [347, 322] on span "Links to Pages By Segment" at bounding box center [345, 323] width 116 height 13
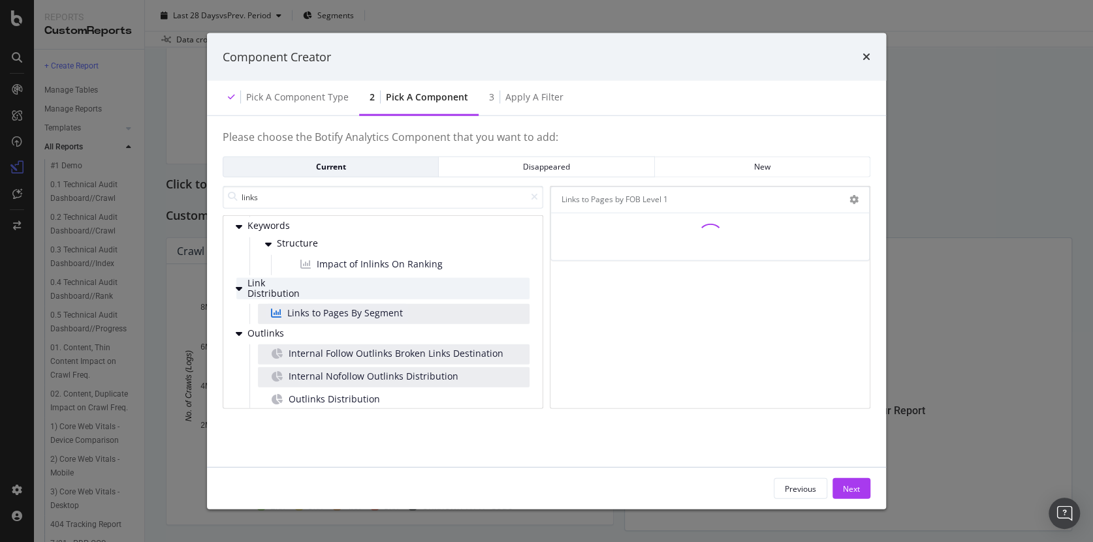
scroll to position [97, 0]
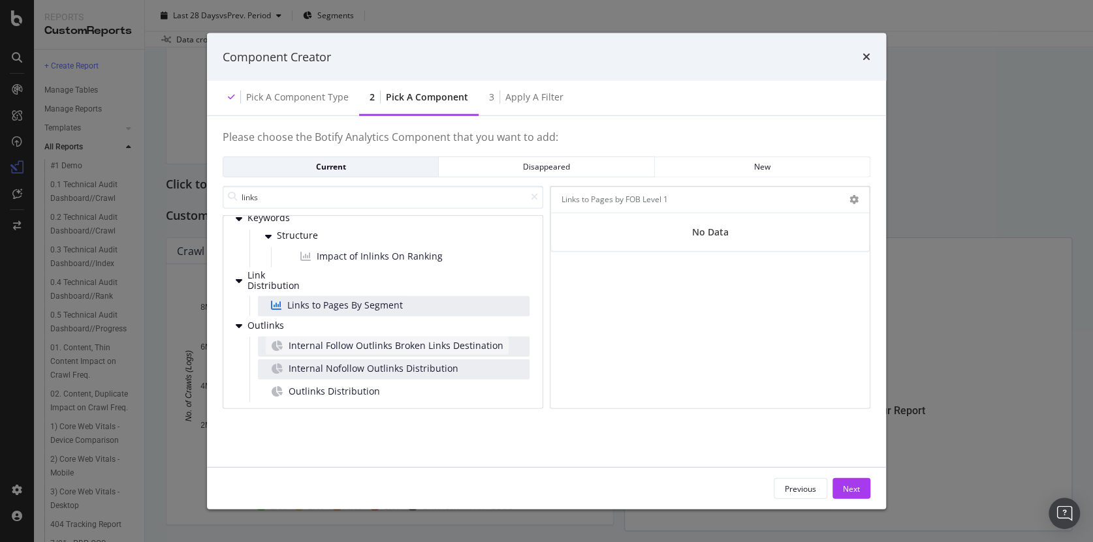
click at [377, 343] on span "Internal Follow Outlinks Broken Links Destination" at bounding box center [396, 345] width 215 height 13
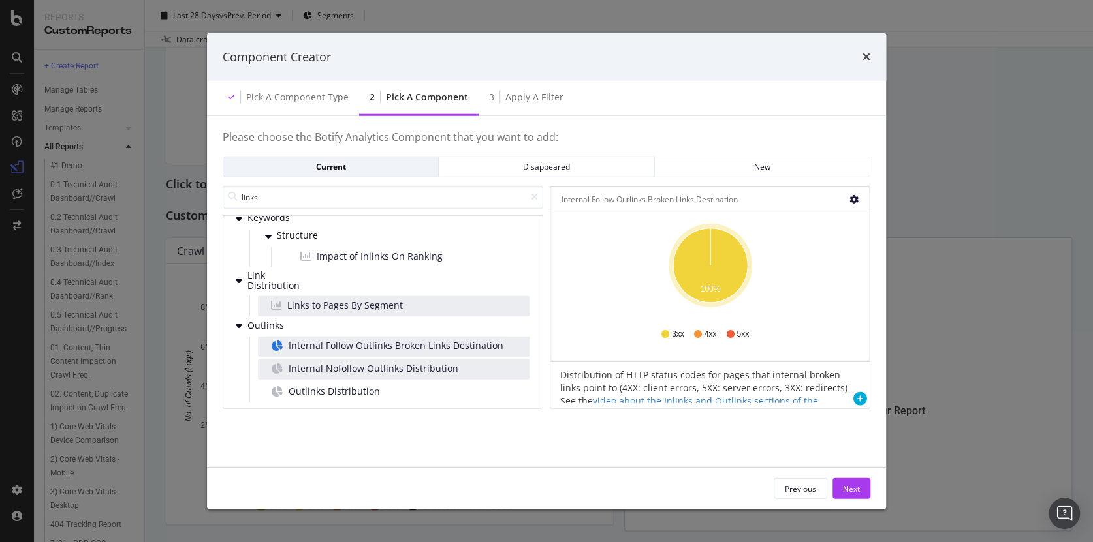
click at [854, 199] on icon "gear" at bounding box center [853, 199] width 9 height 9
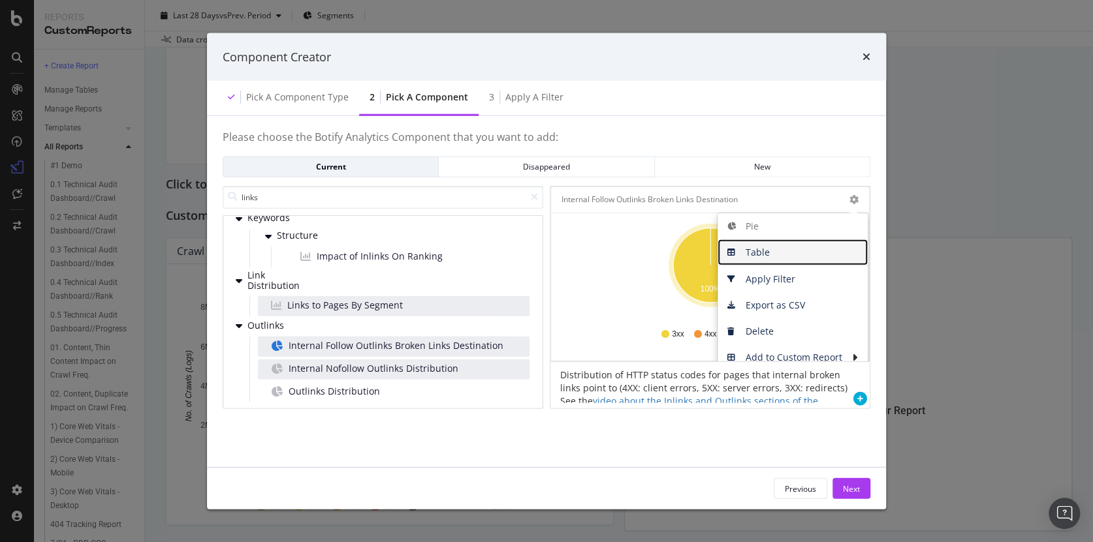
click at [756, 251] on span "Table" at bounding box center [792, 253] width 150 height 20
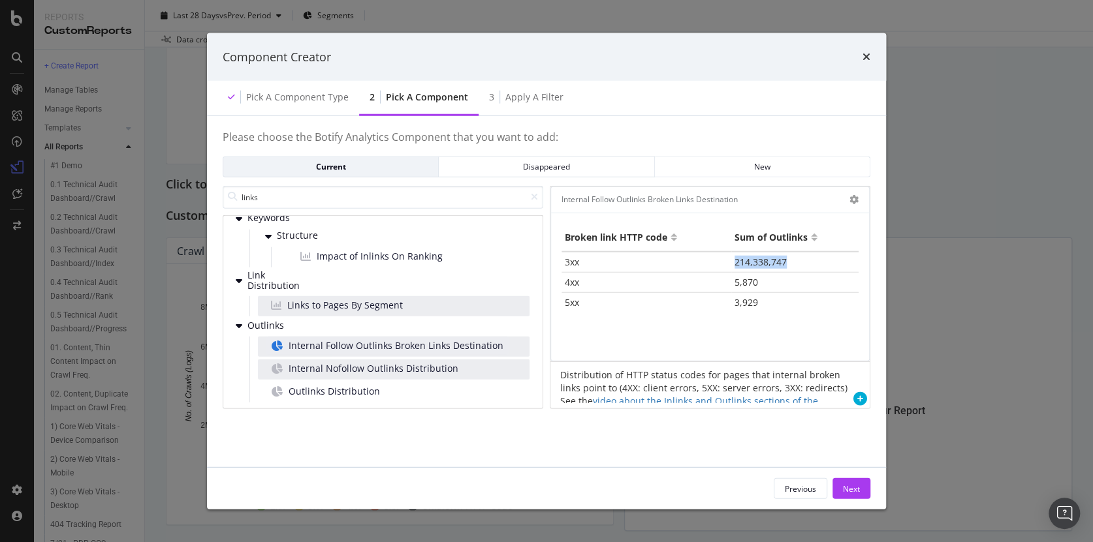
drag, startPoint x: 793, startPoint y: 260, endPoint x: 706, endPoint y: 260, distance: 86.8
click at [706, 260] on tr "3xx 214,338,747" at bounding box center [709, 261] width 297 height 21
click at [396, 391] on div "Outlinks Distribution" at bounding box center [394, 393] width 272 height 20
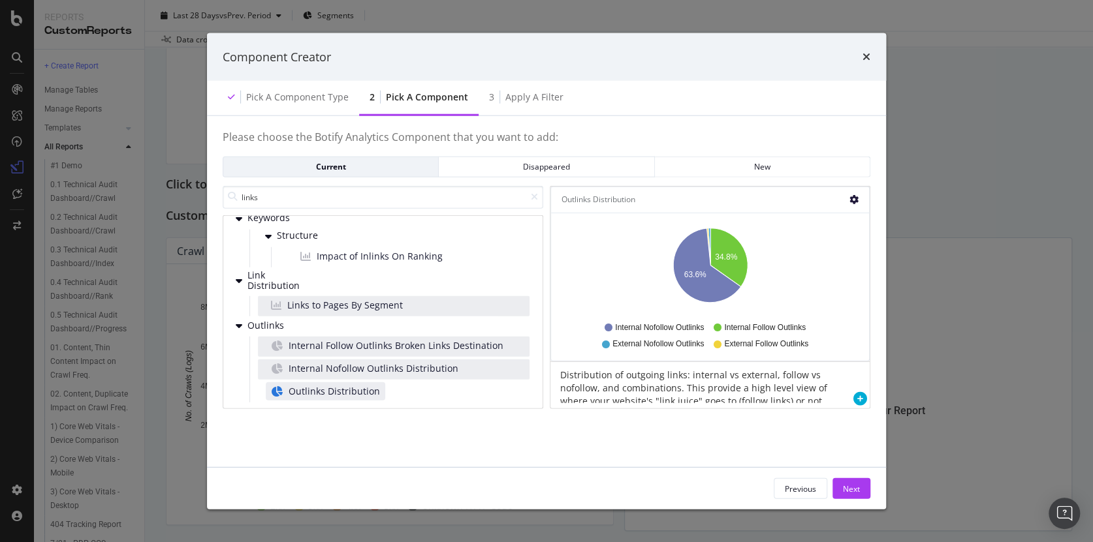
click at [853, 201] on icon "gear" at bounding box center [853, 199] width 9 height 9
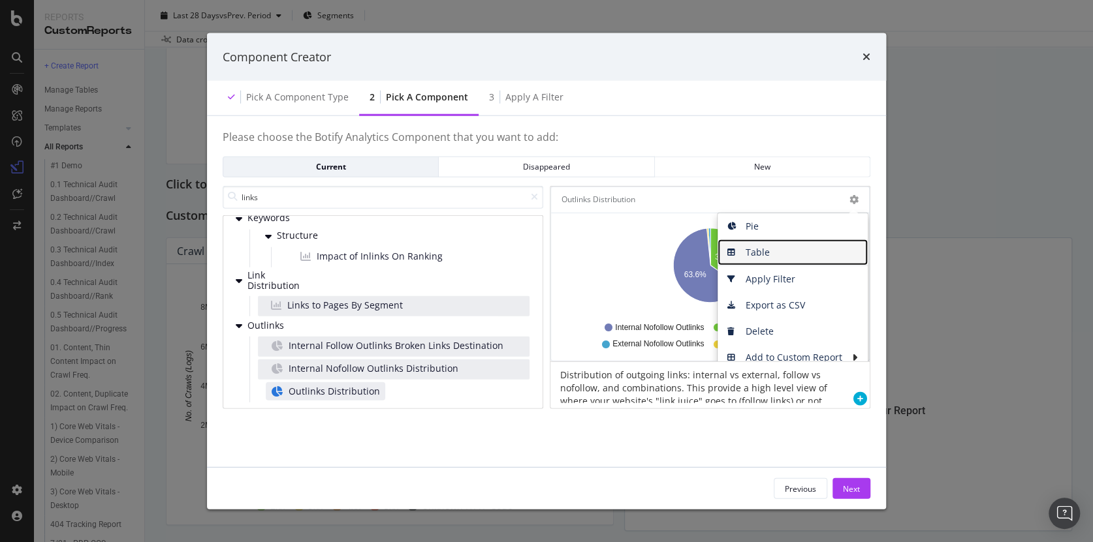
click at [762, 249] on span "Table" at bounding box center [792, 253] width 150 height 20
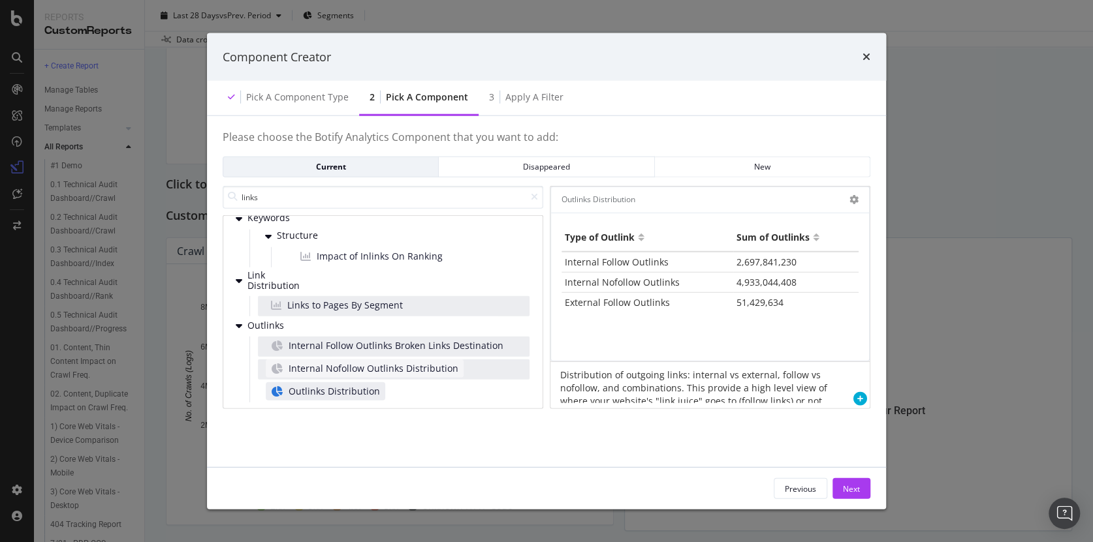
click at [384, 373] on span "Internal Nofollow Outlinks Distribution" at bounding box center [374, 368] width 170 height 13
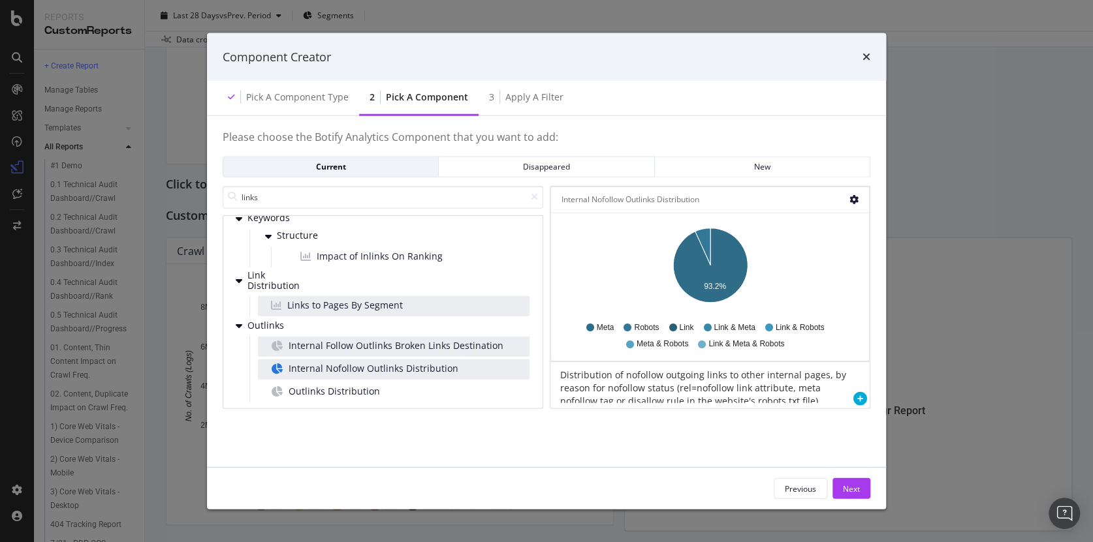
click at [853, 200] on icon "gear" at bounding box center [853, 199] width 9 height 9
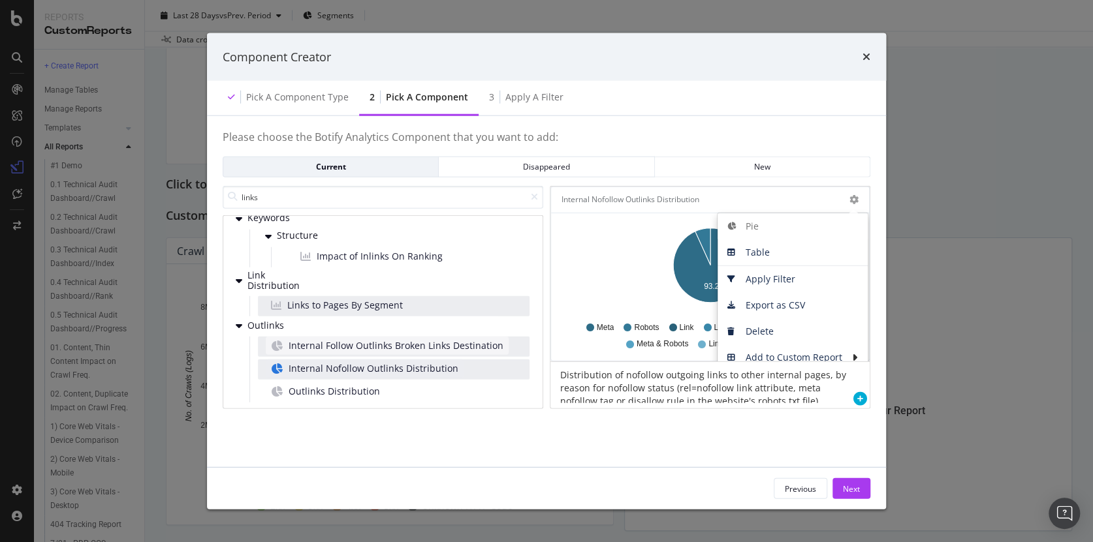
click at [403, 343] on span "Internal Follow Outlinks Broken Links Destination" at bounding box center [396, 345] width 215 height 13
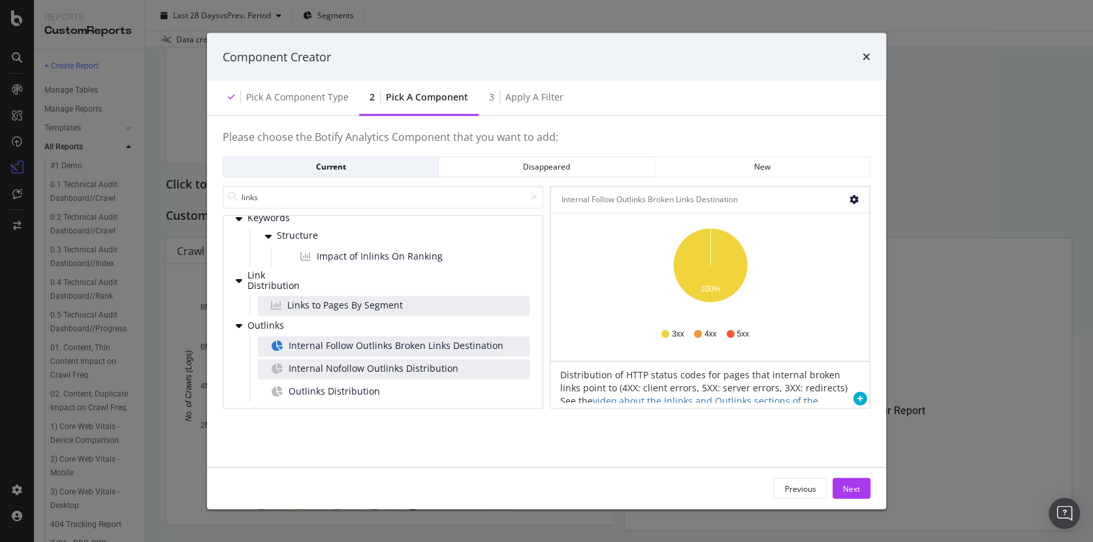
click at [853, 200] on icon "gear" at bounding box center [853, 199] width 9 height 9
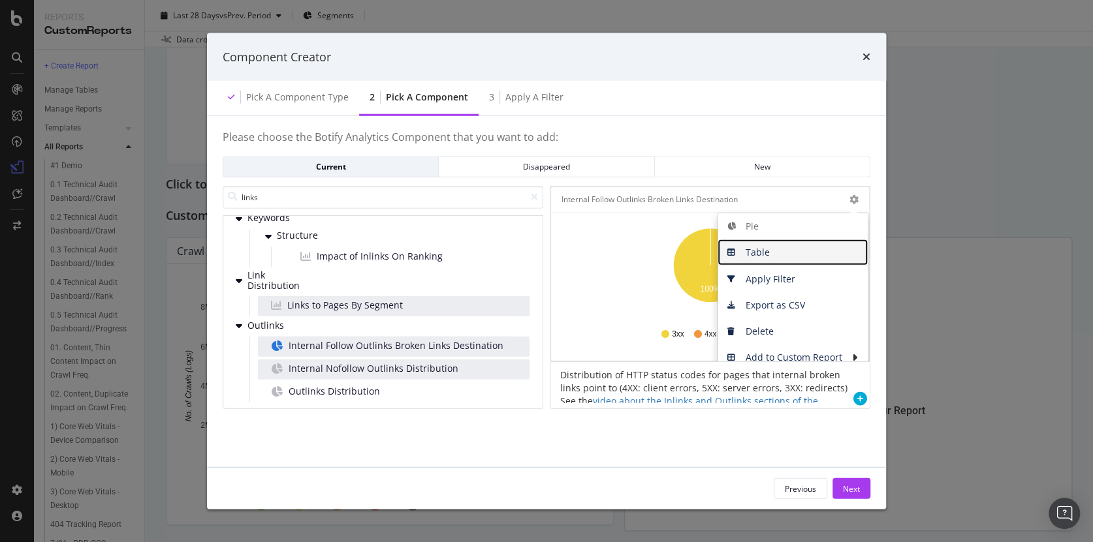
click at [765, 251] on span "Table" at bounding box center [792, 253] width 150 height 20
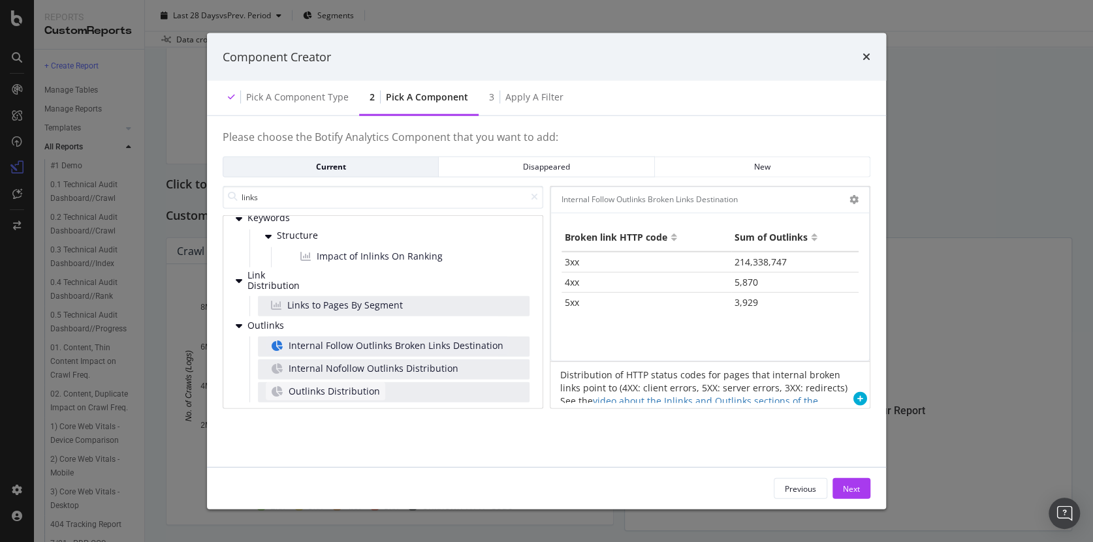
click at [366, 391] on span "Outlinks Distribution" at bounding box center [334, 391] width 91 height 13
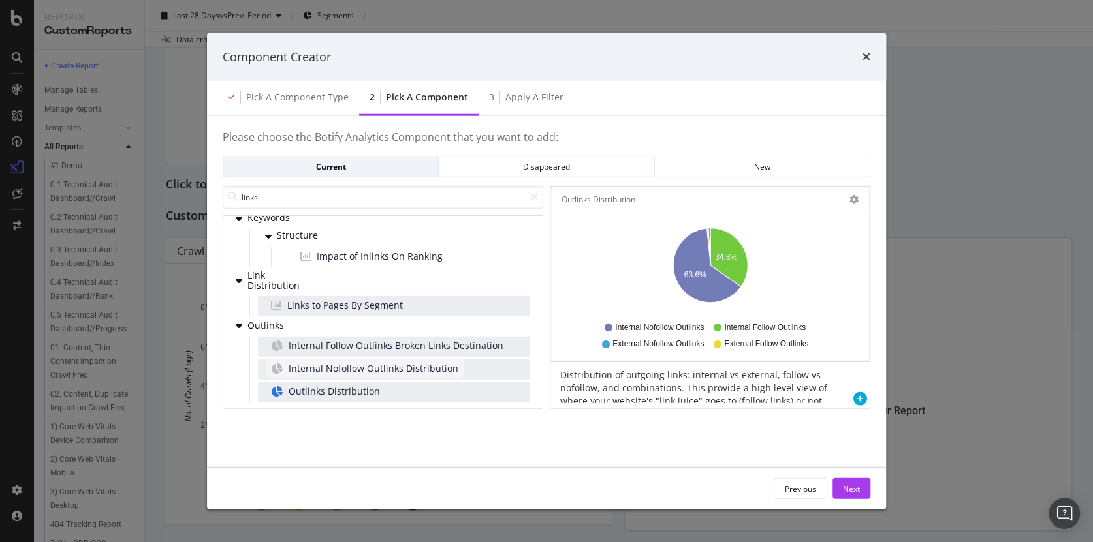
click at [383, 364] on span "Internal Nofollow Outlinks Distribution" at bounding box center [374, 368] width 170 height 13
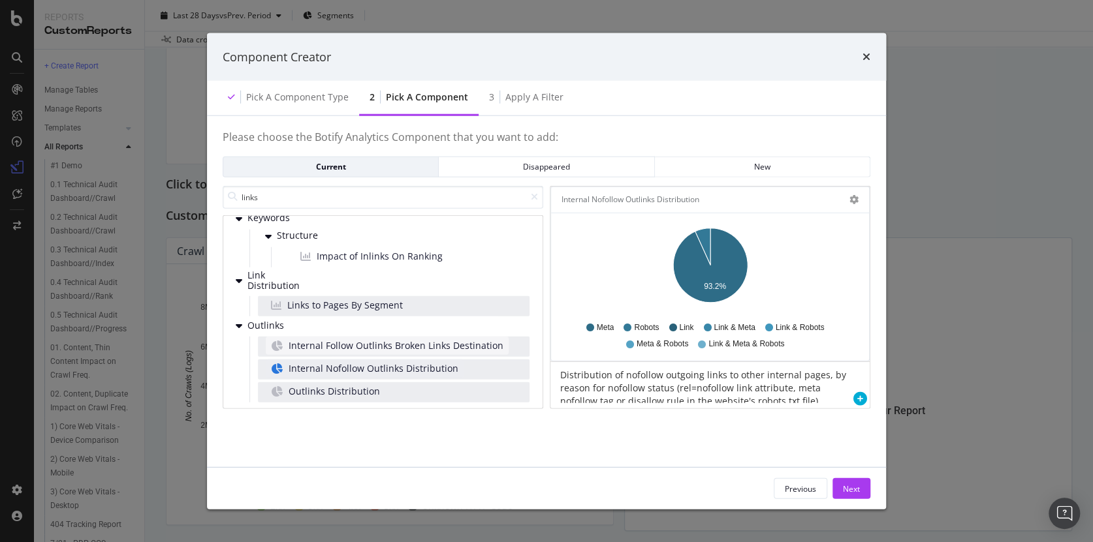
click at [398, 350] on span "Internal Follow Outlinks Broken Links Destination" at bounding box center [396, 345] width 215 height 13
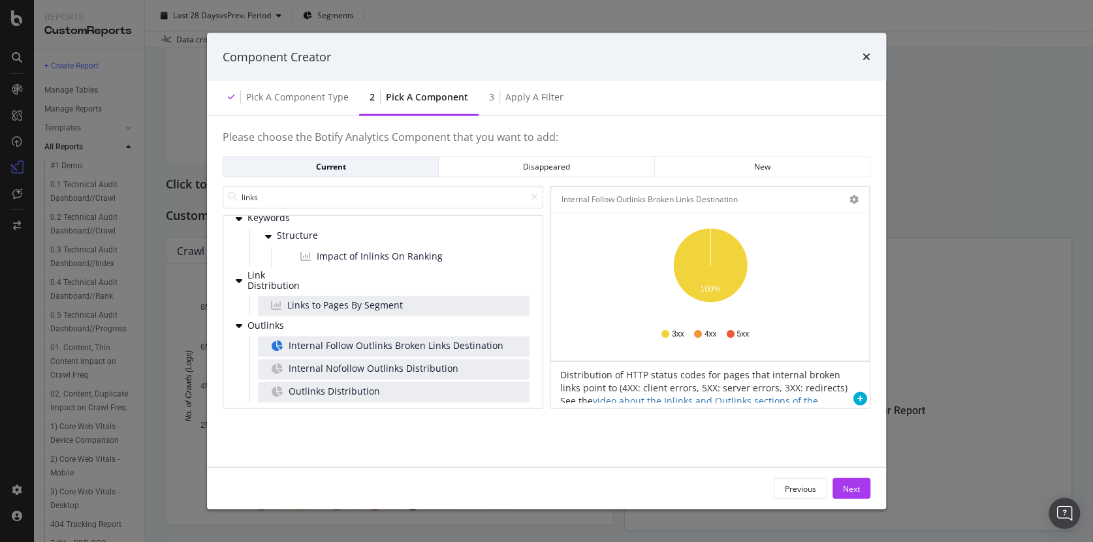
drag, startPoint x: 635, startPoint y: 283, endPoint x: 692, endPoint y: 279, distance: 56.9
click at [635, 283] on icon "100%" at bounding box center [709, 269] width 297 height 93
click at [851, 197] on icon "gear" at bounding box center [853, 199] width 9 height 9
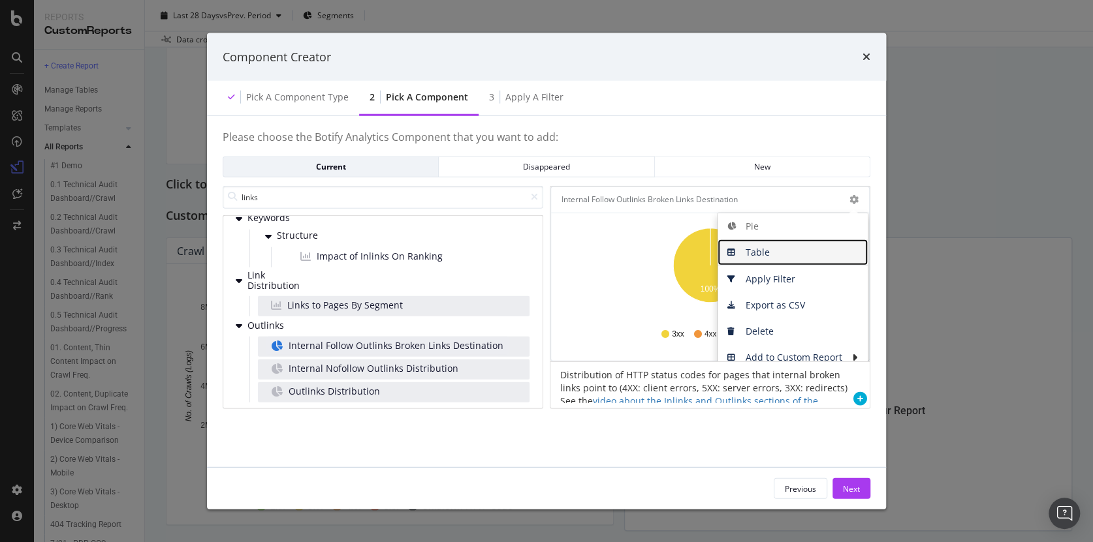
click at [767, 251] on span "Table" at bounding box center [792, 253] width 150 height 20
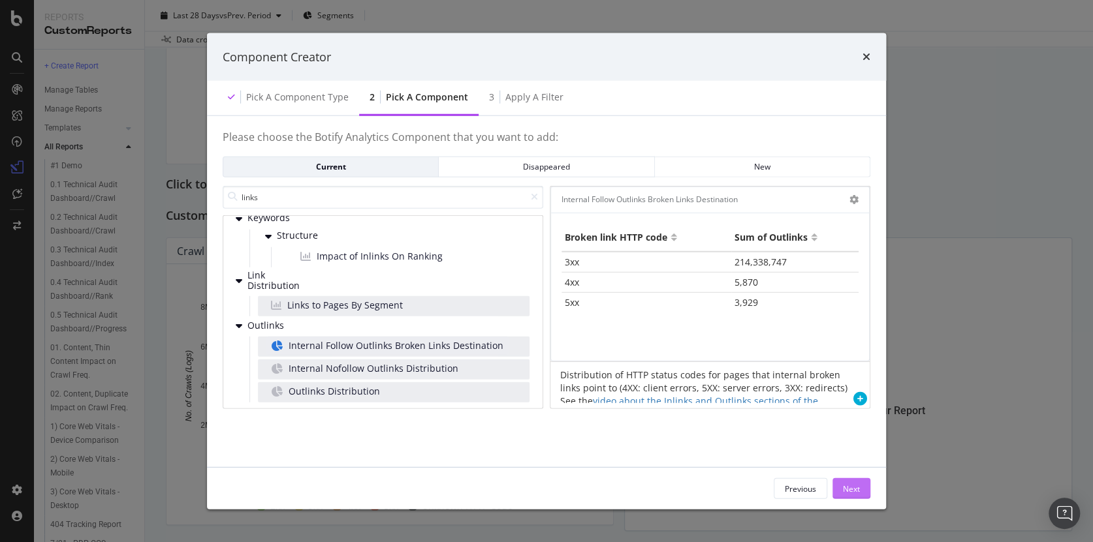
click at [853, 488] on div "Next" at bounding box center [851, 488] width 17 height 11
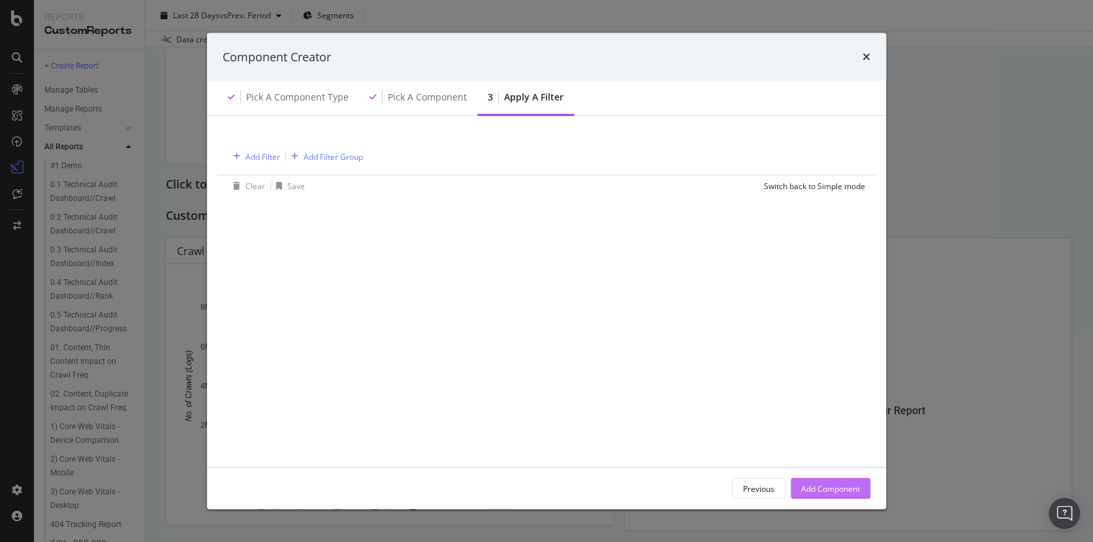
click at [849, 488] on div "Add Component" at bounding box center [830, 488] width 59 height 11
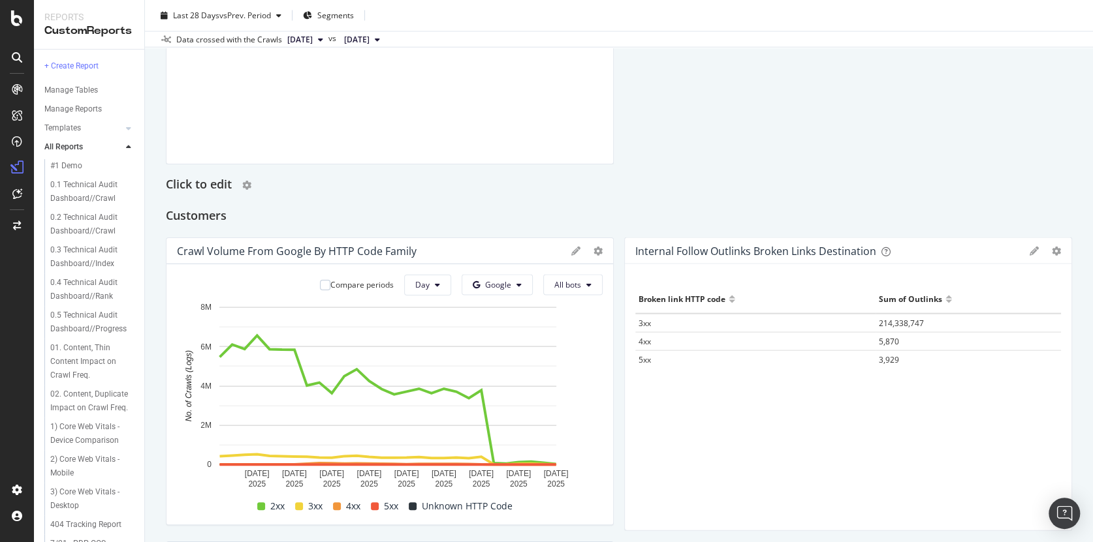
click at [201, 180] on h2 "Click to edit" at bounding box center [199, 185] width 66 height 21
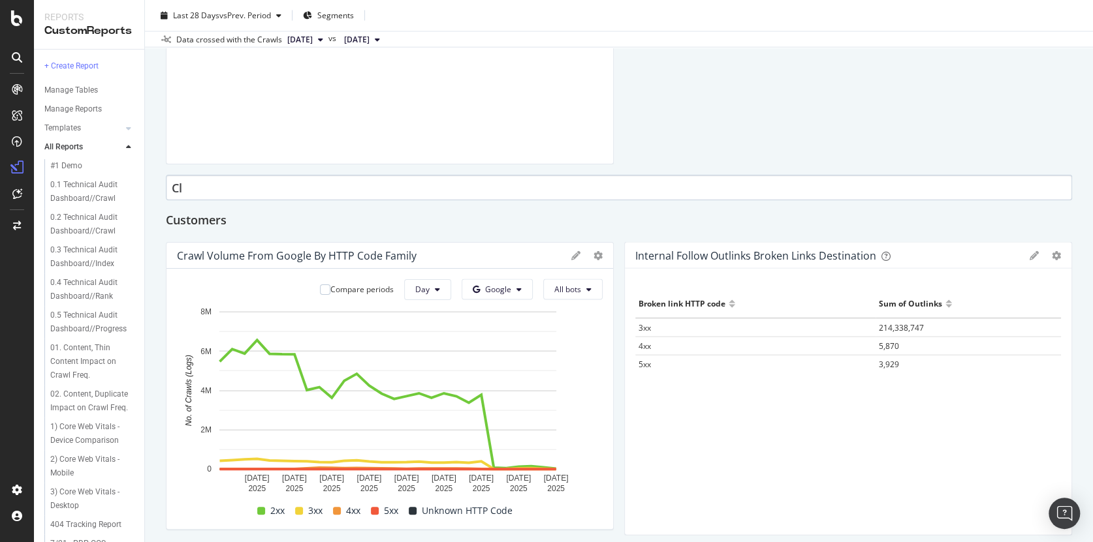
type input "C"
type input "Internal Links"
click at [533, 213] on div "Customers" at bounding box center [619, 221] width 906 height 21
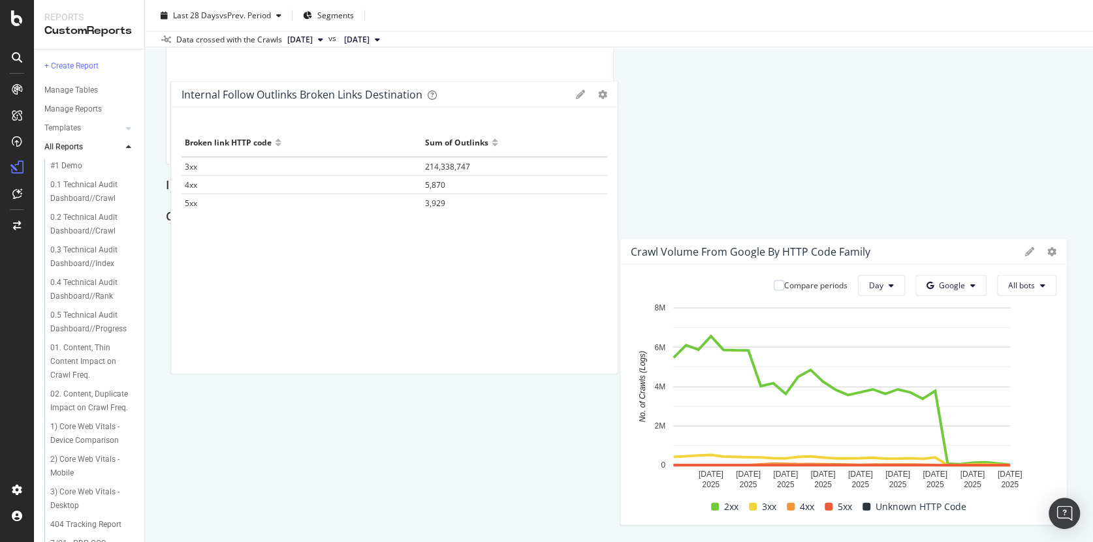
scroll to position [1570, 0]
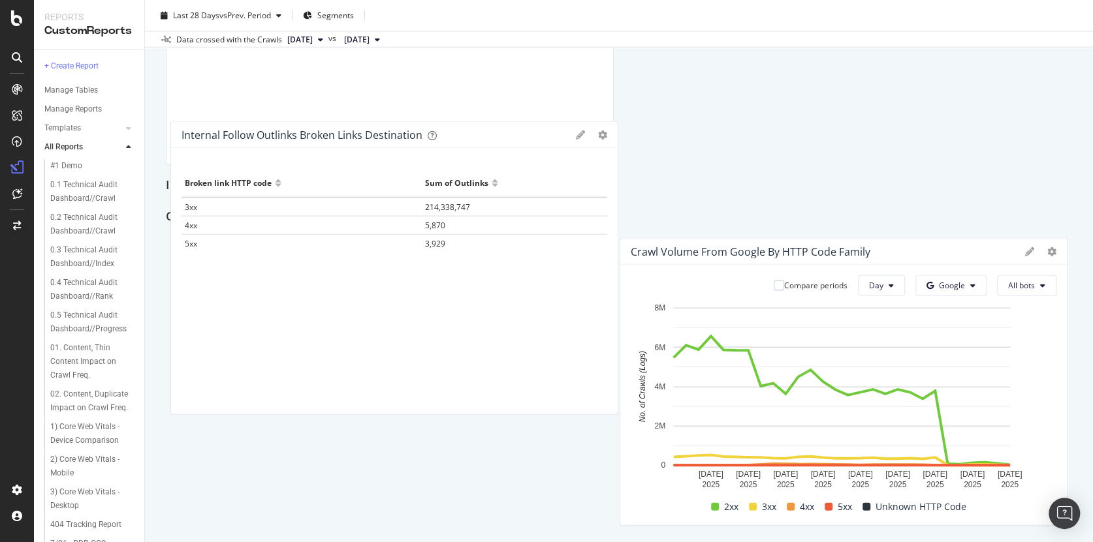
drag, startPoint x: 809, startPoint y: 249, endPoint x: 265, endPoint y: 161, distance: 550.9
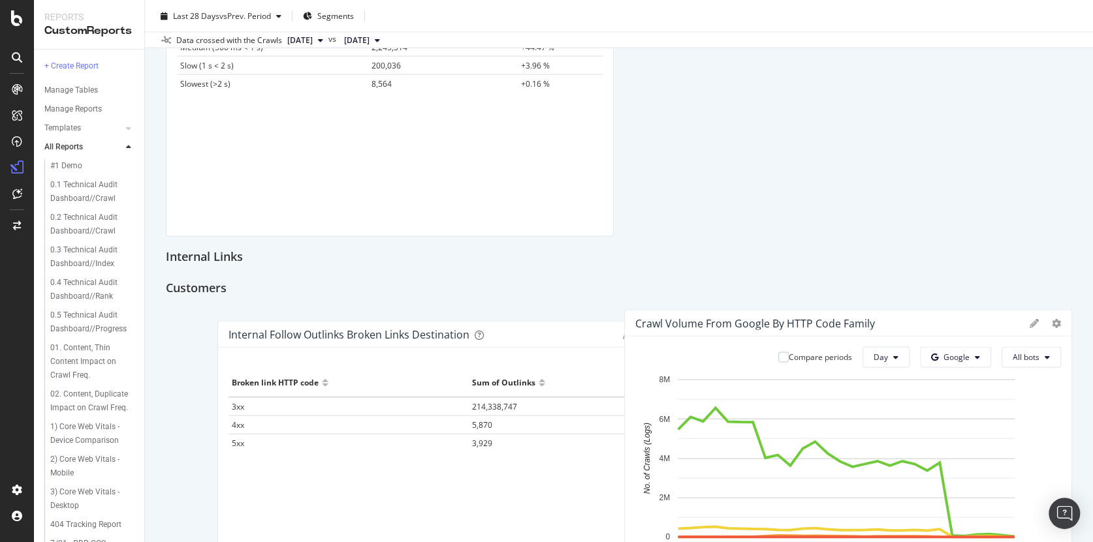
scroll to position [1513, 0]
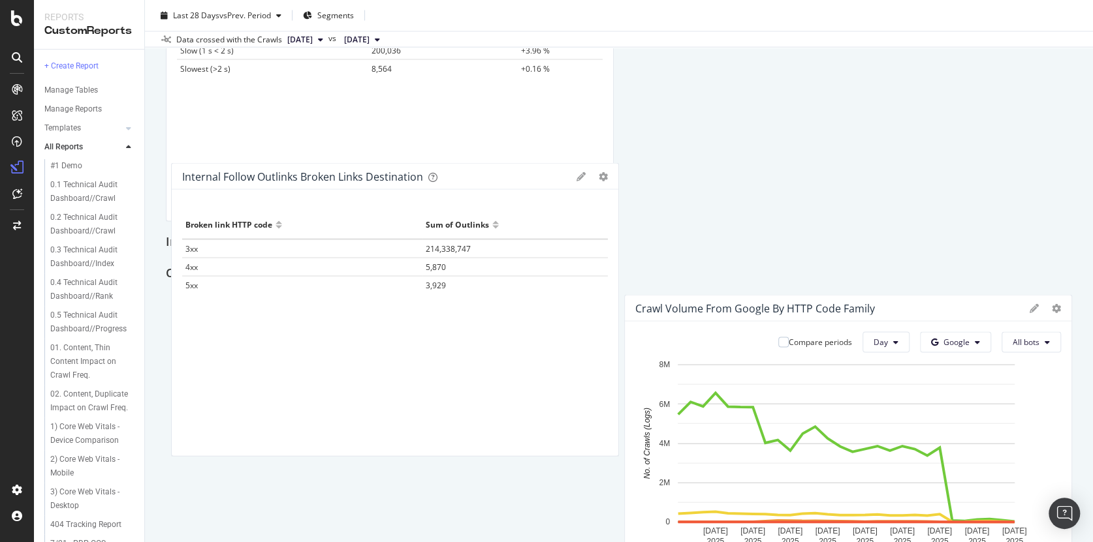
drag, startPoint x: 294, startPoint y: 398, endPoint x: 285, endPoint y: 315, distance: 83.3
click at [287, 315] on div "Broken link HTTP code Sum of Outlinks 3xx 214,338,747 4xx 5,870 5xx 3,929" at bounding box center [395, 325] width 426 height 226
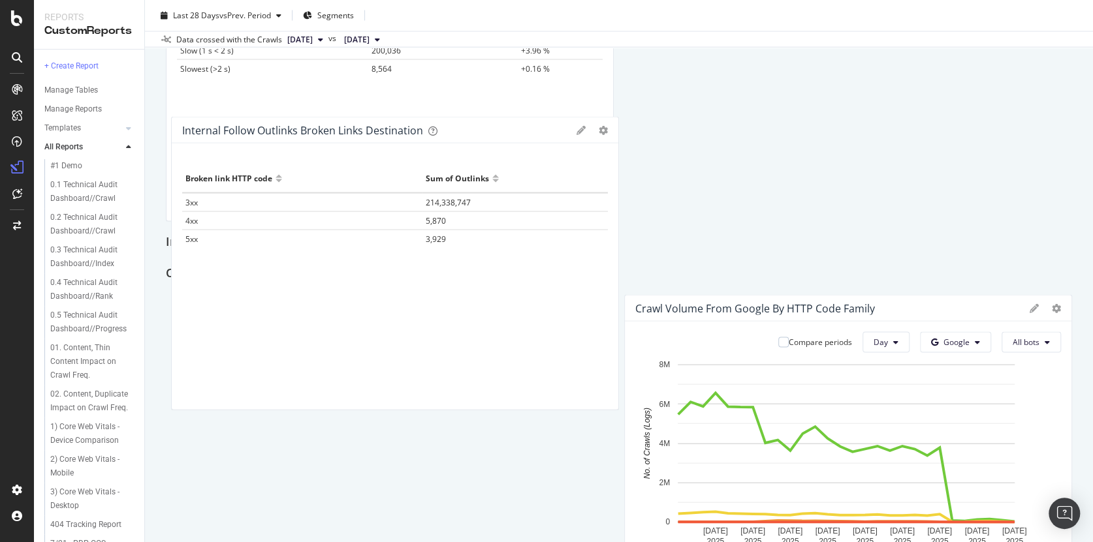
drag, startPoint x: 334, startPoint y: 425, endPoint x: 350, endPoint y: 241, distance: 184.8
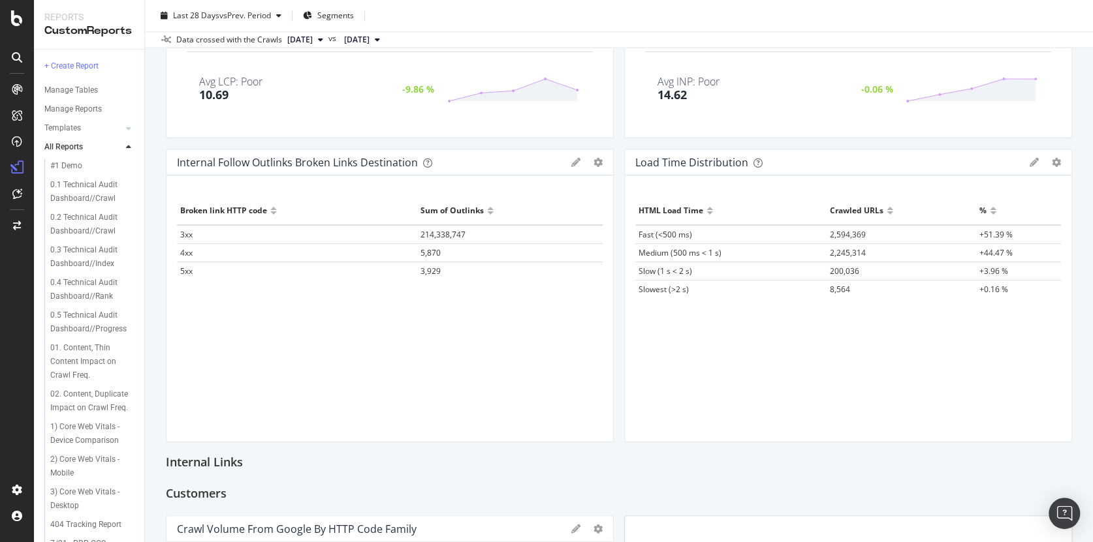
scroll to position [1359, 0]
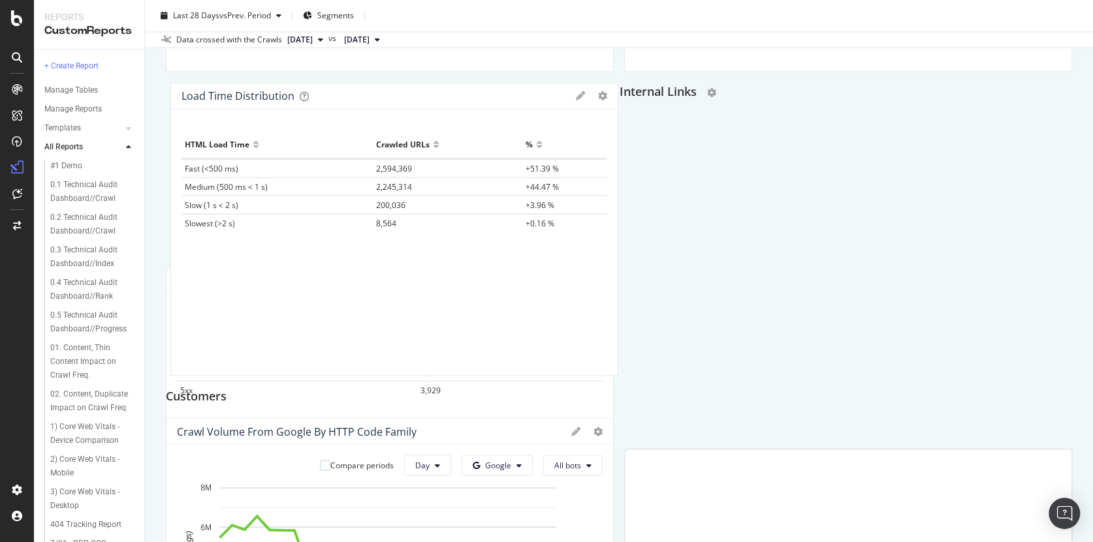
drag, startPoint x: 319, startPoint y: 219, endPoint x: 220, endPoint y: 385, distance: 193.8
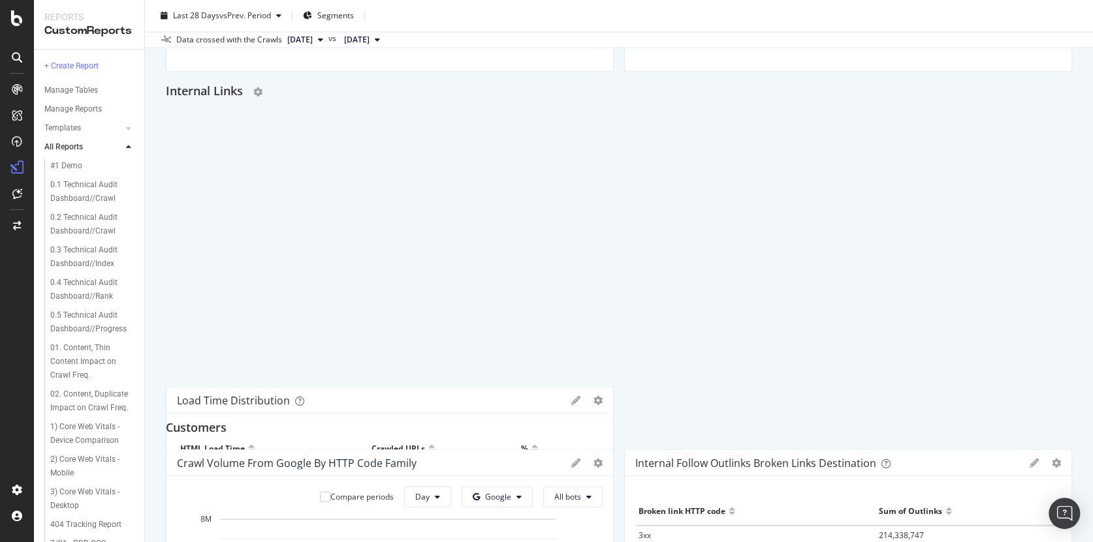
scroll to position [1328, 0]
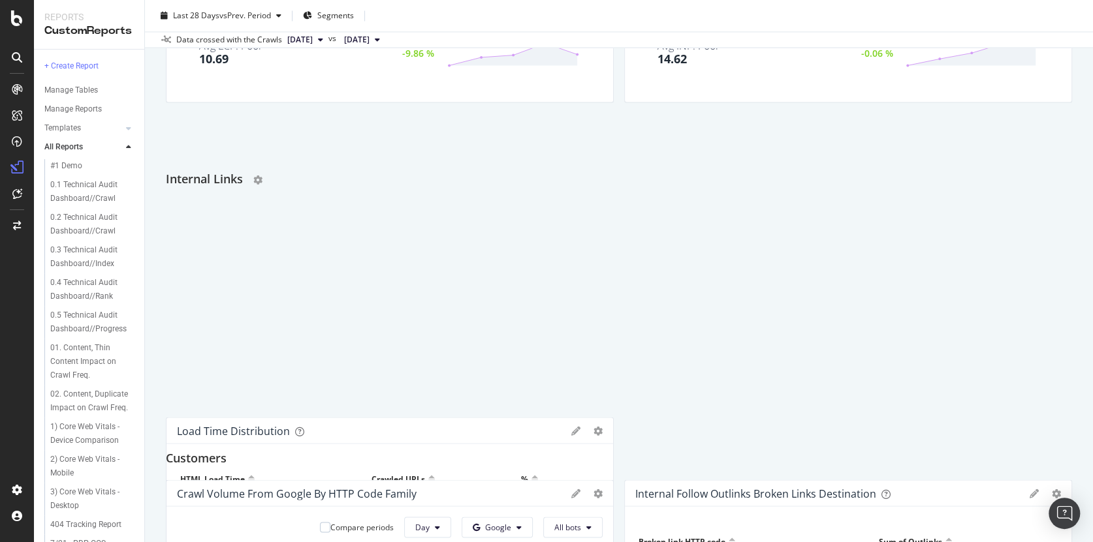
drag, startPoint x: 213, startPoint y: 396, endPoint x: 286, endPoint y: 179, distance: 229.3
click at [286, 179] on div "Internal Links" at bounding box center [619, 179] width 906 height 21
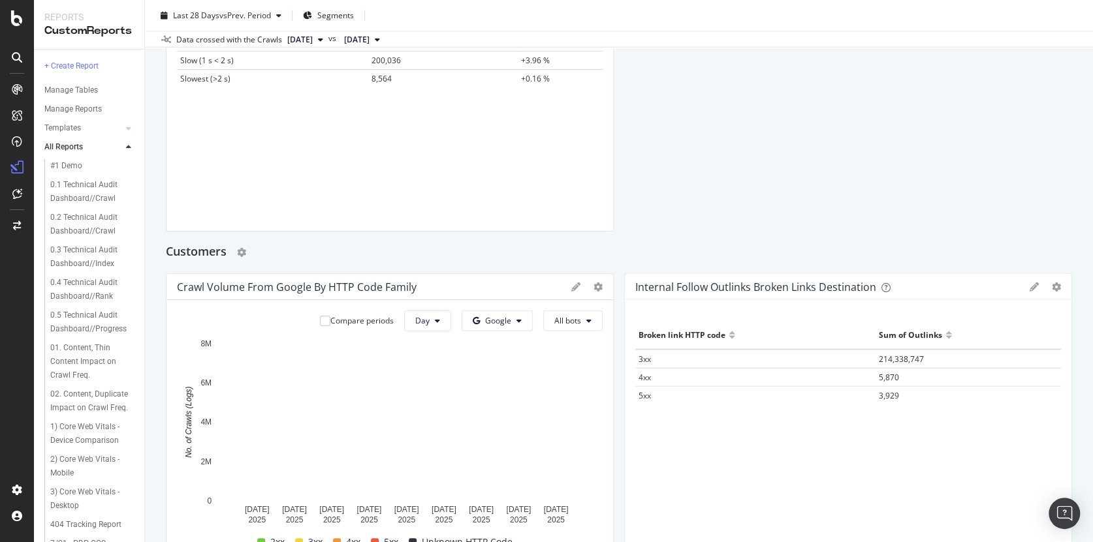
scroll to position [1546, 0]
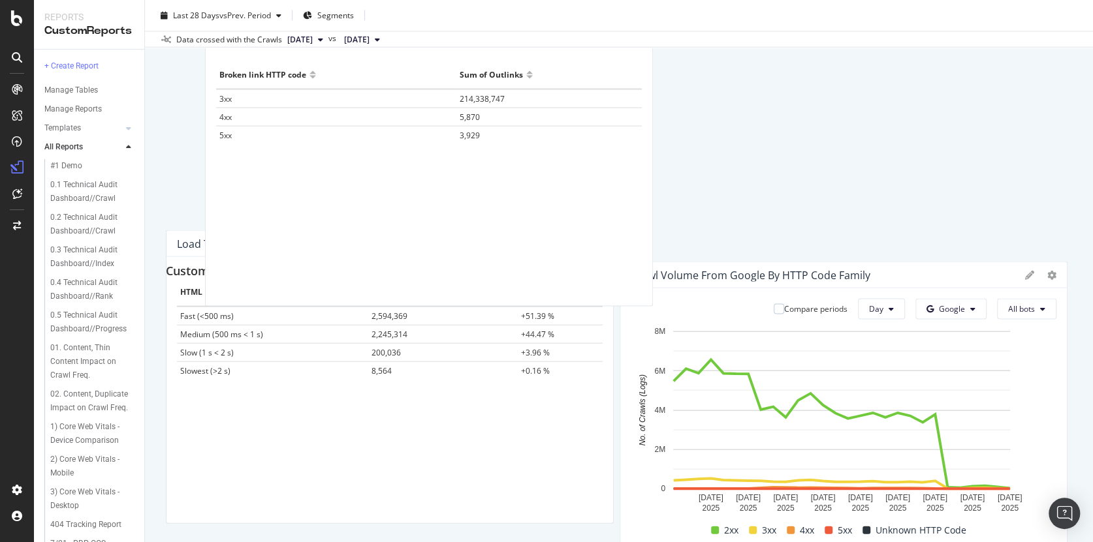
drag, startPoint x: 708, startPoint y: 363, endPoint x: 247, endPoint y: 104, distance: 529.0
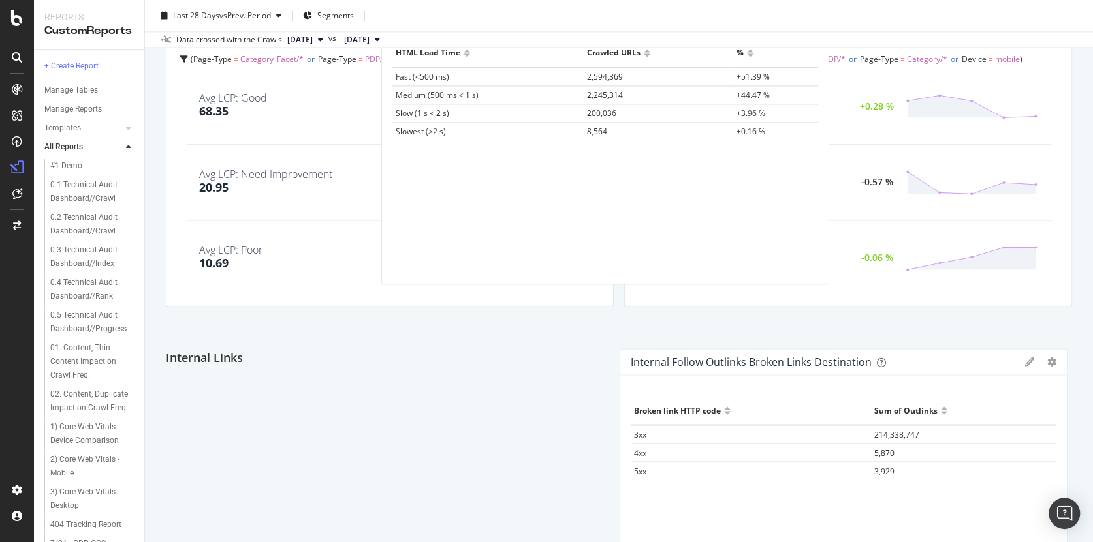
scroll to position [1118, 0]
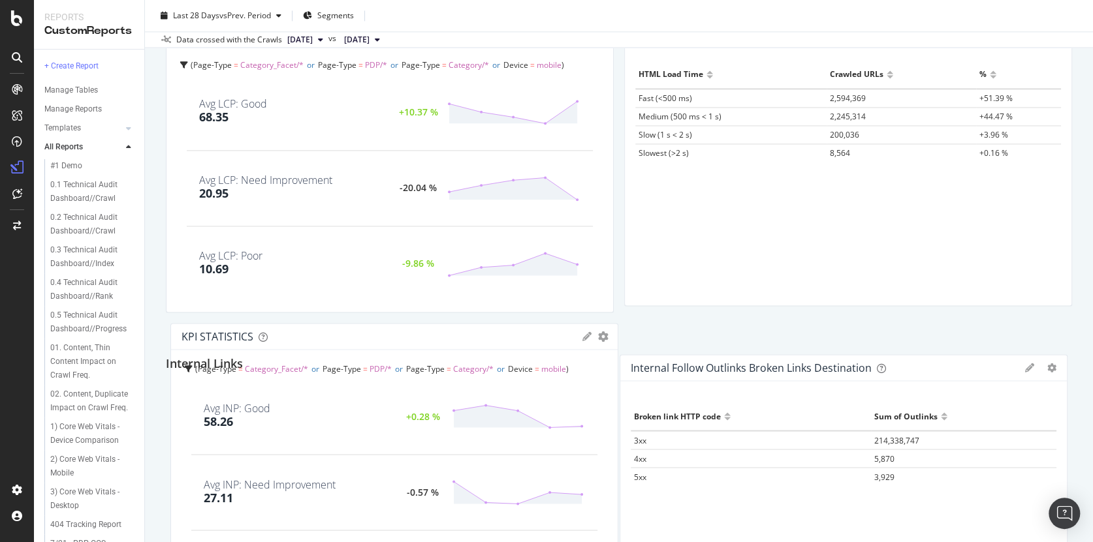
drag, startPoint x: 725, startPoint y: 251, endPoint x: 733, endPoint y: 119, distance: 131.4
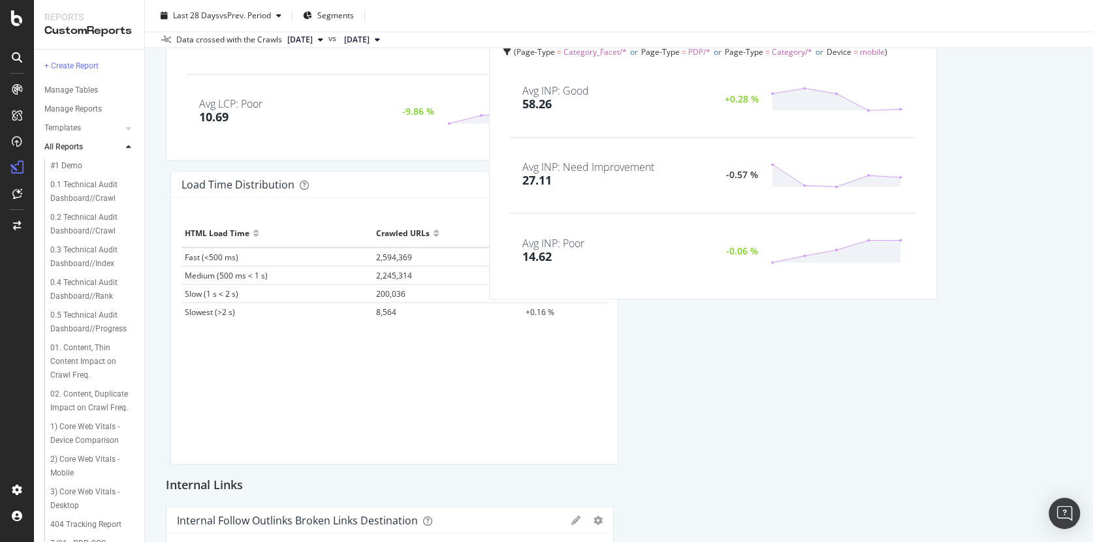
scroll to position [1255, 0]
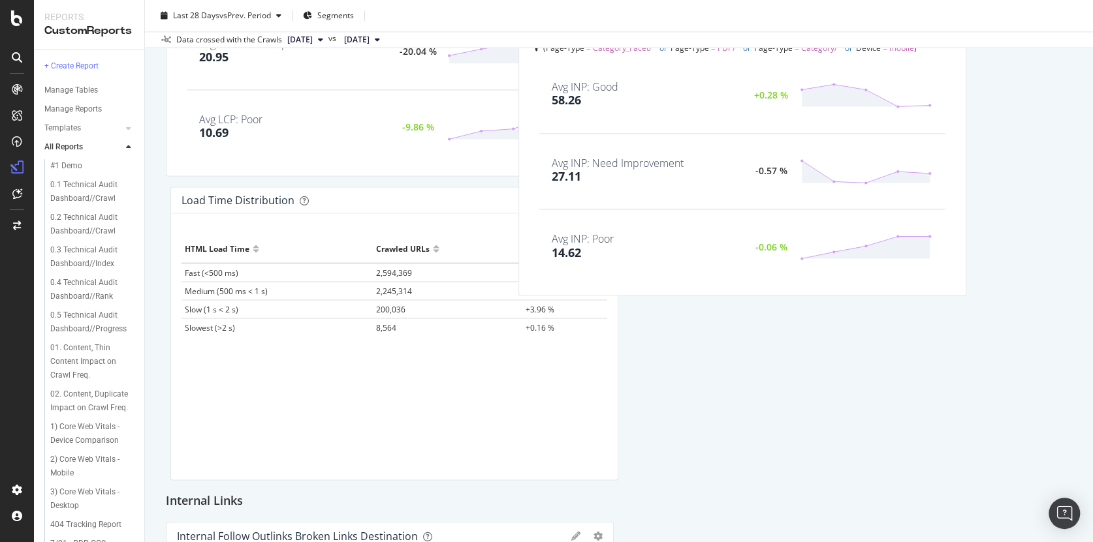
drag, startPoint x: 412, startPoint y: 274, endPoint x: 759, endPoint y: 114, distance: 381.7
click at [759, 114] on div "Avg INP: Good 58.26 +0.28 %" at bounding box center [742, 95] width 406 height 53
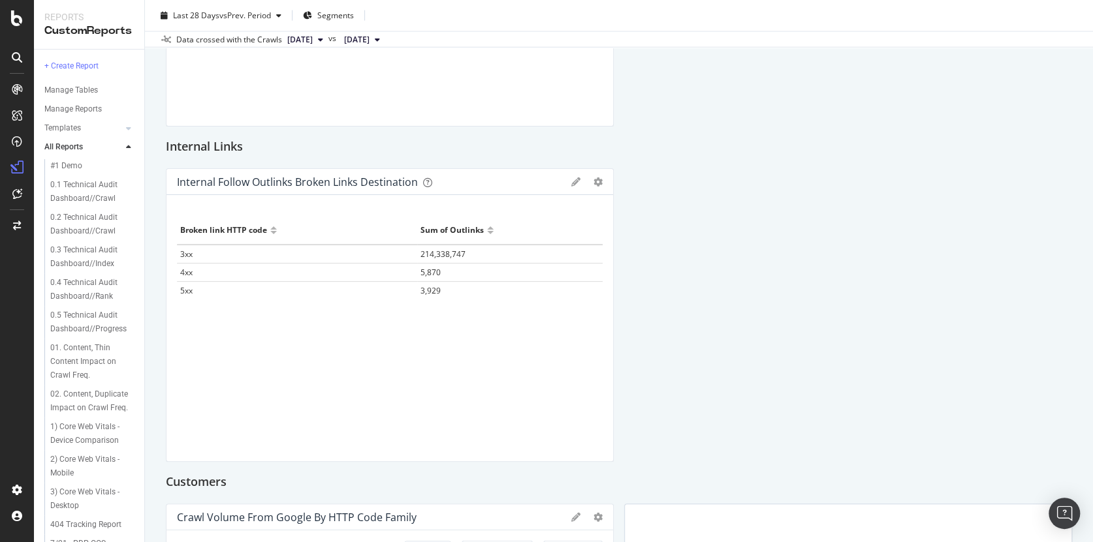
scroll to position [1623, 0]
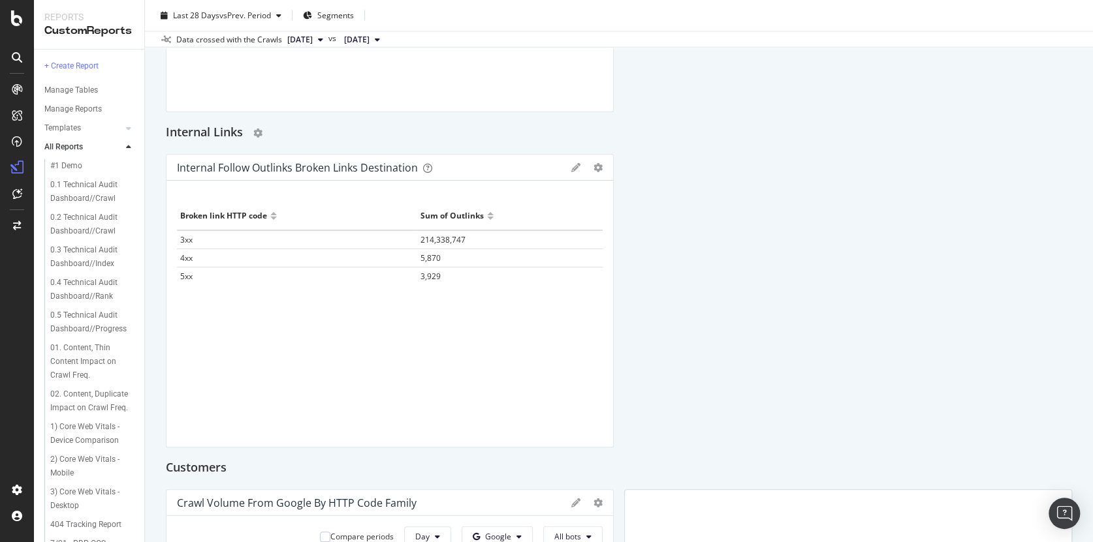
click at [370, 137] on div "Internal Links" at bounding box center [619, 133] width 906 height 21
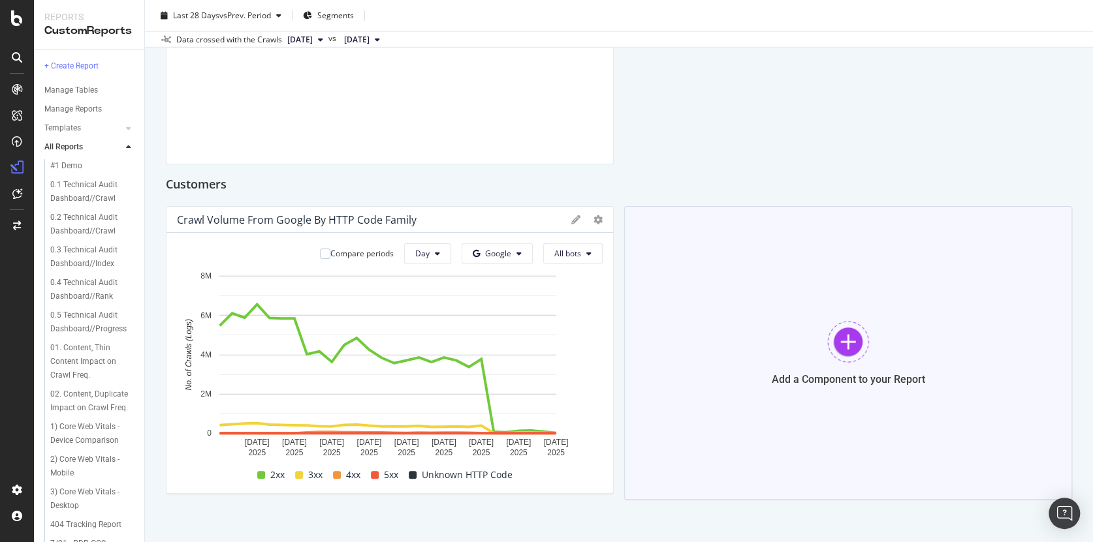
scroll to position [1908, 0]
click at [839, 337] on div at bounding box center [848, 340] width 42 height 42
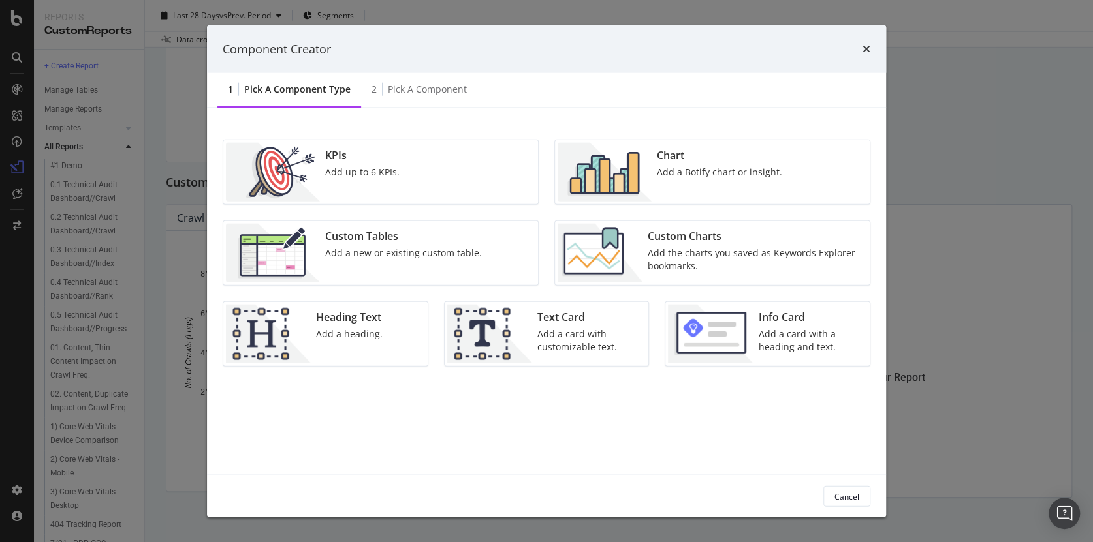
click at [776, 340] on div "Add a card with a heading and text." at bounding box center [810, 341] width 104 height 26
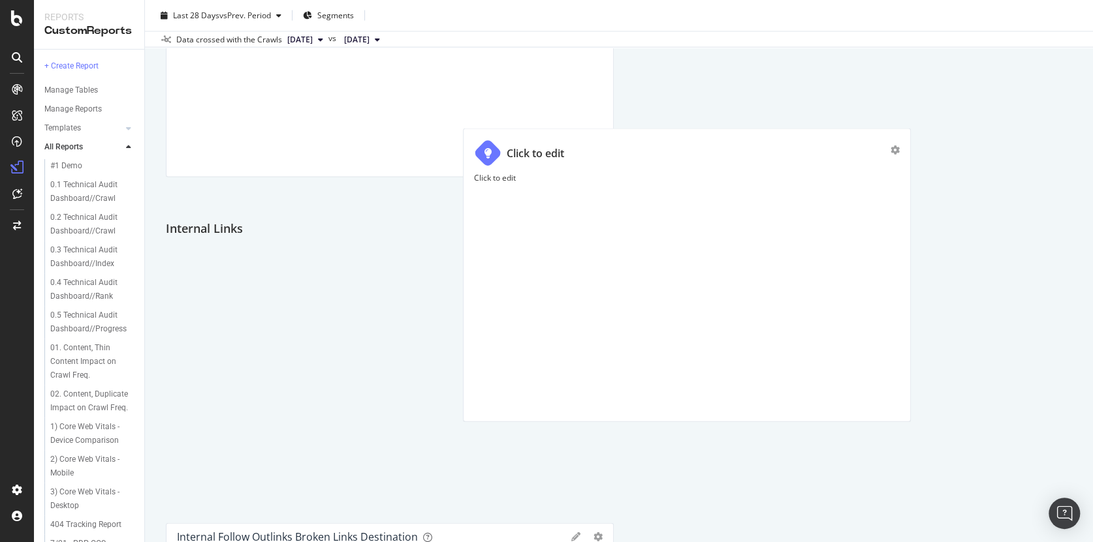
scroll to position [1541, 0]
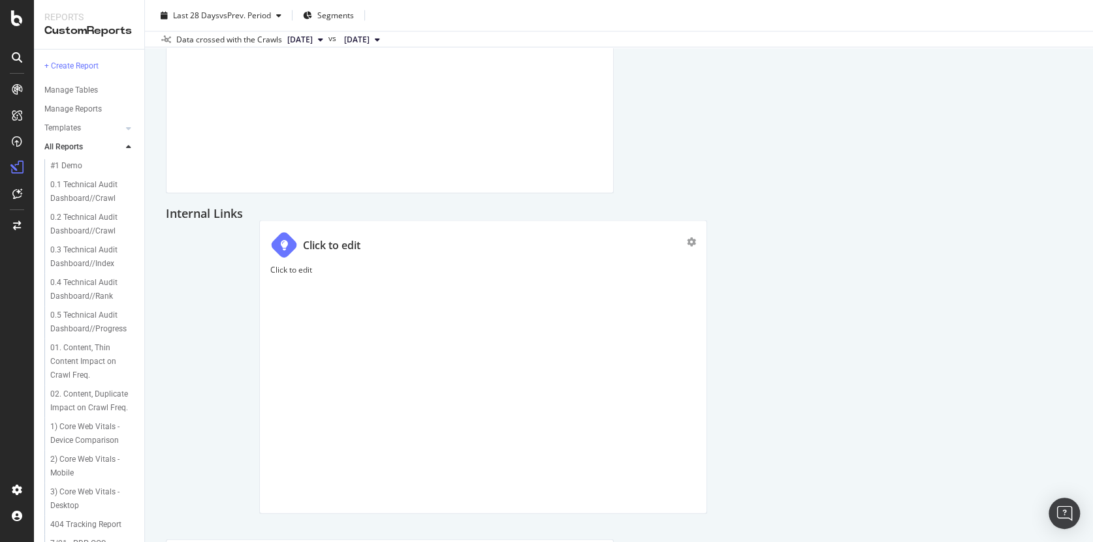
drag, startPoint x: 670, startPoint y: 328, endPoint x: 297, endPoint y: 360, distance: 374.7
click at [279, 354] on div "Click to edit" at bounding box center [483, 383] width 426 height 239
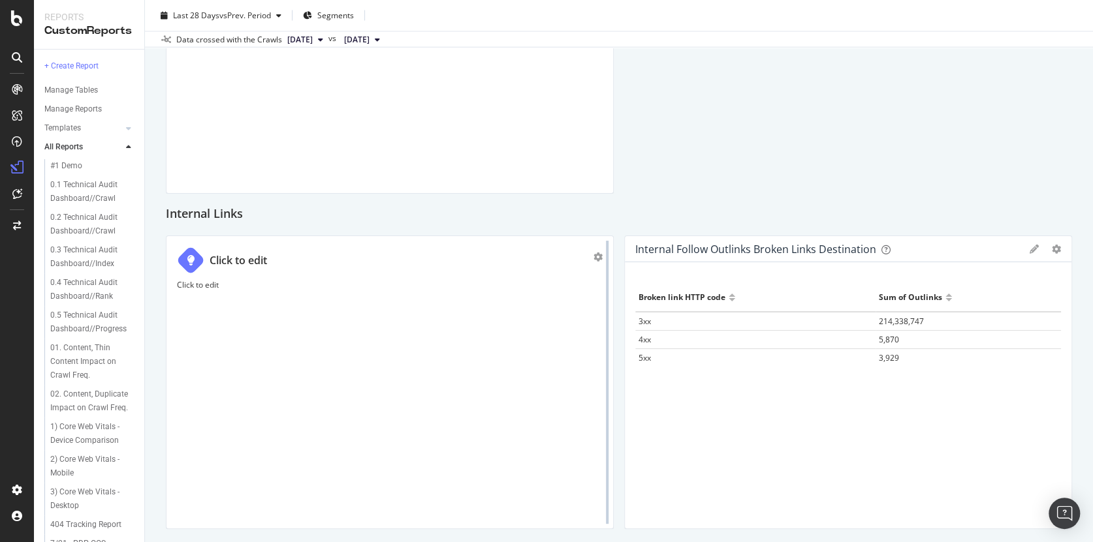
scroll to position [1544, 0]
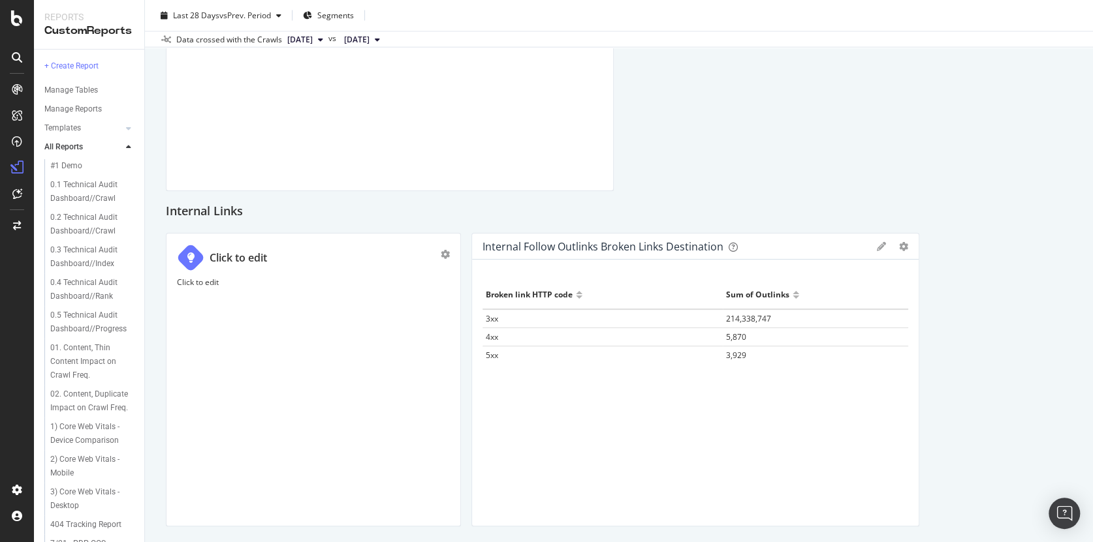
drag, startPoint x: 607, startPoint y: 316, endPoint x: 403, endPoint y: 354, distance: 207.3
click at [288, 312] on div "Click to edit Click to edit" at bounding box center [313, 380] width 295 height 294
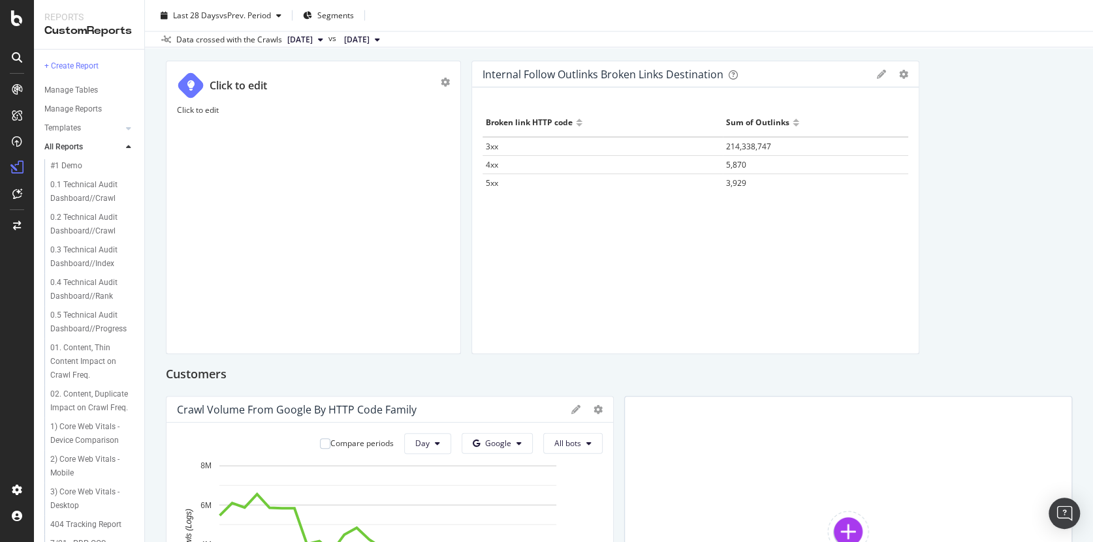
click at [237, 112] on p "Click to edit" at bounding box center [313, 109] width 273 height 11
click at [238, 112] on div "Normal" at bounding box center [211, 118] width 61 height 18
click at [345, 176] on div "Click to edit" at bounding box center [313, 191] width 251 height 98
drag, startPoint x: 345, startPoint y: 176, endPoint x: 289, endPoint y: 163, distance: 57.6
click at [337, 175] on div "Click to edit" at bounding box center [313, 191] width 251 height 98
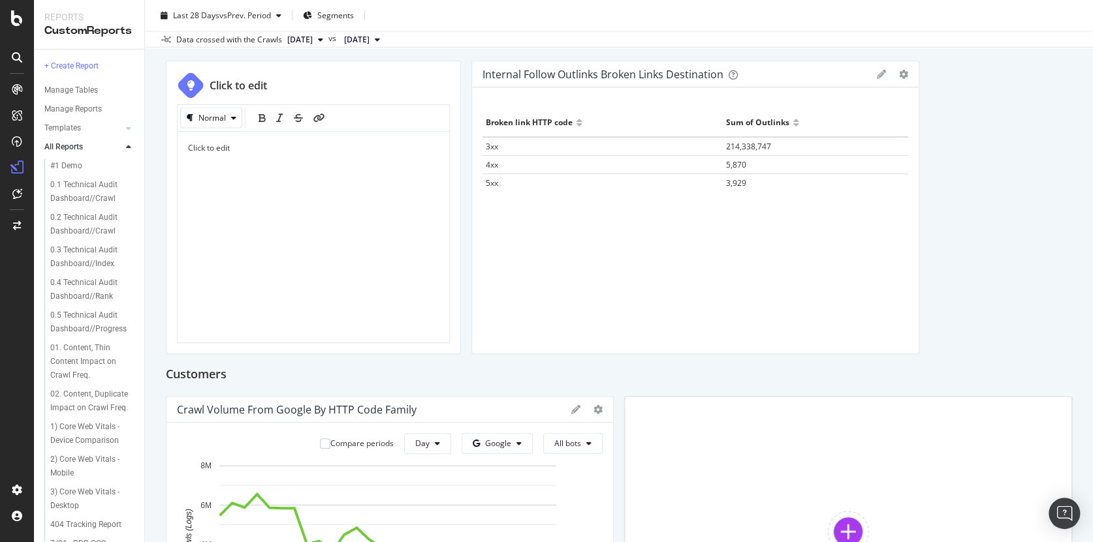
click at [249, 151] on p "Click to edit" at bounding box center [313, 147] width 251 height 11
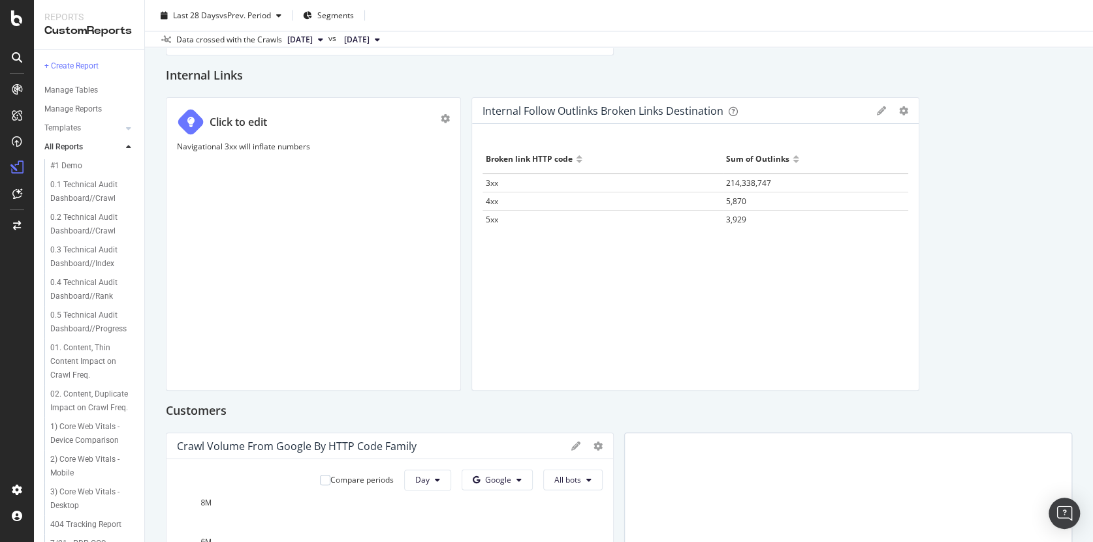
scroll to position [1680, 0]
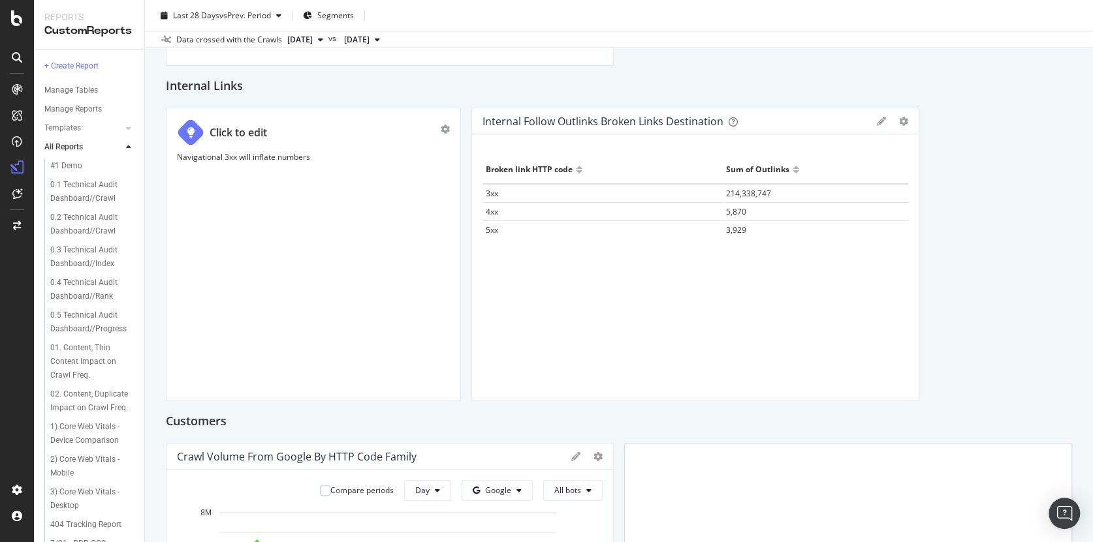
scroll to position [1608, 0]
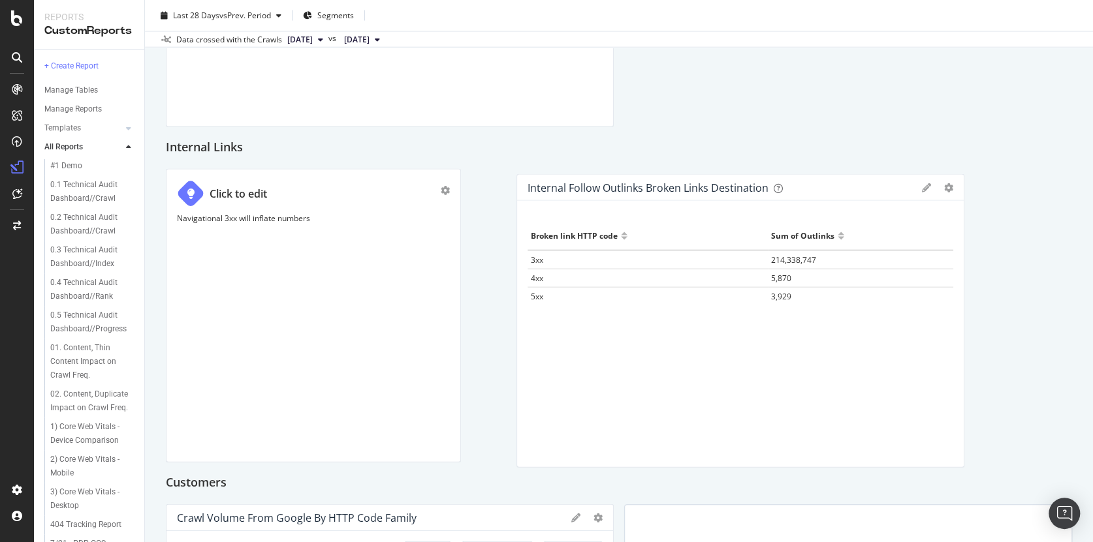
drag, startPoint x: 477, startPoint y: 181, endPoint x: 545, endPoint y: 185, distance: 68.0
click at [523, 186] on div "Internal Follow Outlinks Broken Links Destination Pie Table Apply Filter Export…" at bounding box center [740, 188] width 447 height 26
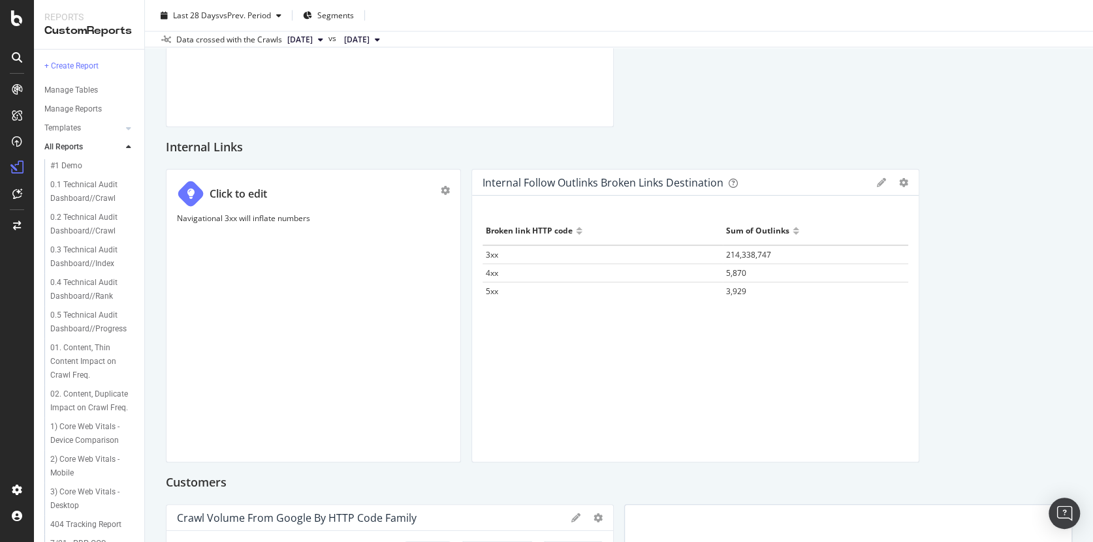
click at [606, 183] on div "Internal Follow Outlinks Broken Links Destination" at bounding box center [602, 182] width 241 height 13
copy div "Internal Follow Outlinks Broken Links Destination Pie Table Apply Filter Export…"
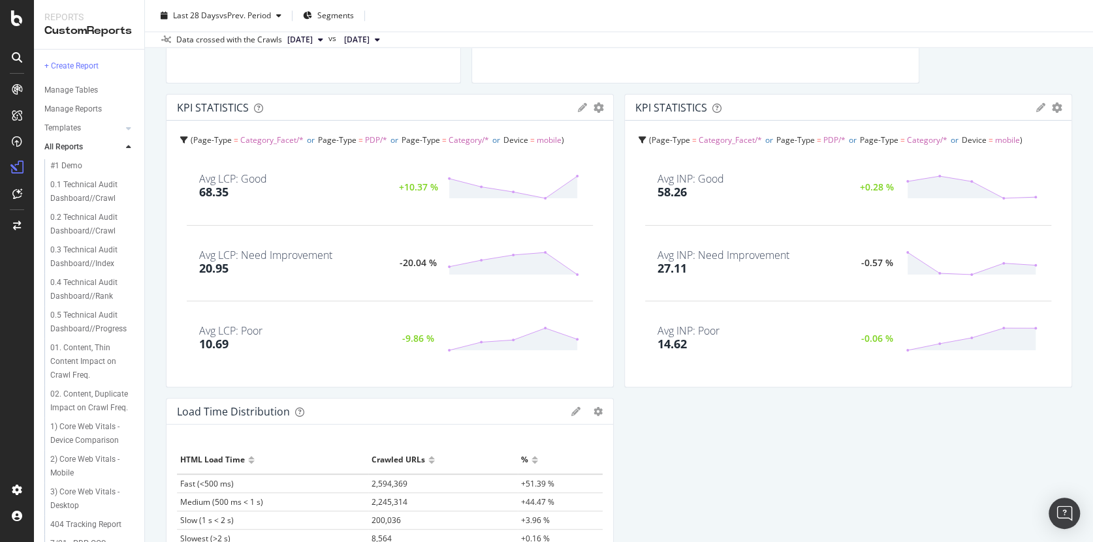
scroll to position [0, 0]
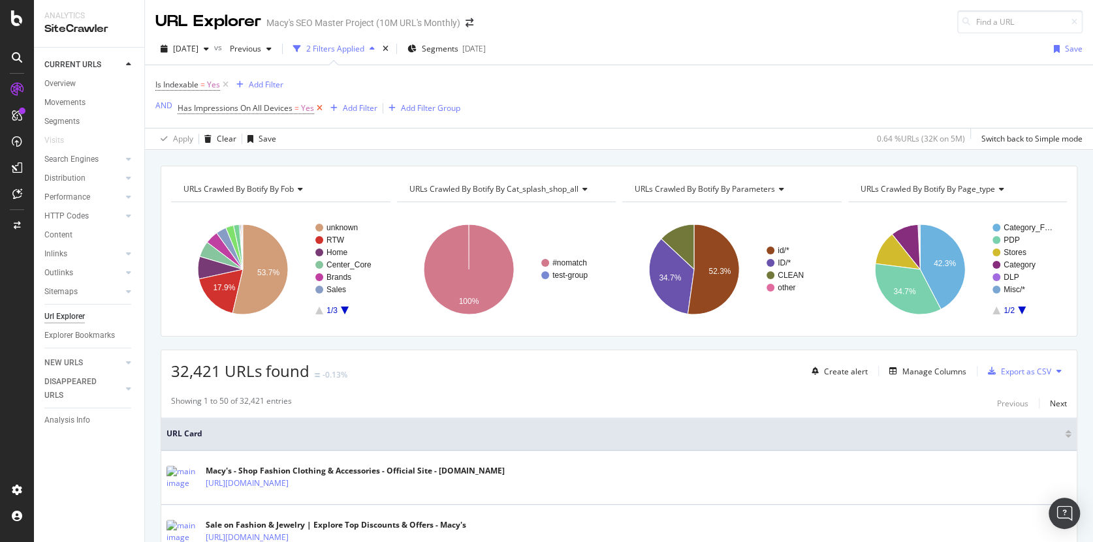
click at [314, 108] on icon at bounding box center [319, 108] width 11 height 13
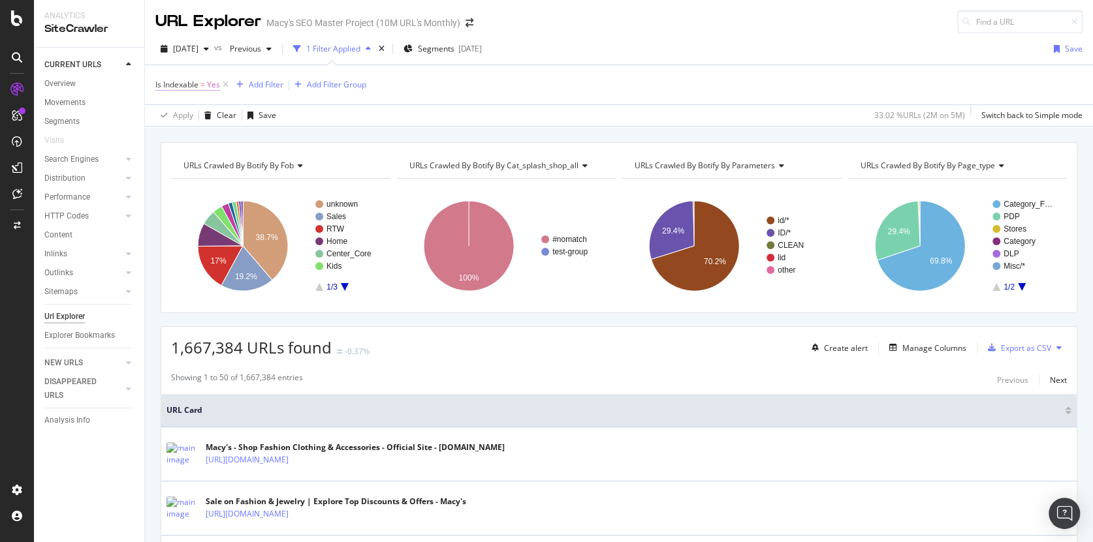
click at [189, 90] on span "Is Indexable = Yes" at bounding box center [187, 85] width 65 height 12
click at [163, 84] on icon at bounding box center [163, 83] width 4 height 8
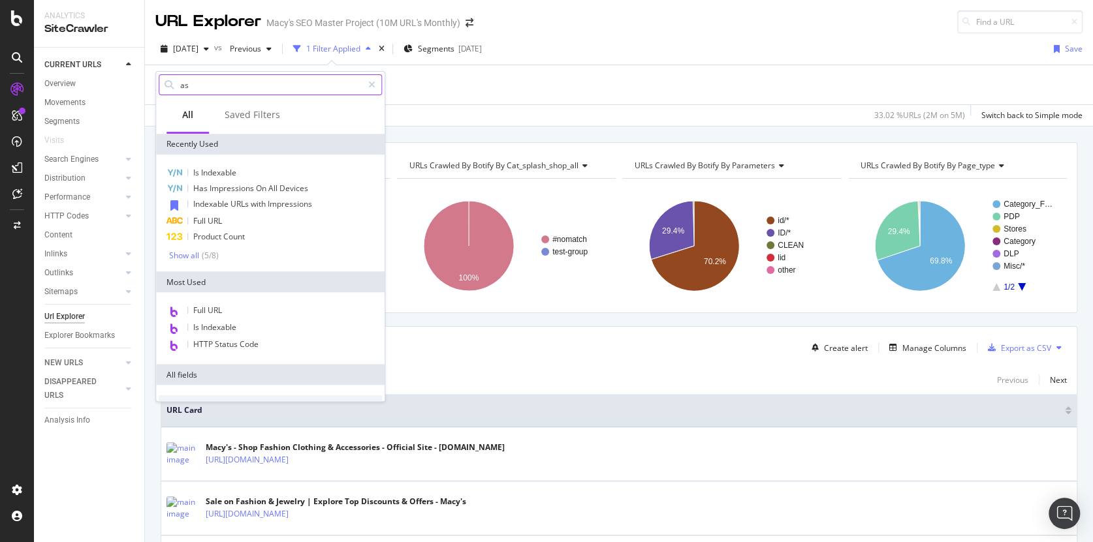
type input "a"
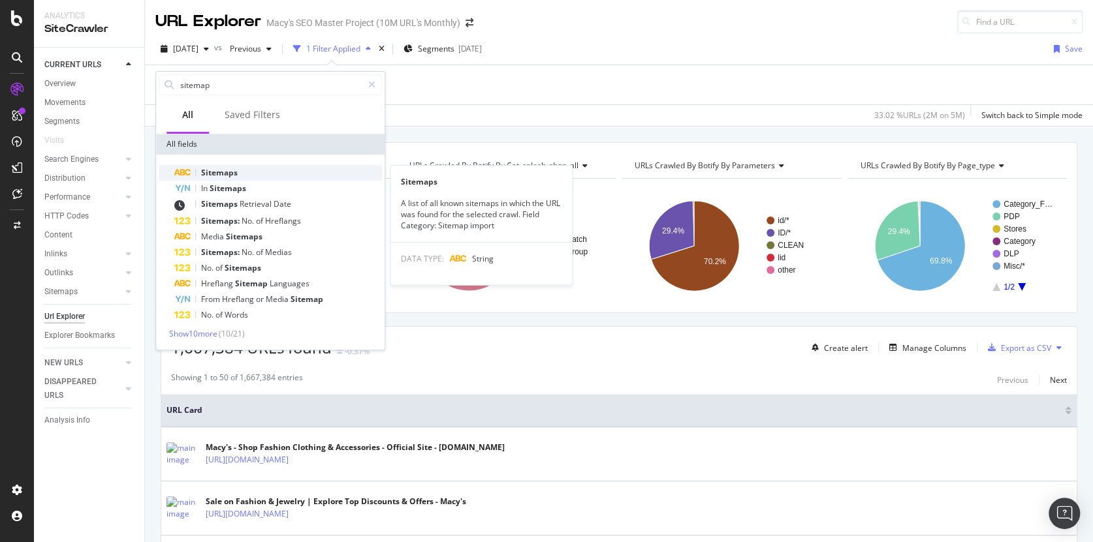
type input "sitemap"
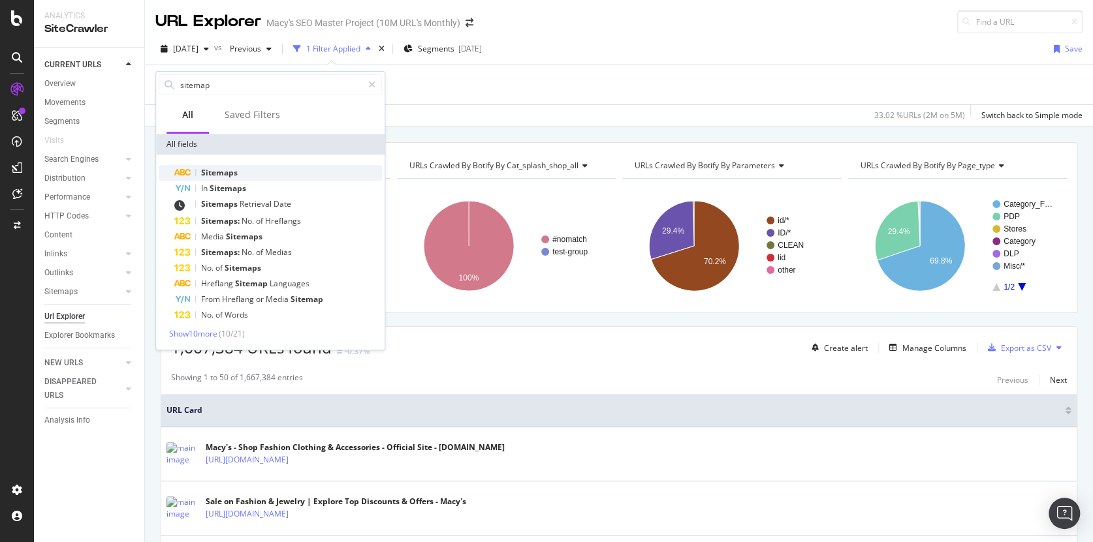
click at [226, 170] on span "Sitemaps" at bounding box center [219, 172] width 37 height 11
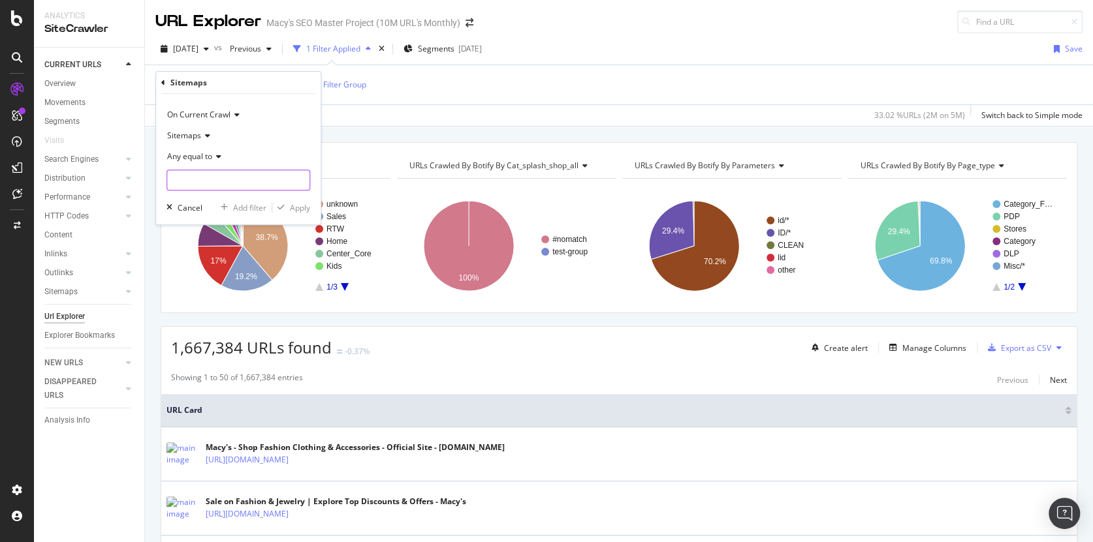
click at [192, 180] on input "text" at bounding box center [238, 180] width 142 height 21
click at [204, 157] on span "Any equal to" at bounding box center [189, 156] width 45 height 11
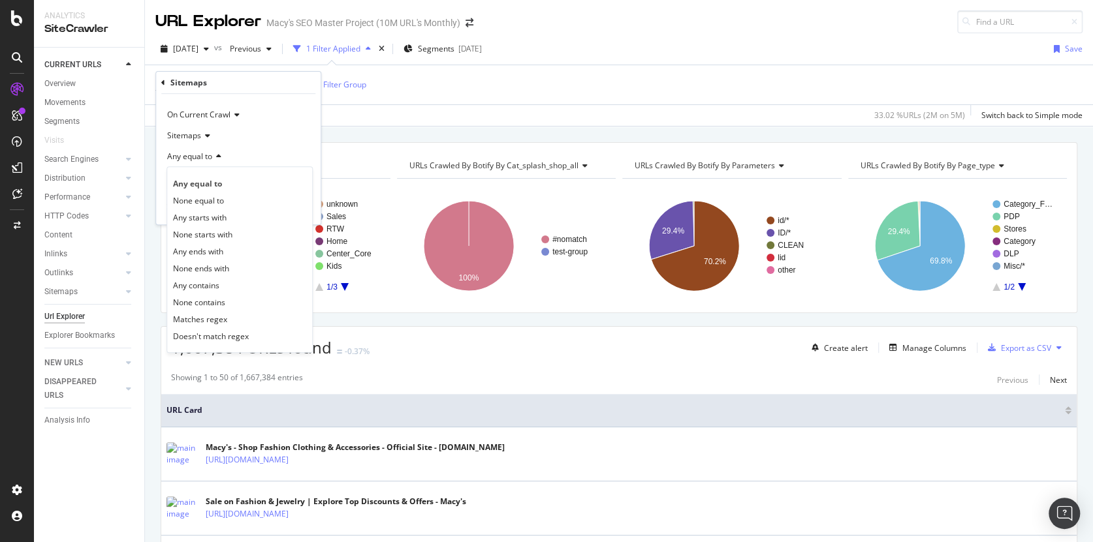
click at [273, 148] on div "Any equal to" at bounding box center [238, 156] width 144 height 21
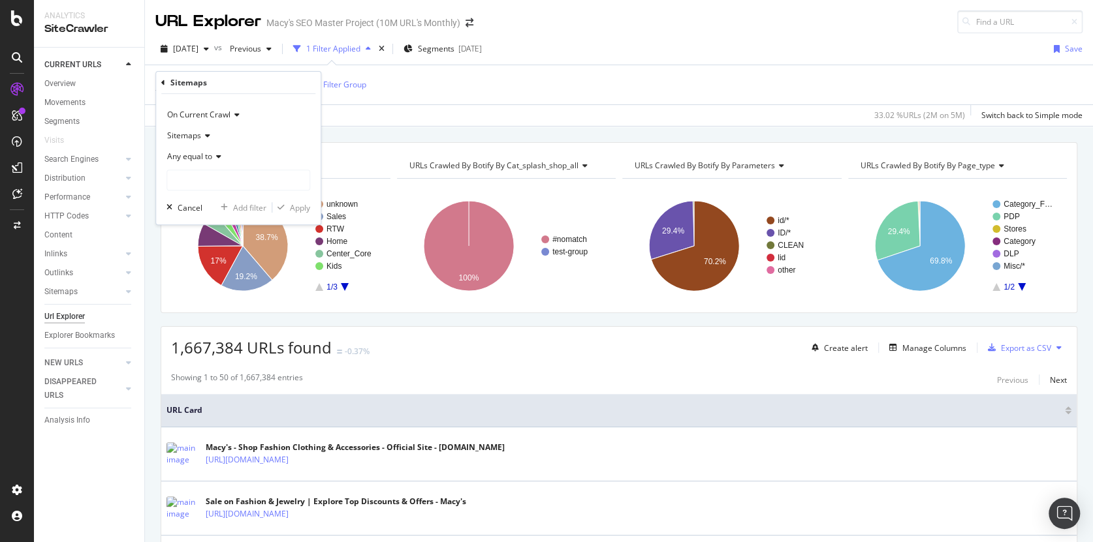
click at [166, 197] on div "On Current Crawl Sitemaps Any equal to Cancel Add filter Apply" at bounding box center [238, 159] width 165 height 131
click at [183, 181] on input "text" at bounding box center [238, 180] width 142 height 21
click at [192, 110] on span "On Current Crawl" at bounding box center [198, 114] width 63 height 11
click at [196, 100] on div "On Current Crawl On Current Crawl On Compared Crawl Sitemaps Any equal to Cance…" at bounding box center [238, 159] width 165 height 131
click at [167, 81] on div "Sitemaps" at bounding box center [238, 83] width 154 height 22
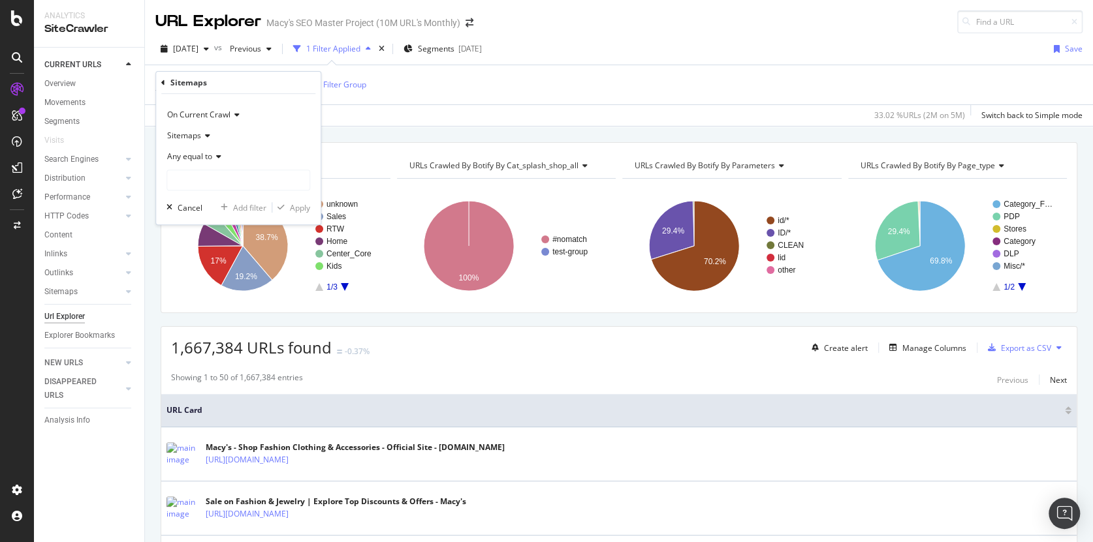
click at [161, 83] on icon at bounding box center [163, 83] width 4 height 8
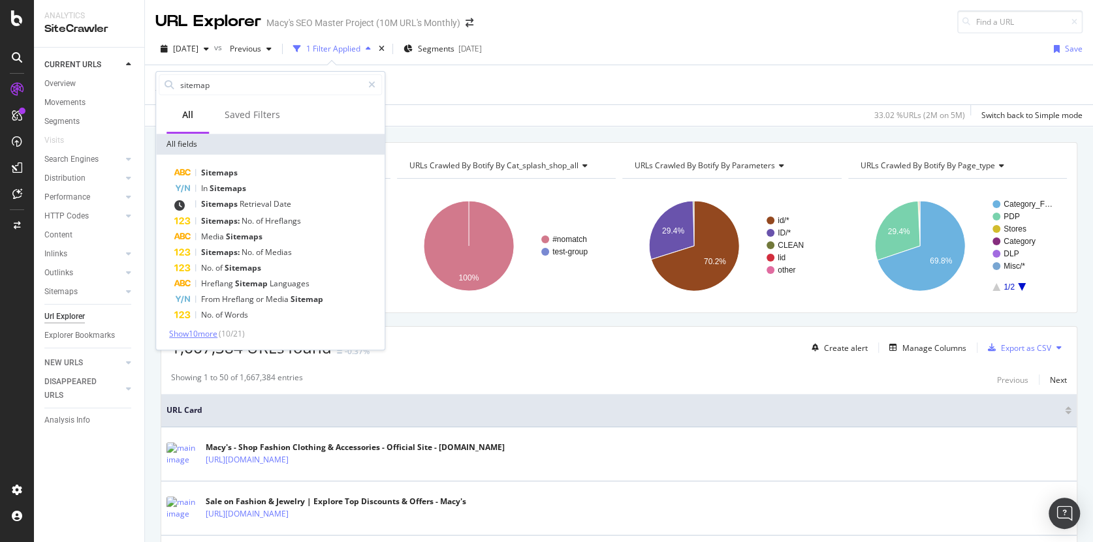
click at [202, 335] on span "Show 10 more" at bounding box center [193, 333] width 48 height 11
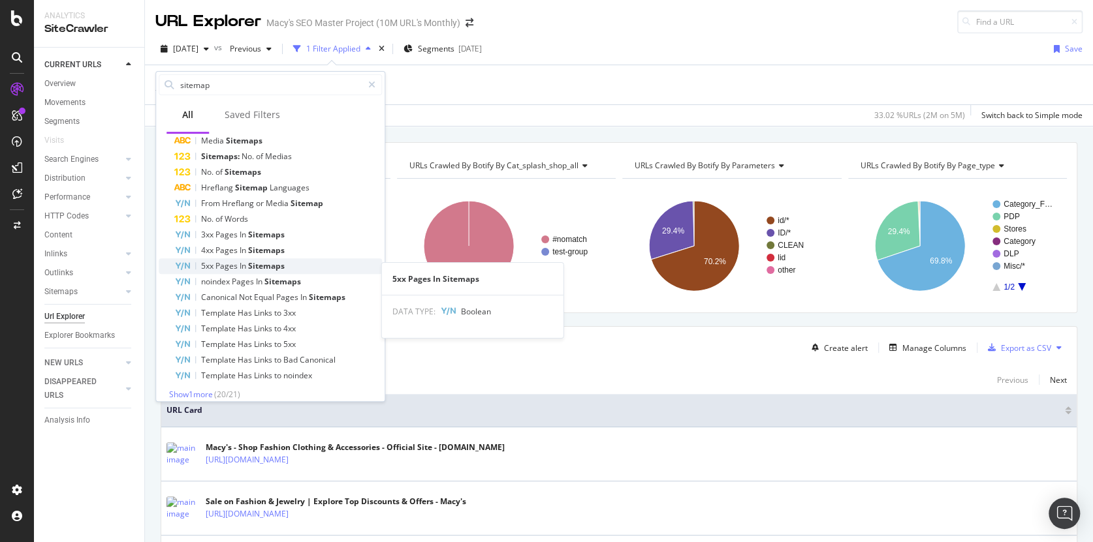
scroll to position [104, 0]
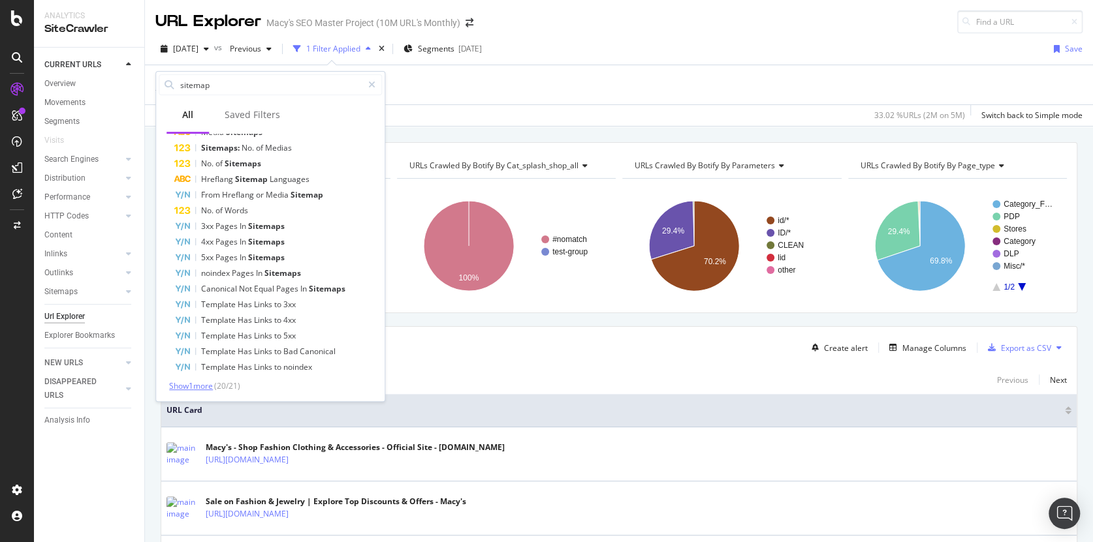
click at [194, 388] on span "Show 1 more" at bounding box center [191, 386] width 44 height 11
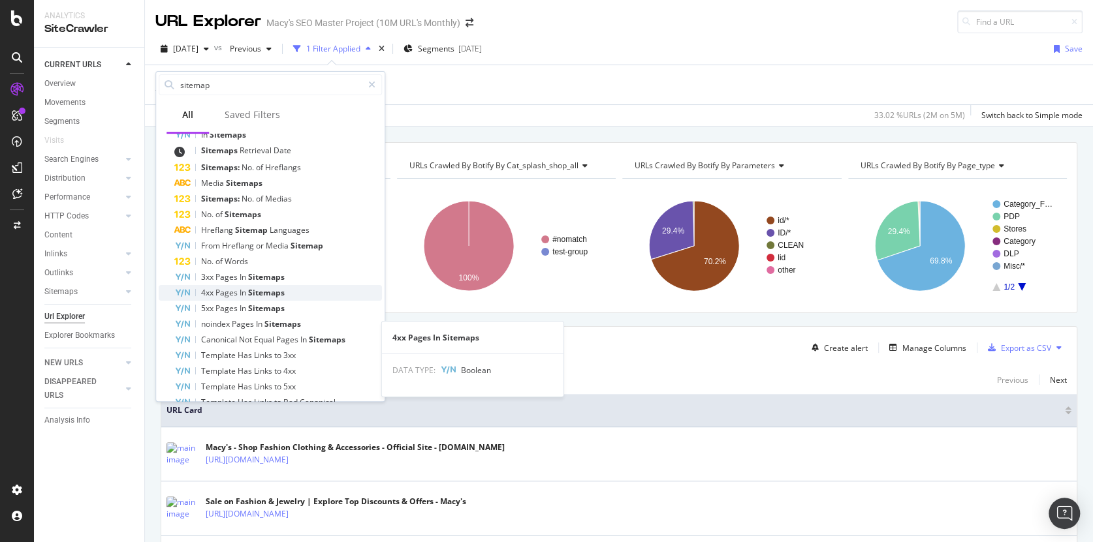
scroll to position [0, 0]
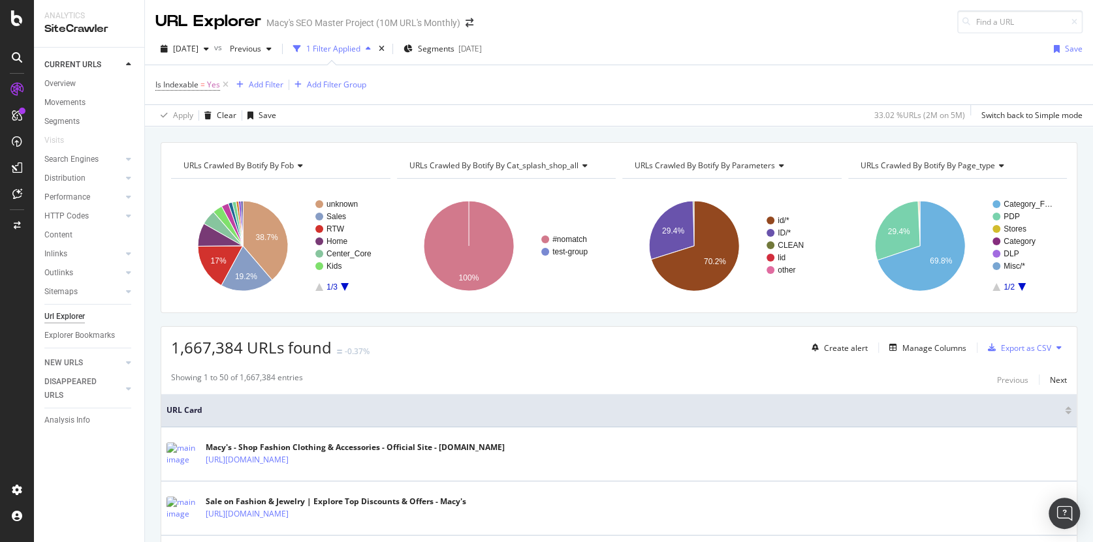
click at [581, 74] on div "Is Indexable = Yes Add Filter Add Filter Group" at bounding box center [618, 84] width 927 height 39
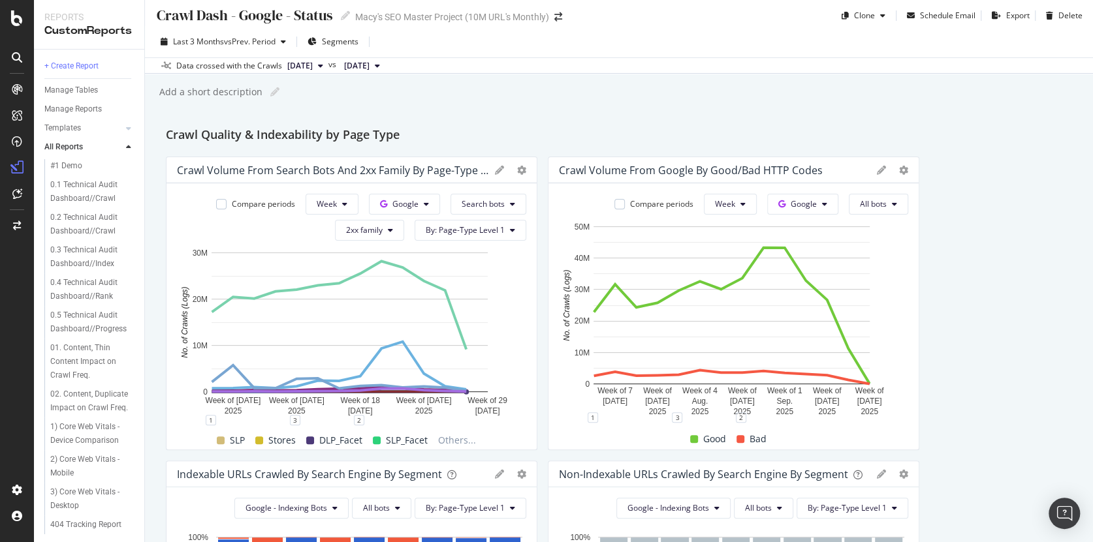
scroll to position [13, 0]
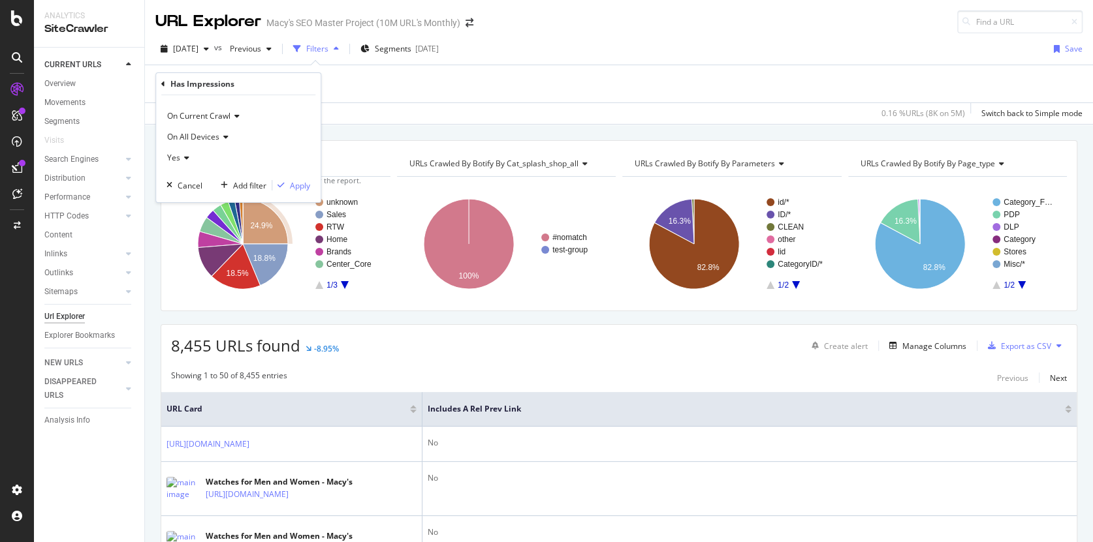
click at [444, 87] on div "Add Filter Add Filter Group" at bounding box center [618, 83] width 927 height 37
click at [184, 83] on div "Add Filter" at bounding box center [190, 83] width 35 height 11
type input "securi"
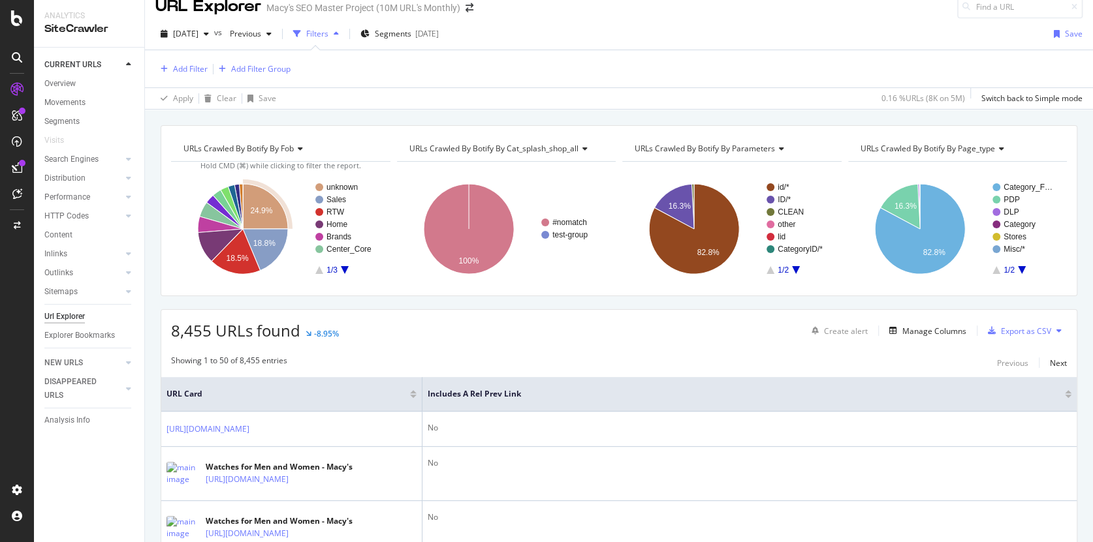
scroll to position [22, 0]
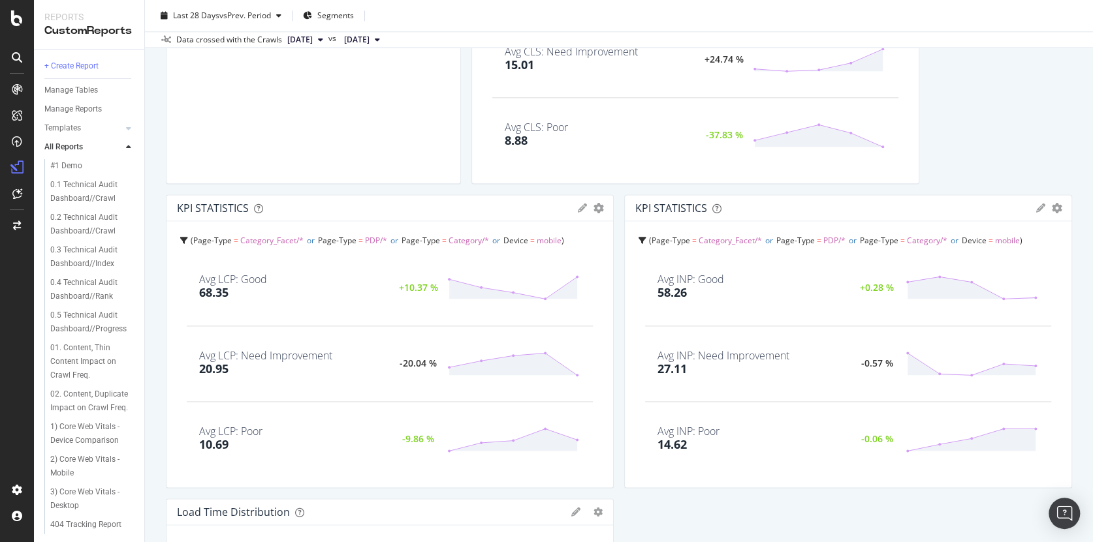
scroll to position [172, 0]
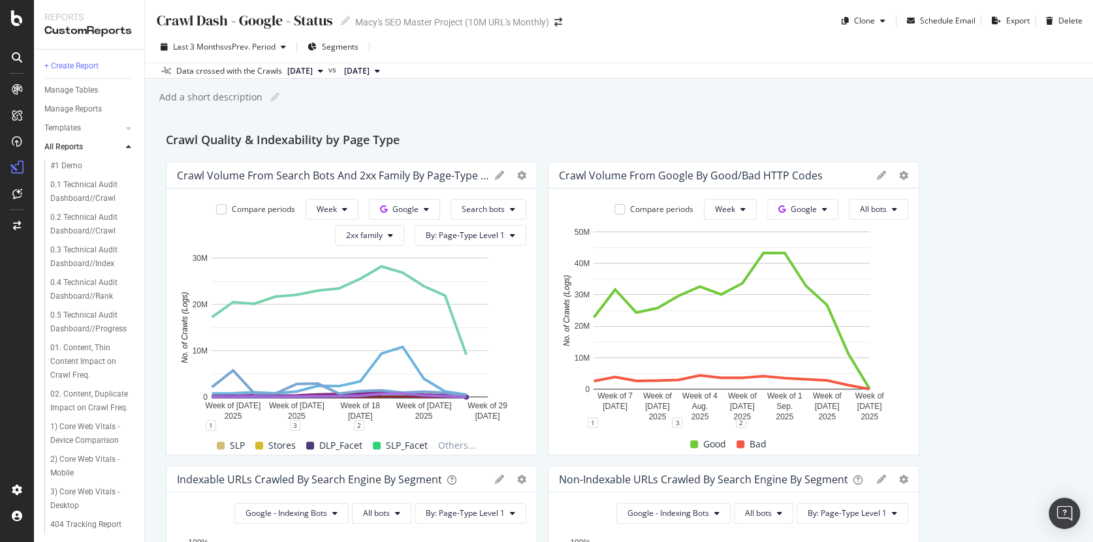
scroll to position [13, 0]
